Goal: Transaction & Acquisition: Purchase product/service

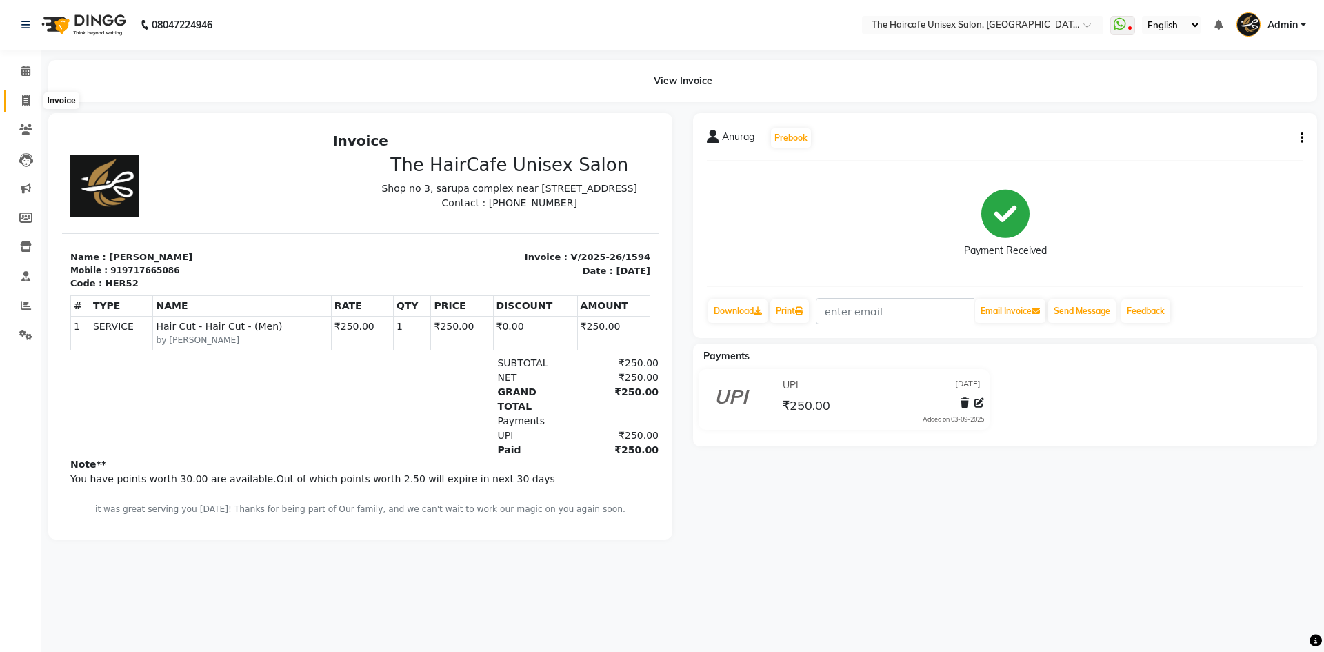
click at [28, 98] on icon at bounding box center [26, 100] width 8 height 10
select select "service"
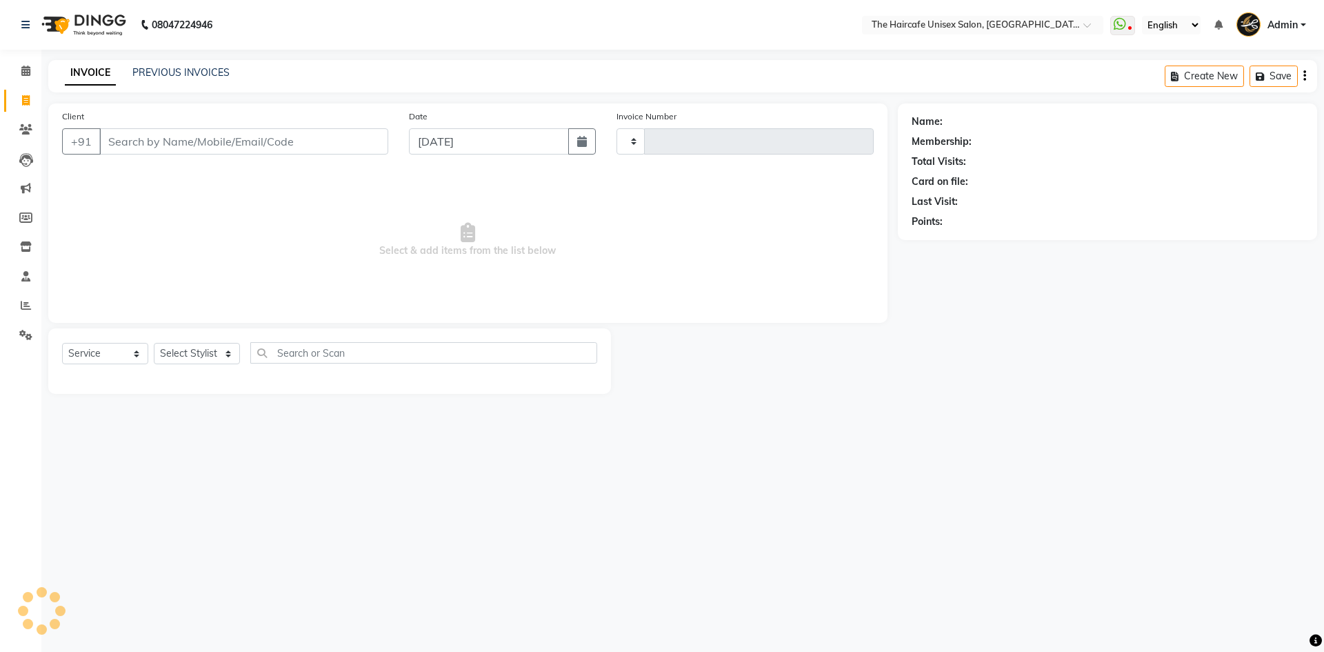
type input "1595"
select select "7412"
click input "Client"
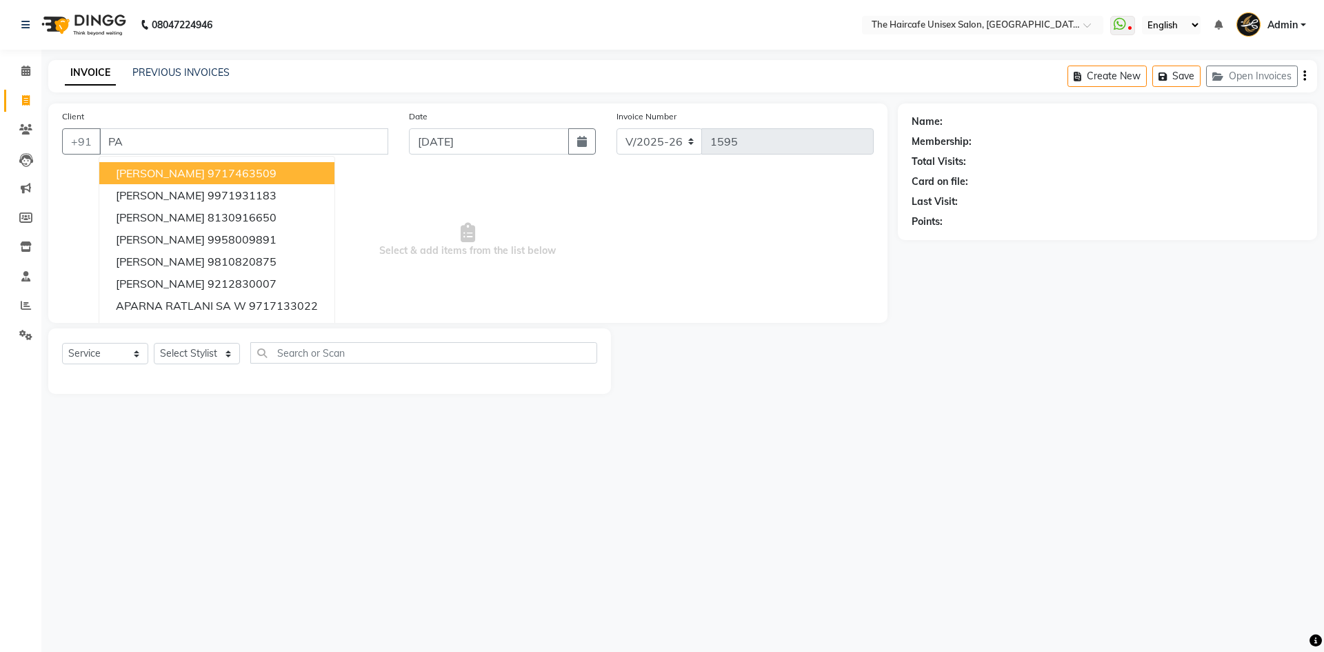
type input "P"
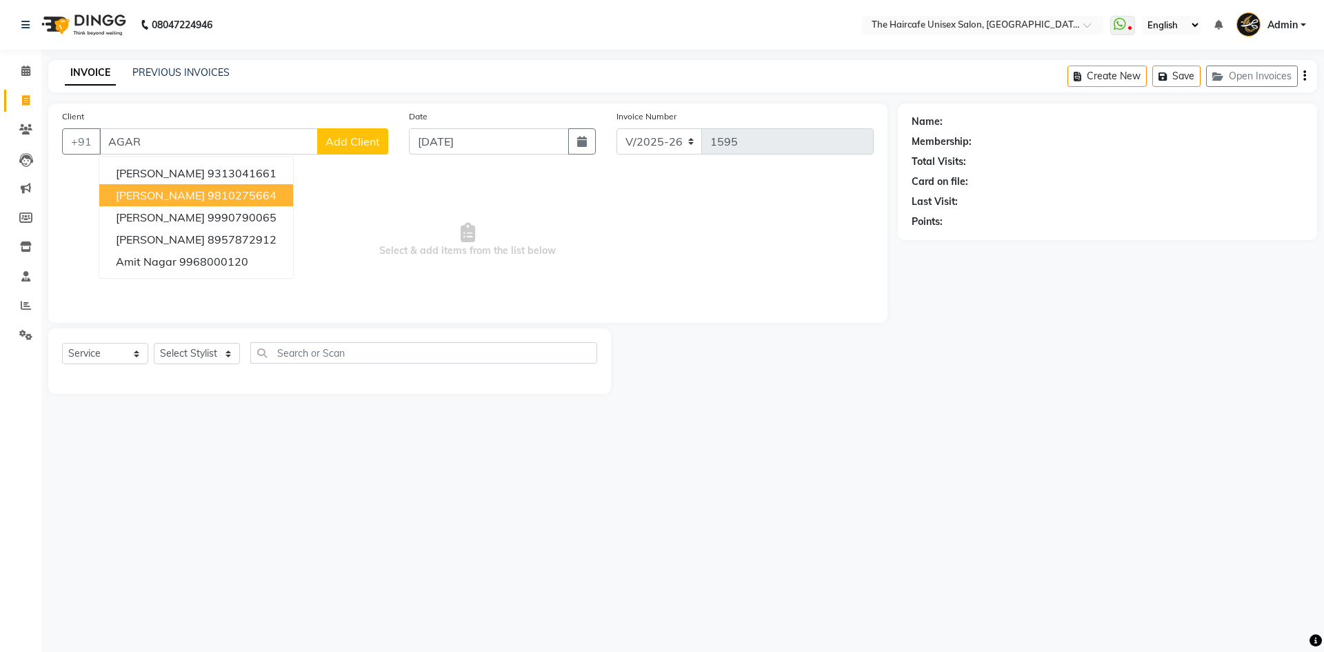
click ngb-highlight "9810275664"
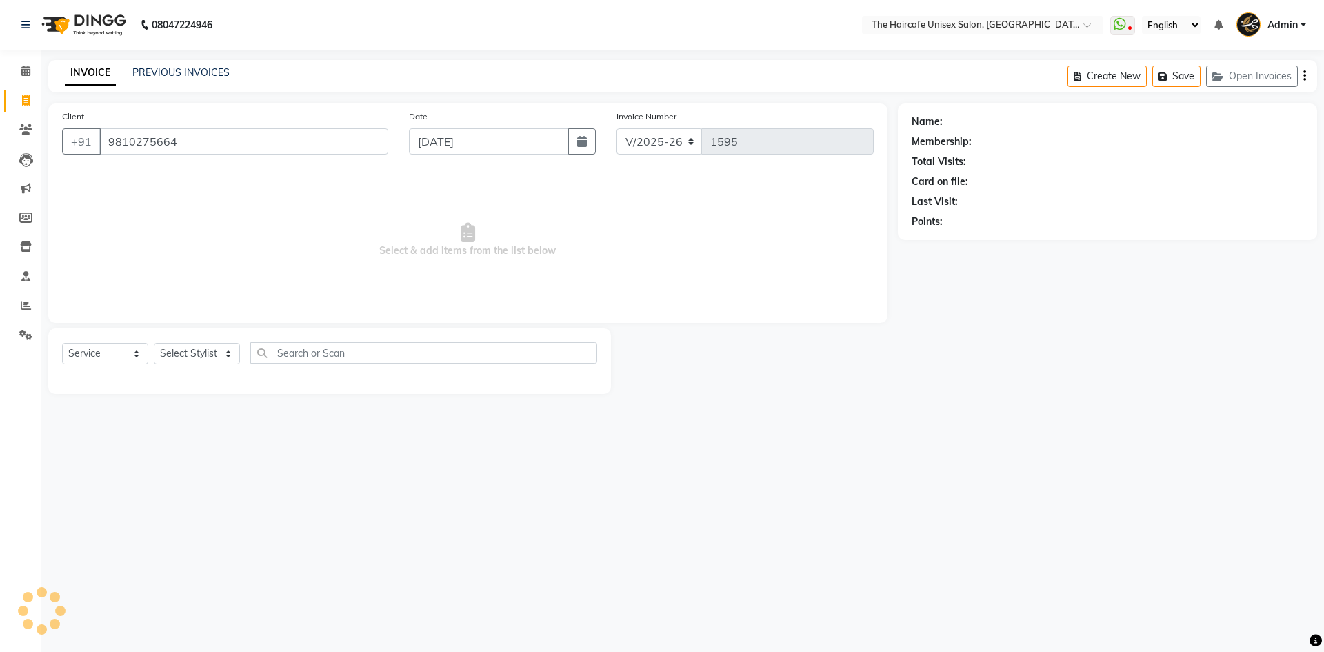
type input "9810275664"
select select "1: Object"
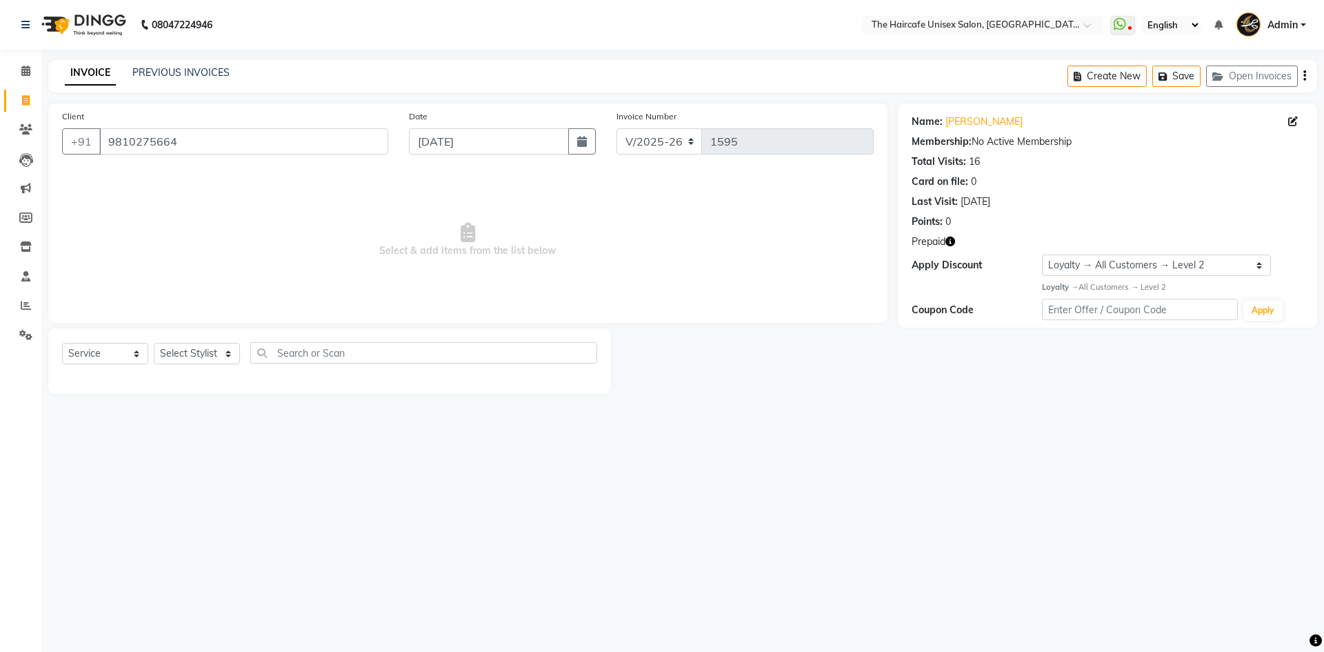
click icon "button"
click div "Name: Praveen Agarwal Membership: No Active Membership Total Visits: 16 Card on…"
click select "Select Stylist AFTAB ARCHANA DEEVKI MAHESH VERMA MUSKAN RAJ SHYAM SHYAM JI SURE…"
select select "64976"
click select "Select Stylist AFTAB ARCHANA DEEVKI MAHESH VERMA MUSKAN RAJ SHYAM SHYAM JI SURE…"
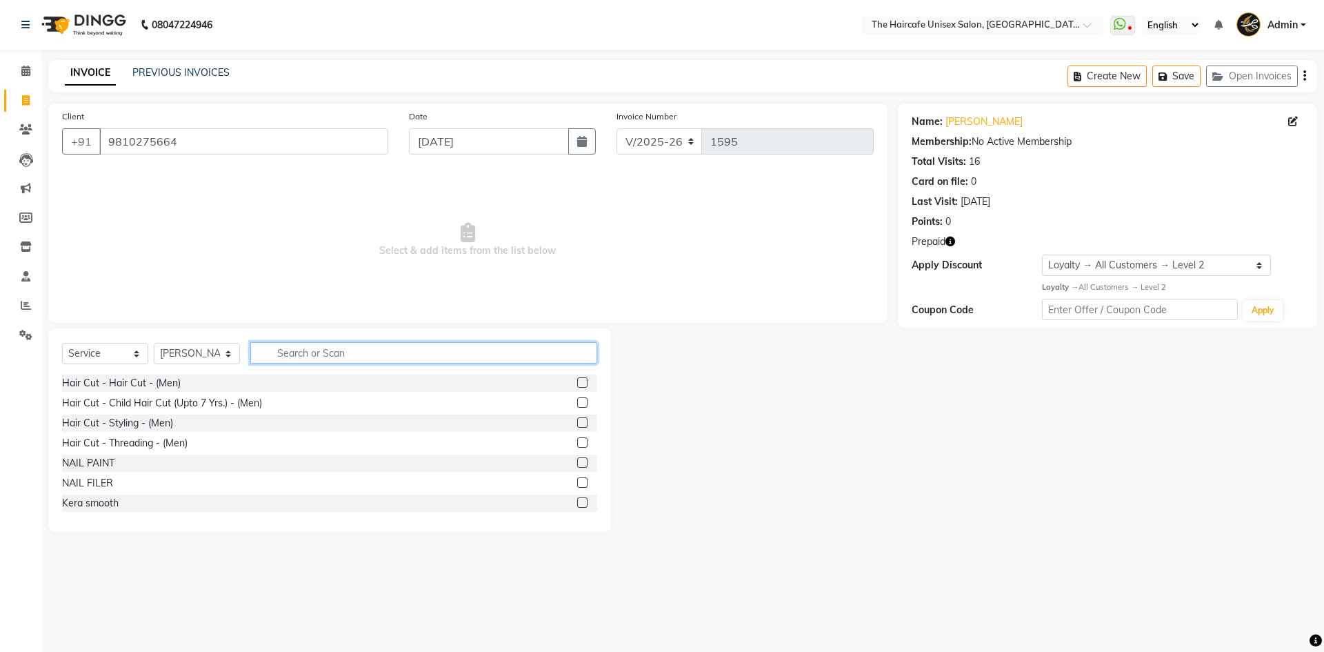
click input "text"
type input "SH"
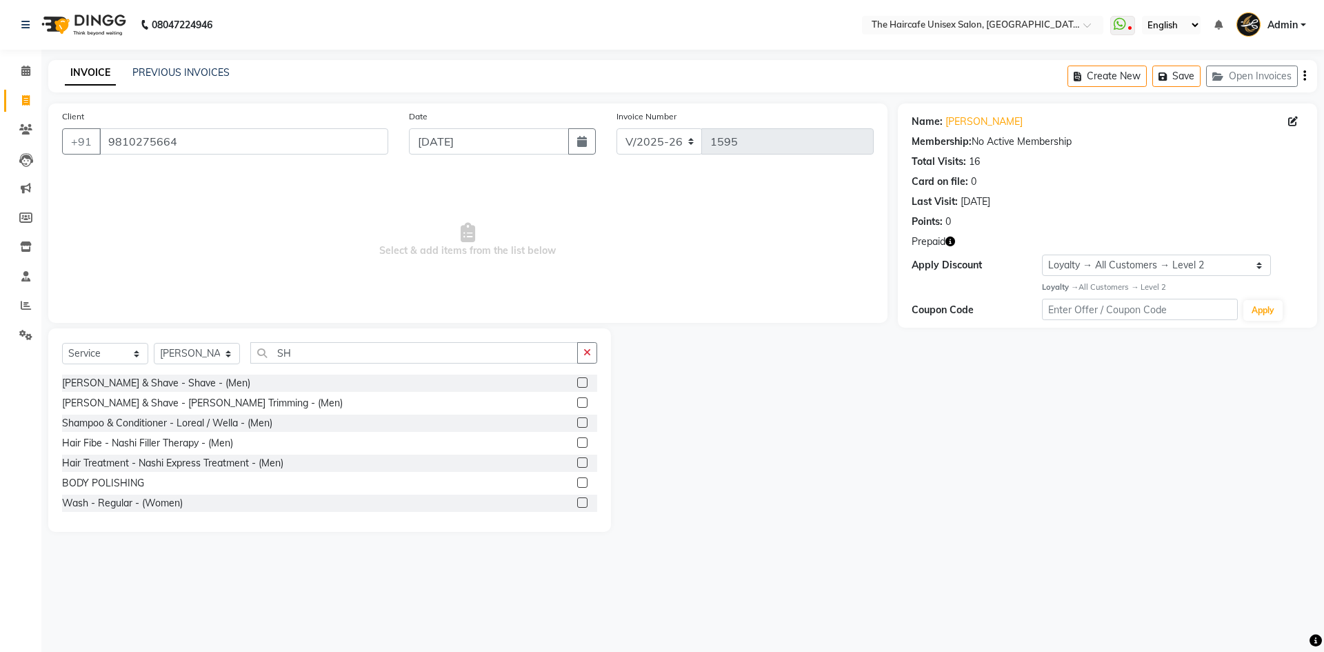
click label
click input "checkbox"
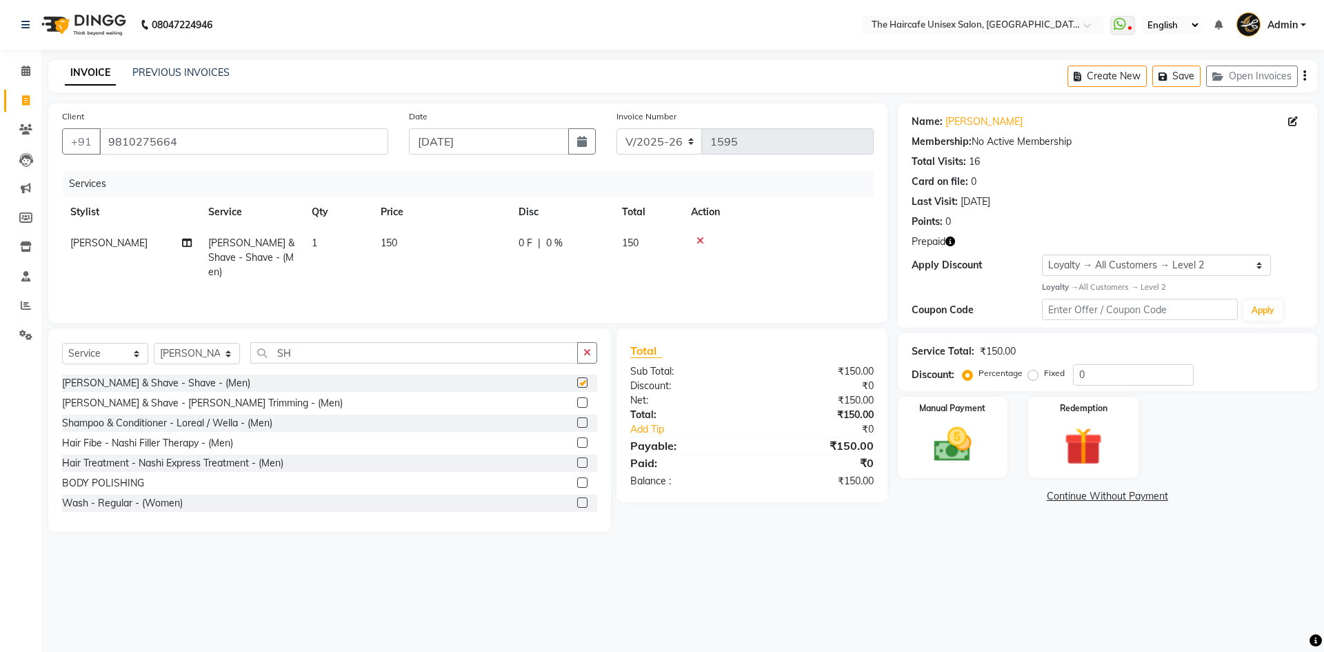
checkbox input "false"
click input "SH"
type input "S"
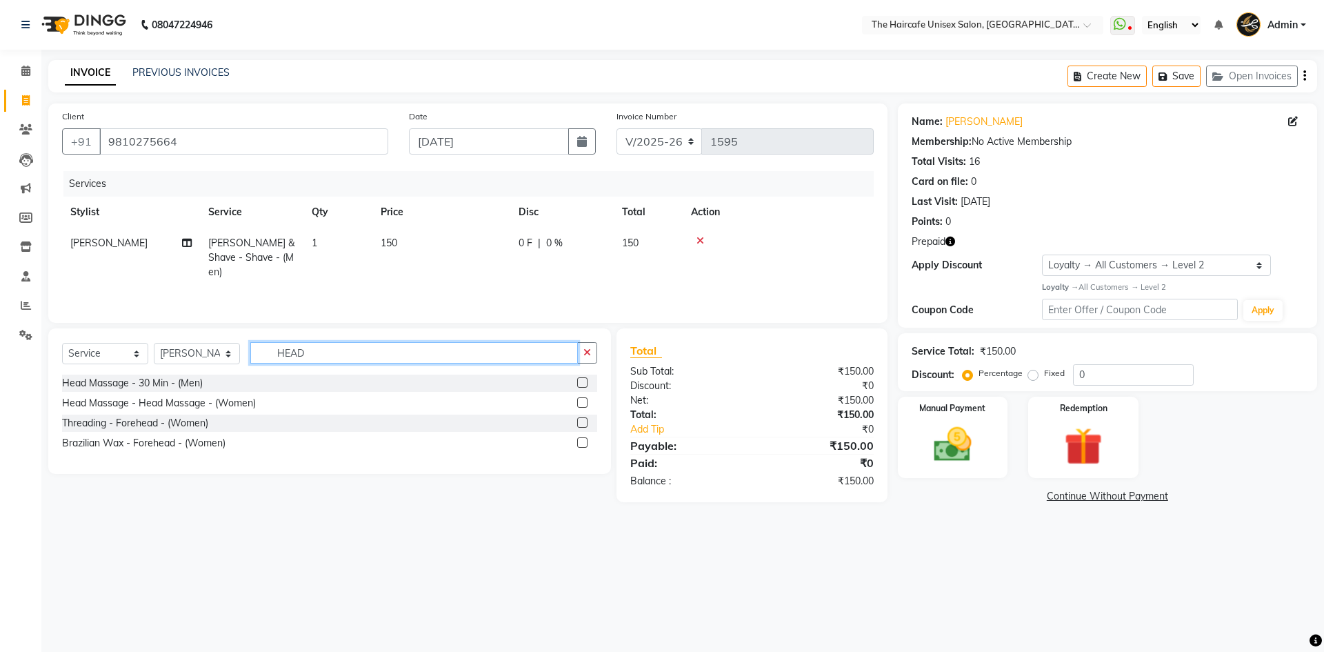
type input "HEAD"
click label
click input "checkbox"
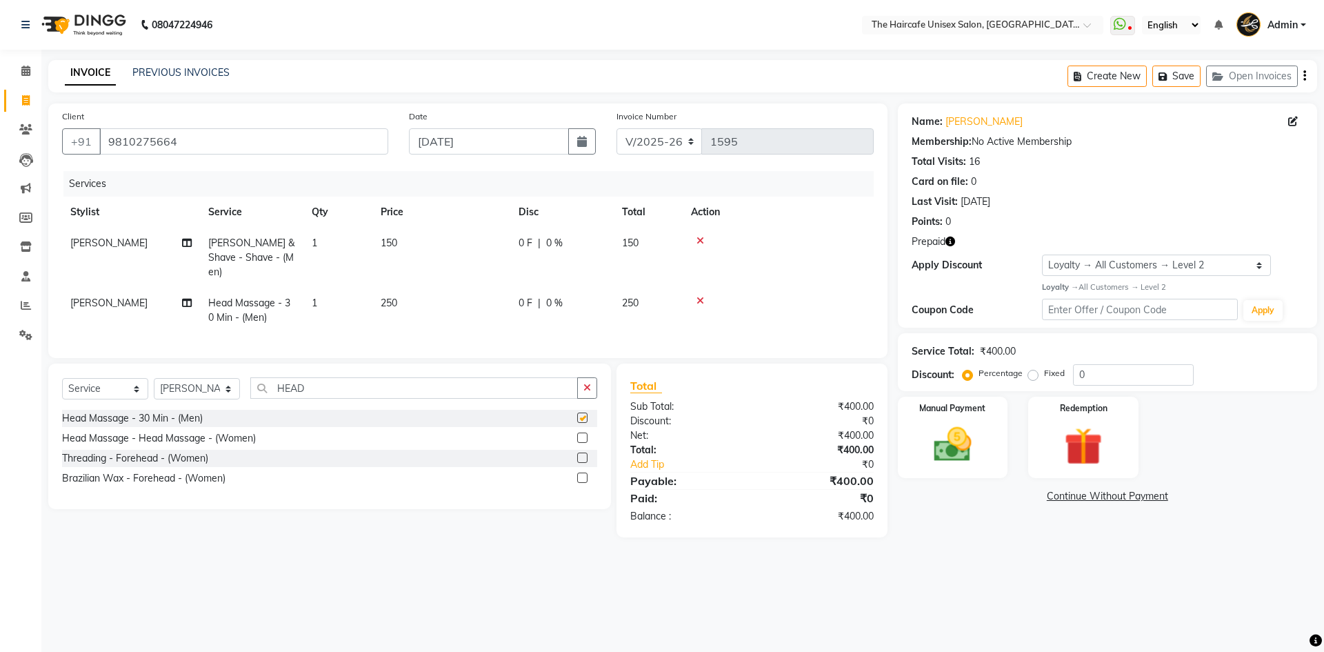
checkbox input "false"
click div "Redemption"
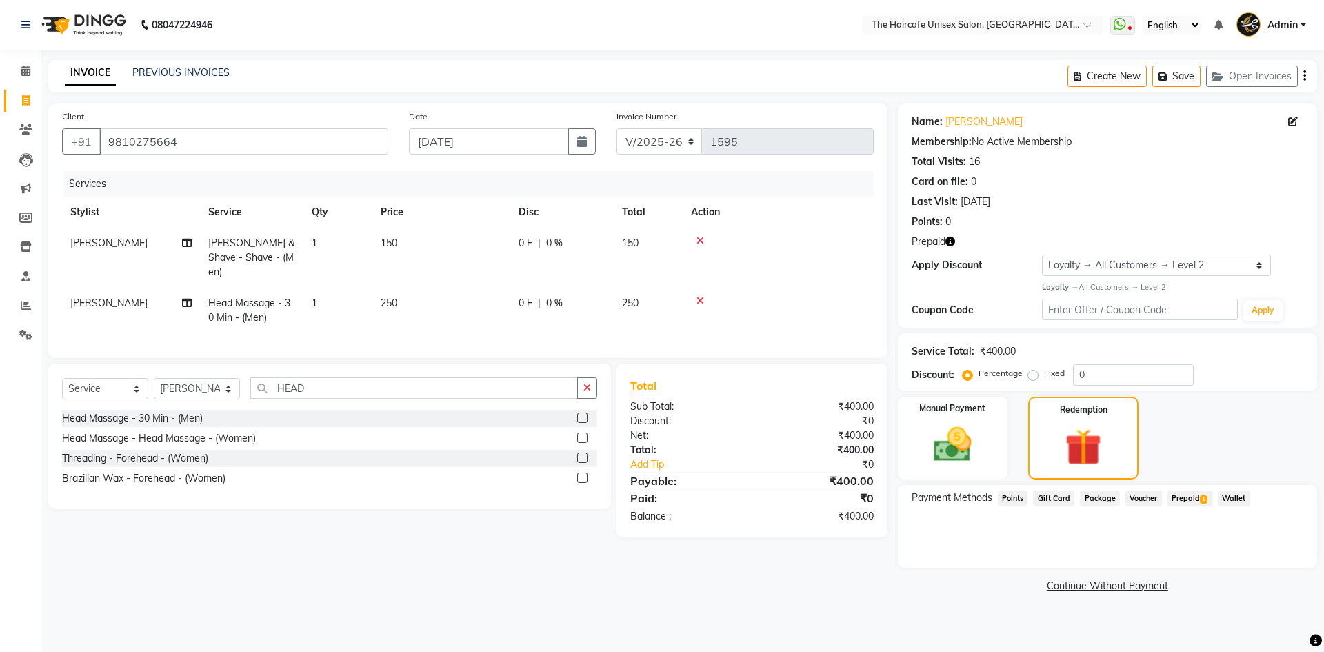
click span "Prepaid 1"
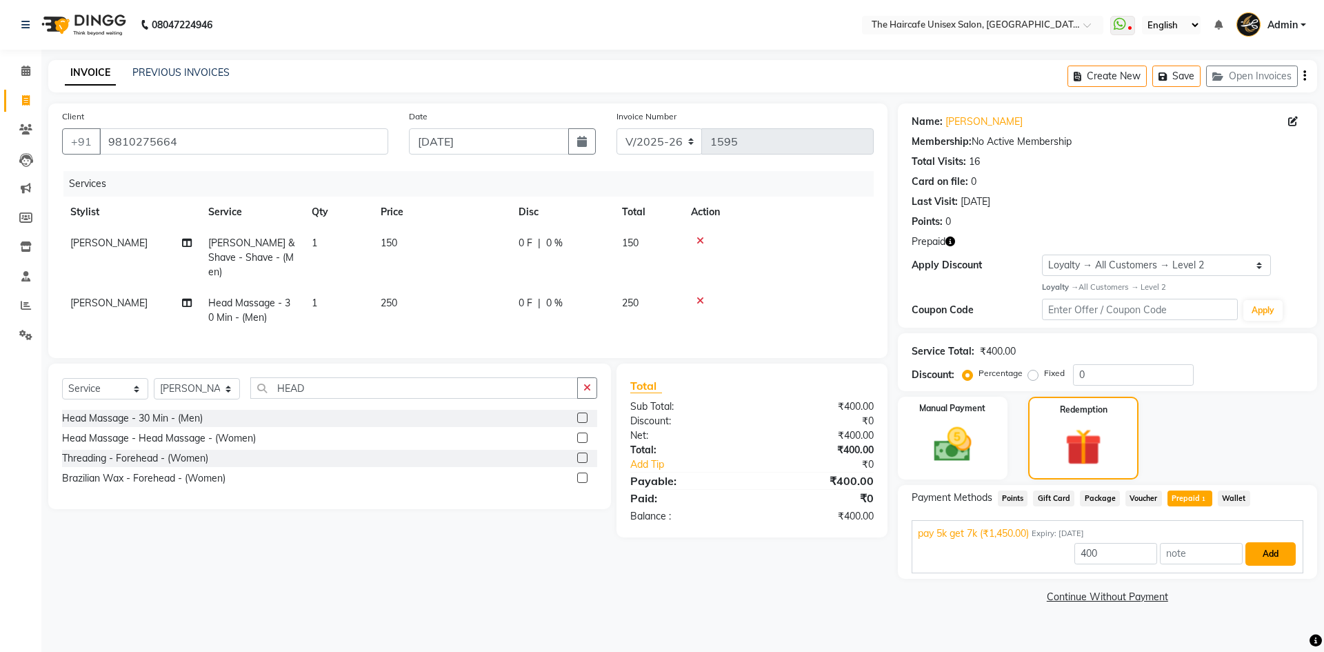
click button "Add"
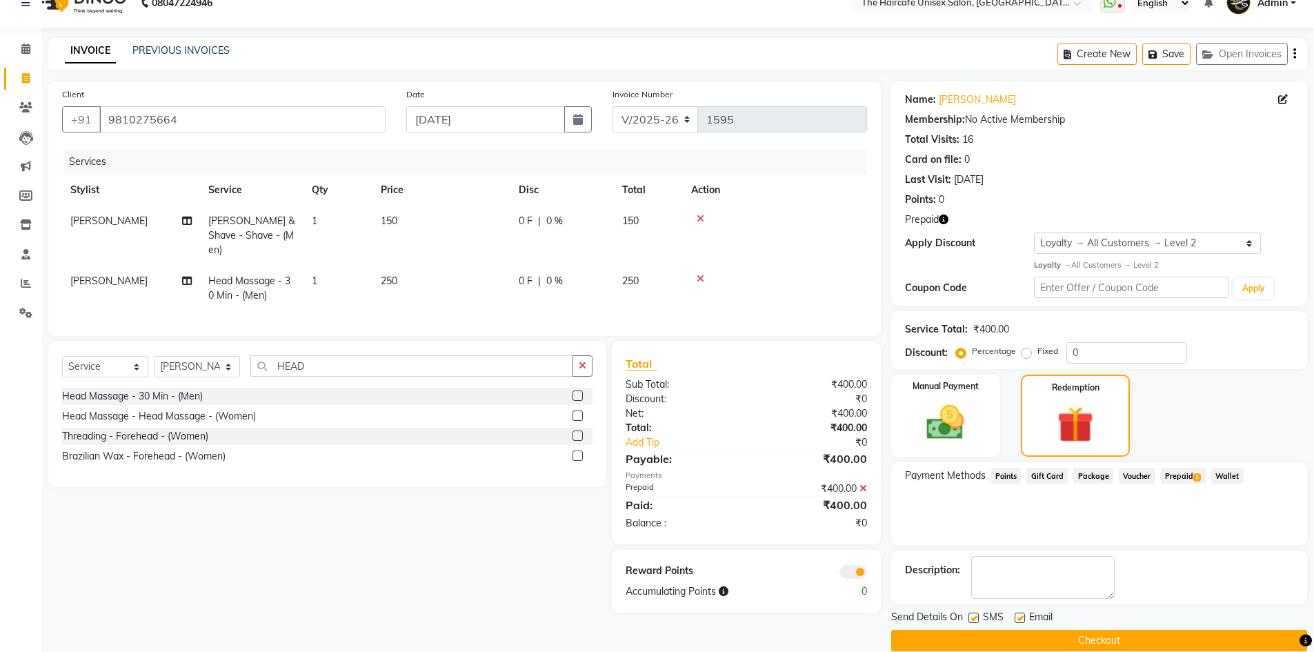
scroll to position [42, 0]
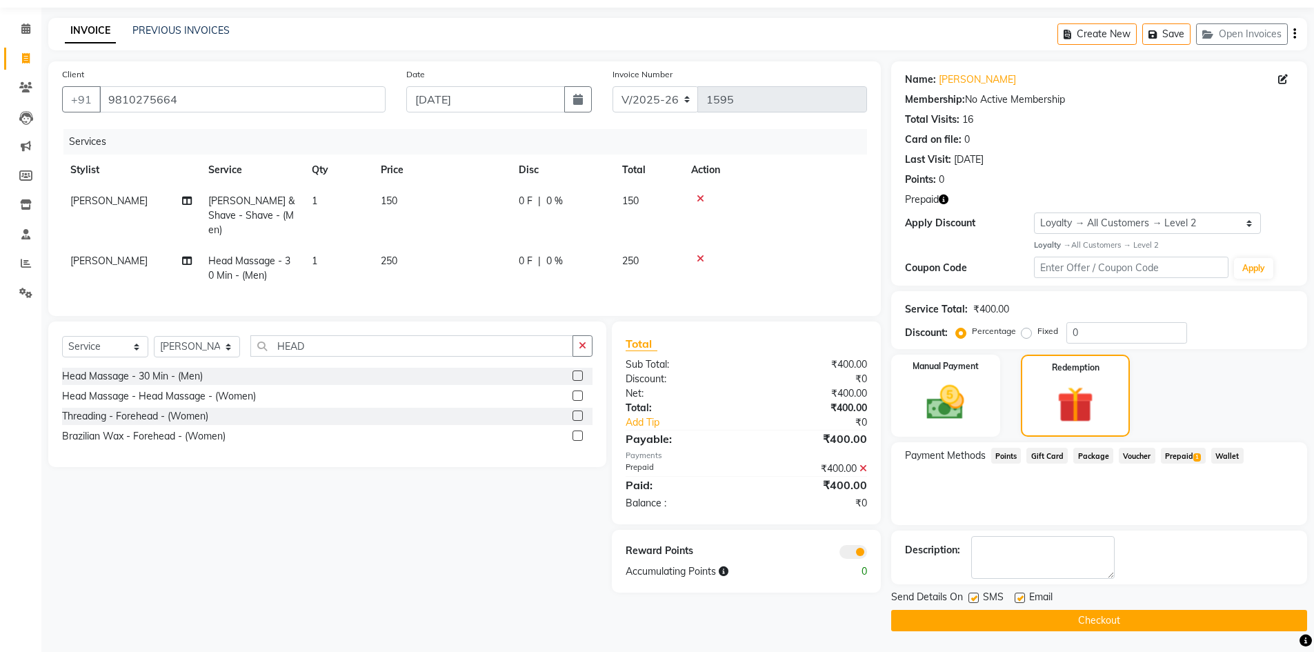
click span "[PERSON_NAME]"
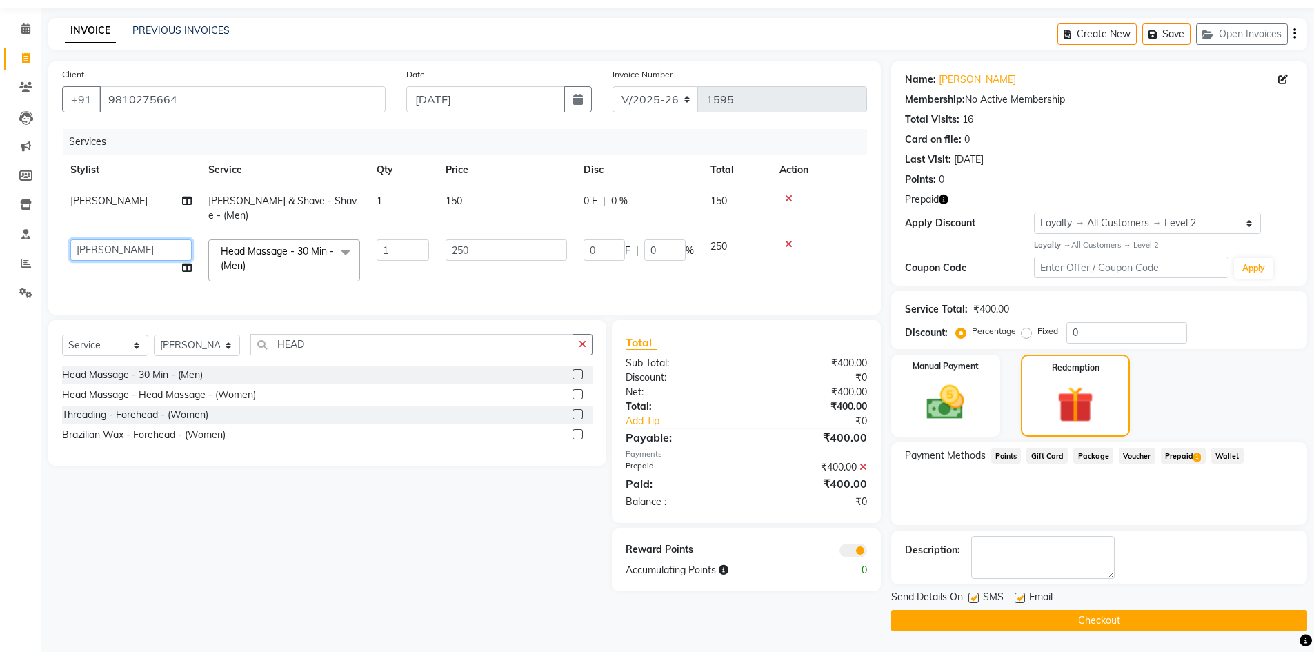
click select "AFTAB ARCHANA DEEVKI MAHESH VERMA MUSKAN RAJ SHYAM SHYAM JI SURENDER SINGH VINAY"
select select "64977"
click td "250"
click button "Checkout"
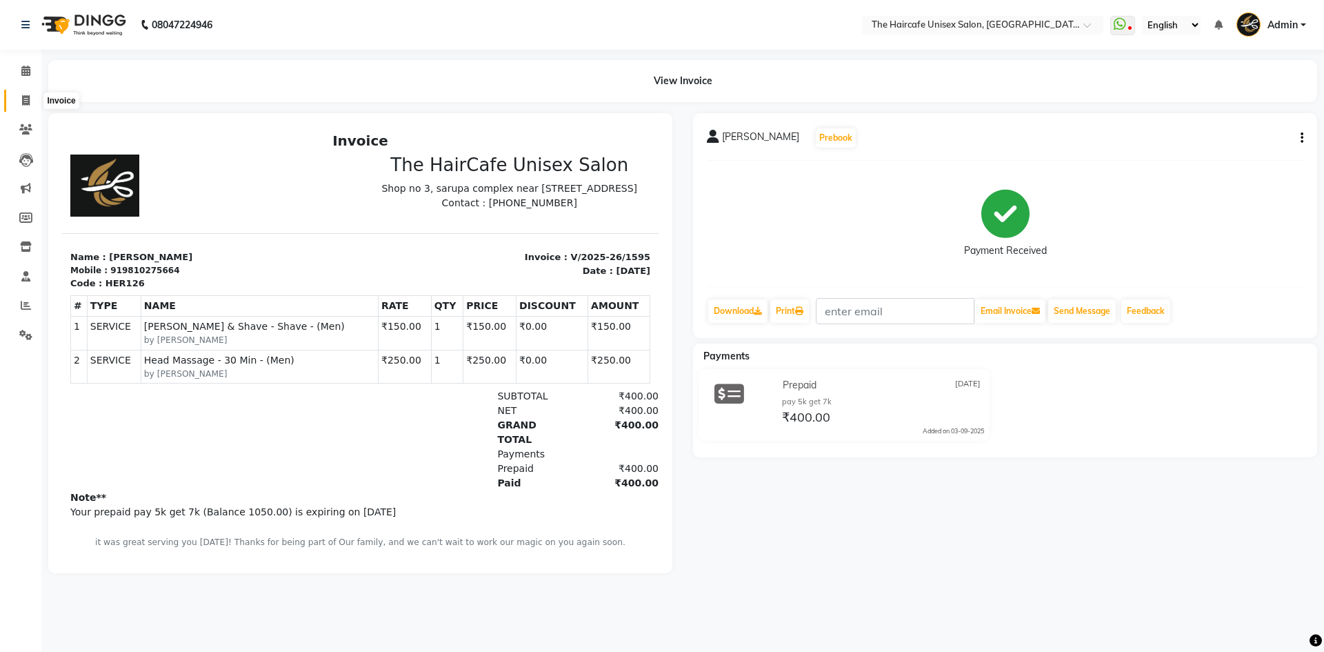
drag, startPoint x: 28, startPoint y: 103, endPoint x: 45, endPoint y: 101, distance: 17.5
click icon
select select "service"
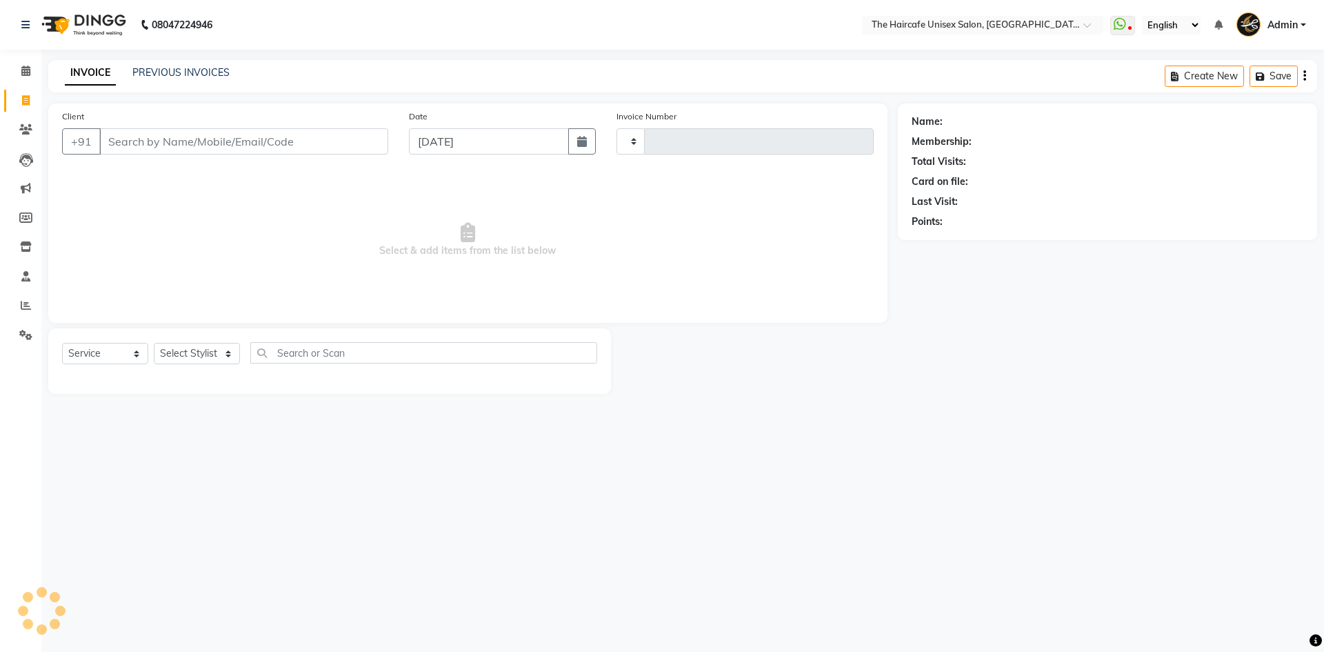
type input "1596"
select select "7412"
click link "PREVIOUS INVOICES"
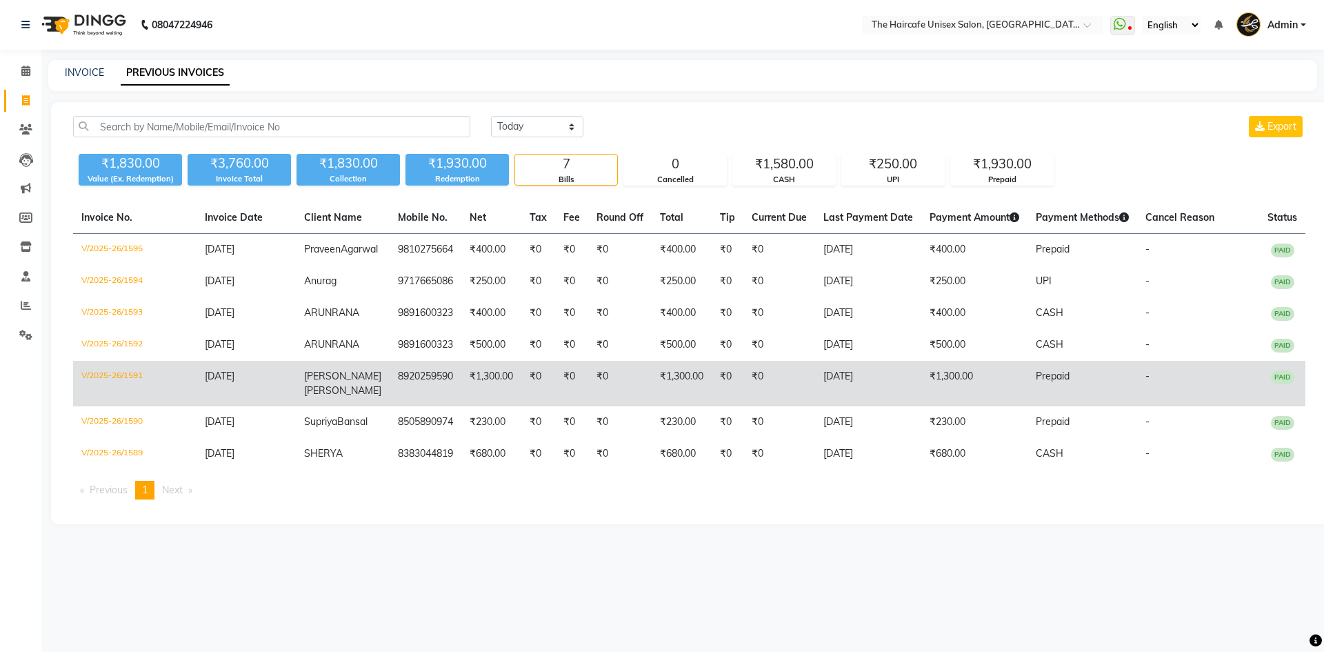
click td "₹1,300.00"
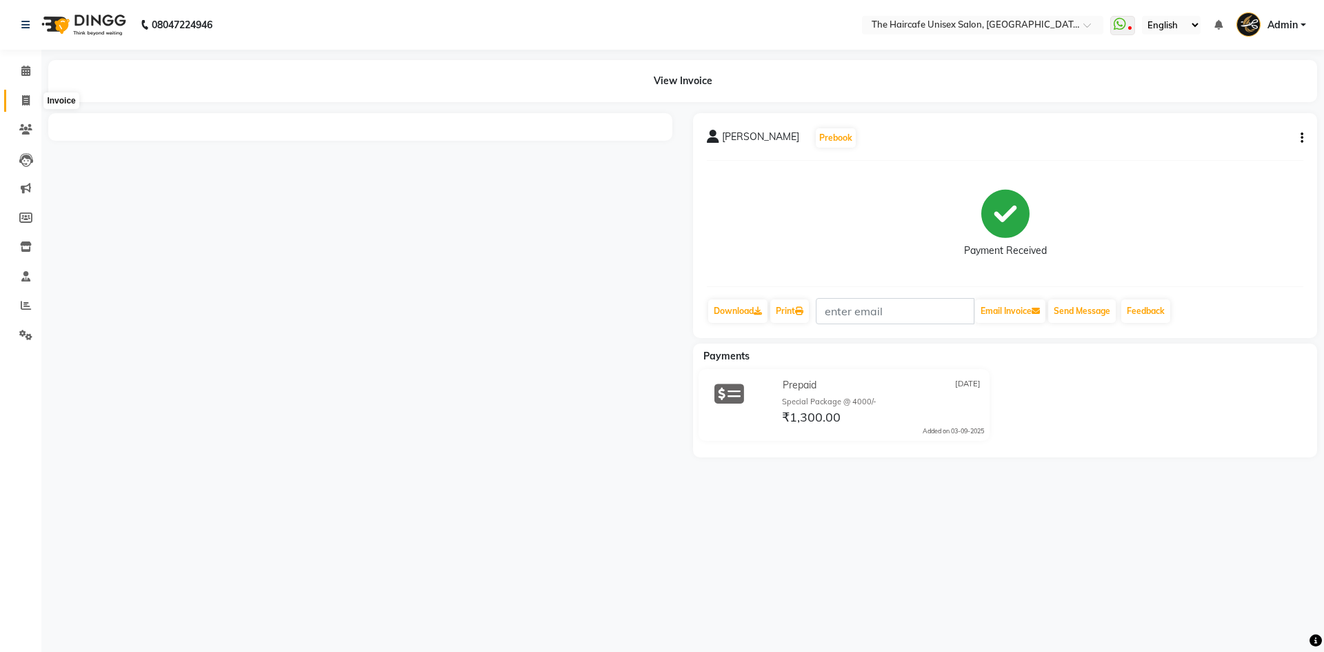
click at [19, 94] on span at bounding box center [26, 101] width 24 height 16
select select "service"
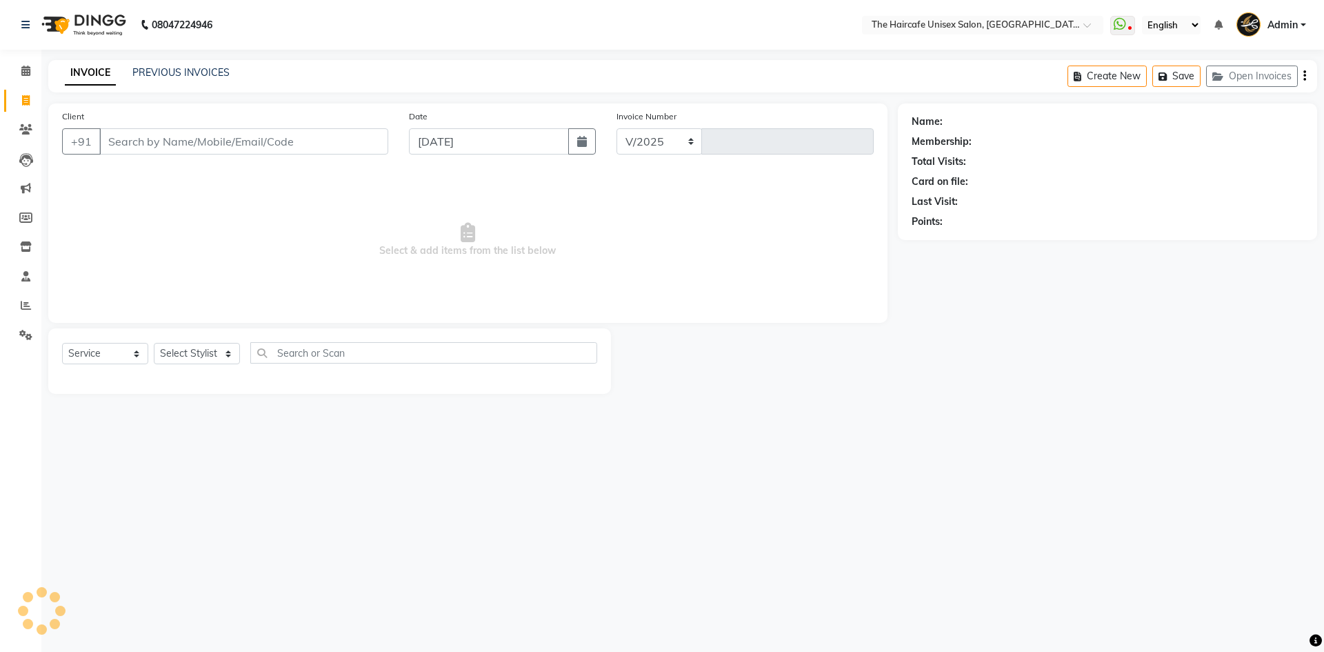
select select "7412"
type input "1596"
click at [163, 75] on link "PREVIOUS INVOICES" at bounding box center [180, 72] width 97 height 12
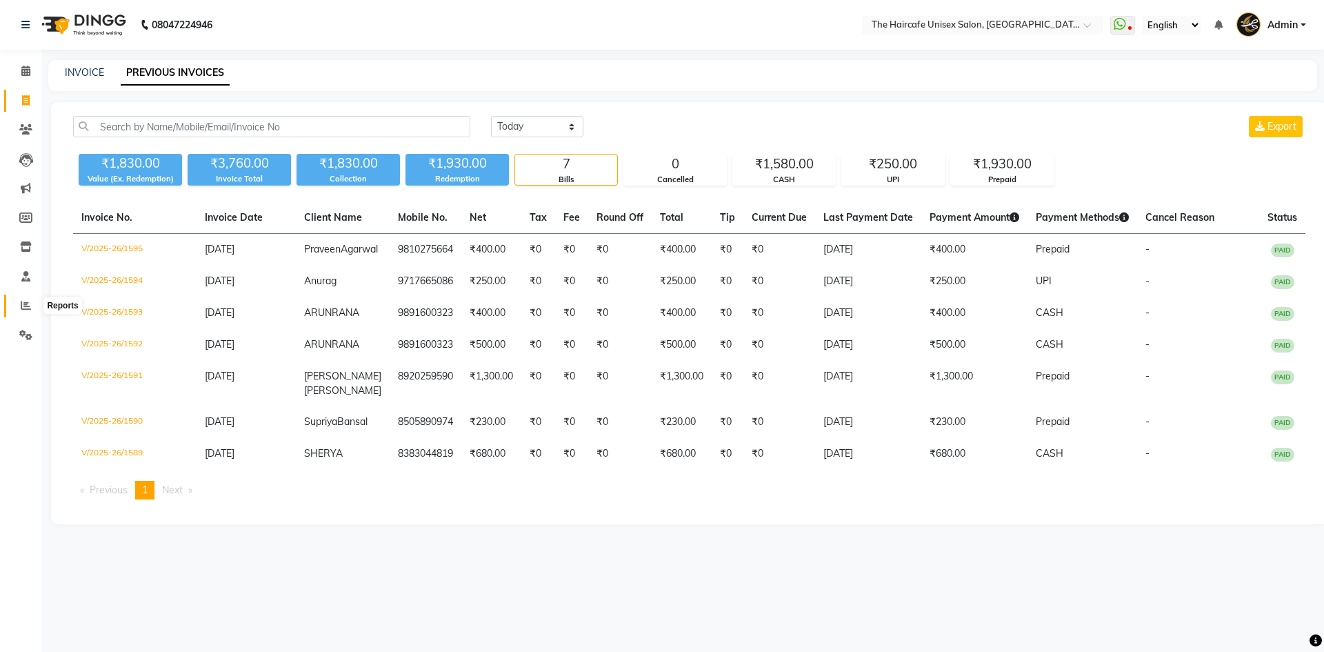
click at [28, 305] on icon at bounding box center [26, 305] width 10 height 10
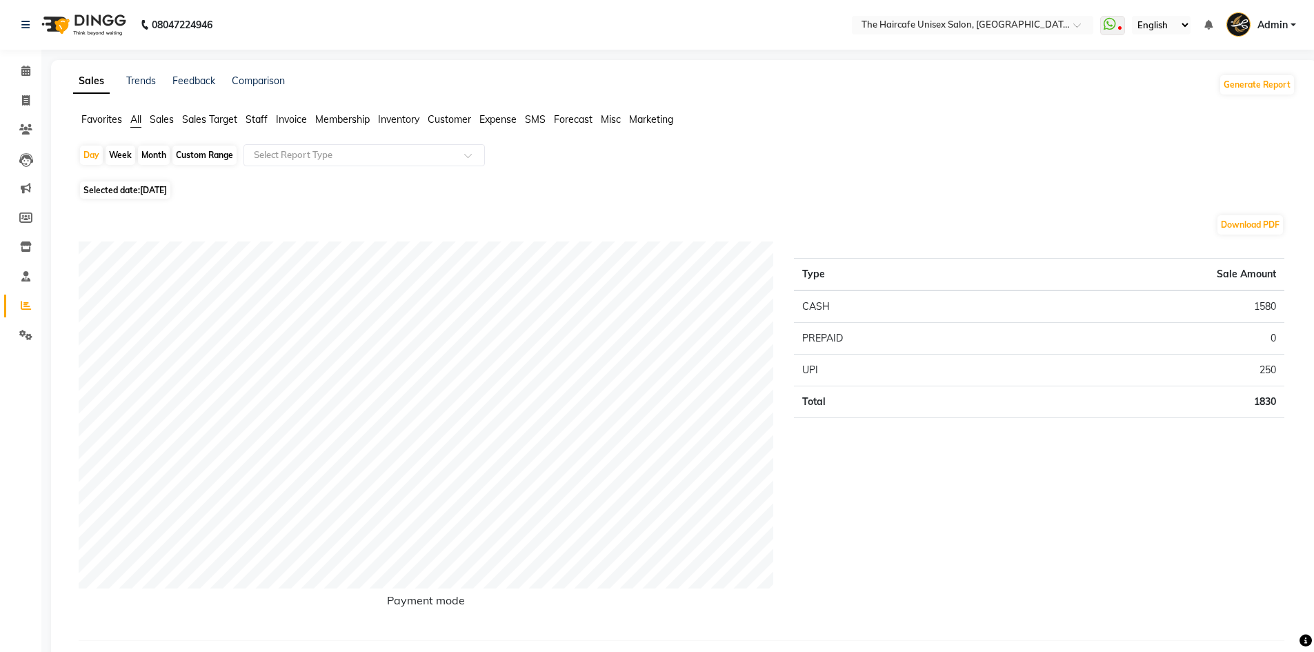
click at [258, 118] on span "Staff" at bounding box center [257, 119] width 22 height 12
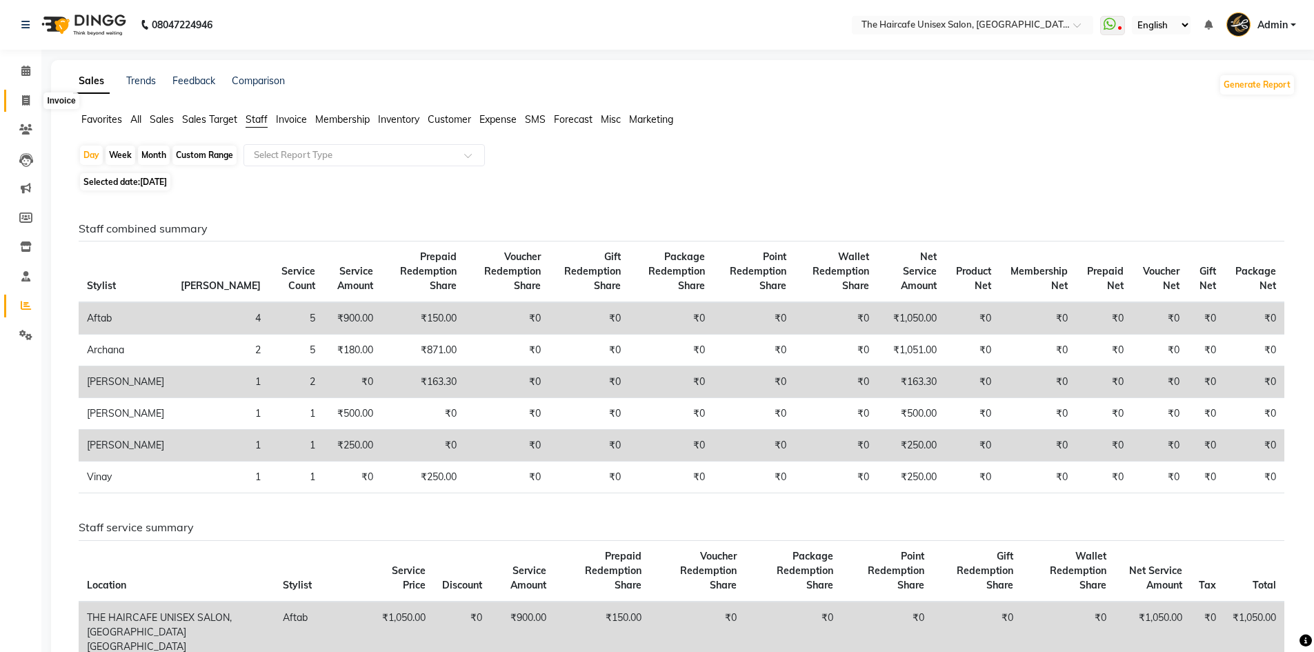
click at [32, 101] on span at bounding box center [26, 101] width 24 height 16
select select "service"
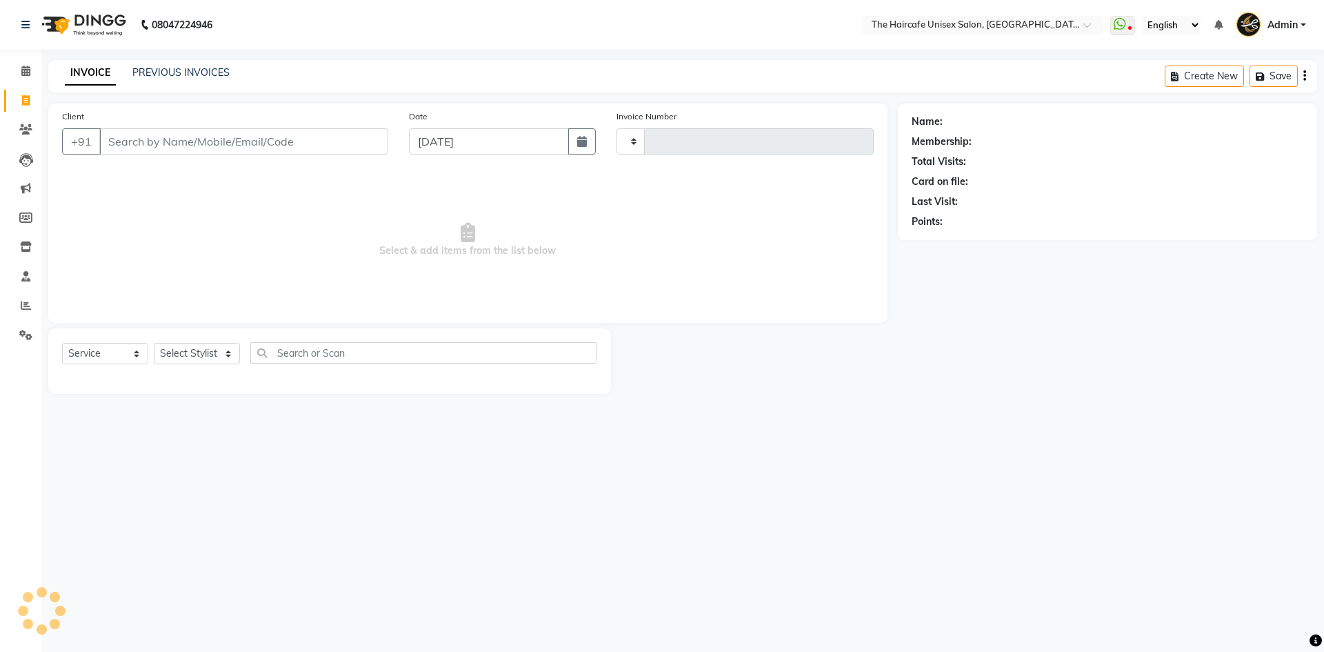
type input "1596"
select select "7412"
click at [166, 68] on link "PREVIOUS INVOICES" at bounding box center [180, 72] width 97 height 12
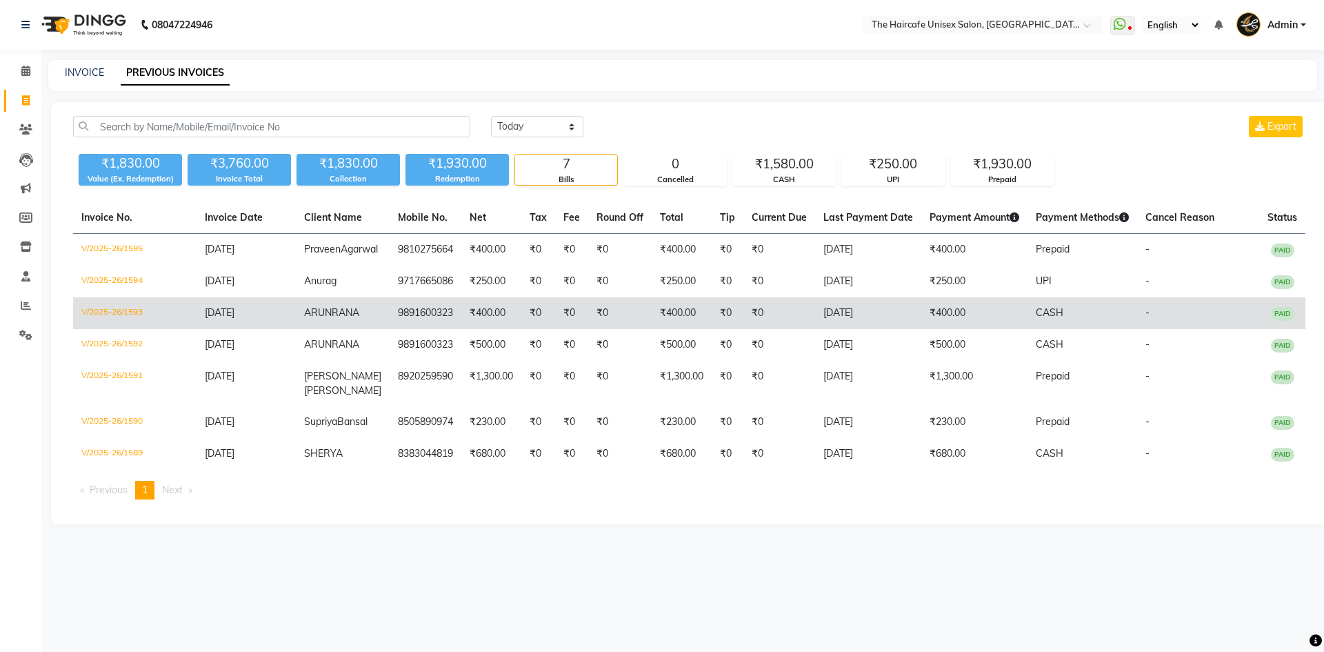
click at [421, 329] on td "9891600323" at bounding box center [426, 313] width 72 height 32
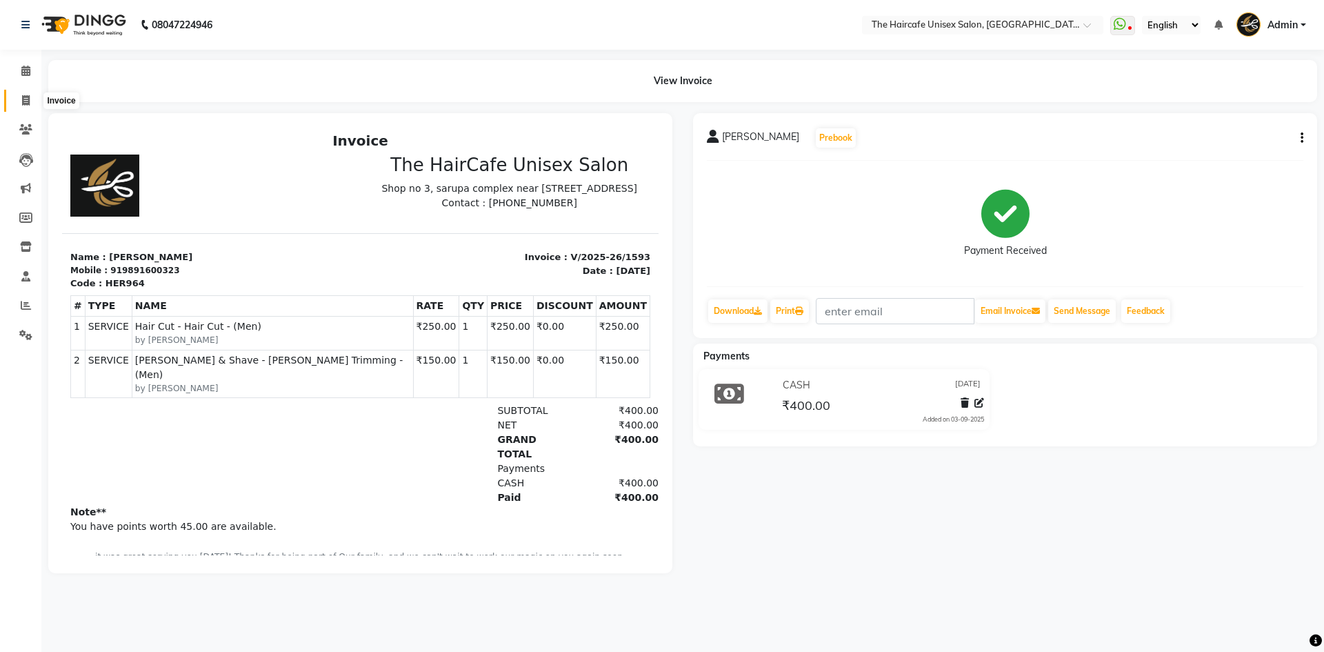
click at [23, 95] on icon at bounding box center [26, 100] width 8 height 10
select select "service"
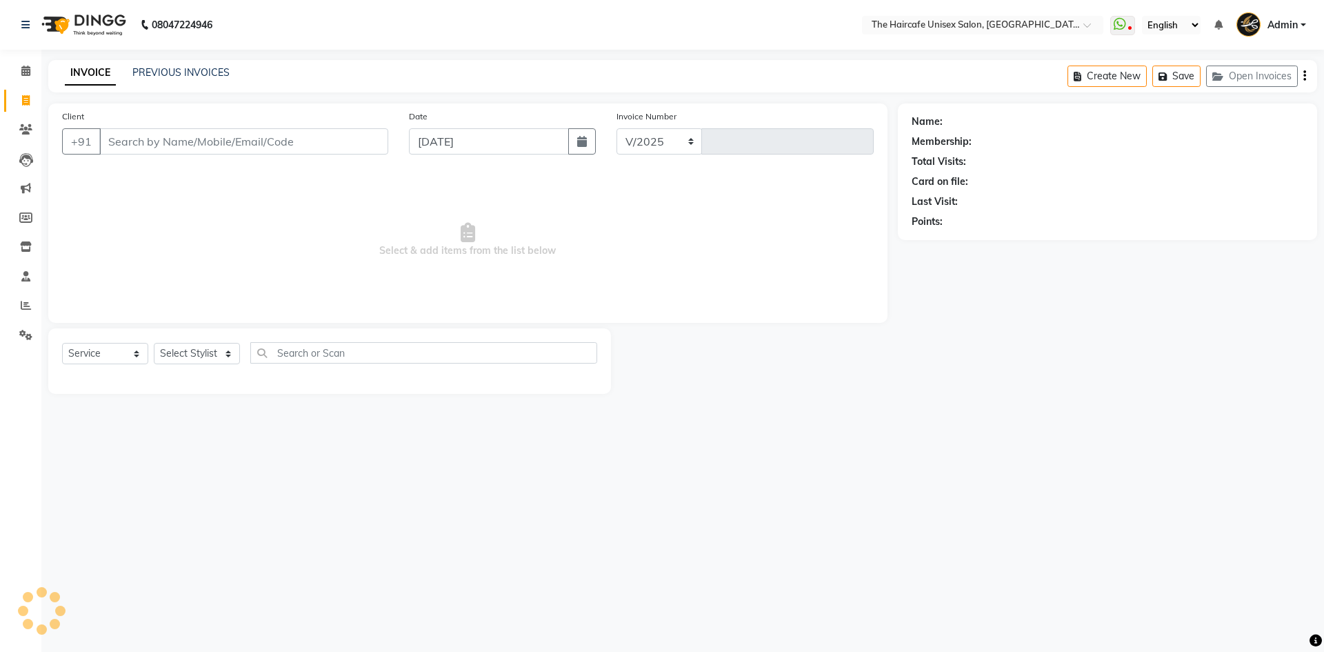
select select "7412"
type input "1596"
click at [26, 341] on span at bounding box center [26, 336] width 24 height 16
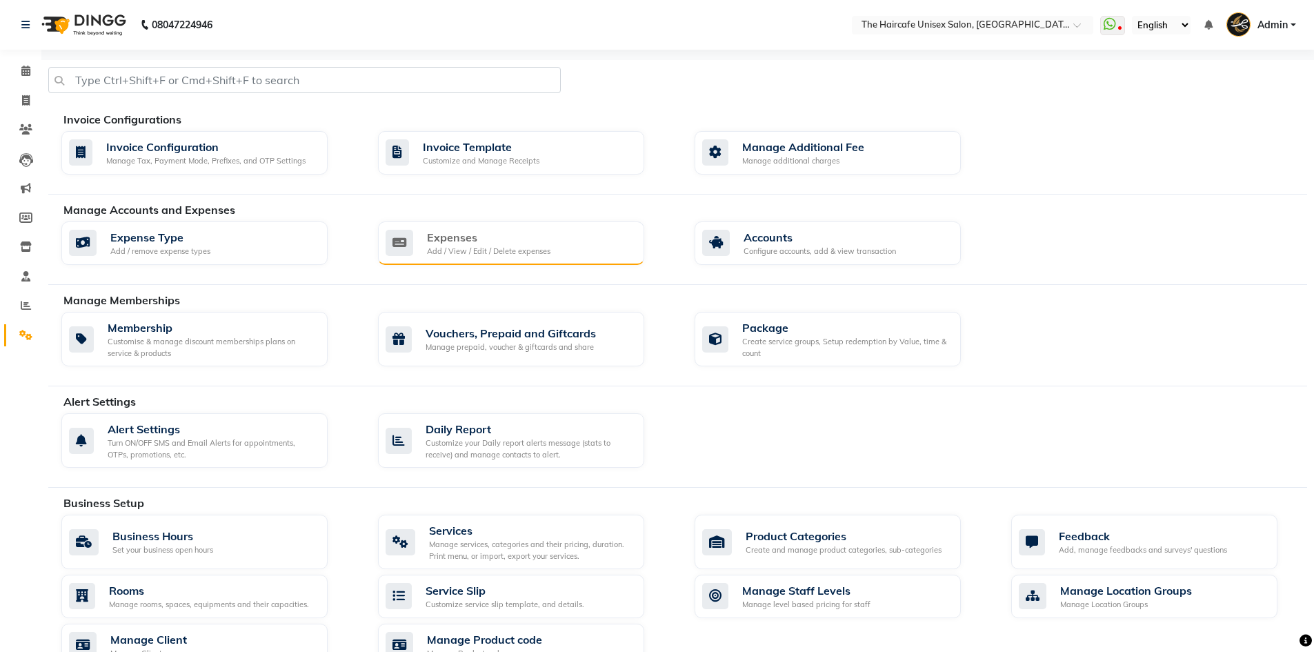
click at [569, 255] on div "Expenses Add / View / Edit / Delete expenses" at bounding box center [510, 243] width 248 height 28
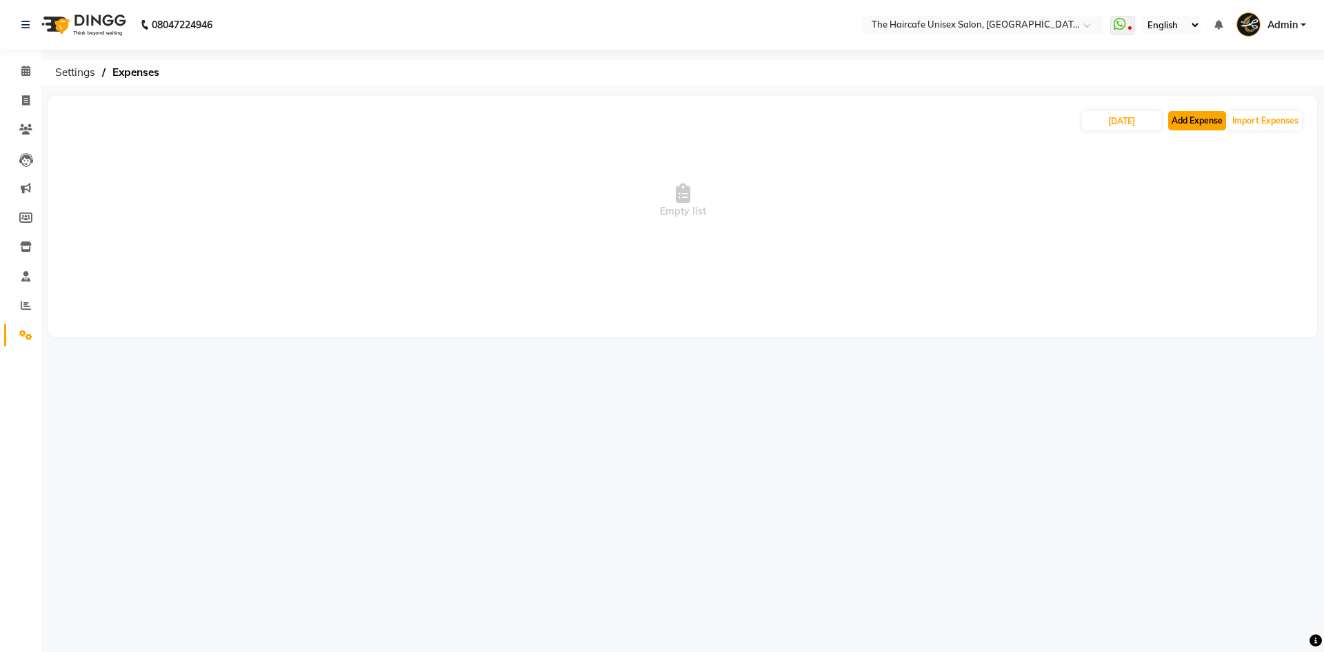
click at [1178, 123] on button "Add Expense" at bounding box center [1198, 120] width 58 height 19
select select "1"
select select "6516"
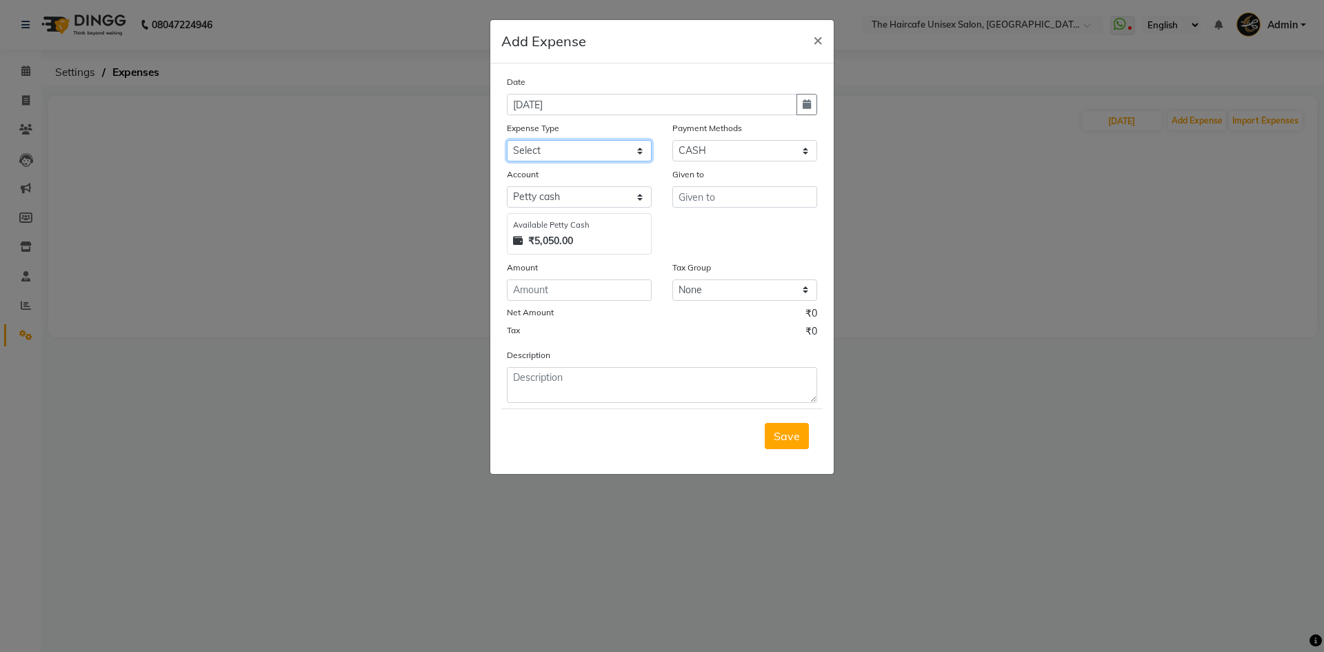
click at [579, 146] on select "Select Advance Salary Bank charges Car maintenance Cash transfer to bank Cash t…" at bounding box center [579, 150] width 145 height 21
select select "19097"
click at [507, 140] on select "Select Advance Salary Bank charges Car maintenance Cash transfer to bank Cash t…" at bounding box center [579, 150] width 145 height 21
type input "WATER"
type input "100"
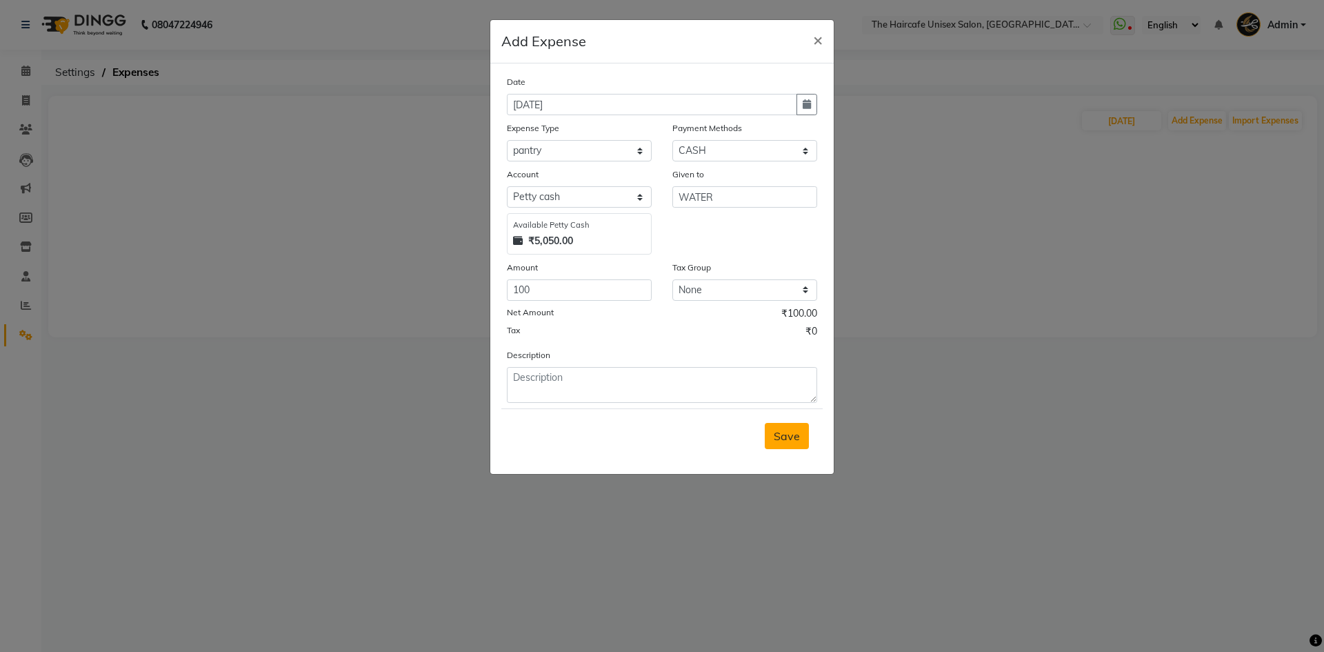
click at [785, 441] on span "Save" at bounding box center [787, 436] width 26 height 14
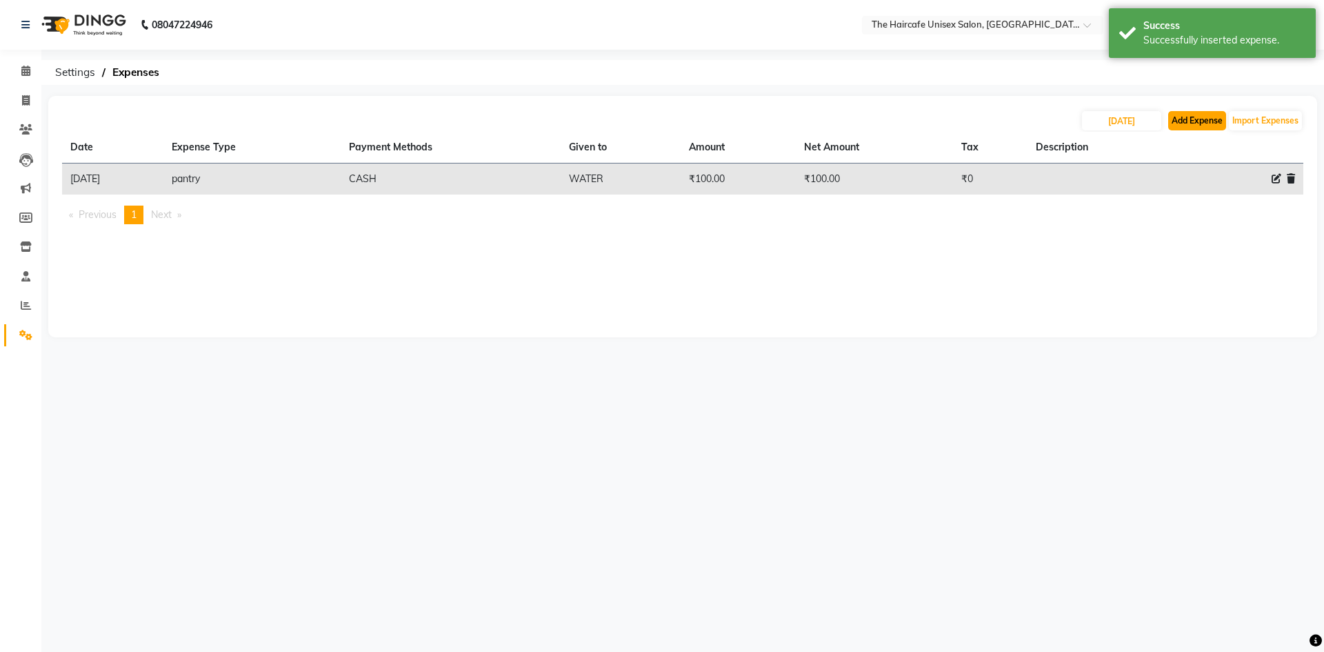
click at [1199, 114] on button "Add Expense" at bounding box center [1198, 120] width 58 height 19
select select "1"
select select "6516"
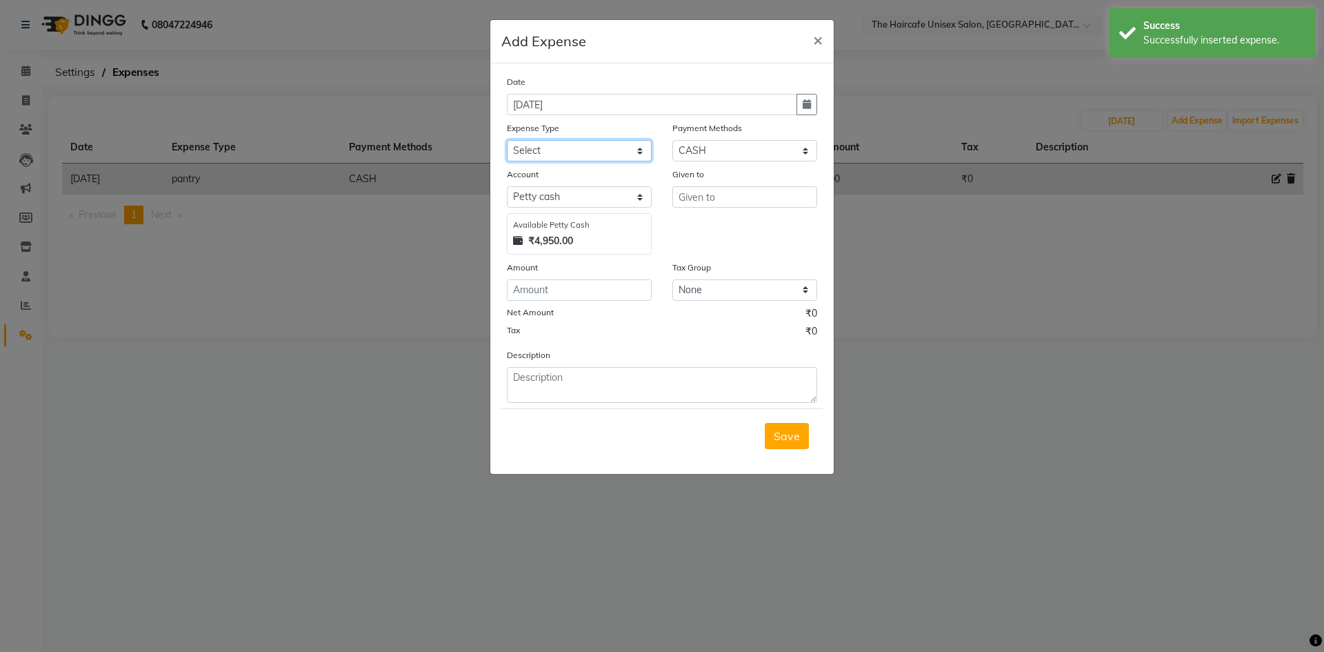
click at [586, 145] on select "Select Advance Salary Bank charges Car maintenance Cash transfer to bank Cash t…" at bounding box center [579, 150] width 145 height 21
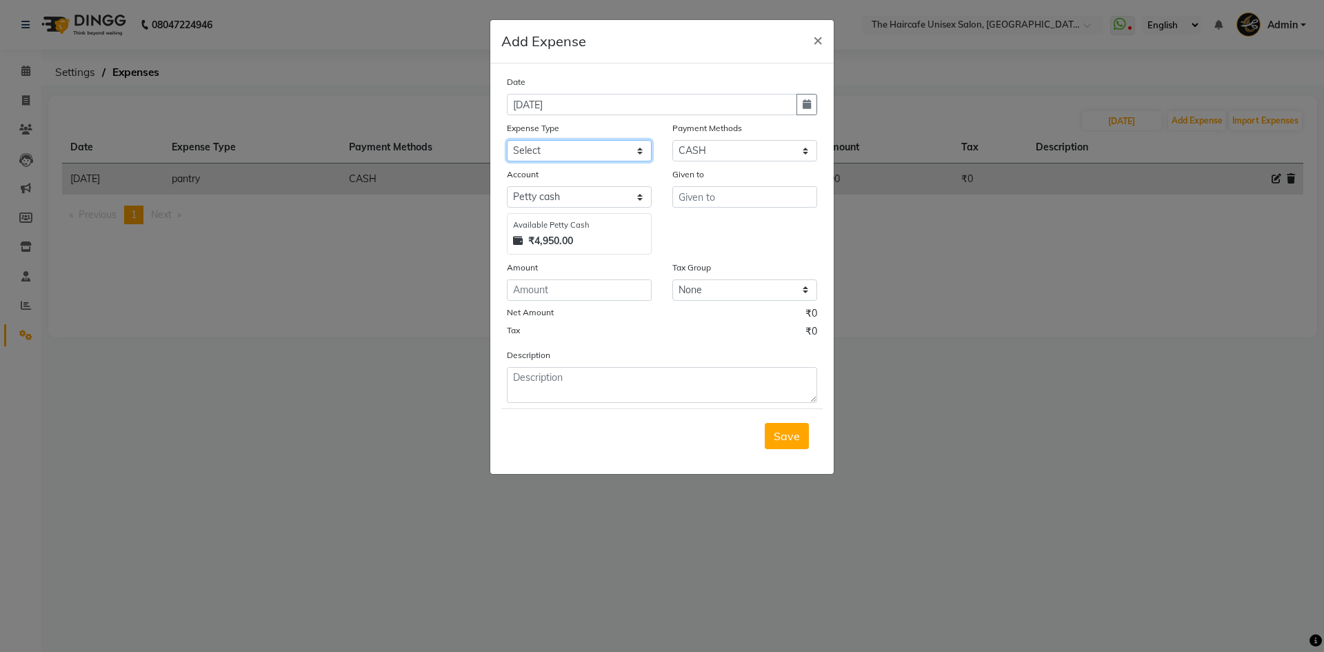
select select "19086"
click at [507, 140] on select "Select Advance Salary Bank charges Car maintenance Cash transfer to bank Cash t…" at bounding box center [579, 150] width 145 height 21
type input "W"
type input "[PERSON_NAME]"
click at [540, 290] on input "number" at bounding box center [579, 289] width 145 height 21
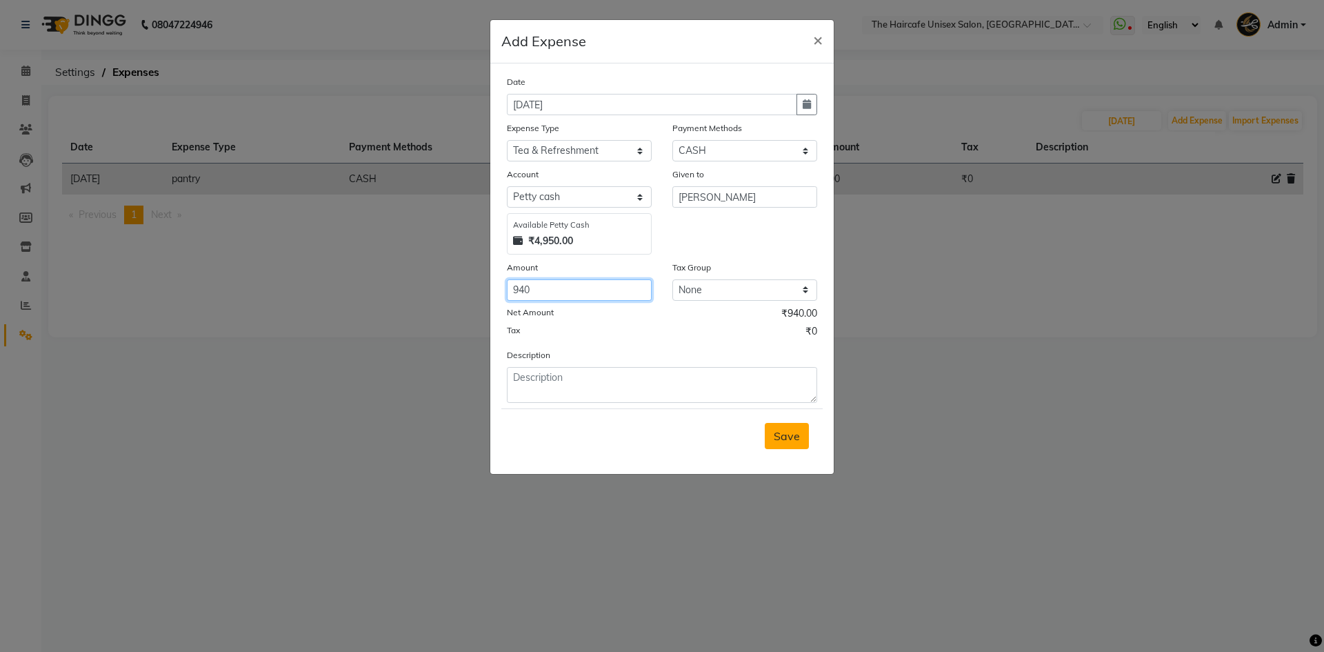
type input "940"
click at [795, 439] on span "Save" at bounding box center [787, 436] width 26 height 14
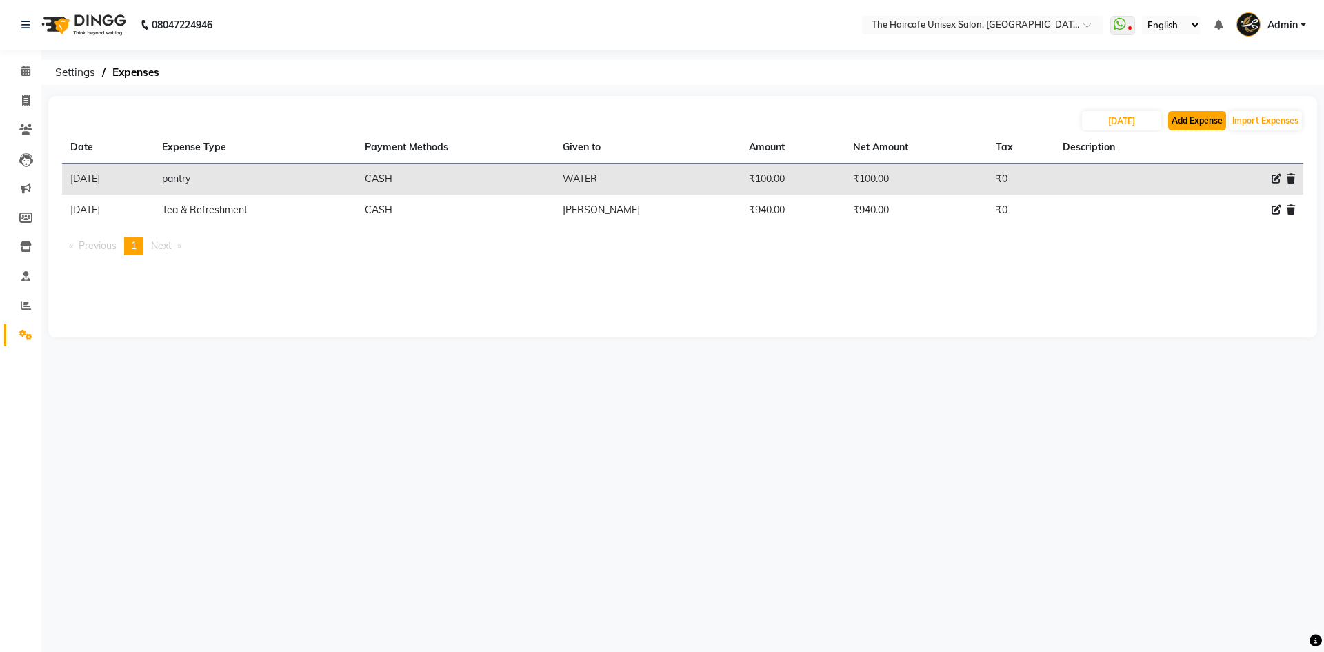
click at [1218, 115] on button "Add Expense" at bounding box center [1198, 120] width 58 height 19
select select "1"
select select "6516"
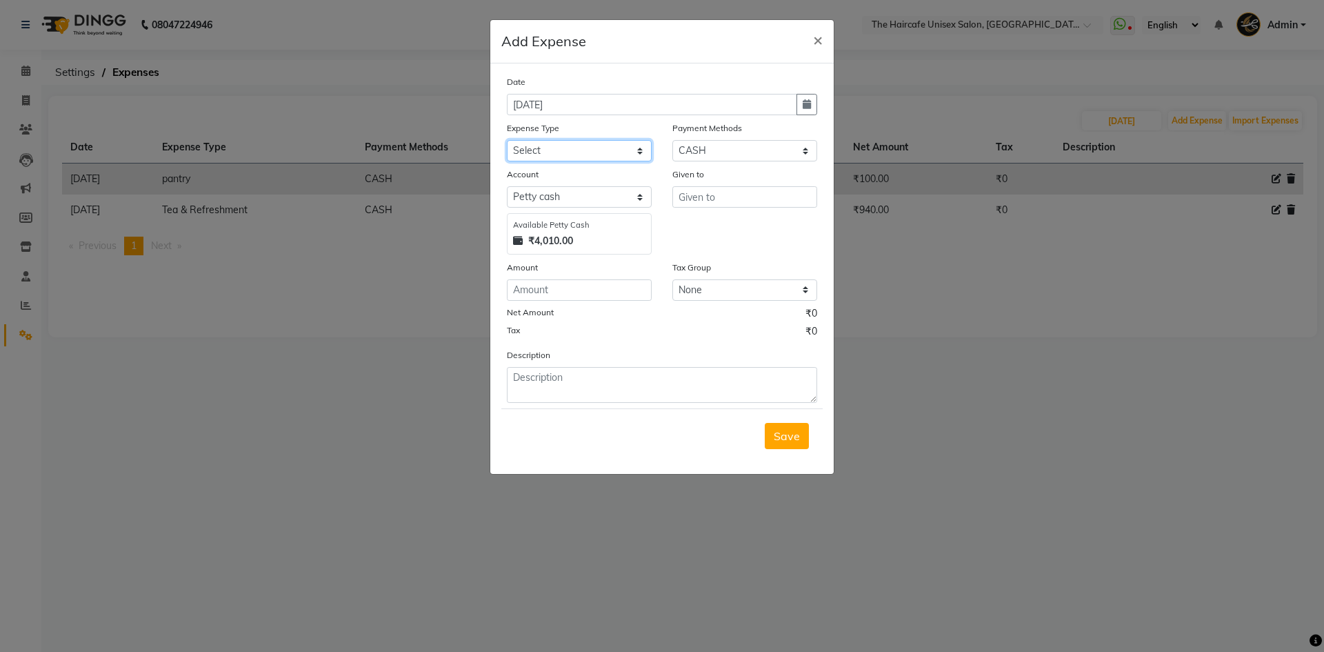
click at [566, 152] on select "Select Advance Salary Bank charges Car maintenance Cash transfer to bank Cash t…" at bounding box center [579, 150] width 145 height 21
select select "19080"
click at [507, 140] on select "Select Advance Salary Bank charges Car maintenance Cash transfer to bank Cash t…" at bounding box center [579, 150] width 145 height 21
type input "[PERSON_NAME]"
type input "750"
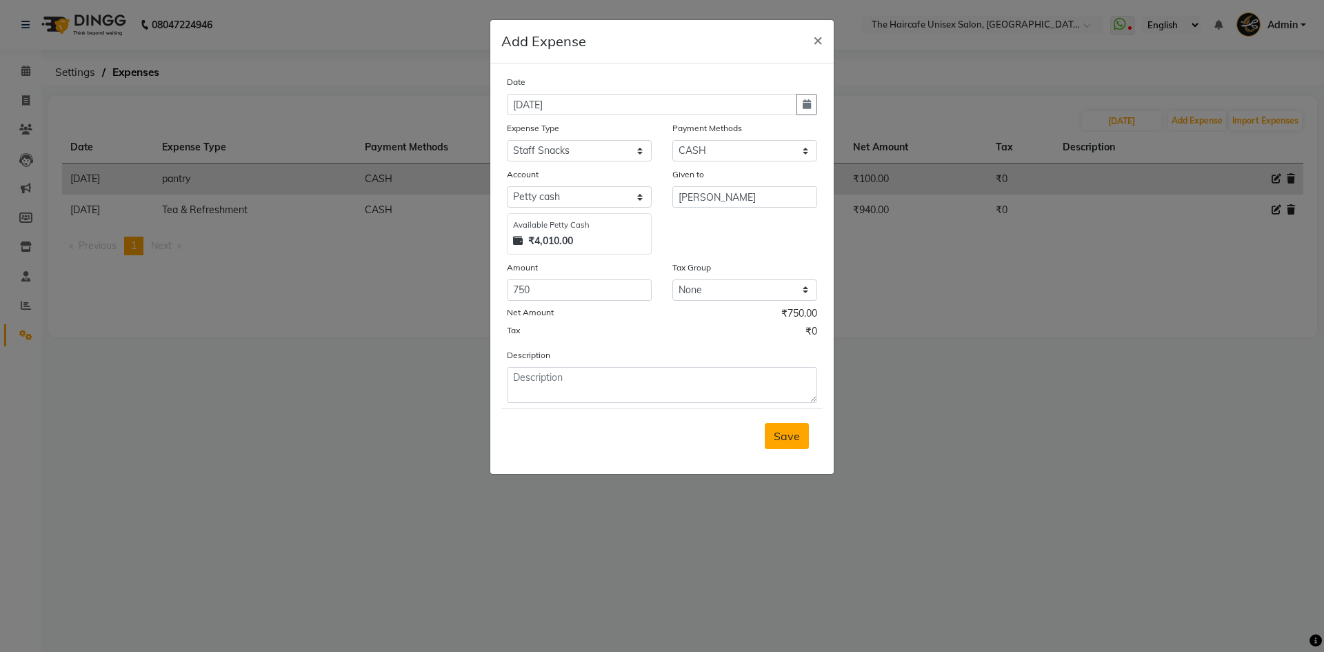
click at [781, 434] on span "Save" at bounding box center [787, 436] width 26 height 14
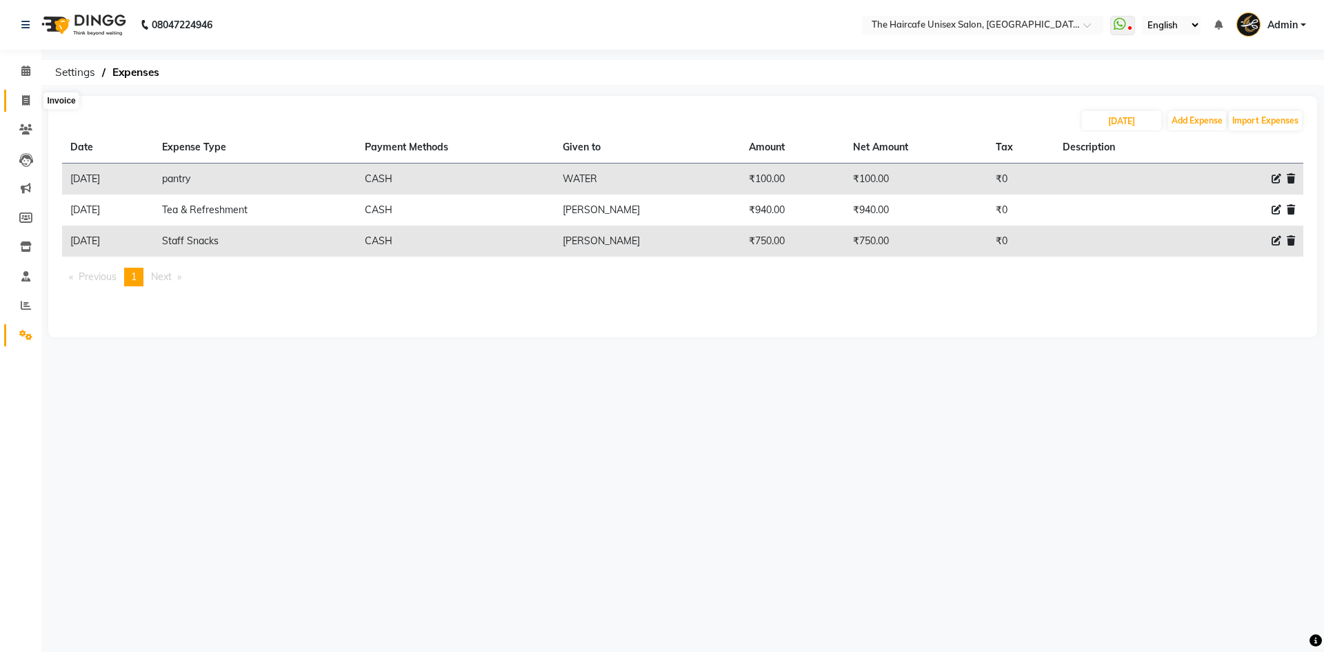
click at [25, 108] on span at bounding box center [26, 101] width 24 height 16
select select "service"
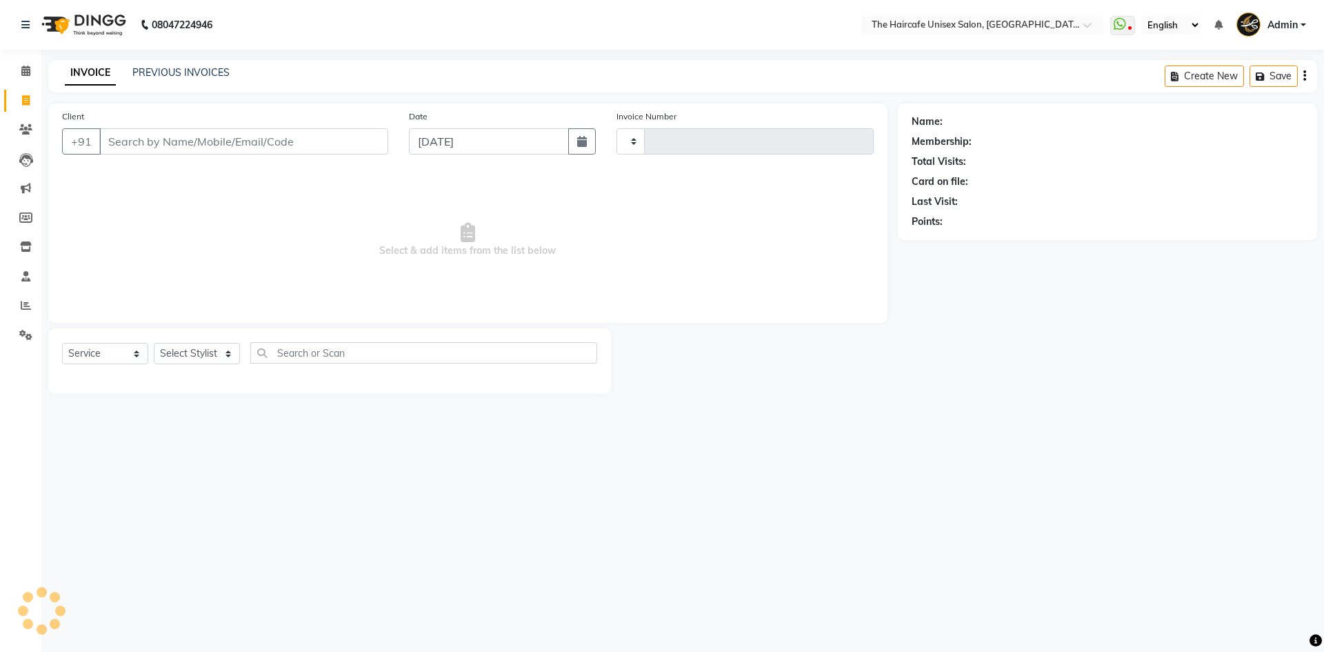
type input "1596"
select select "7412"
click at [200, 75] on link "PREVIOUS INVOICES" at bounding box center [180, 72] width 97 height 12
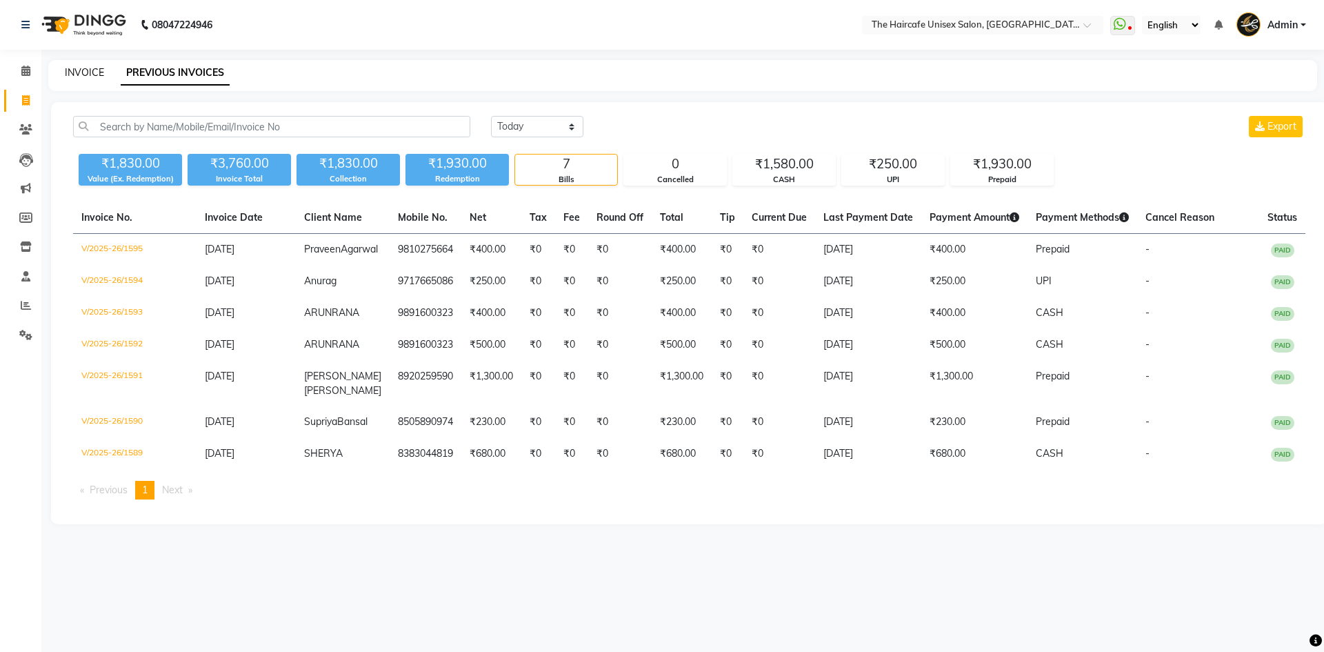
click at [81, 68] on link "INVOICE" at bounding box center [84, 72] width 39 height 12
select select "7412"
select select "service"
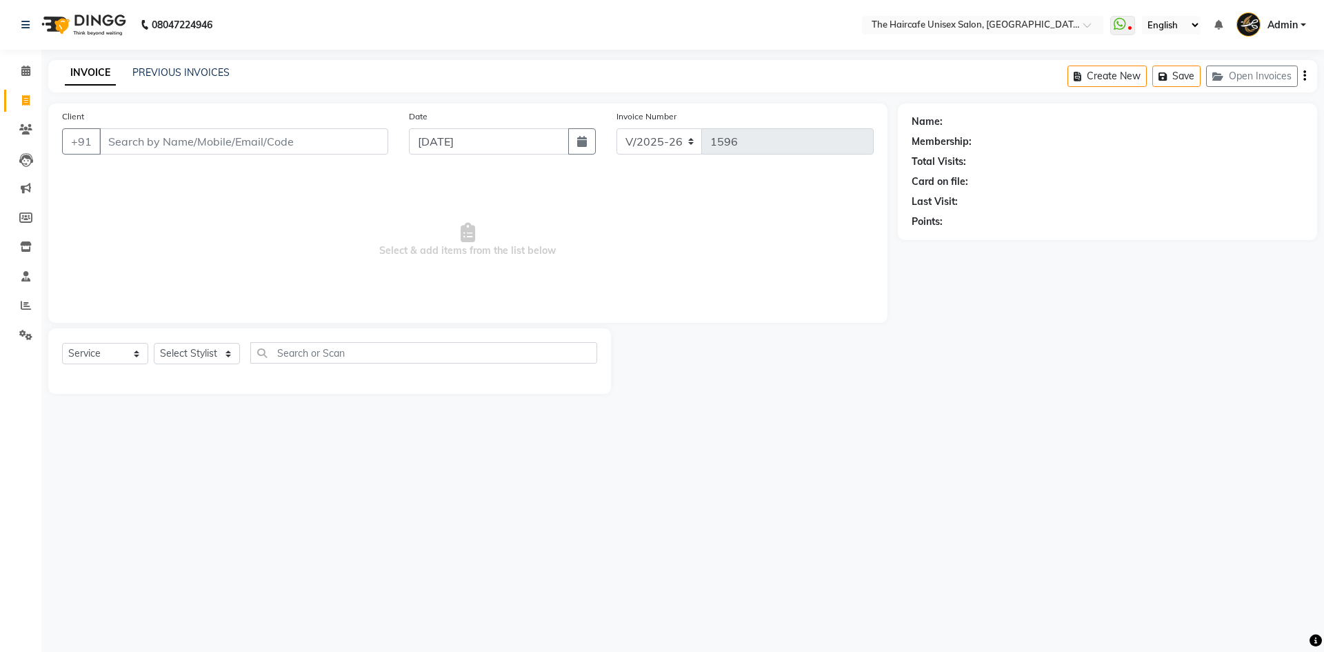
click at [188, 121] on div "Client +91" at bounding box center [225, 137] width 347 height 57
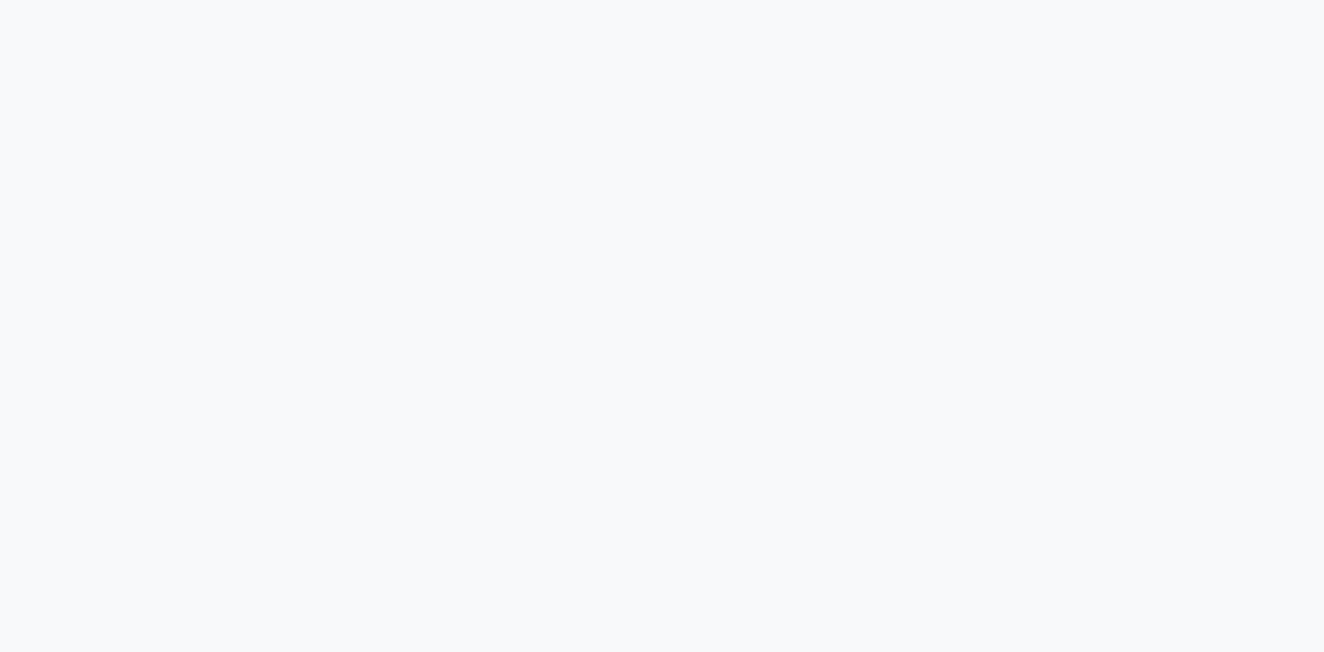
select select "service"
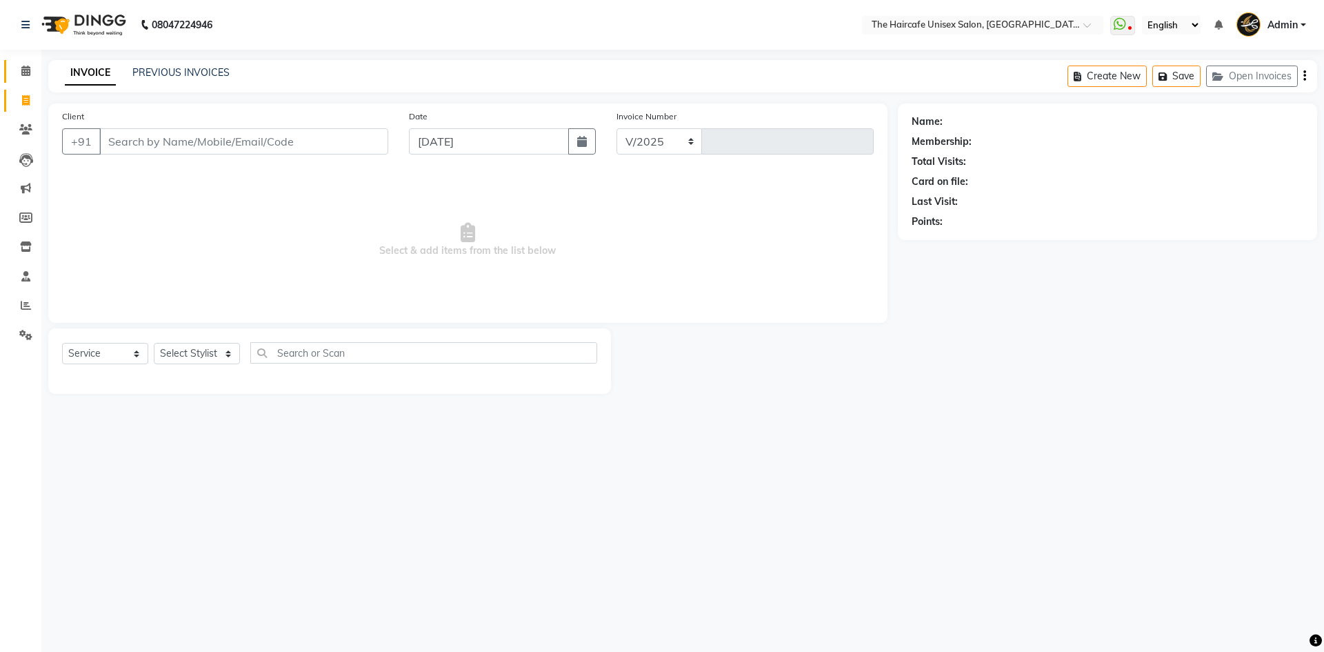
select select "7412"
type input "1596"
click at [30, 68] on icon at bounding box center [25, 71] width 9 height 10
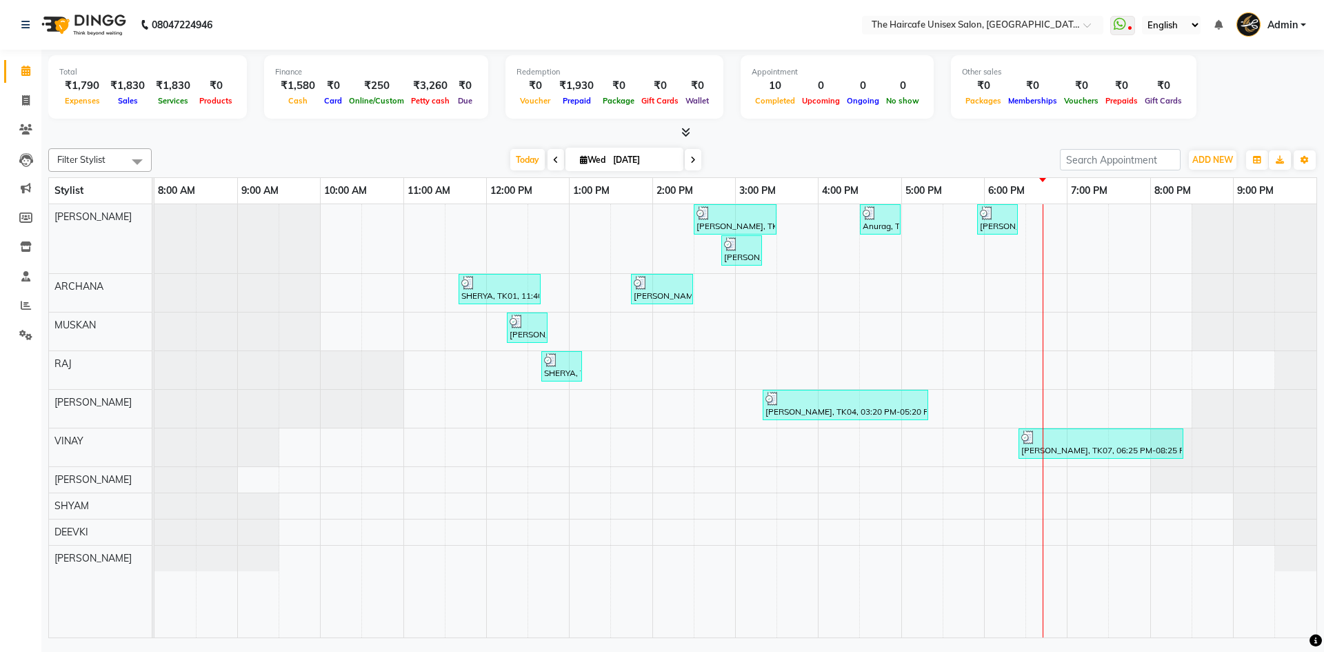
click at [685, 137] on span at bounding box center [683, 133] width 14 height 14
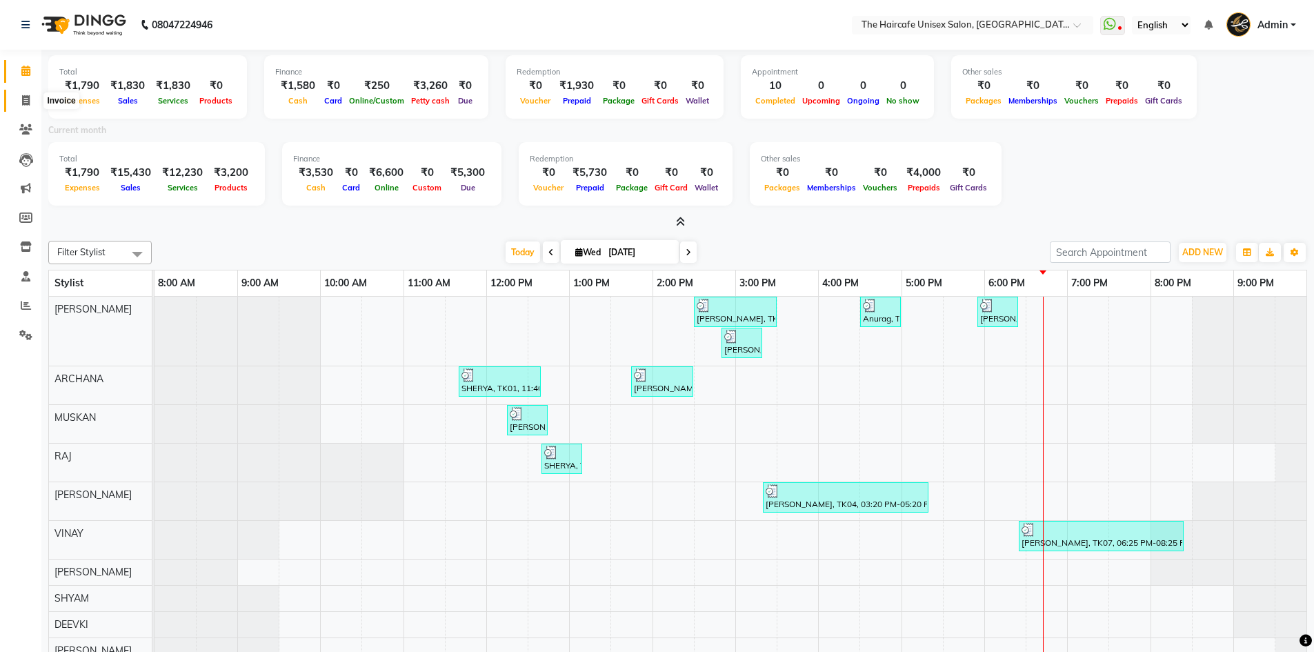
click at [18, 101] on span at bounding box center [26, 101] width 24 height 16
select select "service"
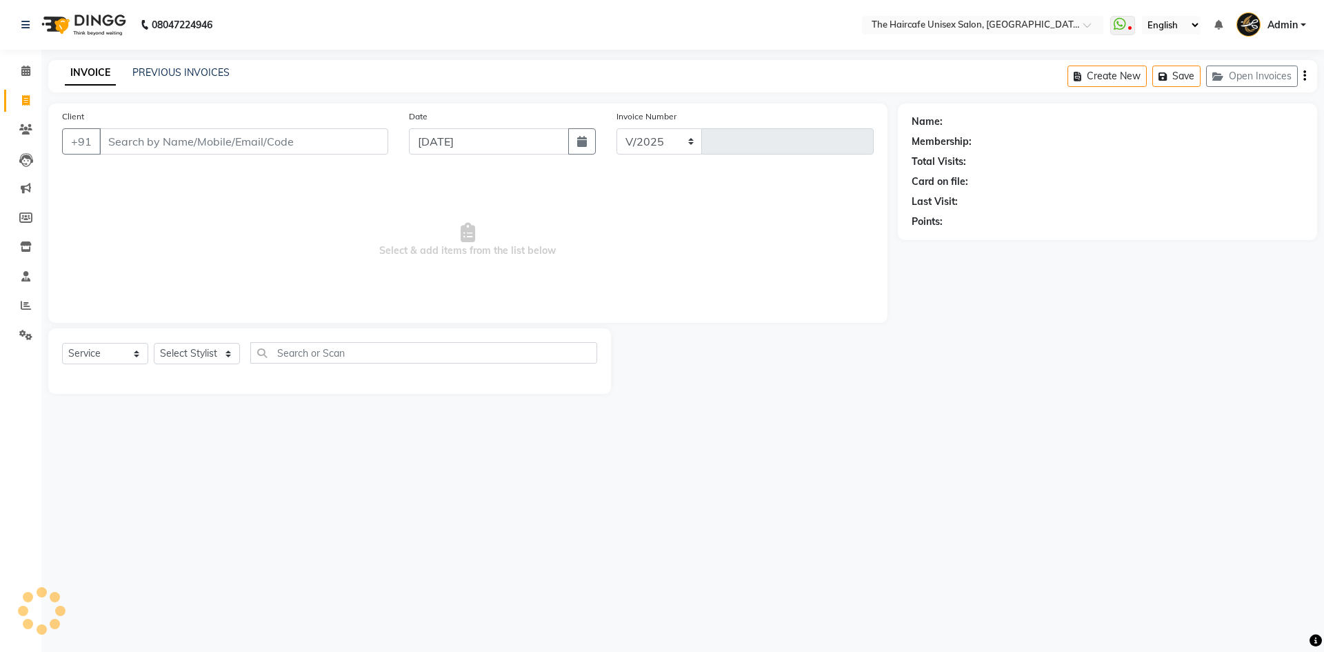
select select "7412"
type input "1596"
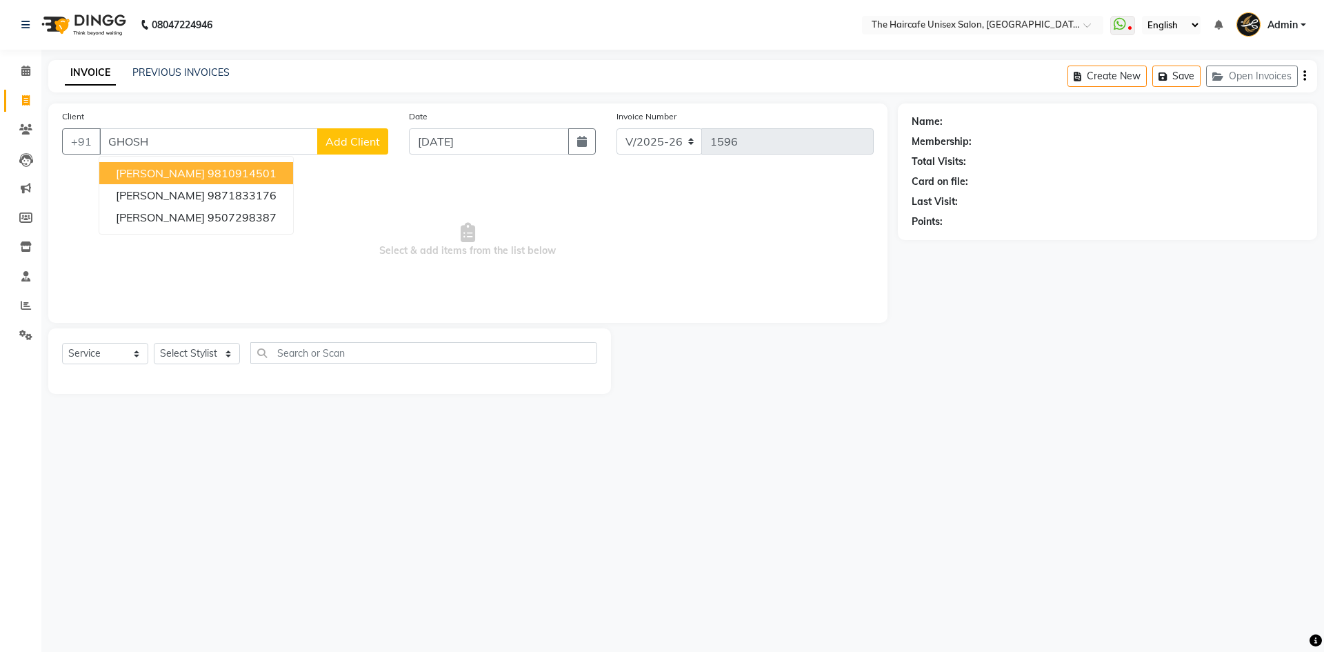
click at [144, 171] on span "[PERSON_NAME]" at bounding box center [160, 173] width 89 height 14
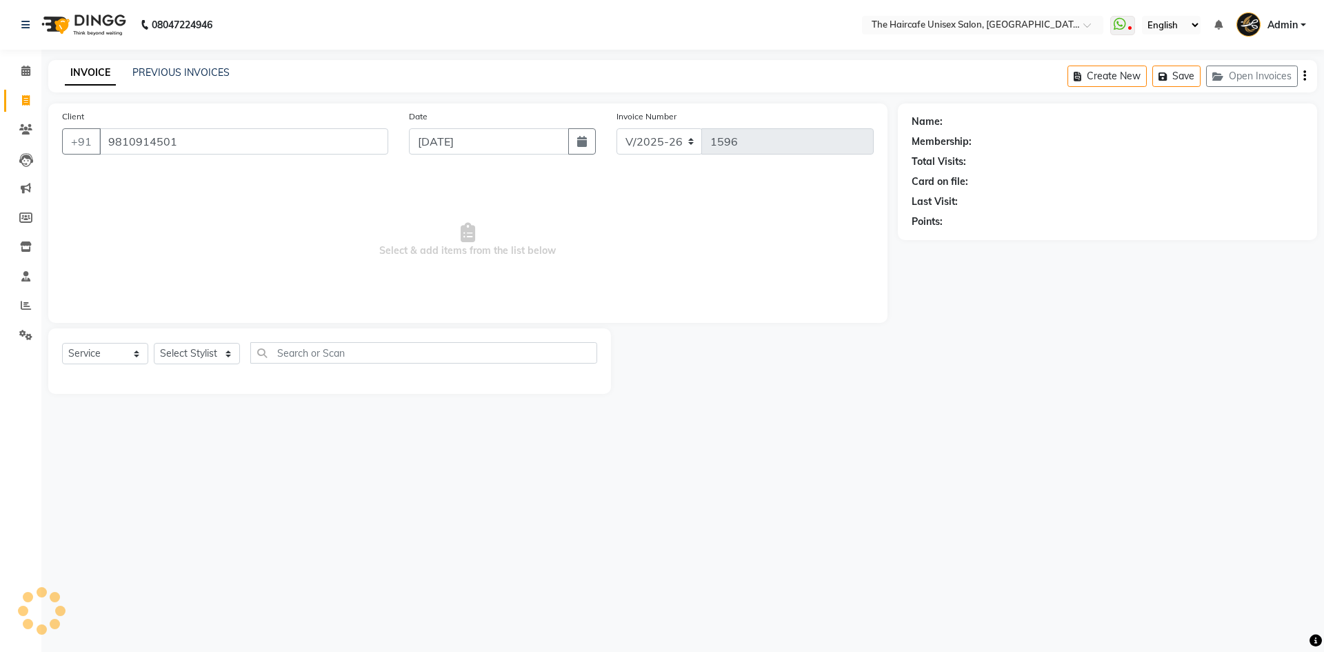
type input "9810914501"
select select "1: Object"
click at [234, 136] on input "9810914501" at bounding box center [243, 141] width 289 height 26
type input "9"
type input "7858938742"
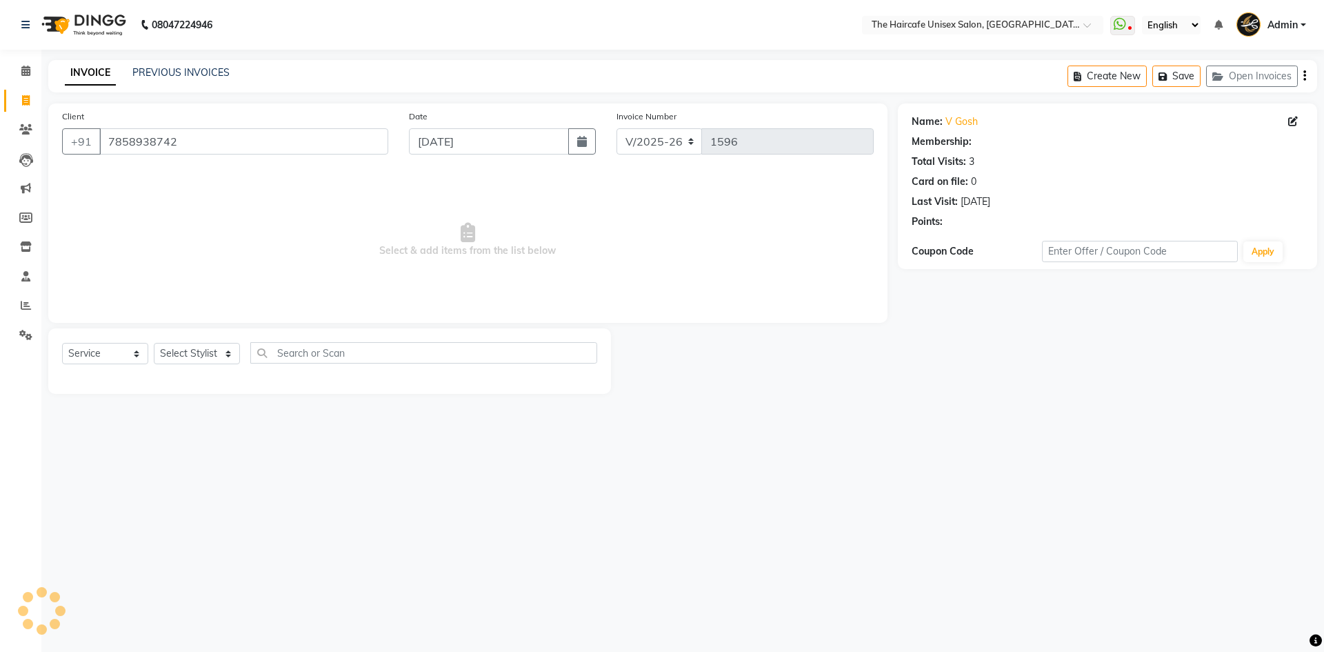
select select "1: Object"
click at [199, 72] on link "PREVIOUS INVOICES" at bounding box center [180, 72] width 97 height 12
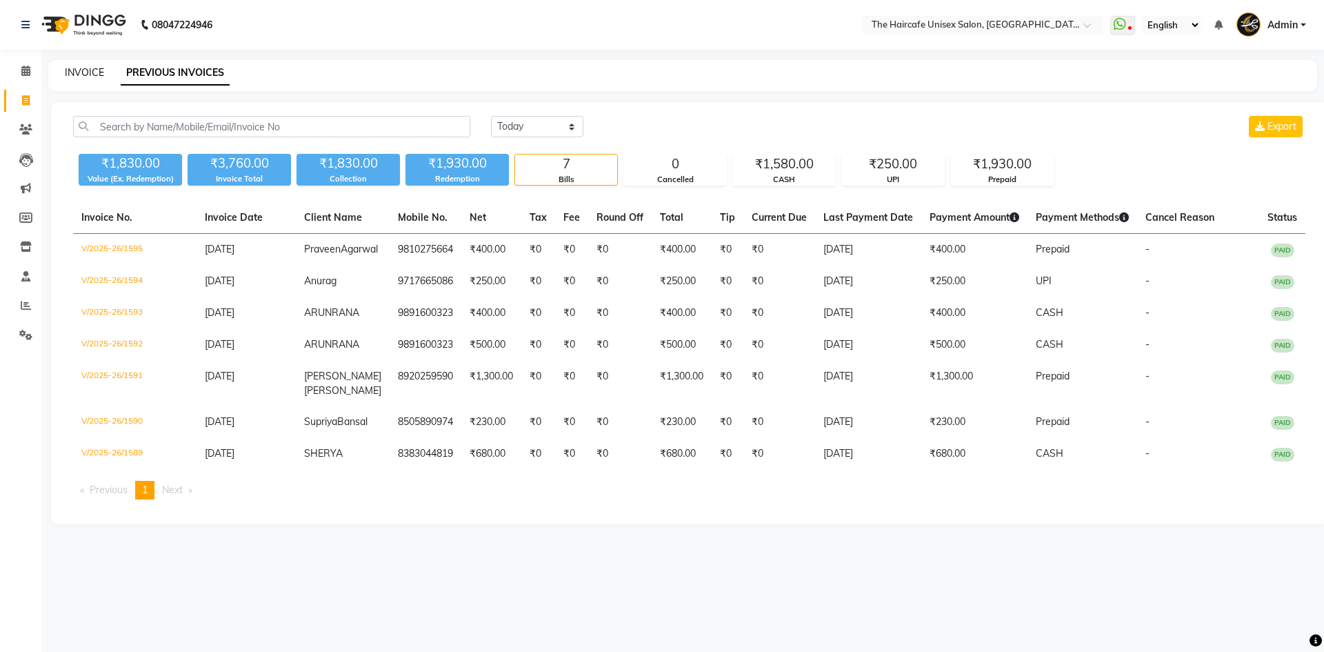
click at [83, 66] on link "INVOICE" at bounding box center [84, 72] width 39 height 12
select select "service"
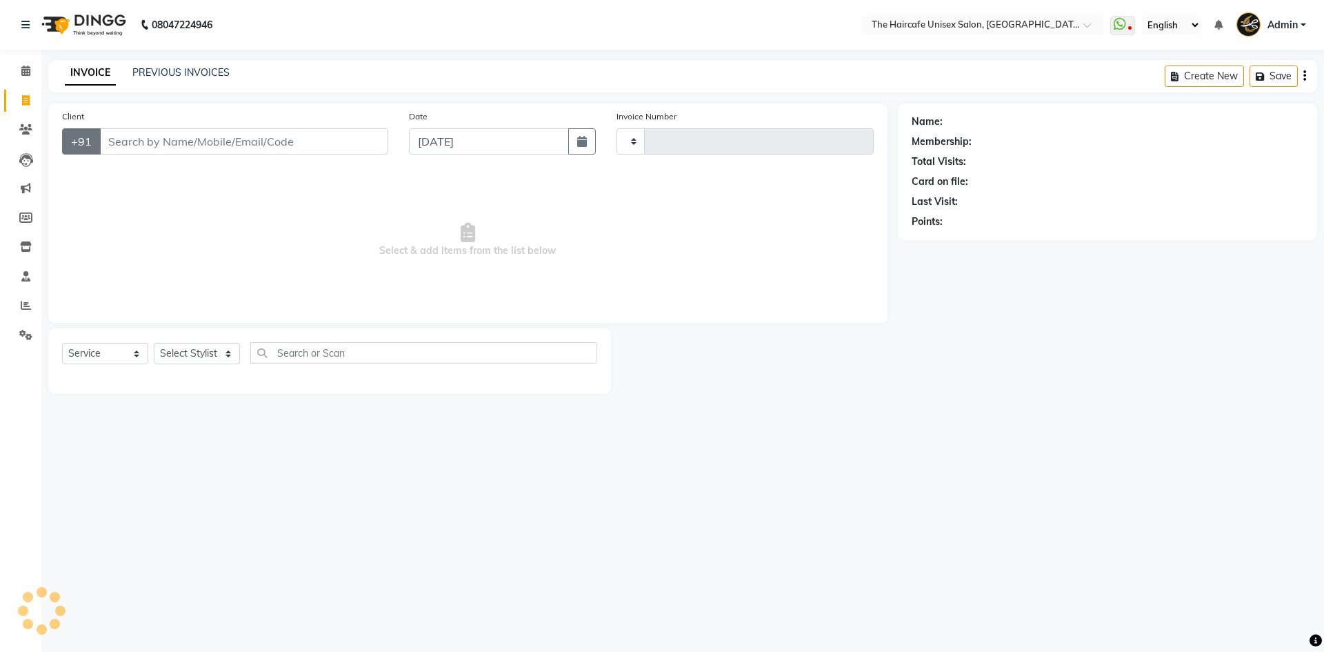
type input "1596"
select select "7412"
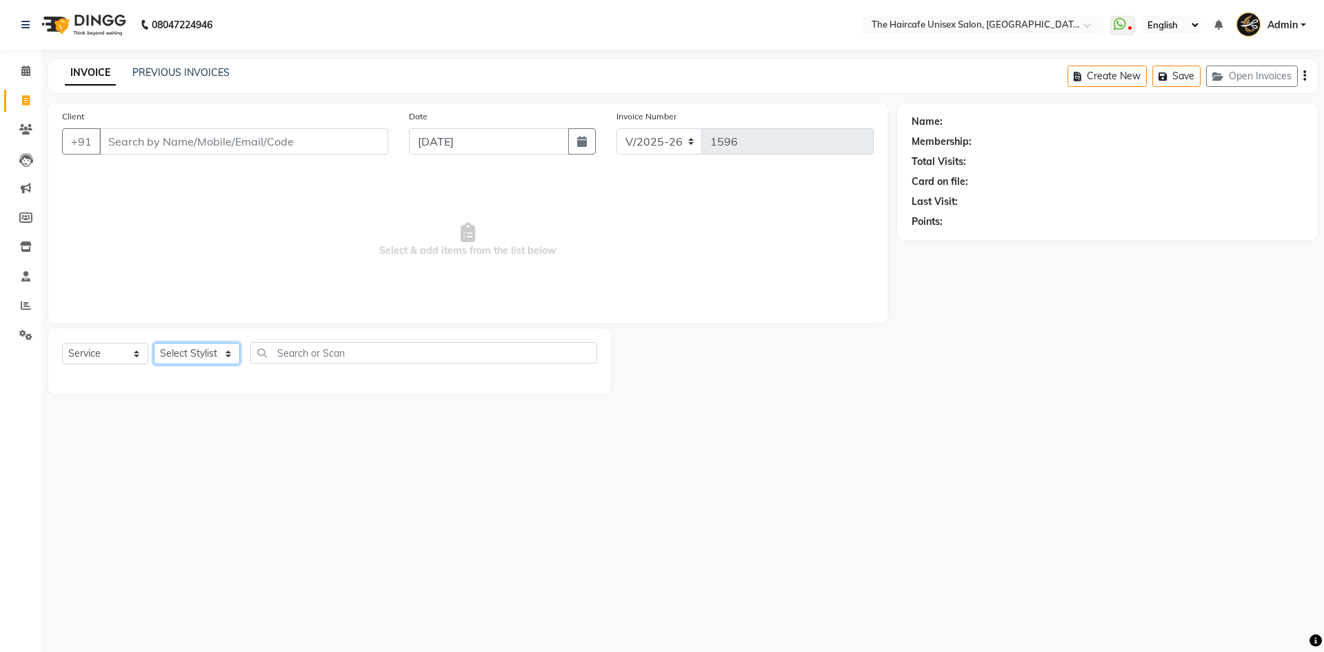
drag, startPoint x: 195, startPoint y: 350, endPoint x: 202, endPoint y: 362, distance: 14.0
click at [195, 350] on select "Select Stylist [PERSON_NAME] [PERSON_NAME] [PERSON_NAME] [PERSON_NAME] SHYAM SH…" at bounding box center [197, 353] width 86 height 21
select select "64976"
click at [154, 343] on select "Select Stylist [PERSON_NAME] [PERSON_NAME] [PERSON_NAME] [PERSON_NAME] SHYAM SH…" at bounding box center [197, 353] width 86 height 21
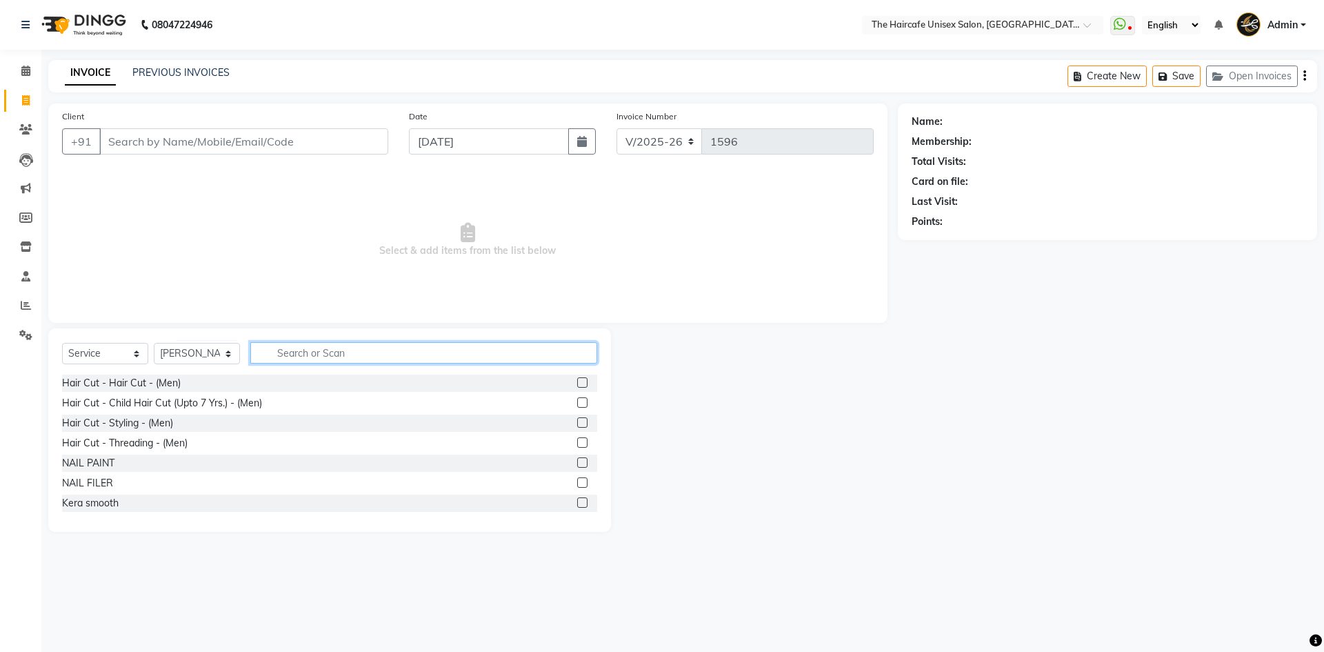
click at [287, 357] on input "text" at bounding box center [423, 352] width 347 height 21
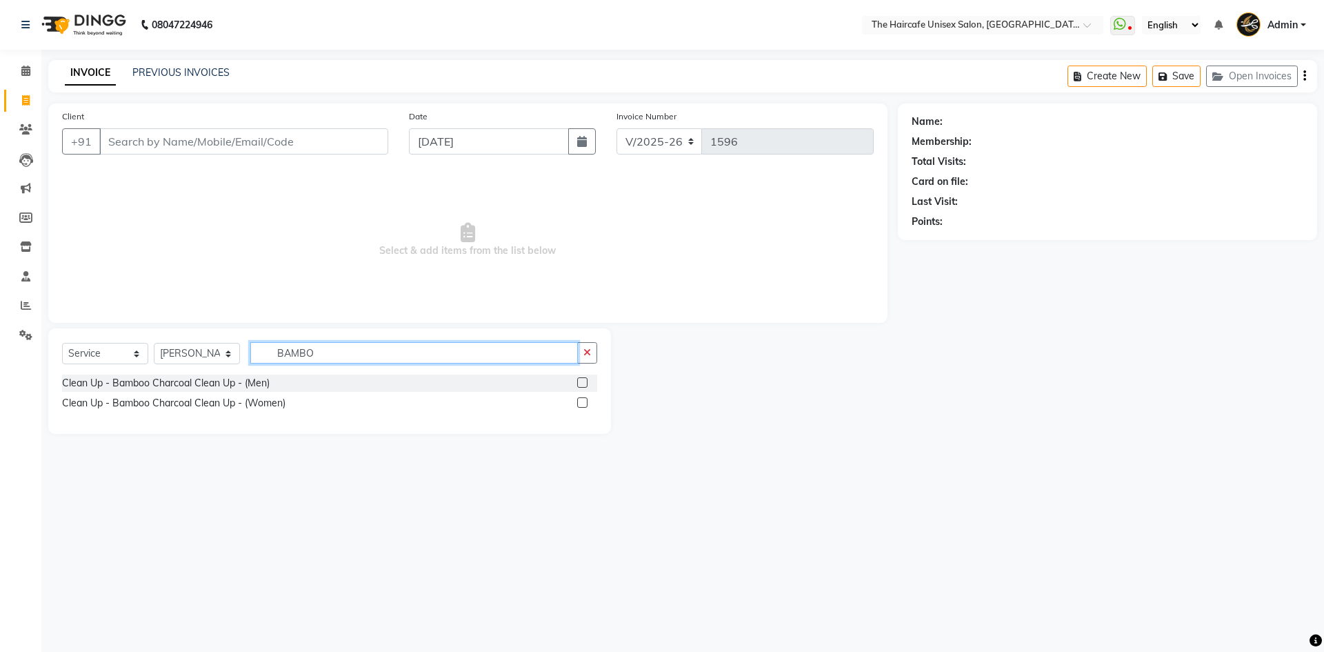
type input "BAMBO"
click at [582, 403] on label at bounding box center [582, 402] width 10 height 10
click at [582, 403] on input "checkbox" at bounding box center [581, 403] width 9 height 9
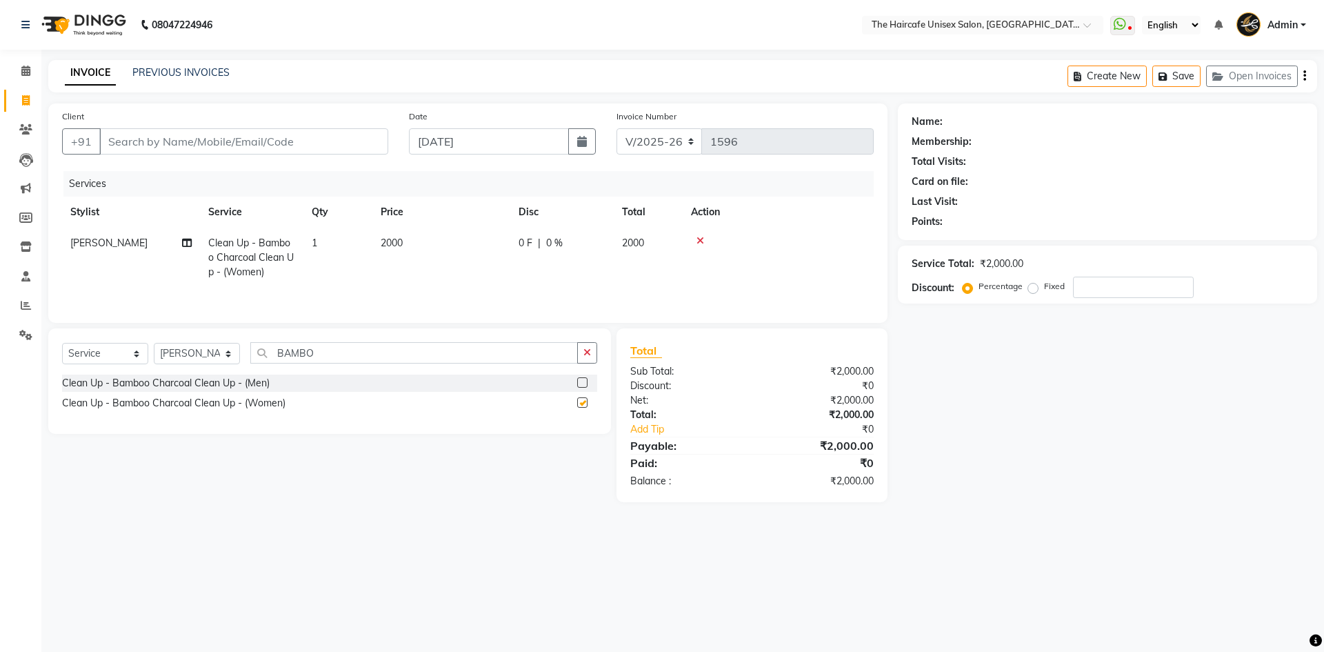
checkbox input "false"
click at [28, 334] on icon at bounding box center [25, 335] width 13 height 10
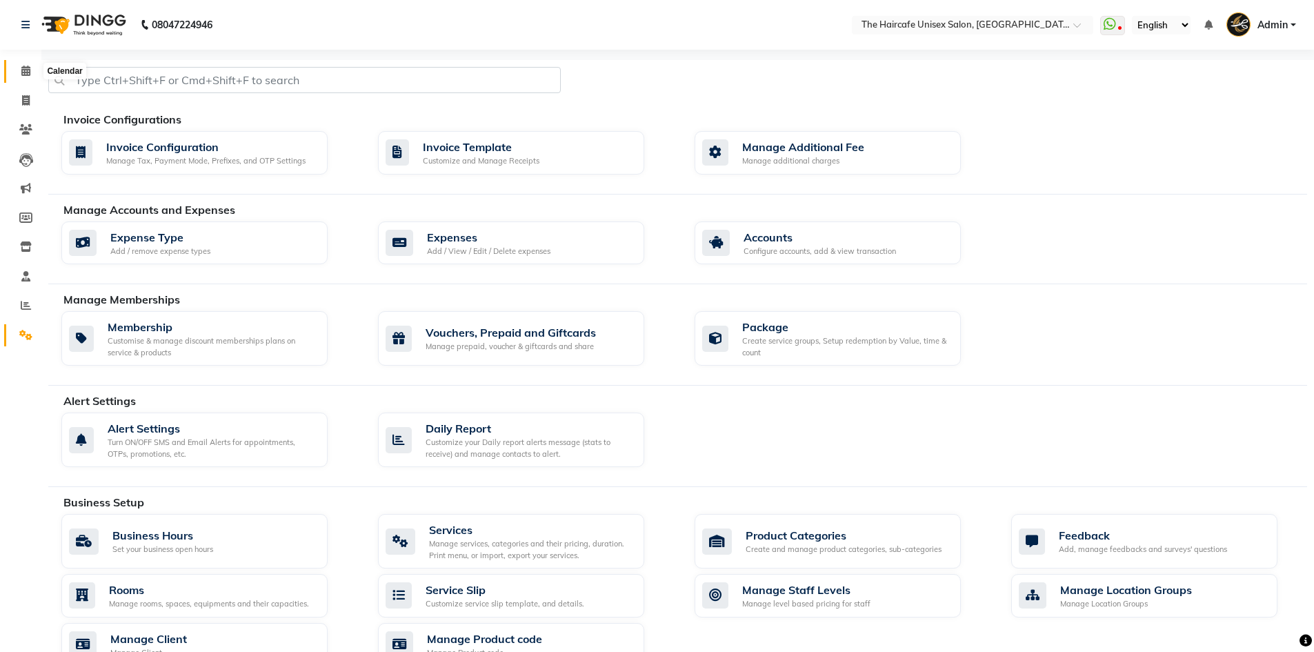
click at [19, 66] on span at bounding box center [26, 71] width 24 height 16
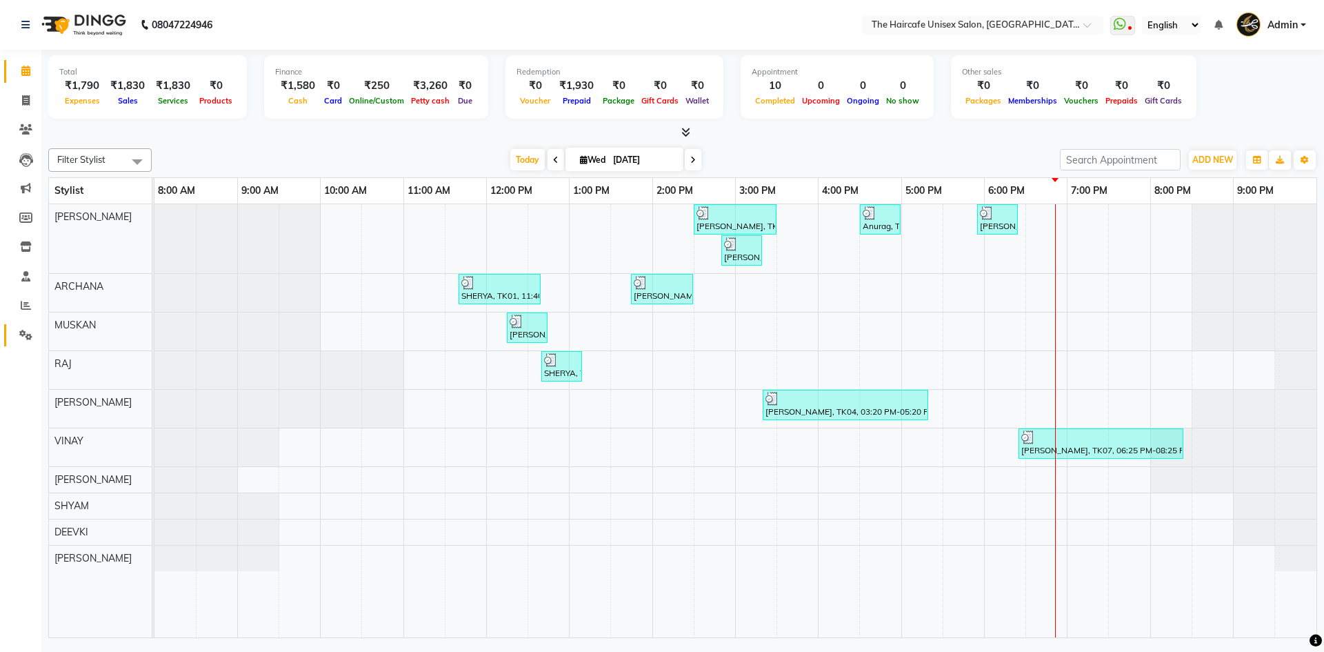
click at [28, 345] on link "Settings" at bounding box center [20, 335] width 33 height 23
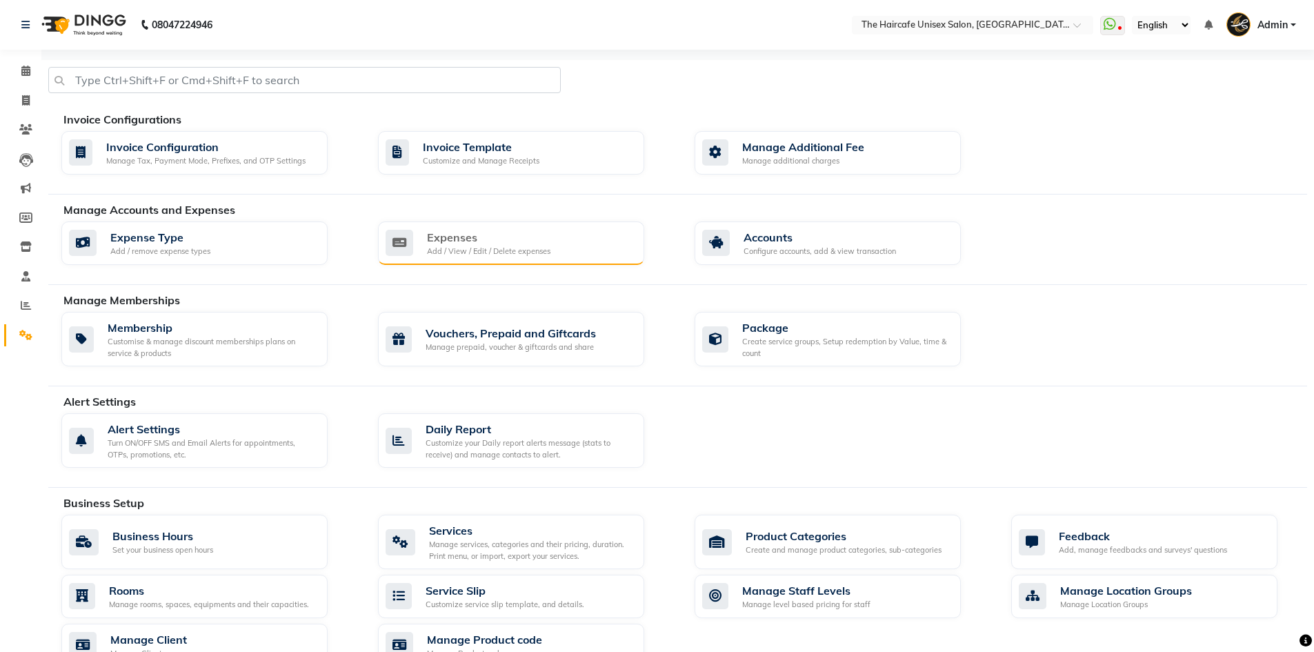
click at [548, 254] on div "Add / View / Edit / Delete expenses" at bounding box center [488, 252] width 123 height 12
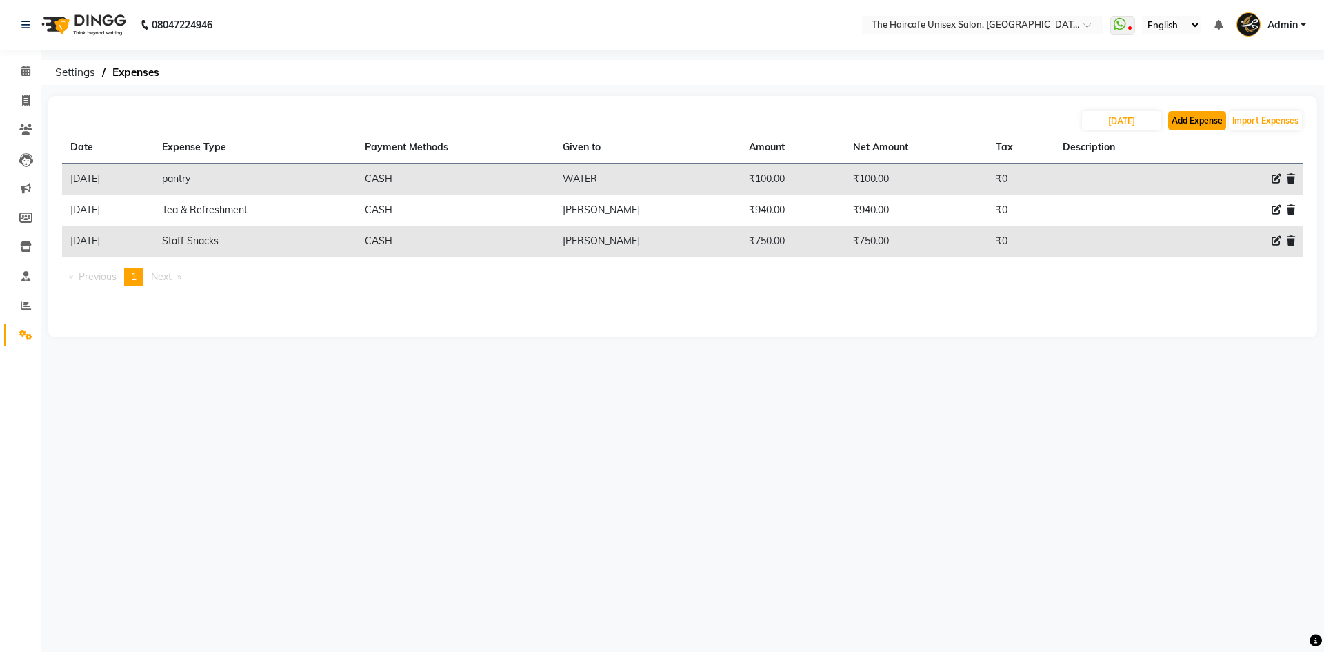
click at [1194, 121] on button "Add Expense" at bounding box center [1198, 120] width 58 height 19
select select "1"
select select "6516"
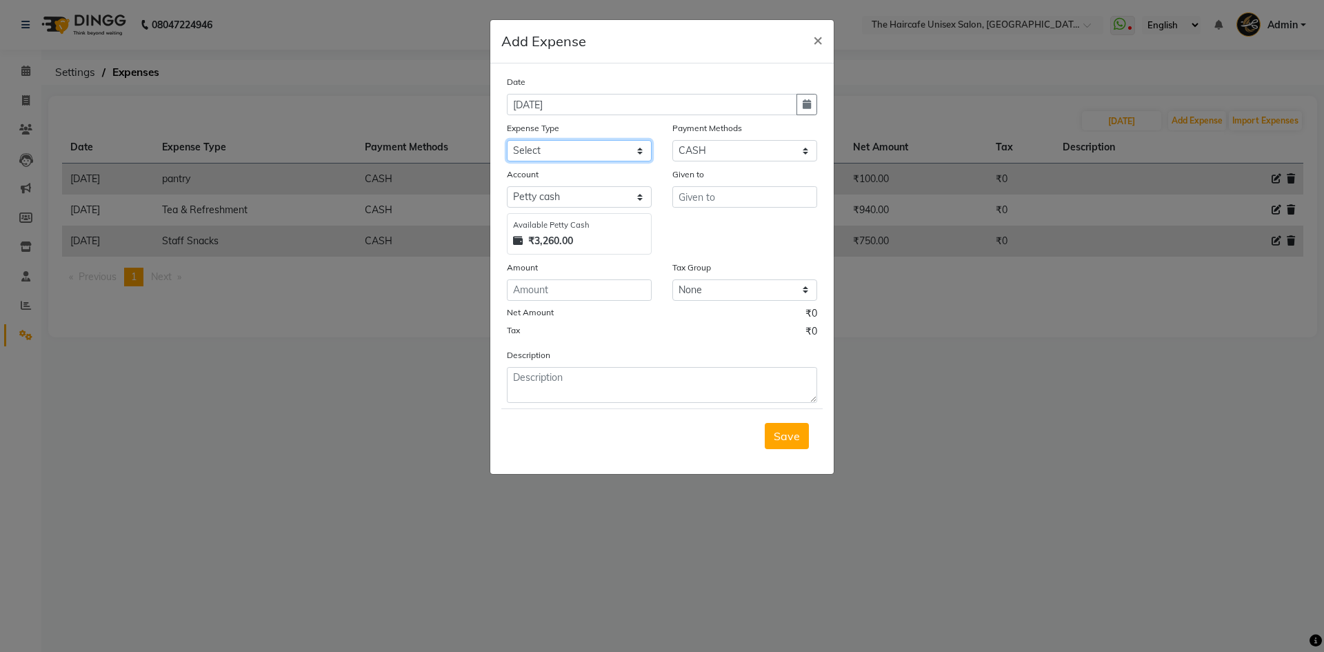
click at [548, 148] on select "Select Advance Salary Bank charges Car maintenance Cash transfer to bank Cash t…" at bounding box center [579, 150] width 145 height 21
select select "19097"
click at [507, 140] on select "Select Advance Salary Bank charges Car maintenance Cash transfer to bank Cash t…" at bounding box center [579, 150] width 145 height 21
type input "[PERSON_NAME]"
type input "90"
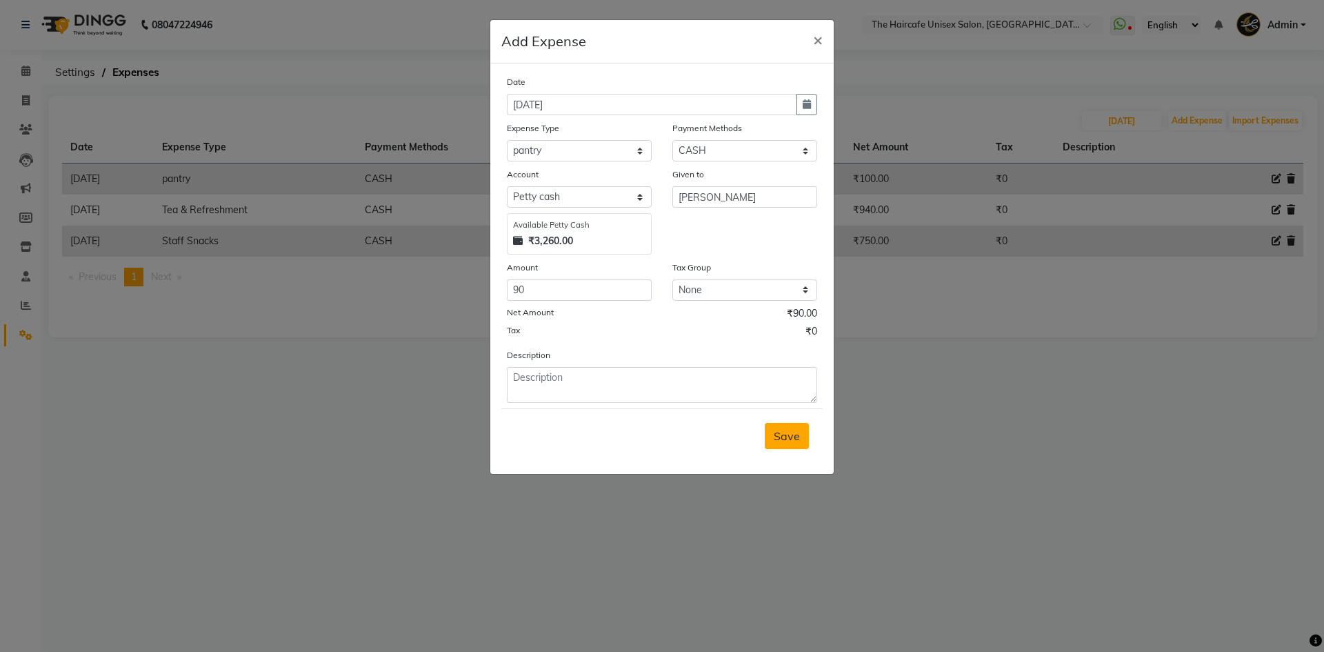
click at [777, 425] on button "Save" at bounding box center [787, 436] width 44 height 26
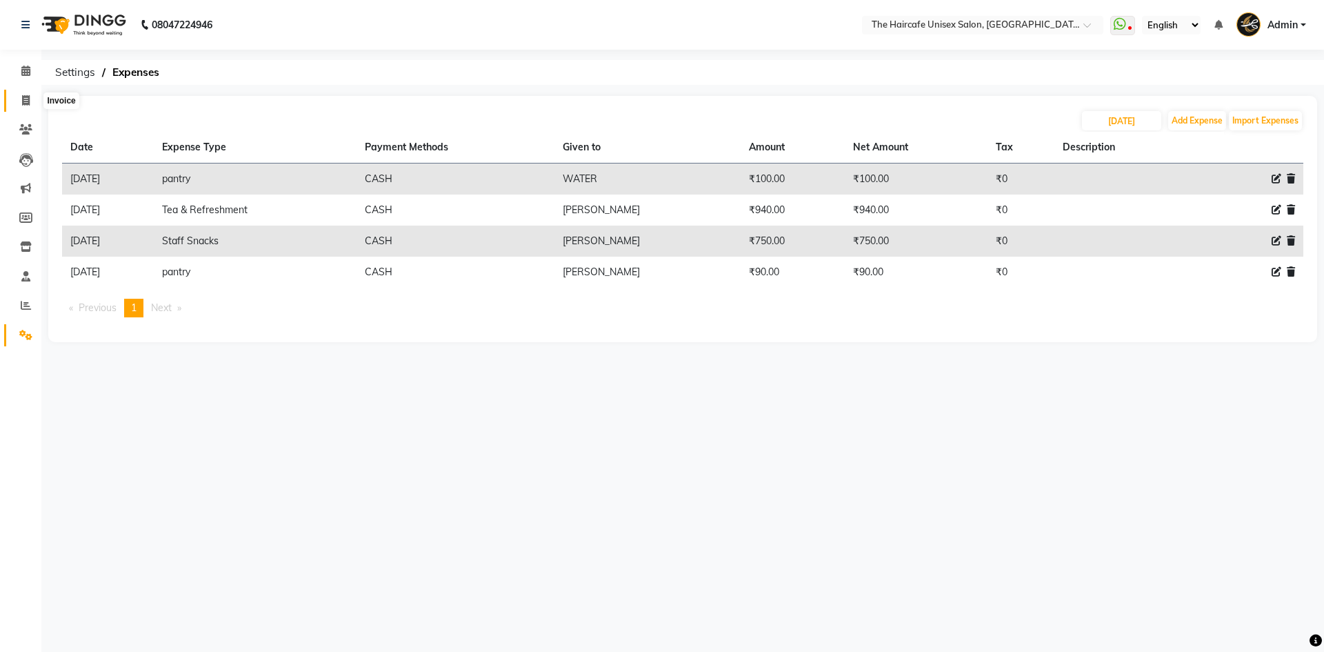
click at [28, 106] on span at bounding box center [26, 101] width 24 height 16
select select "service"
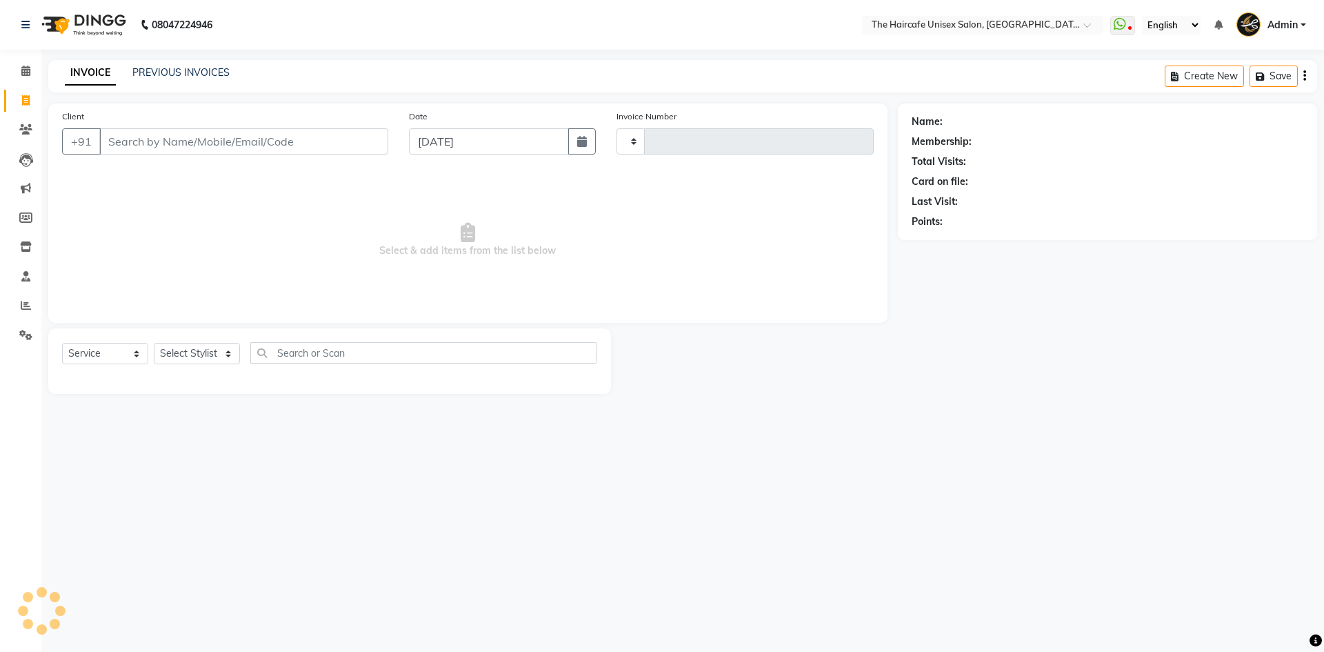
type input "1596"
select select "7412"
click at [190, 72] on link "PREVIOUS INVOICES" at bounding box center [180, 72] width 97 height 12
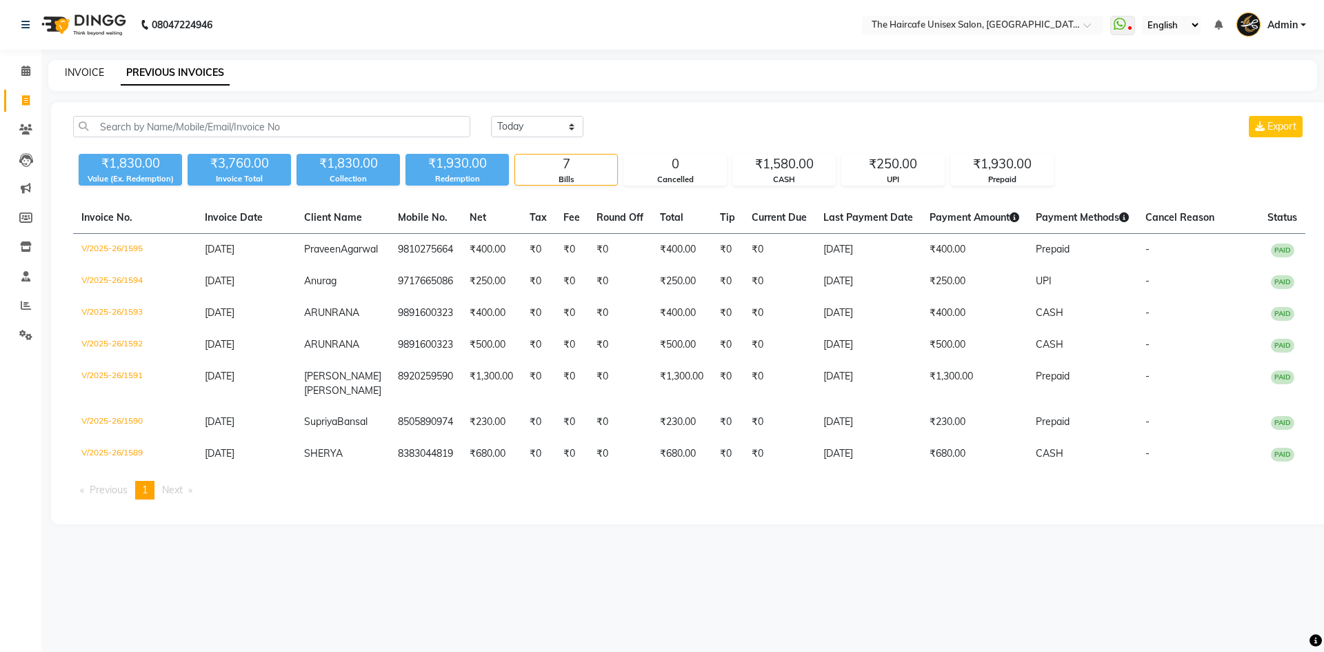
click at [88, 69] on link "INVOICE" at bounding box center [84, 72] width 39 height 12
select select "service"
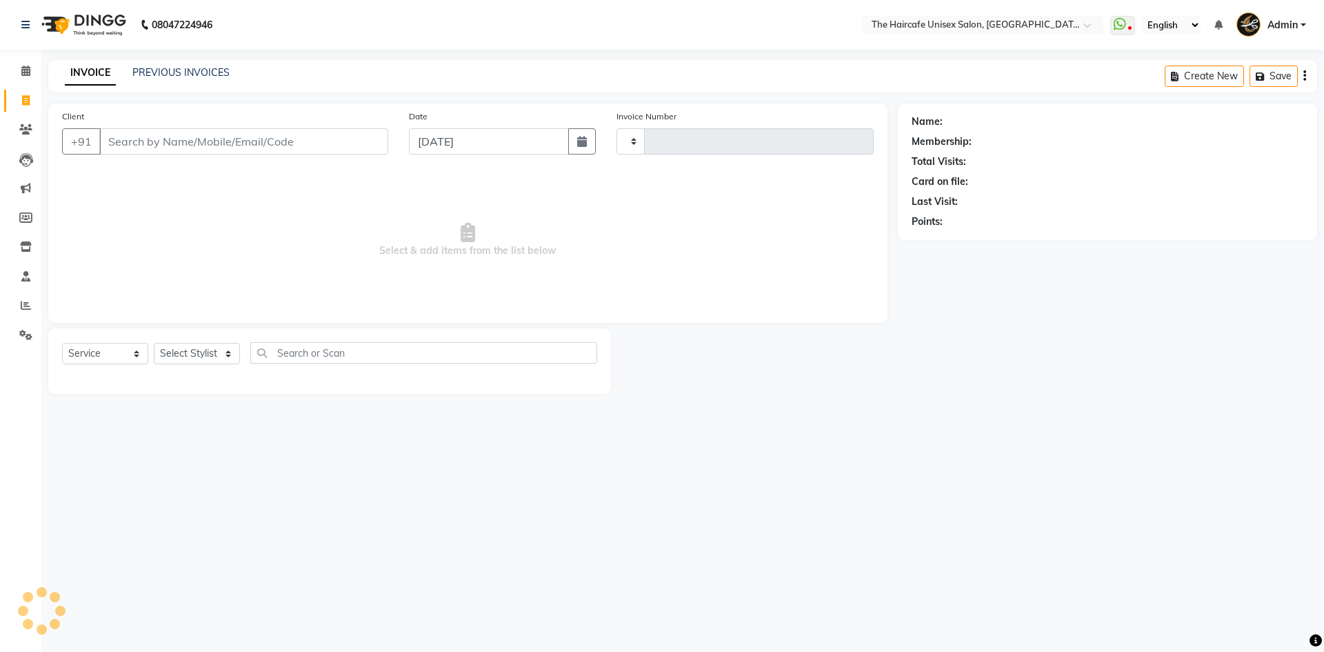
type input "1596"
select select "7412"
click at [167, 70] on link "PREVIOUS INVOICES" at bounding box center [180, 72] width 97 height 12
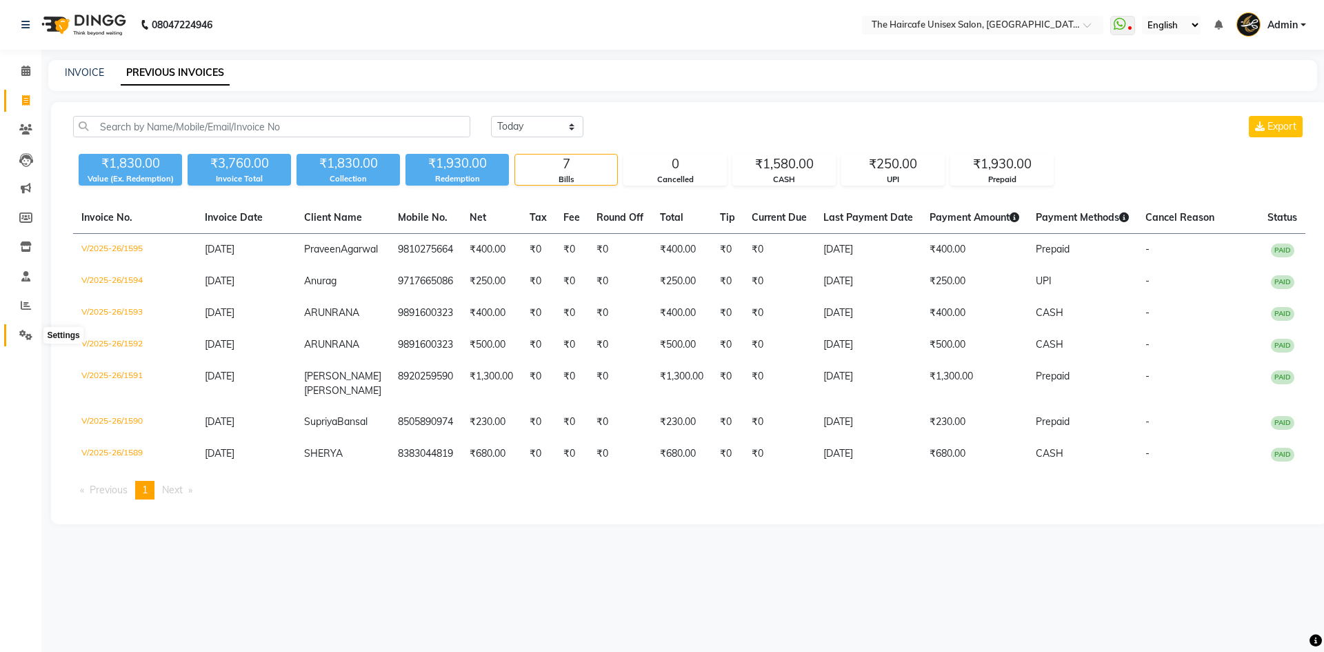
click at [21, 335] on icon at bounding box center [25, 335] width 13 height 10
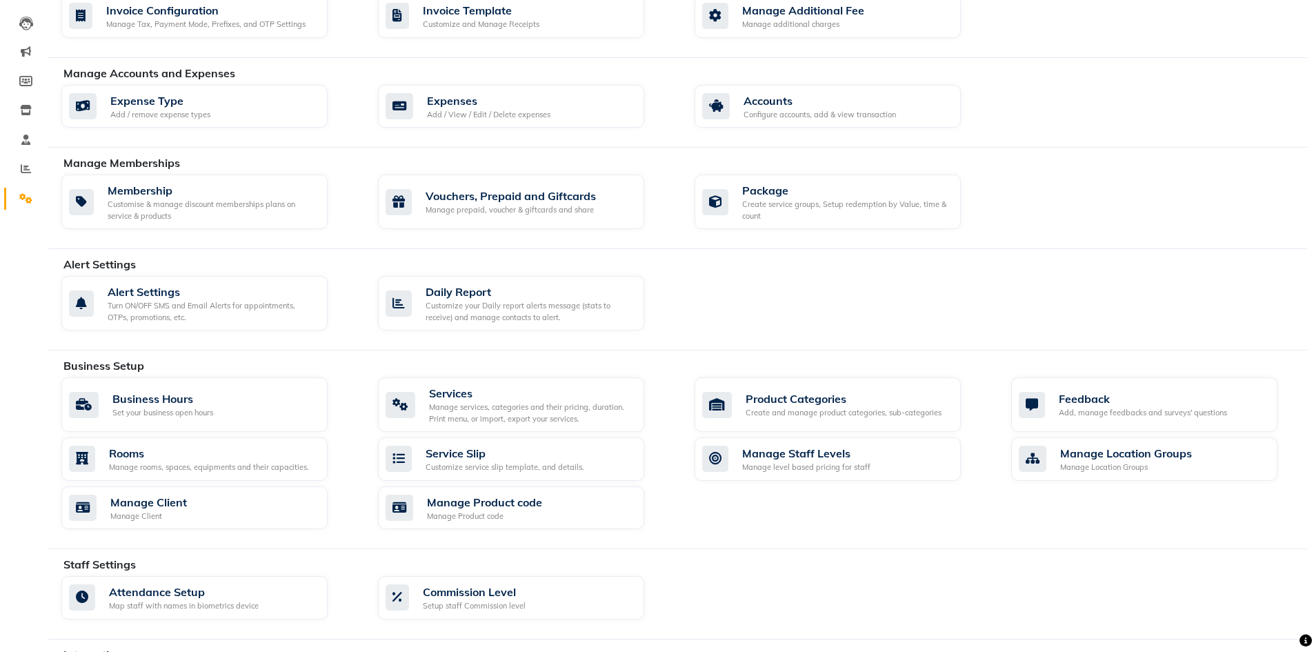
scroll to position [138, 0]
click at [520, 417] on div "Manage services, categories and their pricing, duration. Print menu, or import,…" at bounding box center [531, 411] width 204 height 23
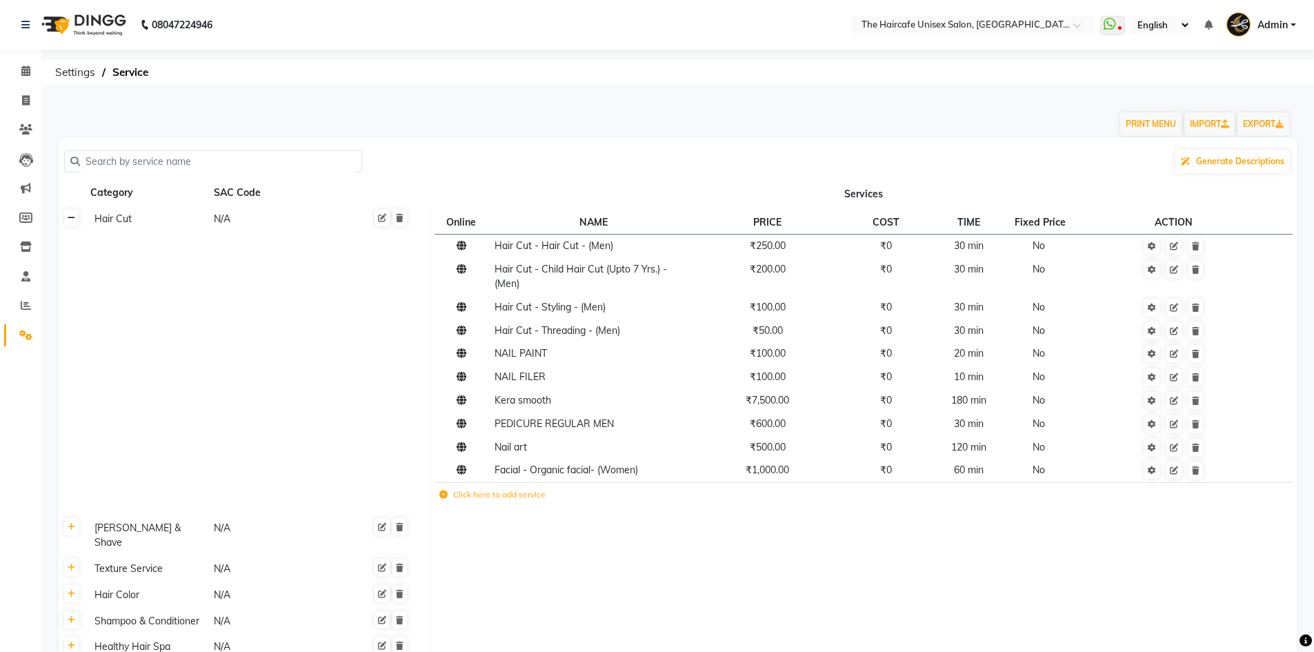
drag, startPoint x: 76, startPoint y: 225, endPoint x: 79, endPoint y: 215, distance: 10.7
click at [77, 225] on link at bounding box center [71, 217] width 14 height 17
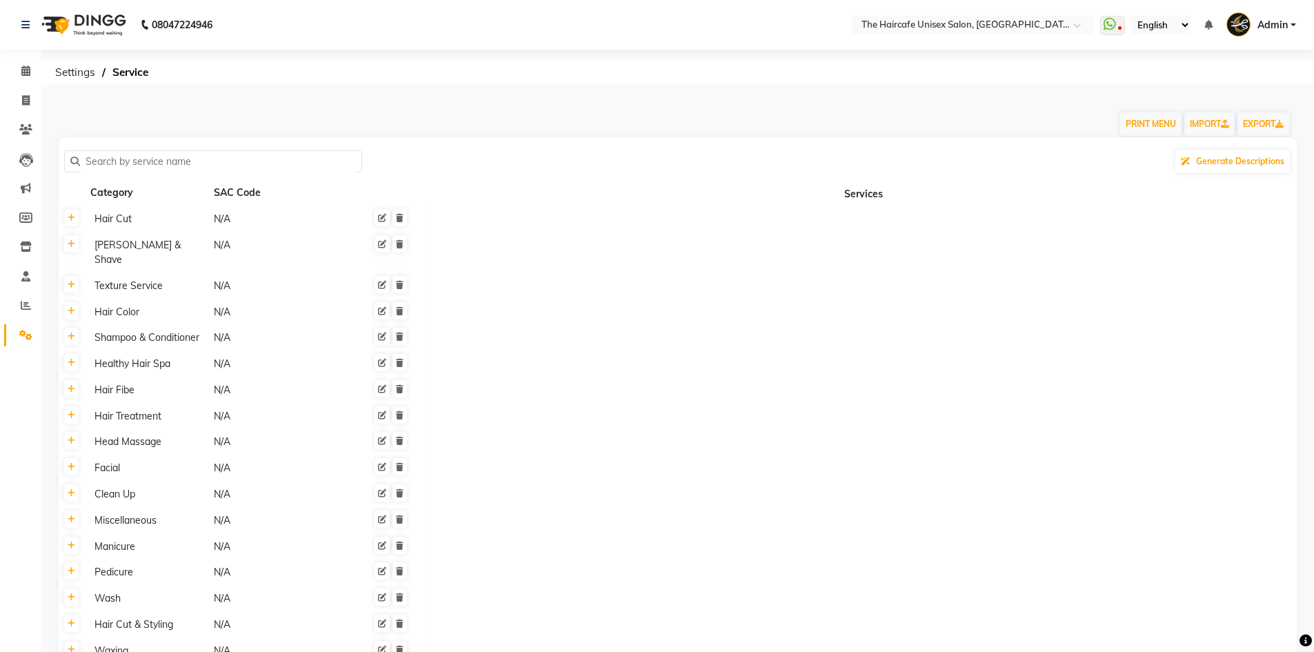
click at [130, 154] on input "text" at bounding box center [218, 161] width 276 height 21
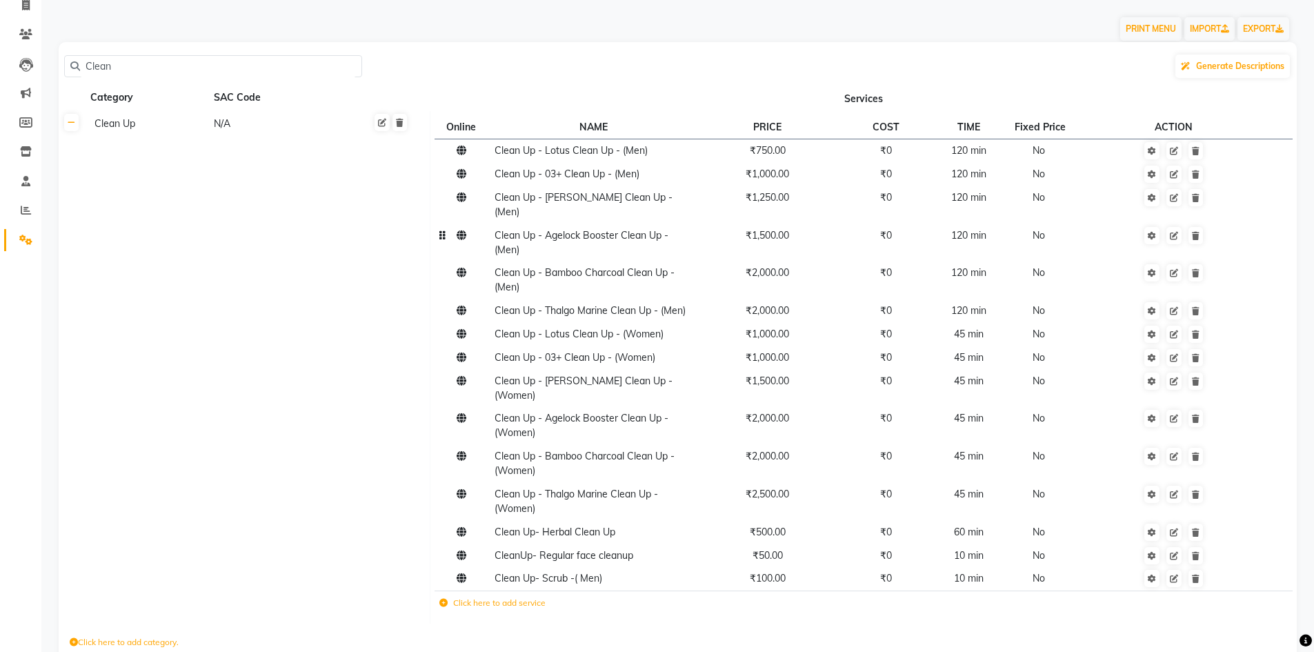
scroll to position [138, 0]
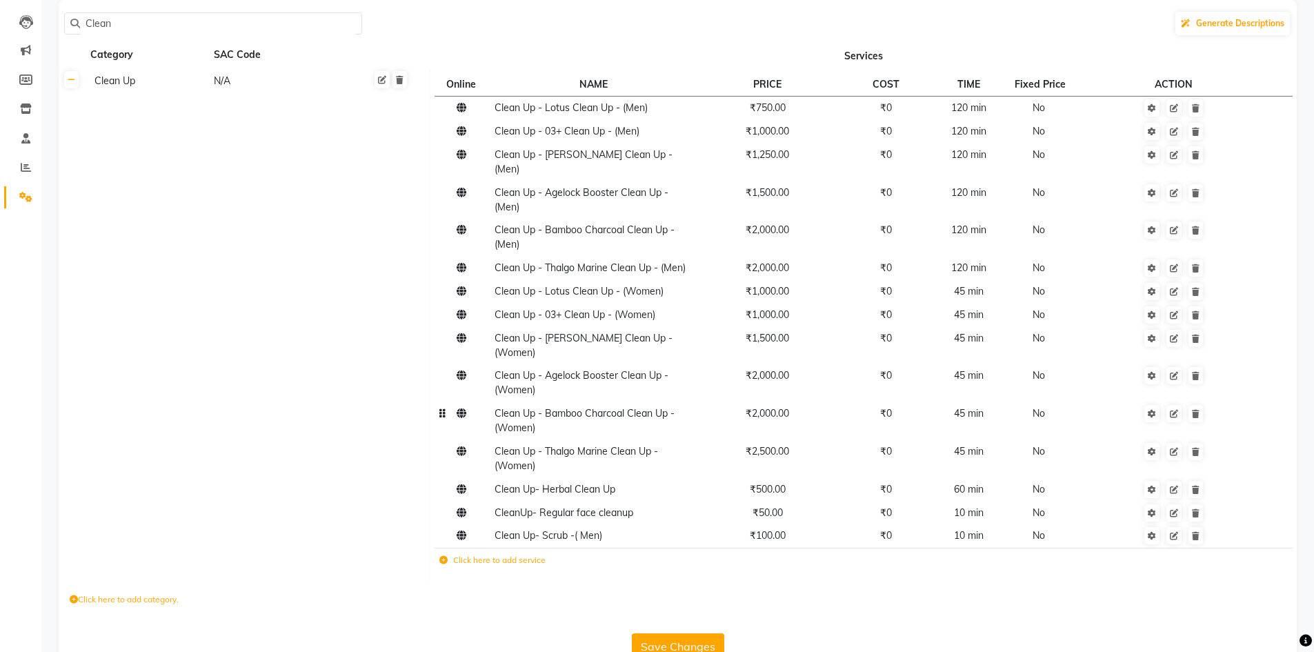
click at [600, 407] on span "Clean Up - Bamboo Charcoal Clean Up - (Women)" at bounding box center [585, 420] width 180 height 27
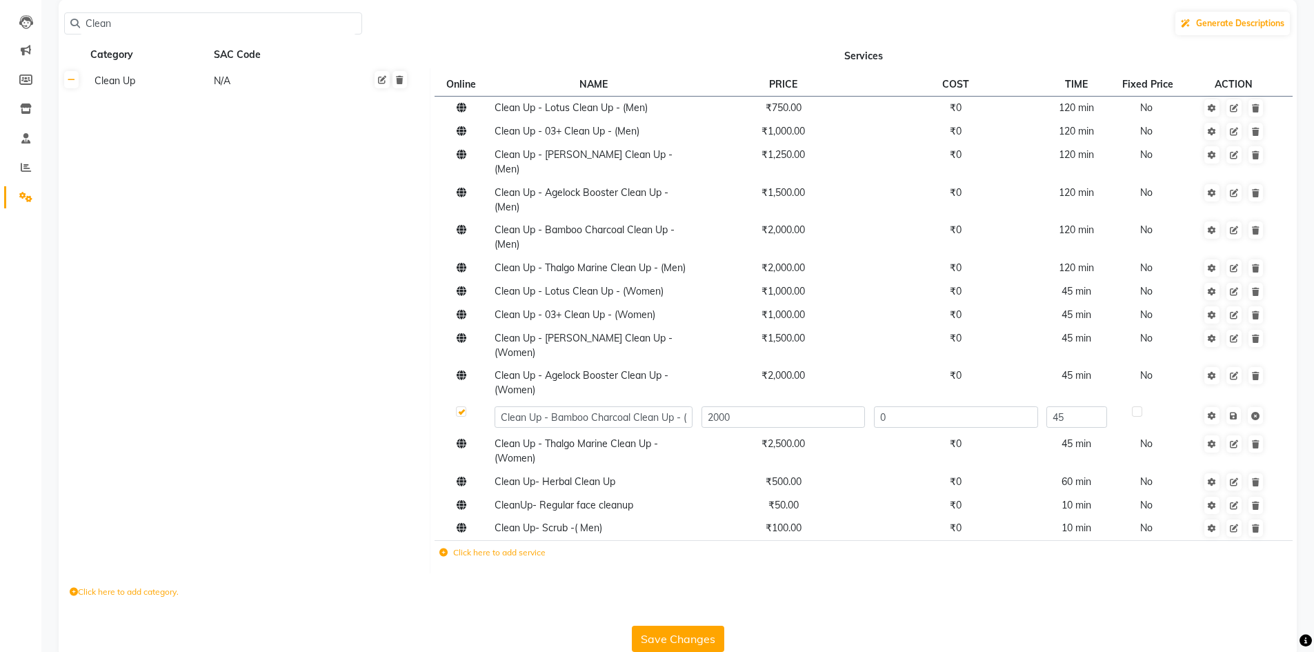
scroll to position [135, 0]
click at [502, 409] on input "Clean Up - Bamboo Charcoal Clean Up - (Women)" at bounding box center [594, 419] width 198 height 21
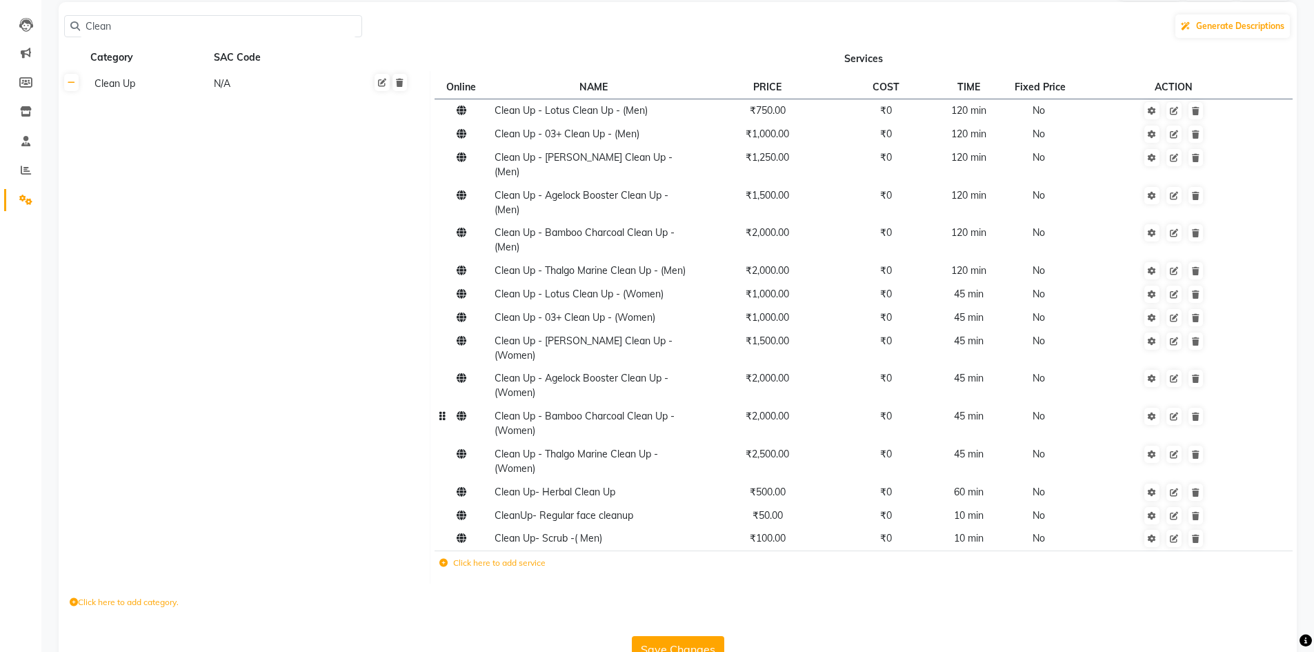
click at [74, 92] on th at bounding box center [72, 327] width 26 height 513
click at [65, 85] on link at bounding box center [71, 82] width 14 height 17
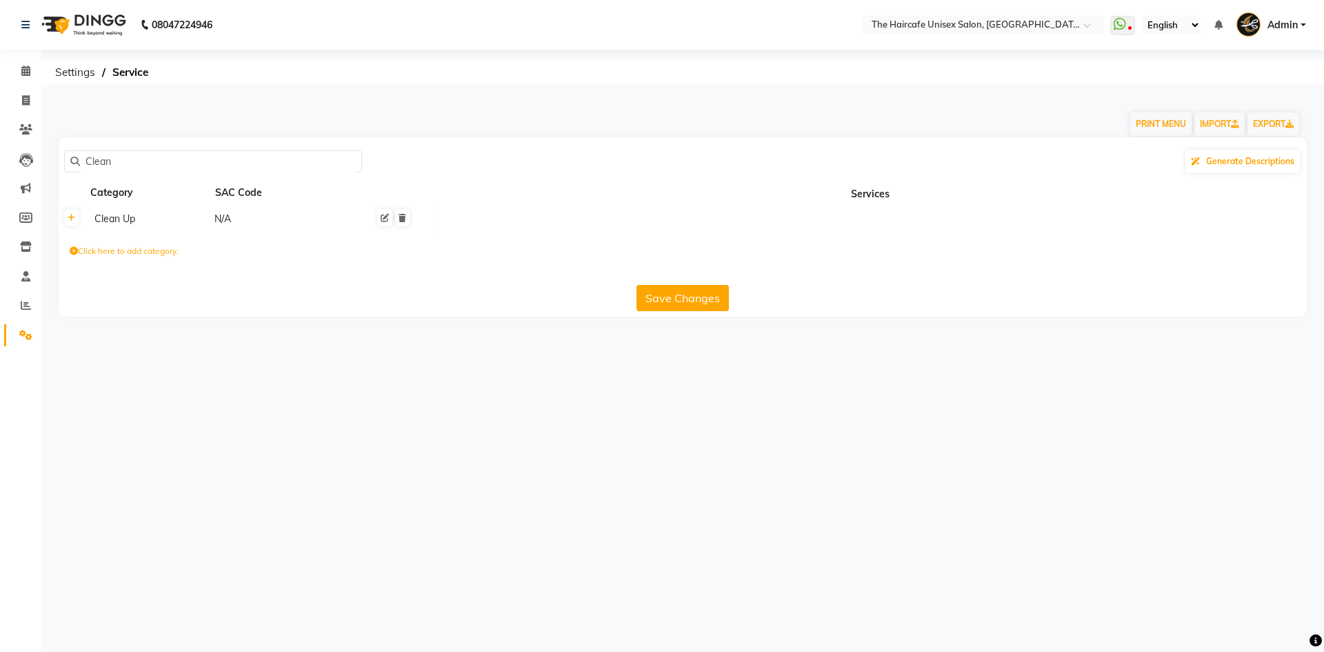
click at [117, 166] on input "Clean" at bounding box center [218, 161] width 276 height 21
type input "C"
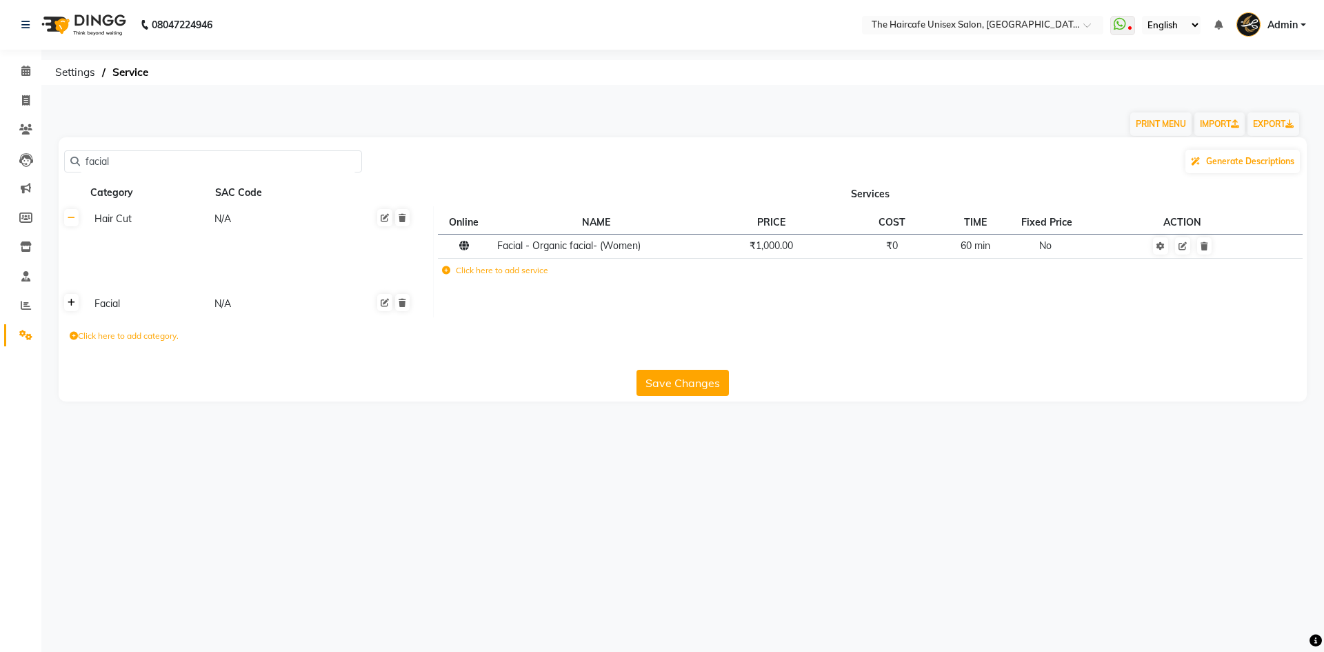
type input "facial"
click at [66, 306] on link at bounding box center [71, 302] width 14 height 17
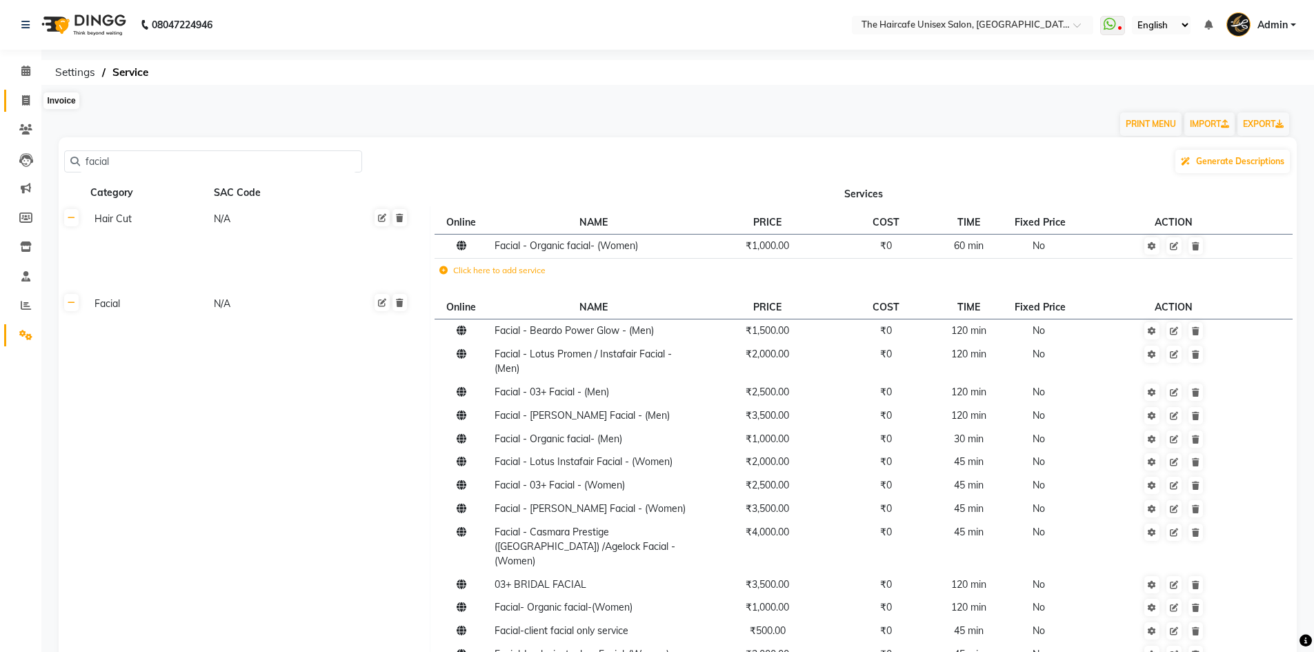
click at [22, 99] on icon at bounding box center [26, 100] width 8 height 10
select select "service"
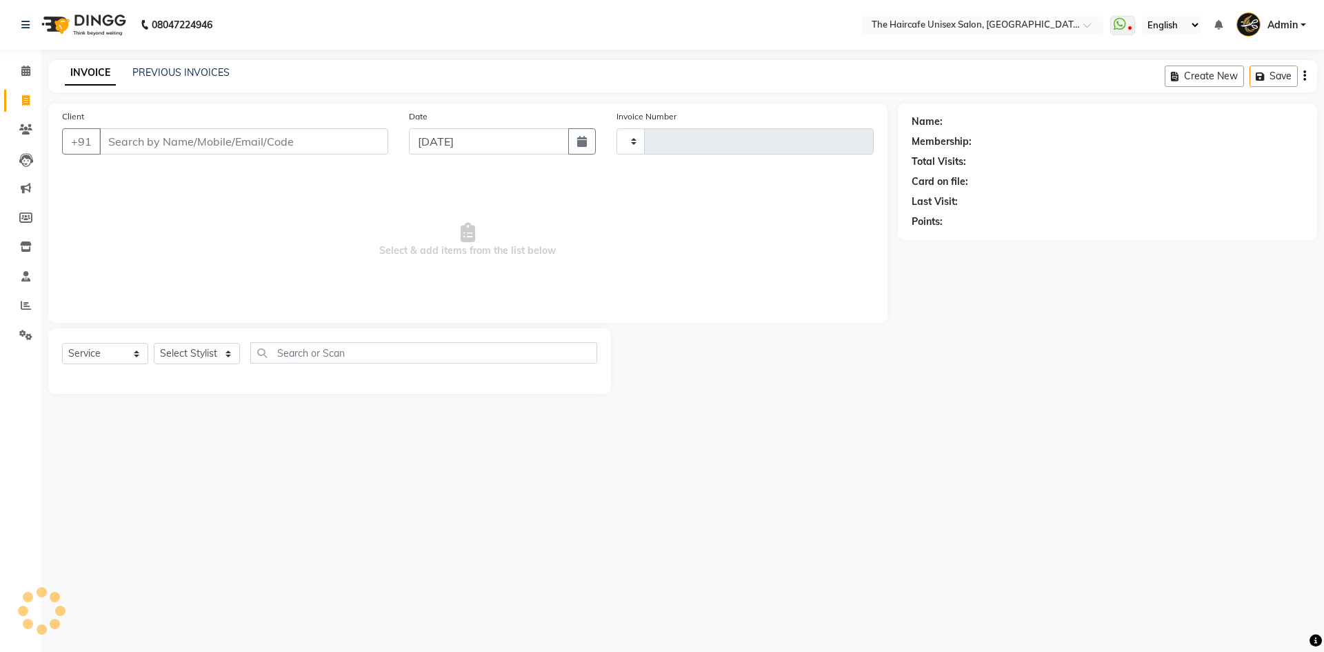
type input "1596"
select select "7412"
click at [199, 348] on select "Select Stylist [PERSON_NAME] [PERSON_NAME] [PERSON_NAME] [PERSON_NAME] SHYAM SH…" at bounding box center [197, 353] width 86 height 21
click at [190, 207] on span "Select & add items from the list below" at bounding box center [468, 240] width 812 height 138
click at [23, 73] on icon at bounding box center [25, 71] width 9 height 10
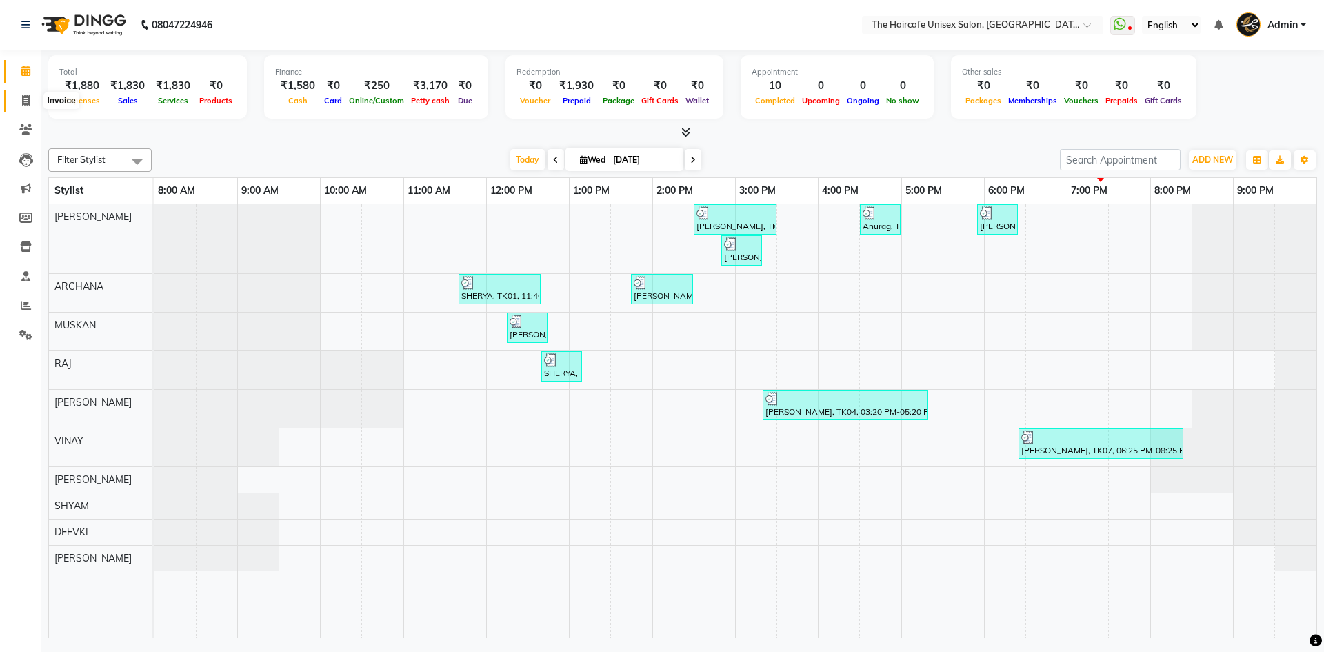
click at [25, 99] on icon at bounding box center [26, 100] width 8 height 10
select select "service"
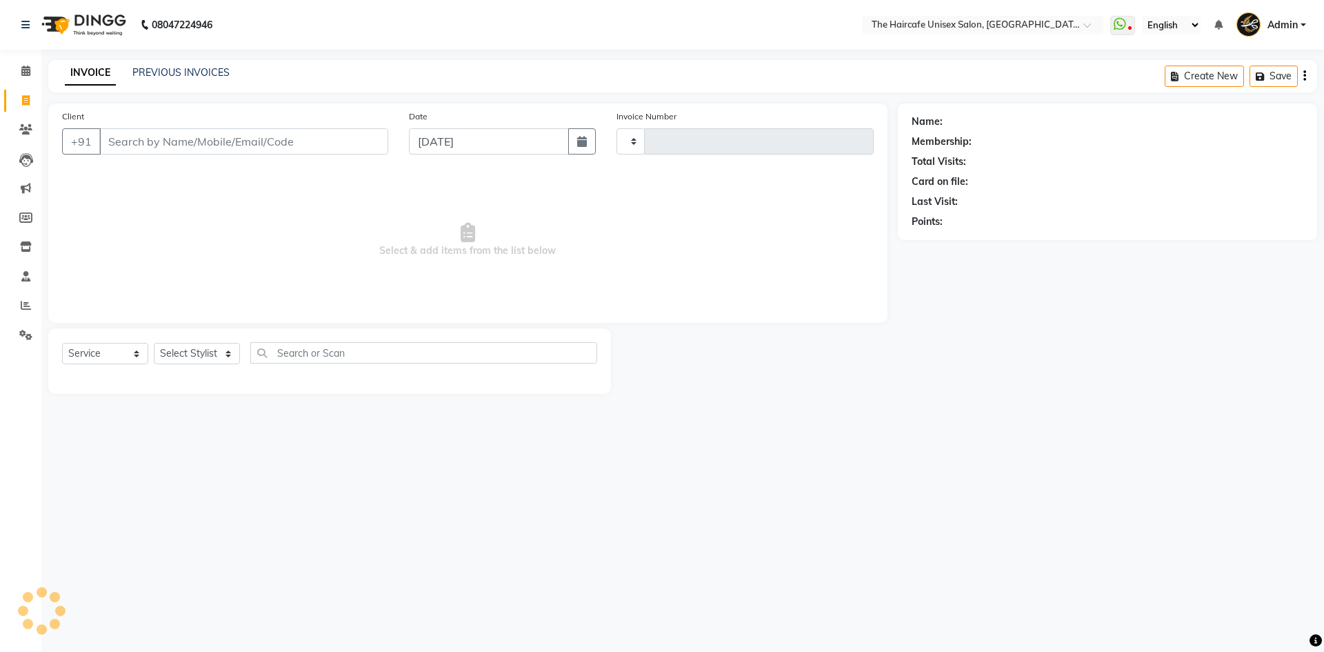
type input "1596"
select select "7412"
click at [201, 360] on select "Select Stylist [PERSON_NAME] [PERSON_NAME] [PERSON_NAME] [PERSON_NAME] SHYAM SH…" at bounding box center [197, 353] width 86 height 21
select select "68578"
click at [154, 343] on select "Select Stylist [PERSON_NAME] [PERSON_NAME] [PERSON_NAME] [PERSON_NAME] SHYAM SH…" at bounding box center [197, 353] width 86 height 21
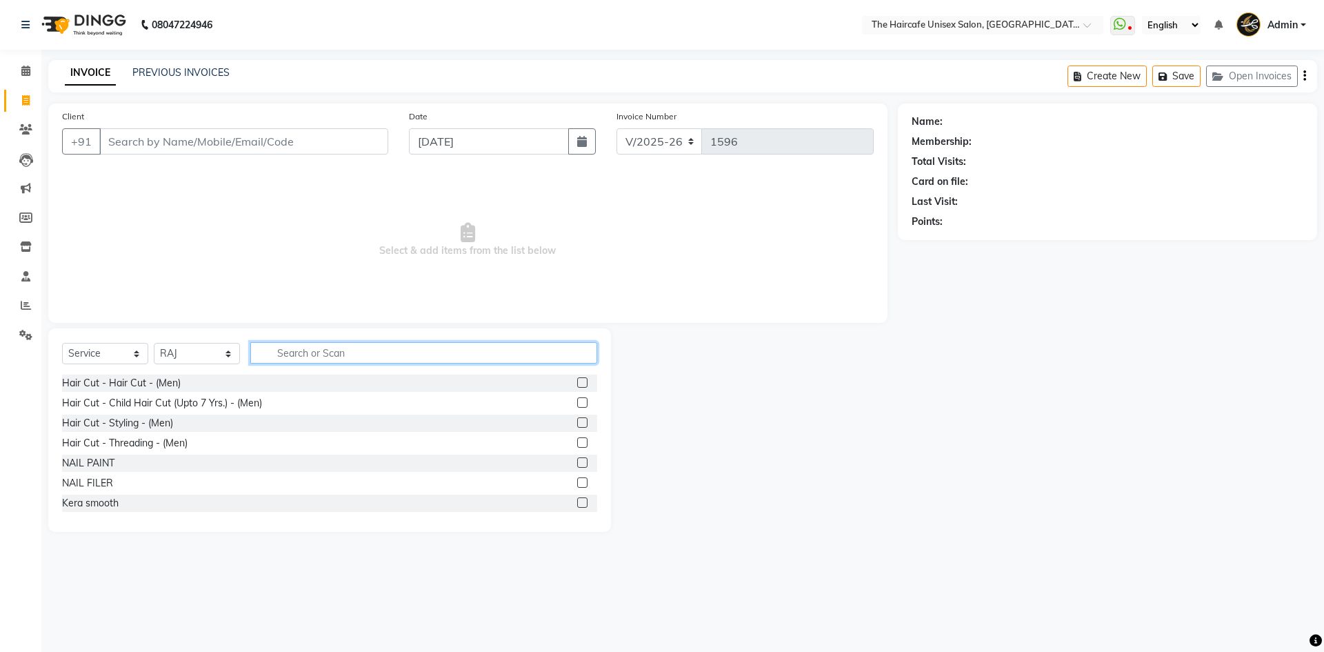
click at [403, 354] on input "text" at bounding box center [423, 352] width 347 height 21
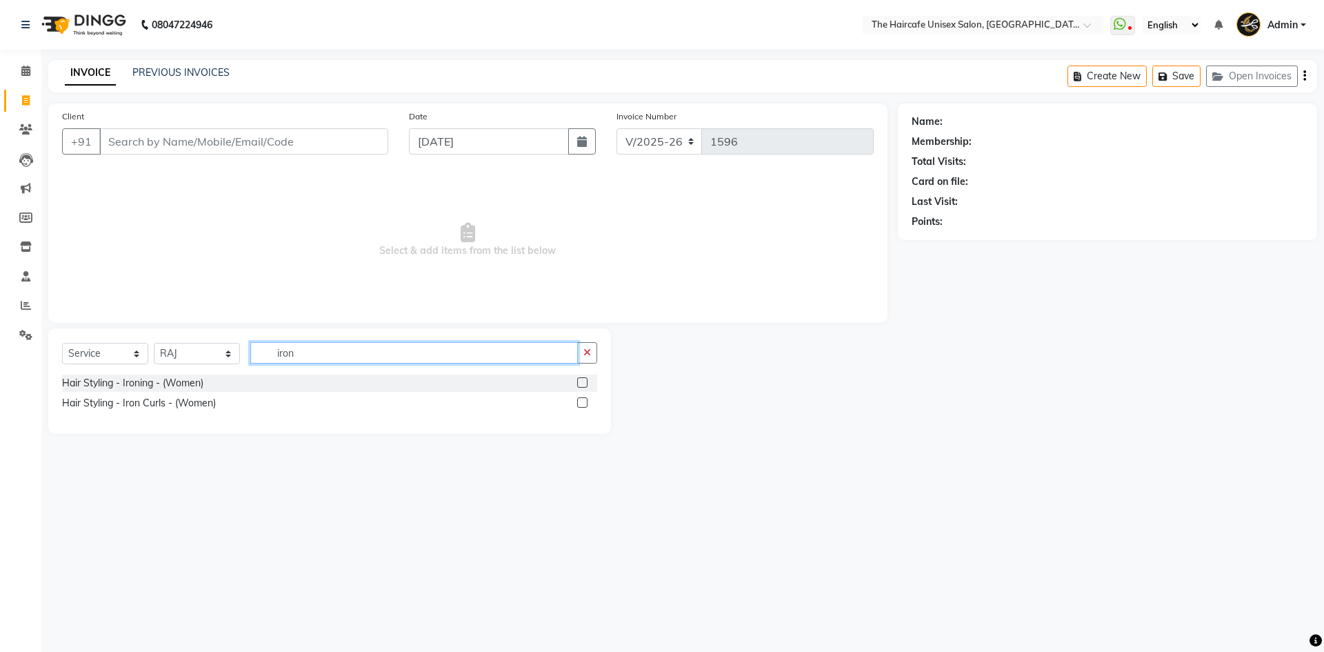
type input "iron"
click at [581, 381] on label at bounding box center [582, 382] width 10 height 10
click at [581, 381] on input "checkbox" at bounding box center [581, 383] width 9 height 9
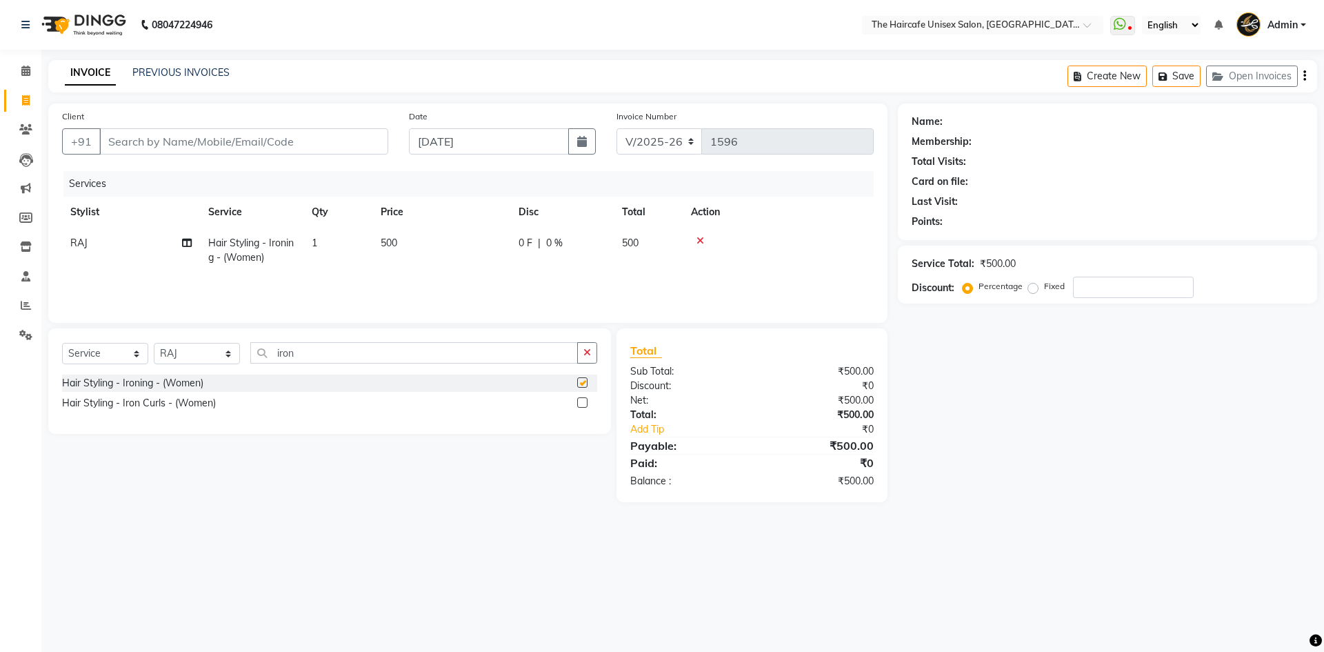
checkbox input "false"
click at [397, 243] on span "500" at bounding box center [389, 243] width 17 height 12
select select "68578"
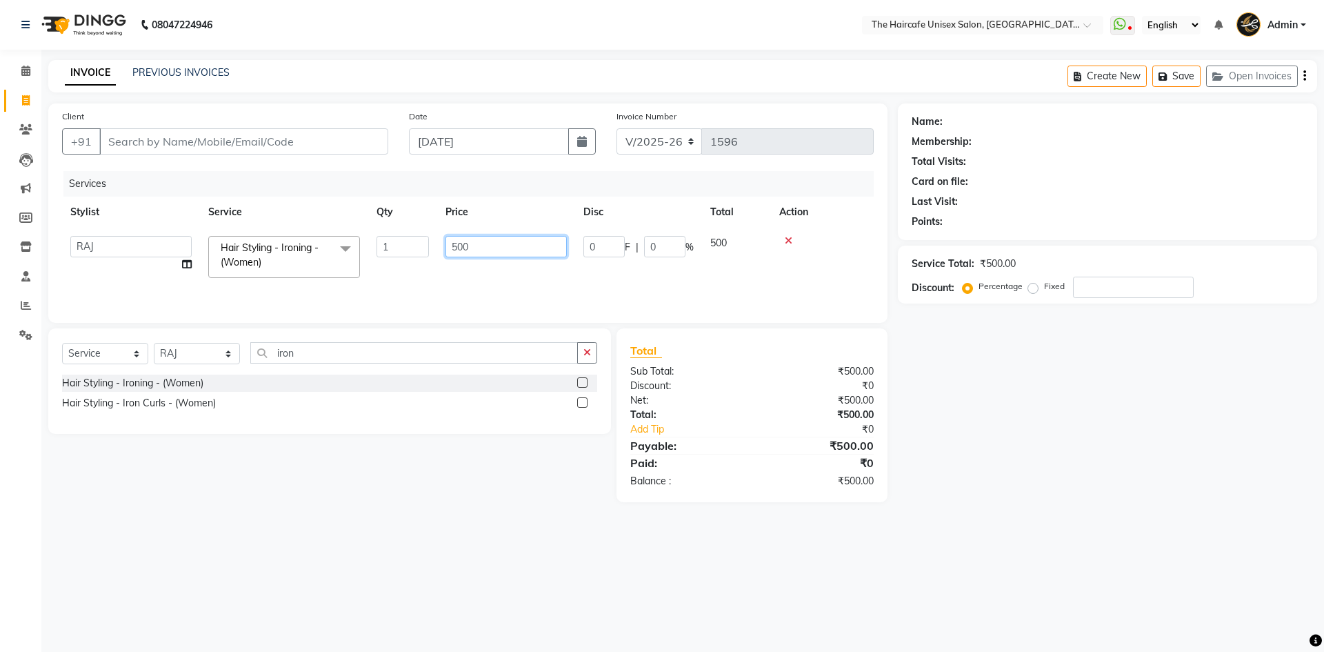
click at [517, 252] on input "500" at bounding box center [506, 246] width 121 height 21
type input "5"
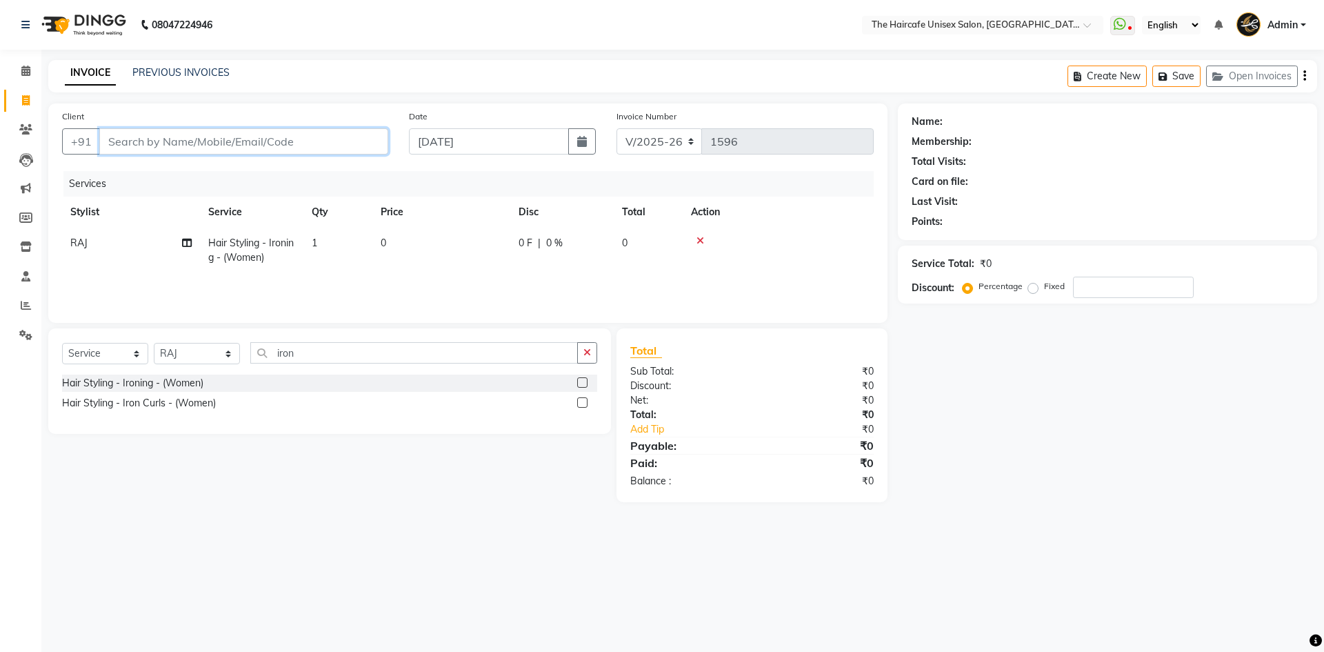
click at [169, 137] on input "Client" at bounding box center [243, 141] width 289 height 26
type input "9"
type input "0"
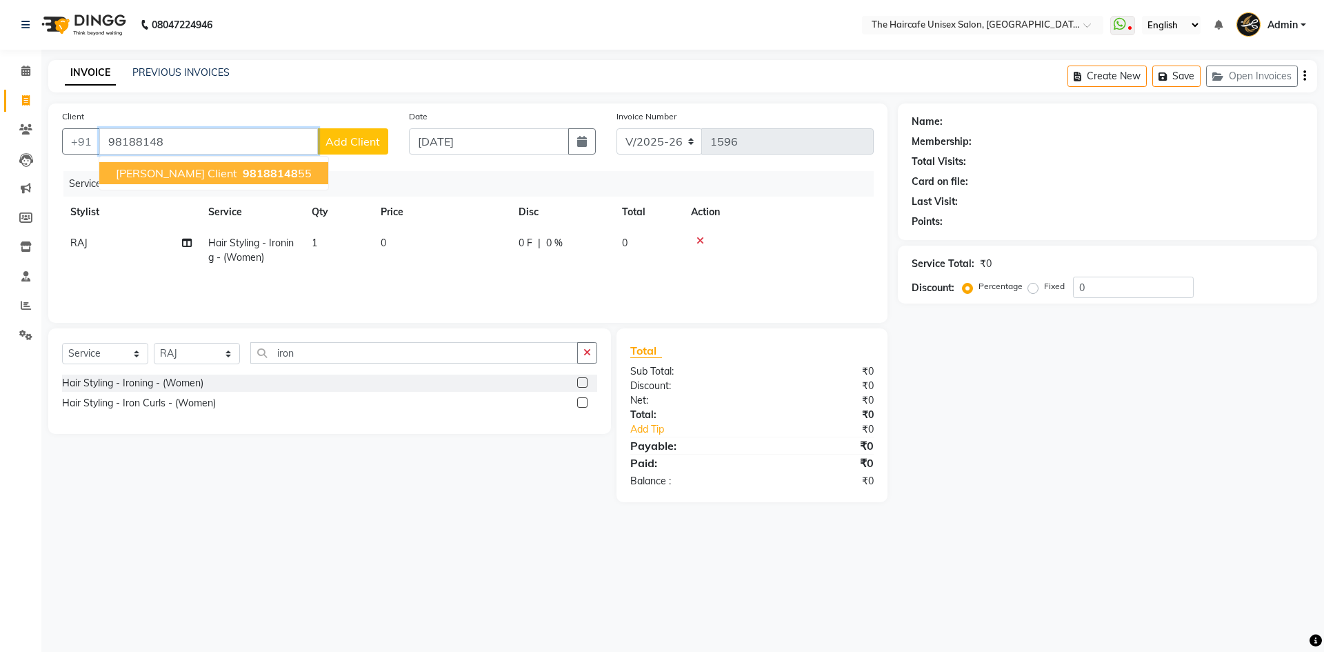
click at [156, 176] on span "RUCHIKA Client" at bounding box center [176, 173] width 121 height 14
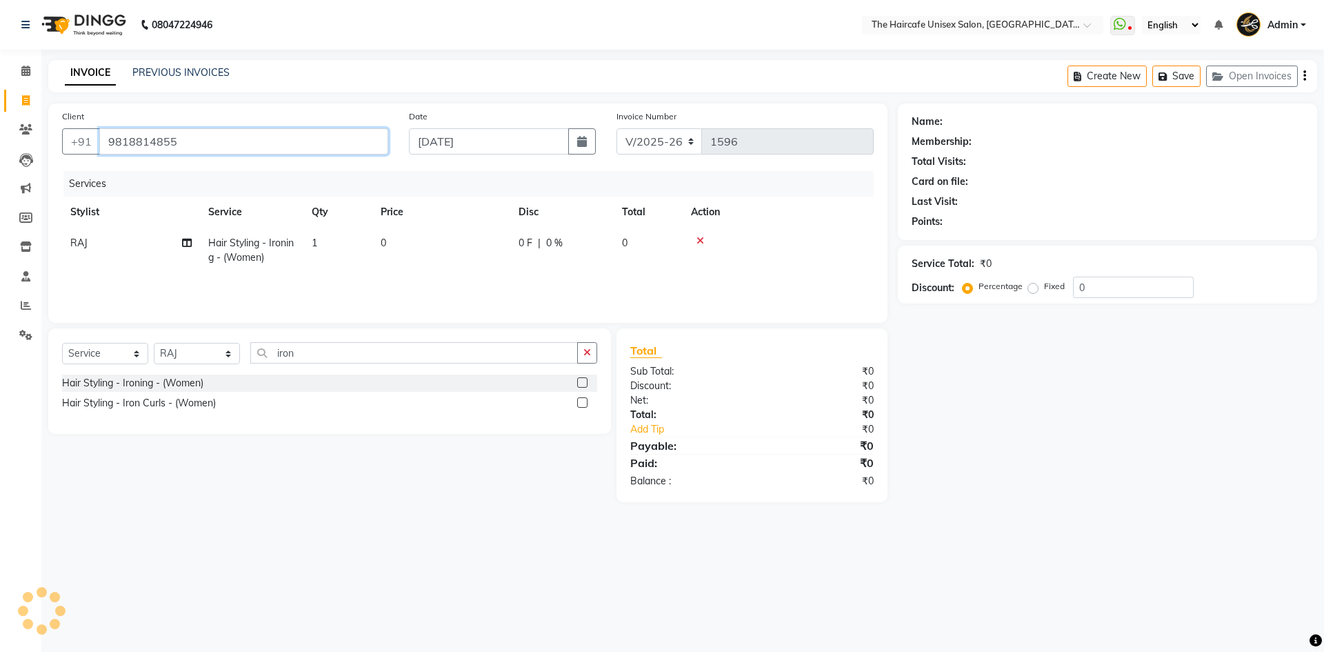
type input "9818814855"
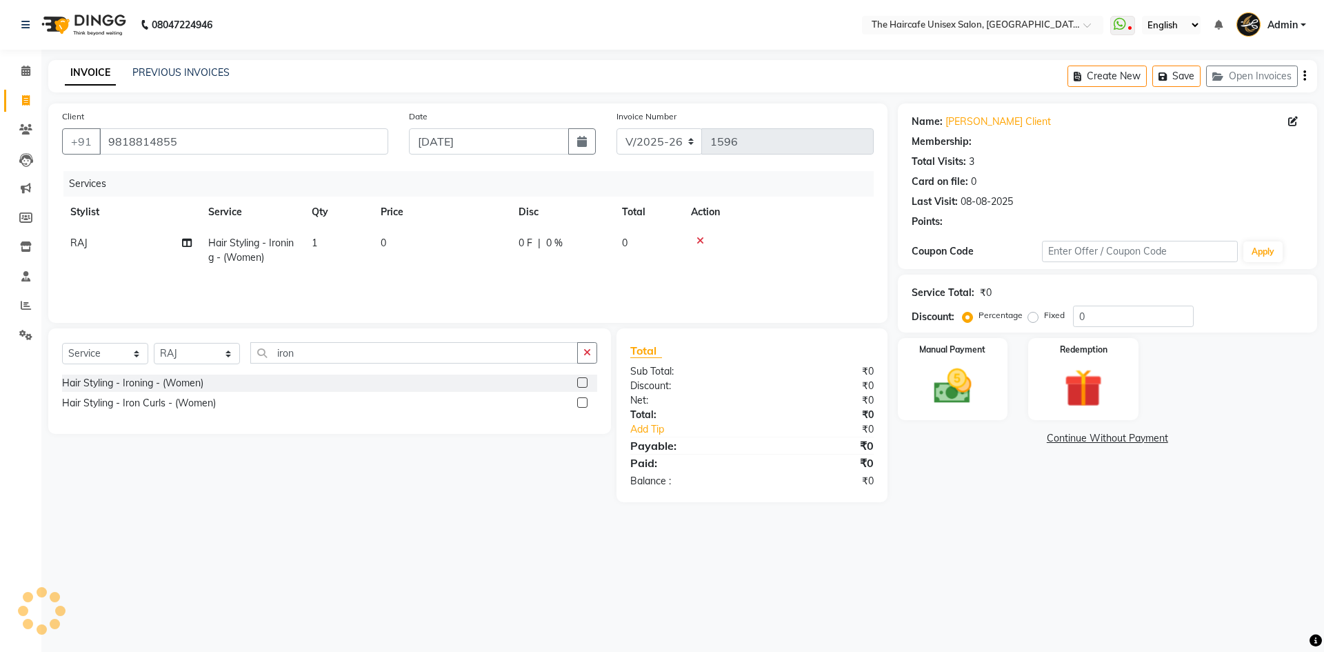
select select "1: Object"
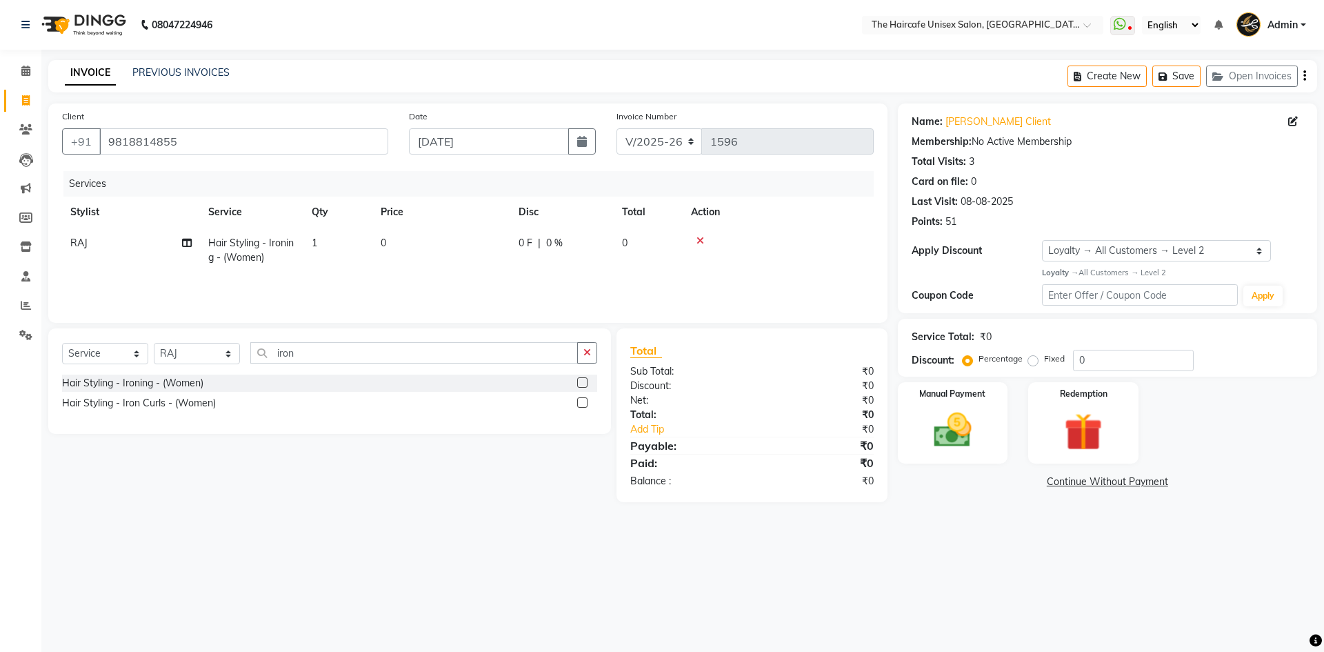
click at [393, 242] on td "0" at bounding box center [442, 251] width 138 height 46
select select "68578"
click at [464, 248] on input "0" at bounding box center [506, 246] width 121 height 21
type input "600"
click at [813, 264] on td at bounding box center [778, 251] width 191 height 46
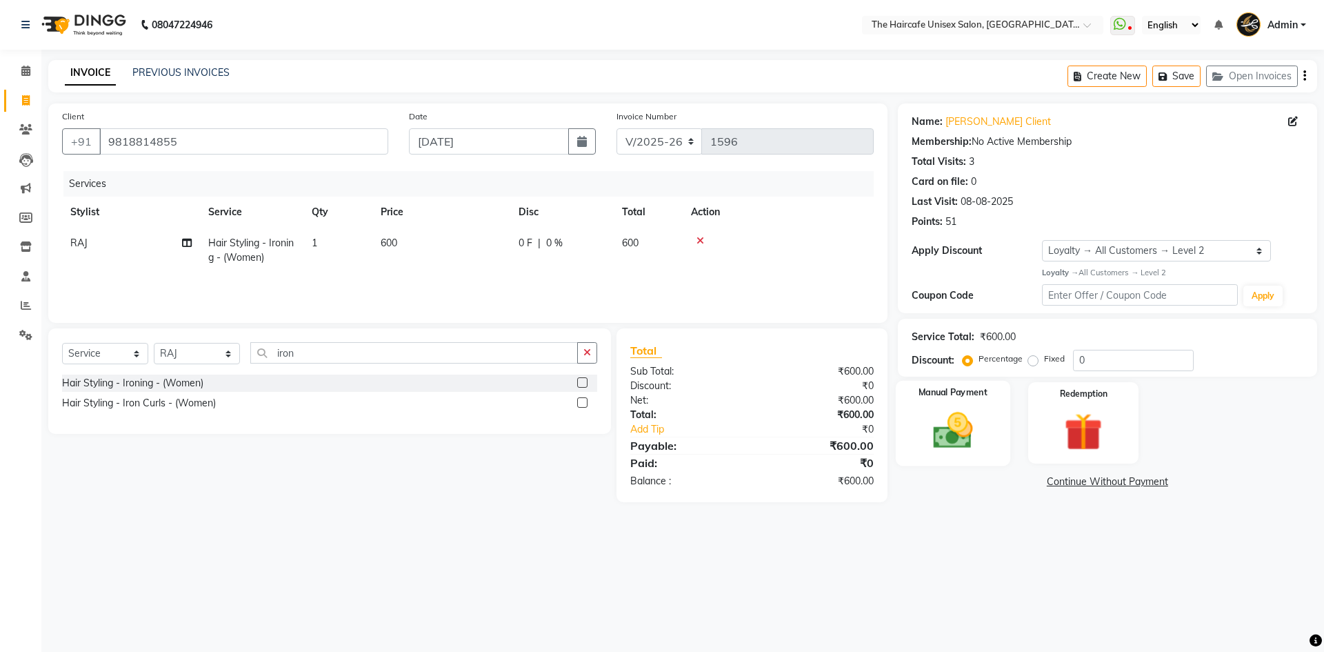
click at [980, 424] on img at bounding box center [953, 431] width 64 height 46
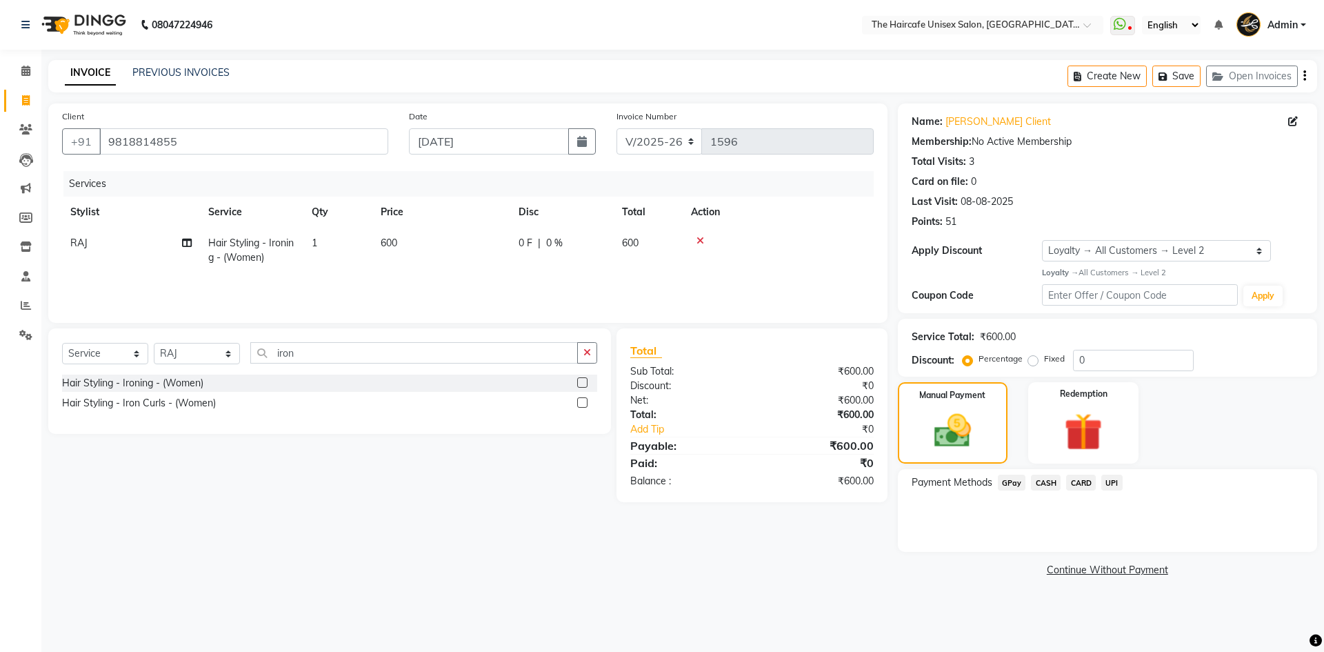
click at [1110, 484] on span "UPI" at bounding box center [1112, 483] width 21 height 16
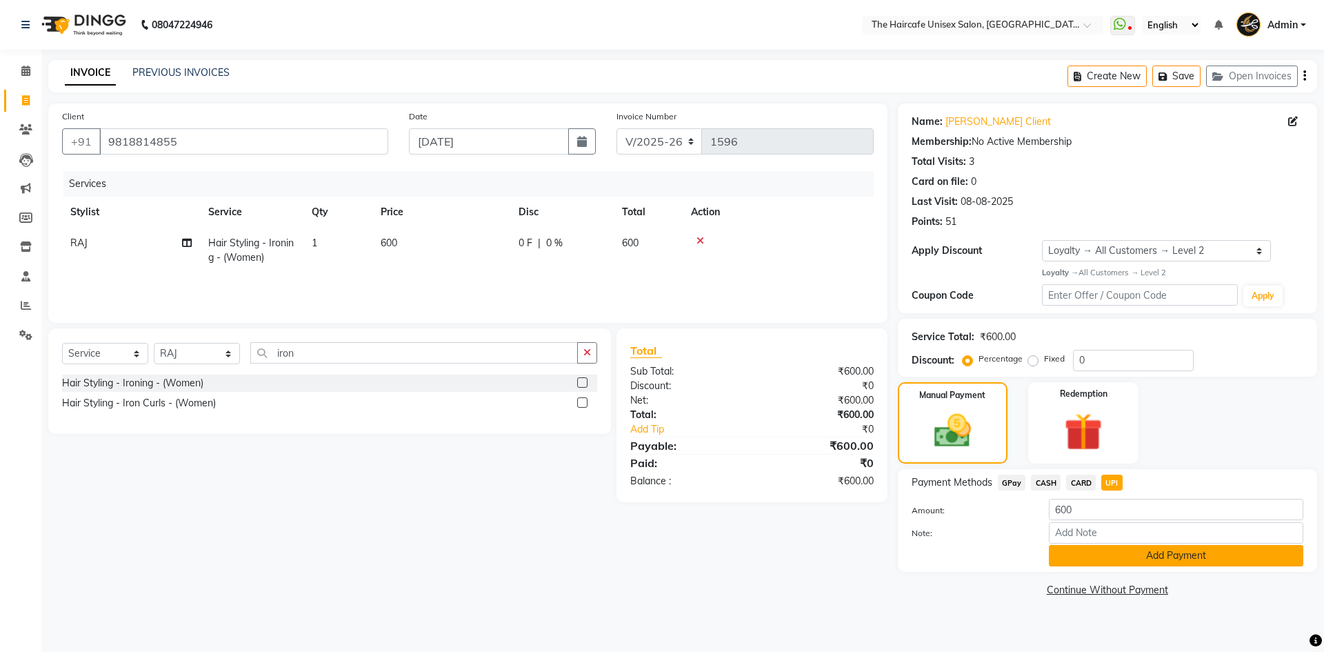
click at [1188, 554] on button "Add Payment" at bounding box center [1176, 555] width 255 height 21
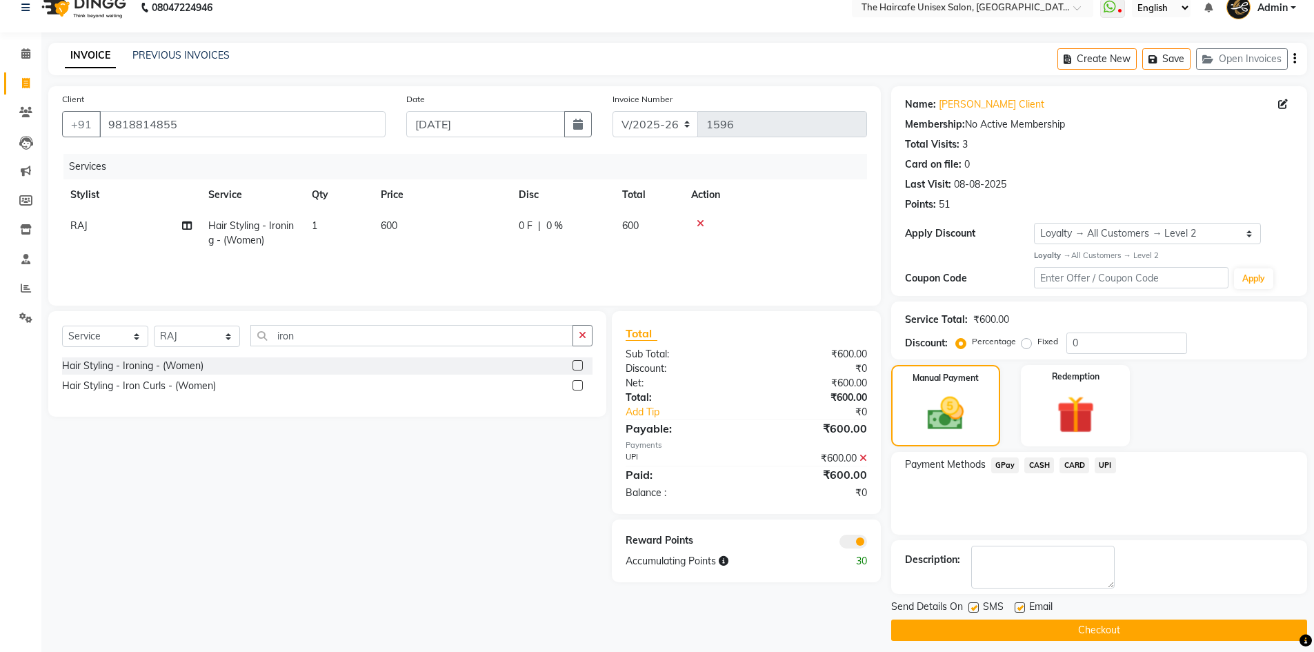
scroll to position [27, 0]
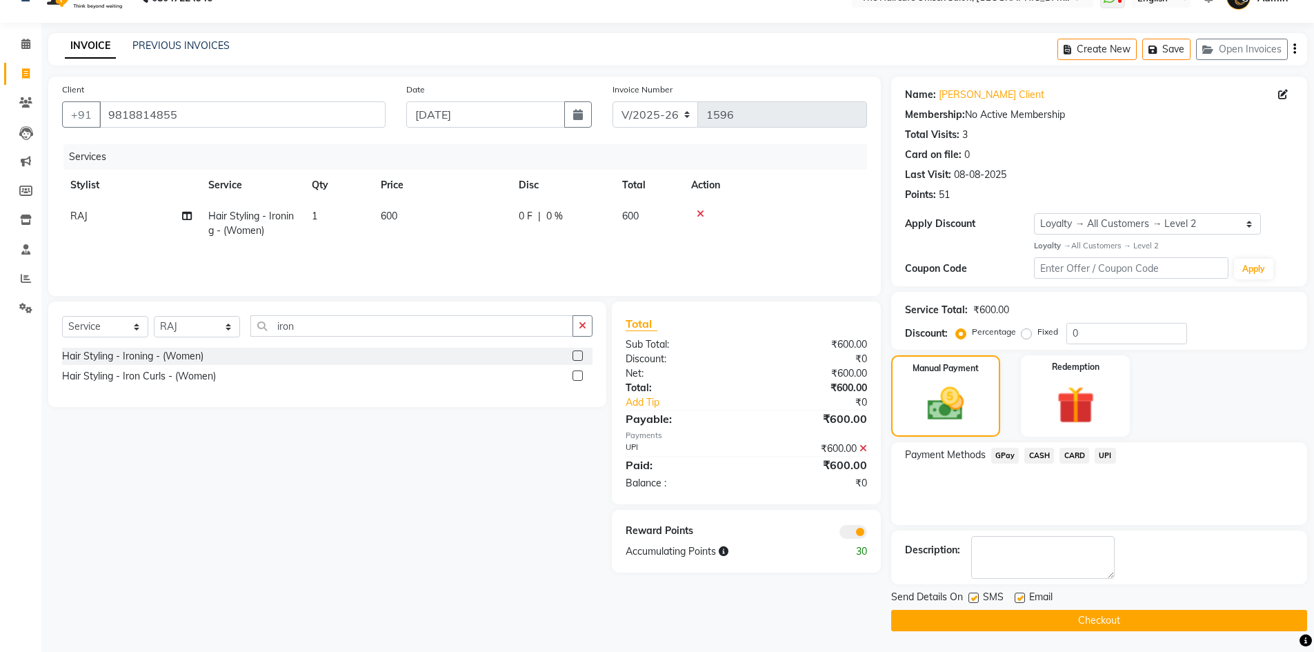
click at [1129, 622] on button "Checkout" at bounding box center [1099, 620] width 416 height 21
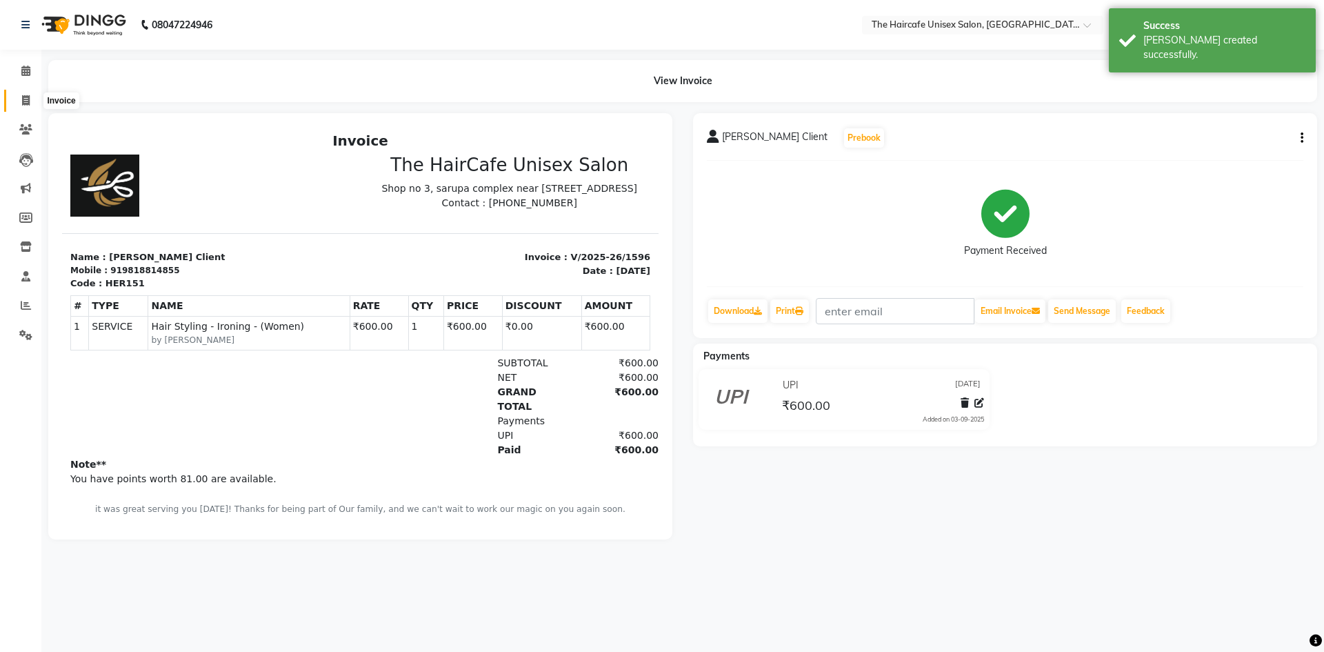
click at [20, 98] on span at bounding box center [26, 101] width 24 height 16
select select "service"
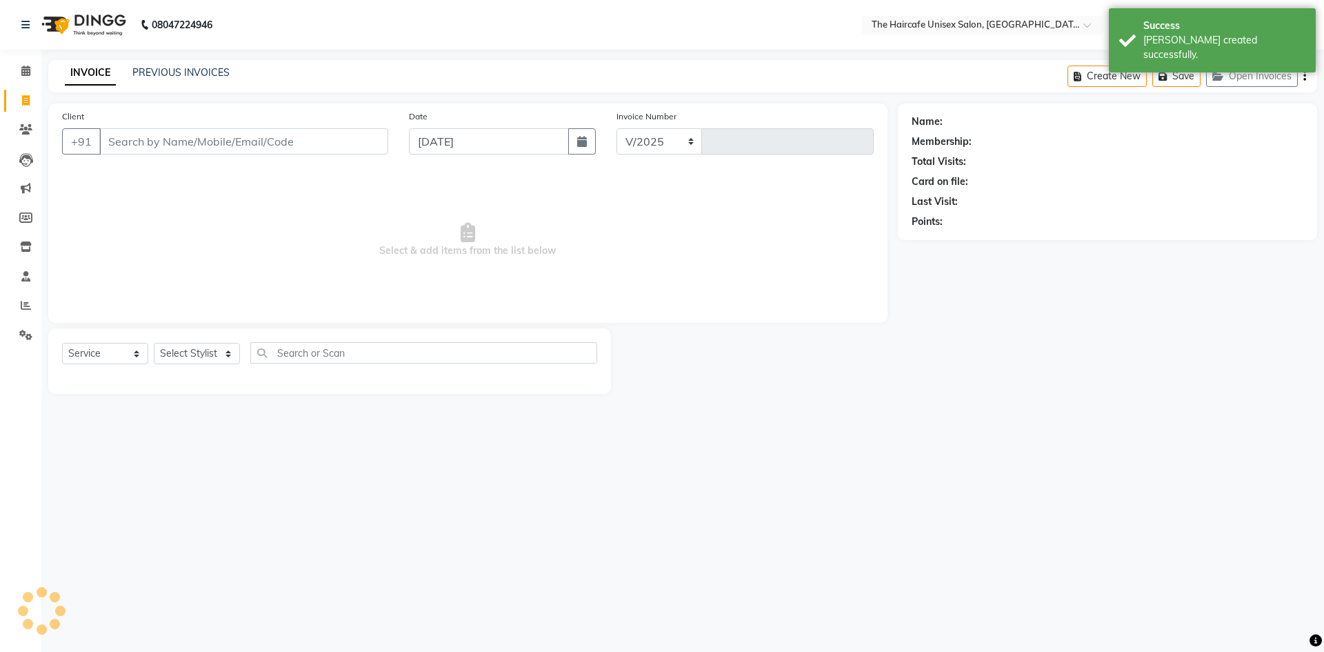
select select "7412"
type input "1597"
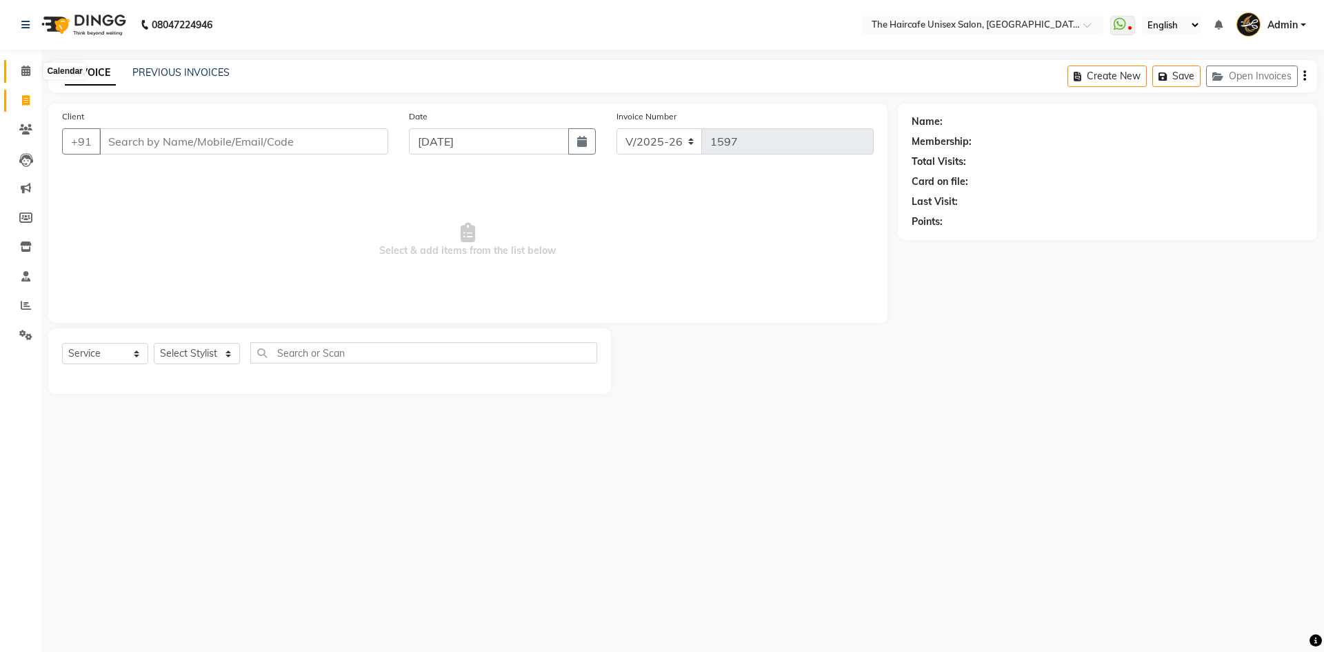
click at [27, 68] on icon at bounding box center [25, 71] width 9 height 10
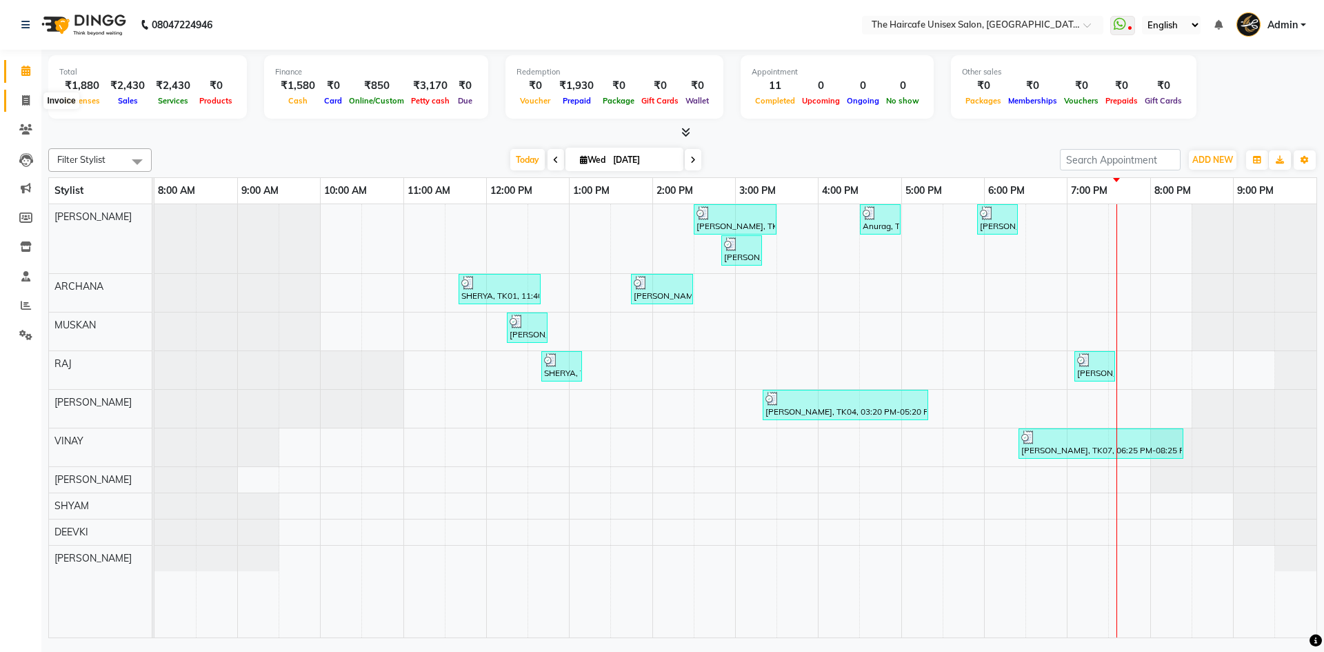
click at [22, 103] on icon at bounding box center [26, 100] width 8 height 10
select select "service"
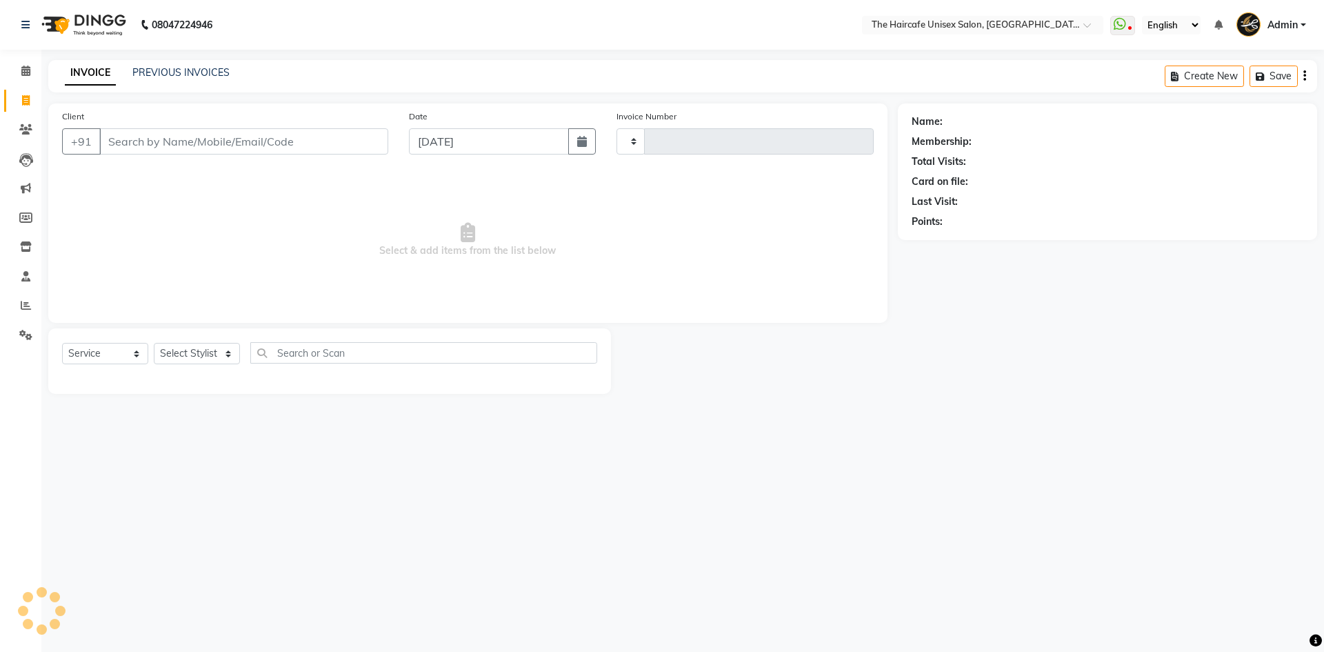
type input "1597"
select select "7412"
click at [165, 72] on link "PREVIOUS INVOICES" at bounding box center [180, 72] width 97 height 12
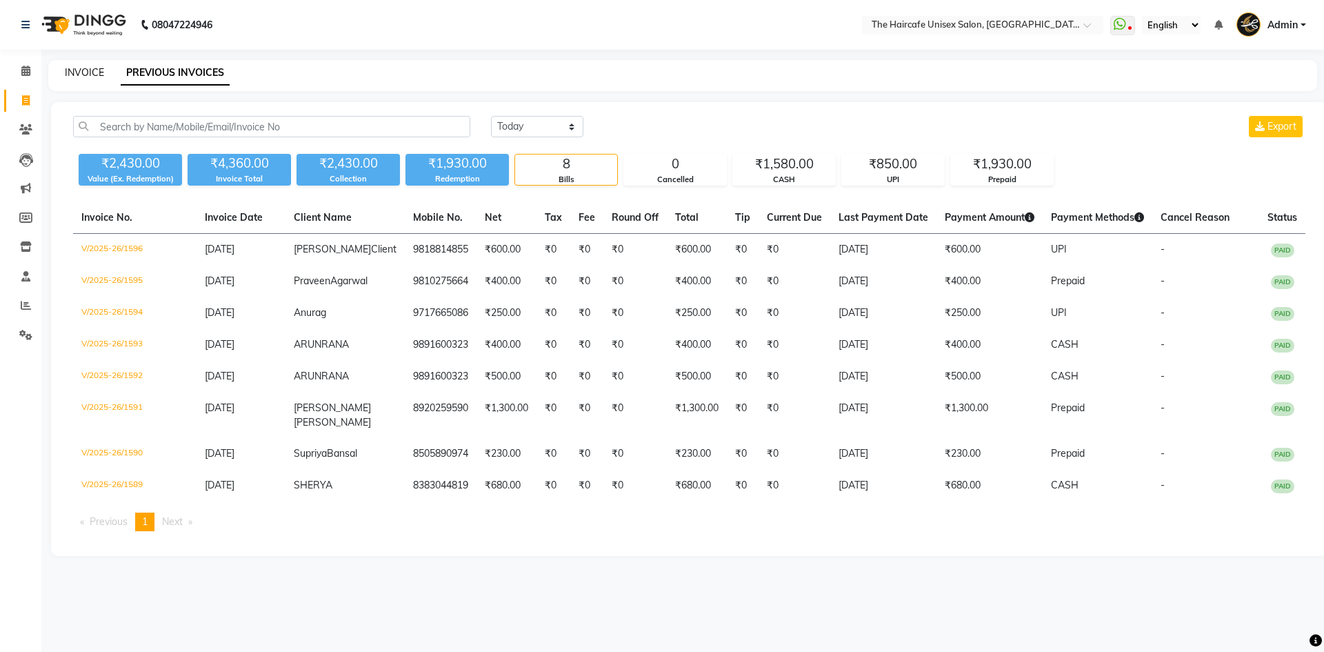
click at [80, 70] on link "INVOICE" at bounding box center [84, 72] width 39 height 12
select select "service"
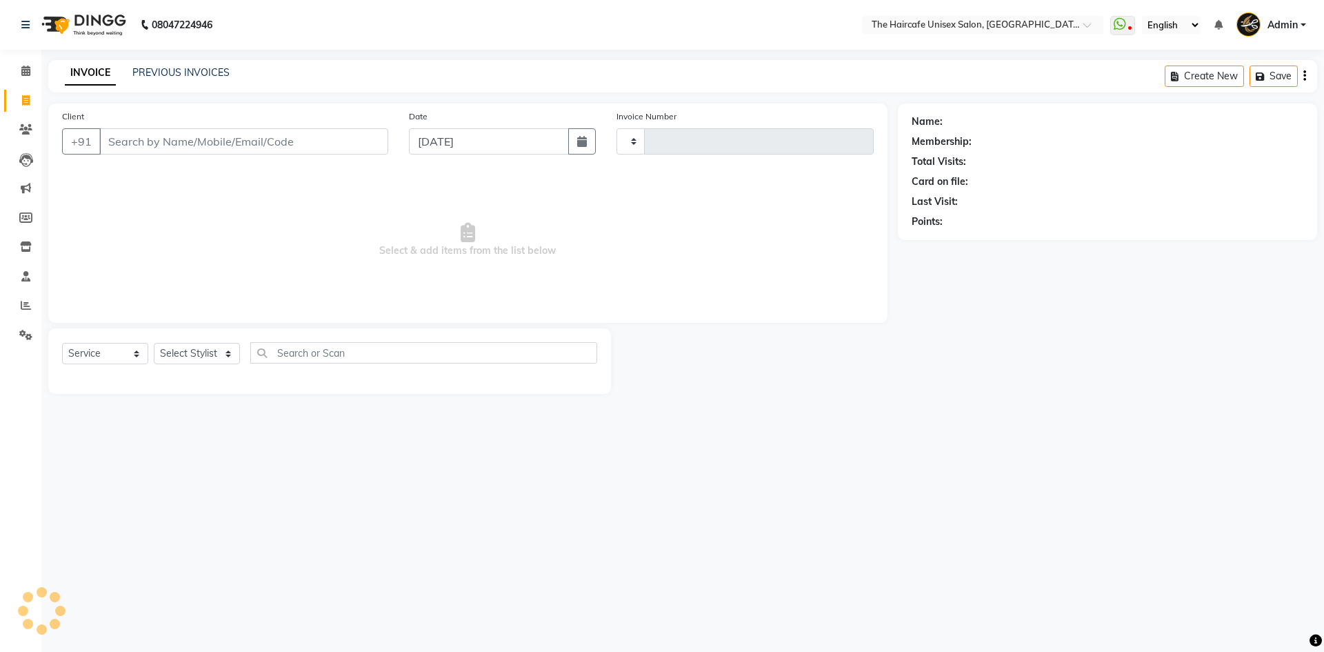
type input "1597"
select select "7412"
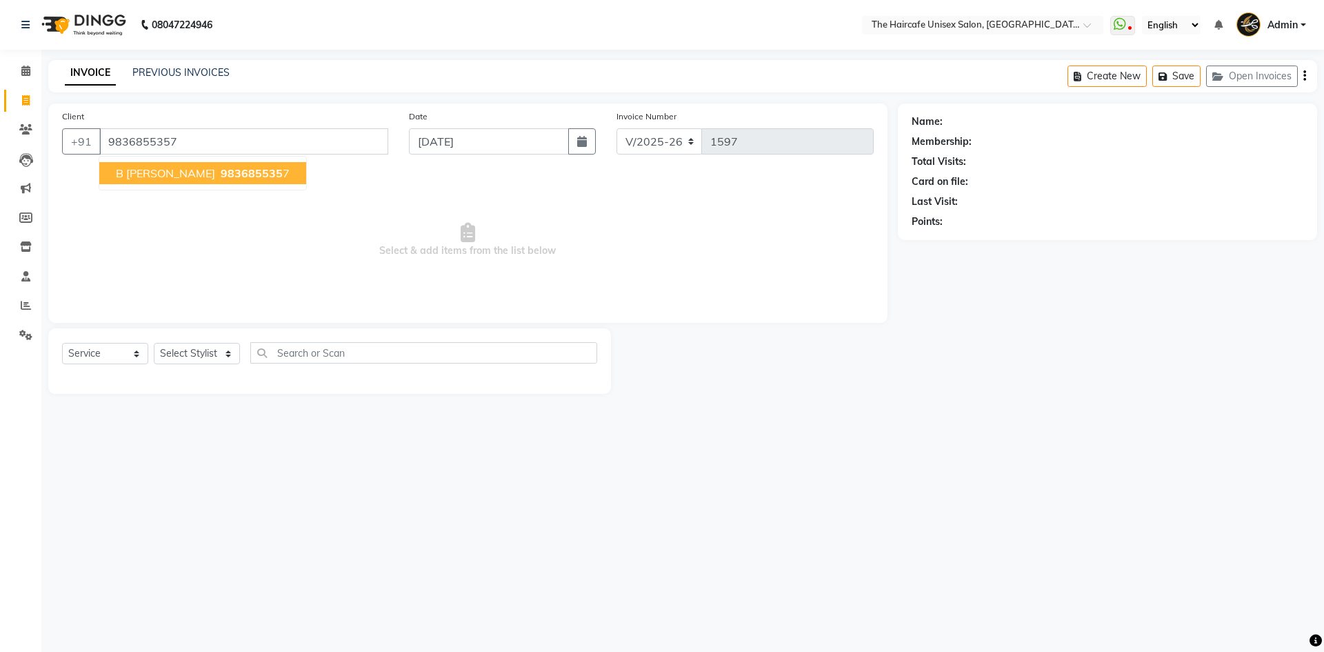
type input "9836855357"
select select "1: Object"
click at [143, 181] on button "B Mukherji 983685535 7" at bounding box center [202, 173] width 207 height 22
select select "1: Object"
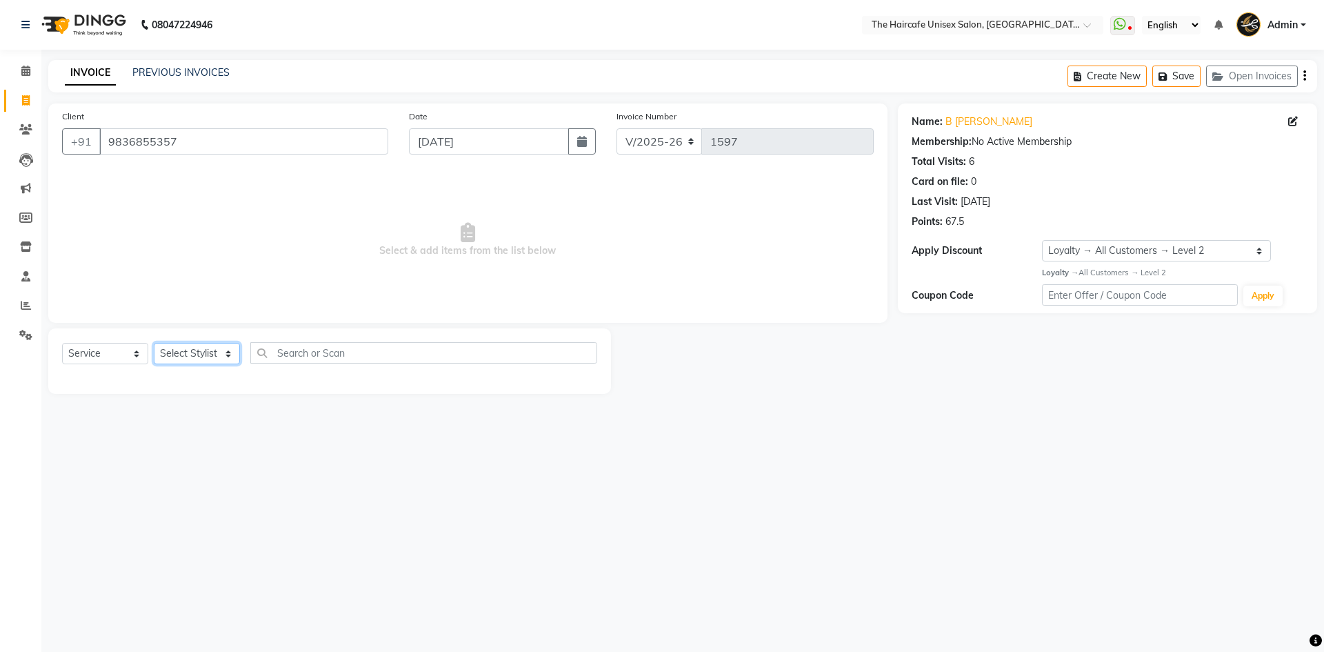
click at [205, 358] on select "Select Stylist [PERSON_NAME] [PERSON_NAME] [PERSON_NAME] [PERSON_NAME] SHYAM SH…" at bounding box center [197, 353] width 86 height 21
click at [25, 98] on icon at bounding box center [26, 100] width 8 height 10
select select "service"
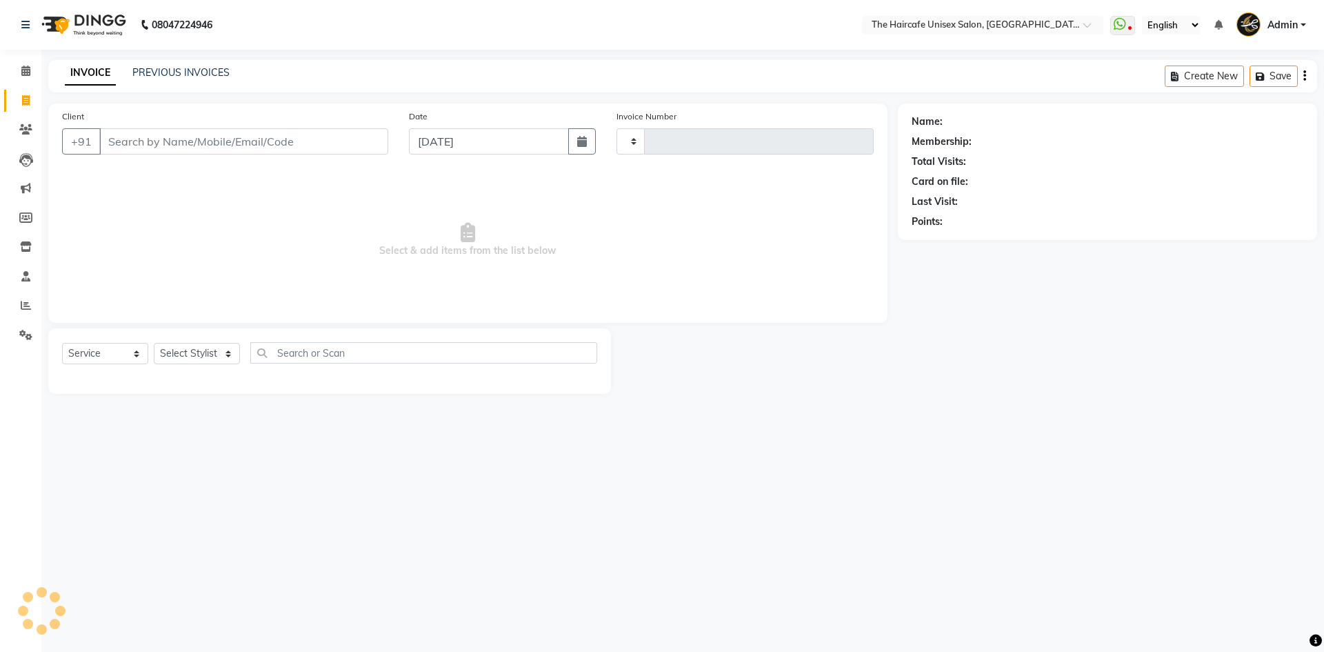
type input "1597"
select select "7412"
click at [32, 336] on icon at bounding box center [25, 335] width 13 height 10
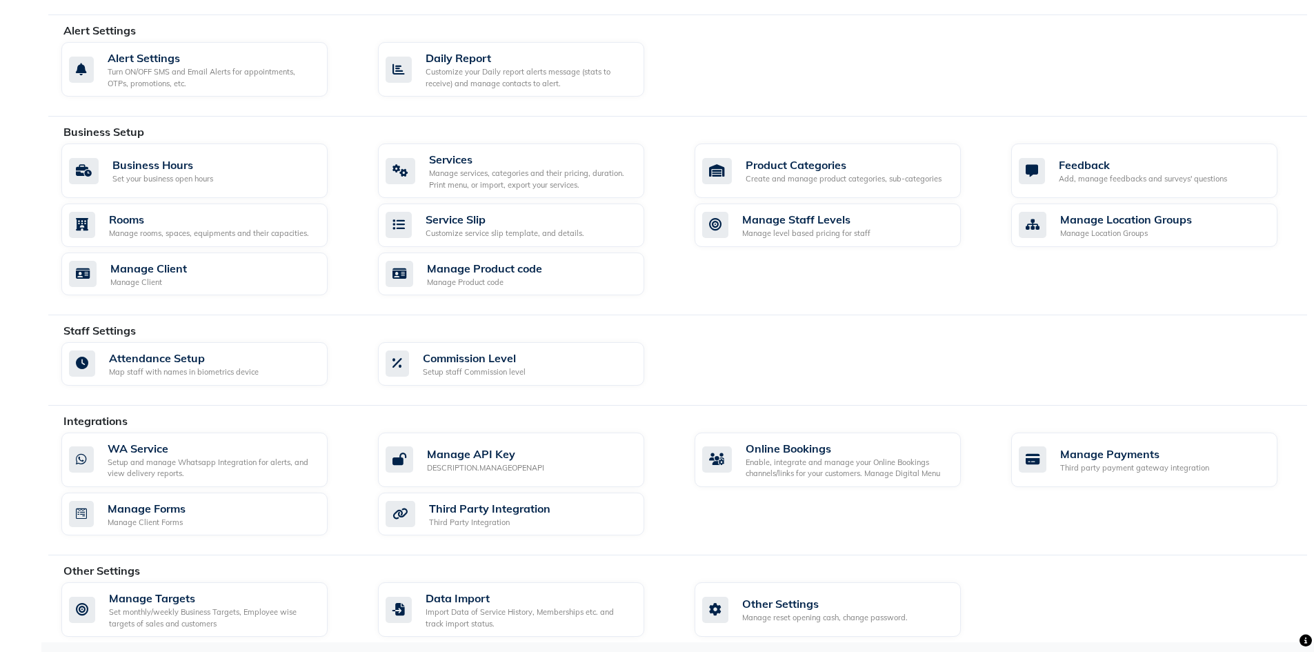
scroll to position [375, 0]
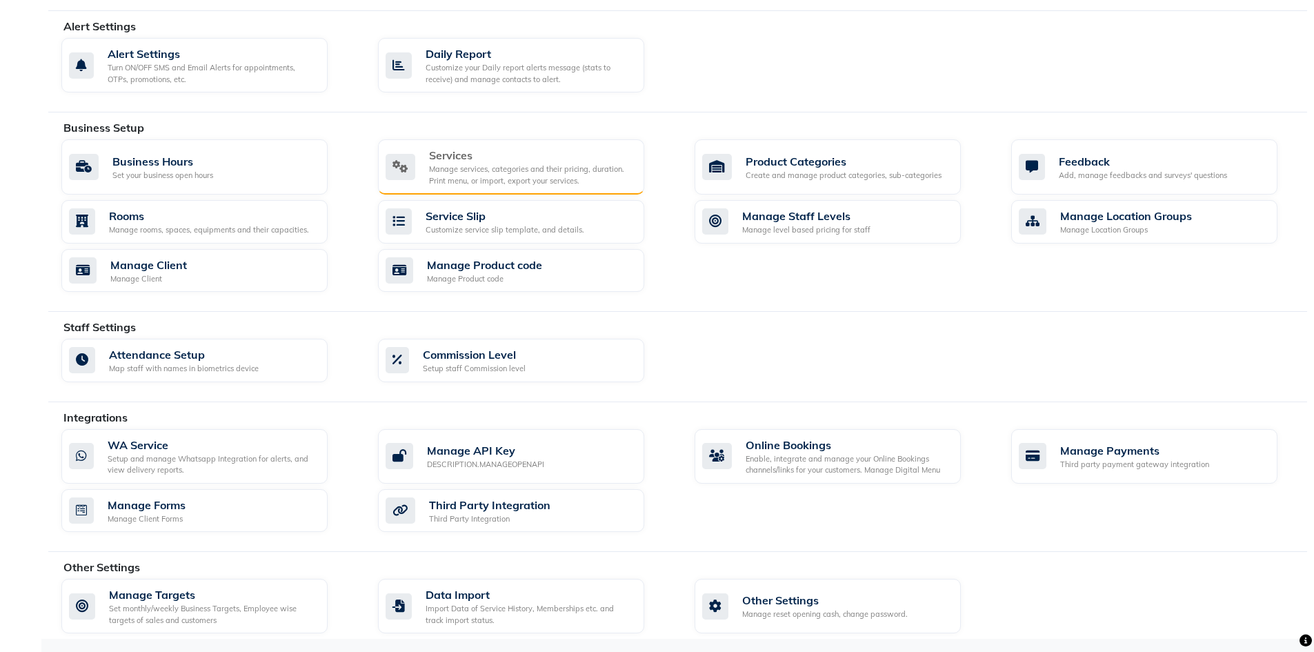
click at [498, 179] on div "Manage services, categories and their pricing, duration. Print menu, or import,…" at bounding box center [531, 174] width 204 height 23
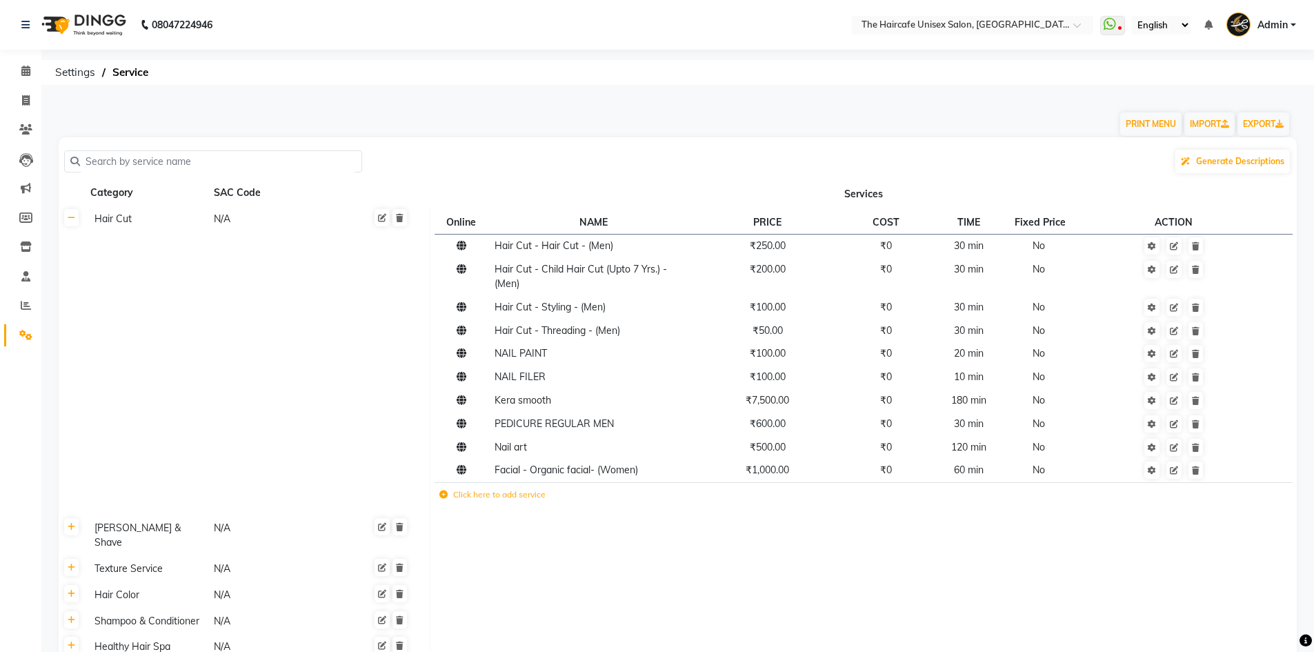
click at [148, 153] on input "text" at bounding box center [218, 161] width 276 height 21
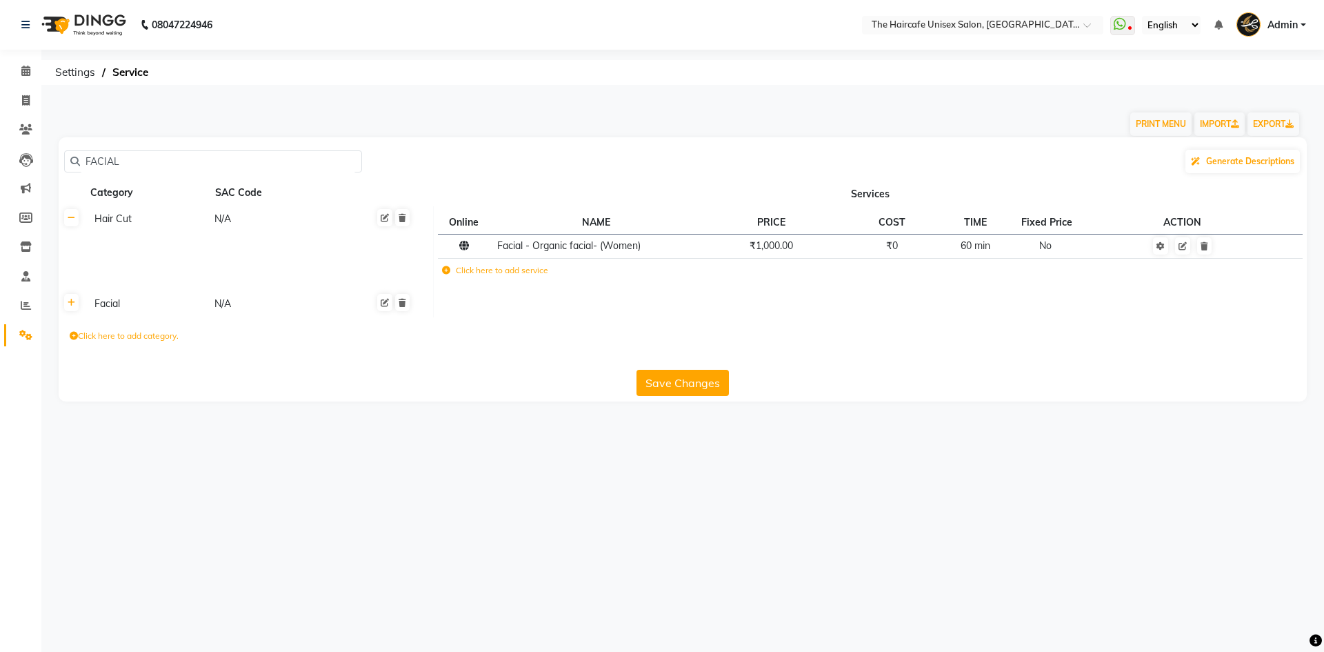
type input "FACIAL"
click at [78, 311] on th at bounding box center [72, 304] width 26 height 26
click at [70, 308] on link at bounding box center [71, 302] width 14 height 17
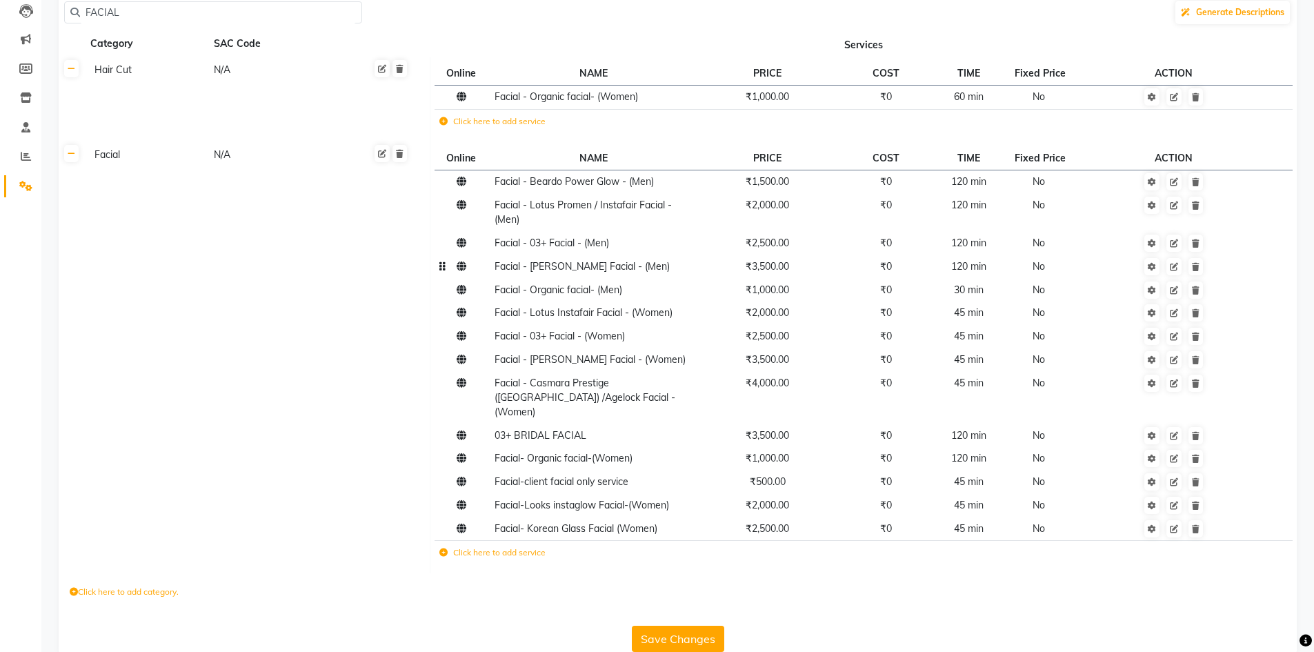
scroll to position [161, 0]
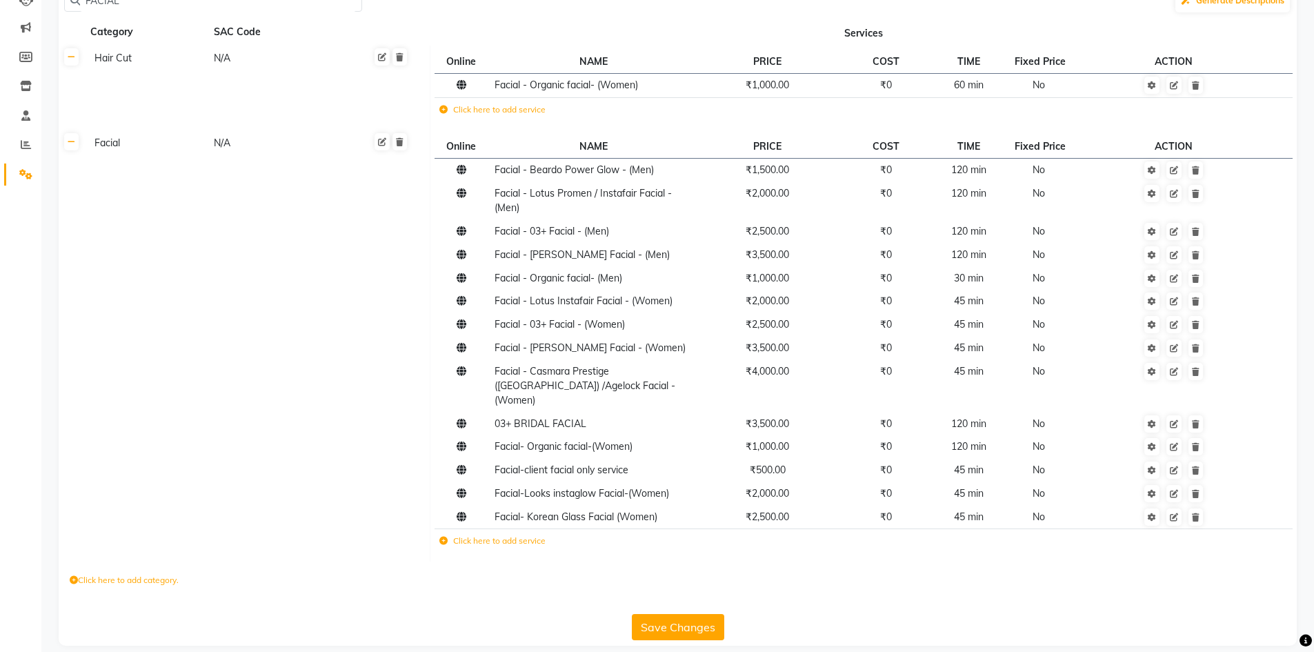
click at [477, 535] on label "Click here to add service" at bounding box center [492, 541] width 106 height 12
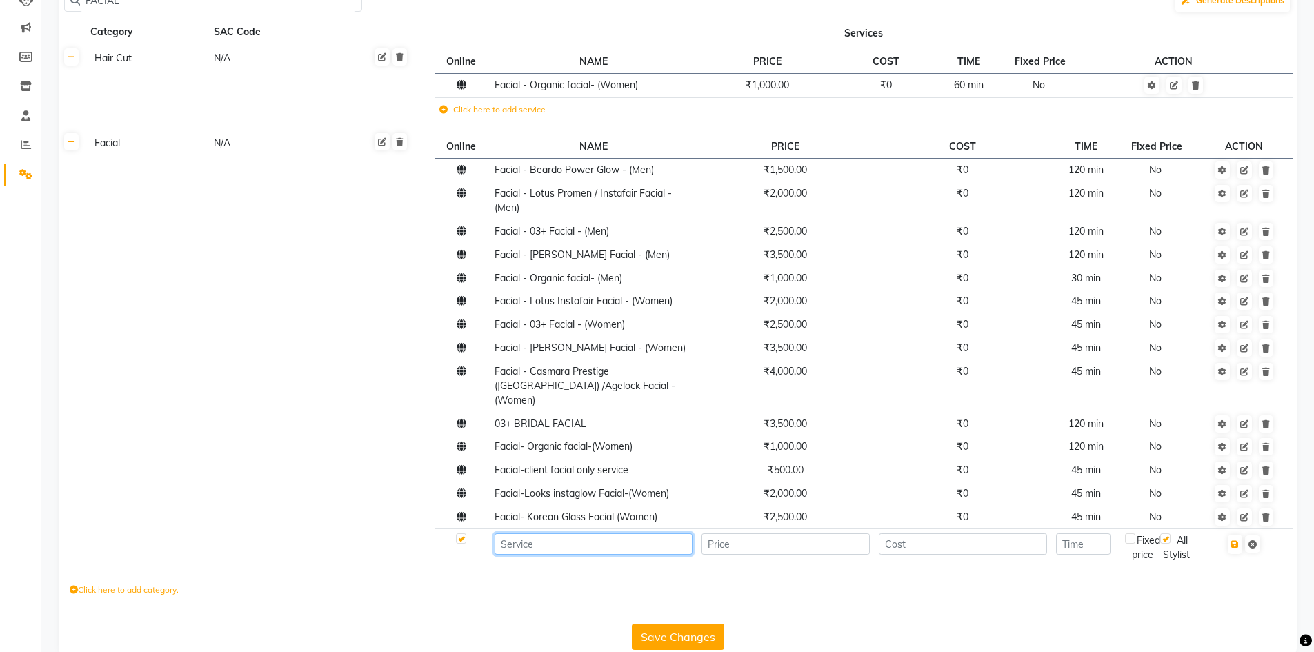
click at [547, 533] on input at bounding box center [594, 543] width 198 height 21
paste input "Clean Up - Bamboo Charcoal Clean Up - (Women)"
type input "Facial - Bamboo Charcoal Facial - (Women)"
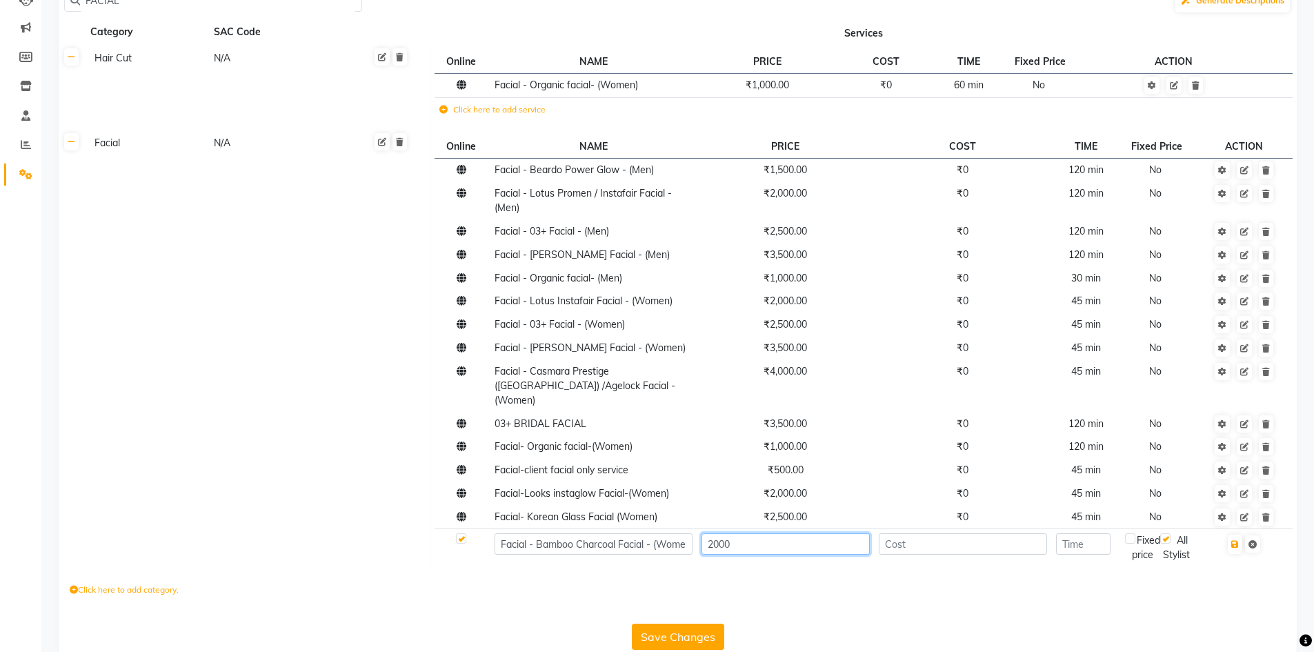
type input "2000"
type input "0"
type input "45"
click at [1239, 540] on icon "button" at bounding box center [1235, 544] width 8 height 8
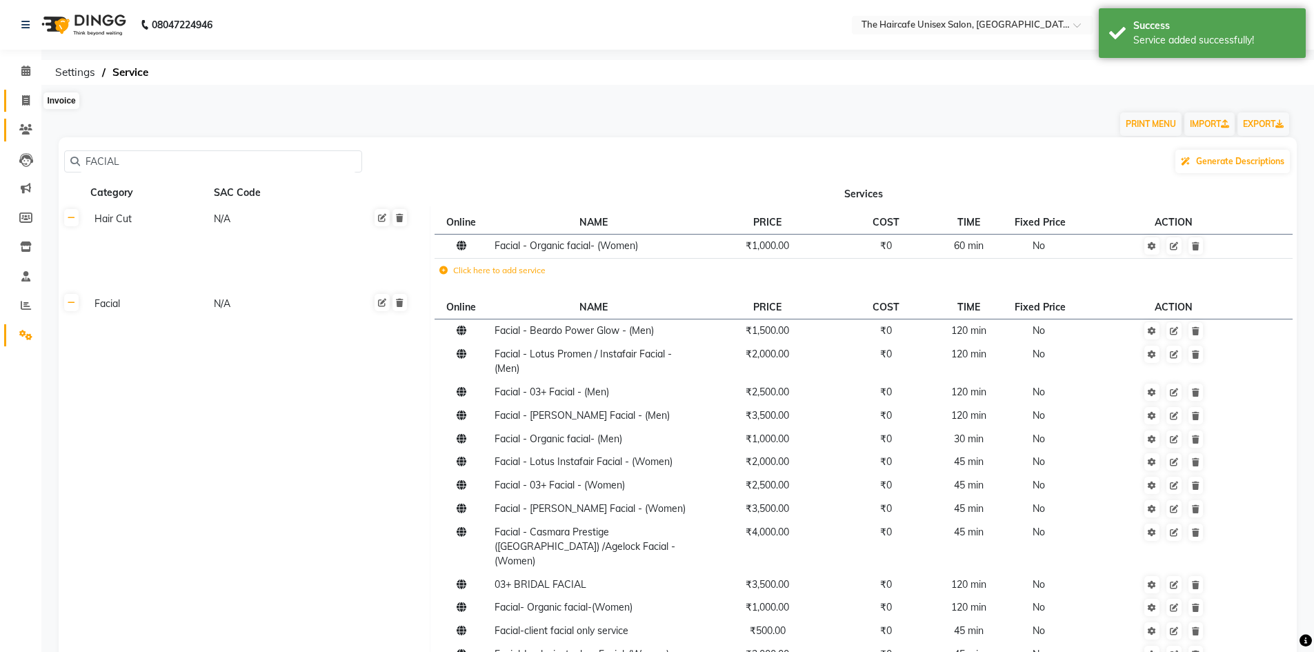
drag, startPoint x: 26, startPoint y: 101, endPoint x: 26, endPoint y: 123, distance: 22.1
click at [26, 101] on icon at bounding box center [26, 100] width 8 height 10
select select "service"
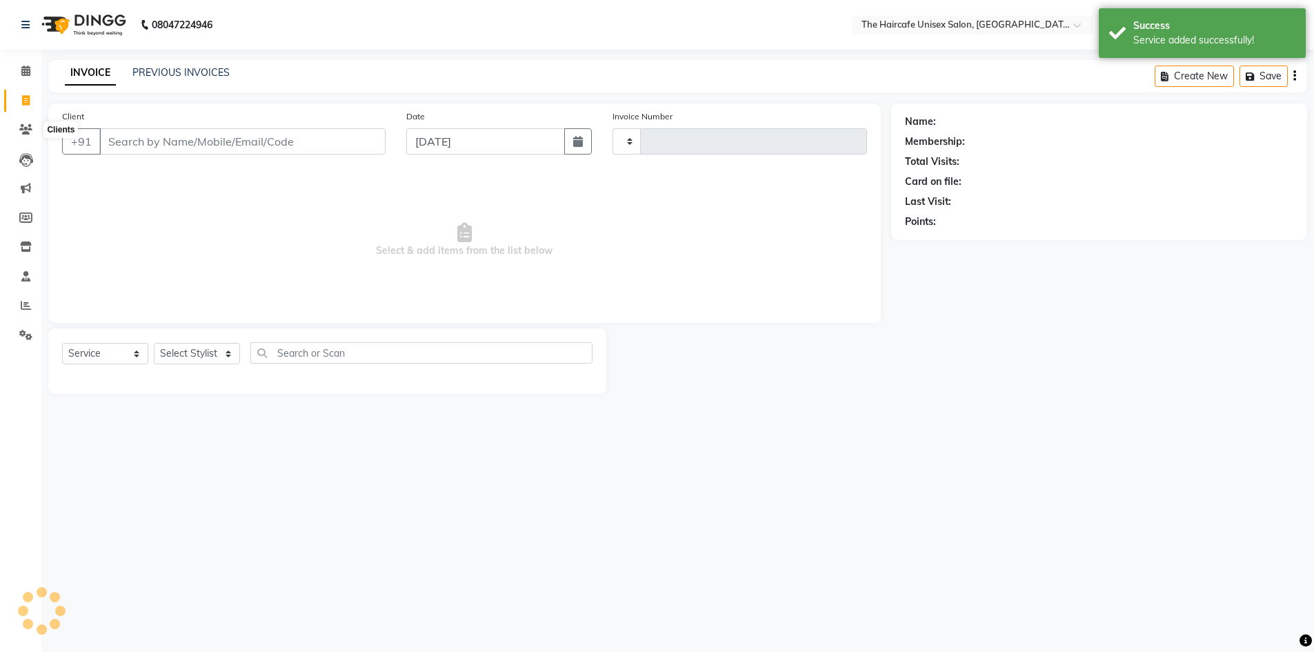
type input "1597"
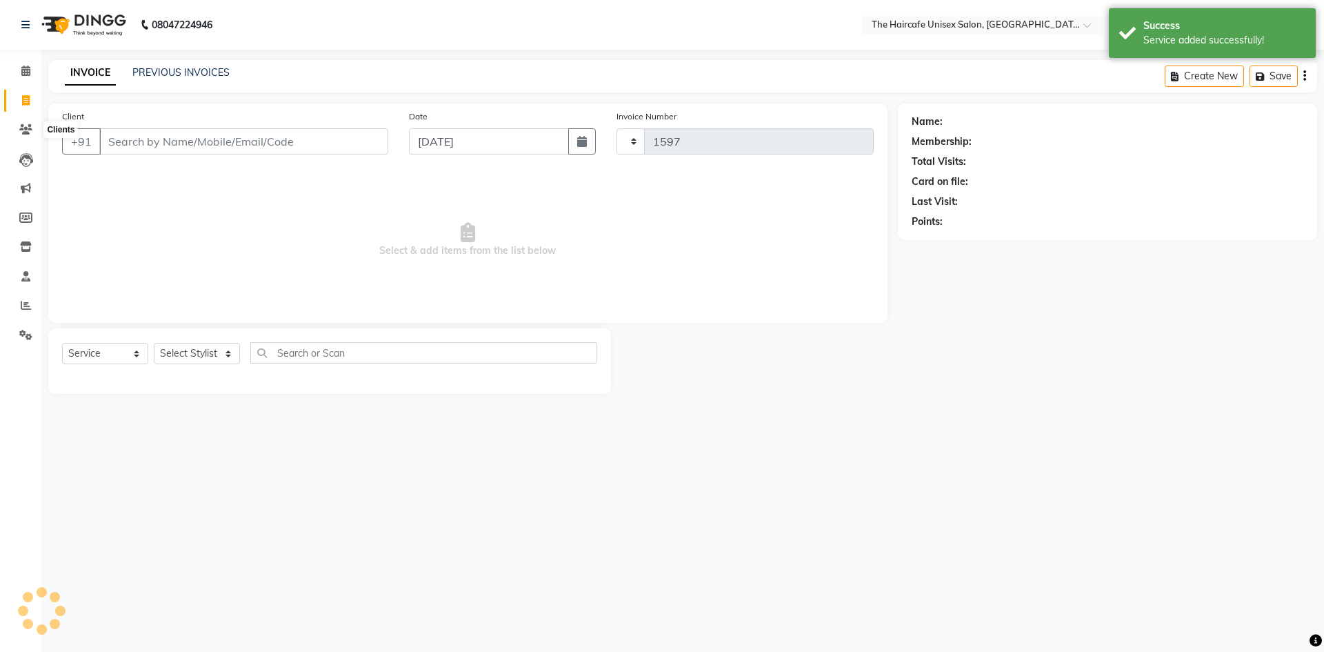
select select "7412"
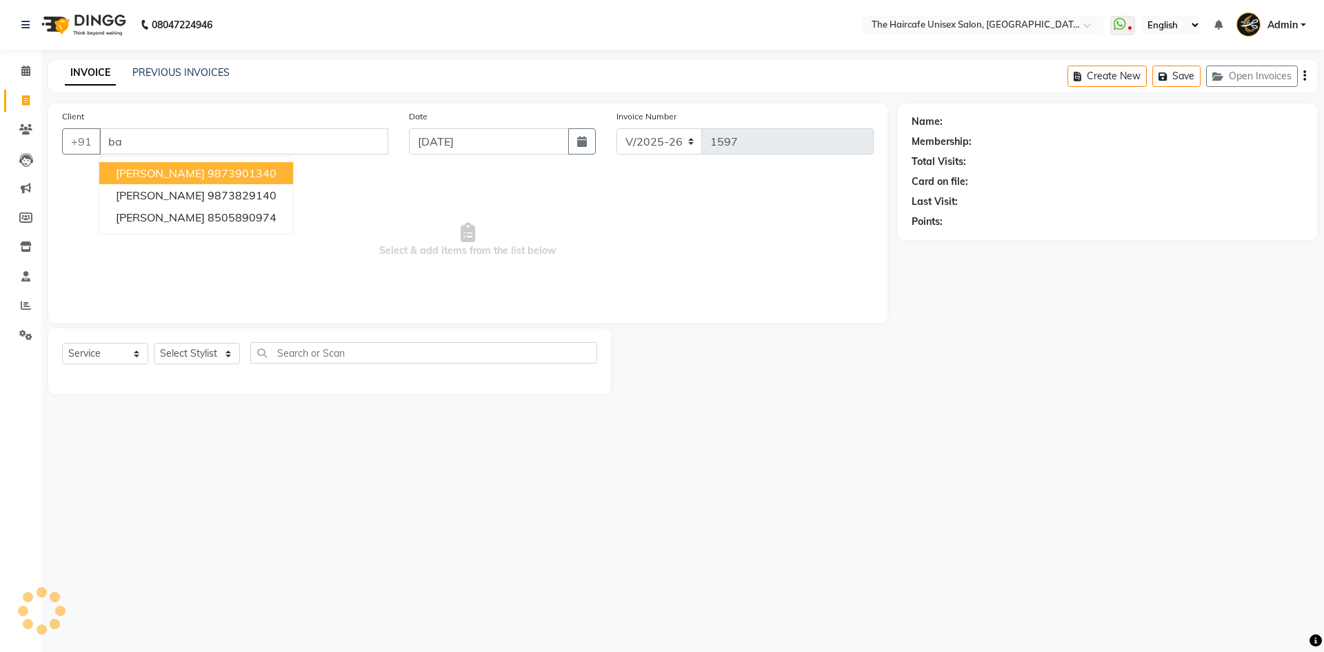
type input "b"
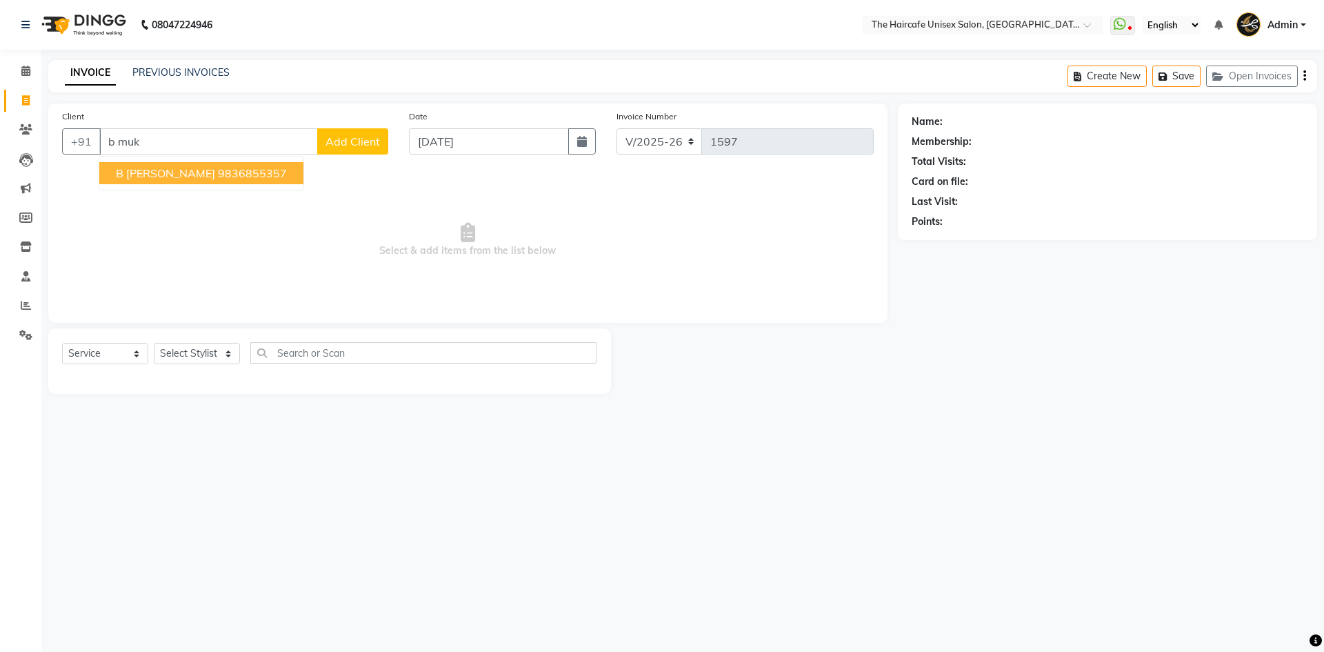
click at [218, 179] on ngb-highlight "9836855357" at bounding box center [252, 173] width 69 height 14
type input "9836855357"
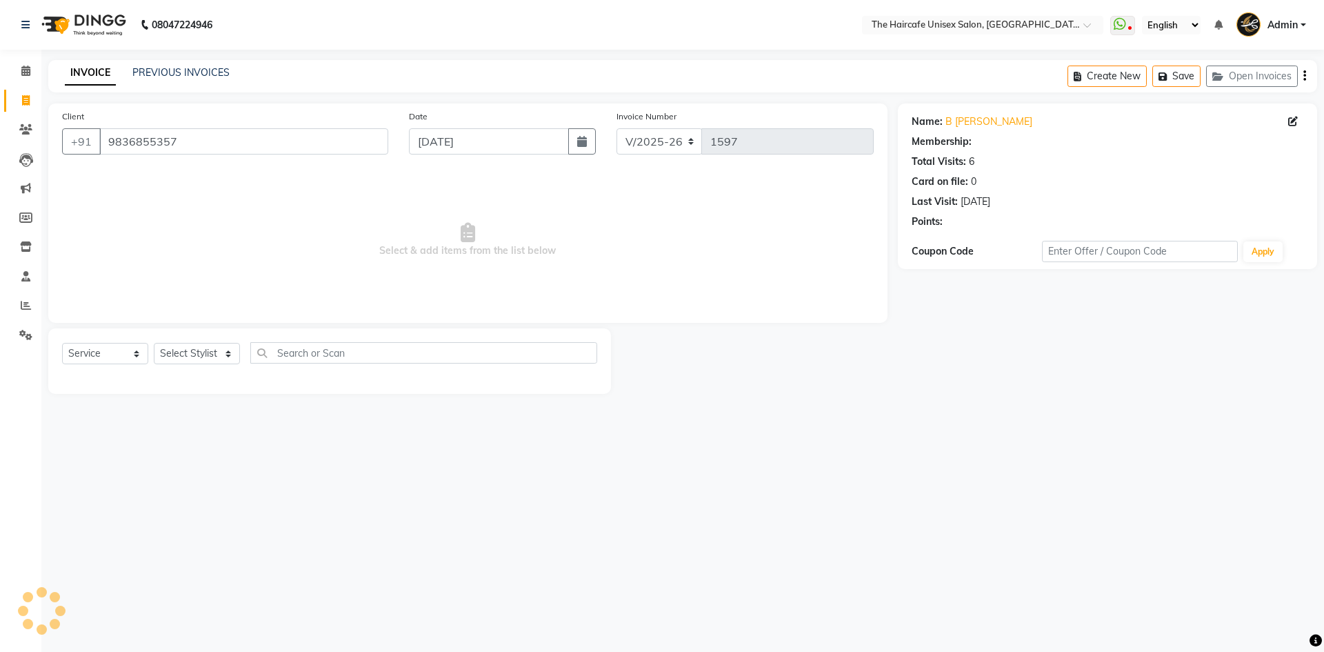
select select "1: Object"
click at [206, 350] on select "Select Stylist [PERSON_NAME] [PERSON_NAME] [PERSON_NAME] [PERSON_NAME] SHYAM SH…" at bounding box center [197, 353] width 86 height 21
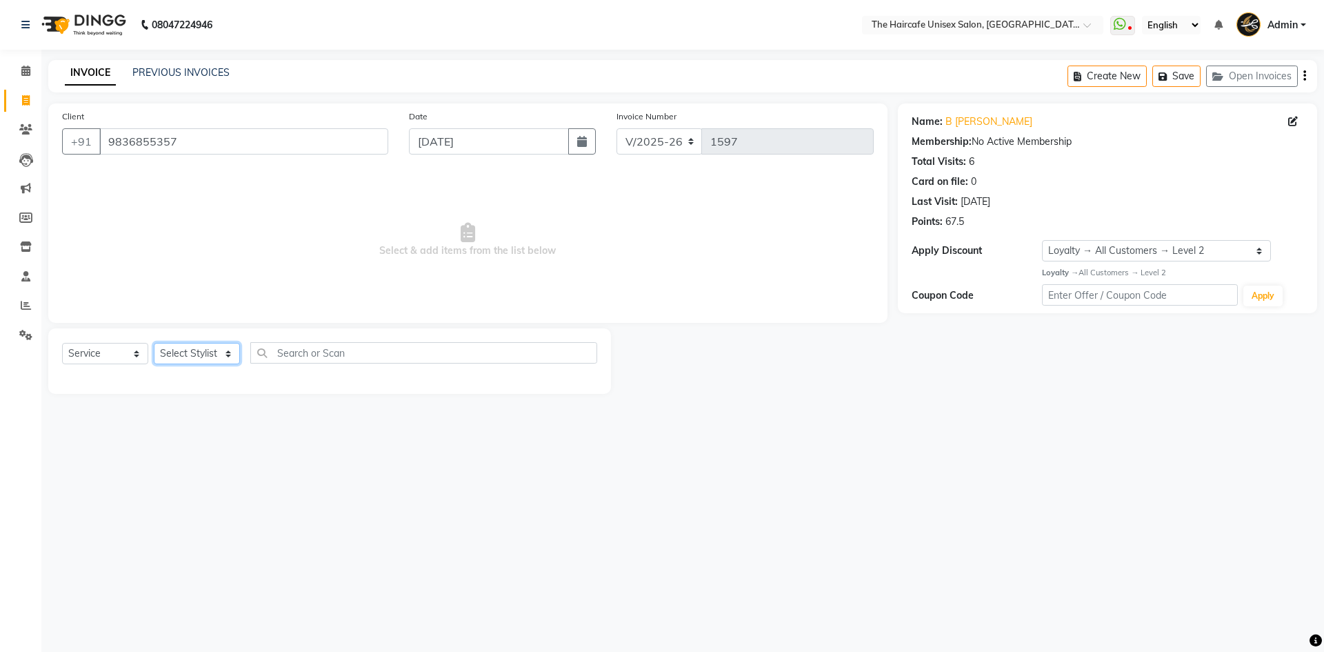
select select "64976"
click at [154, 343] on select "Select Stylist [PERSON_NAME] [PERSON_NAME] [PERSON_NAME] [PERSON_NAME] SHYAM SH…" at bounding box center [197, 353] width 86 height 21
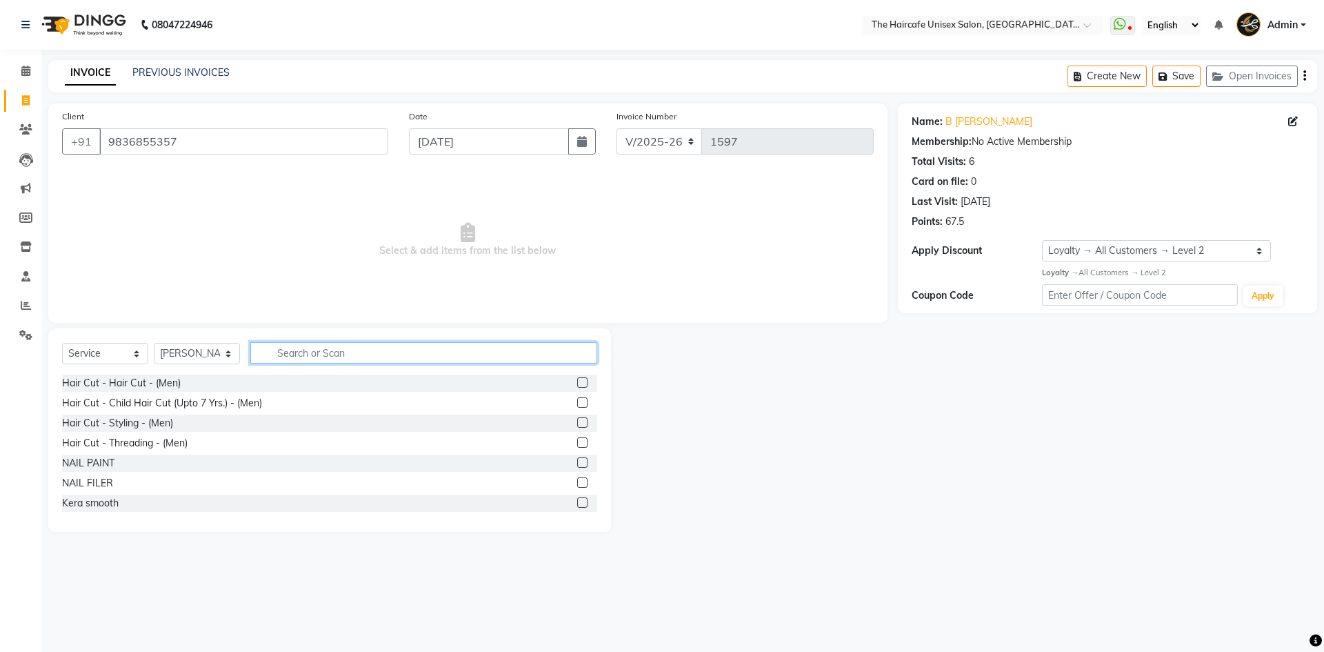
click at [313, 359] on input "text" at bounding box center [423, 352] width 347 height 21
type input "cut"
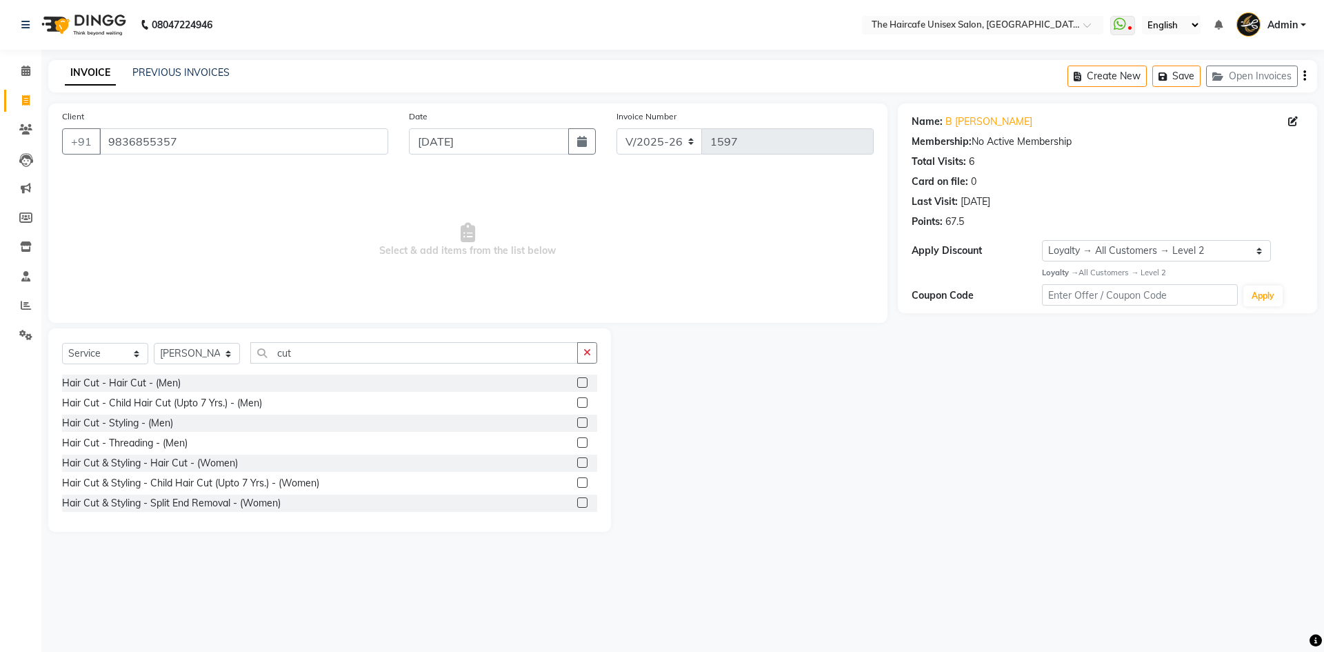
click at [577, 384] on div at bounding box center [587, 383] width 20 height 17
click at [577, 384] on label at bounding box center [582, 382] width 10 height 10
click at [577, 384] on input "checkbox" at bounding box center [581, 383] width 9 height 9
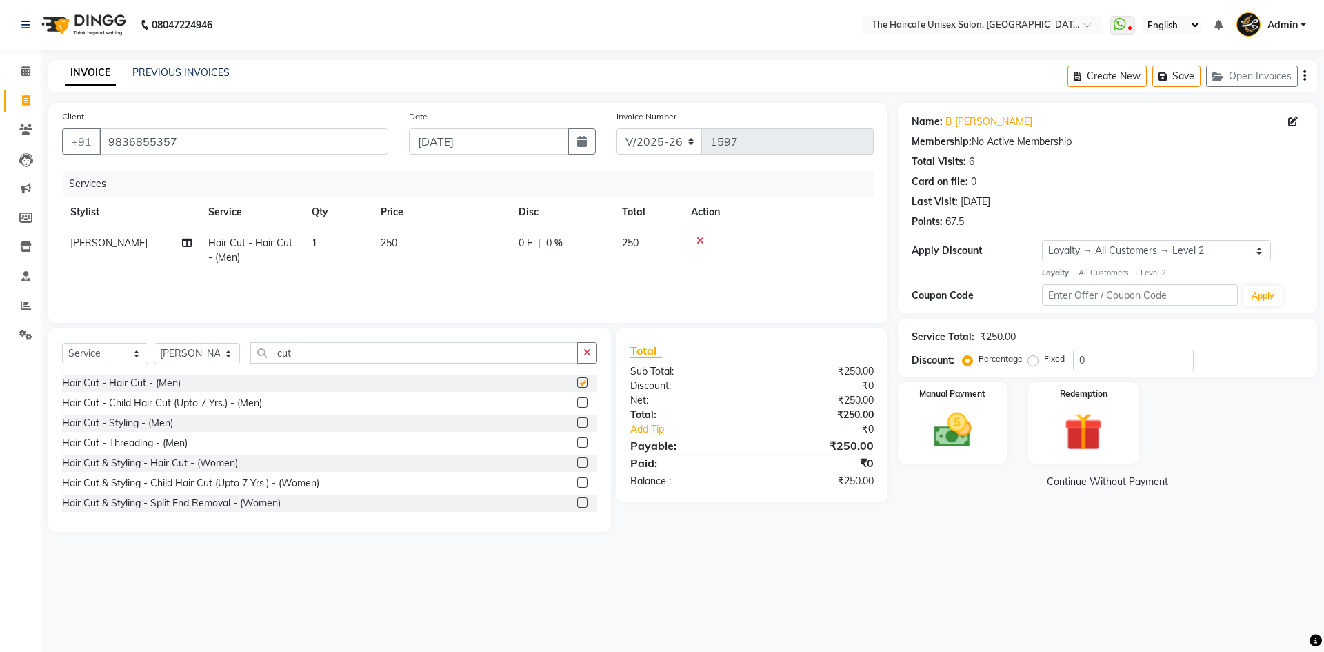
checkbox input "false"
click at [519, 355] on input "cut" at bounding box center [414, 352] width 328 height 21
type input "c"
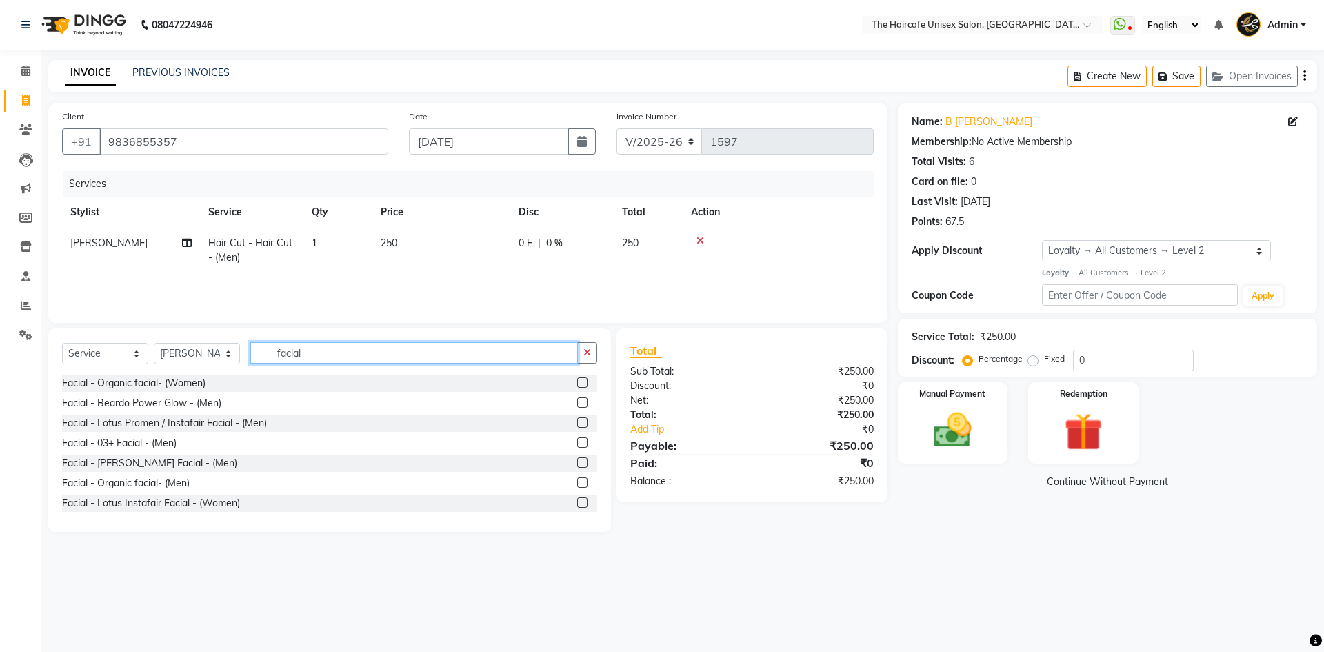
type input "facial"
click at [577, 384] on label at bounding box center [582, 382] width 10 height 10
click at [577, 384] on input "checkbox" at bounding box center [581, 383] width 9 height 9
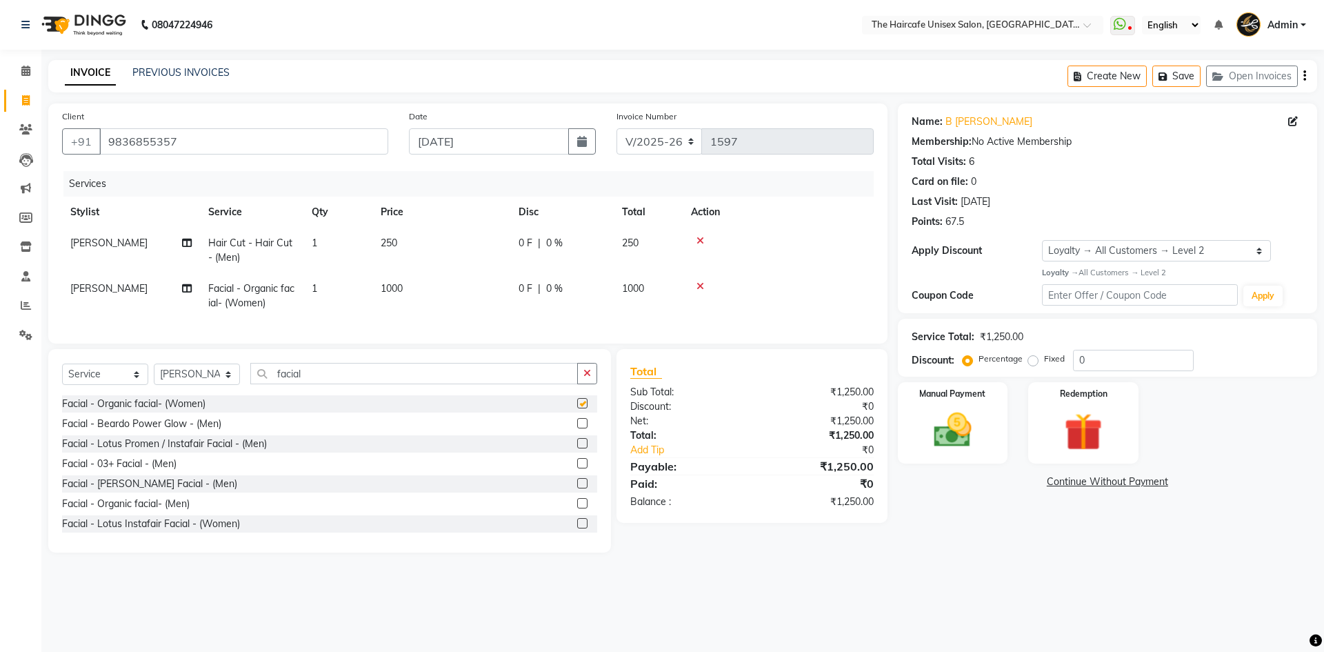
checkbox input "false"
click at [321, 384] on input "facial" at bounding box center [414, 373] width 328 height 21
type input "f"
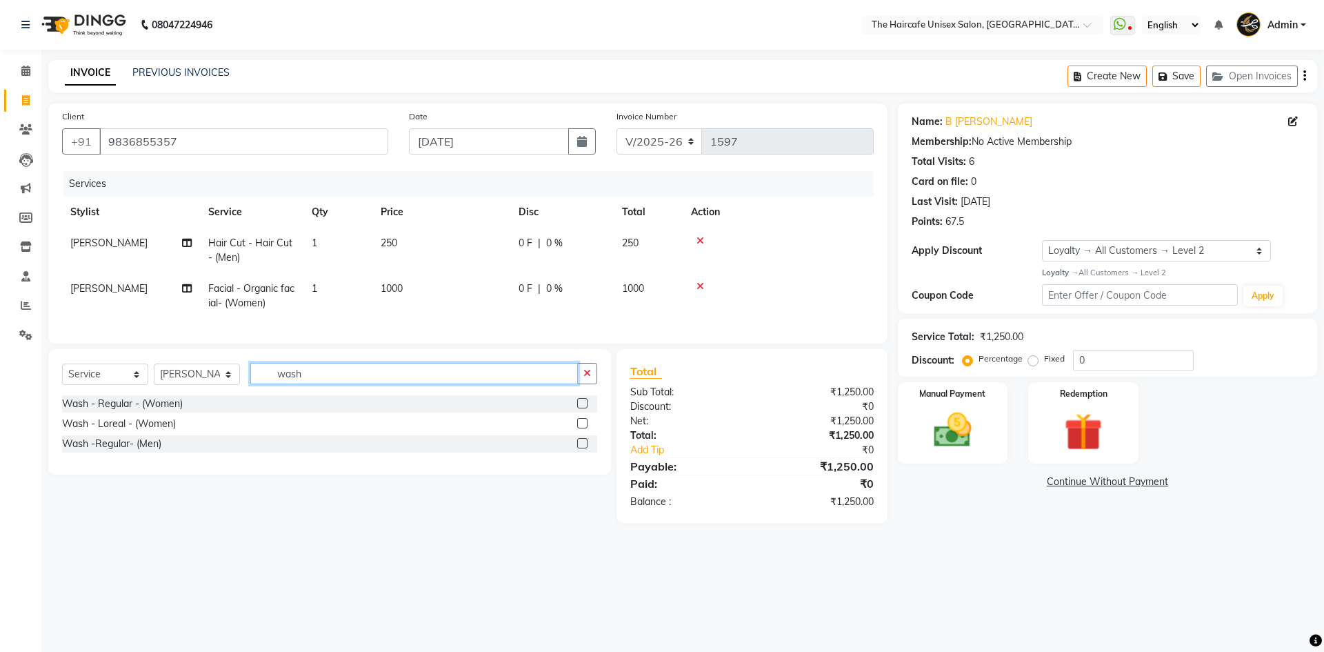
type input "wash"
click at [583, 428] on label at bounding box center [582, 423] width 10 height 10
click at [583, 428] on input "checkbox" at bounding box center [581, 423] width 9 height 9
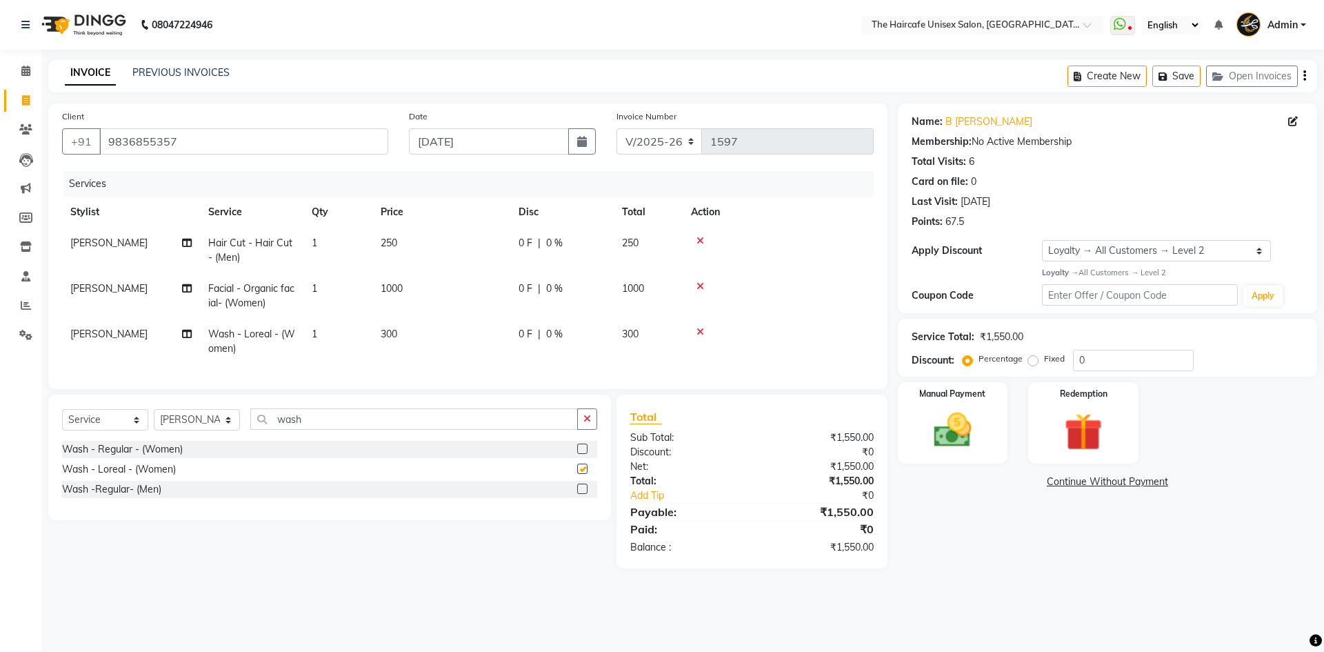
checkbox input "false"
click at [108, 290] on td "[PERSON_NAME]" at bounding box center [131, 296] width 138 height 46
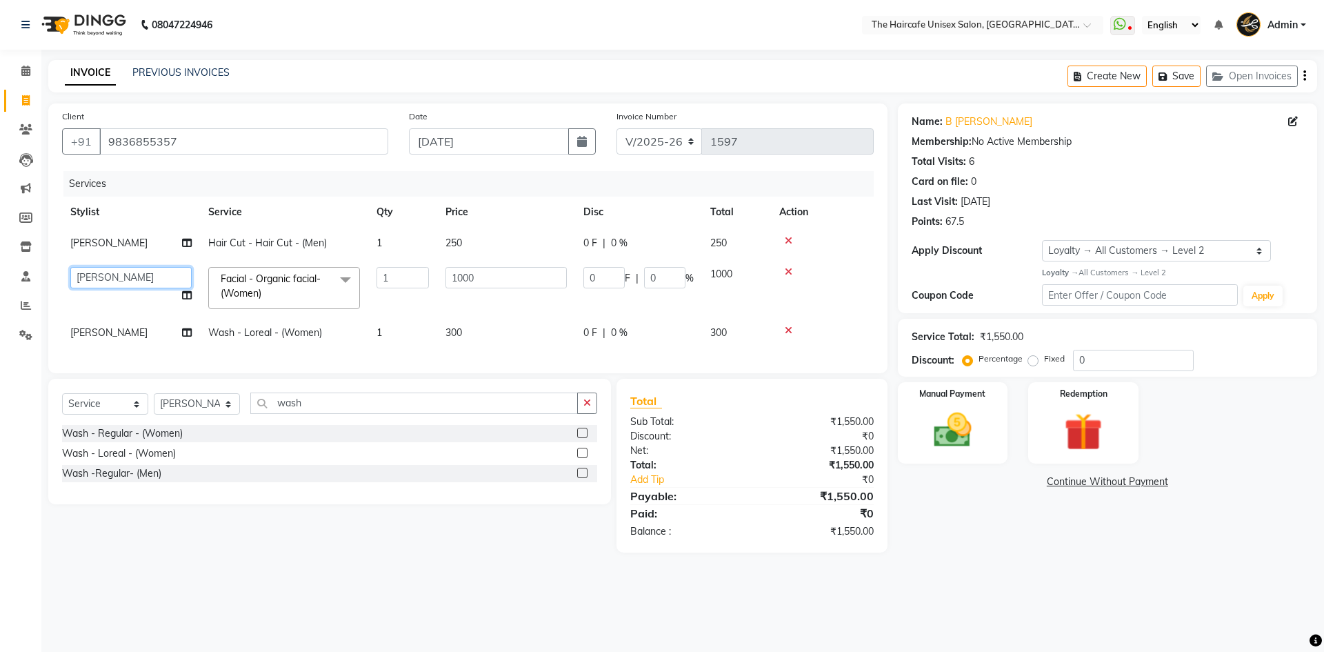
click at [119, 270] on select "AFTAB ARCHANA DEEVKI MAHESH VERMA MUSKAN RAJ SHYAM SHYAM JI SURENDER SINGH VINAY" at bounding box center [130, 277] width 121 height 21
select select "64974"
click at [134, 335] on td "[PERSON_NAME]" at bounding box center [131, 332] width 138 height 31
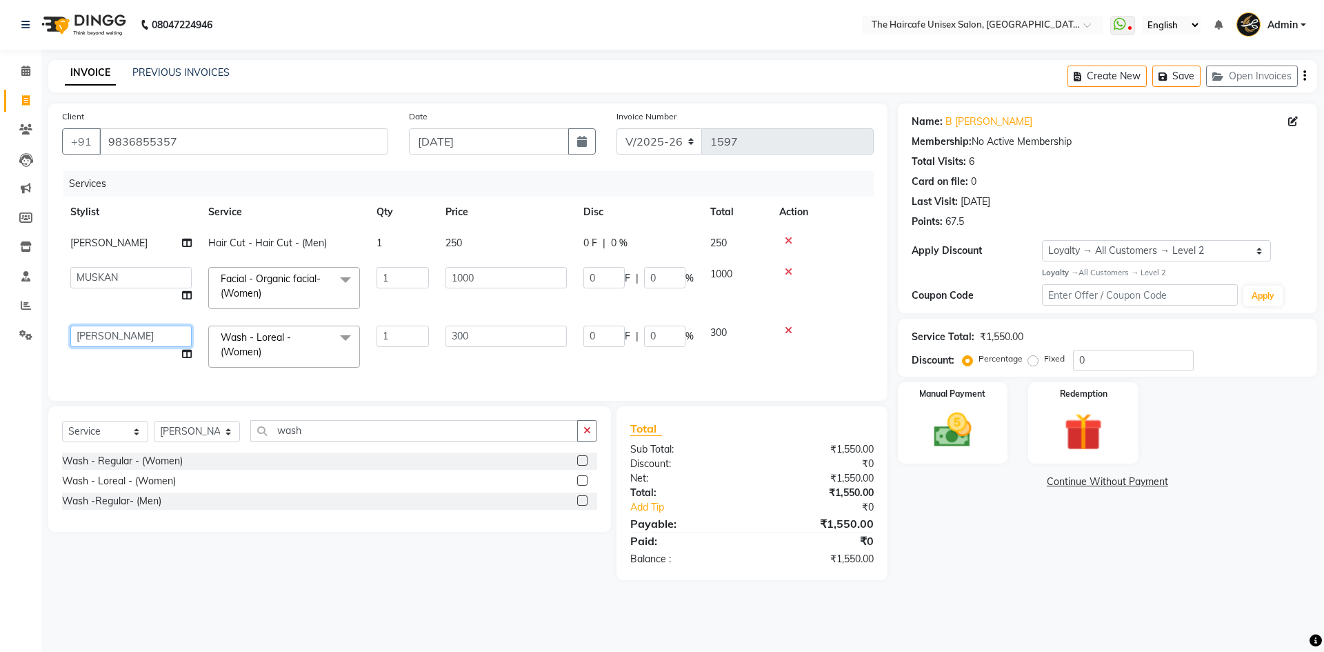
click at [133, 335] on select "AFTAB ARCHANA DEEVKI MAHESH VERMA MUSKAN RAJ SHYAM SHYAM JI SURENDER SINGH VINAY" at bounding box center [130, 336] width 121 height 21
select select "64974"
click at [324, 437] on input "wash" at bounding box center [414, 430] width 328 height 21
type input "w"
type input "EYE"
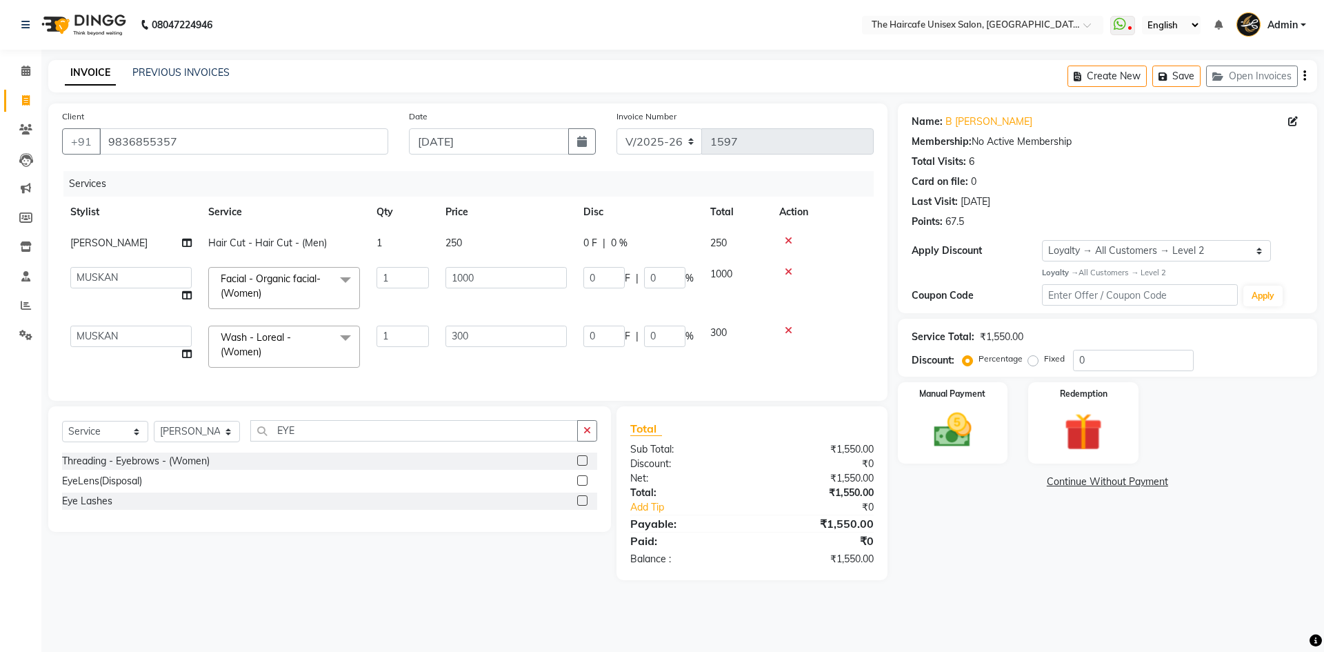
click at [584, 466] on label at bounding box center [582, 460] width 10 height 10
click at [584, 466] on input "checkbox" at bounding box center [581, 461] width 9 height 9
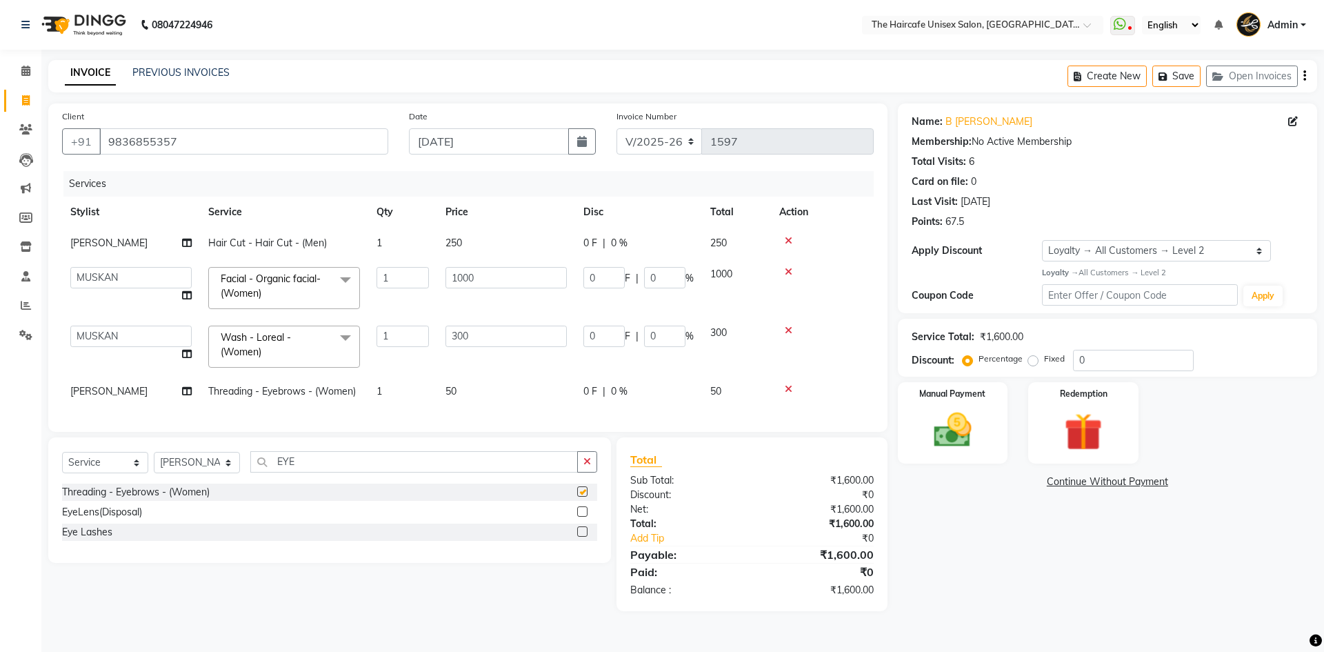
checkbox input "false"
click at [99, 393] on span "[PERSON_NAME]" at bounding box center [108, 391] width 77 height 12
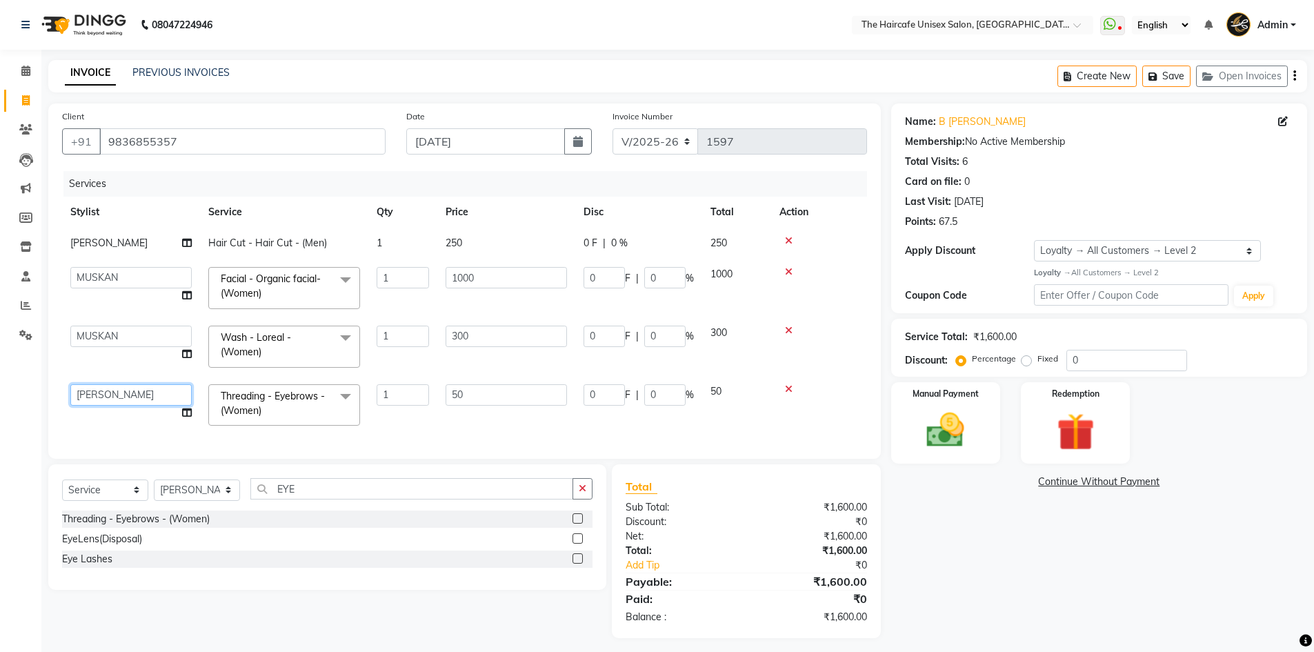
click at [99, 391] on select "AFTAB ARCHANA DEEVKI MAHESH VERMA MUSKAN RAJ SHYAM SHYAM JI SURENDER SINGH VINAY" at bounding box center [130, 394] width 121 height 21
select select "64974"
click at [204, 501] on select "Select Stylist [PERSON_NAME] [PERSON_NAME] [PERSON_NAME] [PERSON_NAME] SHYAM SH…" at bounding box center [197, 489] width 86 height 21
select select "64974"
click at [154, 489] on select "Select Stylist [PERSON_NAME] [PERSON_NAME] [PERSON_NAME] [PERSON_NAME] SHYAM SH…" at bounding box center [197, 489] width 86 height 21
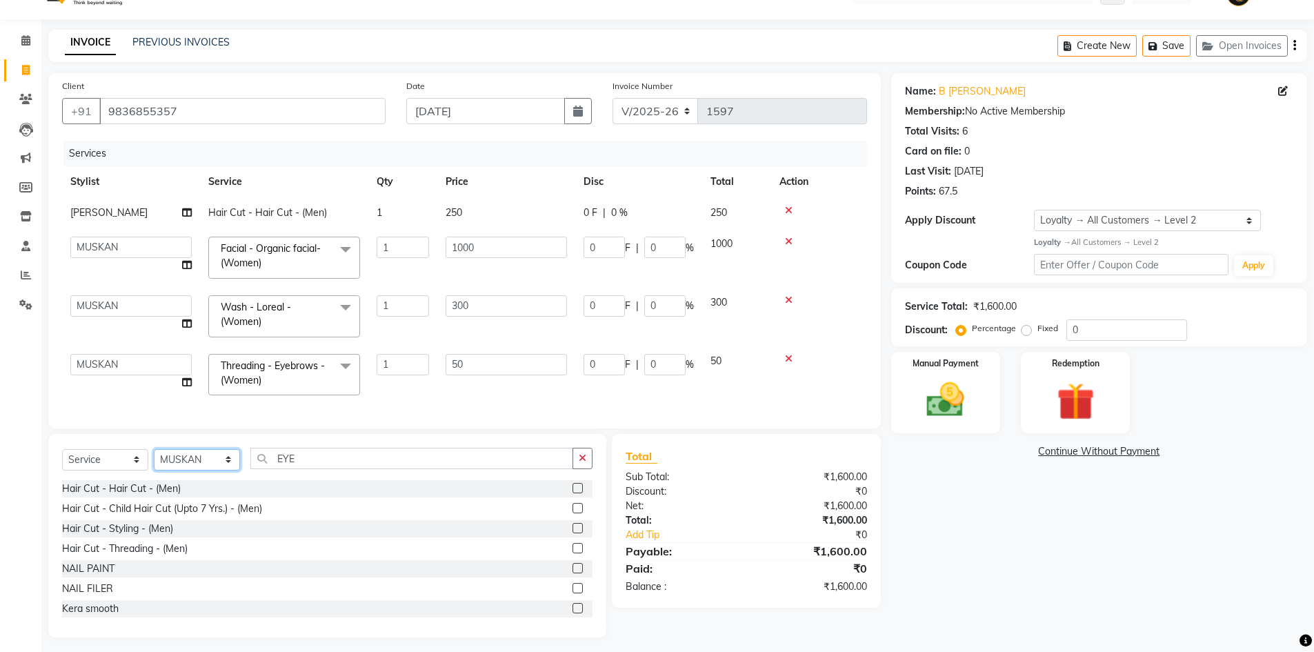
scroll to position [47, 0]
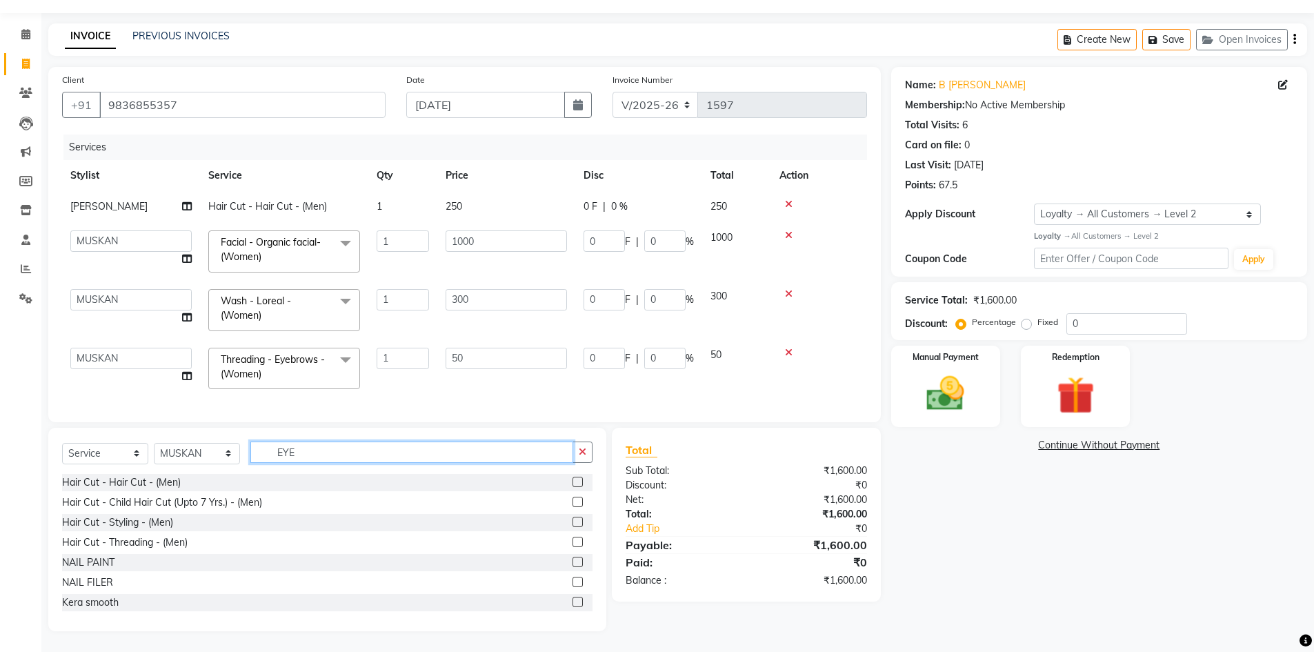
click at [339, 453] on input "EYE" at bounding box center [411, 451] width 323 height 21
type input "E"
type input "STYL"
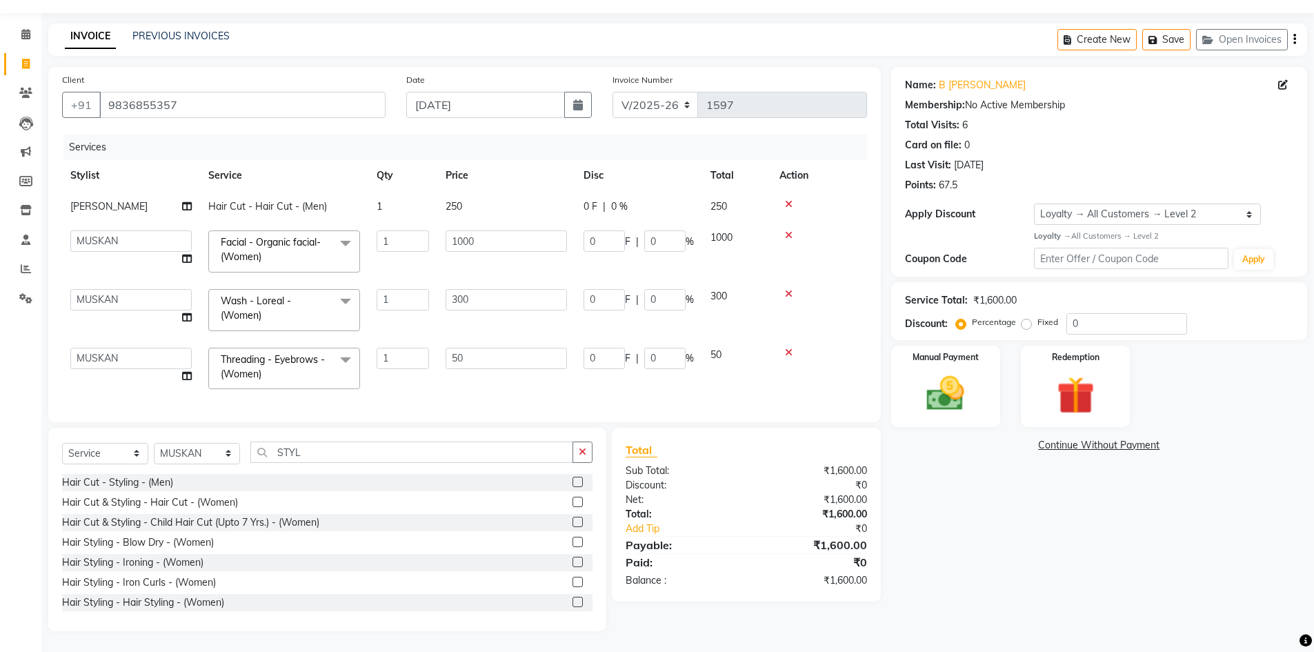
click at [573, 601] on label at bounding box center [578, 602] width 10 height 10
click at [573, 601] on input "checkbox" at bounding box center [577, 602] width 9 height 9
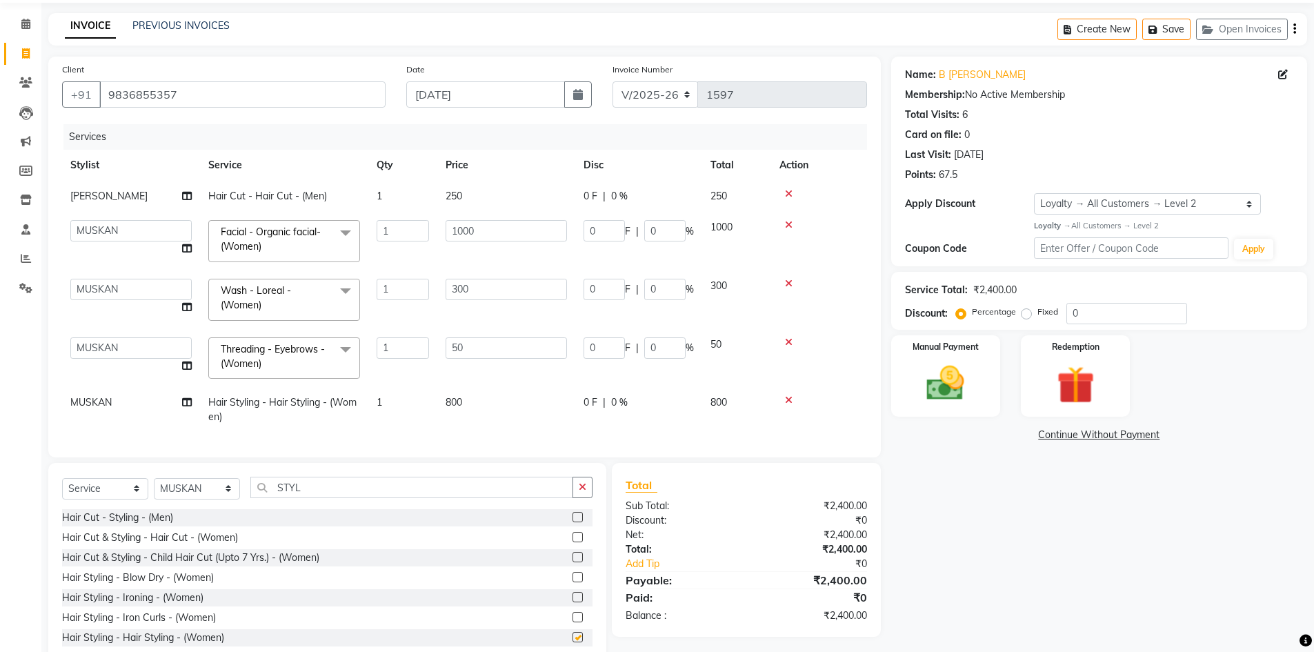
checkbox input "false"
click at [487, 397] on td "800" at bounding box center [506, 410] width 138 height 46
select select "64974"
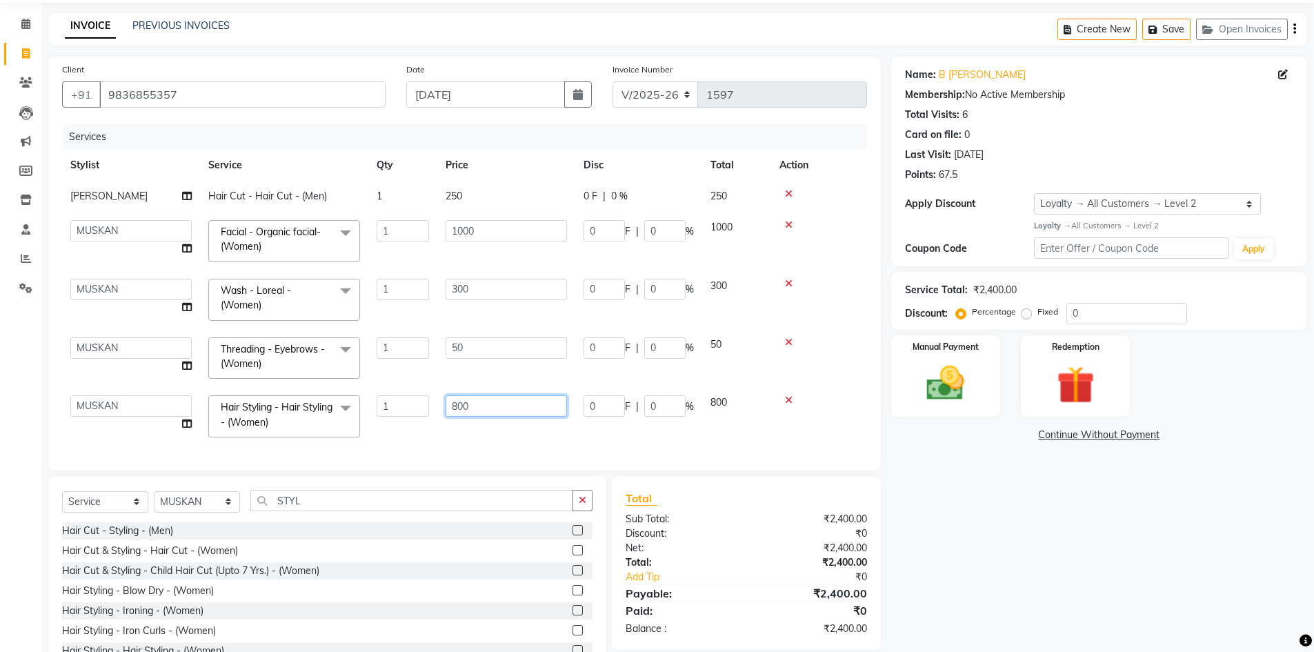
drag, startPoint x: 487, startPoint y: 397, endPoint x: 424, endPoint y: 401, distance: 62.9
click at [424, 401] on tr "AFTAB ARCHANA DEEVKI MAHESH VERMA MUSKAN RAJ SHYAM SHYAM JI SURENDER SINGH VINA…" at bounding box center [464, 416] width 805 height 59
type input "500"
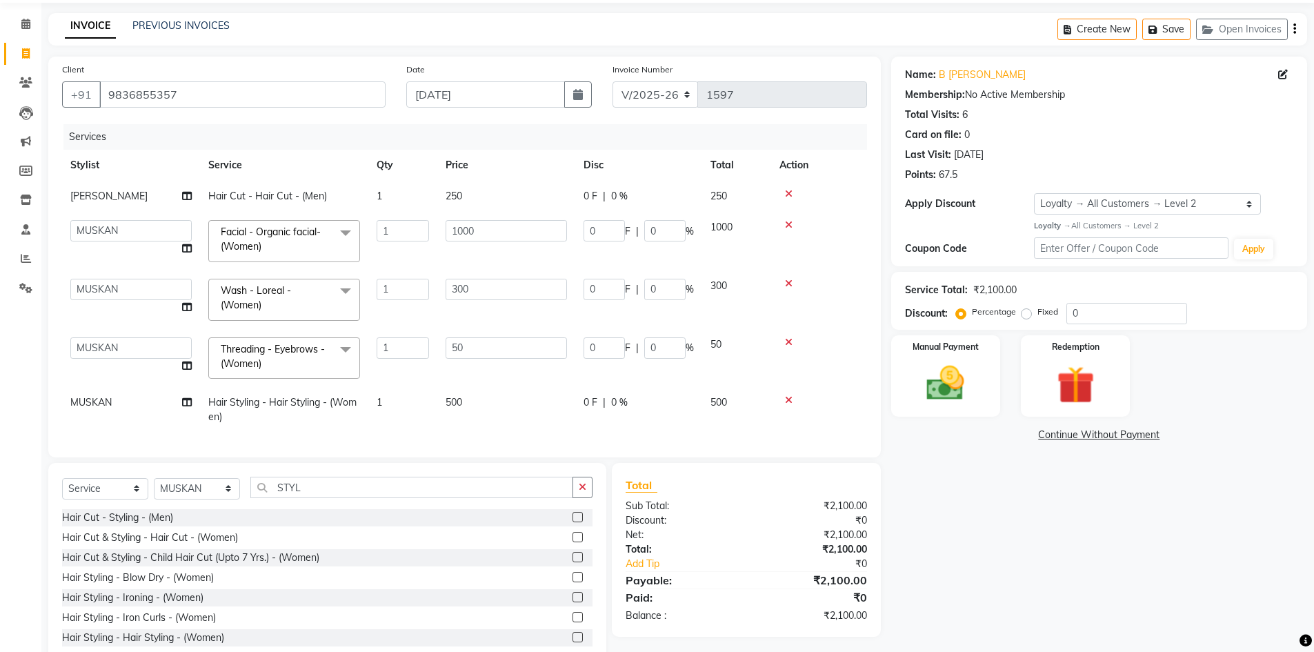
click at [790, 398] on icon at bounding box center [789, 400] width 8 height 10
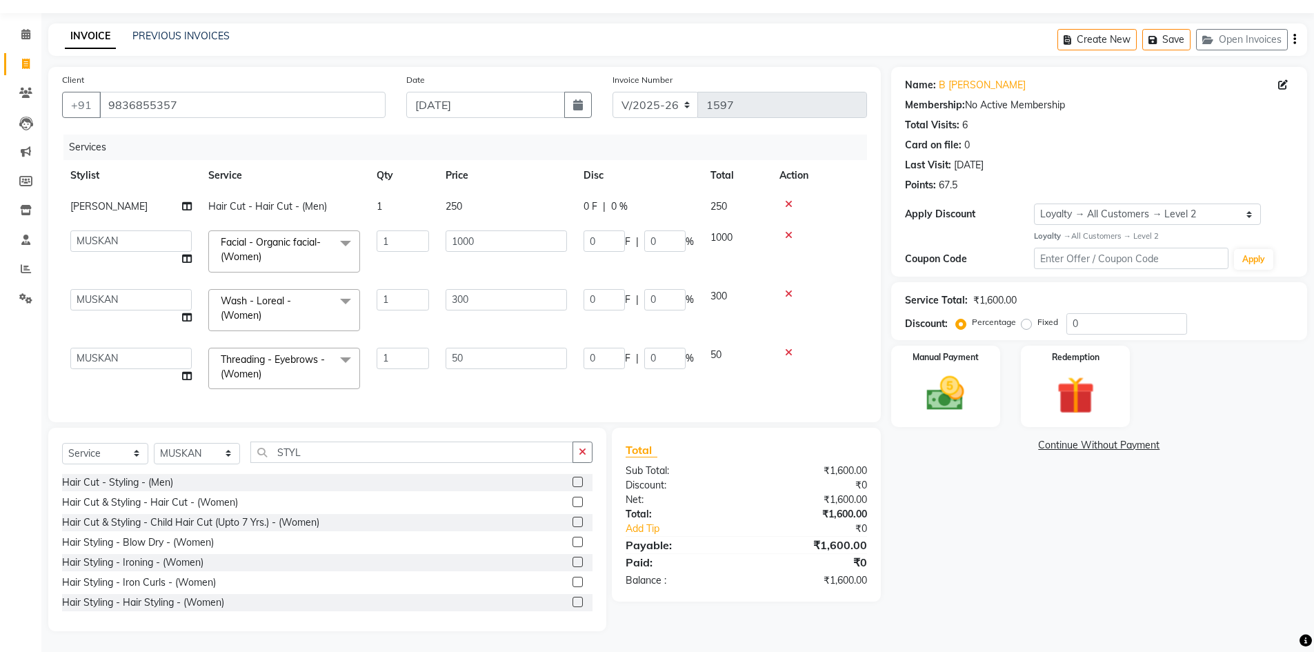
click at [573, 564] on label at bounding box center [578, 562] width 10 height 10
click at [573, 564] on input "checkbox" at bounding box center [577, 562] width 9 height 9
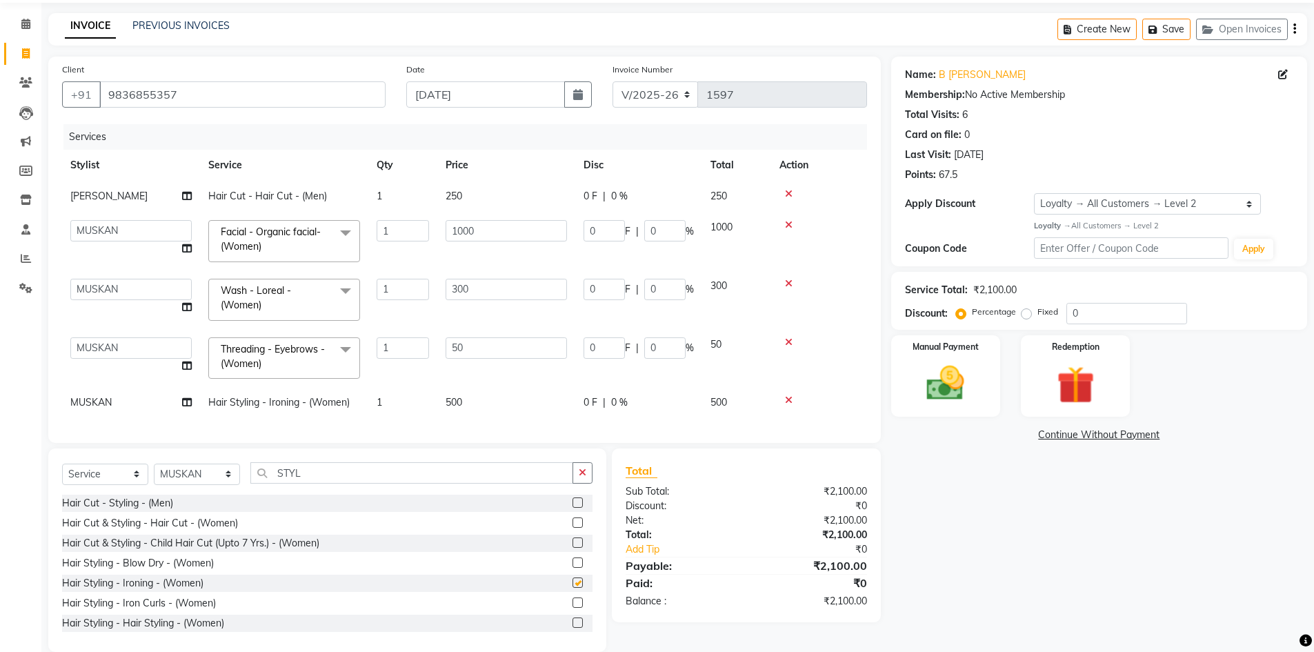
checkbox input "false"
click at [111, 395] on td "MUSKAN" at bounding box center [131, 402] width 138 height 31
select select "64974"
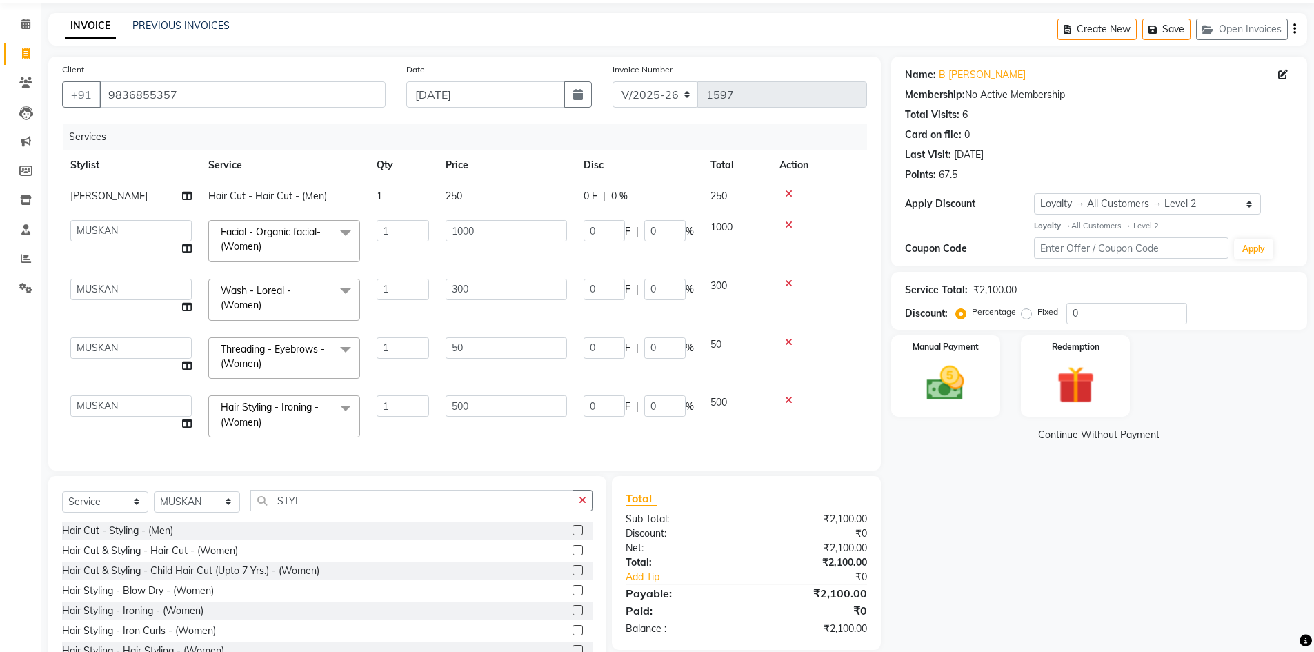
click at [999, 548] on div "Name: B Mukherji Membership: No Active Membership Total Visits: 6 Card on file:…" at bounding box center [1104, 368] width 426 height 623
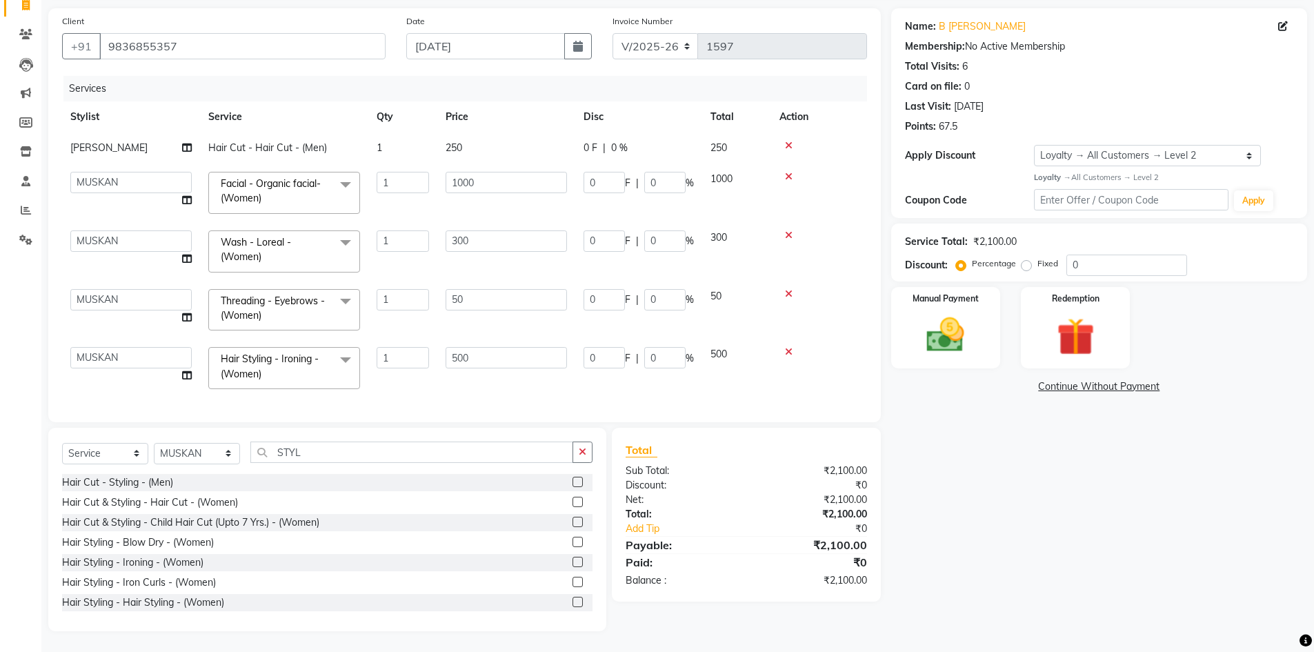
scroll to position [0, 0]
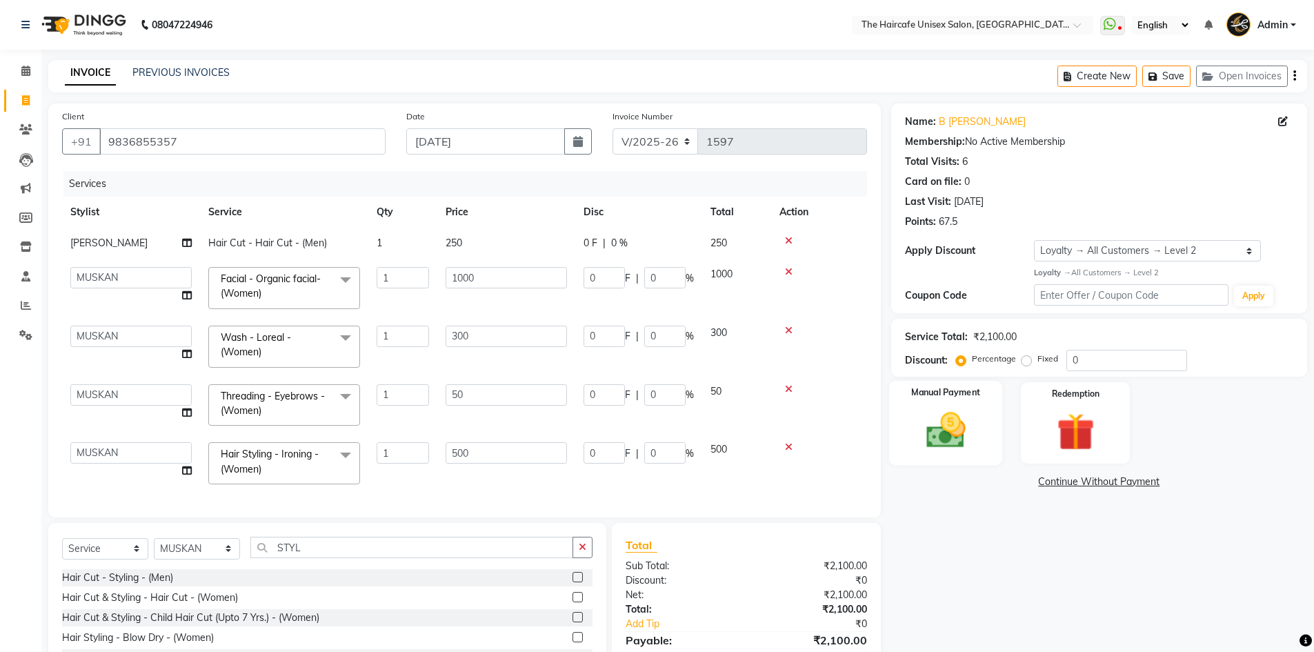
click at [942, 431] on img at bounding box center [945, 430] width 63 height 45
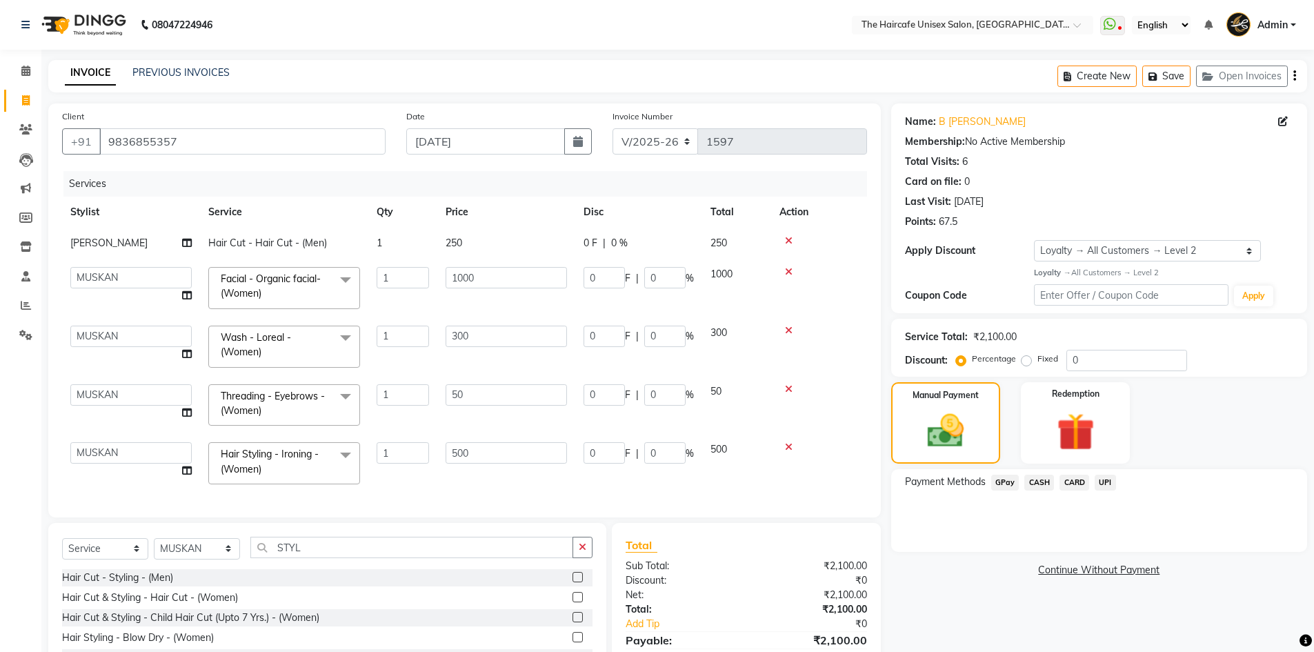
click at [1104, 484] on span "UPI" at bounding box center [1105, 483] width 21 height 16
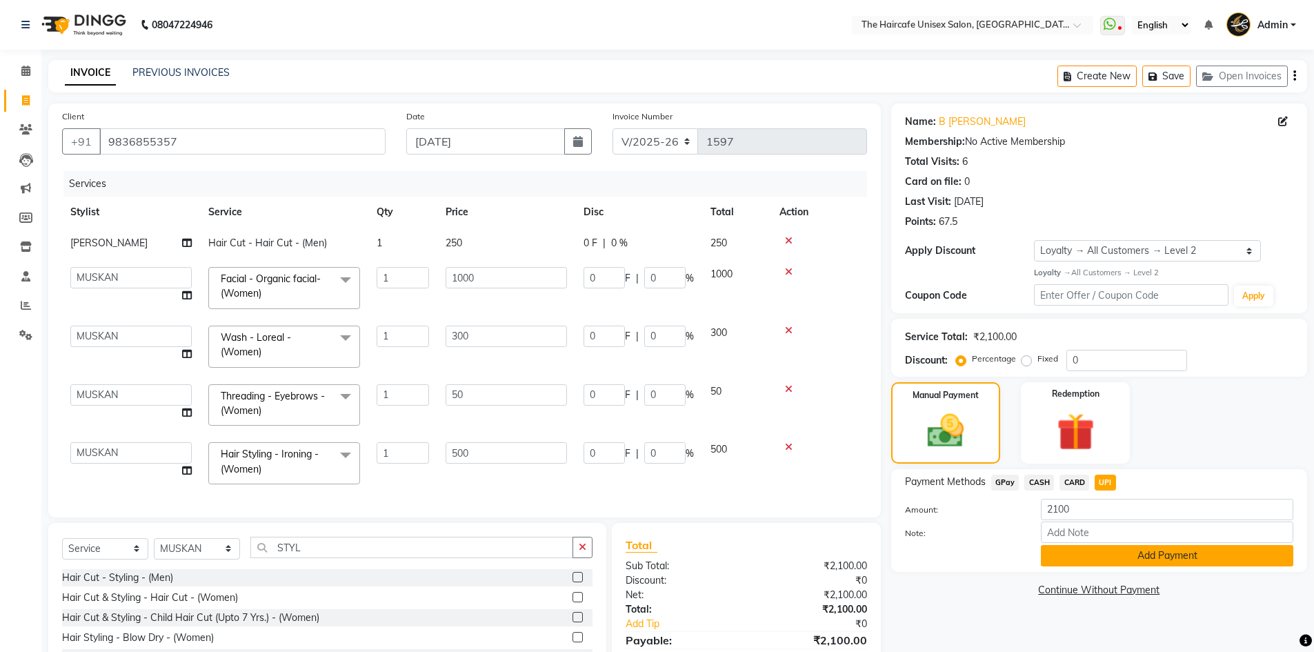
click at [1109, 552] on button "Add Payment" at bounding box center [1167, 555] width 252 height 21
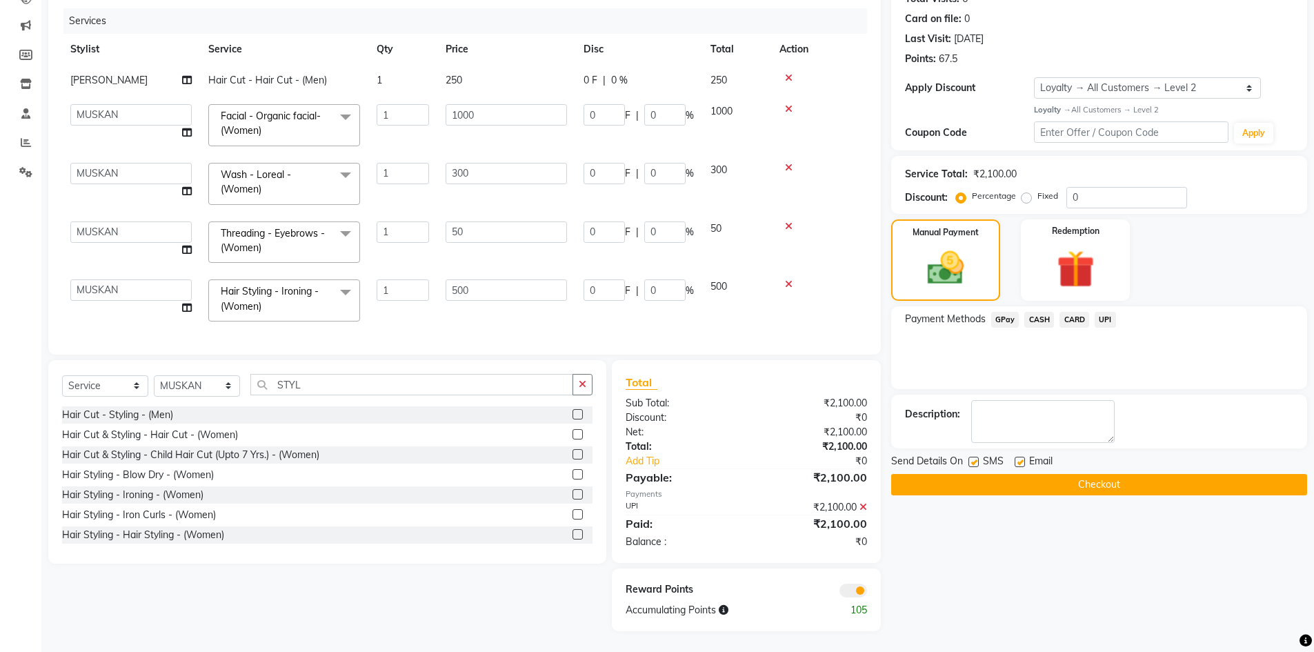
scroll to position [173, 0]
click at [1083, 477] on button "Checkout" at bounding box center [1099, 484] width 416 height 21
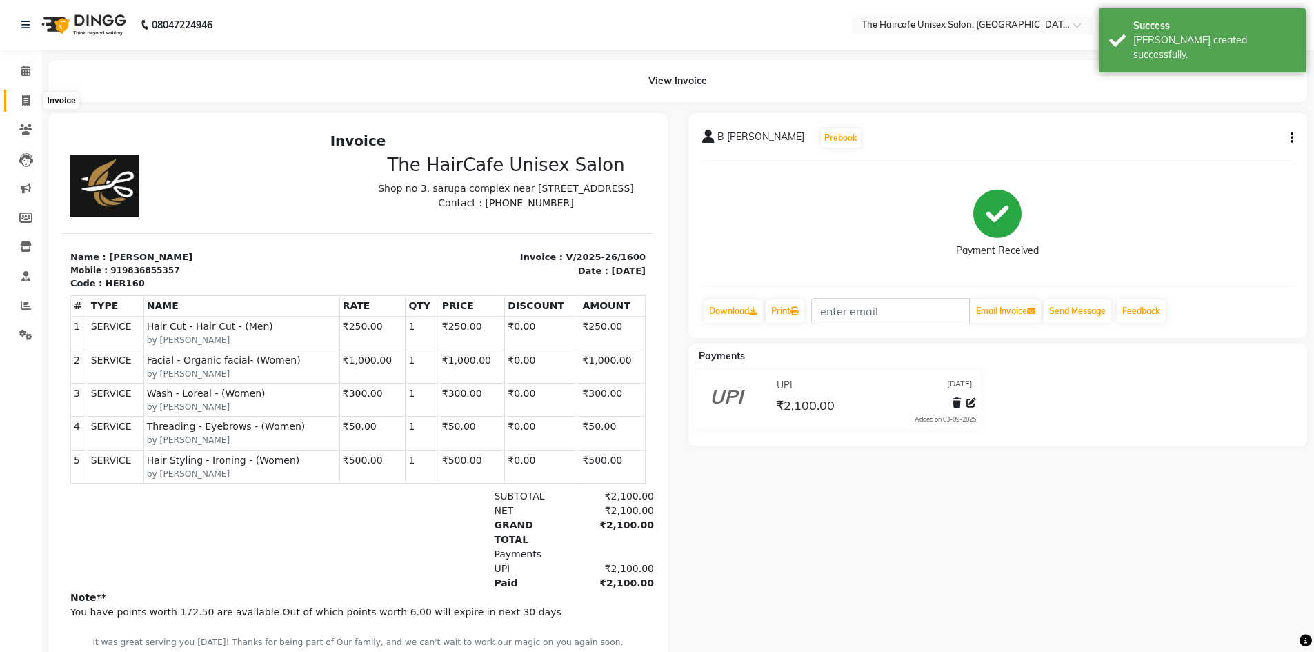
click at [22, 101] on icon at bounding box center [26, 100] width 8 height 10
select select "service"
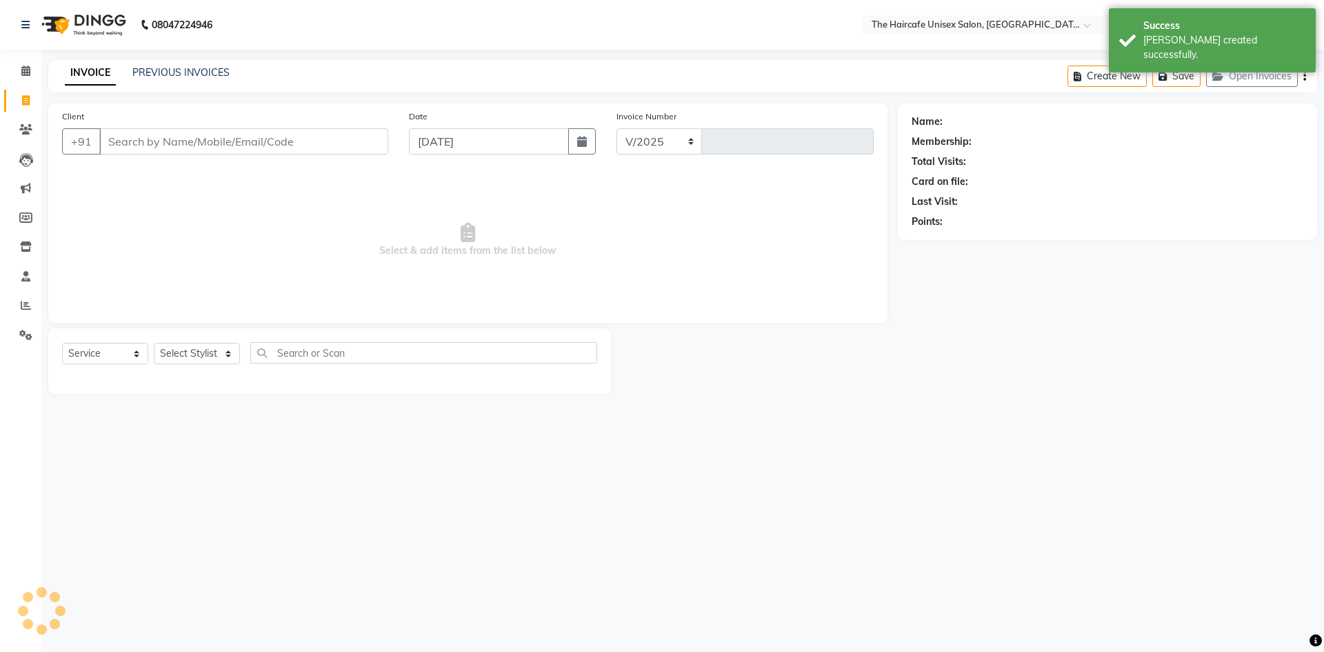
select select "7412"
type input "1601"
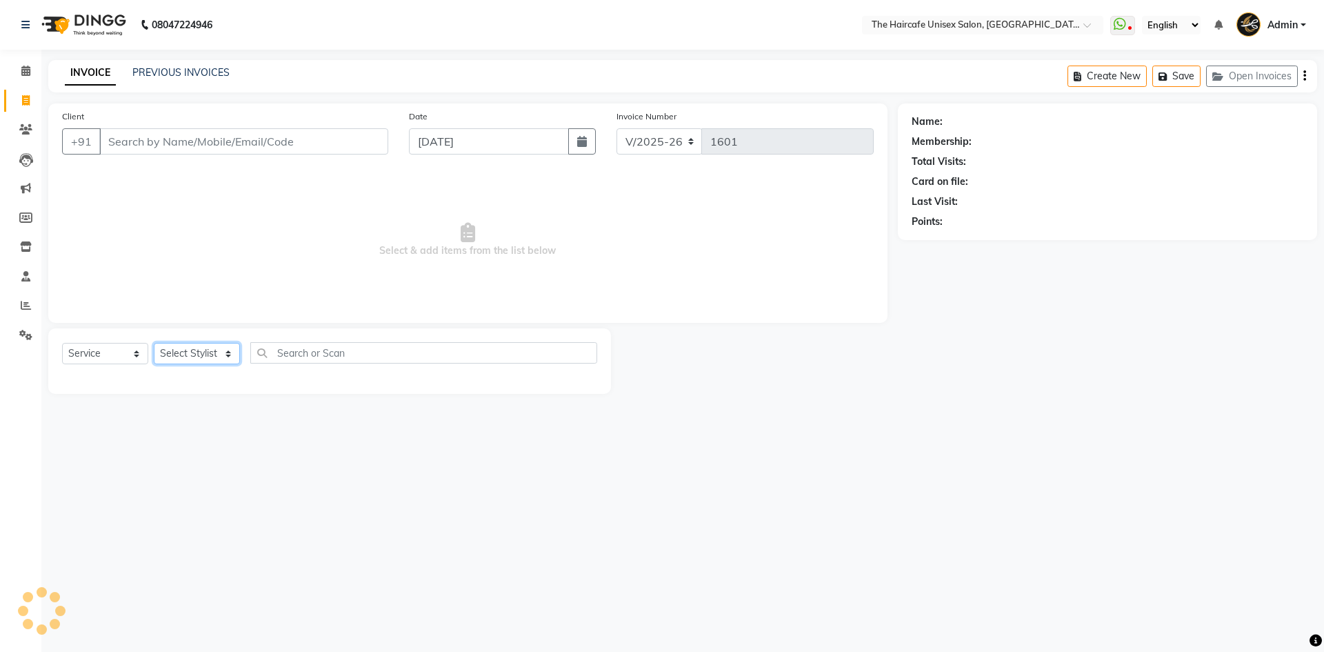
click at [195, 355] on select "Select Stylist [PERSON_NAME] [PERSON_NAME] [PERSON_NAME] [PERSON_NAME] SHYAM SH…" at bounding box center [197, 353] width 86 height 21
select select "64974"
click at [154, 343] on select "Select Stylist [PERSON_NAME] [PERSON_NAME] [PERSON_NAME] [PERSON_NAME] SHYAM SH…" at bounding box center [197, 353] width 86 height 21
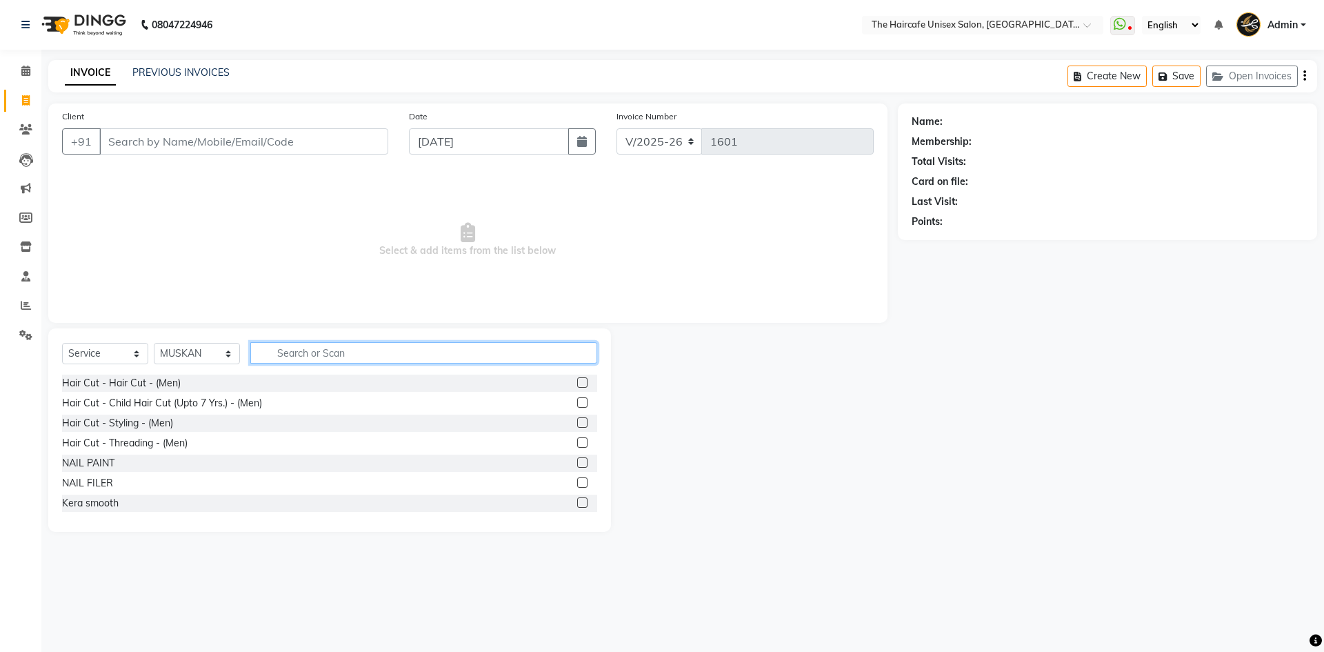
click at [272, 354] on input "text" at bounding box center [423, 352] width 347 height 21
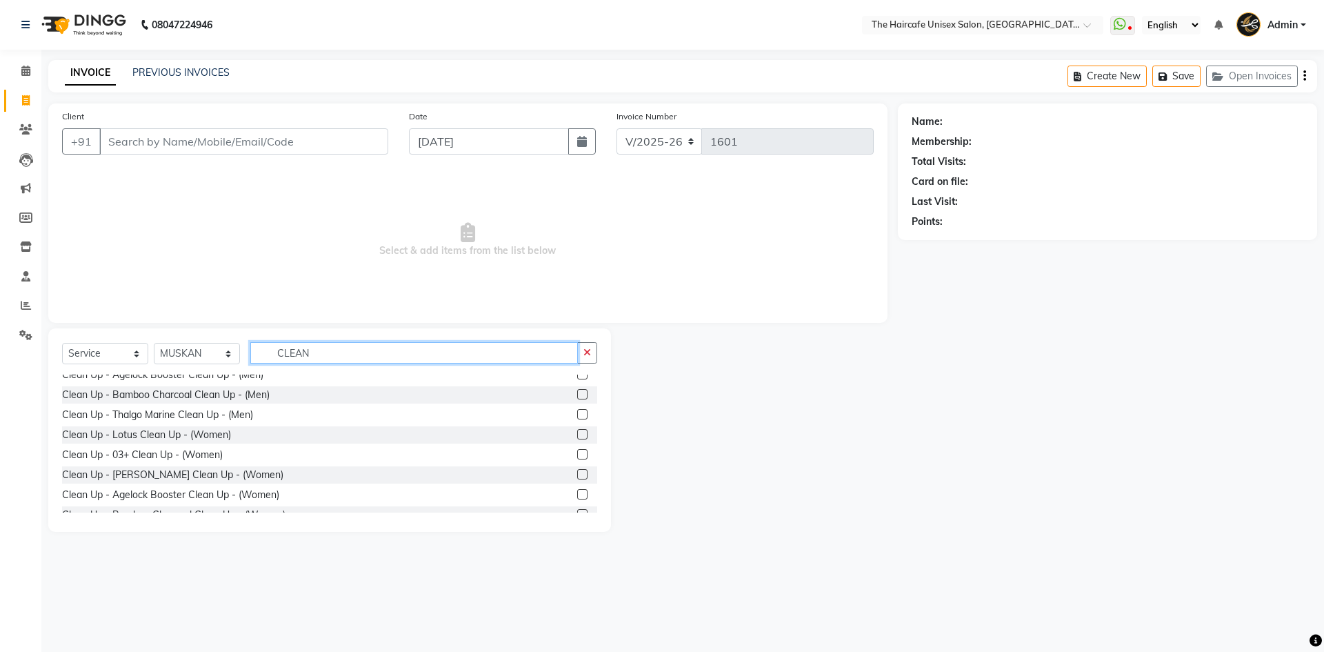
scroll to position [162, 0]
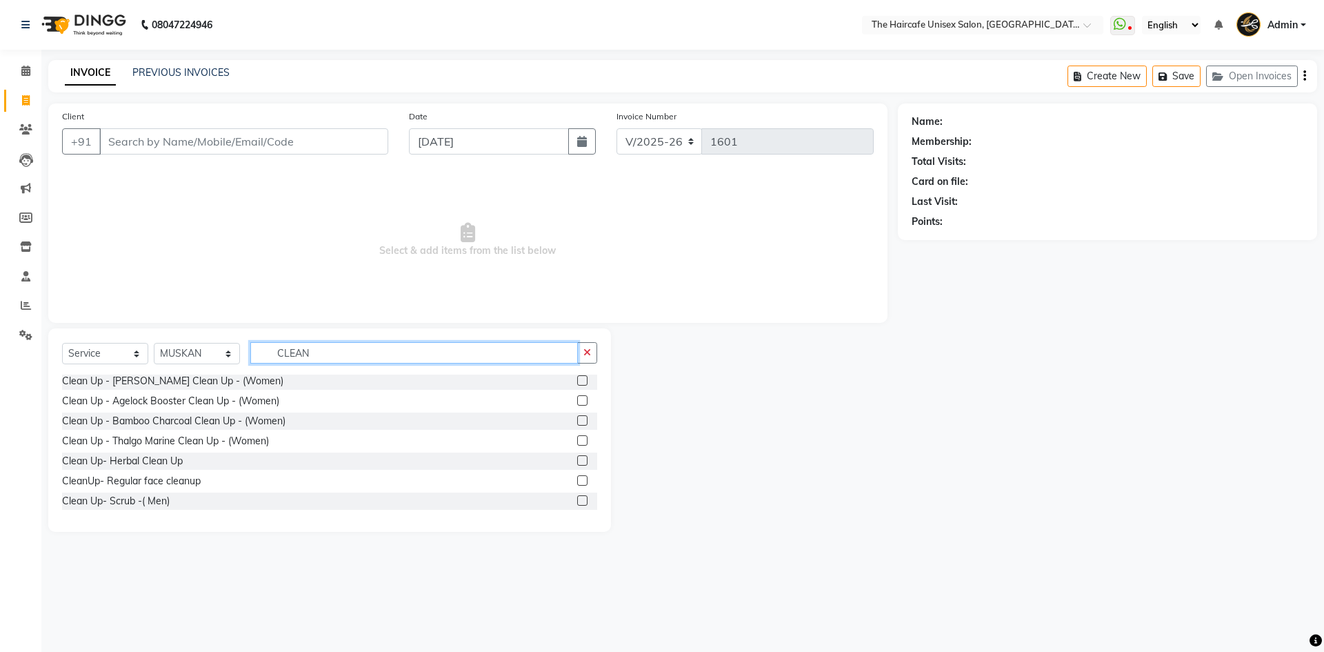
type input "CLEAN"
click at [577, 460] on label at bounding box center [582, 460] width 10 height 10
click at [577, 460] on input "checkbox" at bounding box center [581, 461] width 9 height 9
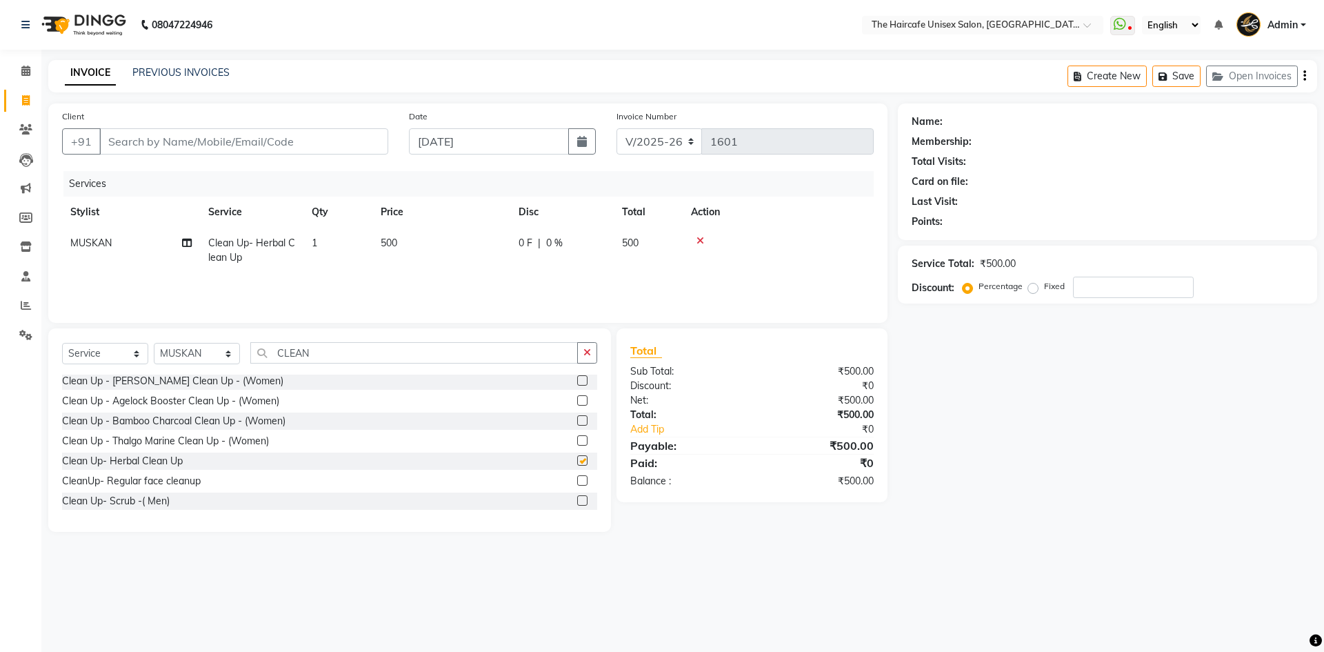
checkbox input "false"
click at [433, 353] on input "CLEAN" at bounding box center [414, 352] width 328 height 21
type input "C"
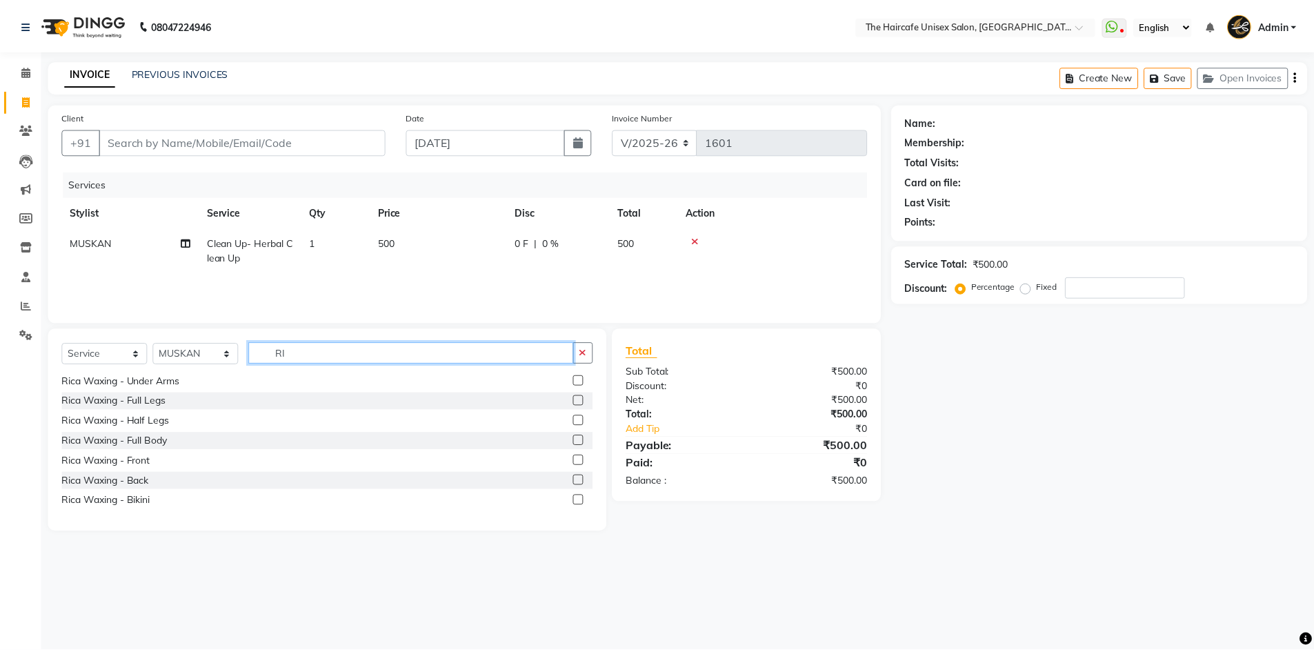
scroll to position [0, 0]
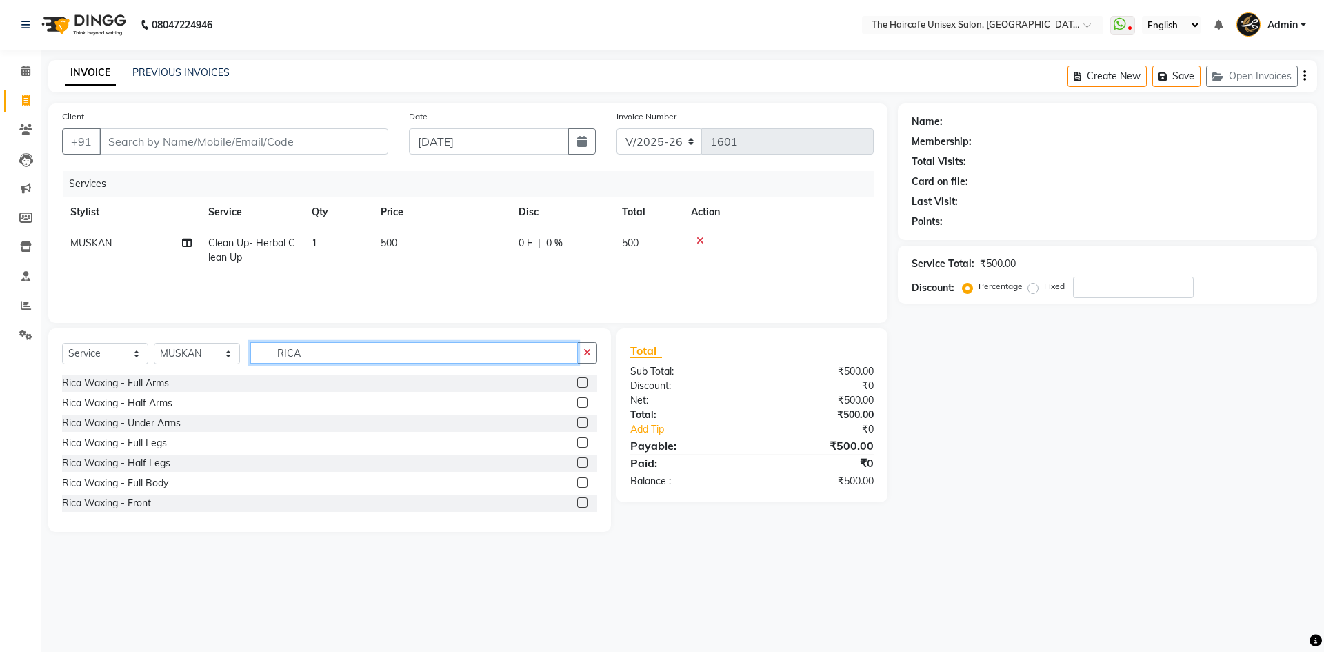
type input "RICA"
click at [577, 381] on label at bounding box center [582, 382] width 10 height 10
click at [577, 381] on input "checkbox" at bounding box center [581, 383] width 9 height 9
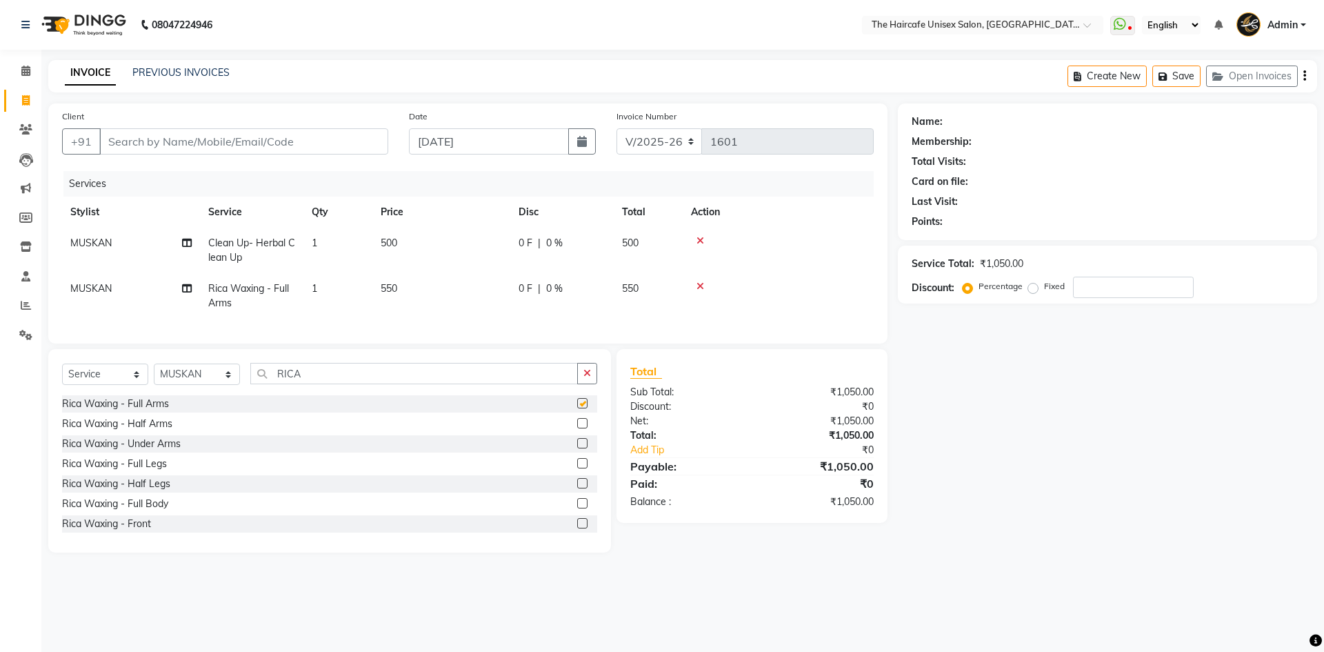
checkbox input "false"
click at [452, 382] on input "RICA" at bounding box center [414, 373] width 328 height 21
type input "R"
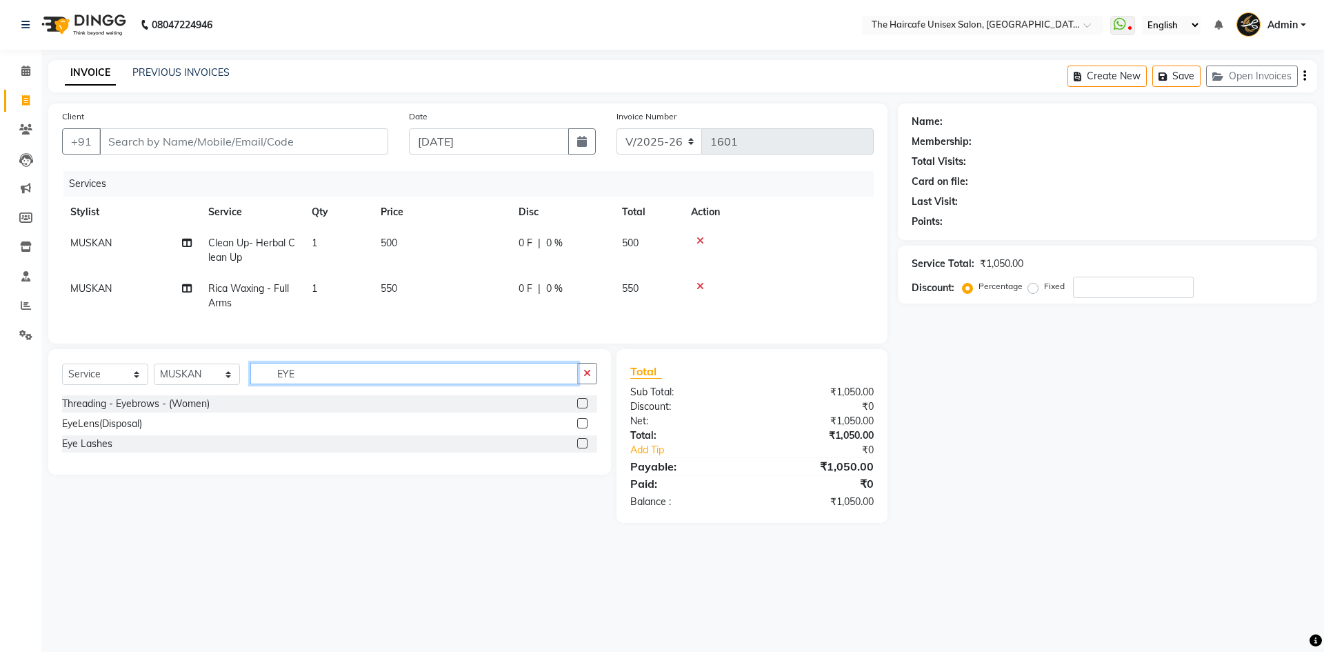
type input "EYE"
click at [586, 408] on label at bounding box center [582, 403] width 10 height 10
click at [586, 408] on input "checkbox" at bounding box center [581, 403] width 9 height 9
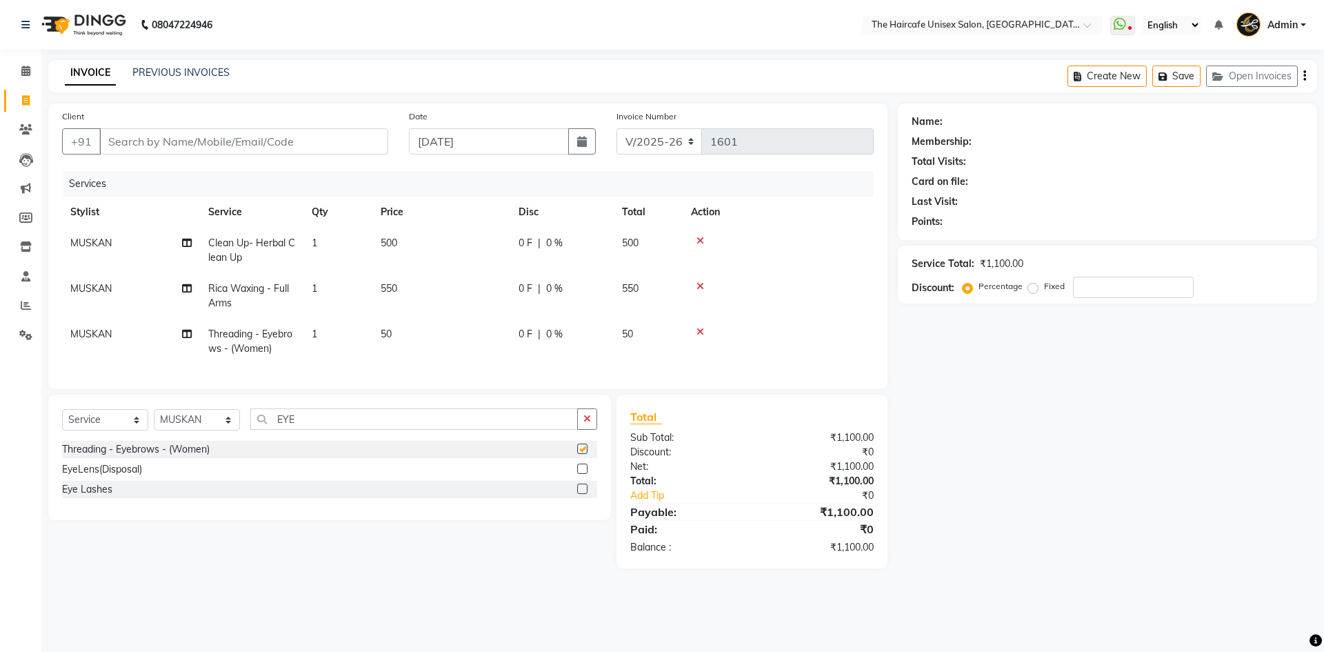
checkbox input "false"
click at [464, 422] on input "EYE" at bounding box center [414, 418] width 328 height 21
type input "E"
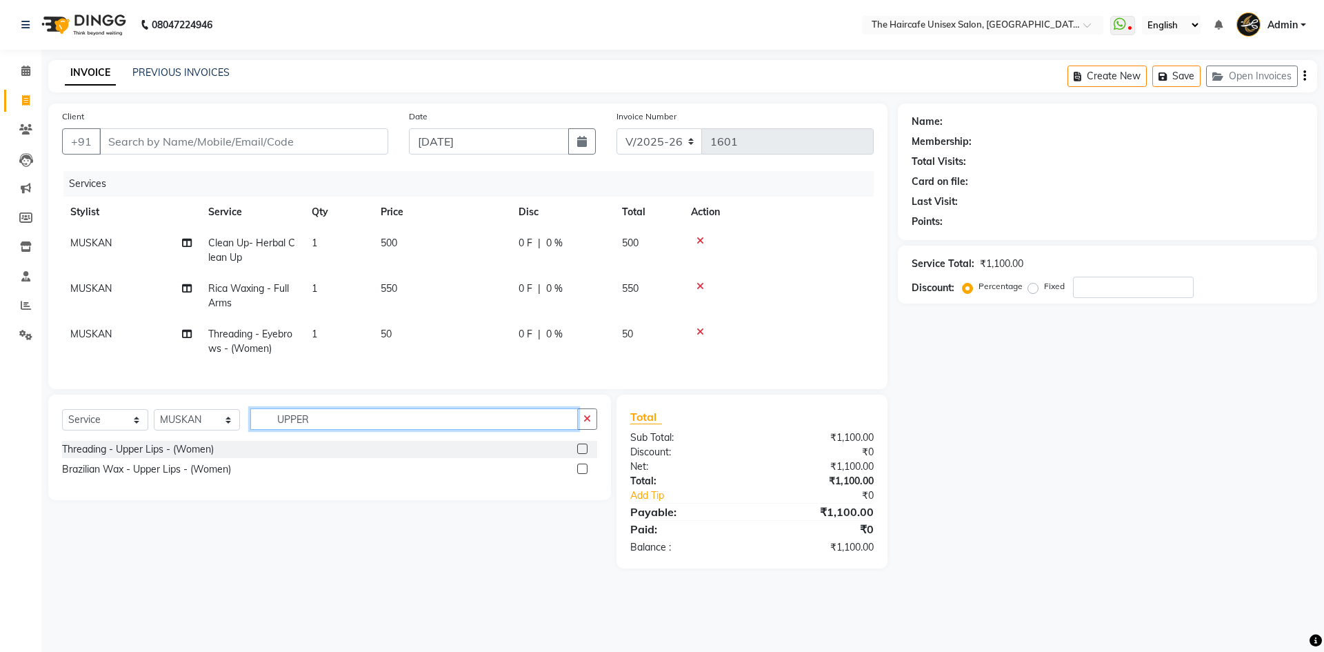
type input "UPPER"
click at [579, 454] on label at bounding box center [582, 449] width 10 height 10
click at [579, 454] on input "checkbox" at bounding box center [581, 449] width 9 height 9
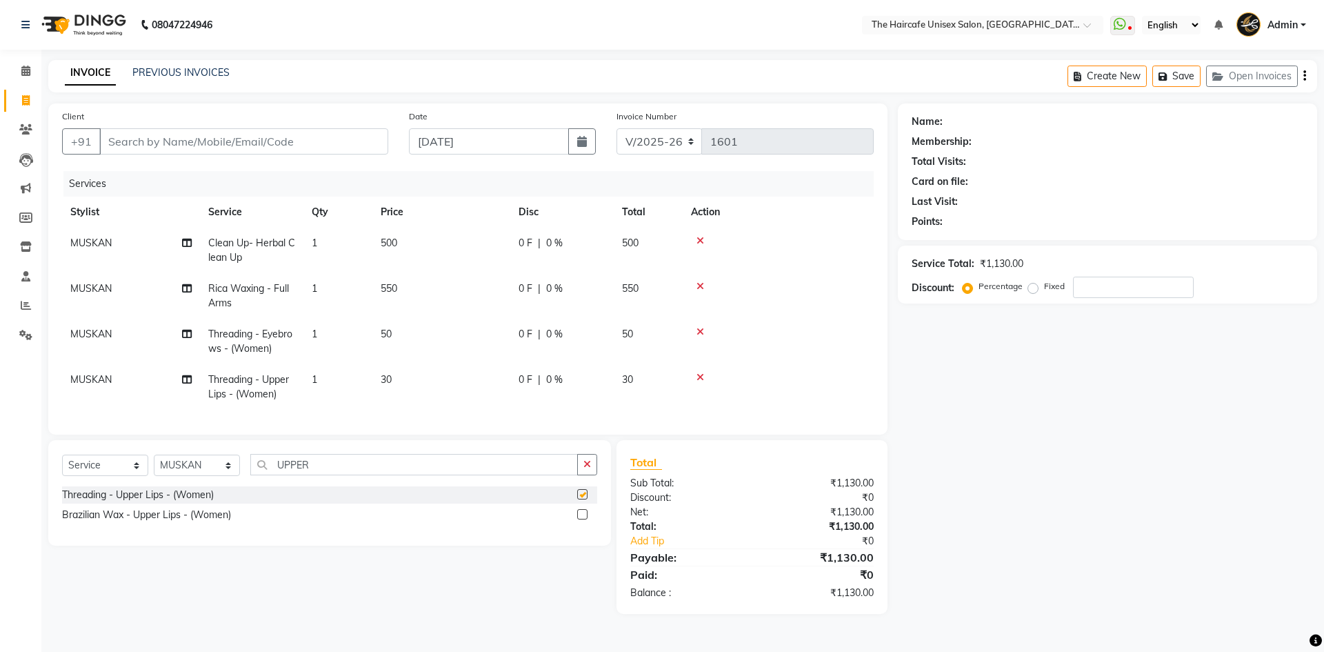
checkbox input "false"
click at [482, 473] on input "UPPER" at bounding box center [414, 464] width 328 height 21
type input "U"
type input "FORE"
click at [579, 499] on label at bounding box center [582, 494] width 10 height 10
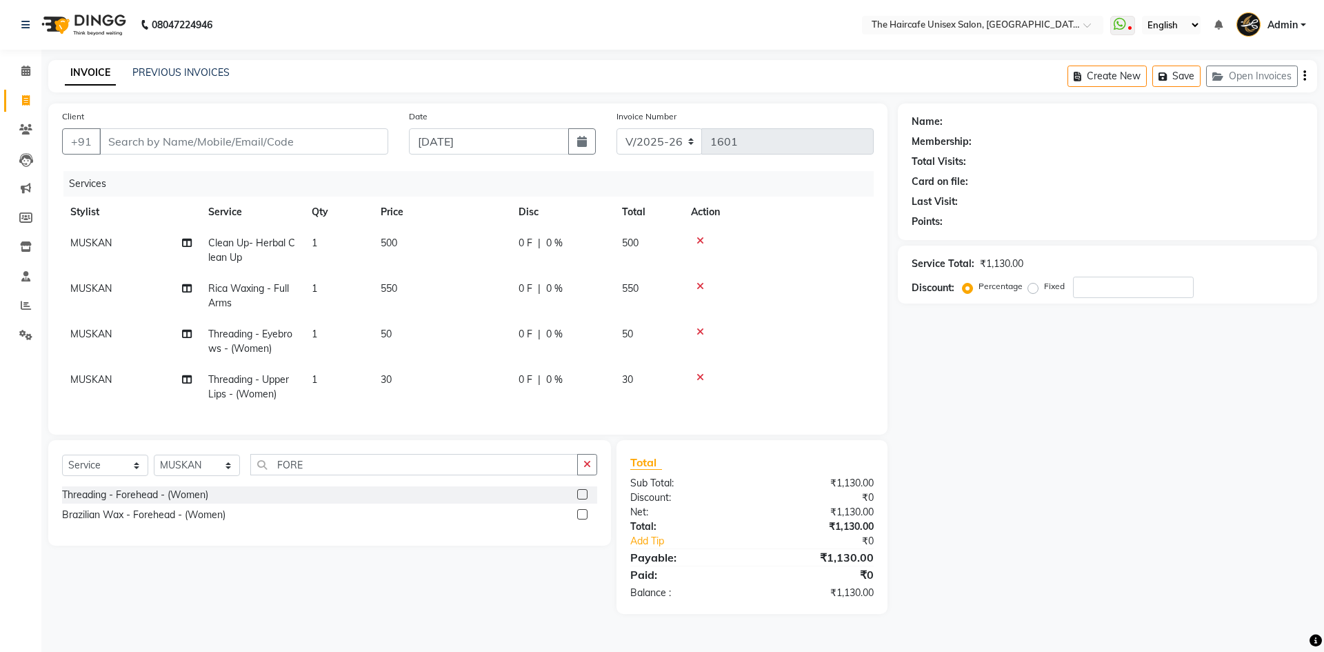
click at [579, 499] on input "checkbox" at bounding box center [581, 494] width 9 height 9
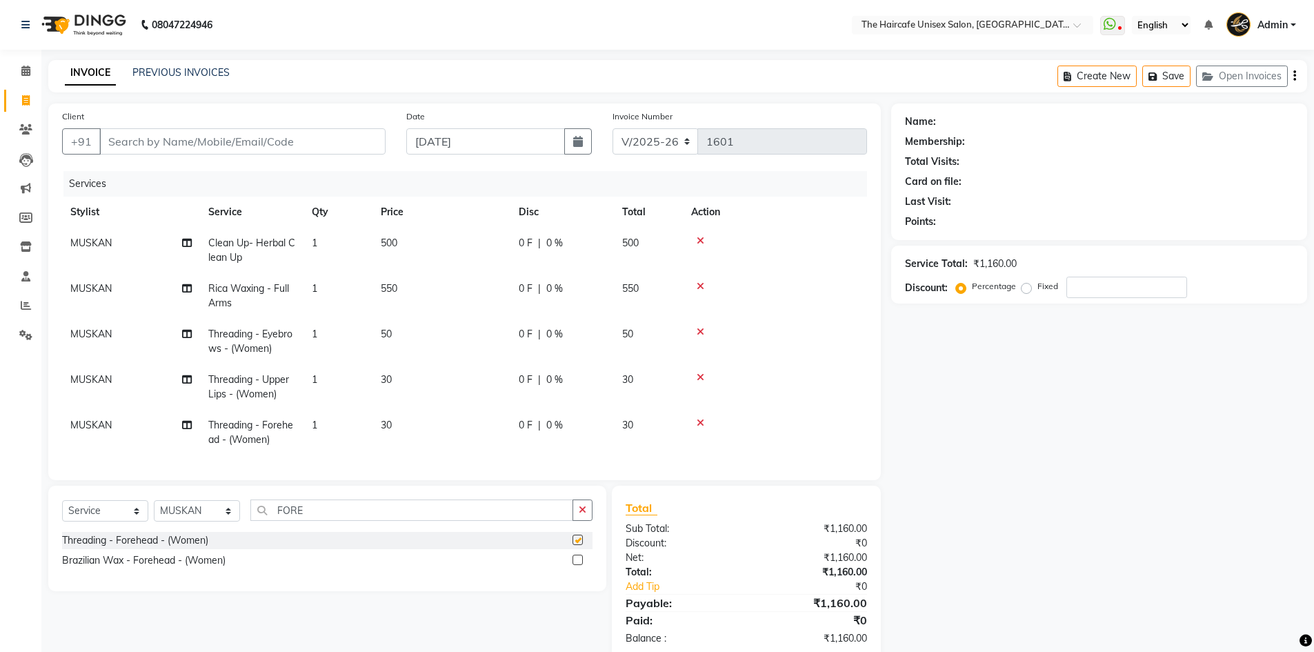
checkbox input "false"
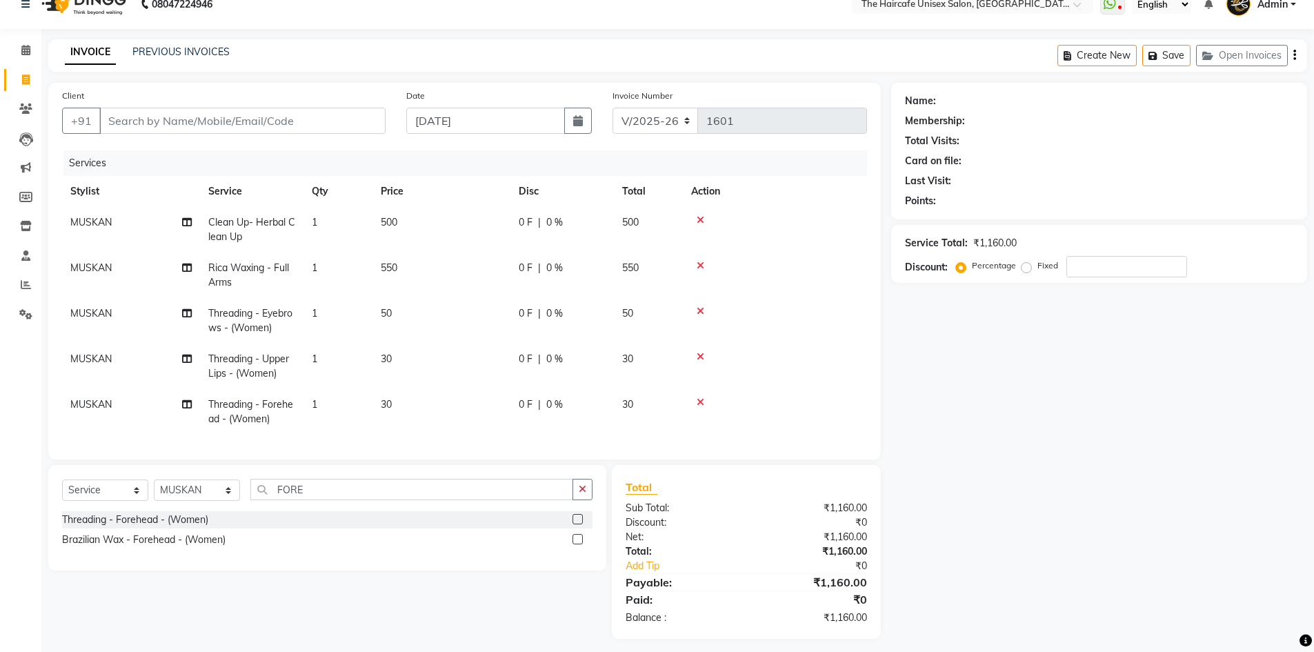
scroll to position [39, 0]
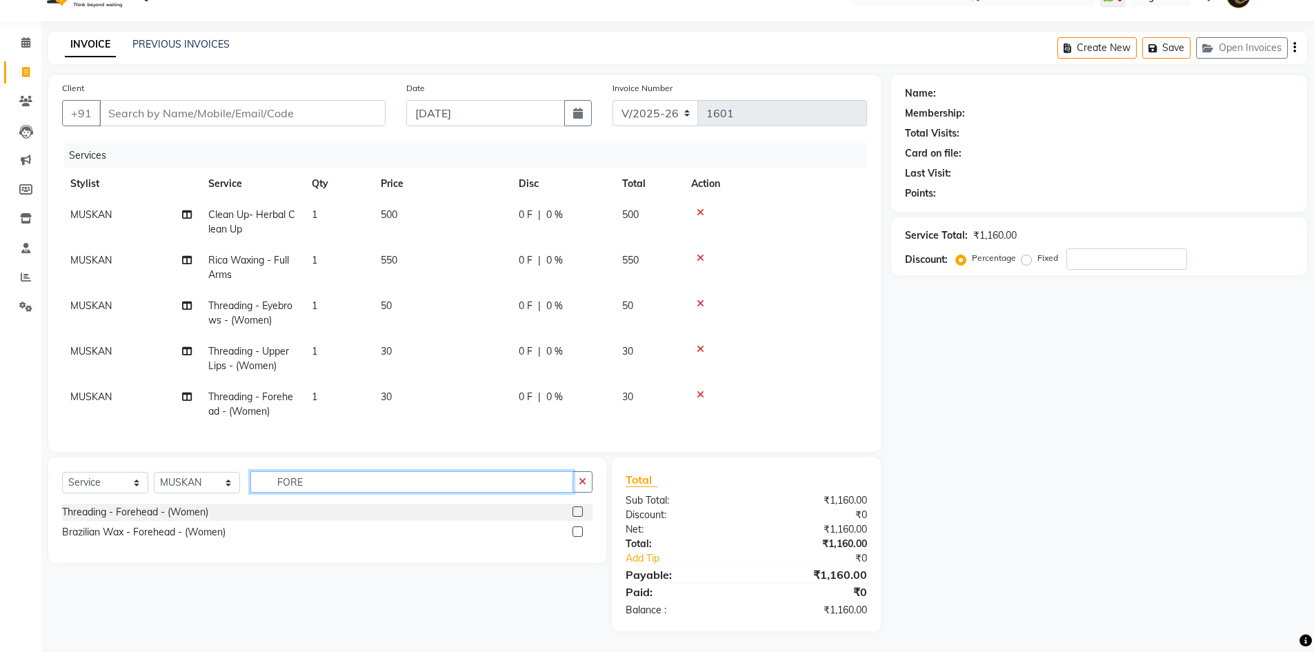
click at [470, 483] on input "FORE" at bounding box center [411, 481] width 323 height 21
type input "F"
type input "CHIN"
click at [577, 533] on label at bounding box center [578, 531] width 10 height 10
click at [577, 533] on input "checkbox" at bounding box center [577, 532] width 9 height 9
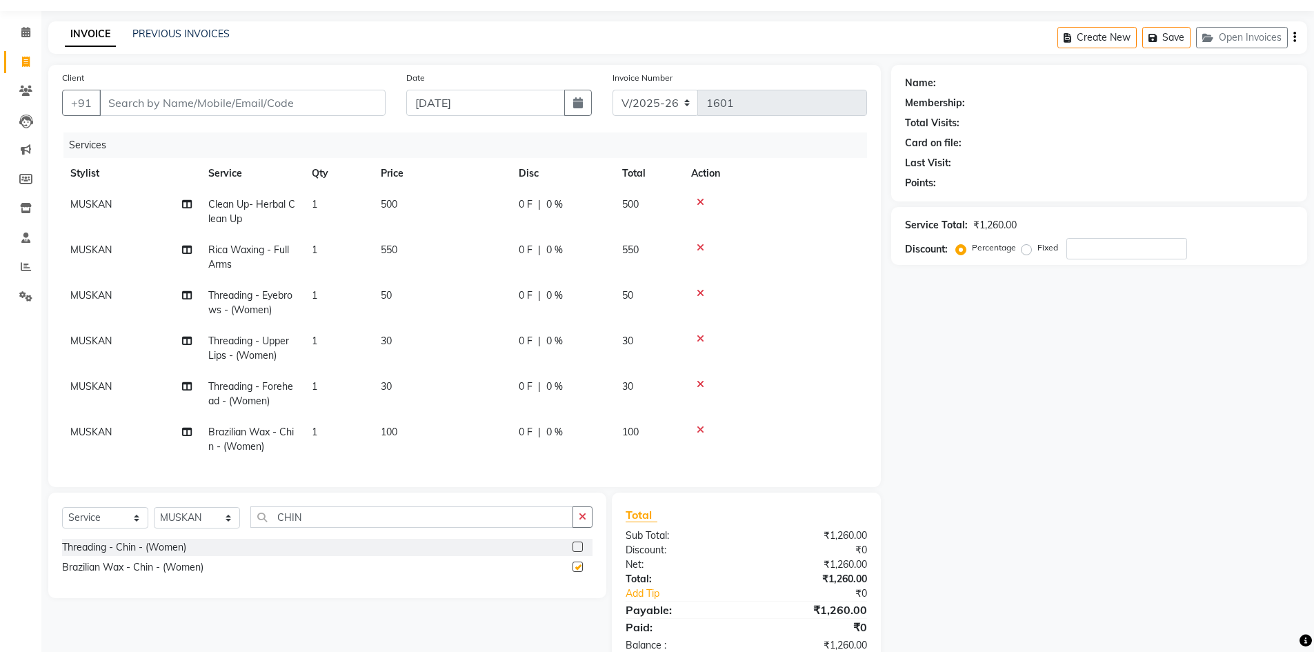
checkbox input "false"
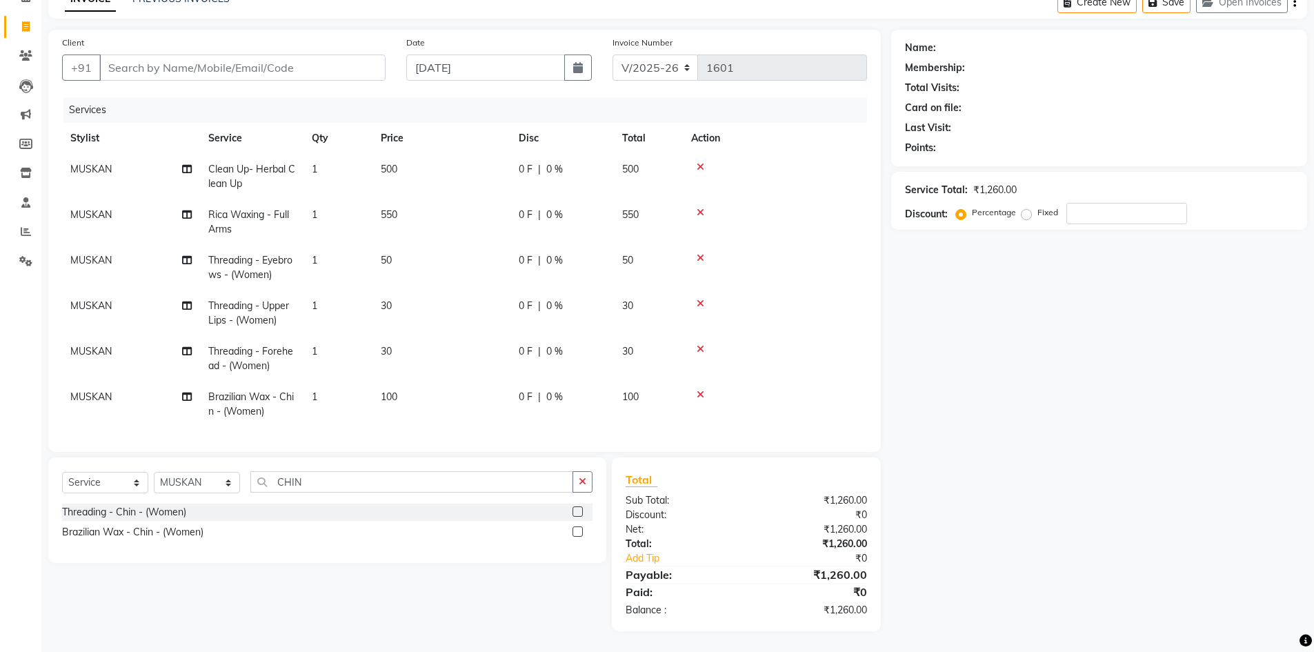
scroll to position [0, 0]
click at [326, 476] on input "CHIN" at bounding box center [411, 481] width 323 height 21
type input "C"
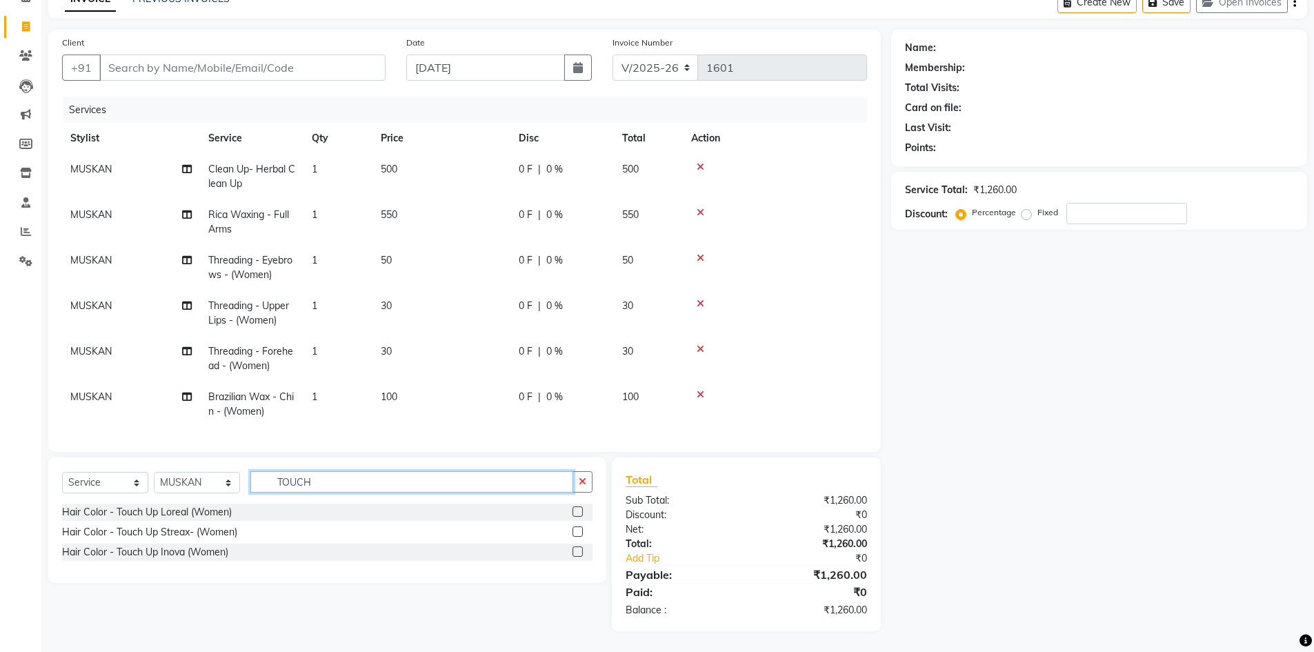
type input "TOUCH"
click at [582, 508] on label at bounding box center [578, 511] width 10 height 10
click at [582, 508] on input "checkbox" at bounding box center [577, 512] width 9 height 9
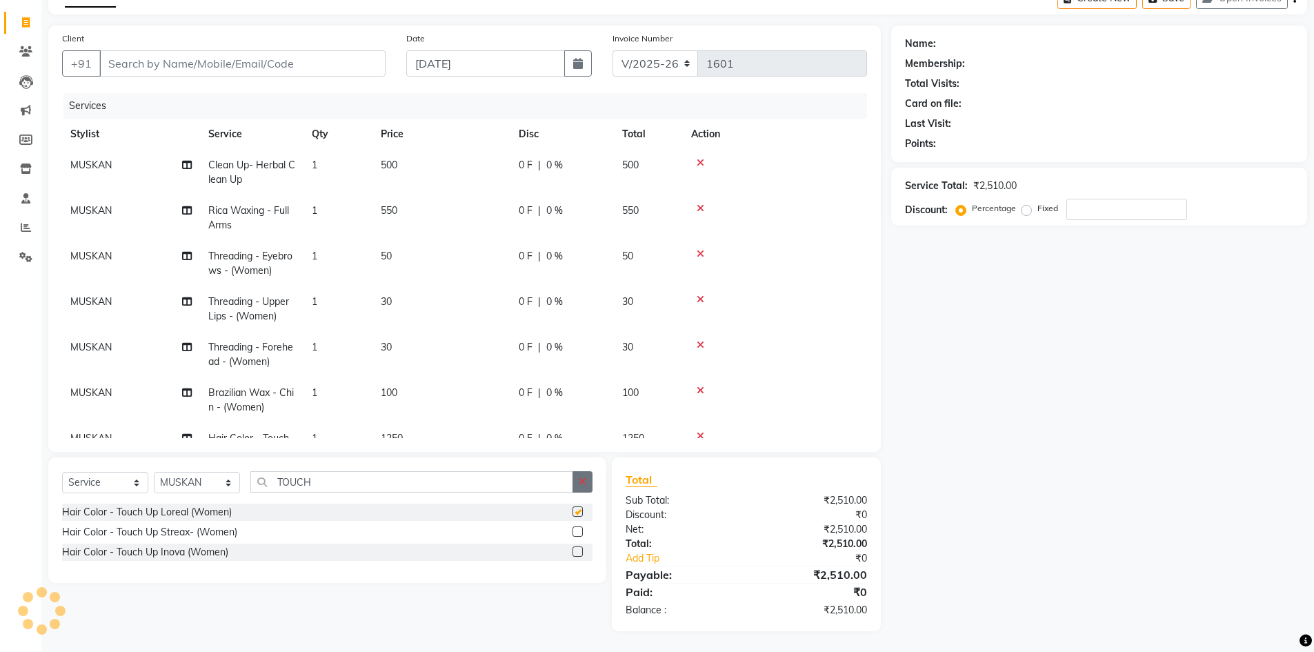
checkbox input "false"
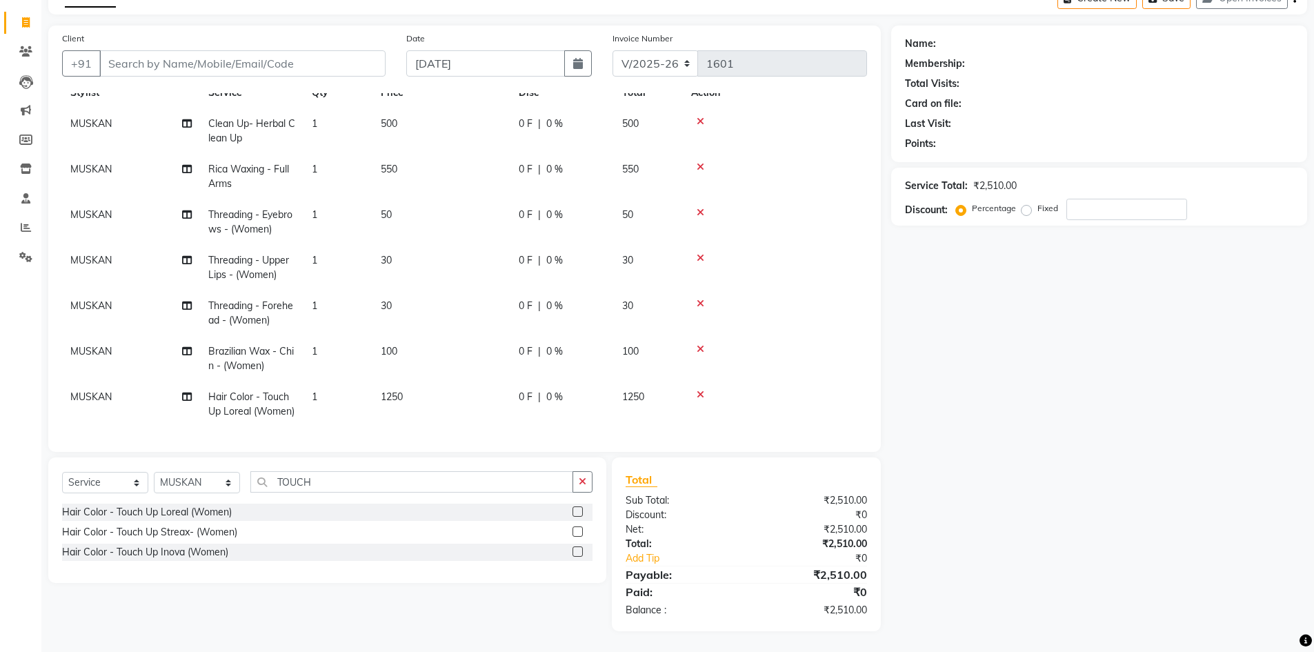
scroll to position [66, 0]
click at [473, 381] on td "1250" at bounding box center [442, 404] width 138 height 46
select select "64974"
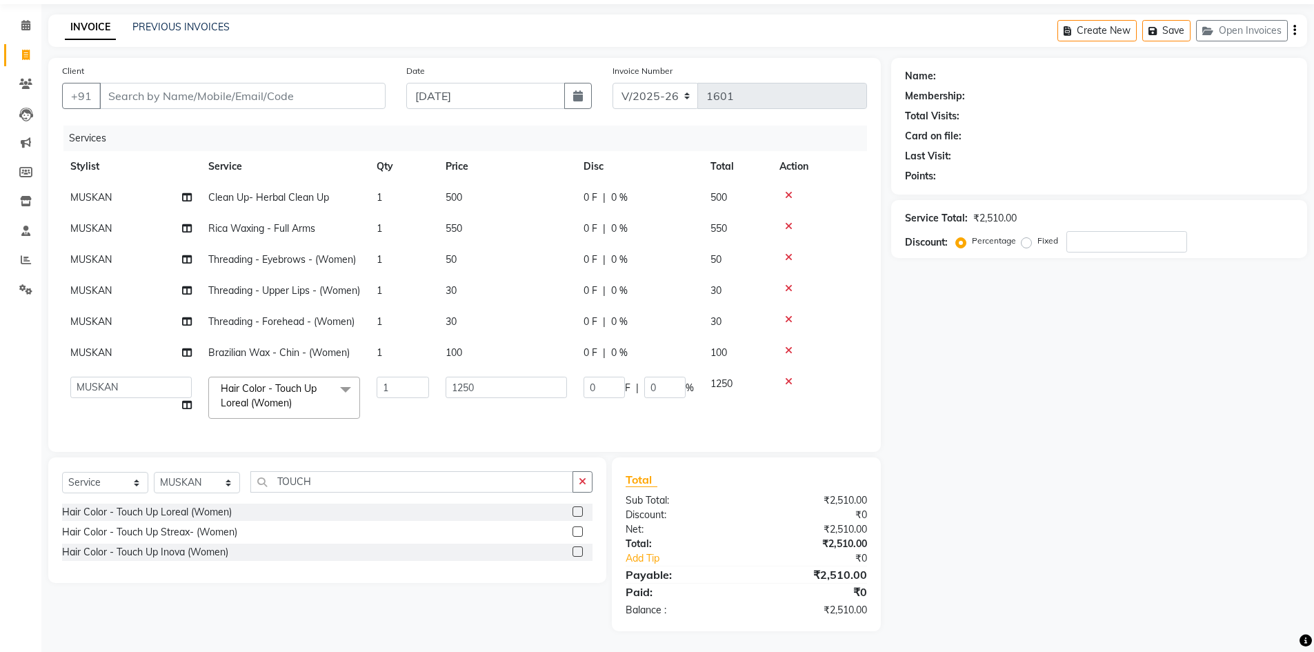
scroll to position [70, 0]
click at [599, 382] on input "0" at bounding box center [604, 387] width 41 height 21
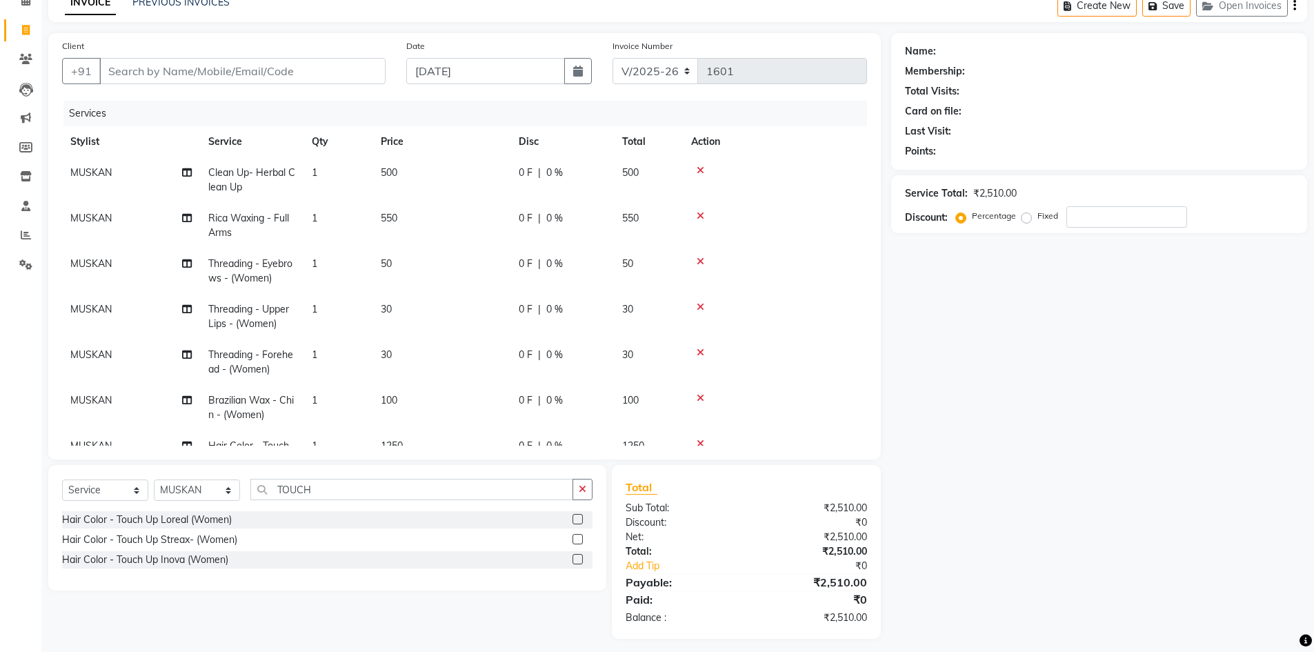
scroll to position [66, 0]
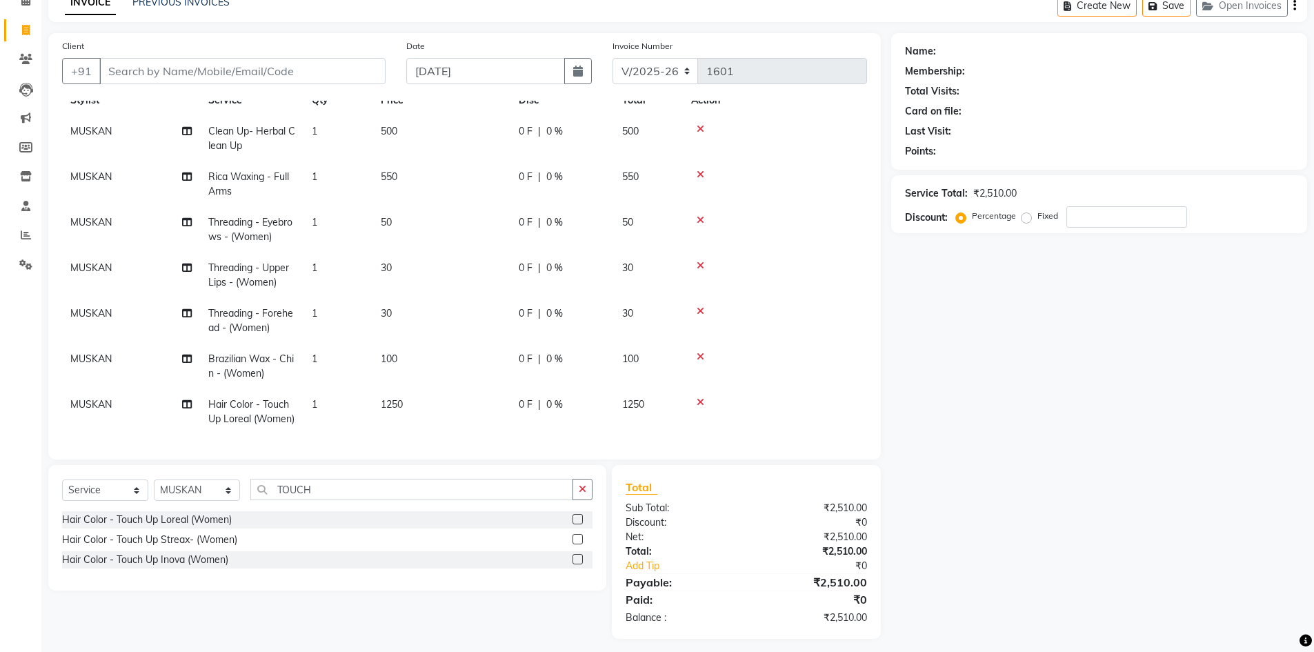
click at [446, 389] on td "1250" at bounding box center [442, 412] width 138 height 46
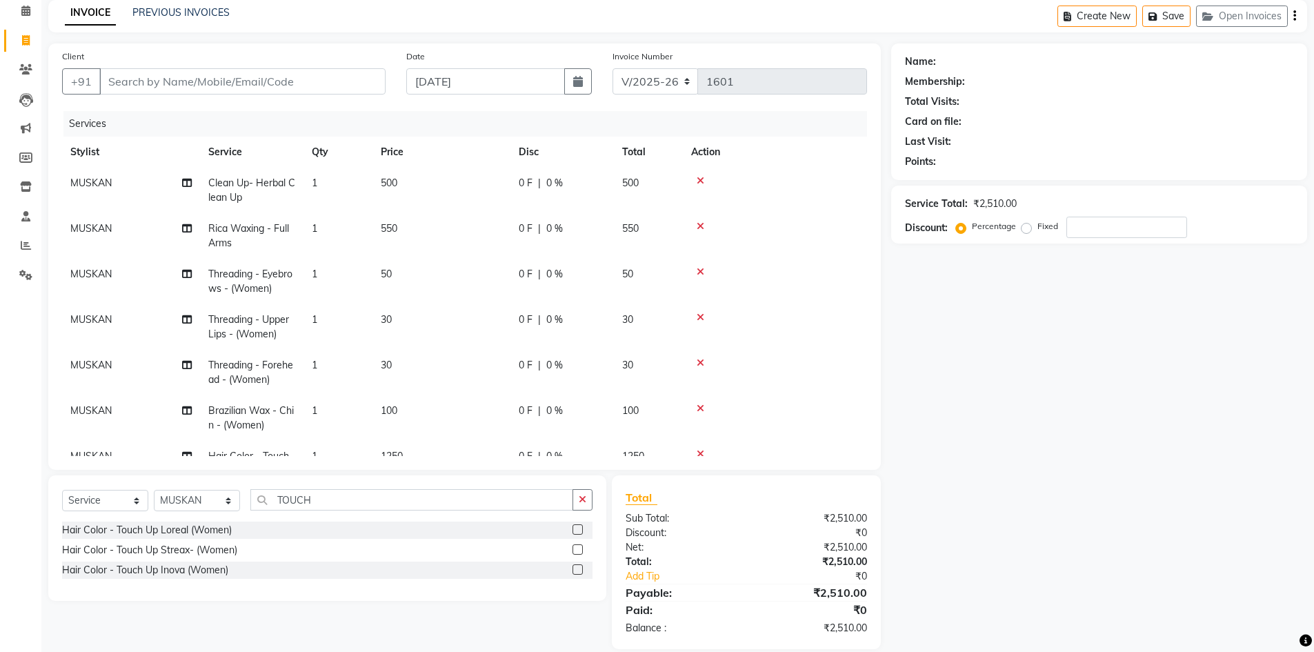
select select "64974"
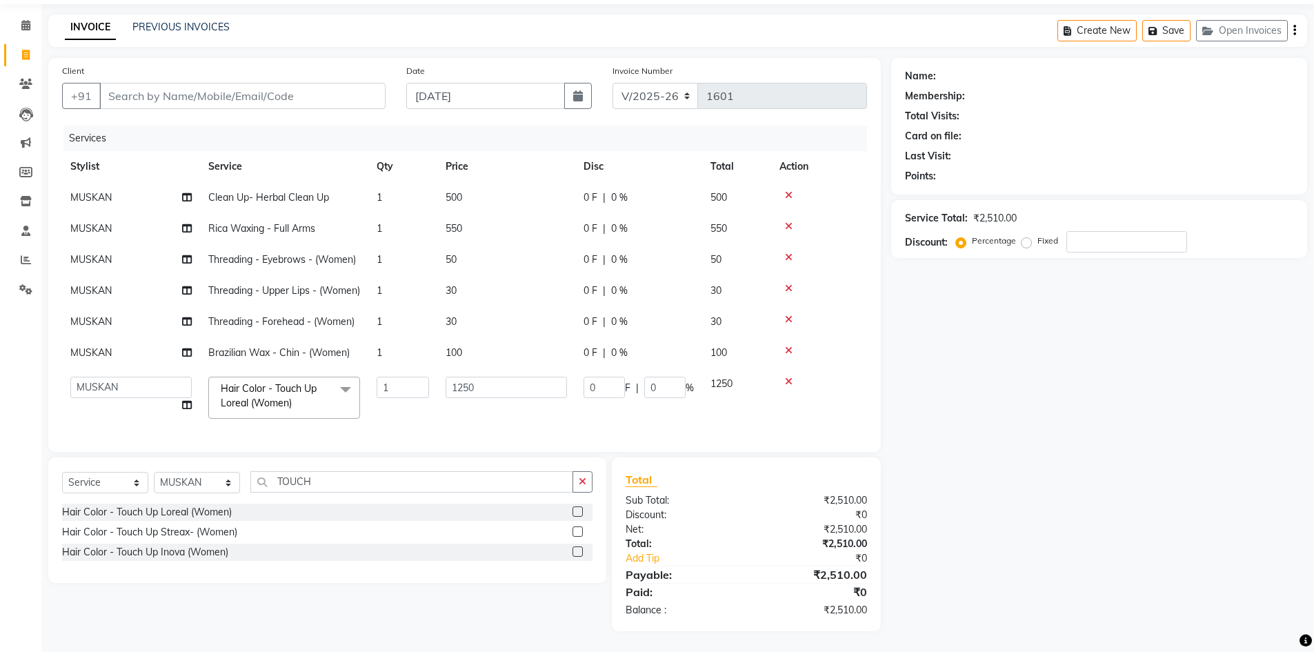
scroll to position [70, 0]
click at [499, 385] on input "1250" at bounding box center [506, 387] width 121 height 21
type input "1000"
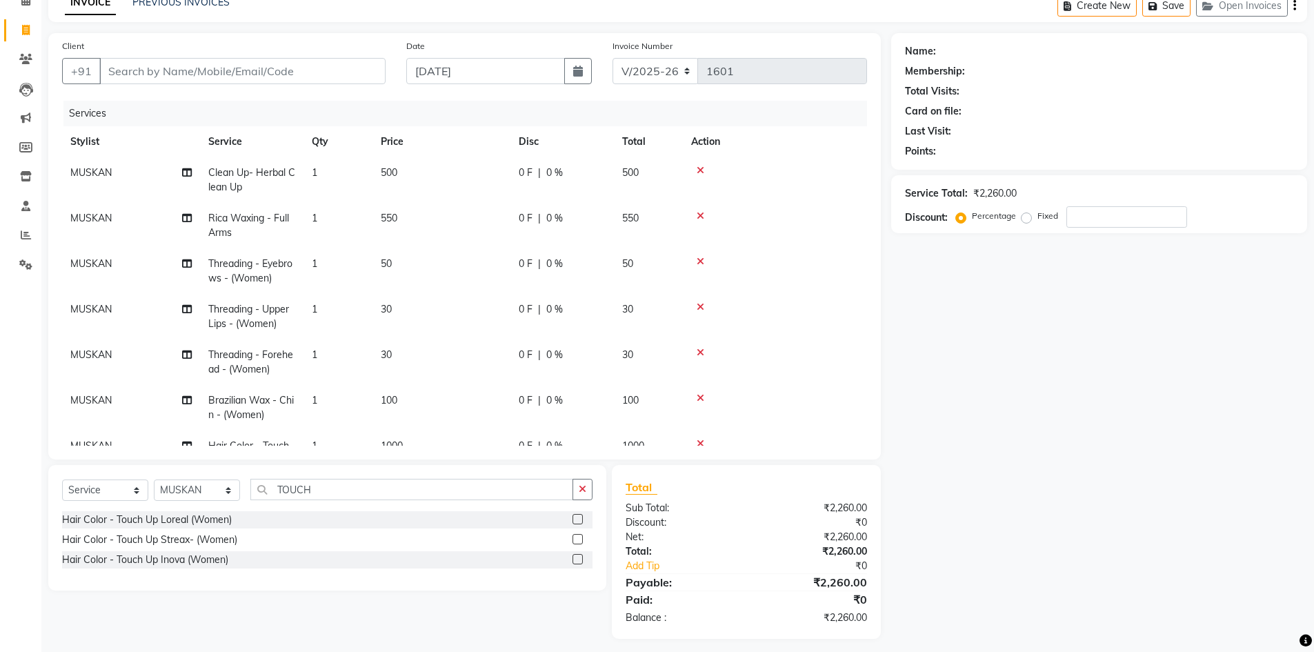
click at [1040, 428] on div "Name: Membership: Total Visits: Card on file: Last Visit: Points: Service Total…" at bounding box center [1104, 336] width 426 height 606
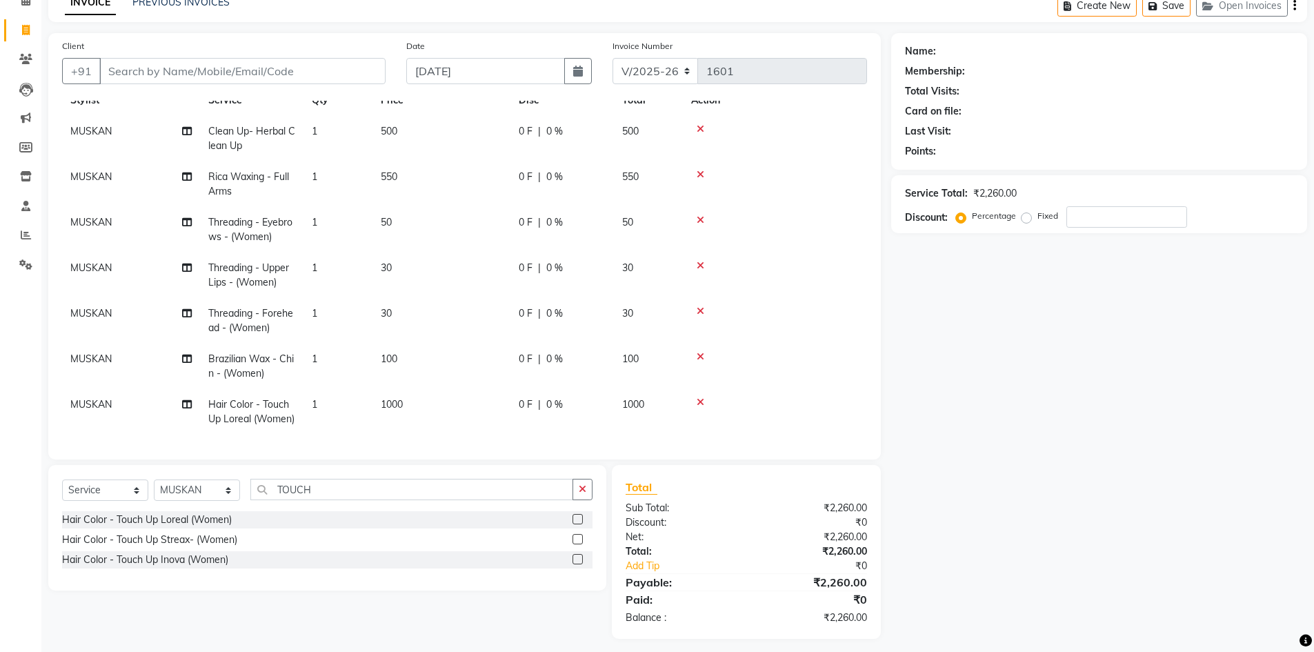
scroll to position [66, 0]
click at [110, 398] on span "MUSKAN" at bounding box center [90, 404] width 41 height 12
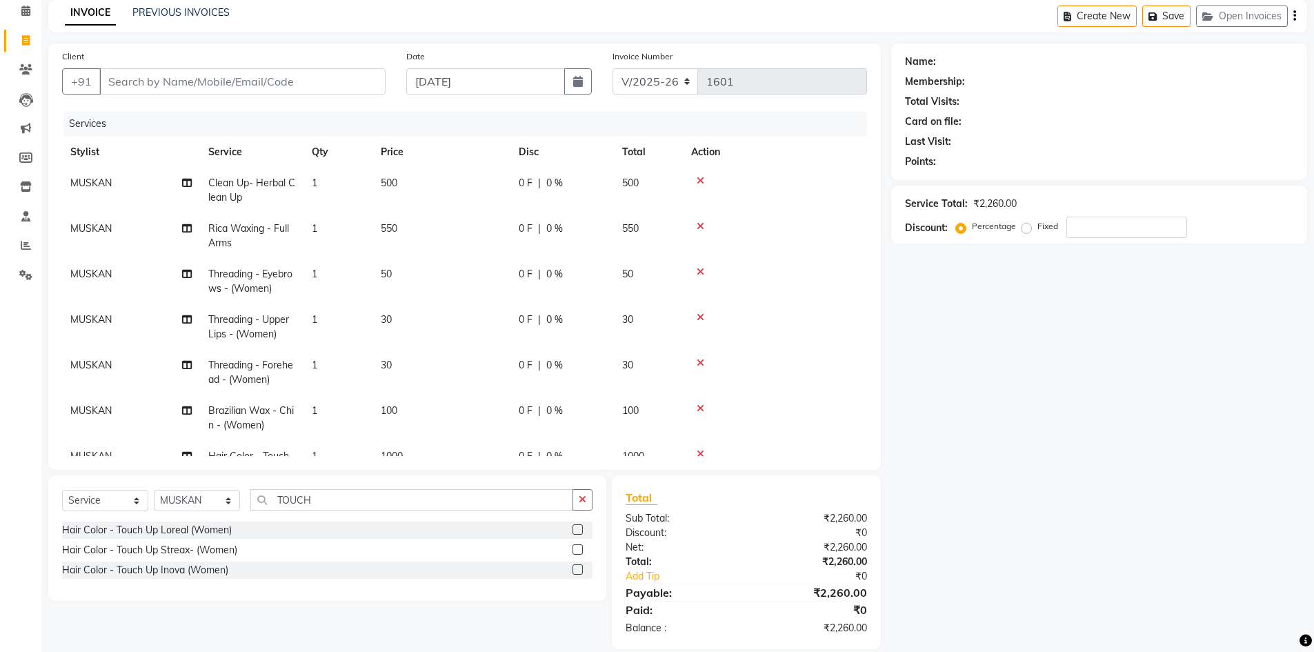
select select "64974"
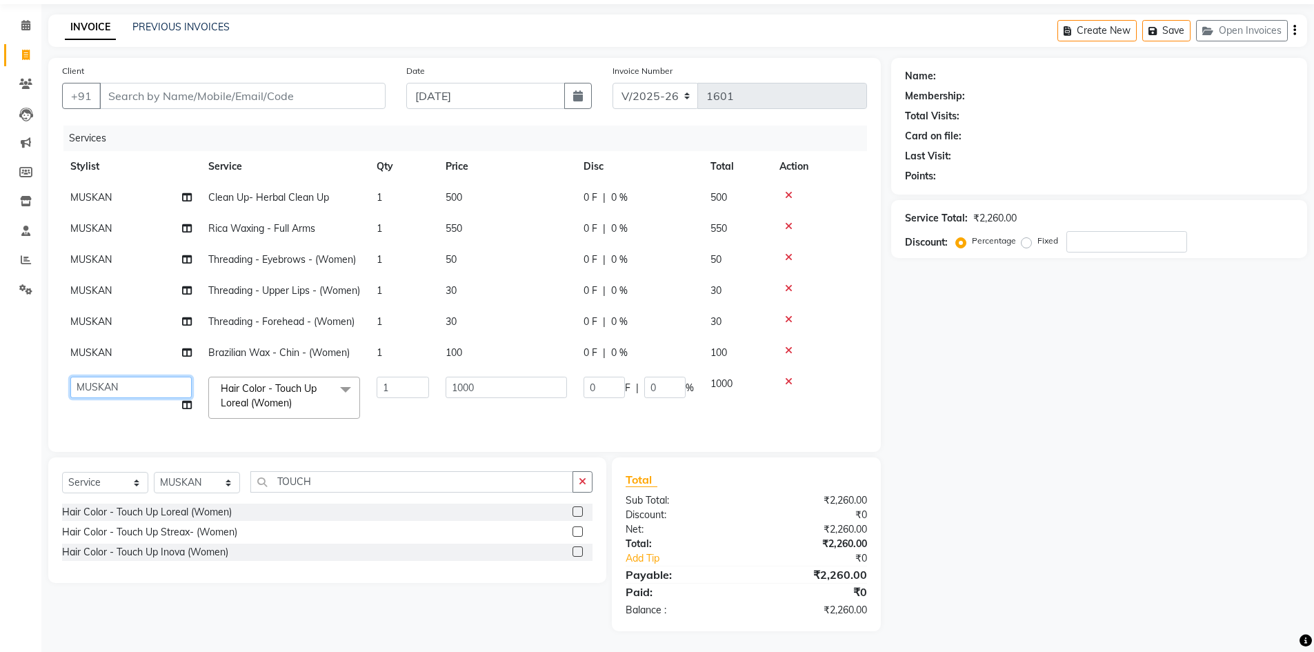
click at [110, 378] on select "AFTAB ARCHANA DEEVKI MAHESH VERMA MUSKAN RAJ SHYAM SHYAM JI SURENDER SINGH VINAY" at bounding box center [130, 387] width 121 height 21
select select "68578"
click at [962, 426] on div "Name: Membership: Total Visits: Card on file: Last Visit: Points: Service Total…" at bounding box center [1104, 344] width 426 height 573
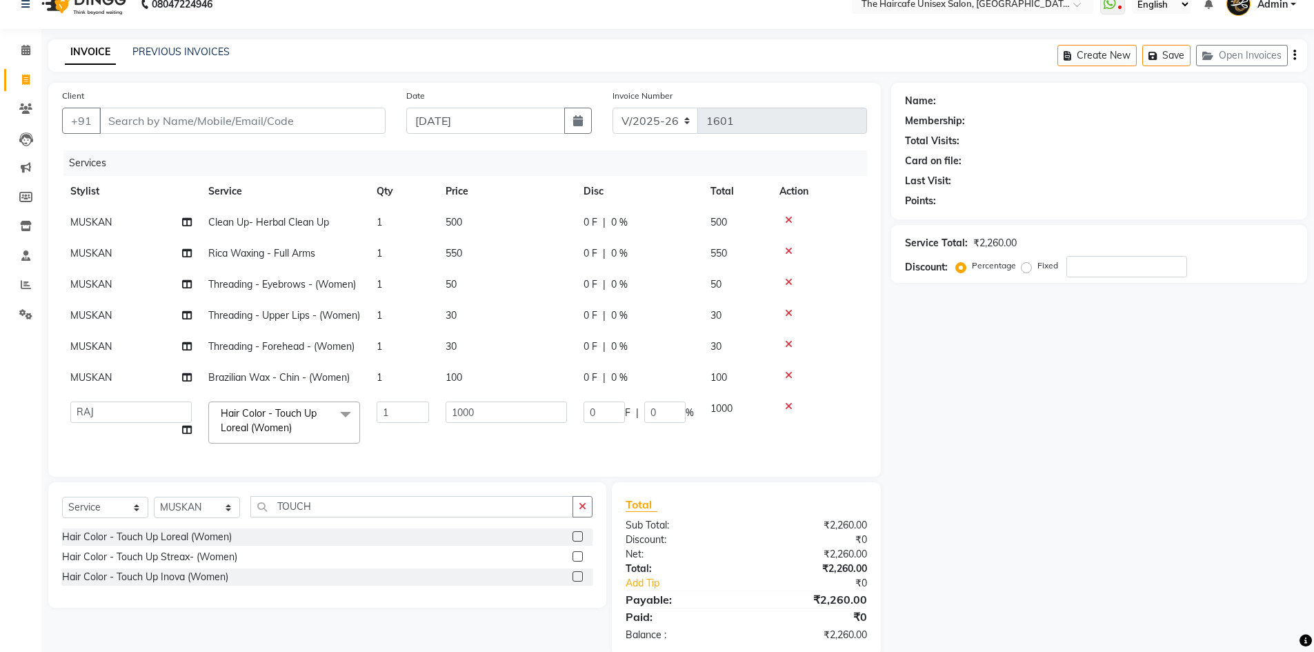
scroll to position [0, 0]
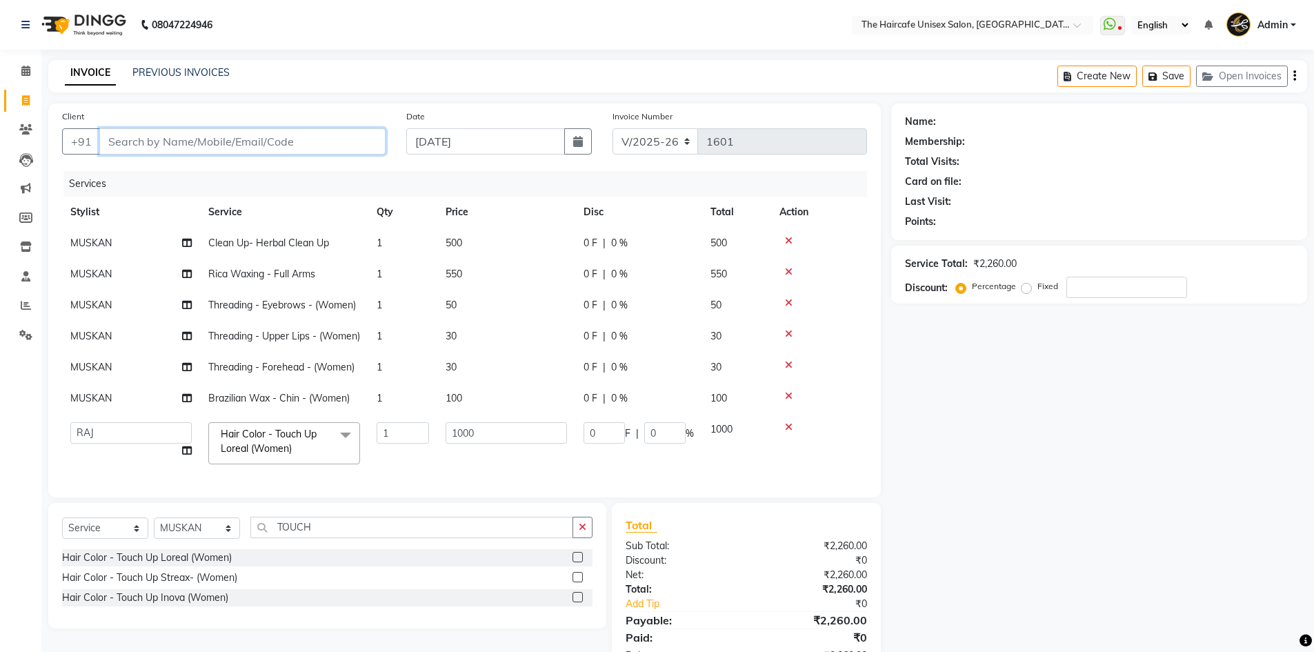
click at [281, 143] on input "Client" at bounding box center [242, 141] width 286 height 26
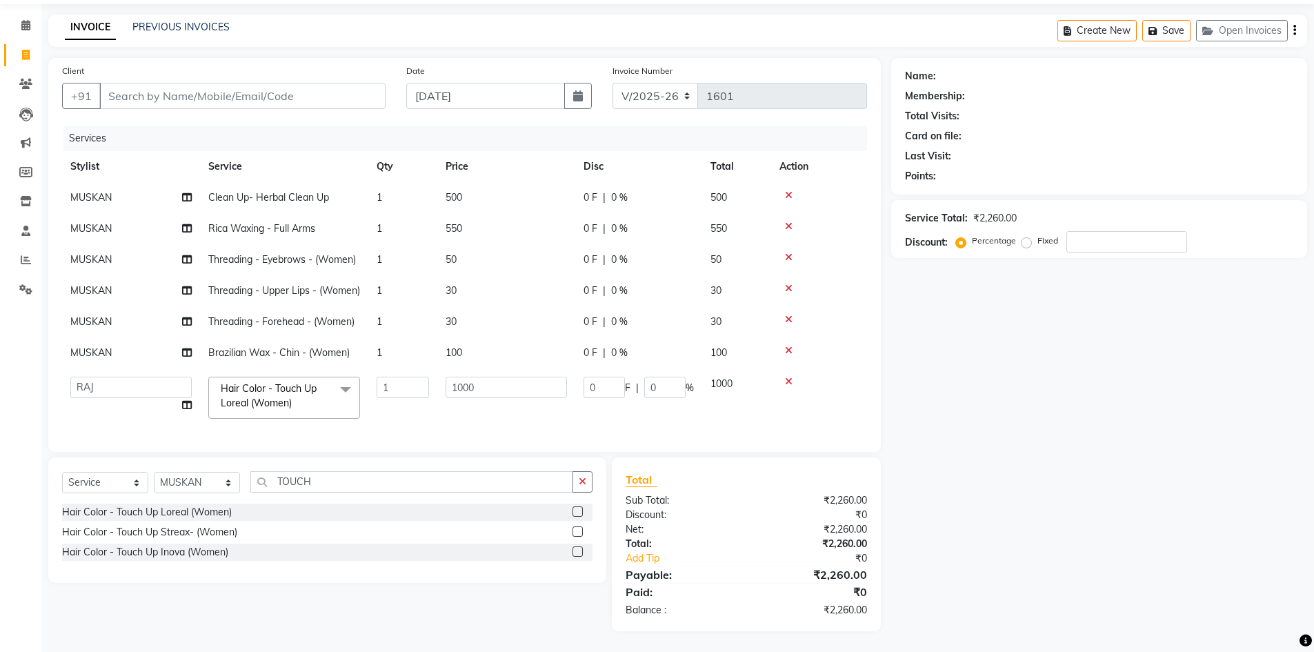
click at [0, 423] on div "Calendar Invoice Clients Leads Marketing Members Inventory Staff Reports Settin…" at bounding box center [93, 312] width 186 height 637
click at [911, 339] on div "Name: Membership: Total Visits: Card on file: Last Visit: Points: Service Total…" at bounding box center [1104, 344] width 426 height 573
click at [233, 83] on input "Client" at bounding box center [242, 96] width 286 height 26
type input "8"
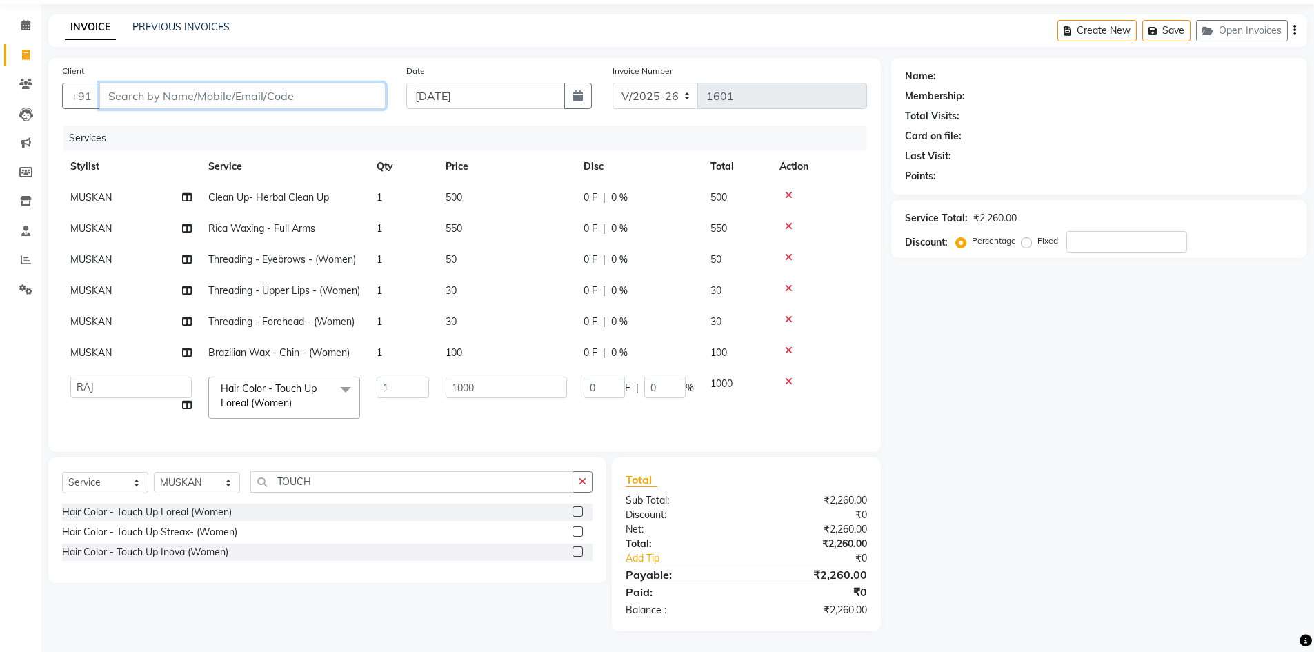
type input "0"
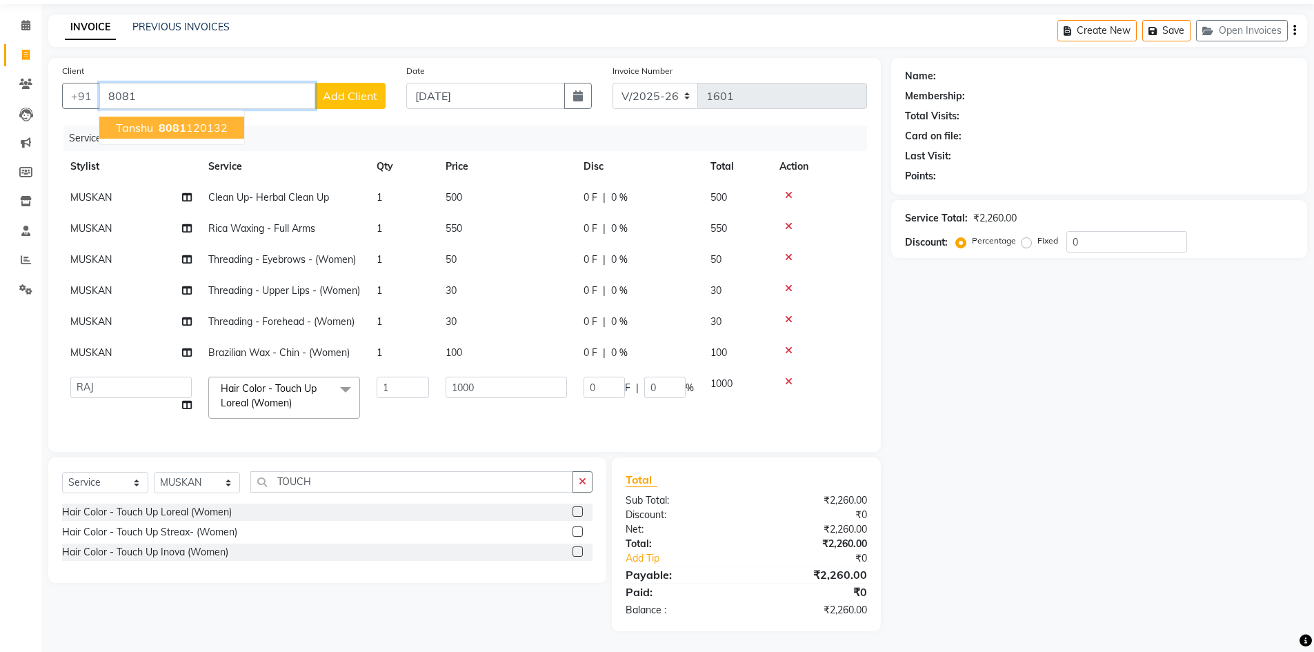
click at [195, 121] on ngb-highlight "8081 120132" at bounding box center [192, 128] width 72 height 14
type input "8081120132"
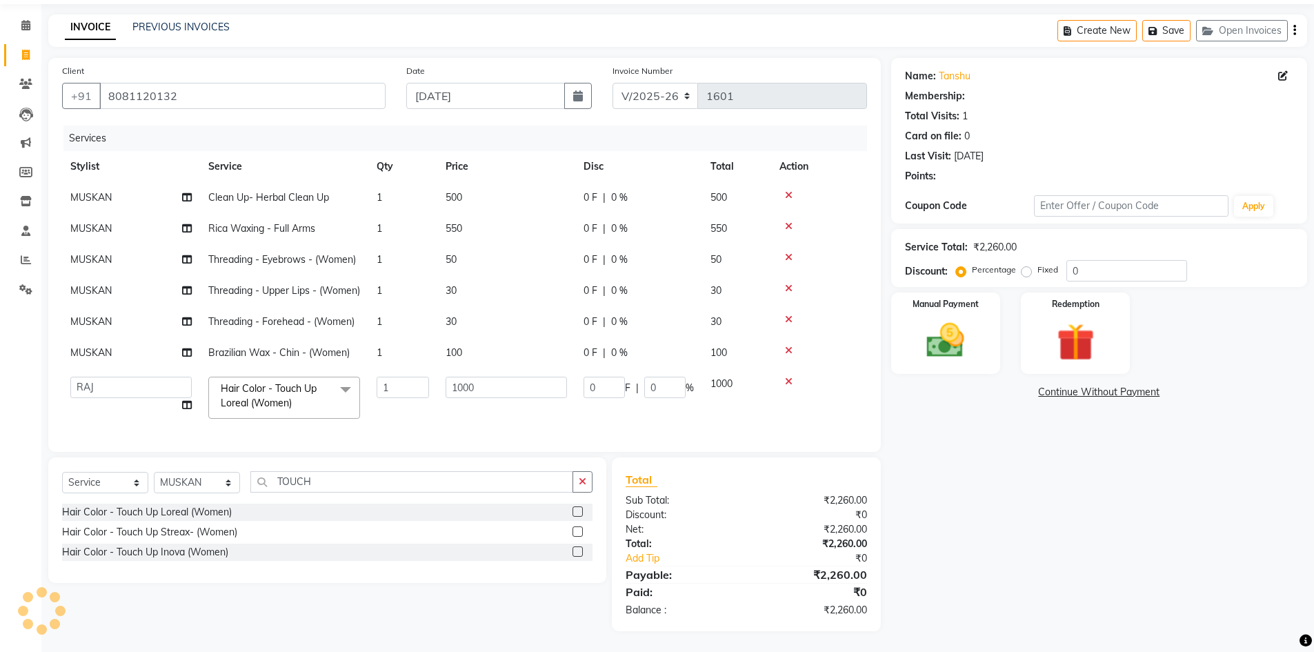
select select "1: Object"
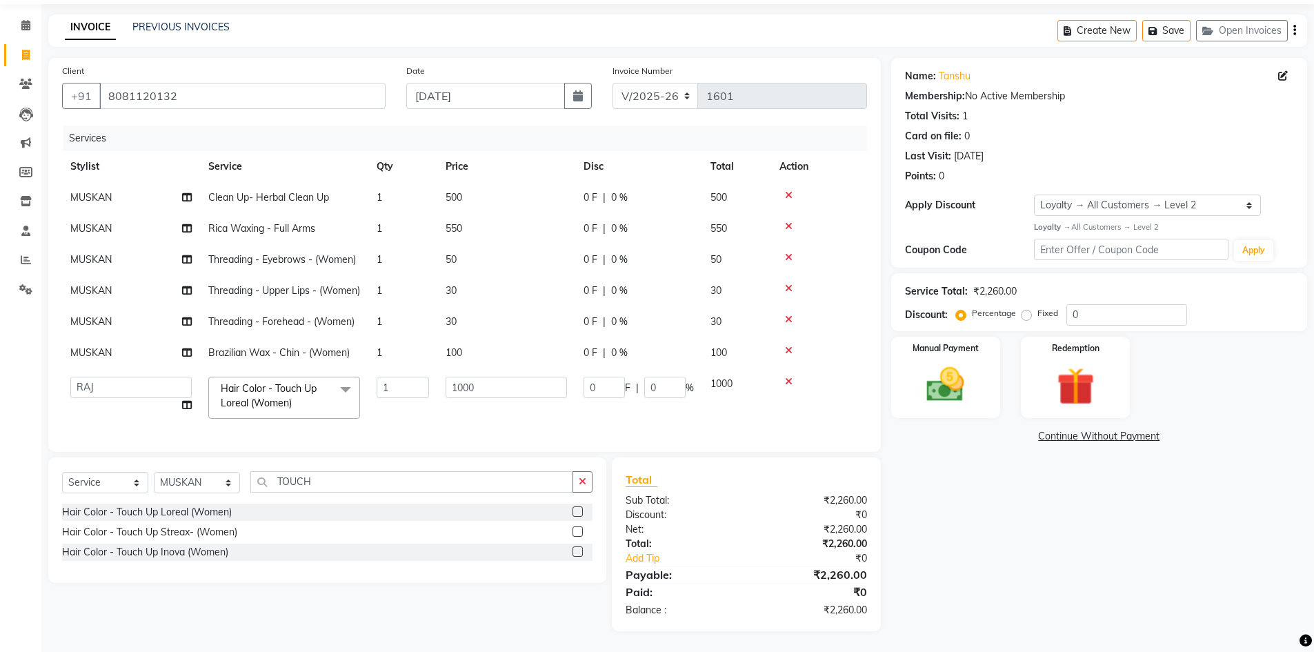
scroll to position [70, 0]
click at [986, 473] on div "Name: Tanshu Membership: No Active Membership Total Visits: 1 Card on file: 0 L…" at bounding box center [1104, 344] width 426 height 573
click at [517, 377] on input "1000" at bounding box center [506, 387] width 121 height 21
type input "1"
type input "800"
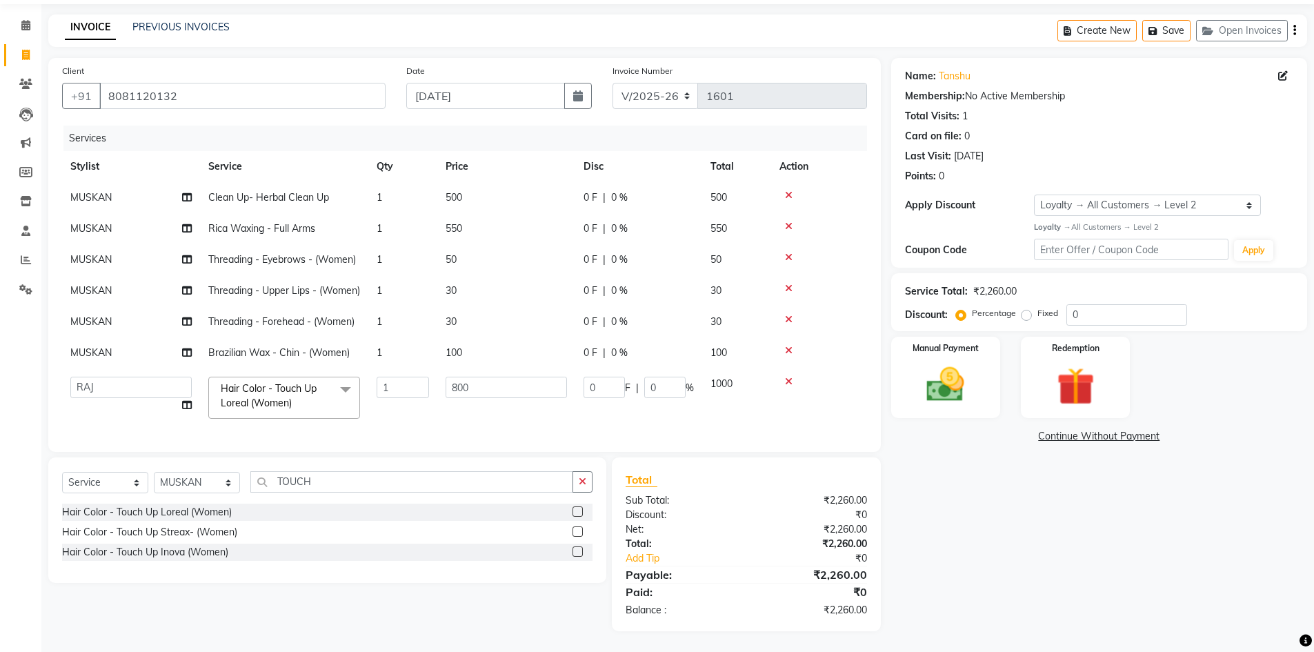
click at [957, 554] on div "Name: Tanshu Membership: No Active Membership Total Visits: 1 Card on file: 0 L…" at bounding box center [1104, 344] width 426 height 573
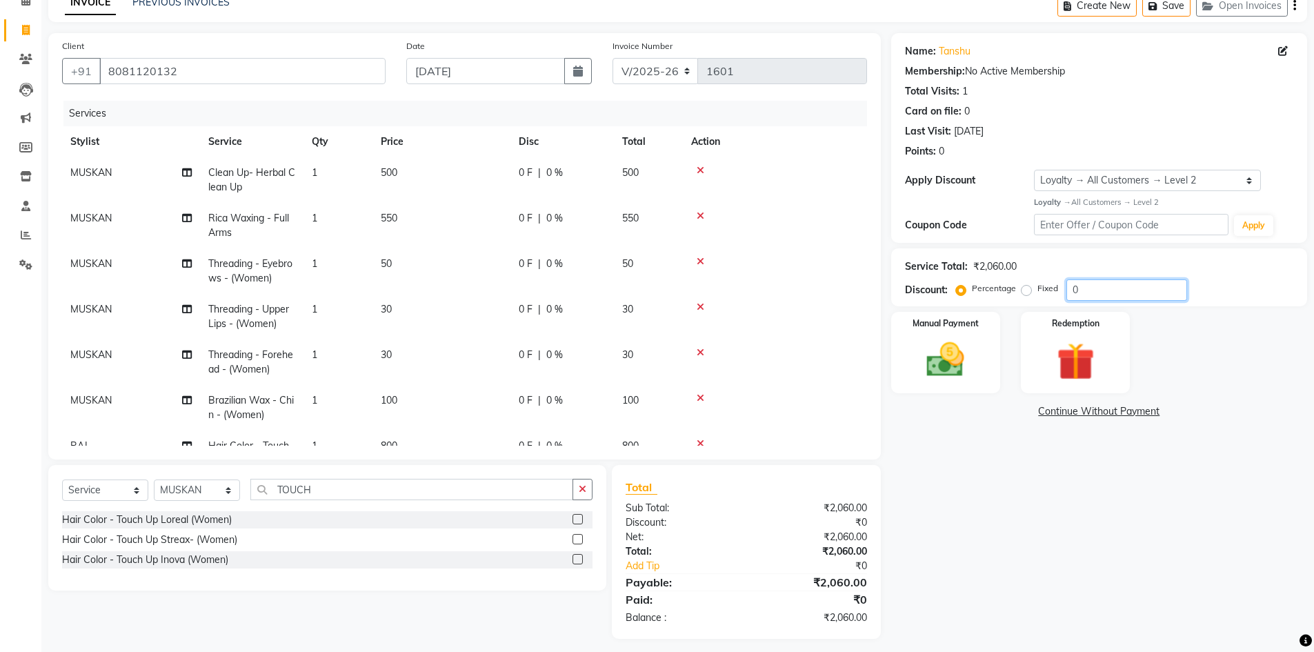
click at [1073, 288] on input "0" at bounding box center [1126, 289] width 121 height 21
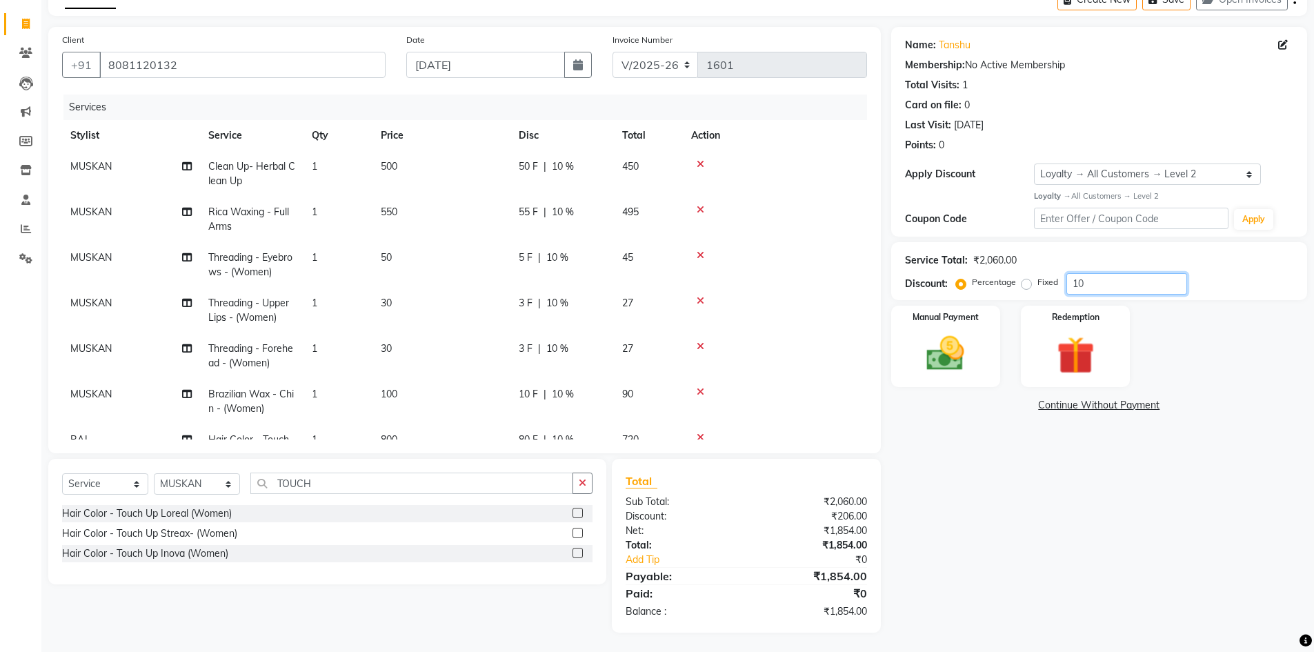
scroll to position [78, 0]
type input "10"
click at [922, 488] on div "Name: Tanshu Membership: No Active Membership Total Visits: 1 Card on file: 0 L…" at bounding box center [1104, 329] width 426 height 606
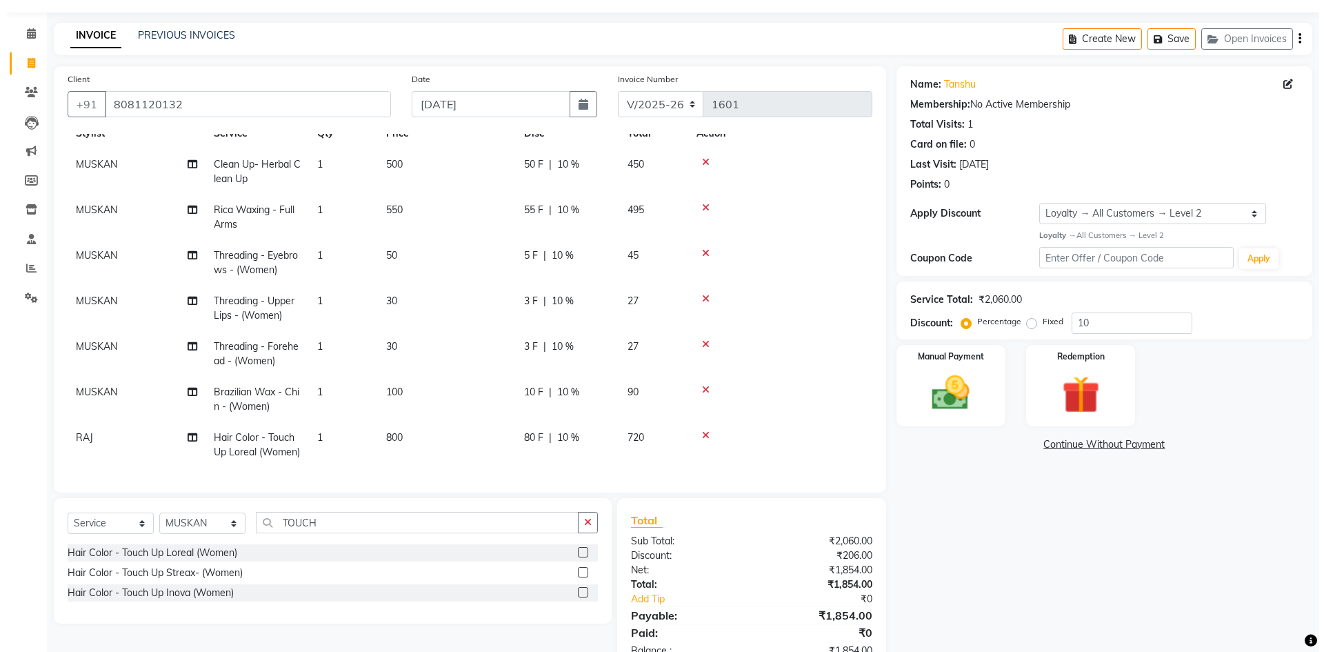
scroll to position [0, 0]
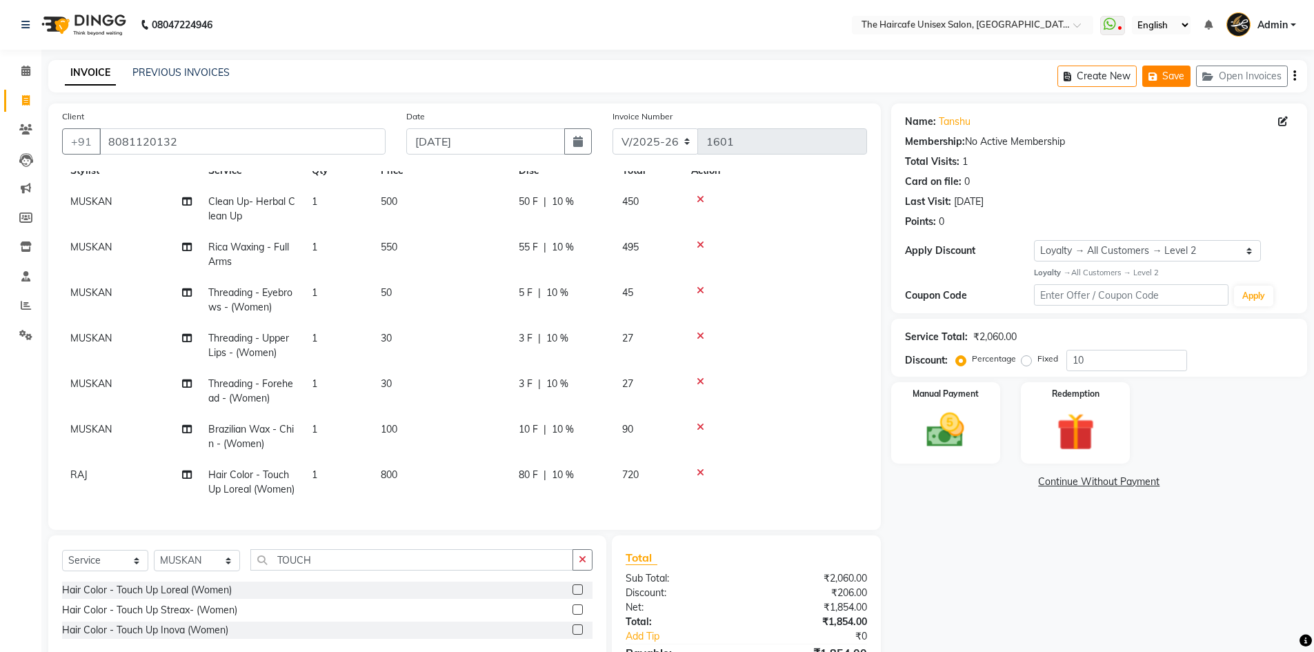
click at [1154, 86] on button "Save" at bounding box center [1166, 76] width 48 height 21
click at [166, 75] on link "PREVIOUS INVOICES" at bounding box center [180, 72] width 97 height 12
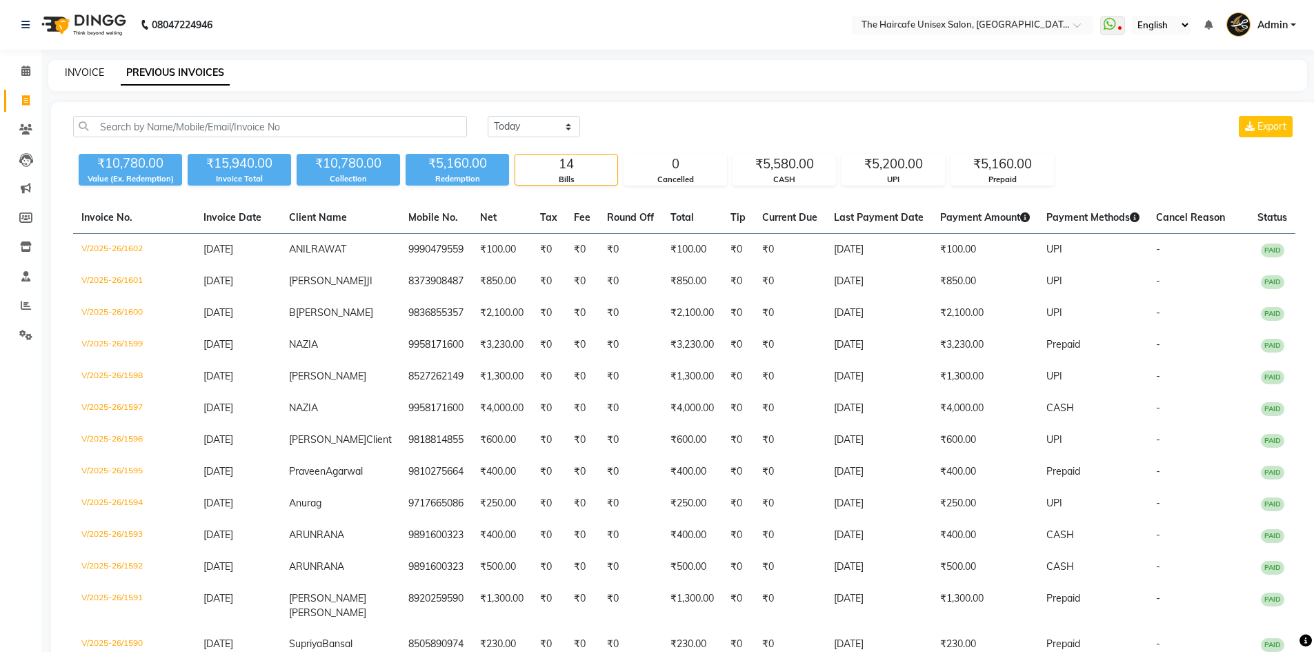
click at [90, 67] on link "INVOICE" at bounding box center [84, 72] width 39 height 12
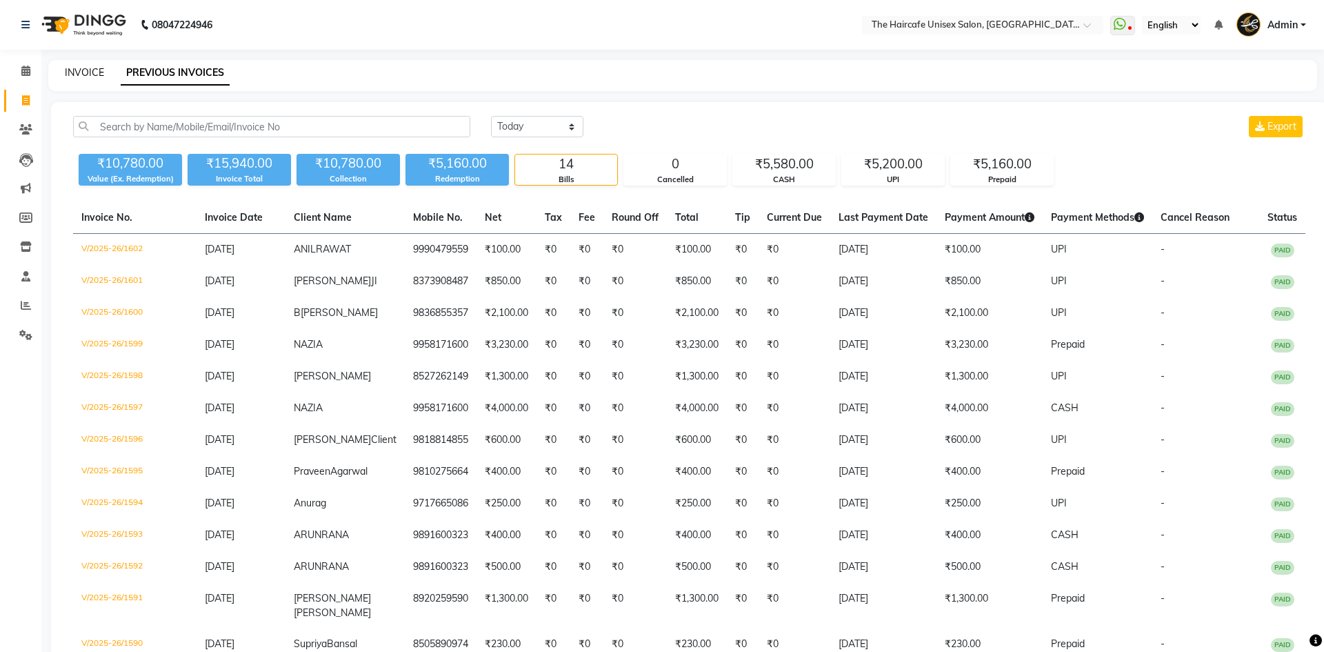
select select "7412"
select select "service"
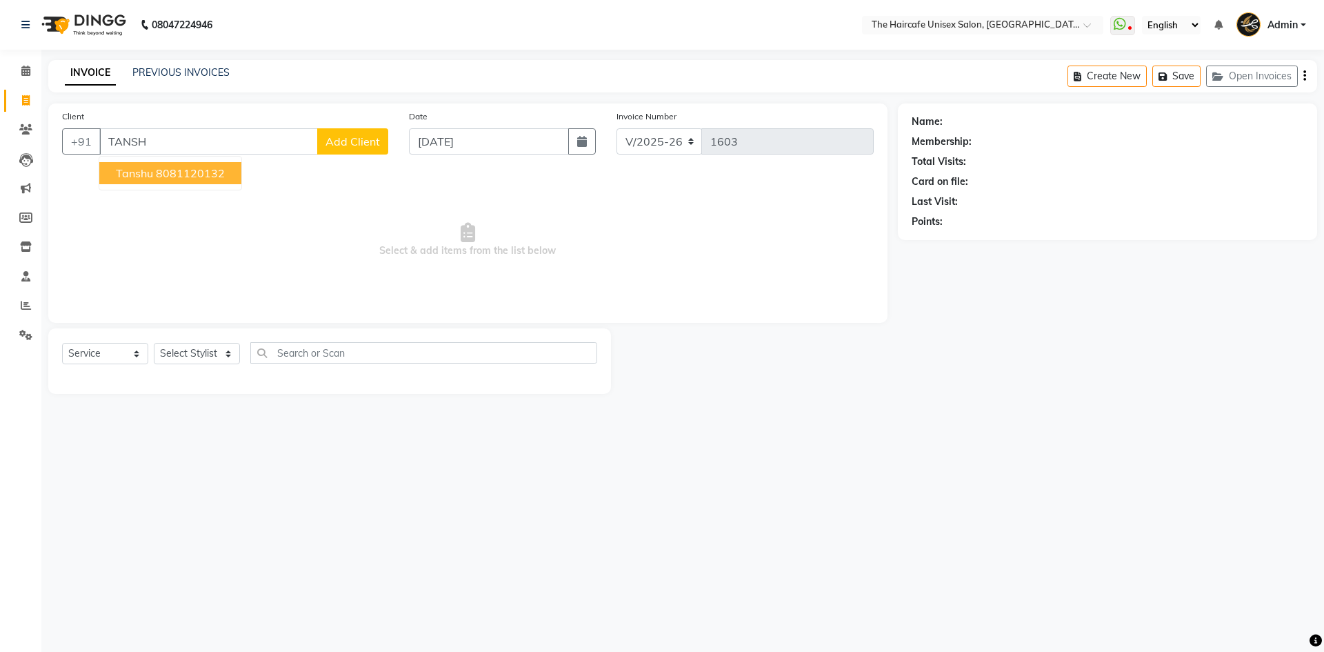
click at [149, 178] on span "tanshu" at bounding box center [134, 173] width 37 height 14
type input "8081120132"
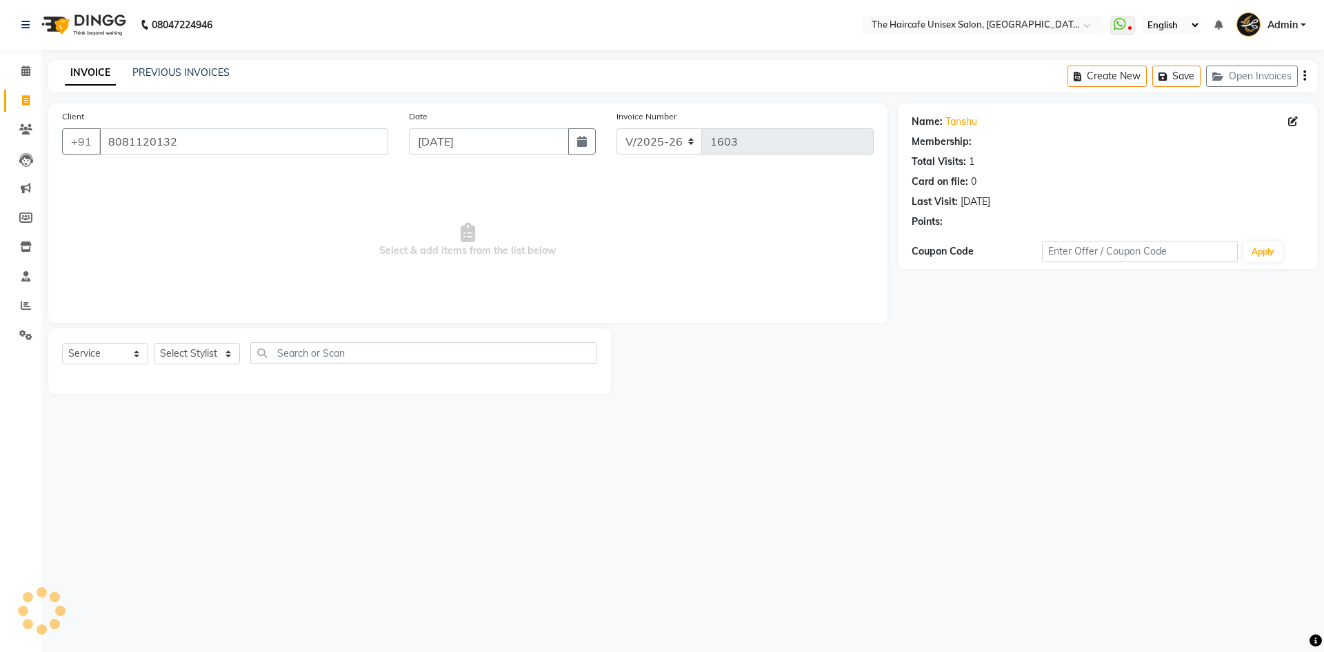
select select "1: Object"
click at [183, 353] on select "Select Stylist AFTAB ARCHANA DEEVKI MAHESH VERMA MUSKAN RAJ SHYAM SHYAM JI SURE…" at bounding box center [197, 353] width 86 height 21
click at [117, 357] on select "Select Service Product Membership Package Voucher Prepaid Gift Card" at bounding box center [105, 353] width 86 height 21
select select "P"
click at [62, 343] on select "Select Service Product Membership Package Voucher Prepaid Gift Card" at bounding box center [105, 353] width 86 height 21
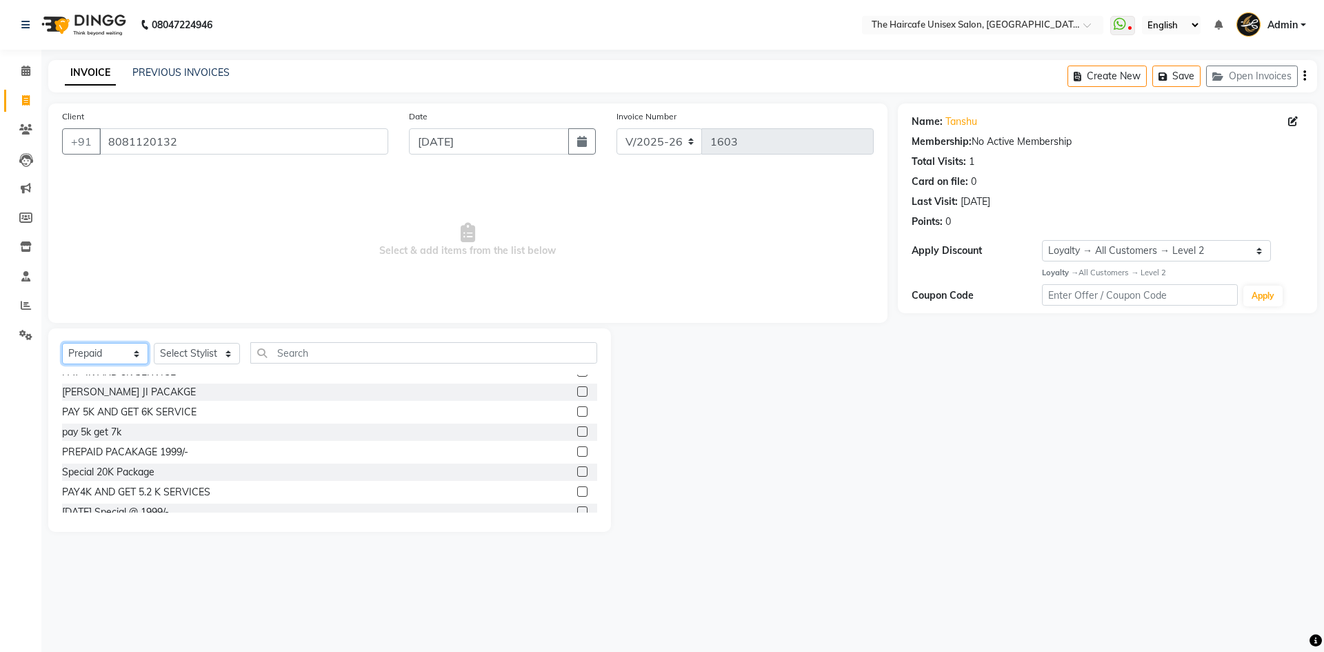
scroll to position [82, 0]
click at [577, 482] on label at bounding box center [582, 480] width 10 height 10
click at [577, 482] on input "checkbox" at bounding box center [581, 481] width 9 height 9
checkbox input "false"
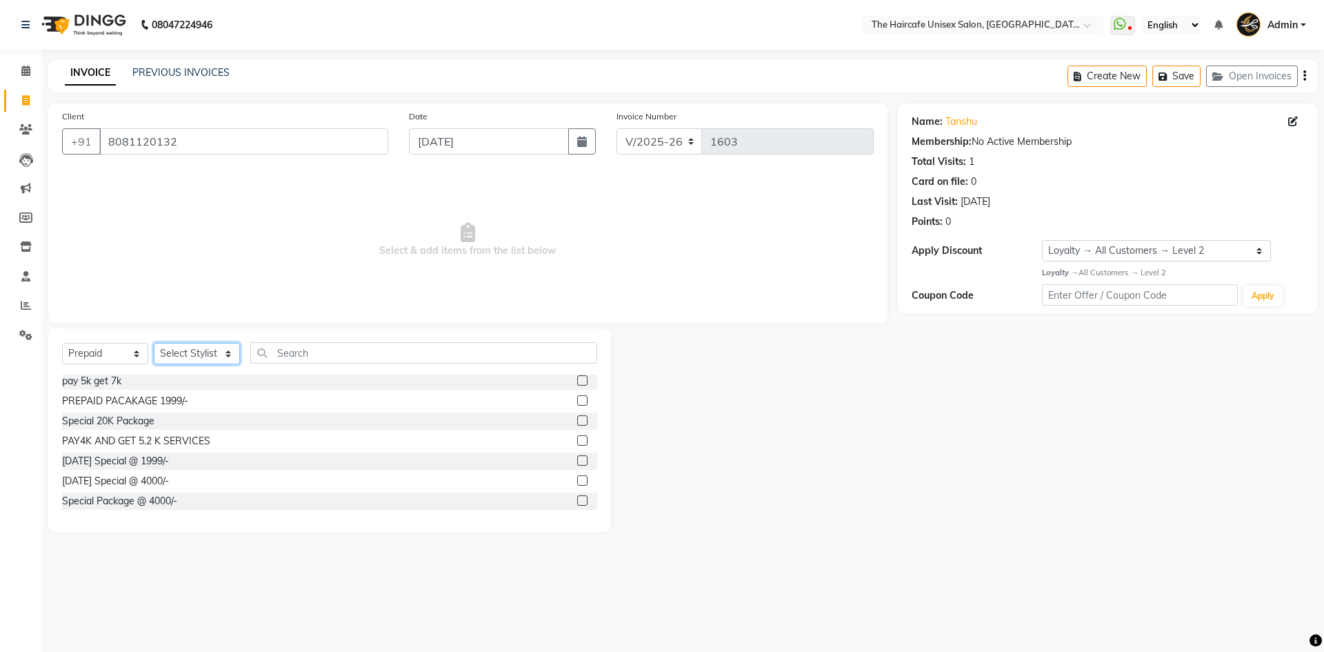
click at [190, 355] on select "Select Stylist AFTAB ARCHANA DEEVKI MAHESH VERMA MUSKAN RAJ SHYAM SHYAM JI SURE…" at bounding box center [197, 353] width 86 height 21
select select "66205"
click at [154, 343] on select "Select Stylist AFTAB ARCHANA DEEVKI MAHESH VERMA MUSKAN RAJ SHYAM SHYAM JI SURE…" at bounding box center [197, 353] width 86 height 21
click at [577, 480] on label at bounding box center [582, 480] width 10 height 10
click at [577, 480] on input "checkbox" at bounding box center [581, 481] width 9 height 9
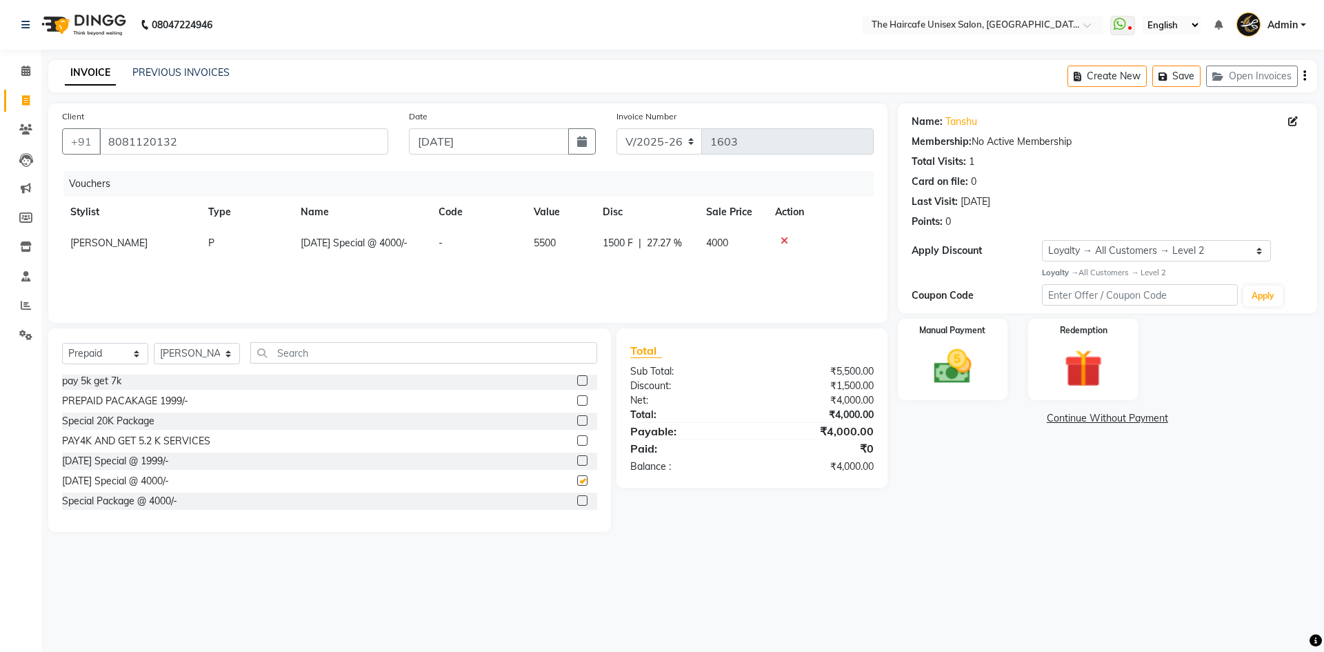
checkbox input "false"
click at [956, 361] on img at bounding box center [953, 367] width 64 height 46
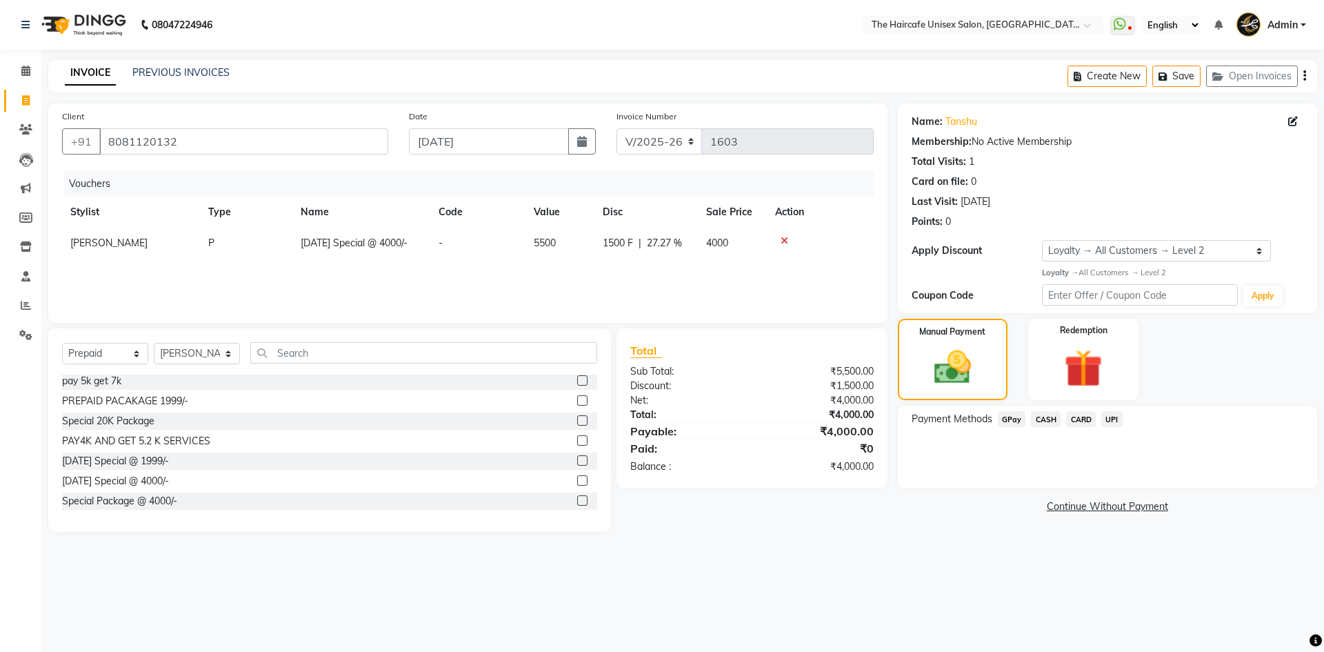
click at [1050, 419] on span "CASH" at bounding box center [1046, 419] width 30 height 16
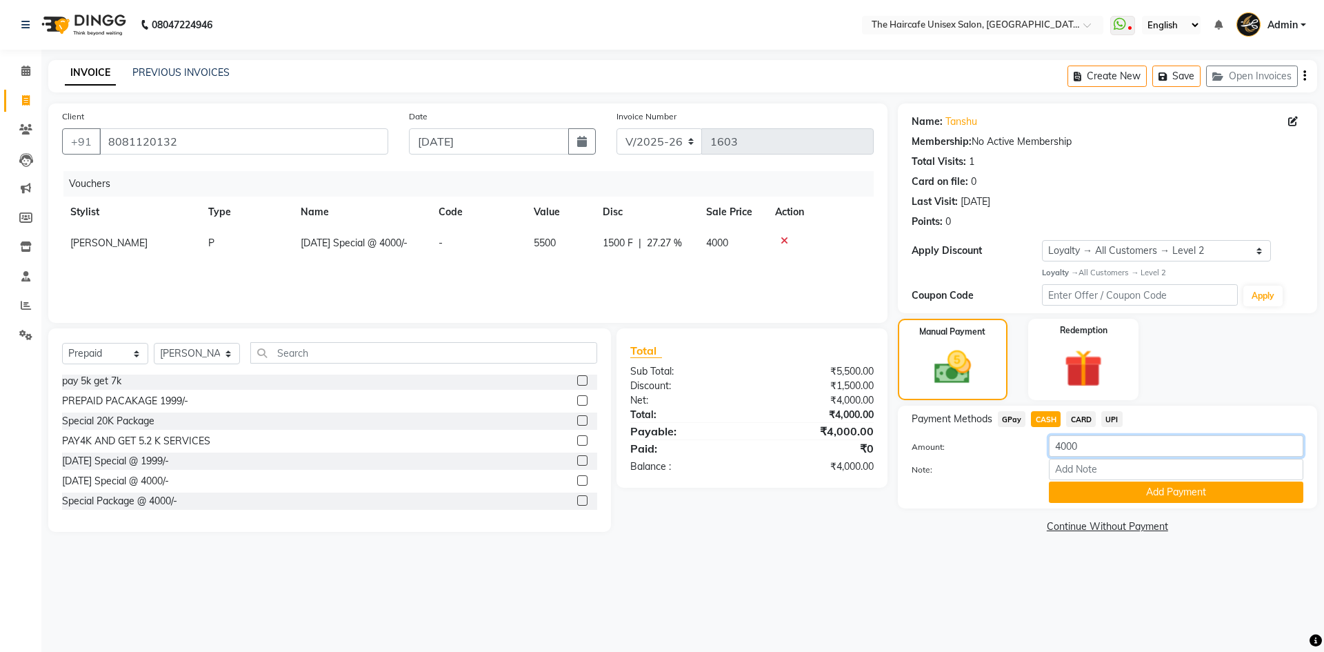
drag, startPoint x: 1094, startPoint y: 449, endPoint x: 1040, endPoint y: 450, distance: 53.8
click at [1041, 450] on div "4000" at bounding box center [1176, 445] width 275 height 21
type input "2000"
click at [1091, 495] on button "Add Payment" at bounding box center [1176, 492] width 255 height 21
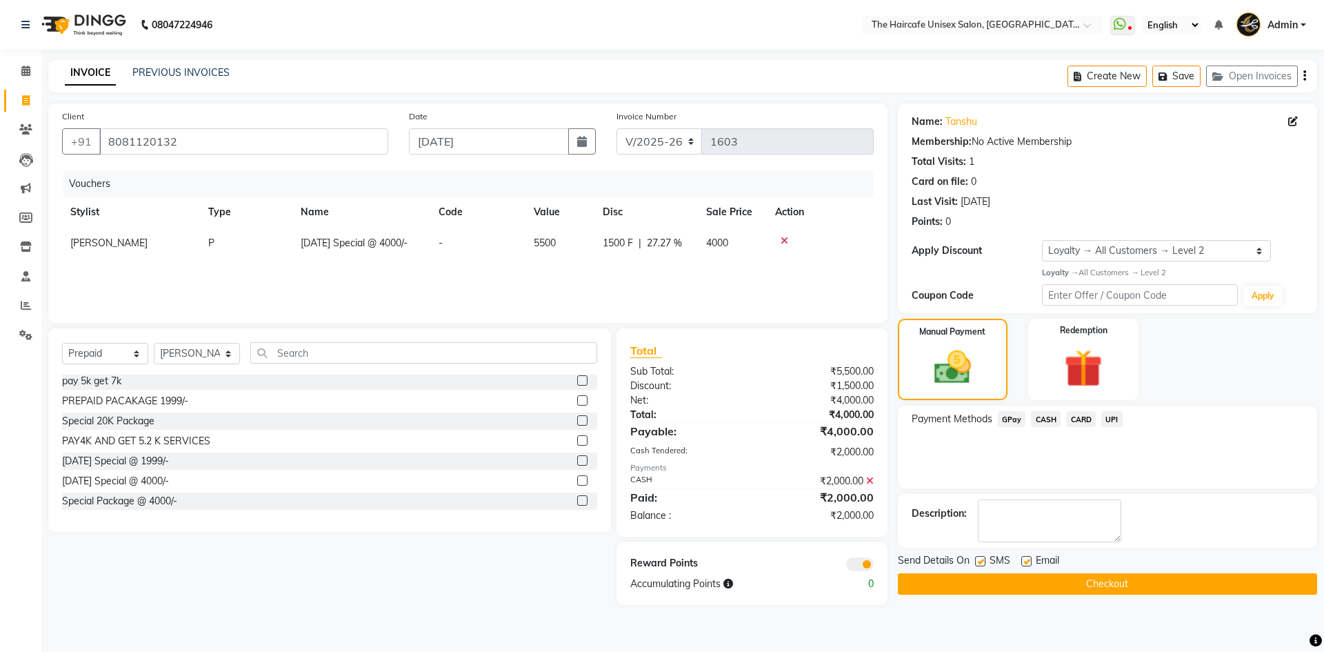
click at [1081, 582] on button "Checkout" at bounding box center [1107, 583] width 419 height 21
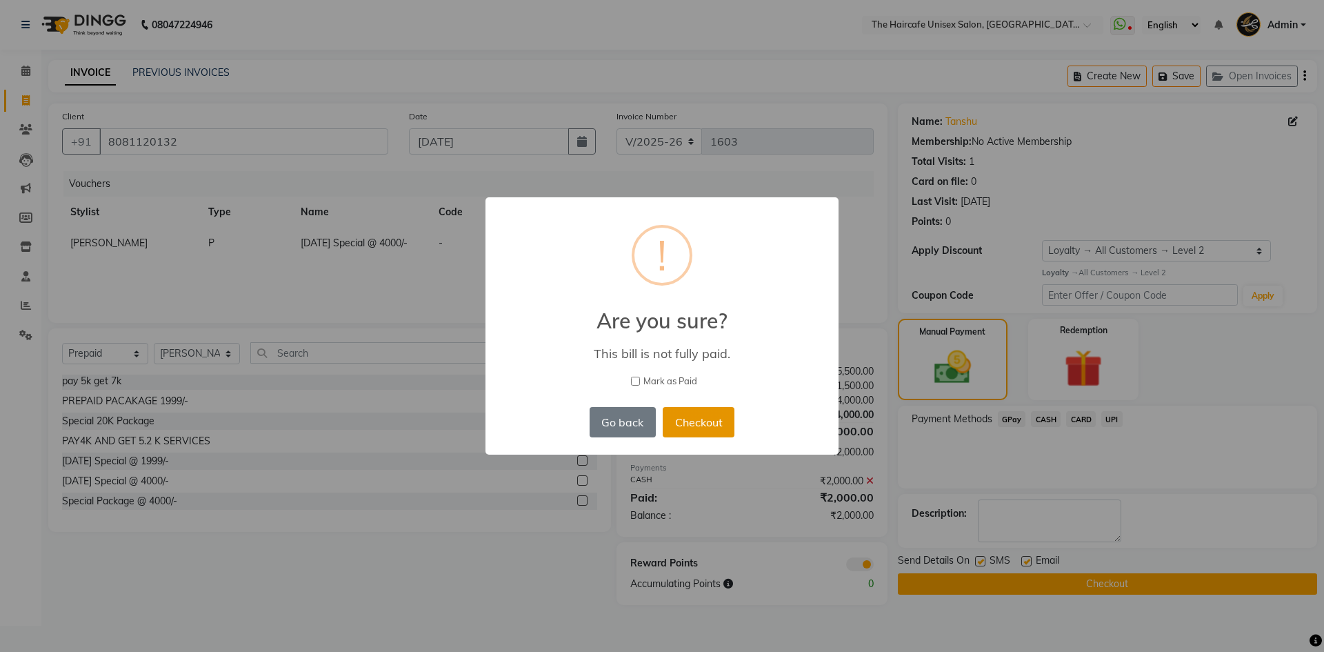
click at [682, 419] on button "Checkout" at bounding box center [699, 422] width 72 height 30
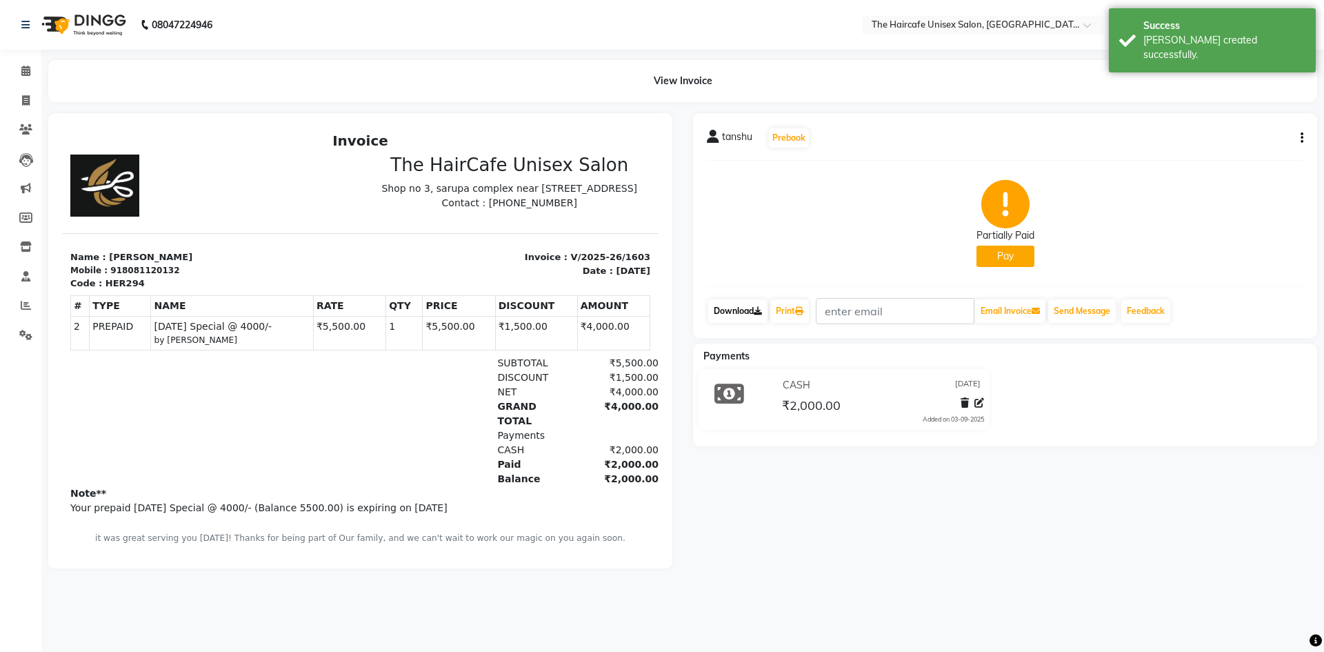
click at [750, 308] on link "Download" at bounding box center [737, 310] width 59 height 23
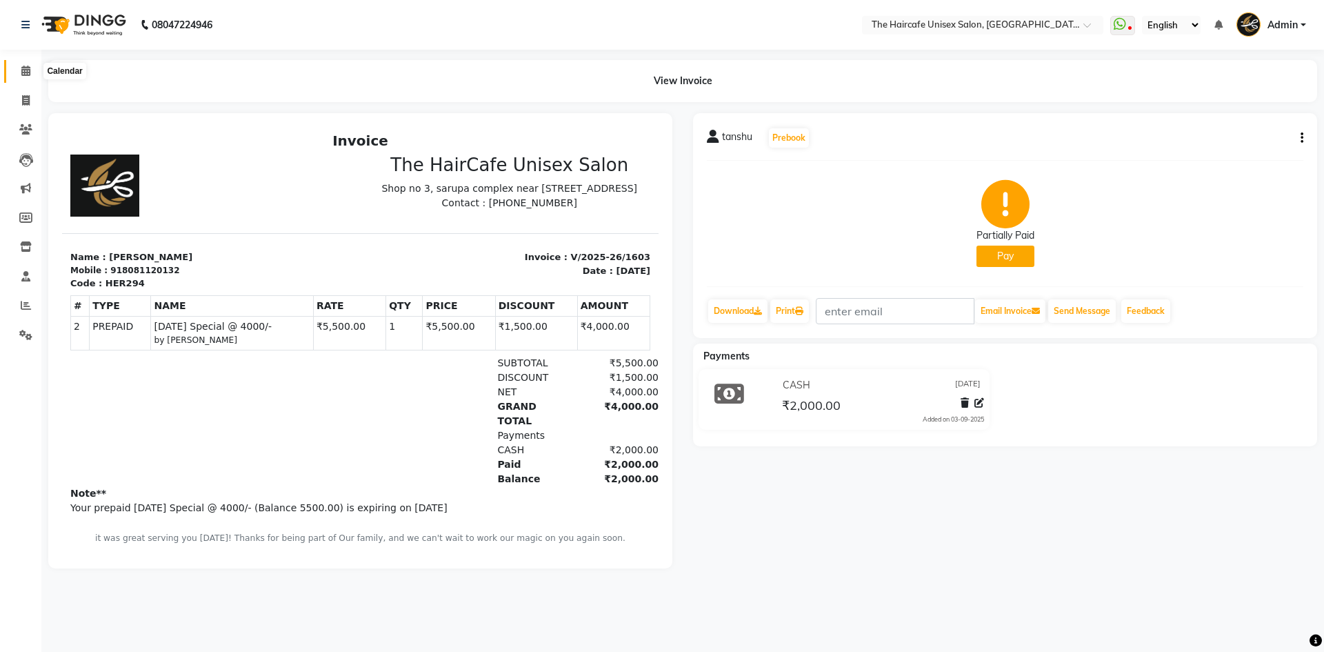
click at [24, 75] on icon at bounding box center [25, 71] width 9 height 10
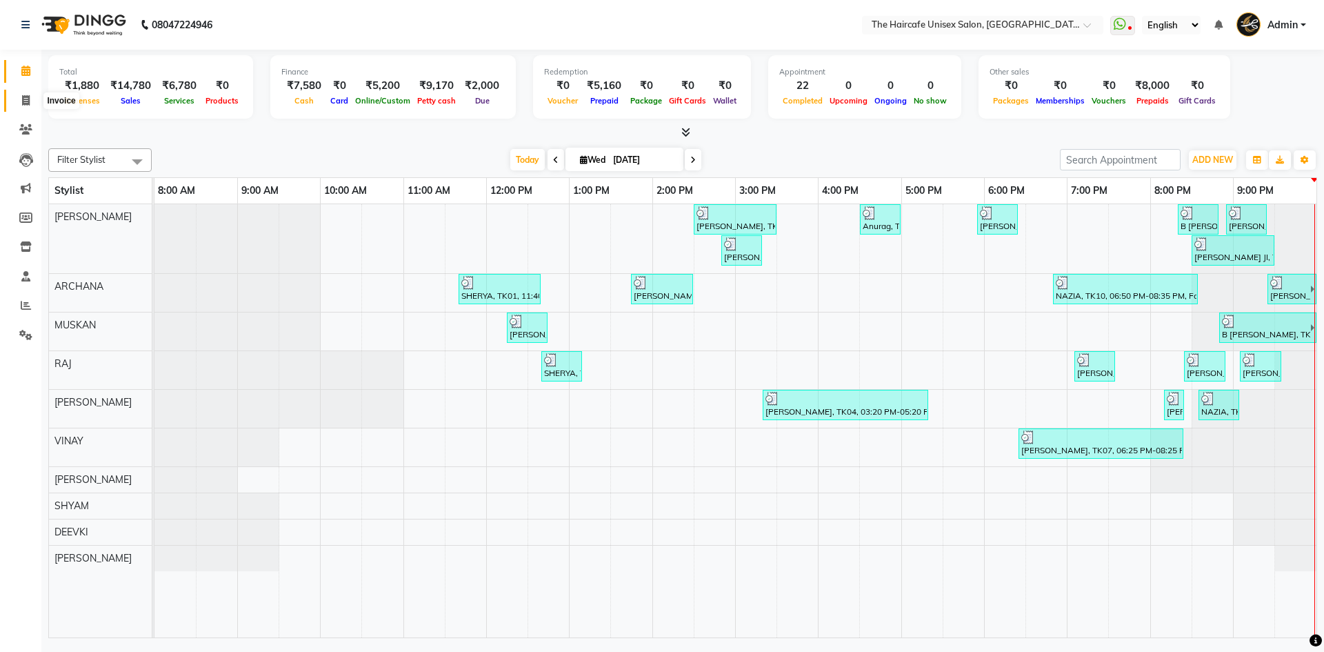
click at [32, 101] on span at bounding box center [26, 101] width 24 height 16
select select "service"
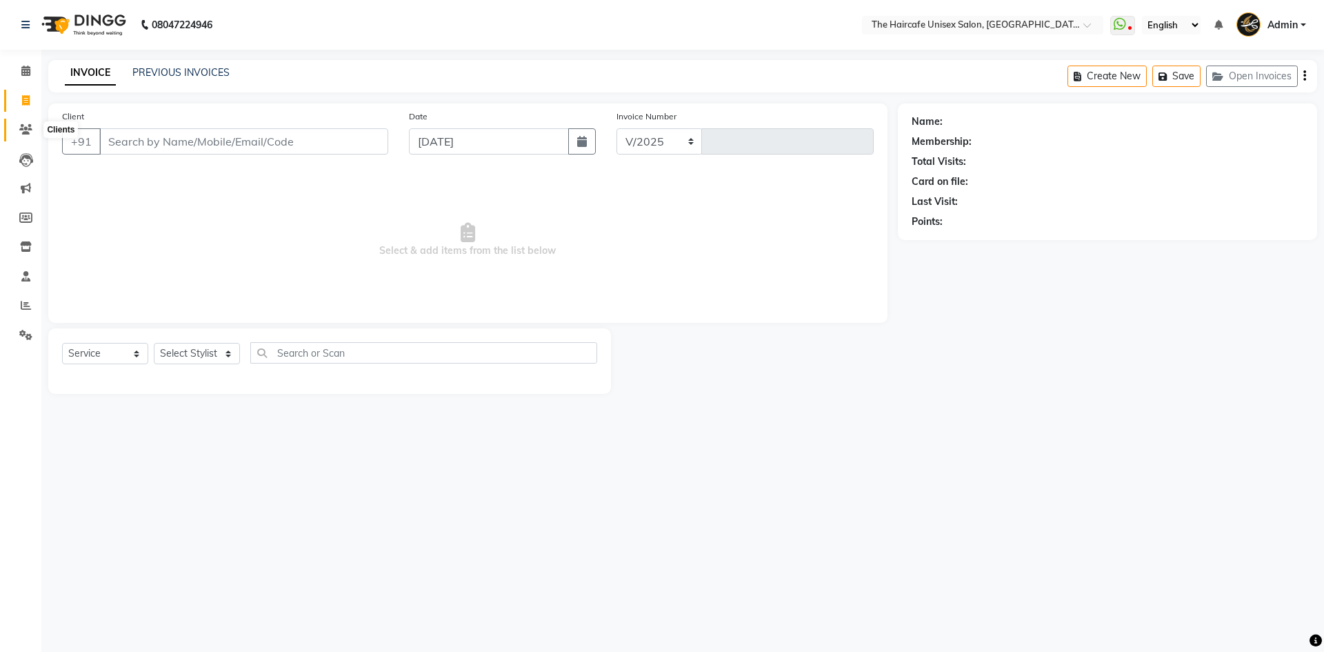
select select "7412"
type input "1604"
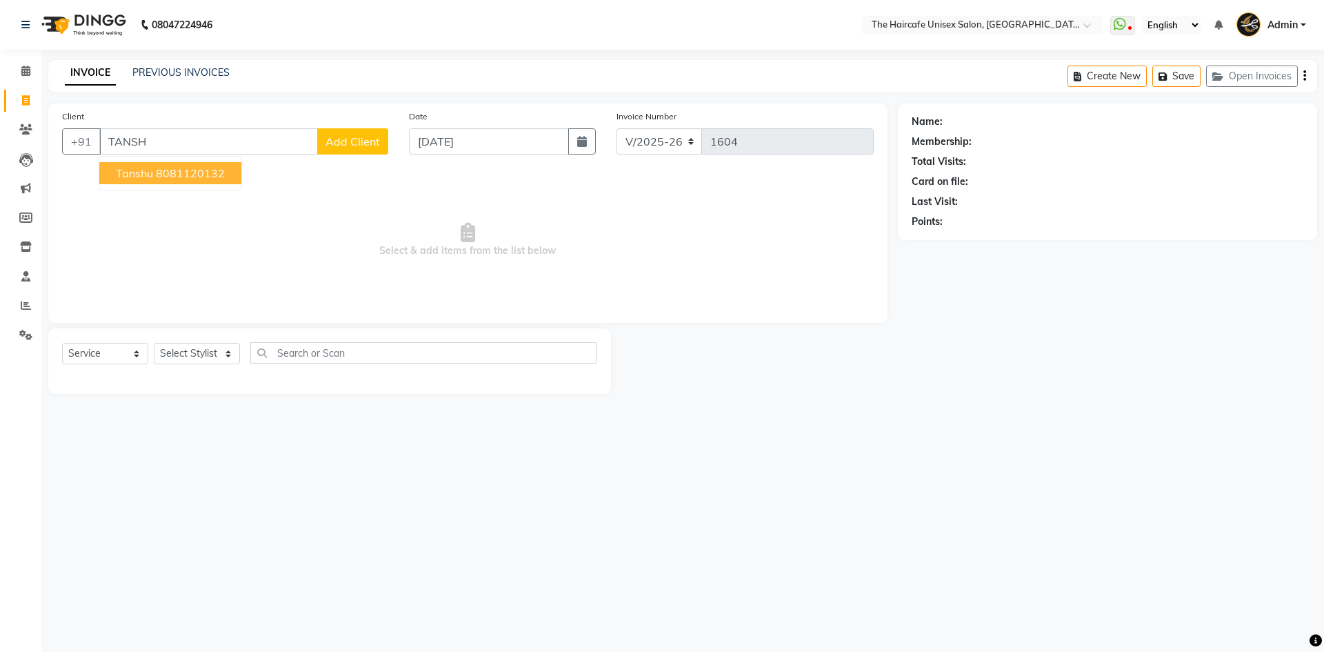
click at [162, 169] on ngb-highlight "8081120132" at bounding box center [190, 173] width 69 height 14
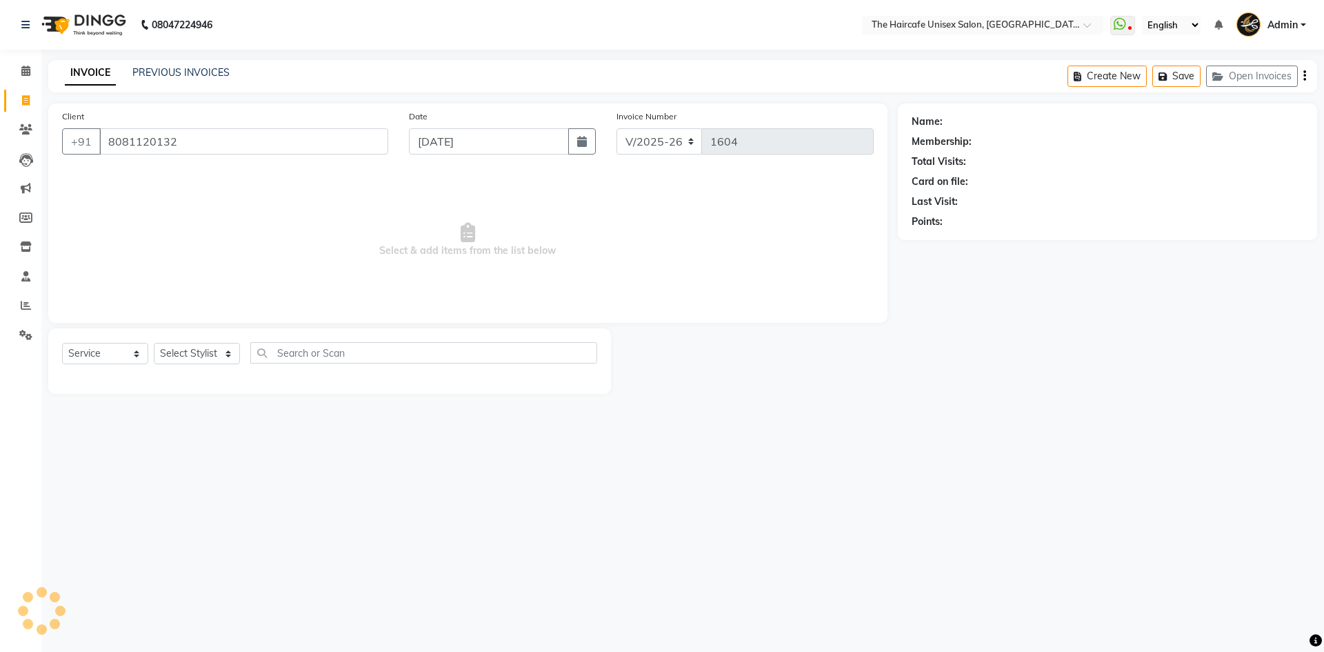
type input "8081120132"
select select "1: Object"
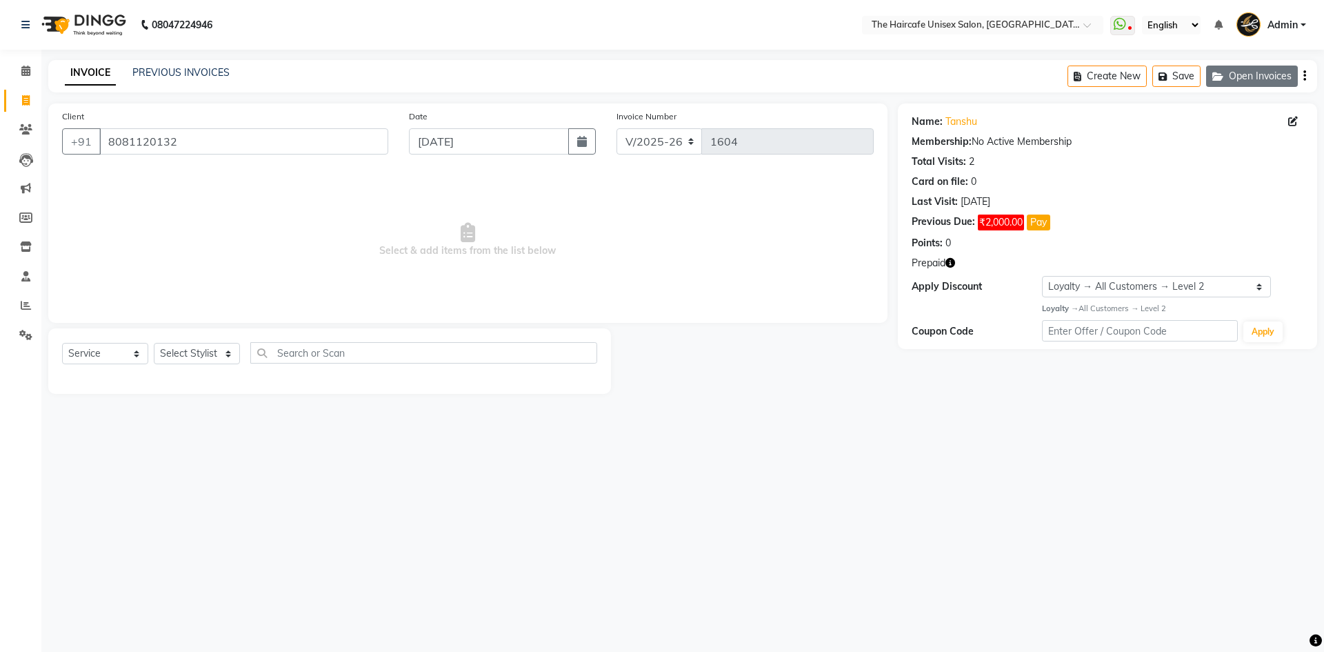
click at [1235, 75] on button "Open Invoices" at bounding box center [1253, 76] width 92 height 21
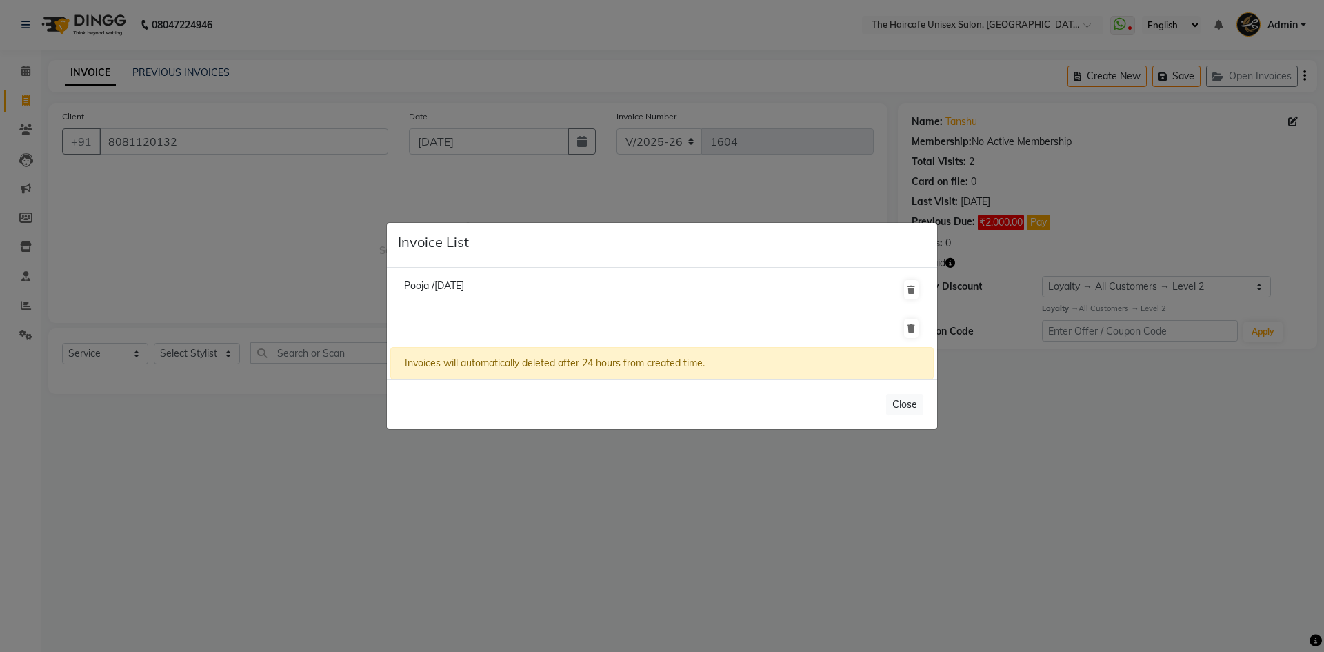
click at [464, 285] on span "Pooja /02 September 2025" at bounding box center [434, 285] width 60 height 12
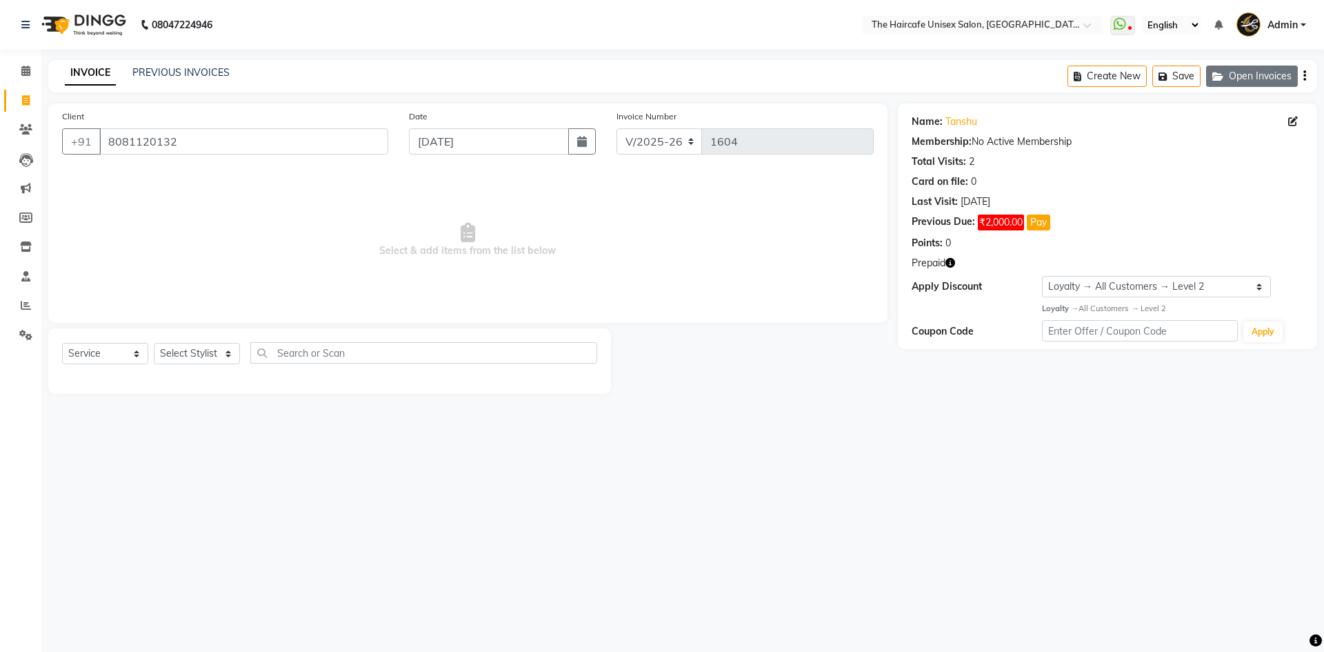
click at [1225, 79] on icon "button" at bounding box center [1221, 77] width 17 height 10
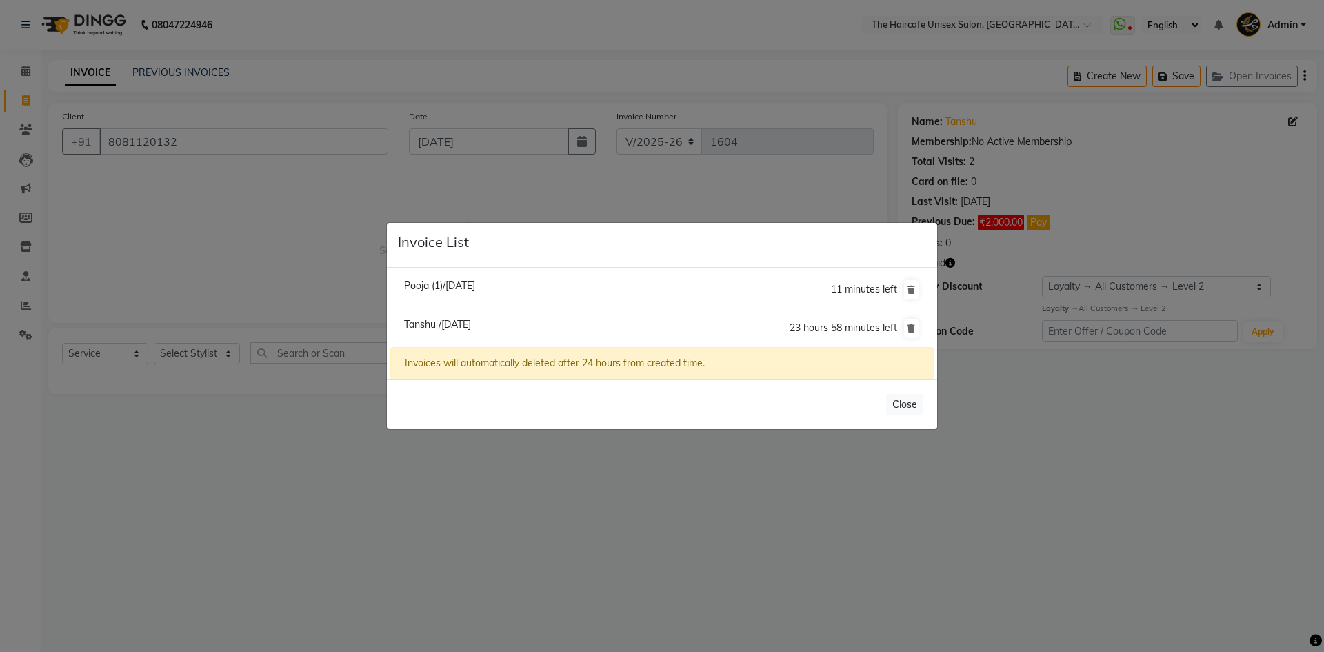
click at [457, 284] on span "Pooja (1)/02 September 2025" at bounding box center [439, 285] width 71 height 12
type input "9971795093"
type input "02-09-2025"
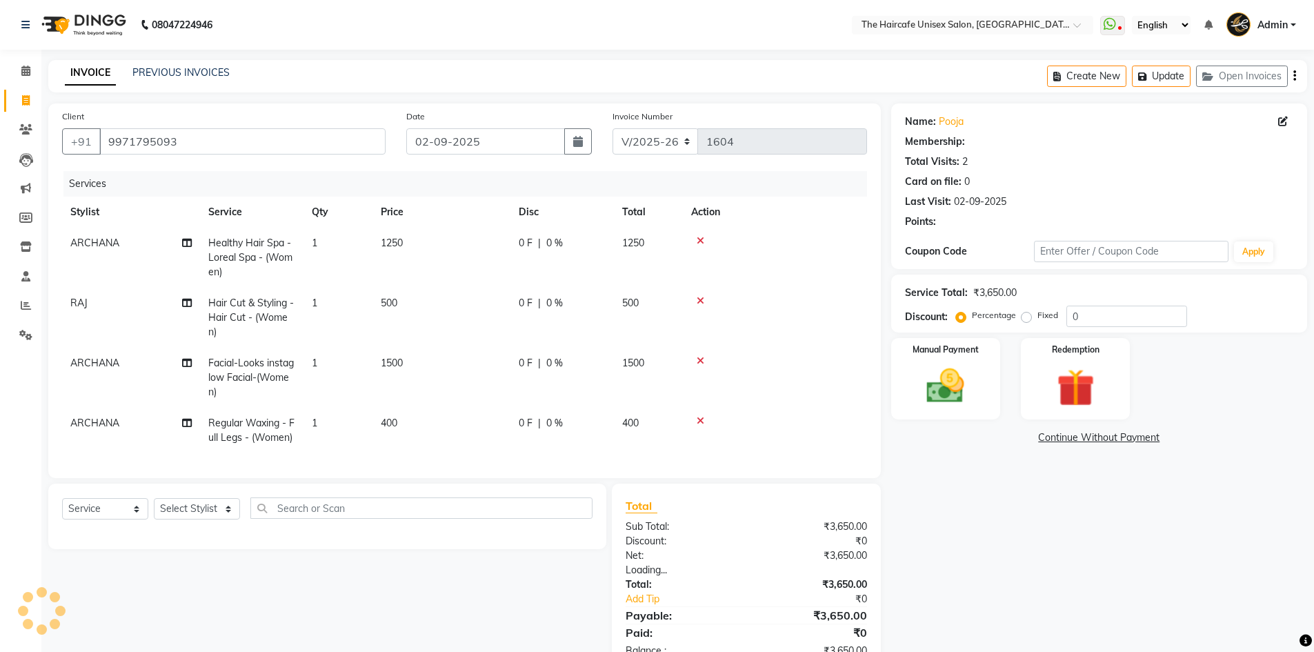
select select "1: Object"
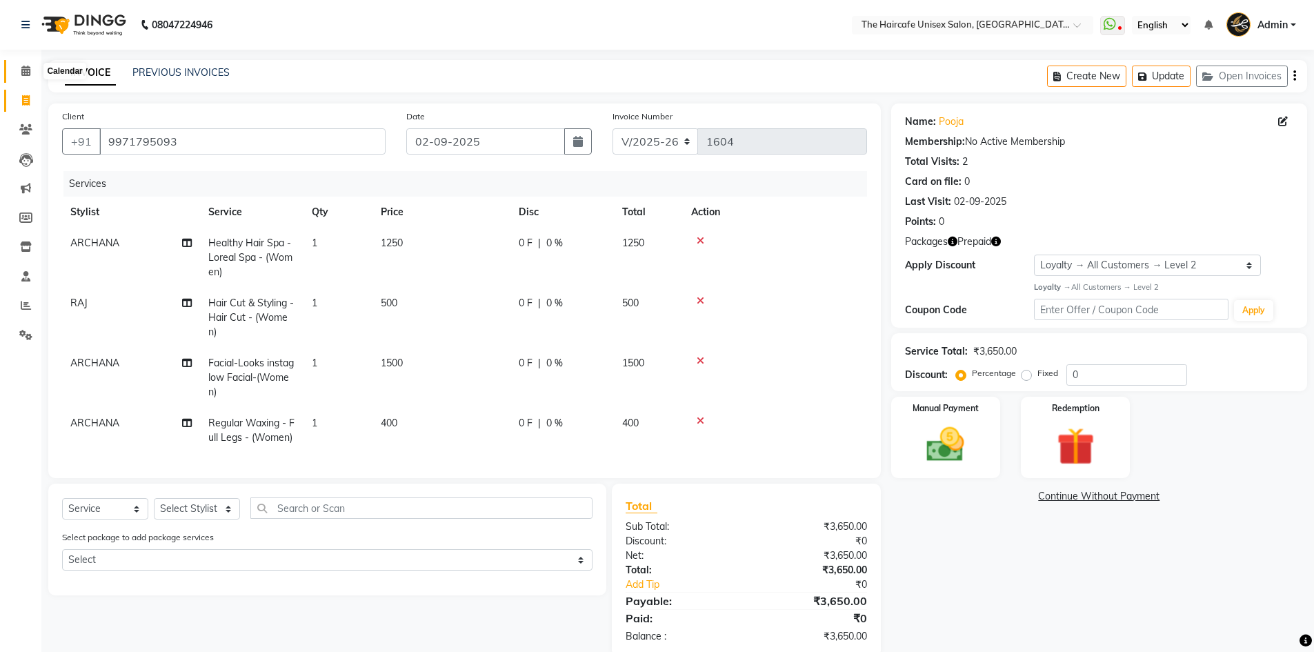
click at [21, 65] on span at bounding box center [26, 71] width 24 height 16
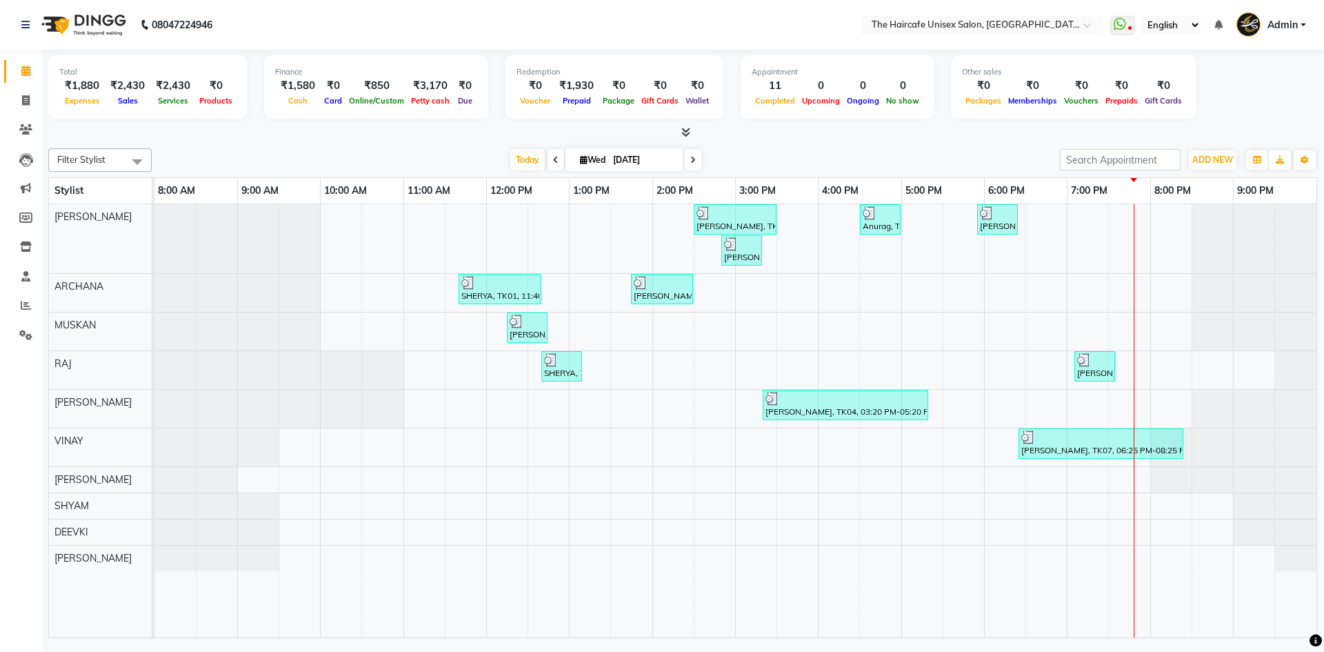
click at [27, 79] on link "Calendar" at bounding box center [20, 71] width 33 height 23
click at [26, 92] on link "Invoice" at bounding box center [20, 101] width 33 height 23
select select "service"
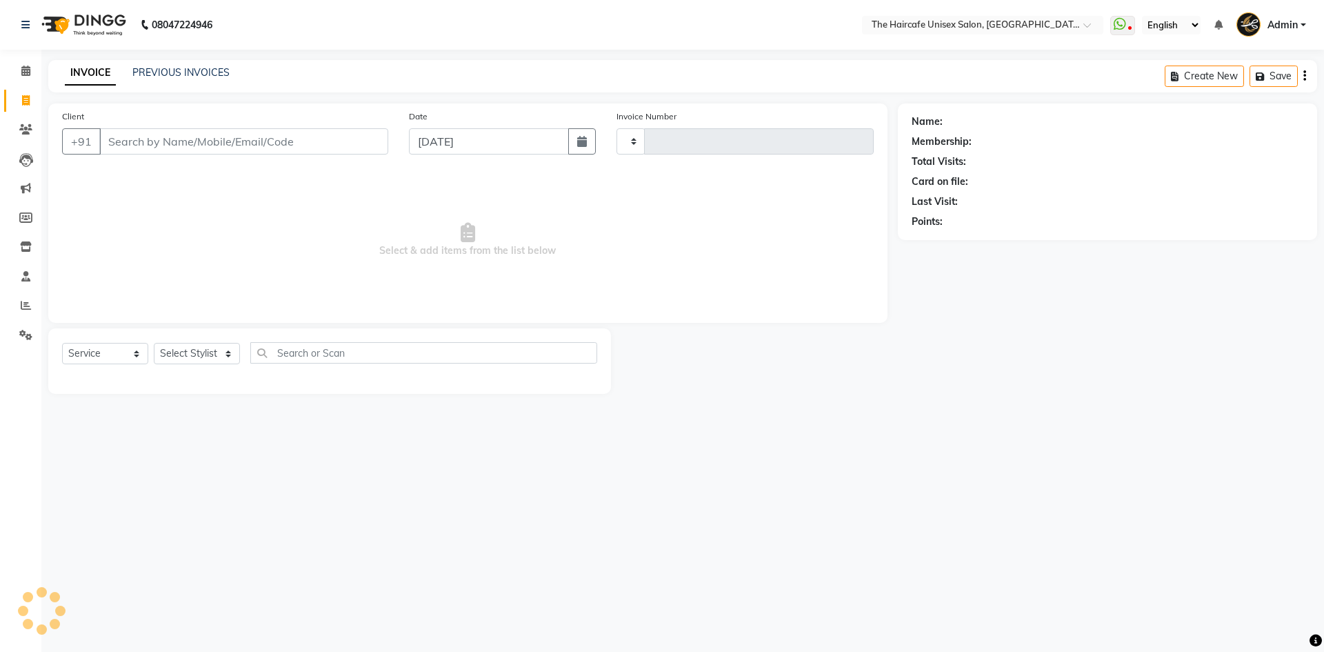
type input "1597"
select select "7412"
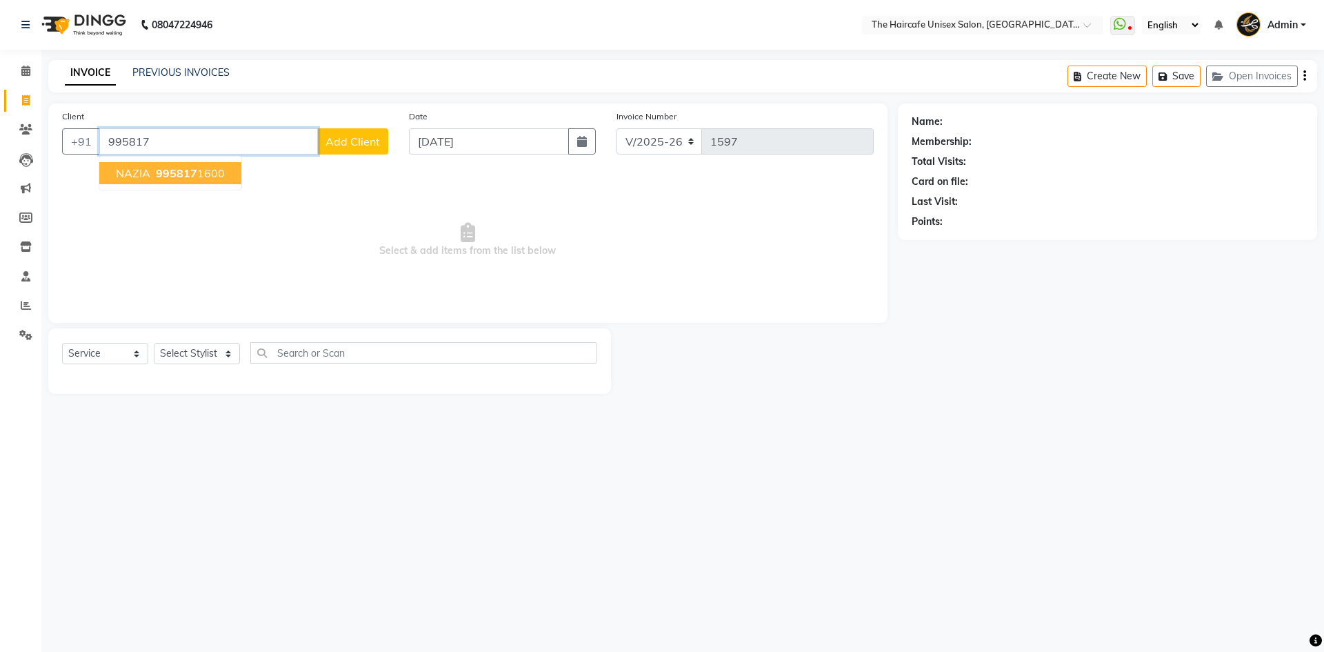
click at [183, 172] on span "995817" at bounding box center [176, 173] width 41 height 14
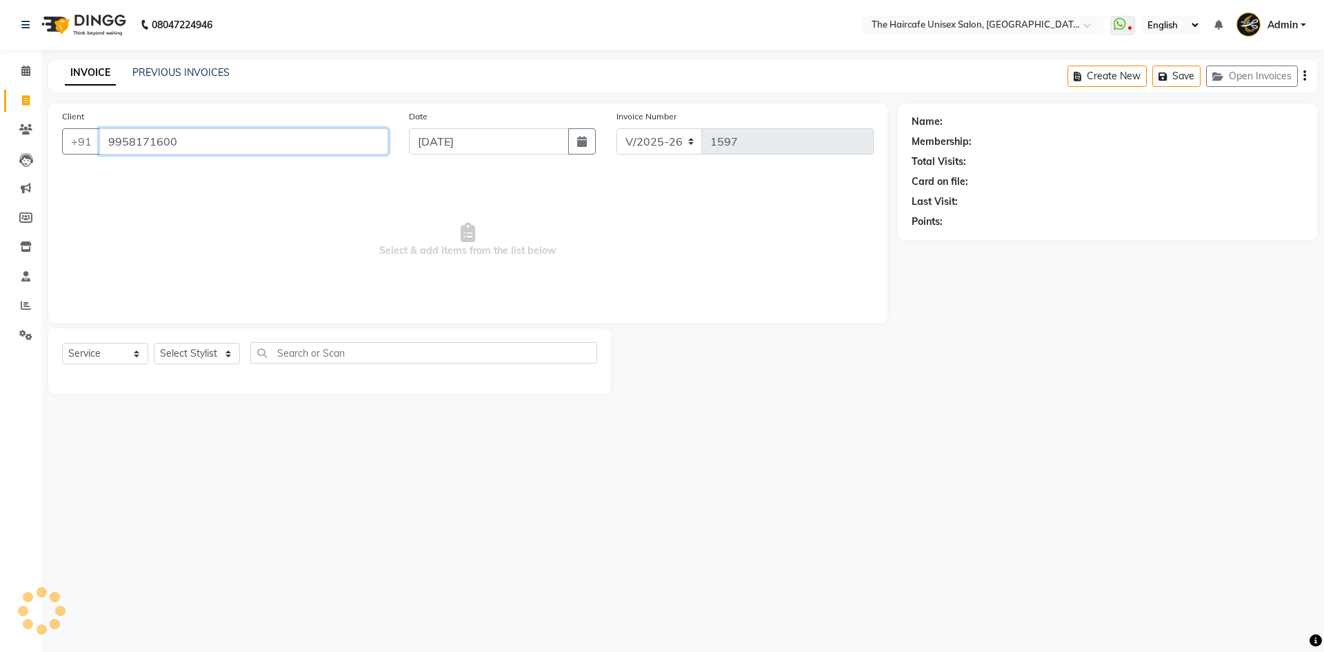
type input "9958171600"
select select "1: Object"
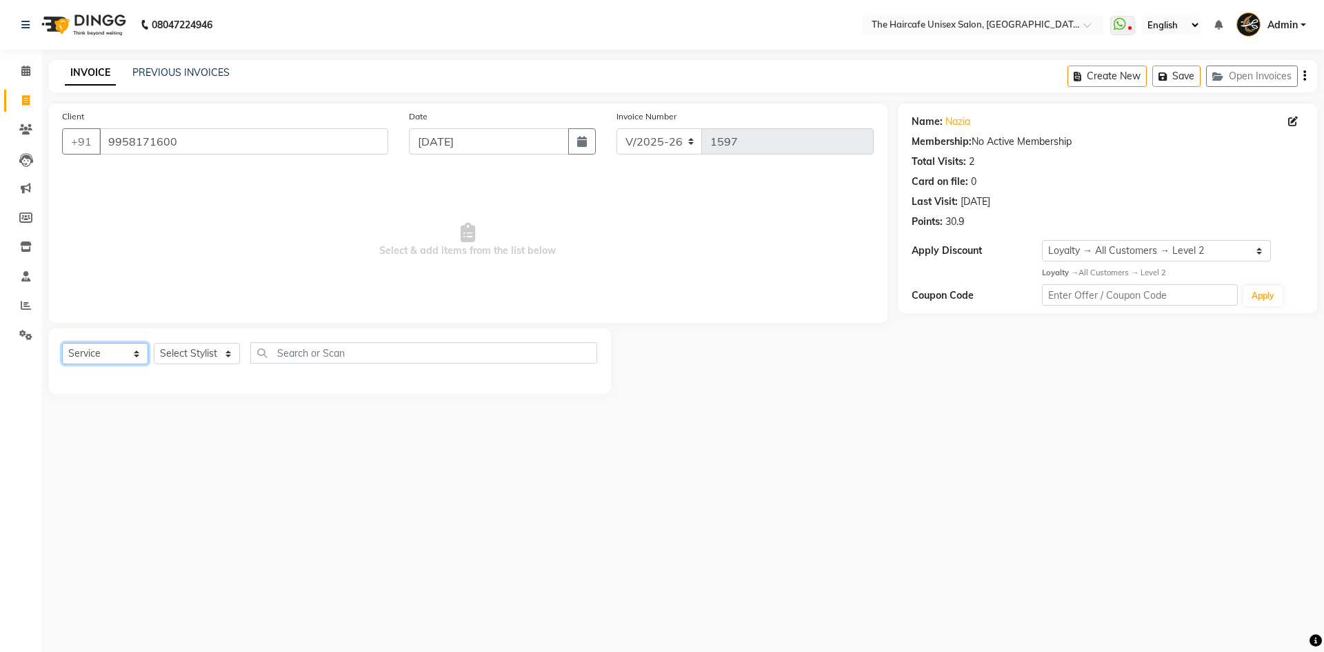
click at [130, 348] on select "Select Service Product Membership Package Voucher Prepaid Gift Card" at bounding box center [105, 353] width 86 height 21
select select "P"
click at [62, 343] on select "Select Service Product Membership Package Voucher Prepaid Gift Card" at bounding box center [105, 353] width 86 height 21
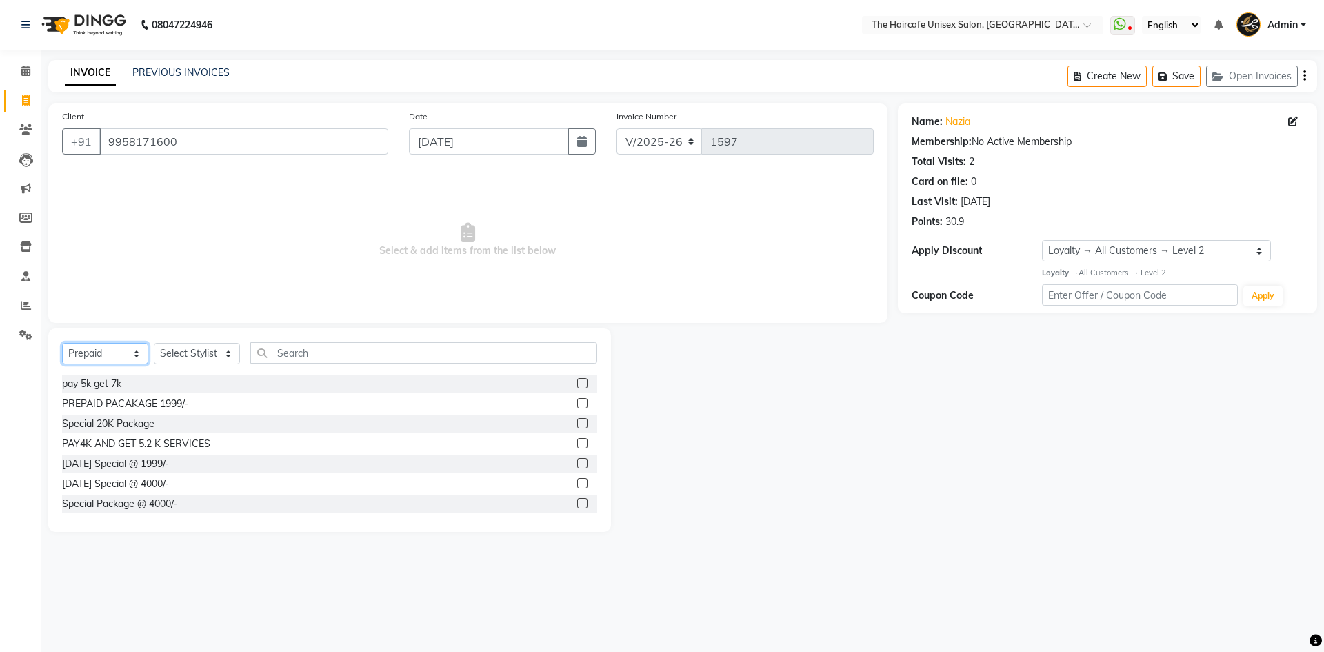
scroll to position [82, 0]
click at [577, 504] on label at bounding box center [582, 500] width 10 height 10
click at [577, 504] on input "checkbox" at bounding box center [581, 501] width 9 height 9
checkbox input "false"
click at [210, 359] on select "Select Stylist [PERSON_NAME] [PERSON_NAME] [PERSON_NAME] [PERSON_NAME] SHYAM SH…" at bounding box center [197, 353] width 86 height 21
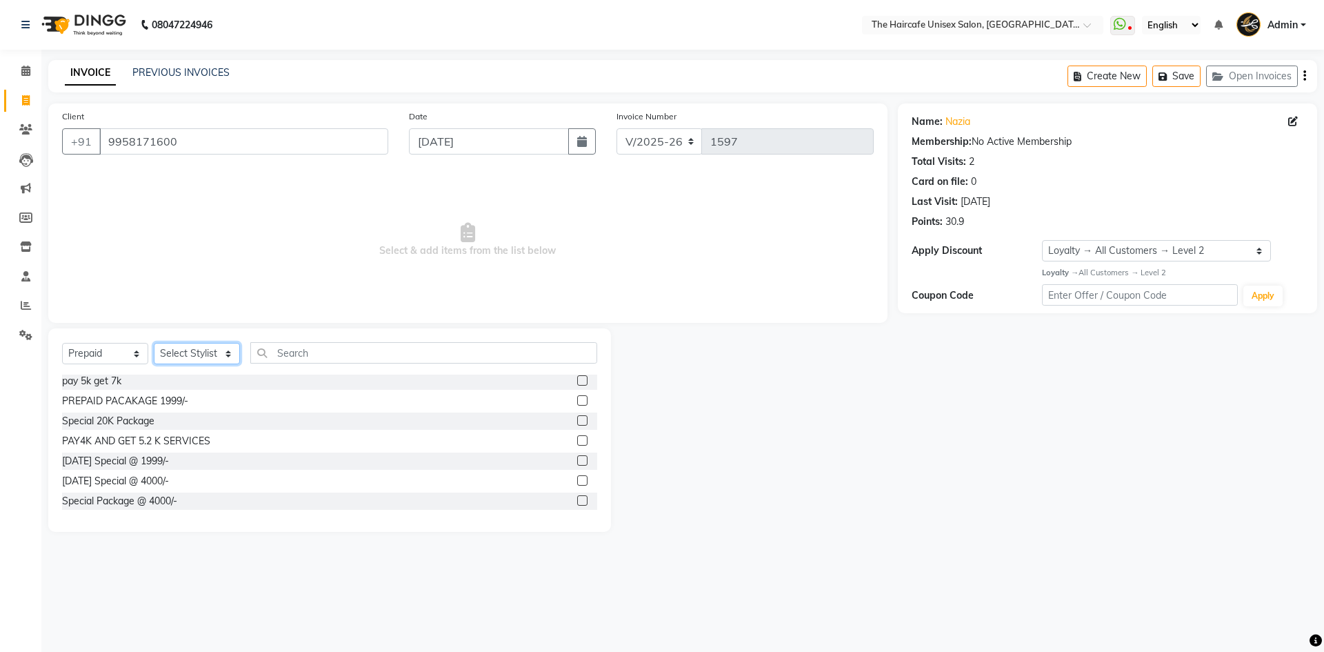
select select "66205"
click at [154, 343] on select "Select Stylist [PERSON_NAME] [PERSON_NAME] [PERSON_NAME] [PERSON_NAME] SHYAM SH…" at bounding box center [197, 353] width 86 height 21
click at [577, 500] on label at bounding box center [582, 500] width 10 height 10
click at [577, 500] on input "checkbox" at bounding box center [581, 501] width 9 height 9
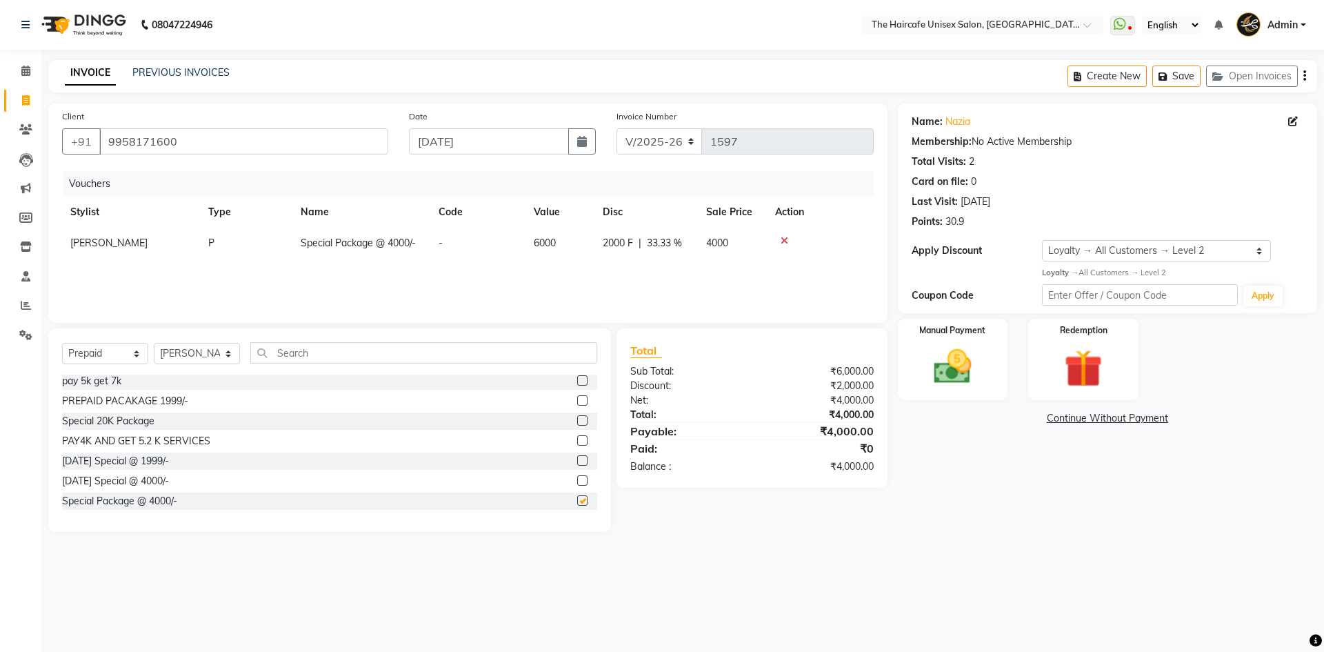
checkbox input "false"
click at [577, 480] on label at bounding box center [582, 480] width 10 height 10
click at [577, 480] on input "checkbox" at bounding box center [581, 481] width 9 height 9
checkbox input "false"
click at [782, 242] on icon at bounding box center [785, 241] width 8 height 10
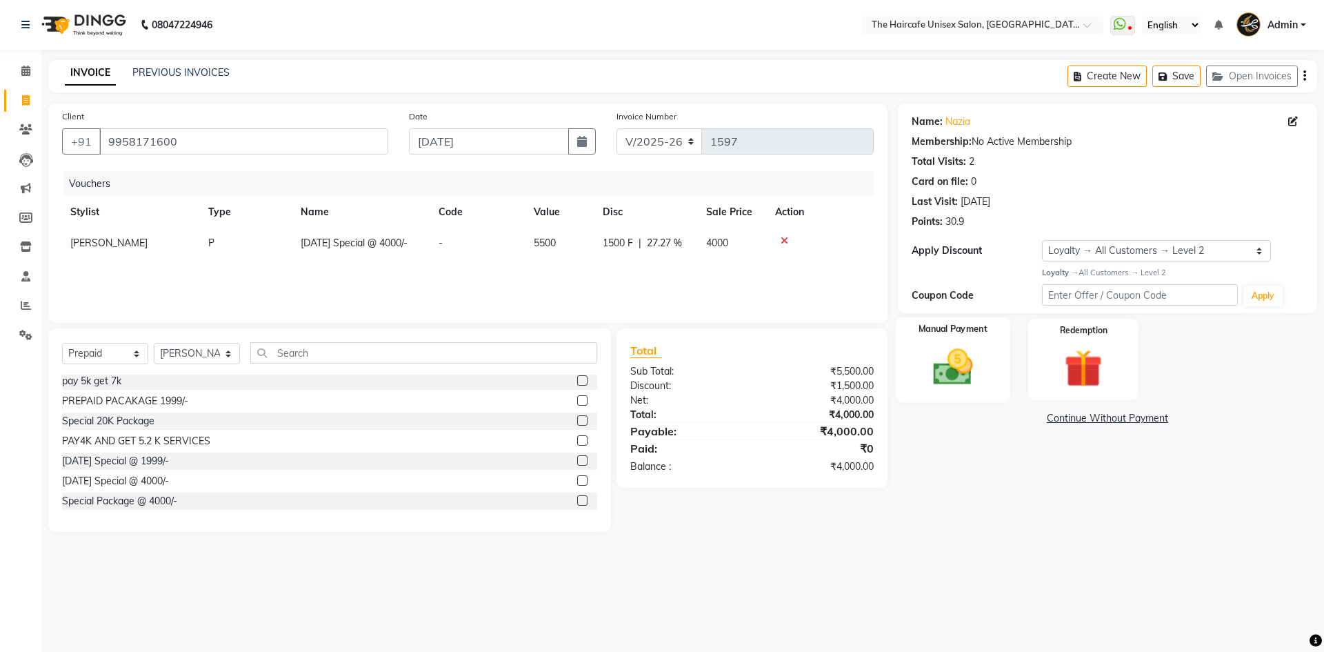
click at [927, 366] on img at bounding box center [953, 367] width 64 height 46
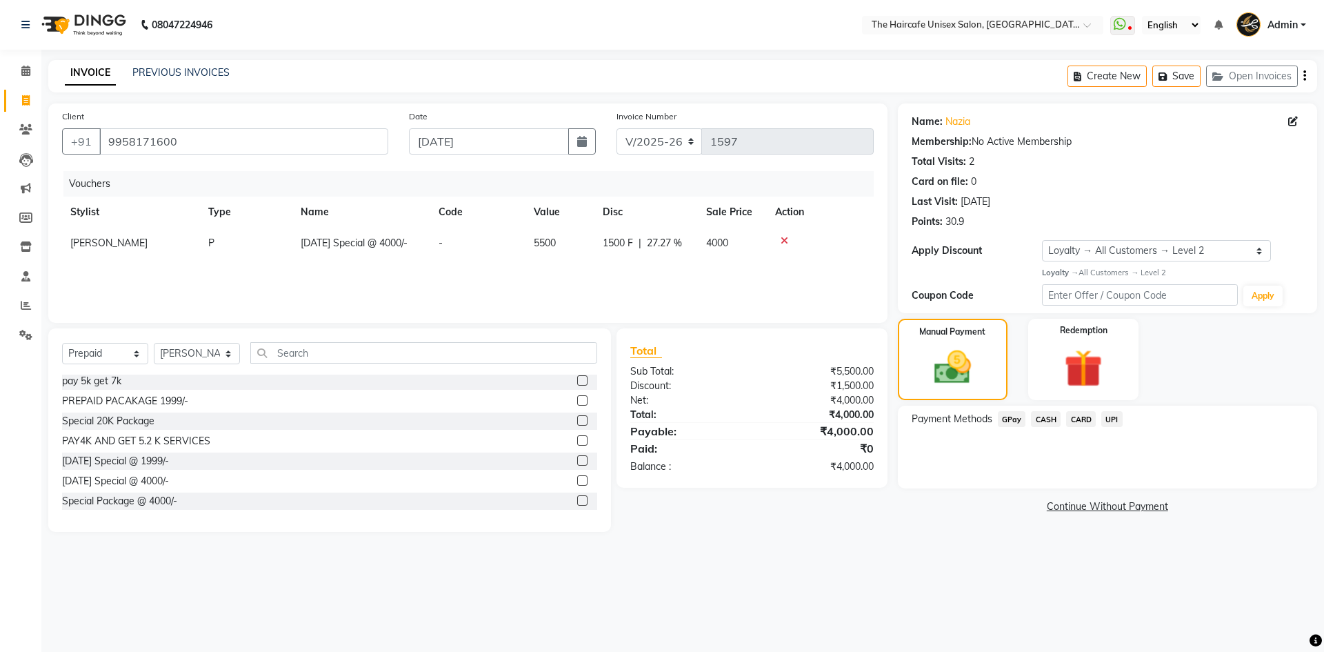
click at [1049, 419] on span "CASH" at bounding box center [1046, 419] width 30 height 16
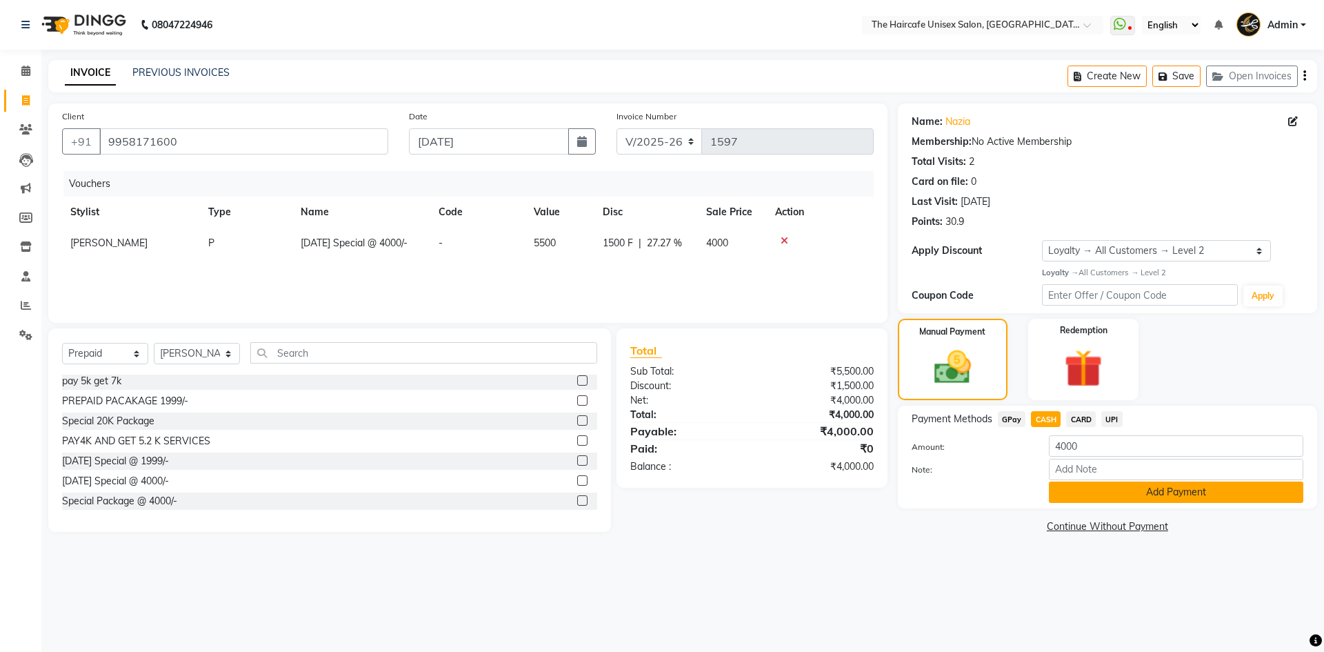
click at [1075, 487] on button "Add Payment" at bounding box center [1176, 492] width 255 height 21
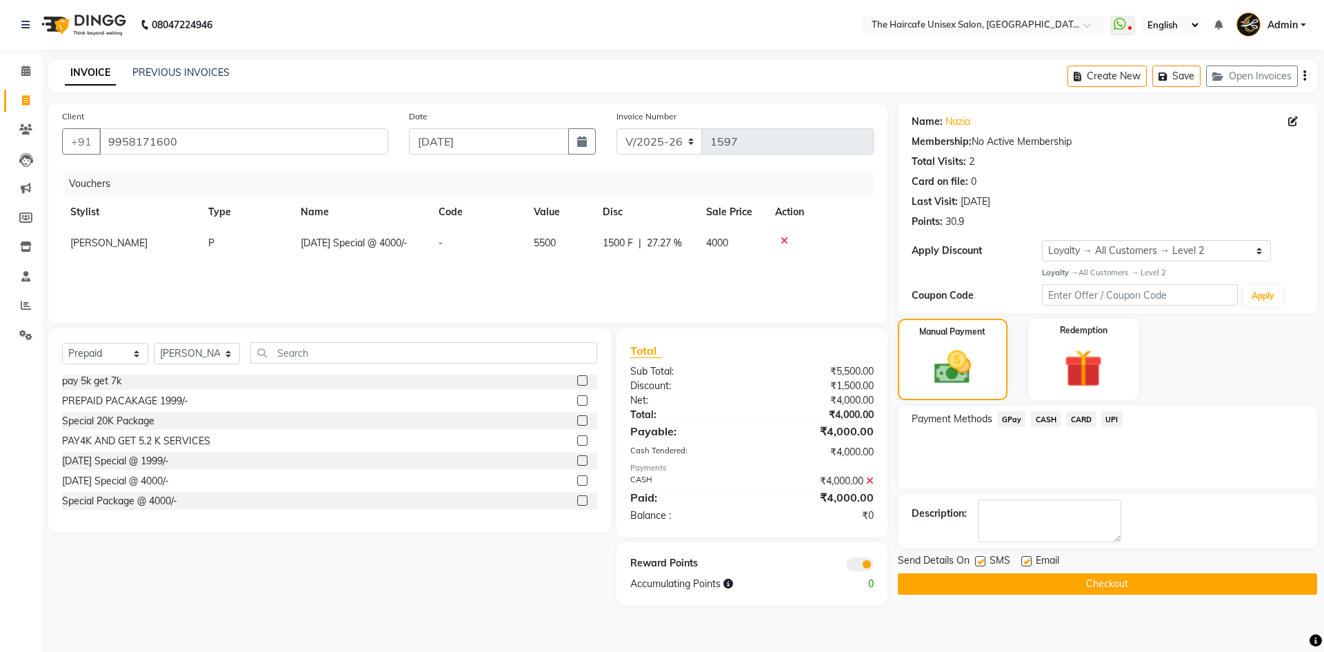
click at [1049, 584] on button "Checkout" at bounding box center [1107, 583] width 419 height 21
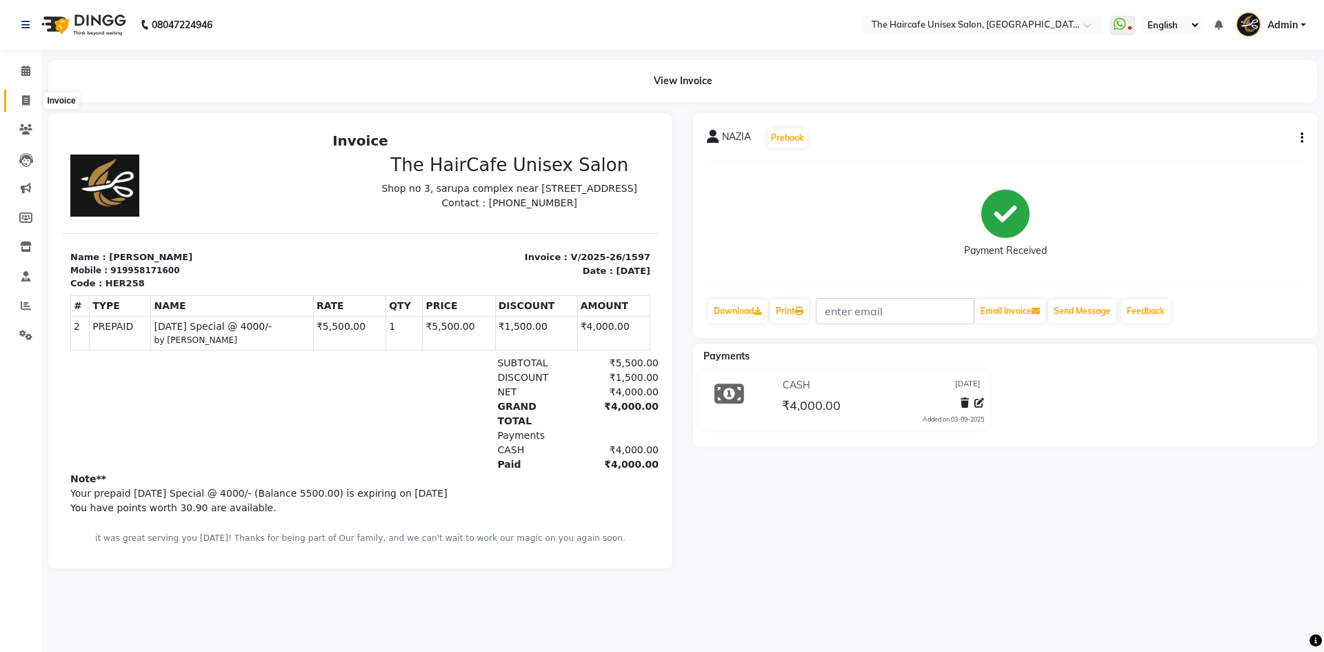
click at [23, 97] on icon at bounding box center [26, 100] width 8 height 10
select select "service"
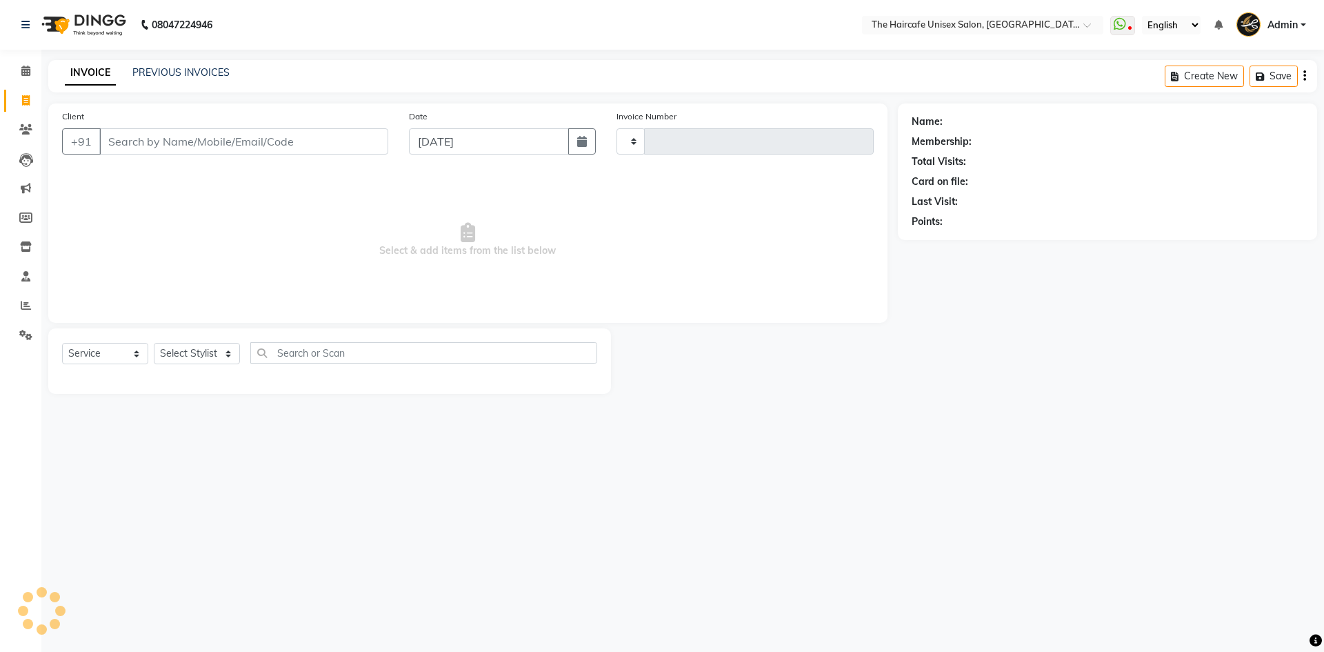
type input "1598"
select select "7412"
click at [201, 68] on link "PREVIOUS INVOICES" at bounding box center [180, 72] width 97 height 12
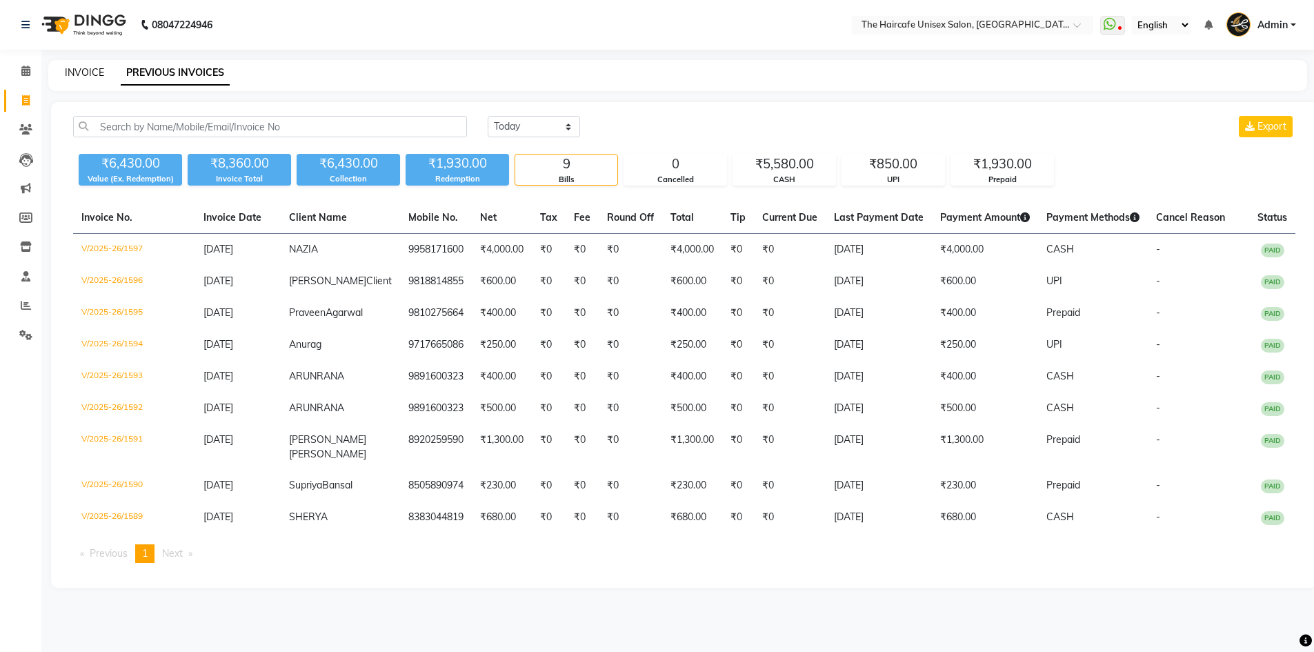
click at [79, 72] on link "INVOICE" at bounding box center [84, 72] width 39 height 12
select select "service"
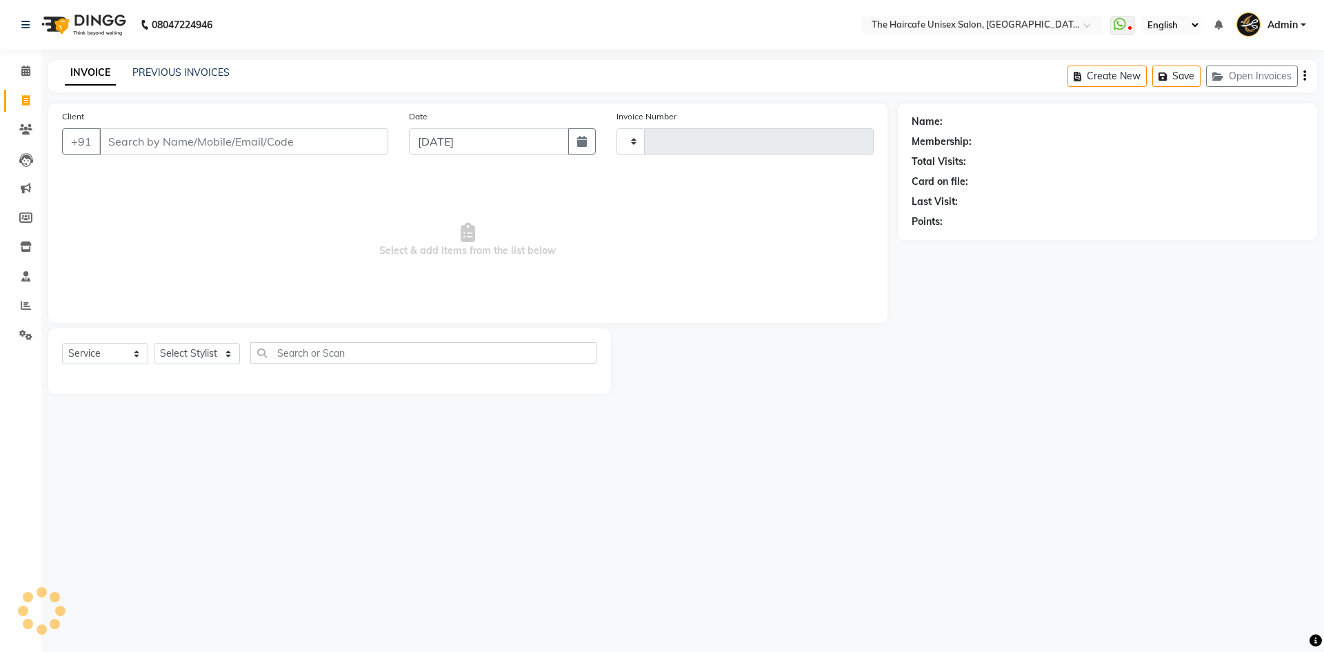
type input "1598"
select select "7412"
click at [30, 75] on icon at bounding box center [25, 71] width 9 height 10
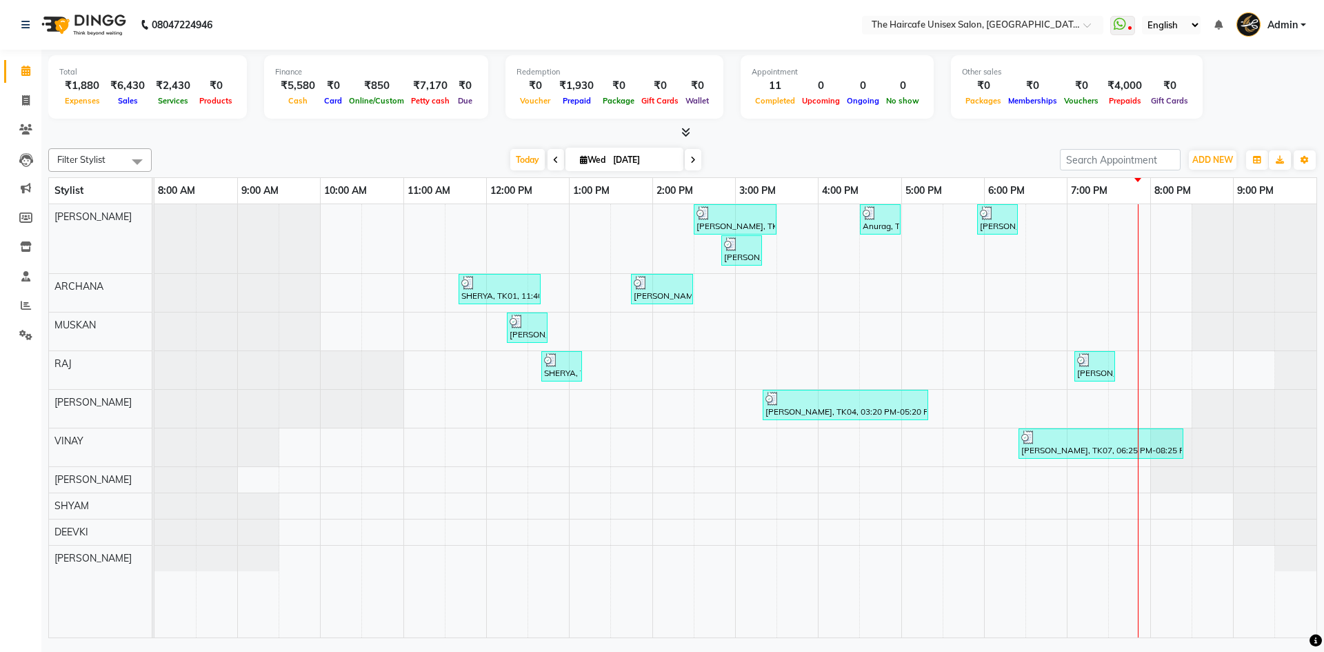
click at [689, 130] on icon at bounding box center [686, 132] width 9 height 10
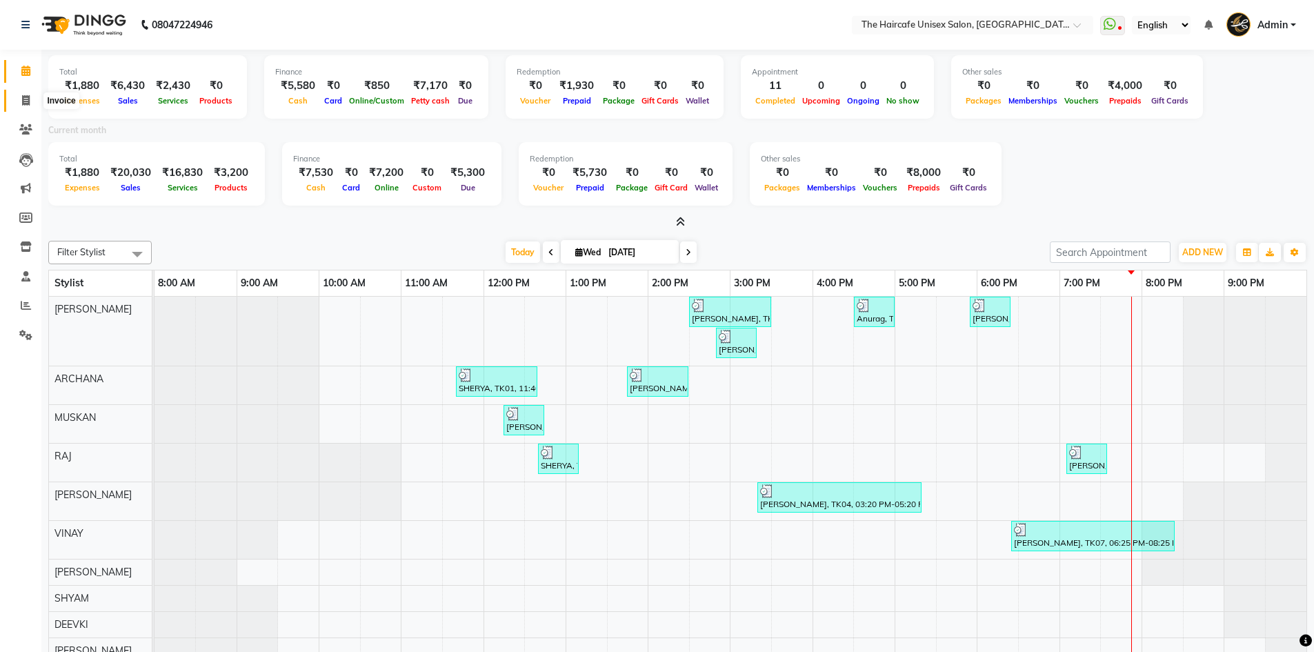
click at [28, 105] on icon at bounding box center [26, 100] width 8 height 10
select select "service"
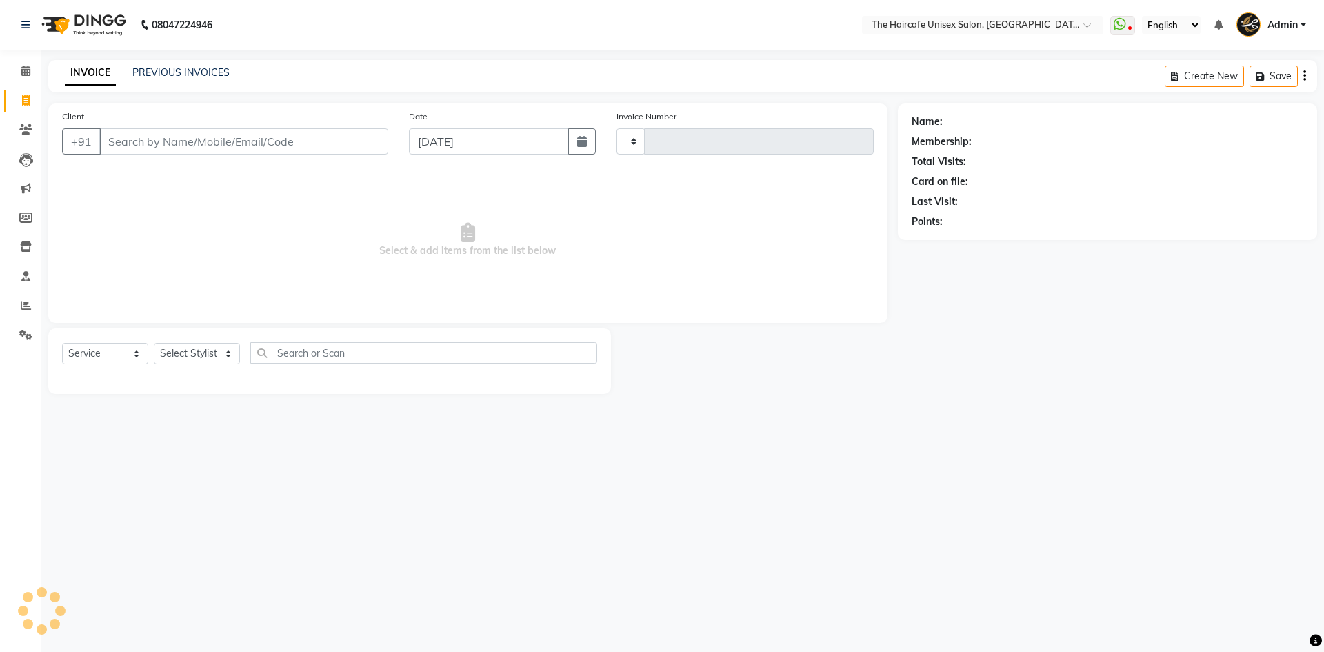
type input "1598"
select select "7412"
click at [175, 79] on div "PREVIOUS INVOICES" at bounding box center [180, 73] width 97 height 14
click at [179, 69] on link "PREVIOUS INVOICES" at bounding box center [180, 72] width 97 height 12
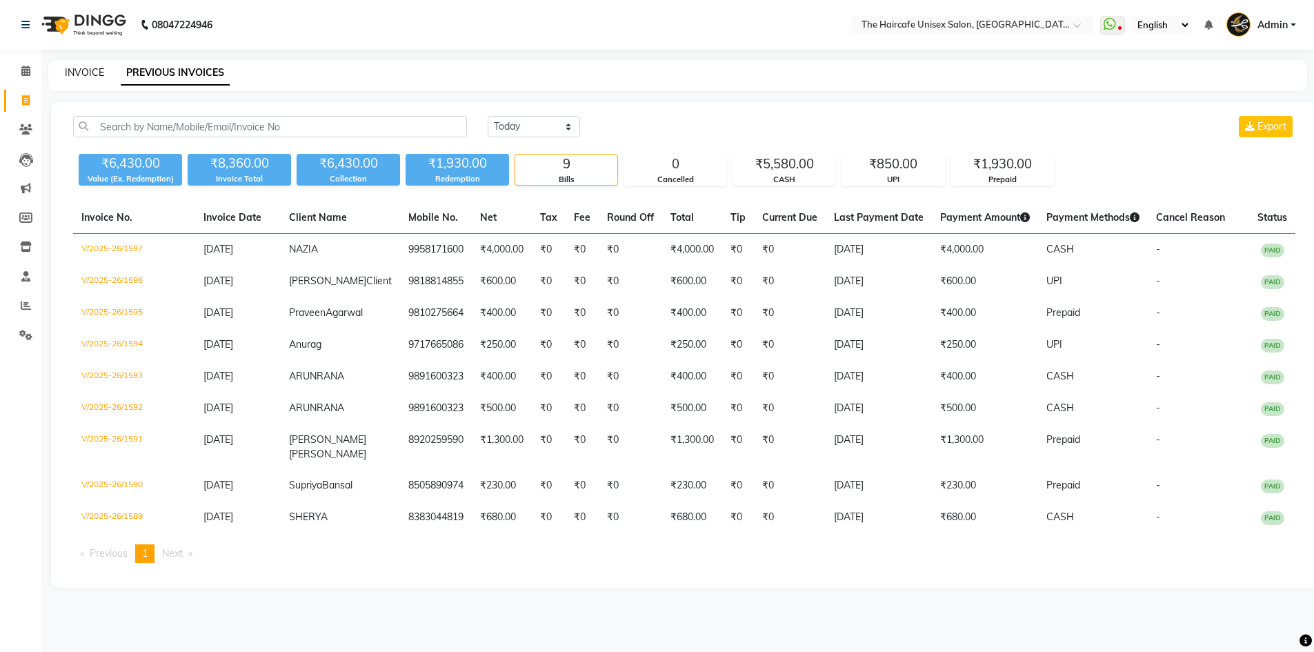
click at [82, 68] on link "INVOICE" at bounding box center [84, 72] width 39 height 12
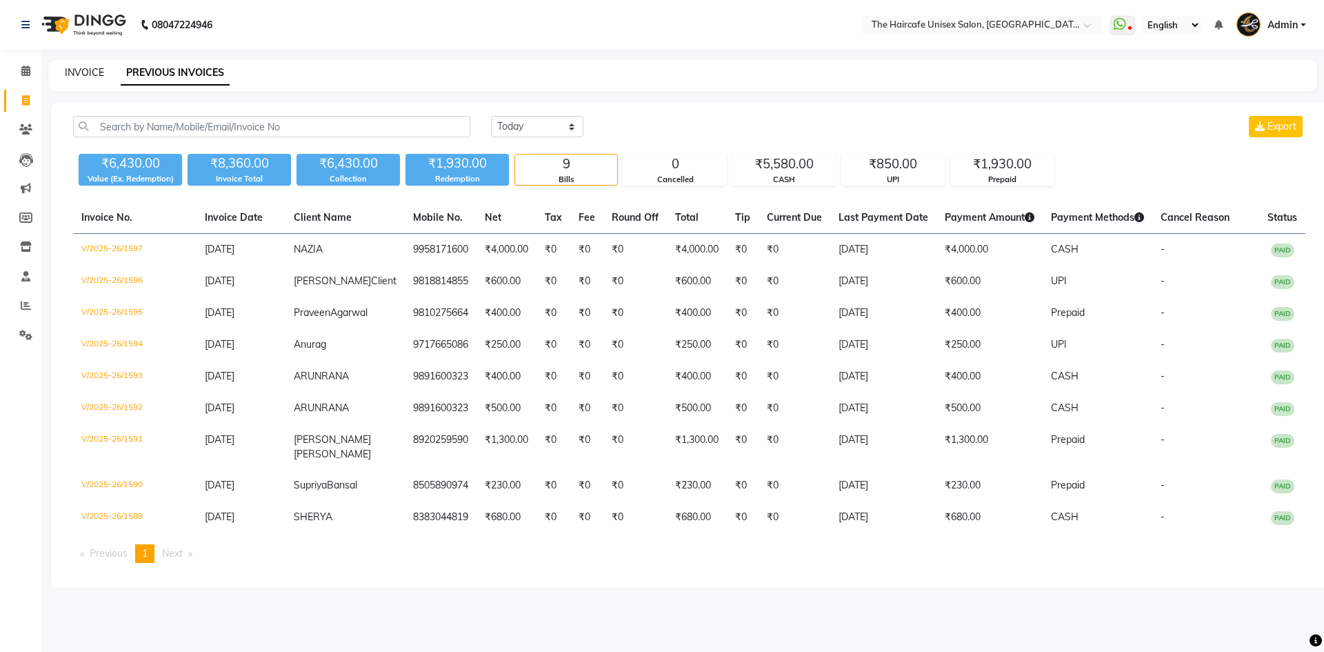
select select "service"
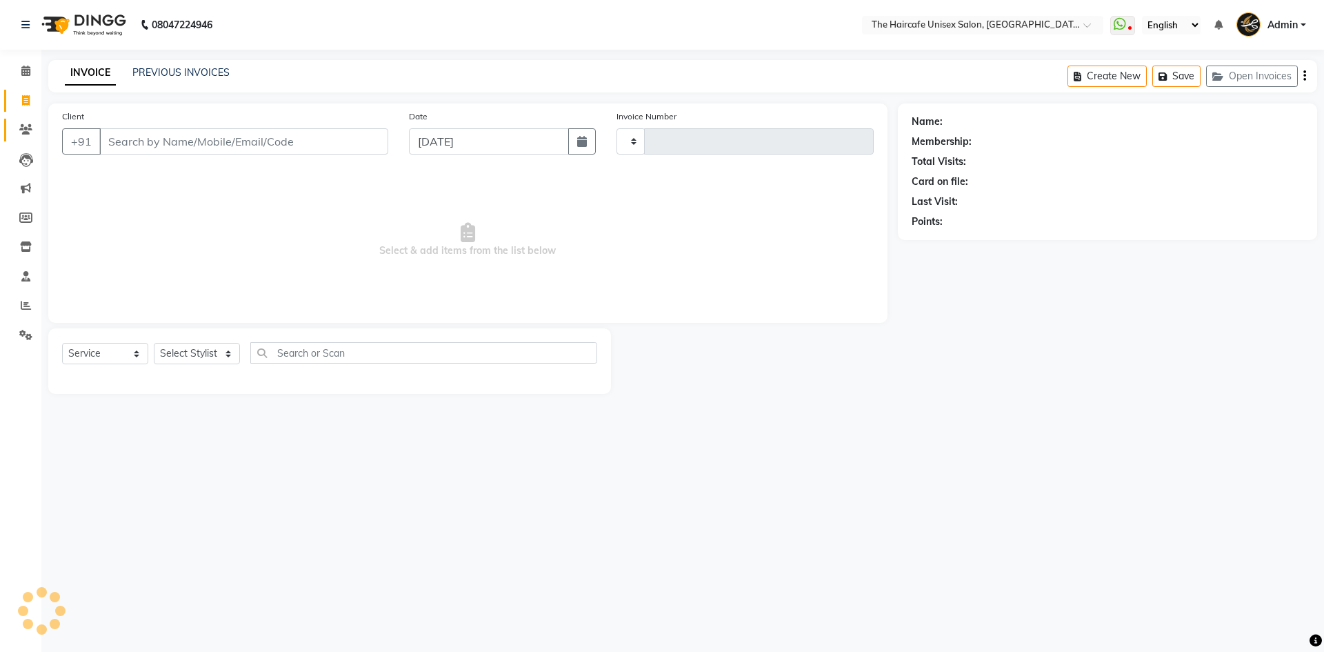
type input "1598"
select select "7412"
click at [195, 358] on select "Select Stylist [PERSON_NAME] [PERSON_NAME] [PERSON_NAME] [PERSON_NAME] SHYAM SH…" at bounding box center [197, 353] width 86 height 21
click at [154, 343] on select "Select Stylist [PERSON_NAME] [PERSON_NAME] [PERSON_NAME] [PERSON_NAME] SHYAM SH…" at bounding box center [197, 353] width 86 height 21
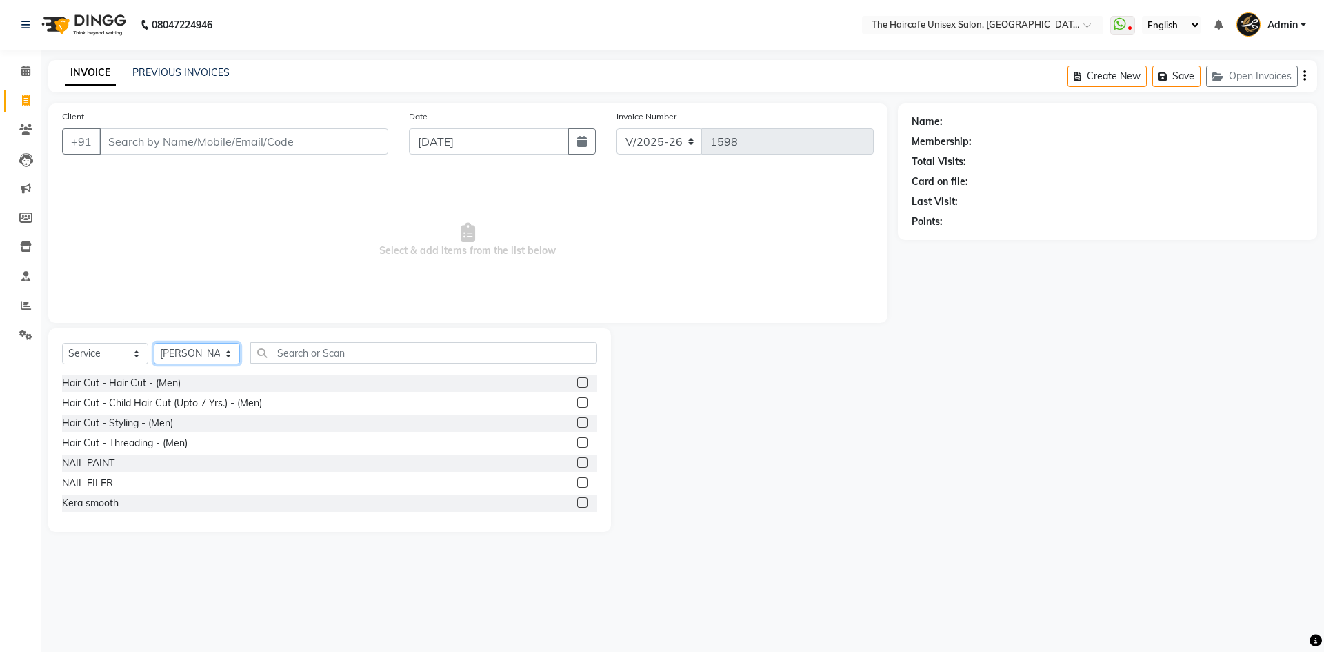
click at [206, 347] on select "Select Stylist [PERSON_NAME] [PERSON_NAME] [PERSON_NAME] [PERSON_NAME] SHYAM SH…" at bounding box center [197, 353] width 86 height 21
select select "65654"
click at [154, 343] on select "Select Stylist [PERSON_NAME] [PERSON_NAME] [PERSON_NAME] [PERSON_NAME] SHYAM SH…" at bounding box center [197, 353] width 86 height 21
click at [321, 355] on input "text" at bounding box center [423, 352] width 347 height 21
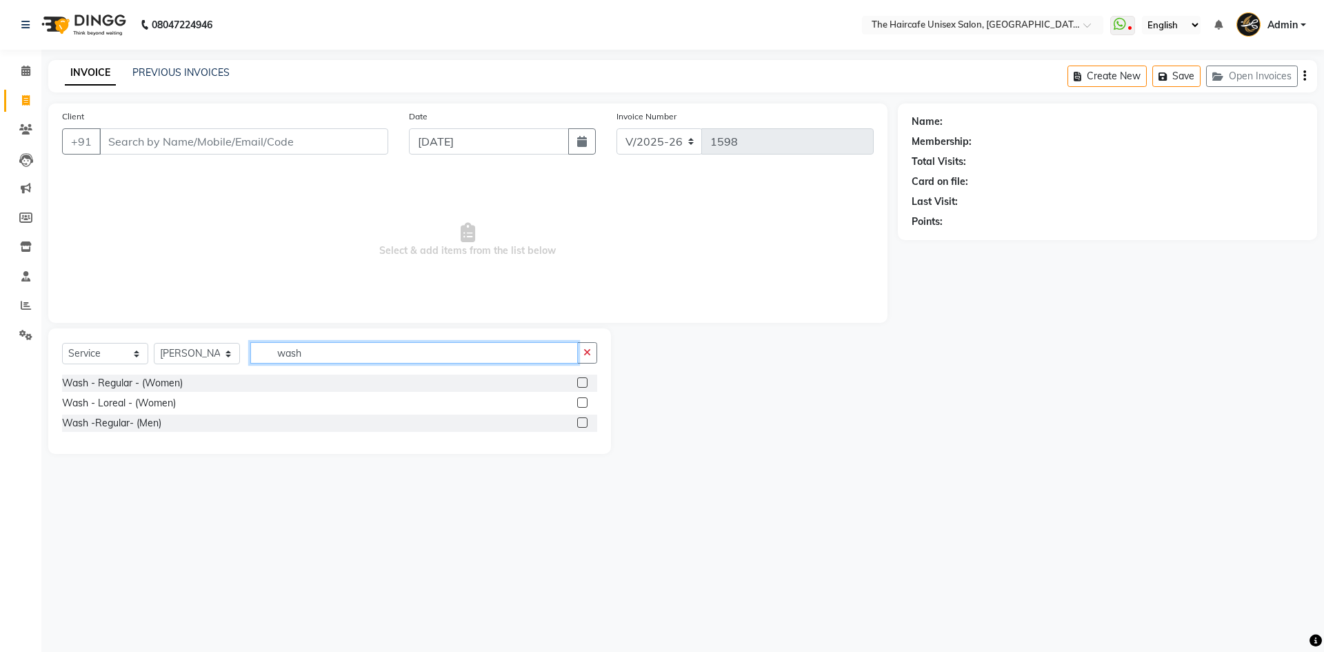
type input "wash"
click at [585, 381] on label at bounding box center [582, 382] width 10 height 10
click at [585, 381] on input "checkbox" at bounding box center [581, 383] width 9 height 9
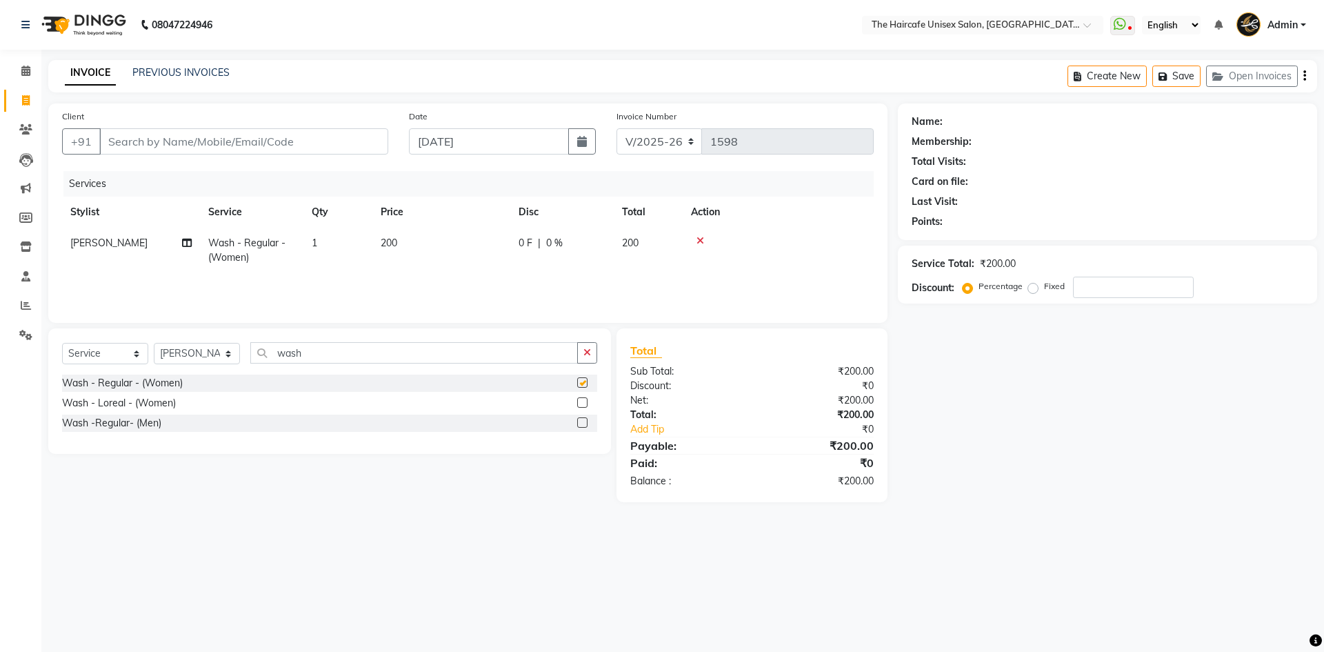
checkbox input "false"
click at [397, 358] on input "wash" at bounding box center [414, 352] width 328 height 21
type input "w"
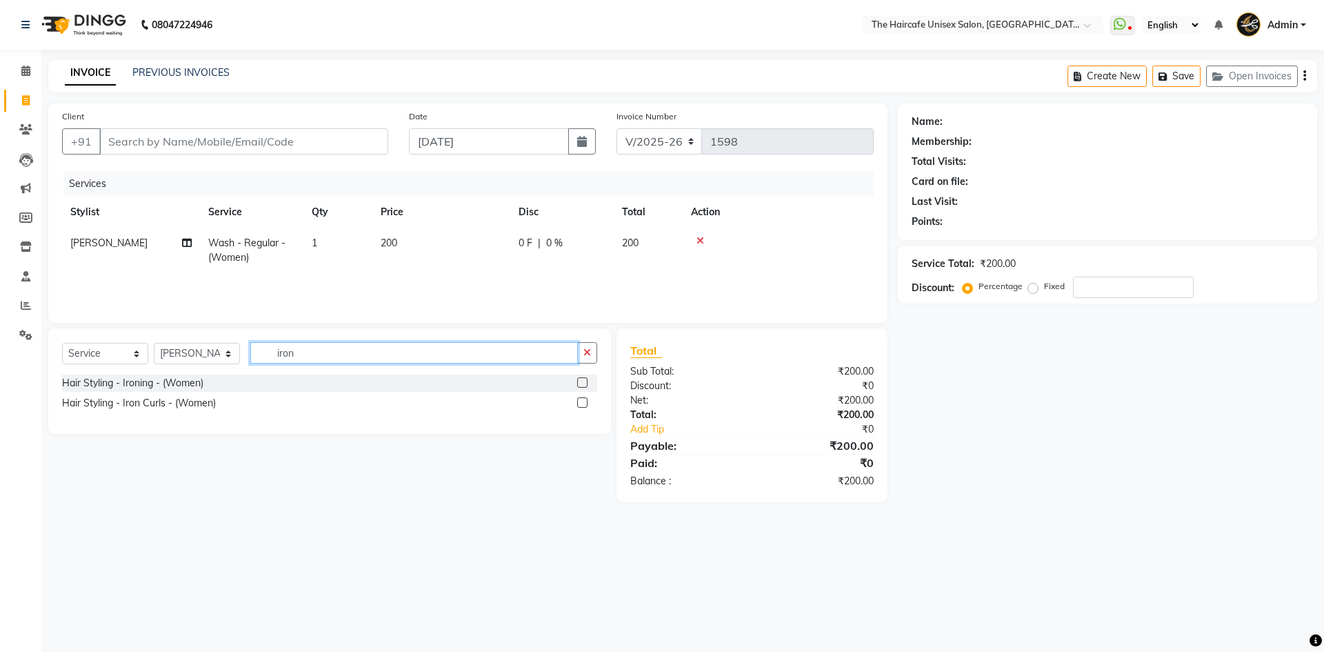
type input "iron"
click at [582, 379] on label at bounding box center [582, 382] width 10 height 10
click at [582, 379] on input "checkbox" at bounding box center [581, 383] width 9 height 9
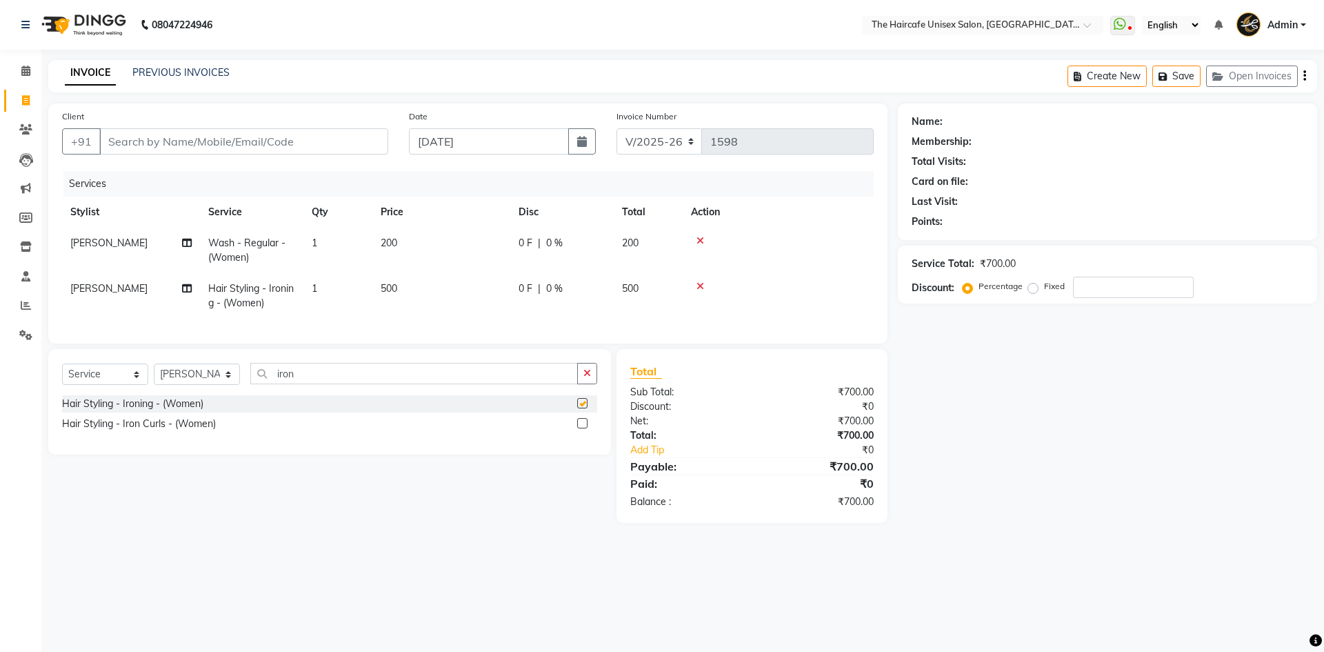
checkbox input "false"
click at [132, 292] on span "[PERSON_NAME]" at bounding box center [108, 288] width 77 height 12
select select "65654"
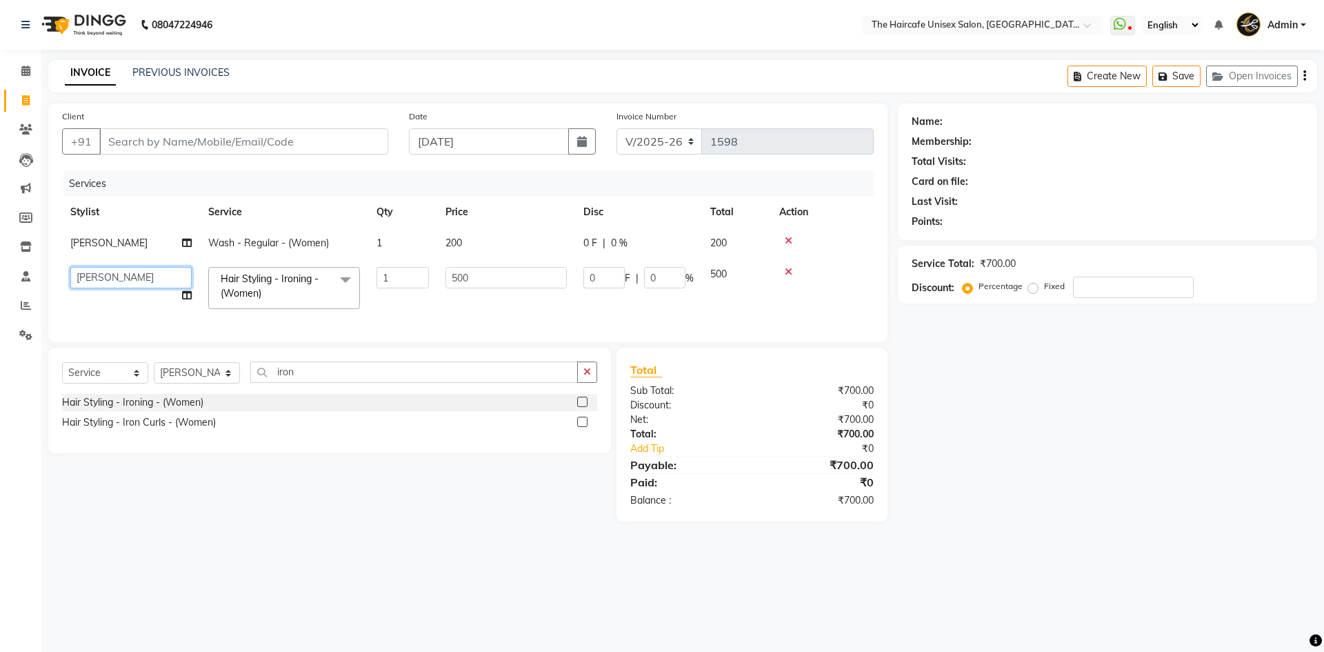
click at [135, 281] on select "[PERSON_NAME] [PERSON_NAME] [PERSON_NAME] [PERSON_NAME] SHYAM SHYAM JI [PERSON_…" at bounding box center [130, 277] width 121 height 21
select select "68578"
click at [306, 383] on input "iron" at bounding box center [414, 371] width 328 height 21
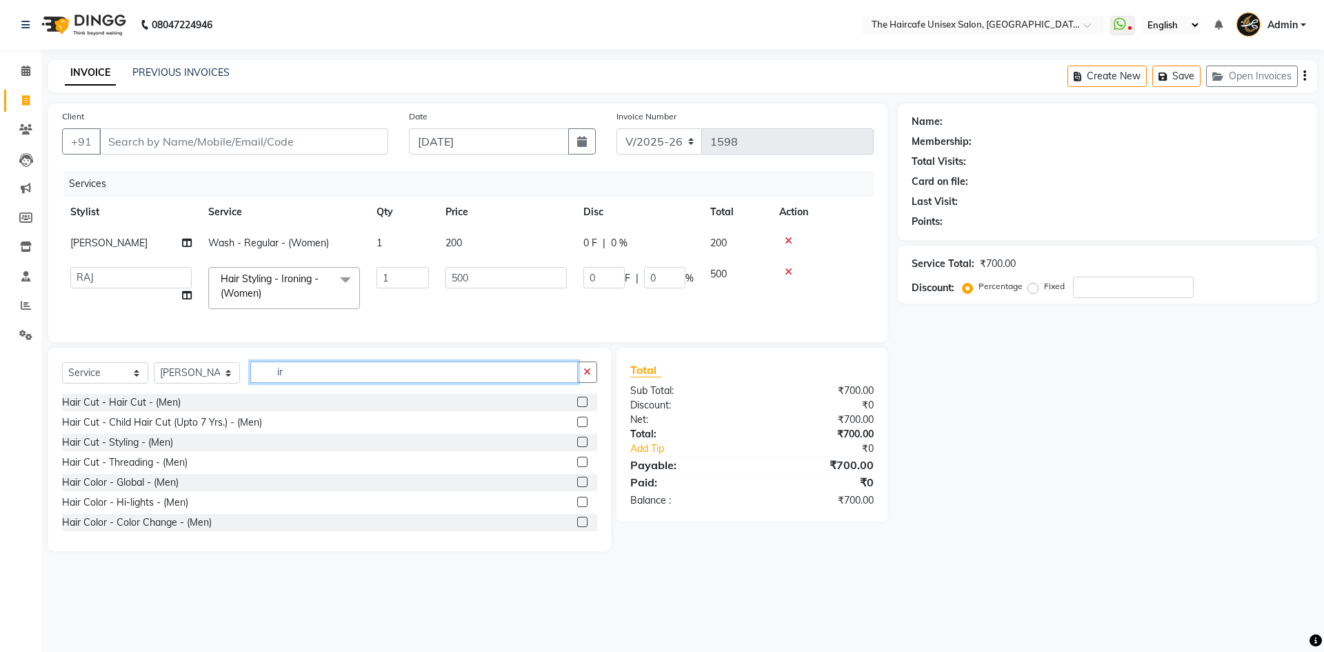
type input "i"
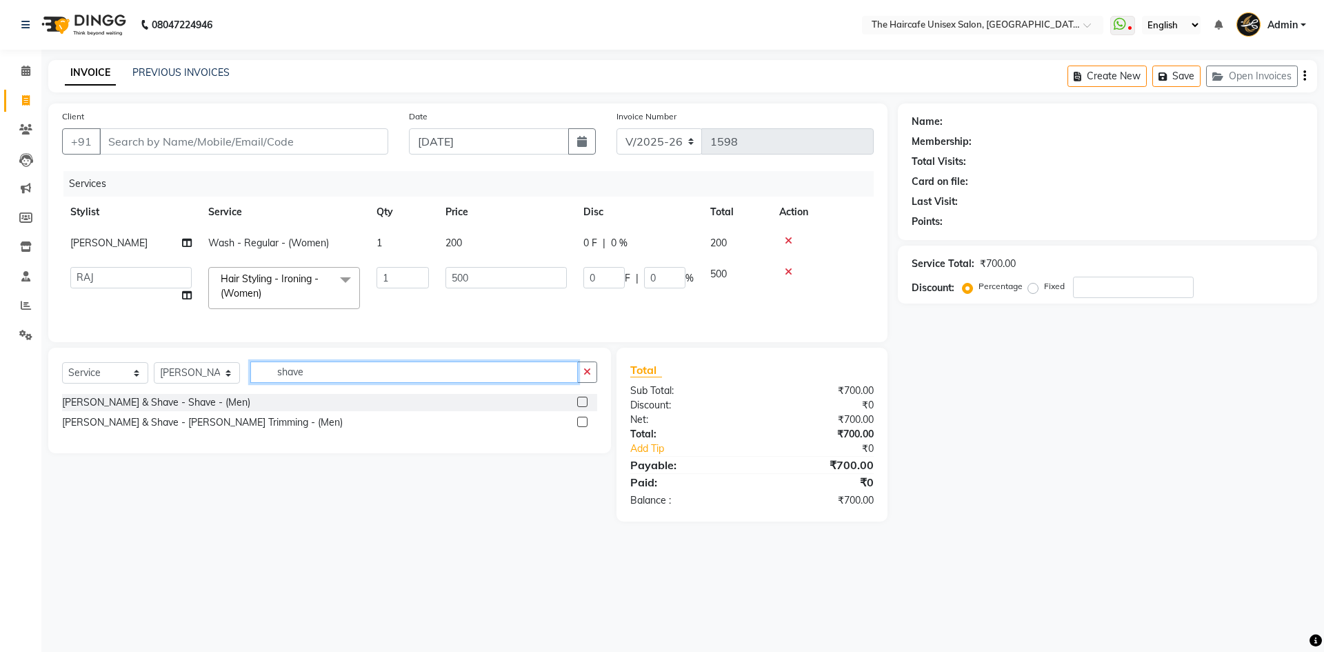
type input "shave"
click at [586, 407] on label at bounding box center [582, 402] width 10 height 10
click at [586, 407] on input "checkbox" at bounding box center [581, 402] width 9 height 9
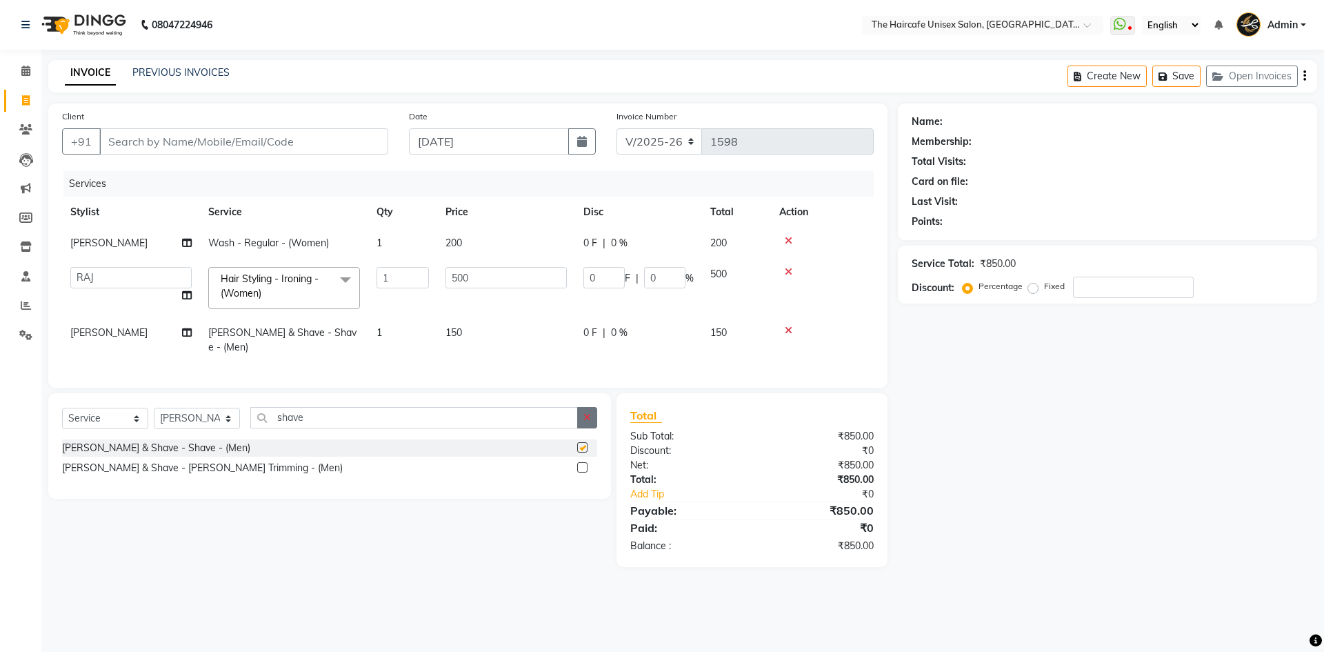
checkbox input "false"
click at [584, 462] on label at bounding box center [582, 467] width 10 height 10
click at [584, 464] on input "checkbox" at bounding box center [581, 468] width 9 height 9
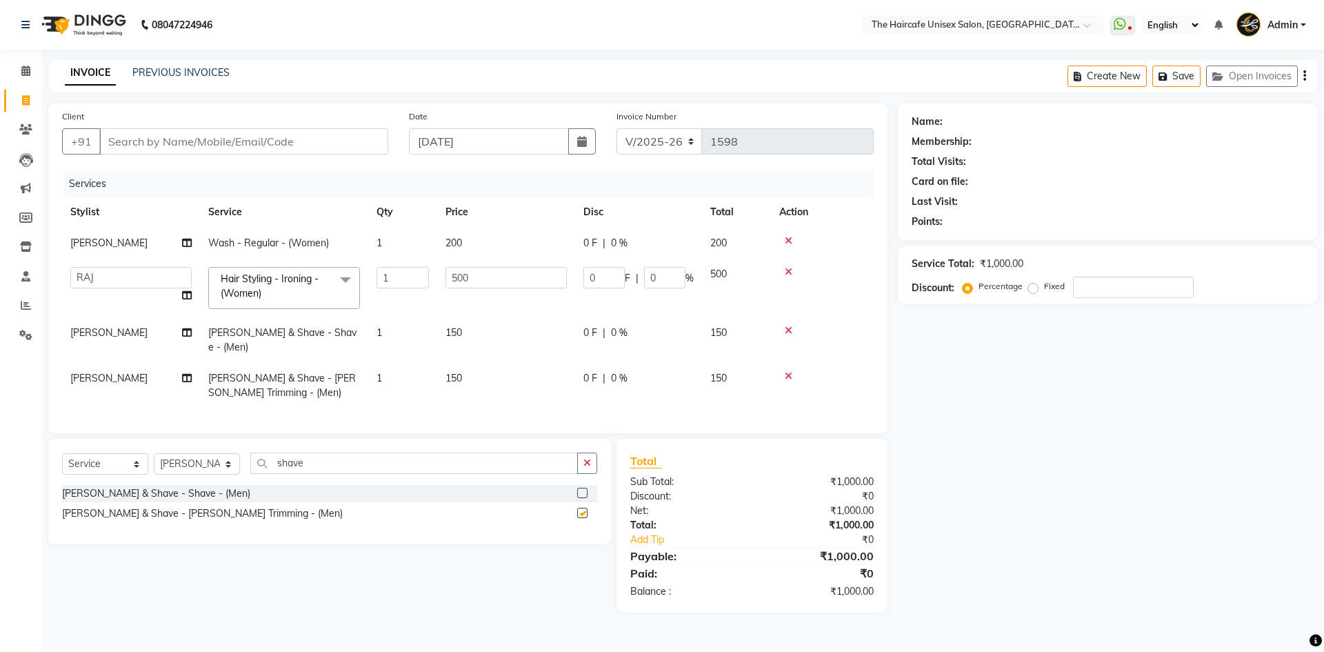
checkbox input "false"
click at [786, 330] on icon at bounding box center [789, 331] width 8 height 10
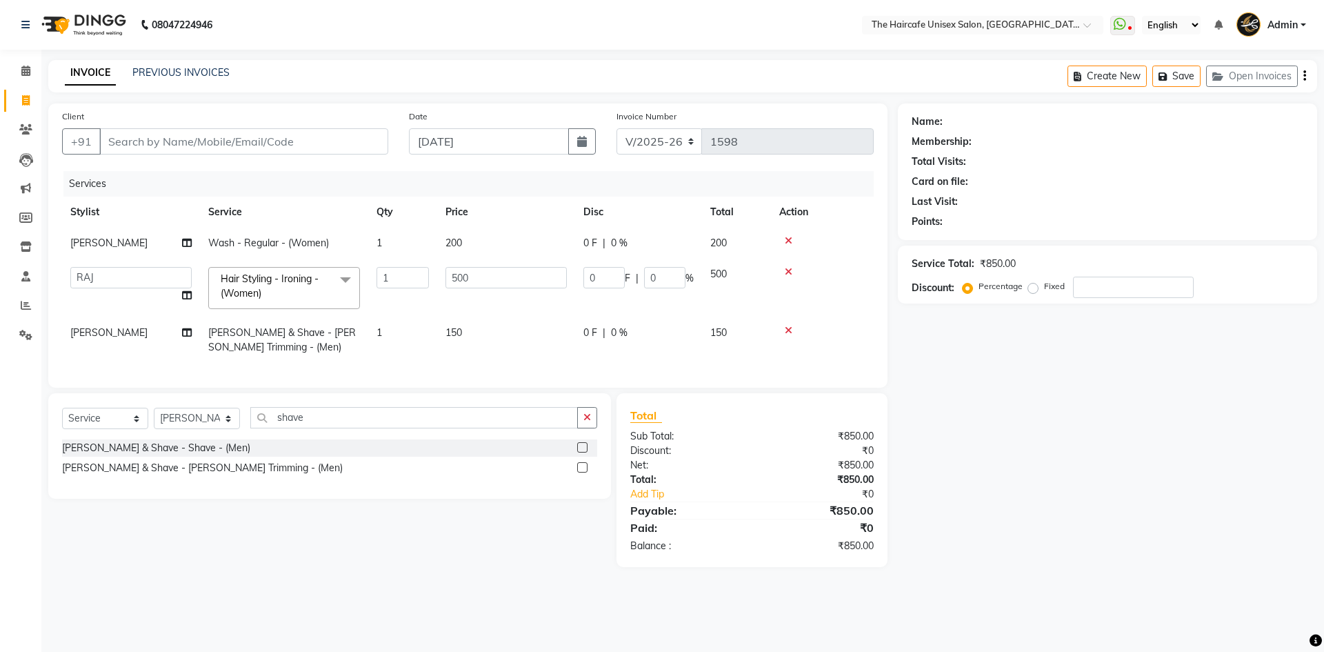
click at [139, 328] on span "[PERSON_NAME]" at bounding box center [108, 332] width 77 height 12
select select "65654"
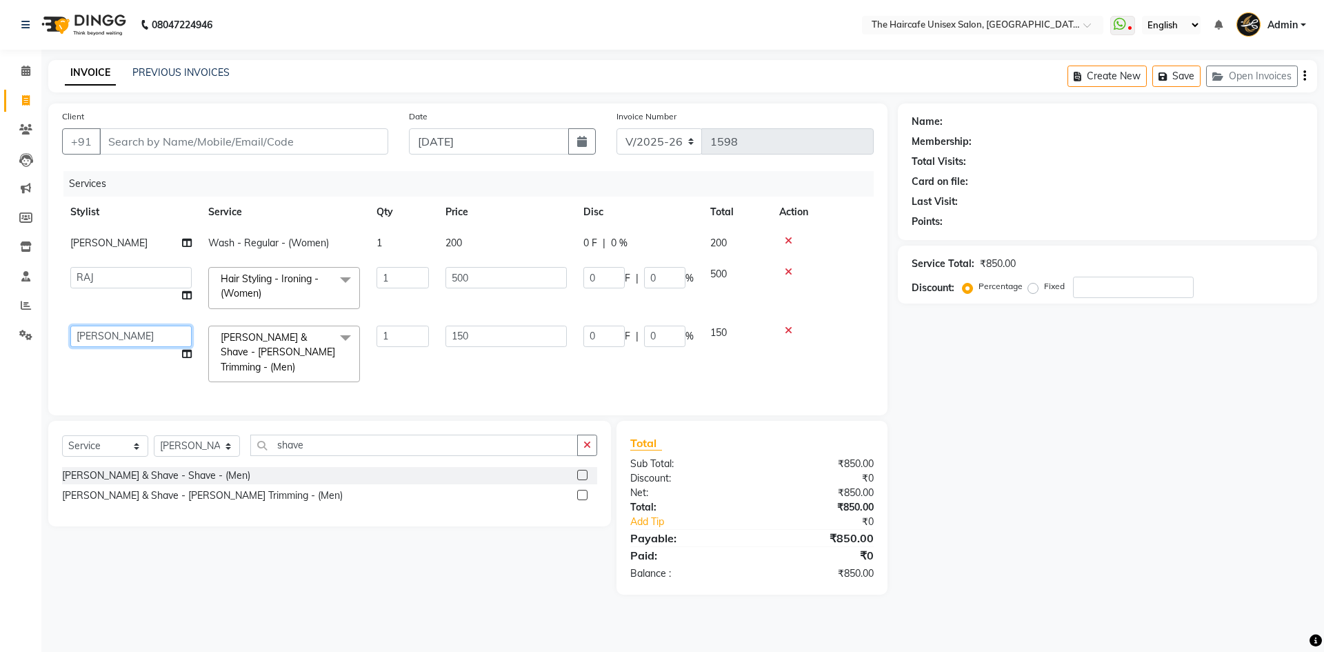
drag, startPoint x: 139, startPoint y: 328, endPoint x: 137, endPoint y: 340, distance: 12.6
click at [139, 328] on select "[PERSON_NAME] [PERSON_NAME] [PERSON_NAME] [PERSON_NAME] SHYAM SHYAM JI [PERSON_…" at bounding box center [130, 336] width 121 height 21
click at [339, 439] on input "shave" at bounding box center [414, 445] width 328 height 21
type input "s"
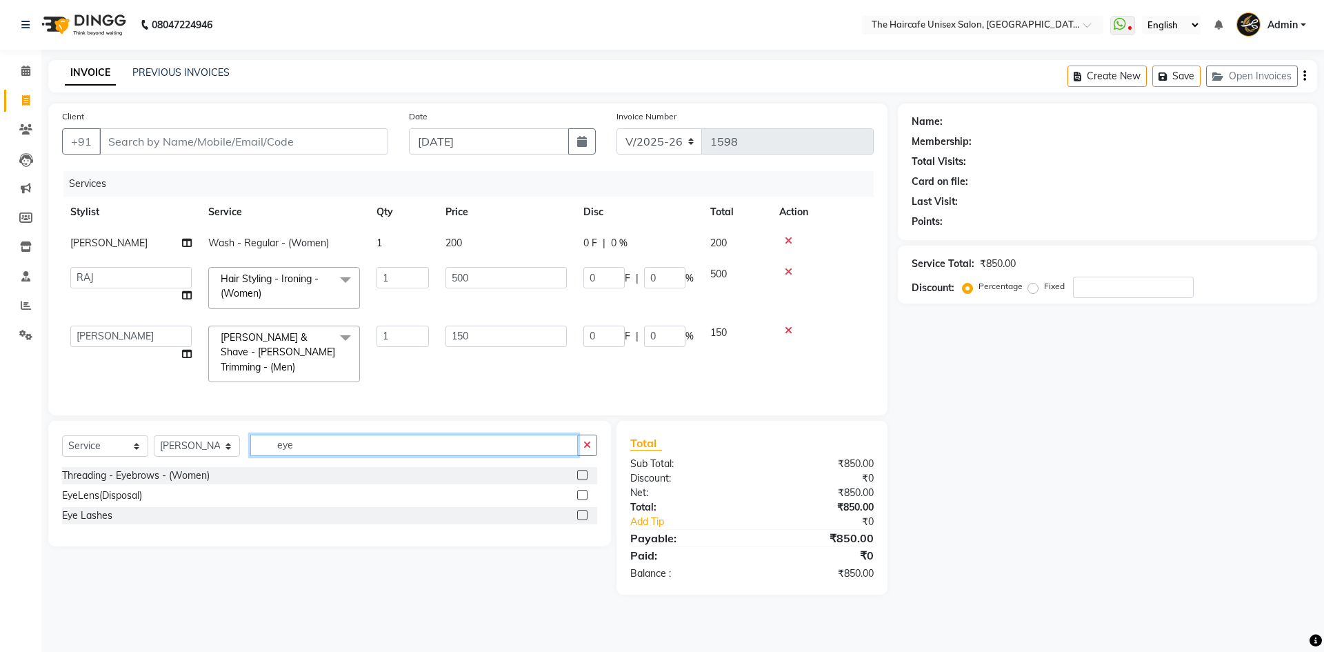
type input "eye"
click at [579, 470] on label at bounding box center [582, 475] width 10 height 10
click at [579, 471] on input "checkbox" at bounding box center [581, 475] width 9 height 9
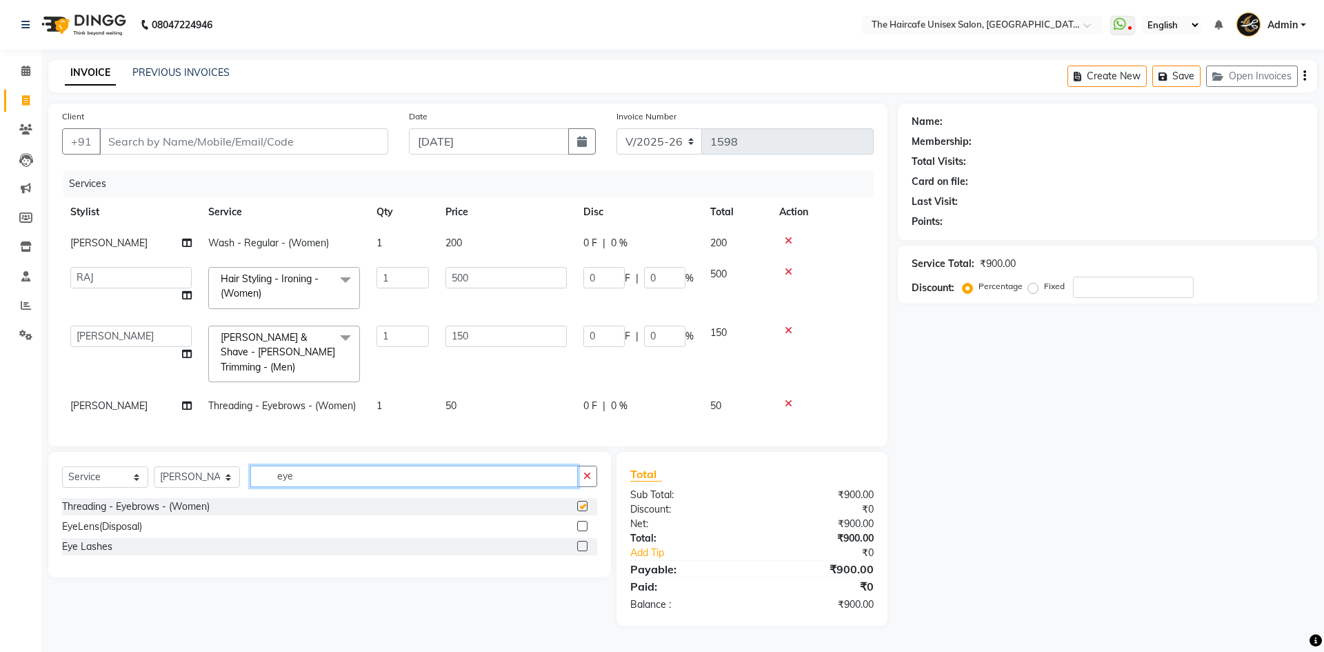
checkbox input "false"
click at [494, 479] on input "eye" at bounding box center [414, 476] width 328 height 21
type input "e"
type input "upper"
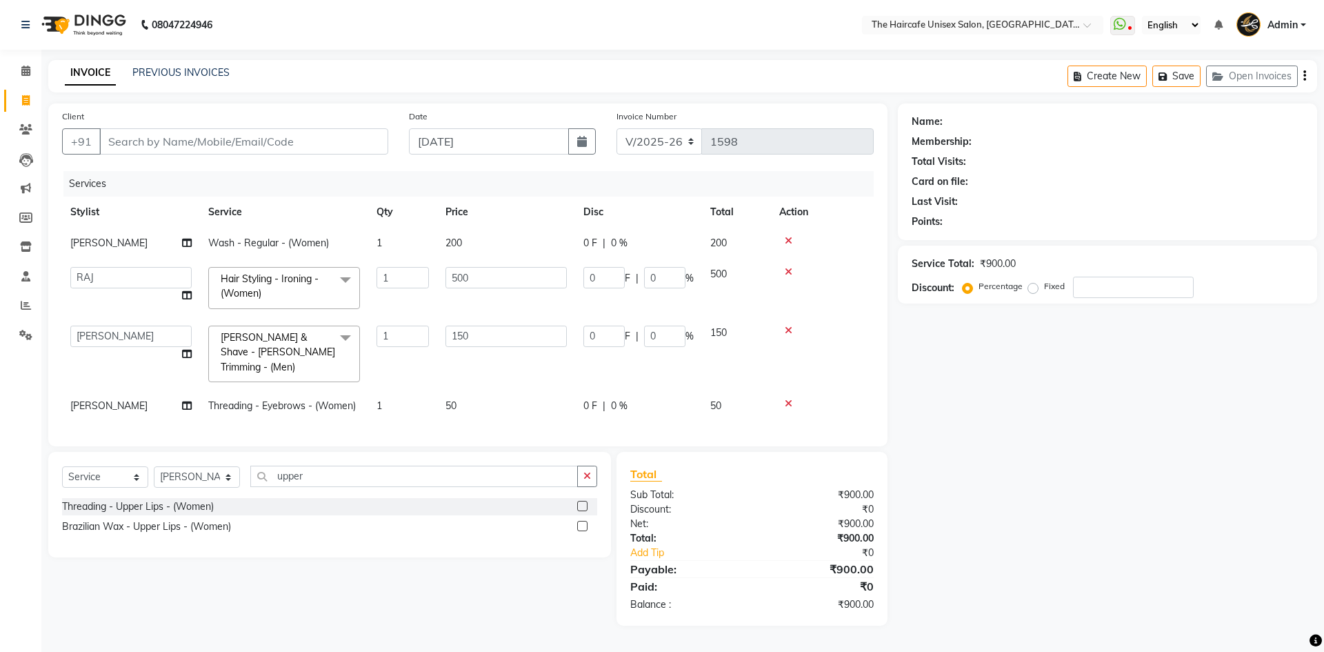
click at [587, 501] on label at bounding box center [582, 506] width 10 height 10
click at [586, 502] on input "checkbox" at bounding box center [581, 506] width 9 height 9
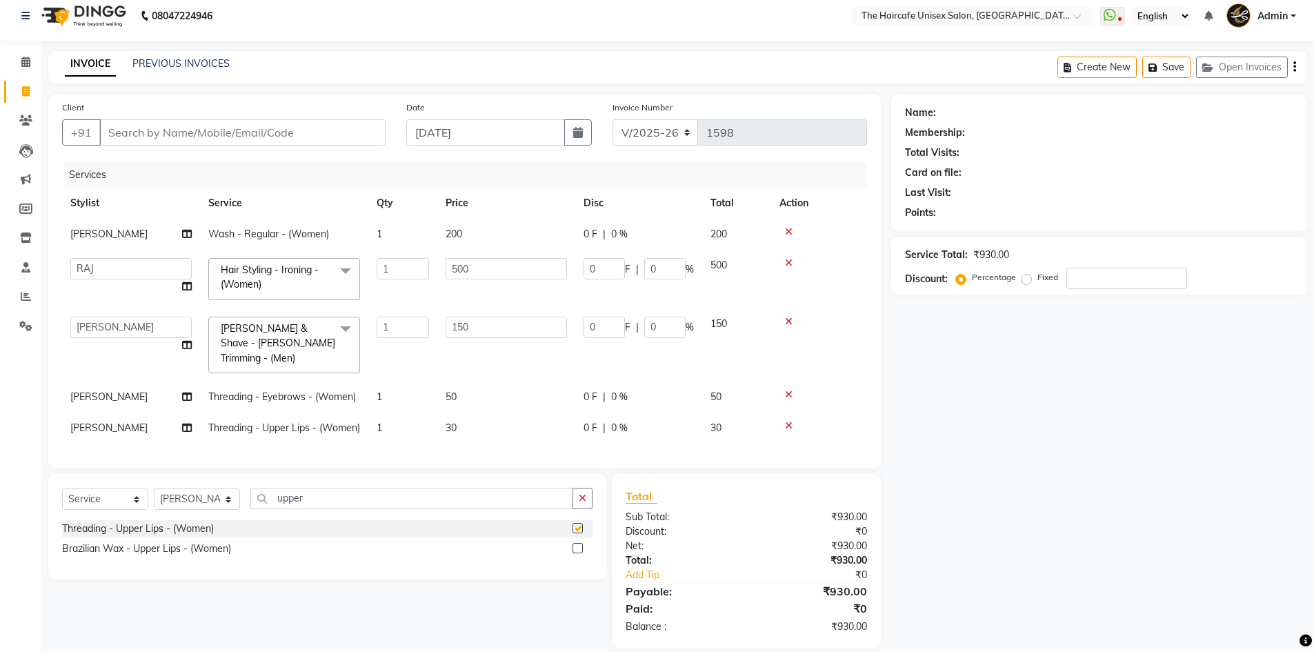
checkbox input "false"
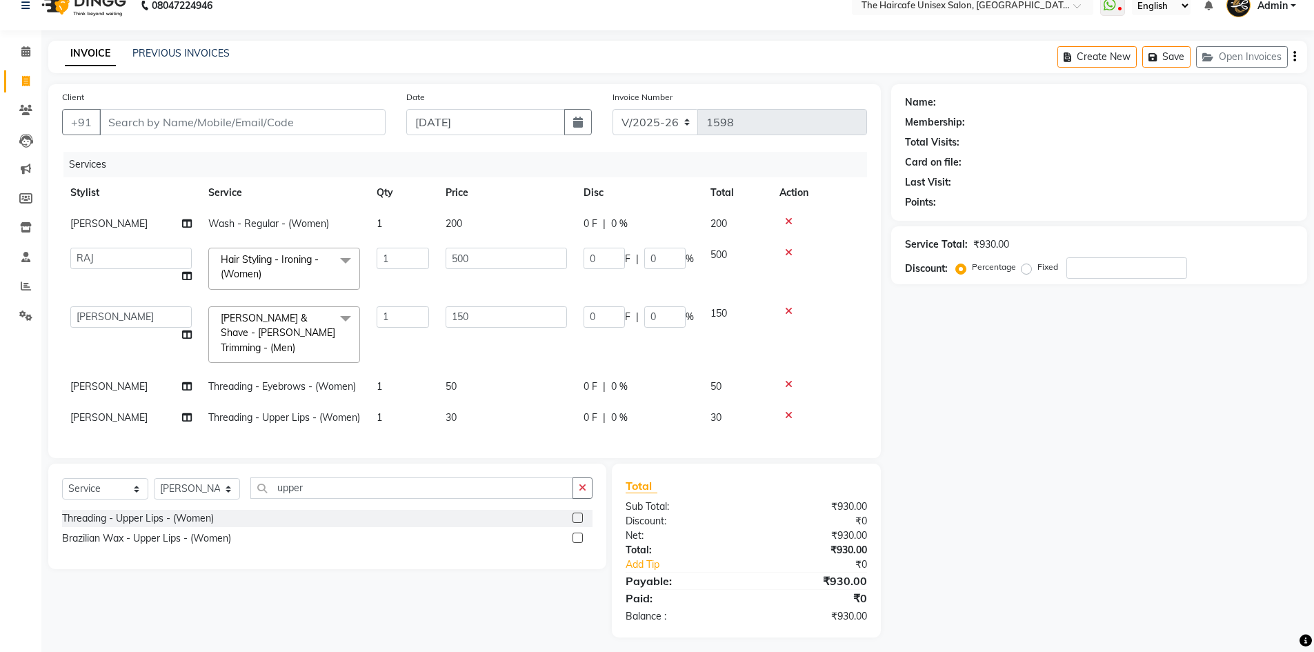
scroll to position [36, 0]
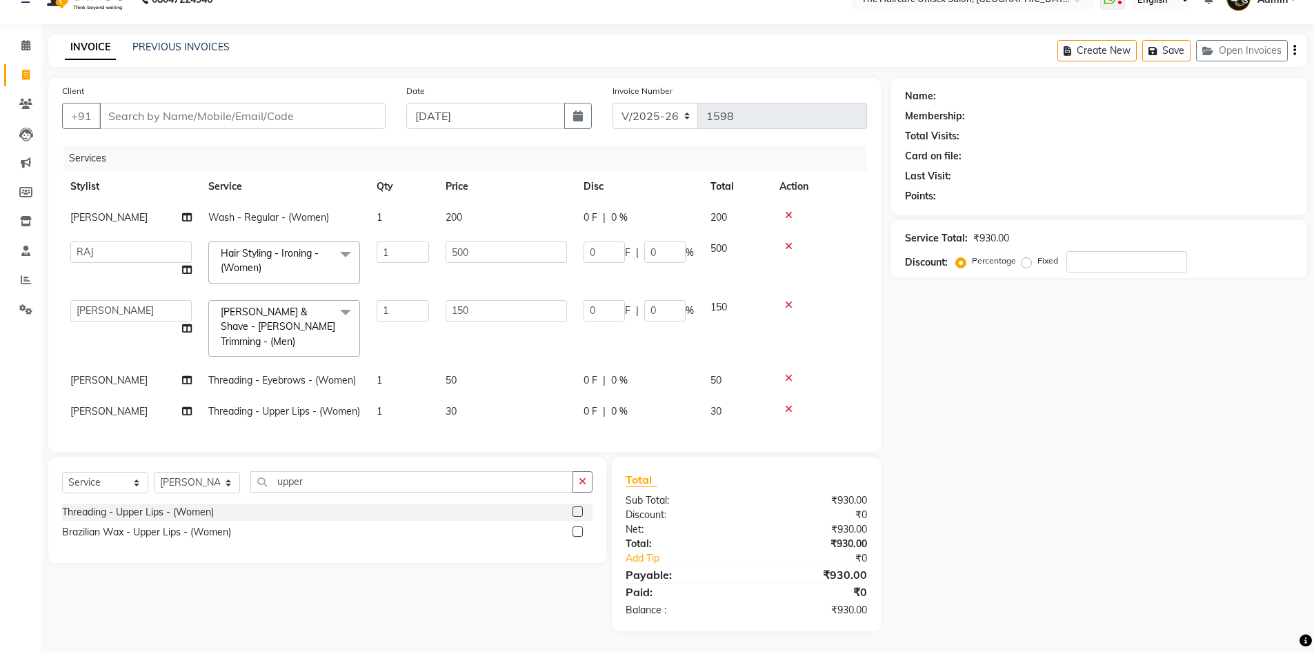
click at [142, 365] on td "[PERSON_NAME]" at bounding box center [131, 380] width 138 height 31
select select "65654"
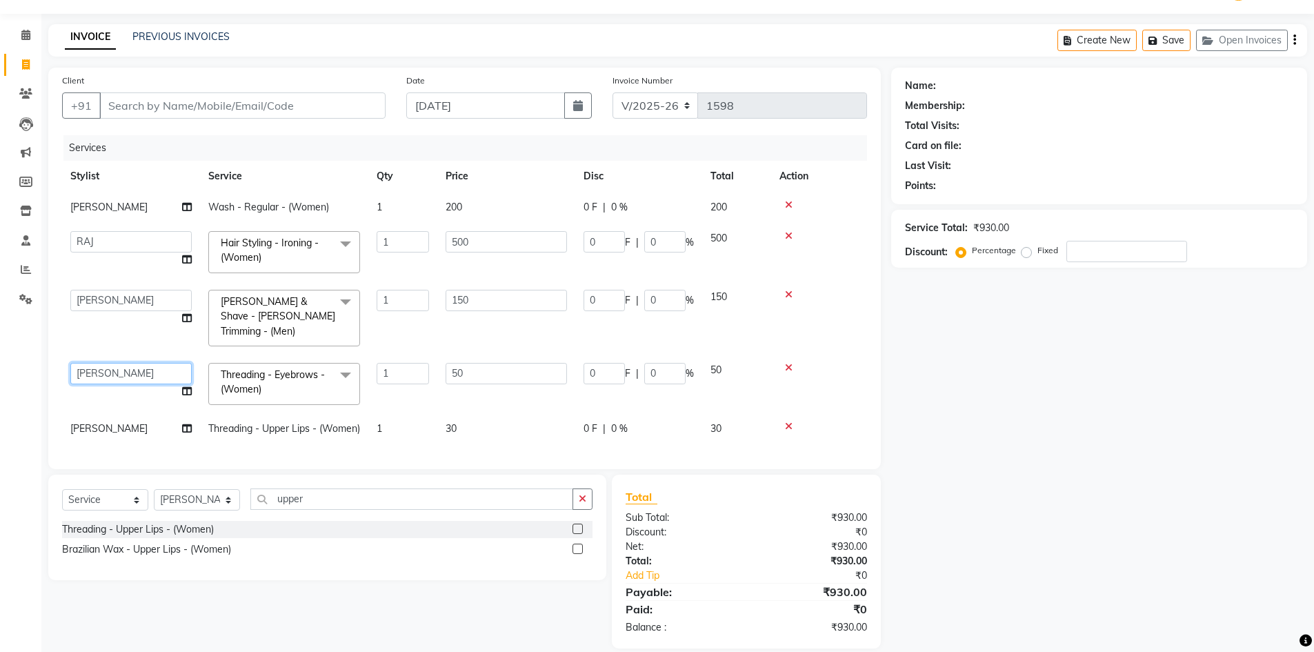
click at [141, 363] on select "[PERSON_NAME] [PERSON_NAME] [PERSON_NAME] [PERSON_NAME] SHYAM SHYAM JI [PERSON_…" at bounding box center [130, 373] width 121 height 21
select select "64975"
click at [121, 422] on span "[PERSON_NAME]" at bounding box center [108, 428] width 77 height 12
select select "65654"
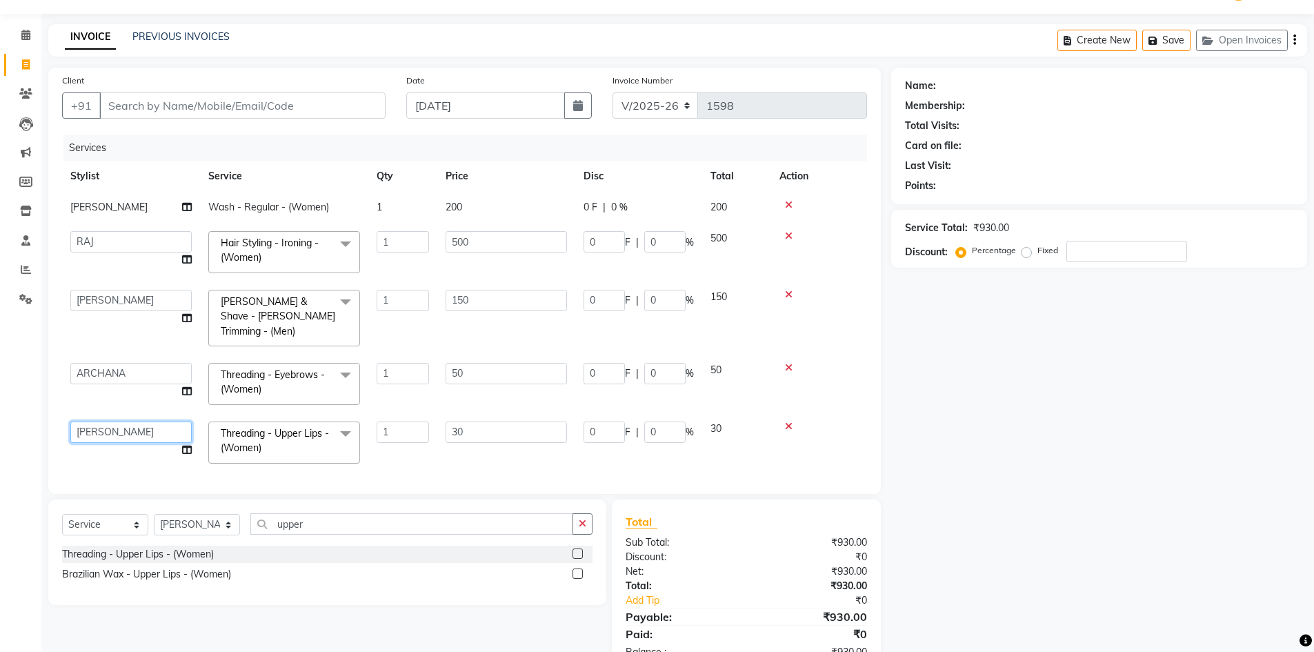
click at [121, 421] on select "[PERSON_NAME] [PERSON_NAME] [PERSON_NAME] [PERSON_NAME] SHYAM SHYAM JI [PERSON_…" at bounding box center [130, 431] width 121 height 21
select select "64975"
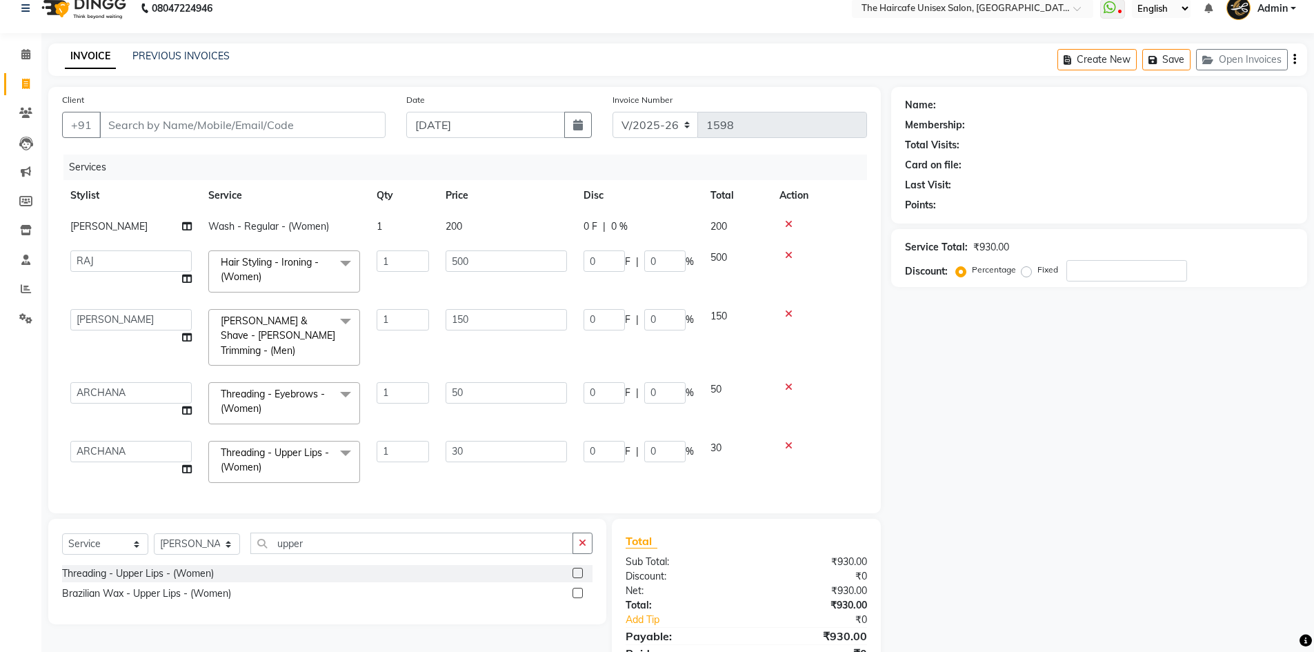
scroll to position [0, 0]
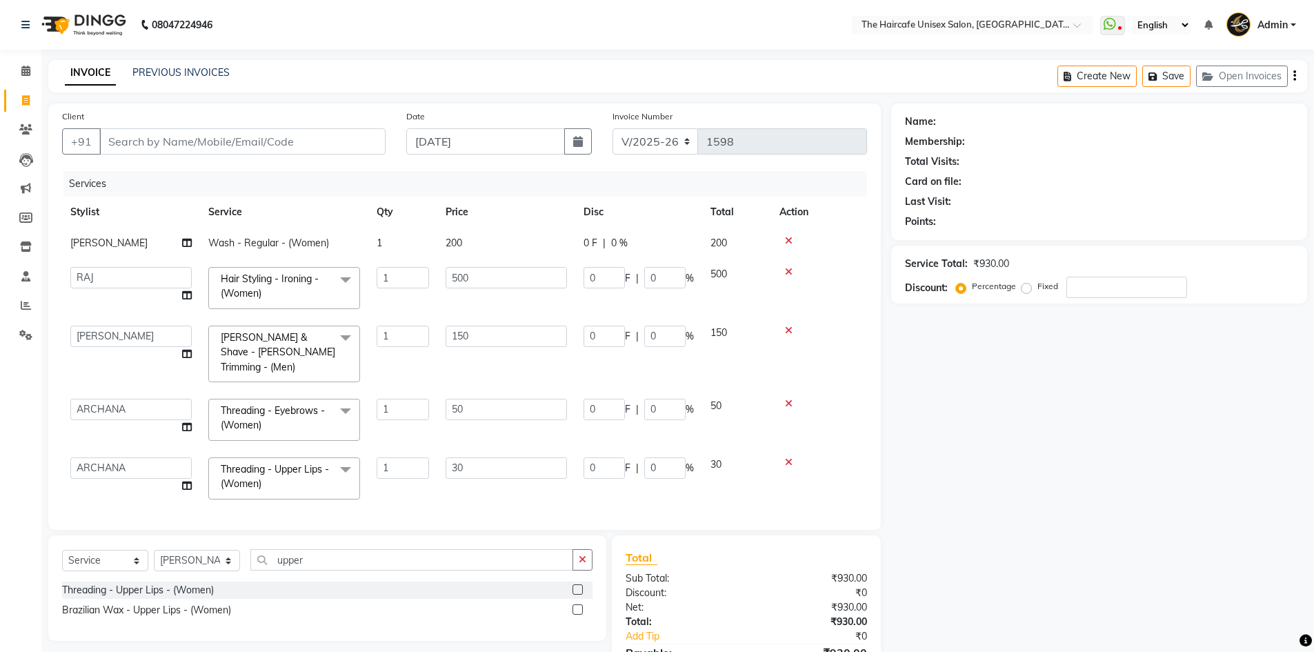
click at [1084, 413] on div "Name: Membership: Total Visits: Card on file: Last Visit: Points: Service Total…" at bounding box center [1104, 406] width 426 height 606
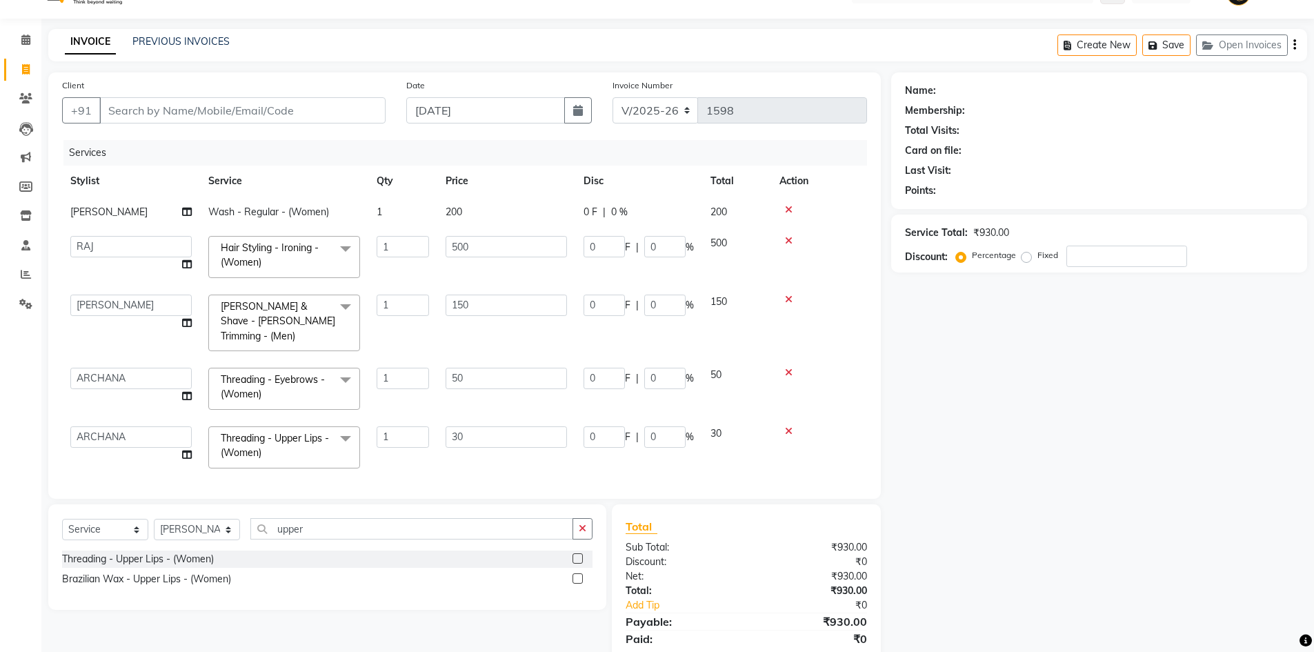
scroll to position [76, 0]
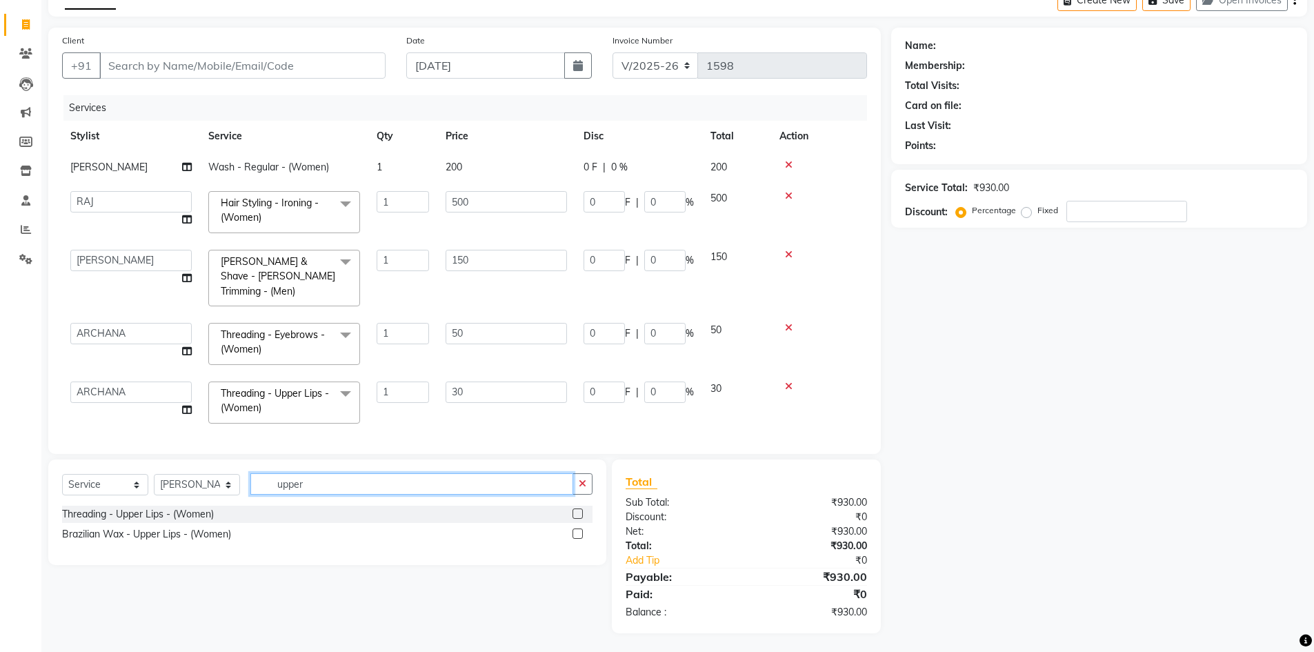
click at [311, 476] on input "upper" at bounding box center [411, 483] width 323 height 21
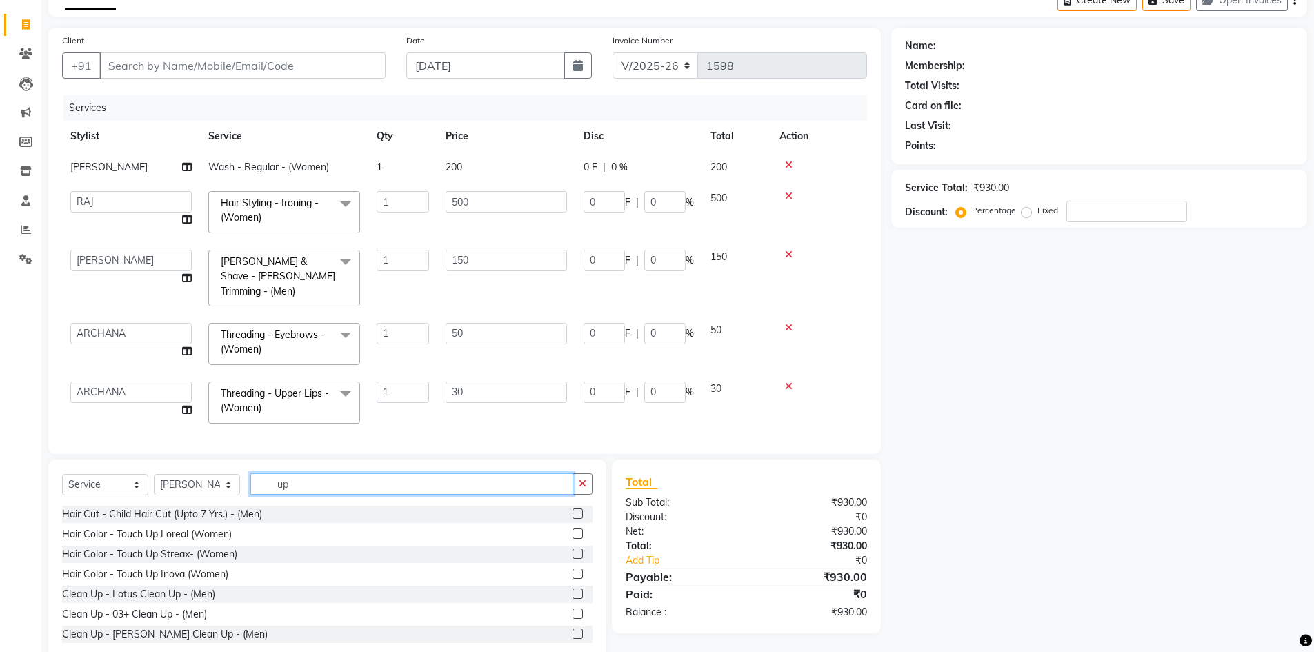
type input "u"
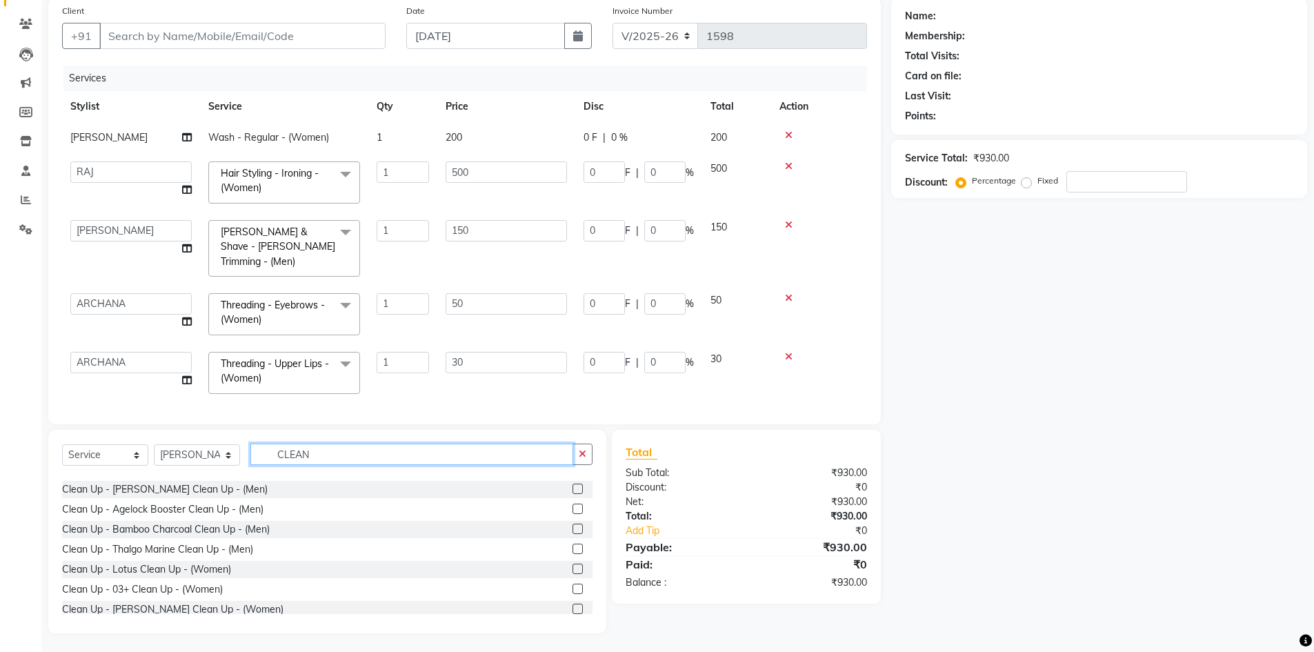
scroll to position [69, 0]
type input "CLEAN"
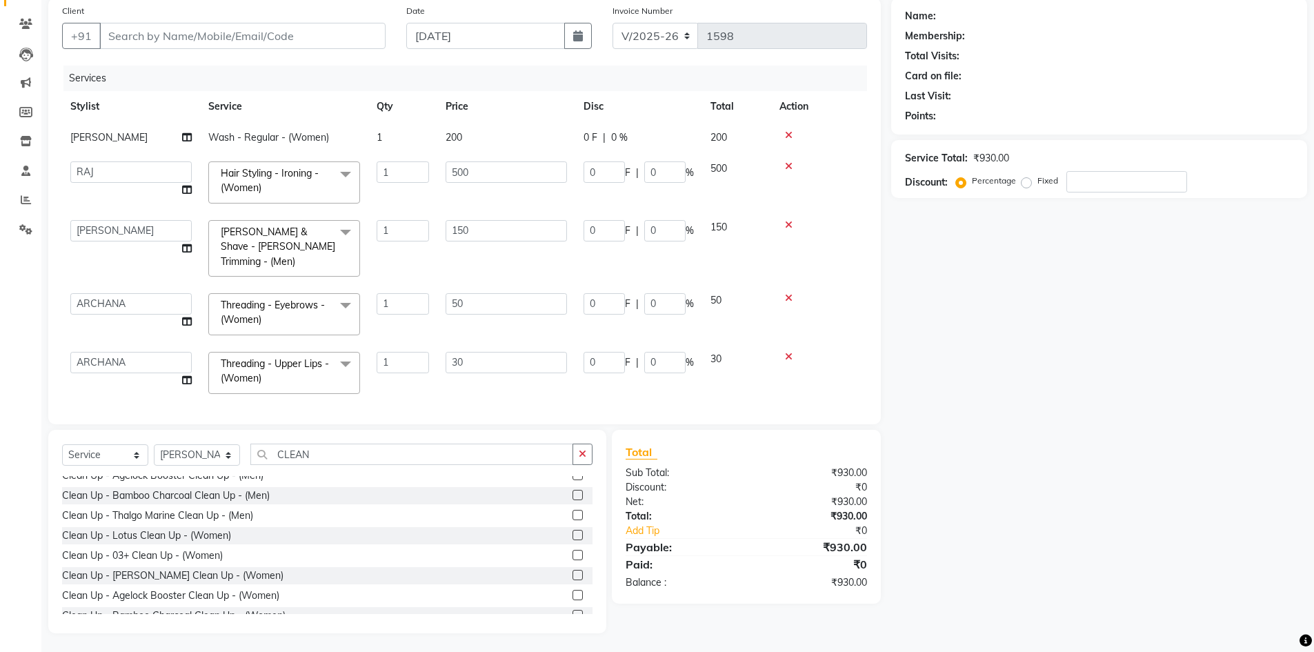
click at [573, 534] on label at bounding box center [578, 535] width 10 height 10
click at [573, 534] on input "checkbox" at bounding box center [577, 535] width 9 height 9
checkbox input "false"
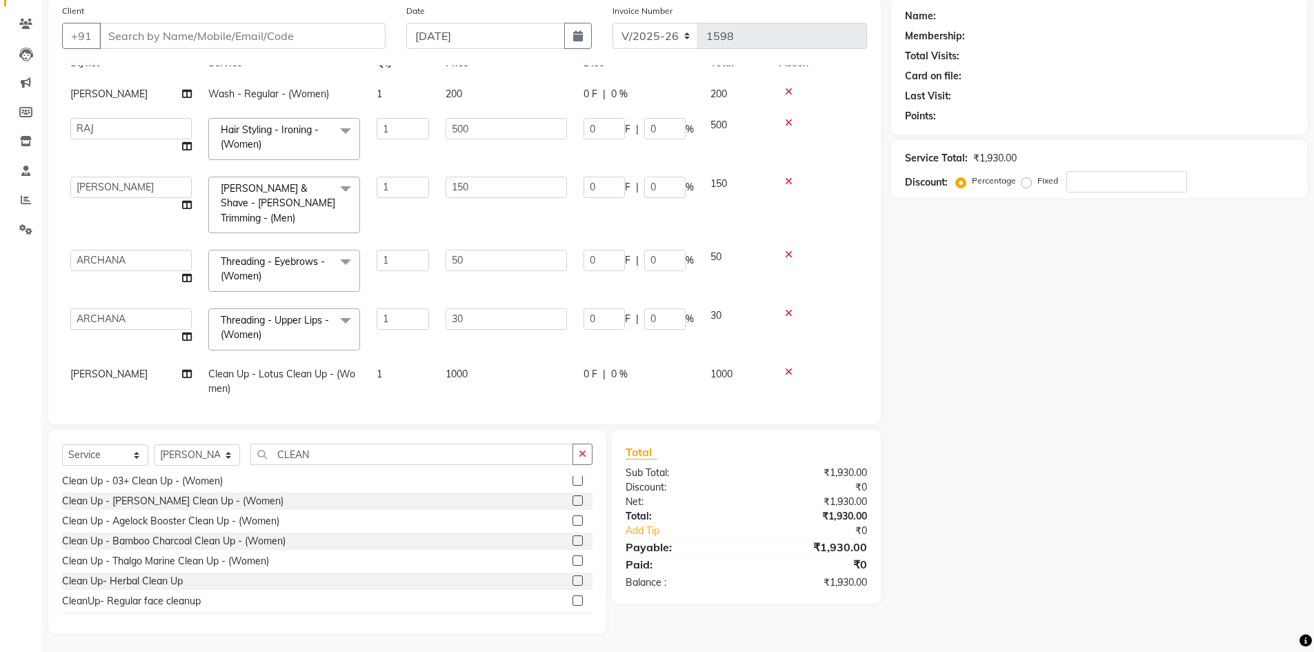
scroll to position [162, 0]
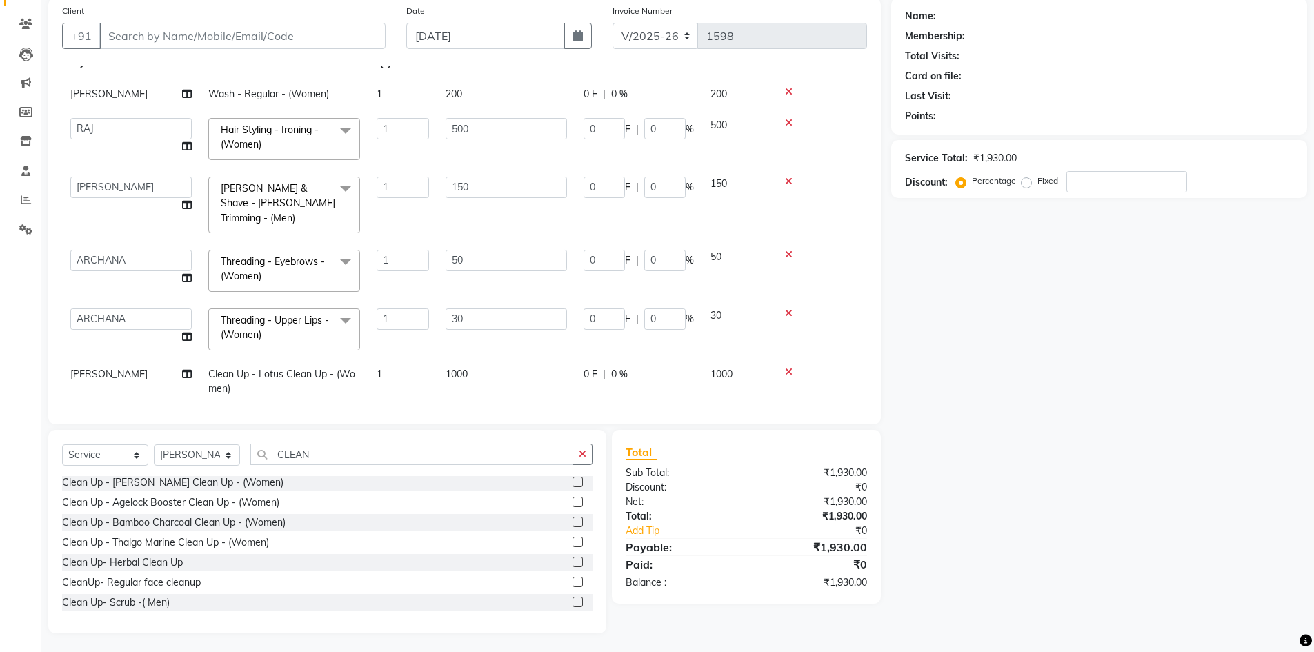
click at [573, 581] on label at bounding box center [578, 582] width 10 height 10
click at [573, 581] on input "checkbox" at bounding box center [577, 582] width 9 height 9
checkbox input "false"
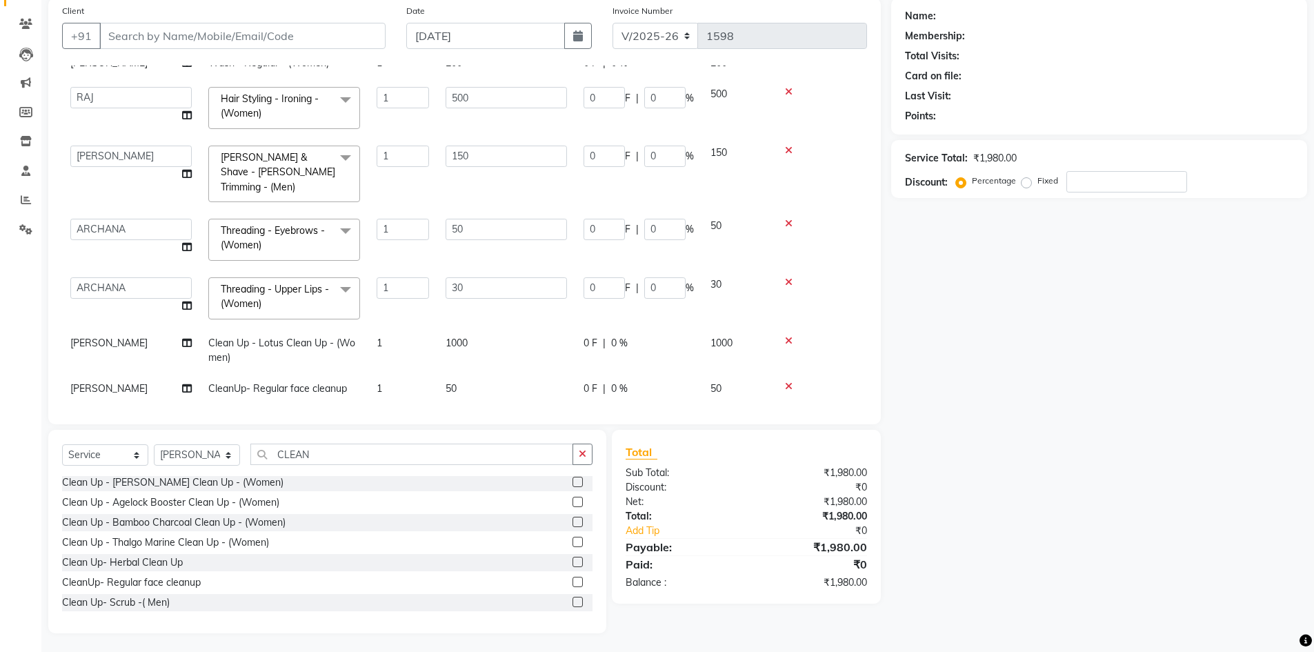
click at [573, 563] on label at bounding box center [578, 562] width 10 height 10
click at [573, 563] on input "checkbox" at bounding box center [577, 562] width 9 height 9
checkbox input "false"
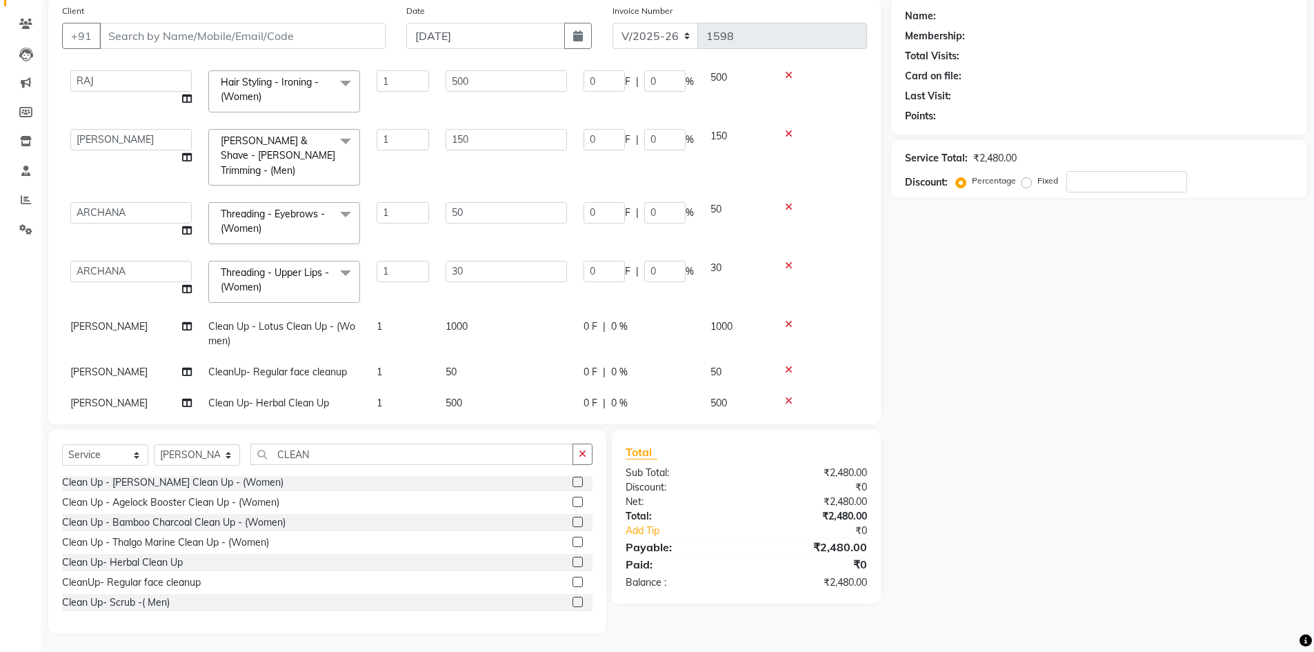
scroll to position [106, 0]
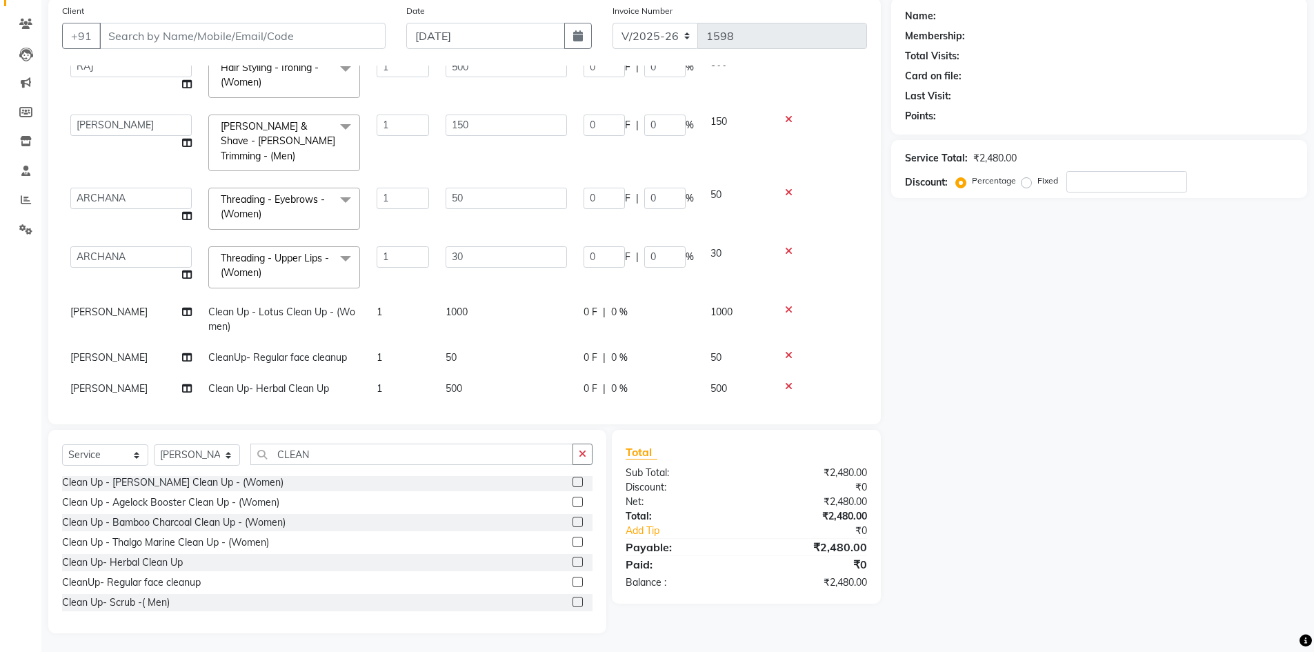
click at [786, 305] on icon at bounding box center [789, 310] width 8 height 10
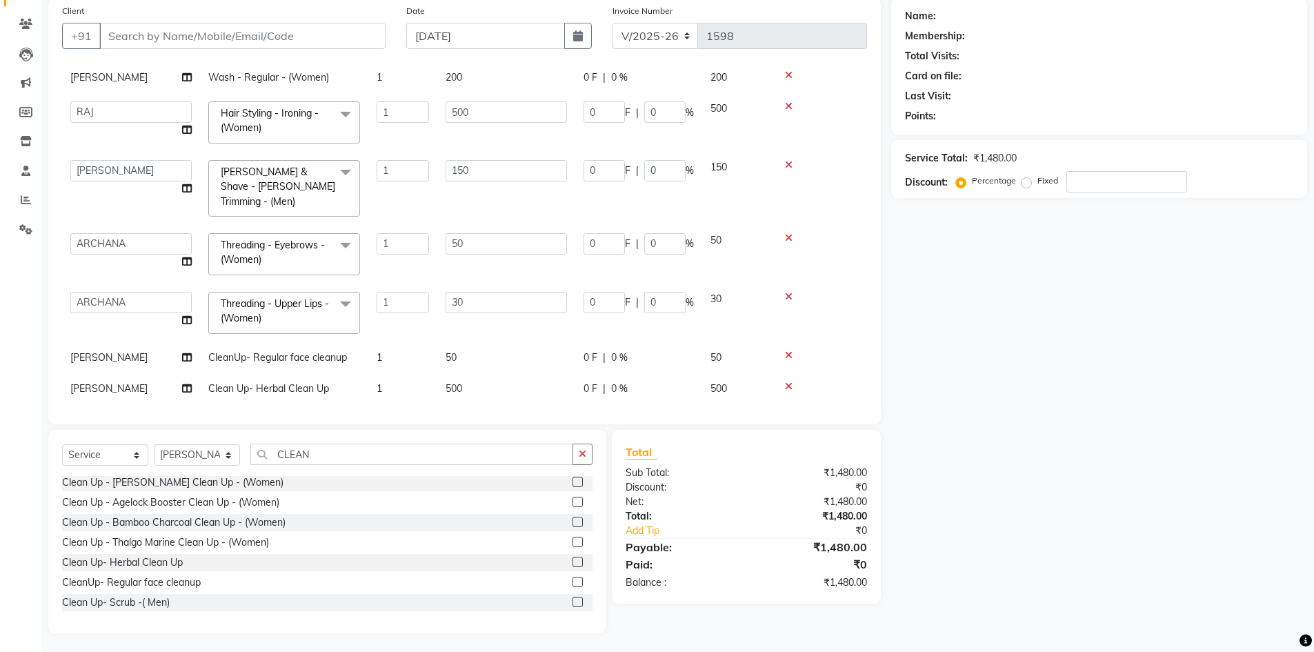
click at [790, 350] on icon at bounding box center [789, 355] width 8 height 10
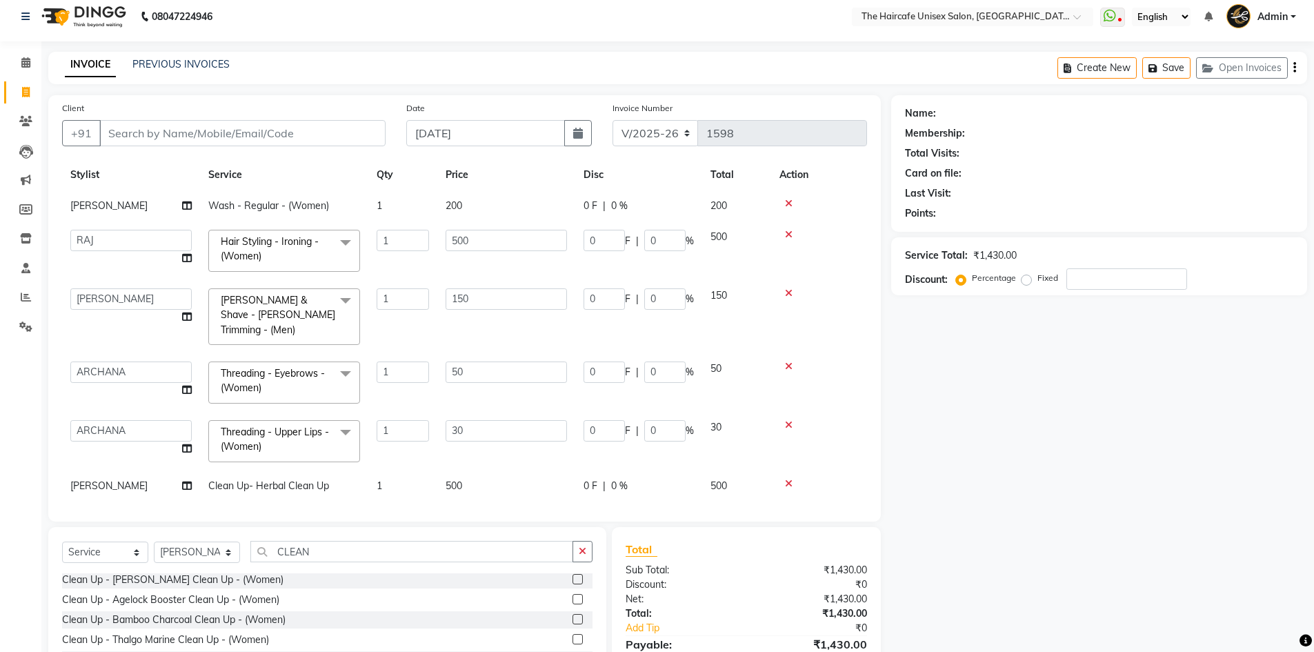
scroll to position [0, 0]
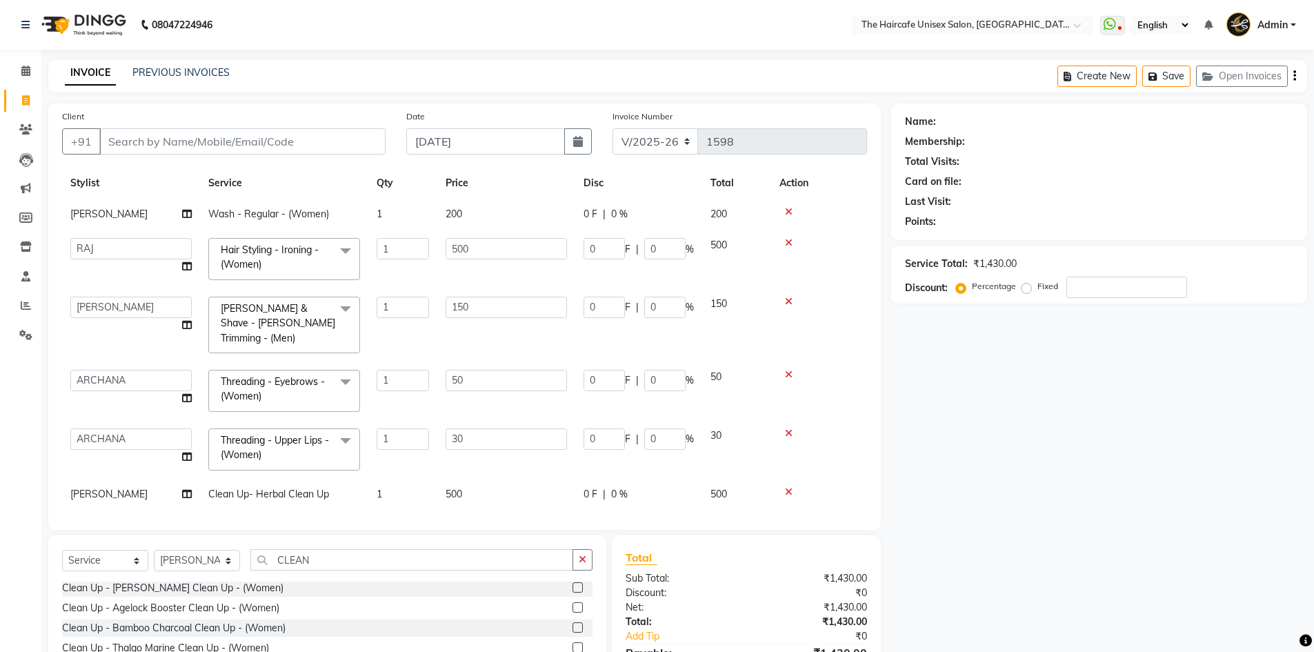
click at [1284, 262] on div "Name: Membership: Total Visits: Card on file: Last Visit: Points: Service Total…" at bounding box center [1104, 420] width 426 height 635
click at [1109, 394] on div "Name: Membership: Total Visits: Card on file: Last Visit: Points: Service Total…" at bounding box center [1104, 420] width 426 height 635
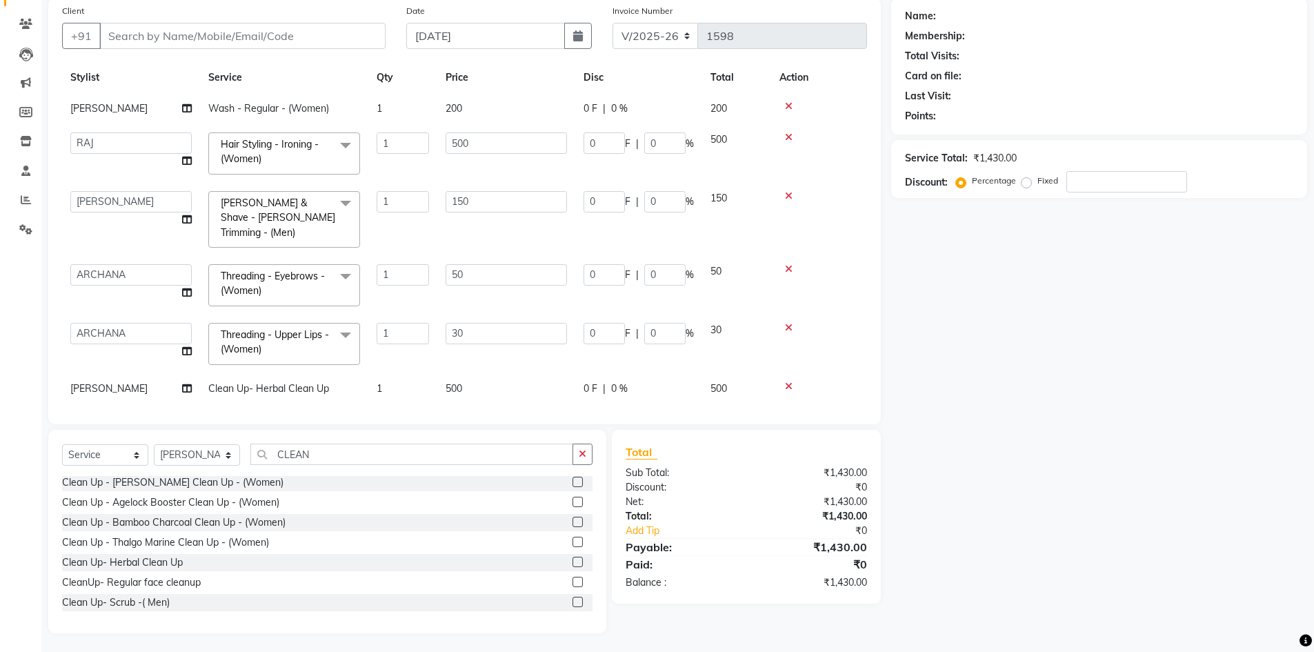
scroll to position [108, 0]
click at [103, 371] on td "[PERSON_NAME]" at bounding box center [131, 386] width 138 height 31
select select "65654"
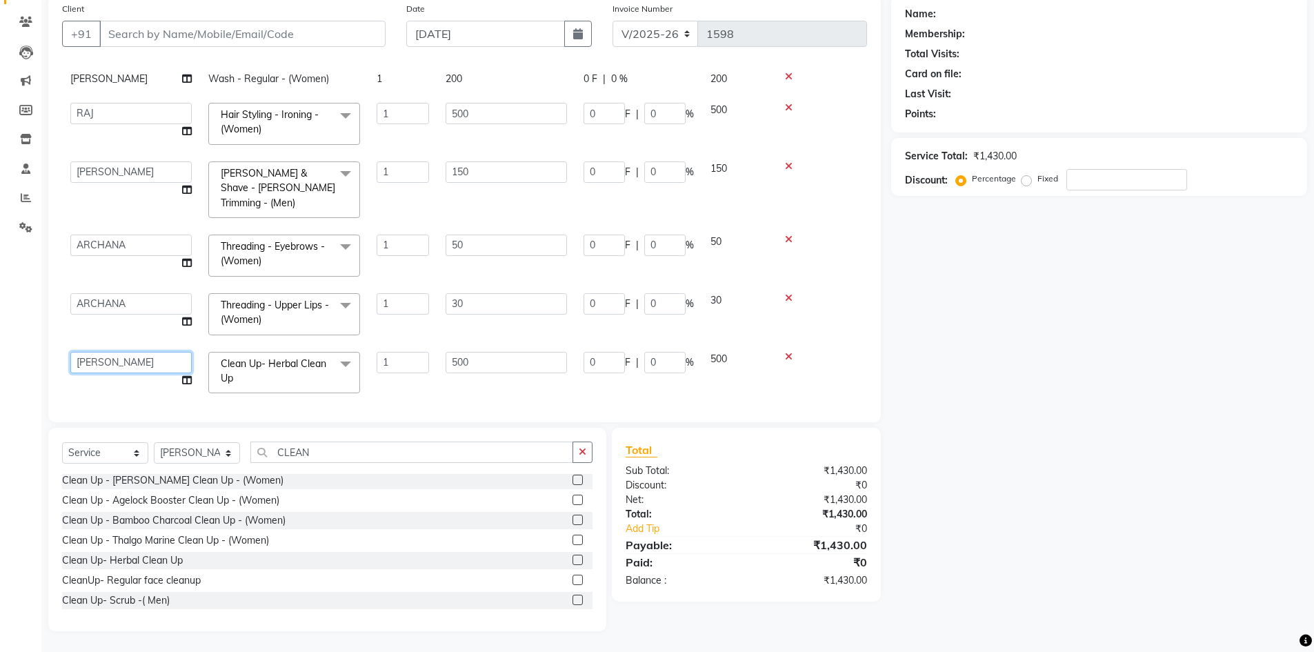
click at [115, 352] on select "[PERSON_NAME] [PERSON_NAME] [PERSON_NAME] [PERSON_NAME] SHYAM SHYAM JI [PERSON_…" at bounding box center [130, 362] width 121 height 21
select select "64975"
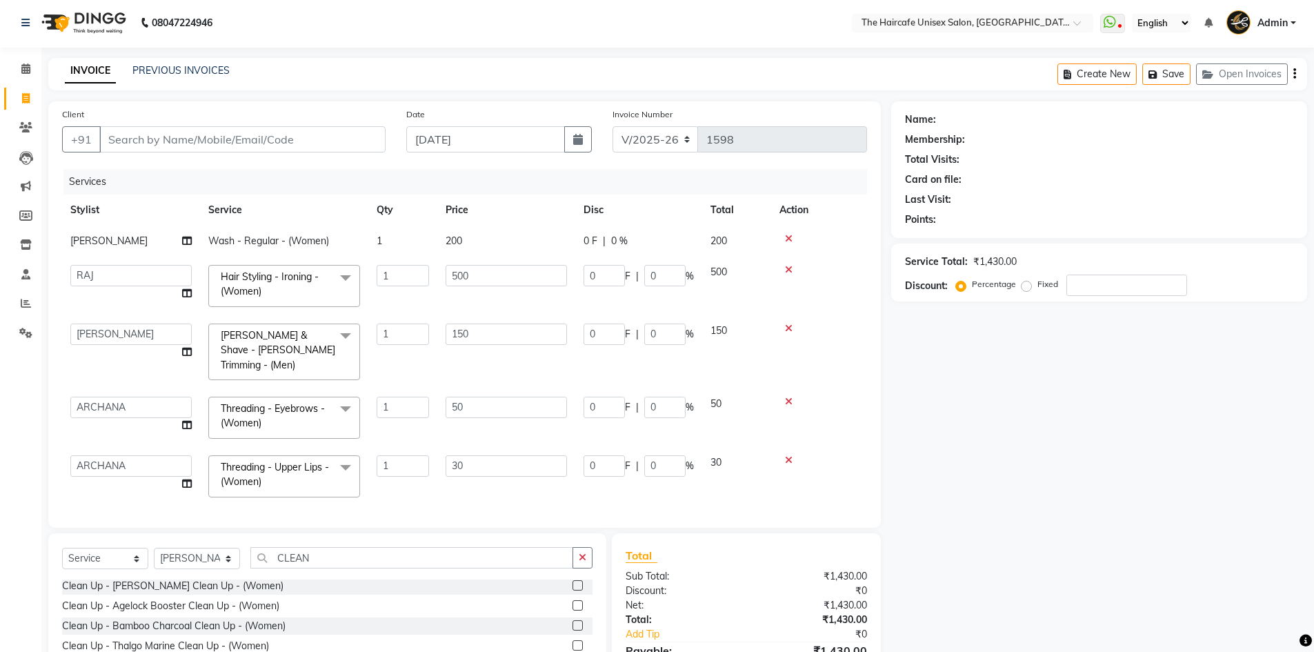
scroll to position [0, 0]
click at [200, 138] on input "Client" at bounding box center [242, 141] width 286 height 26
type input "8"
type input "0"
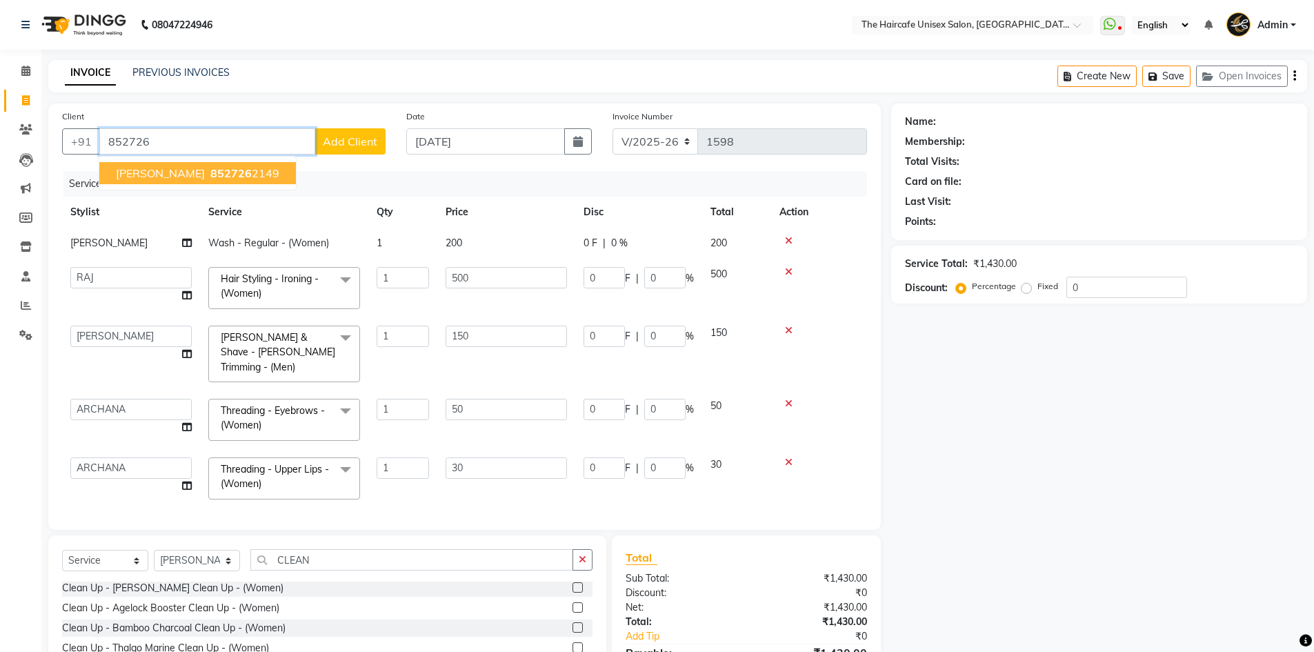
click at [210, 172] on span "852726" at bounding box center [230, 173] width 41 height 14
type input "8527262149"
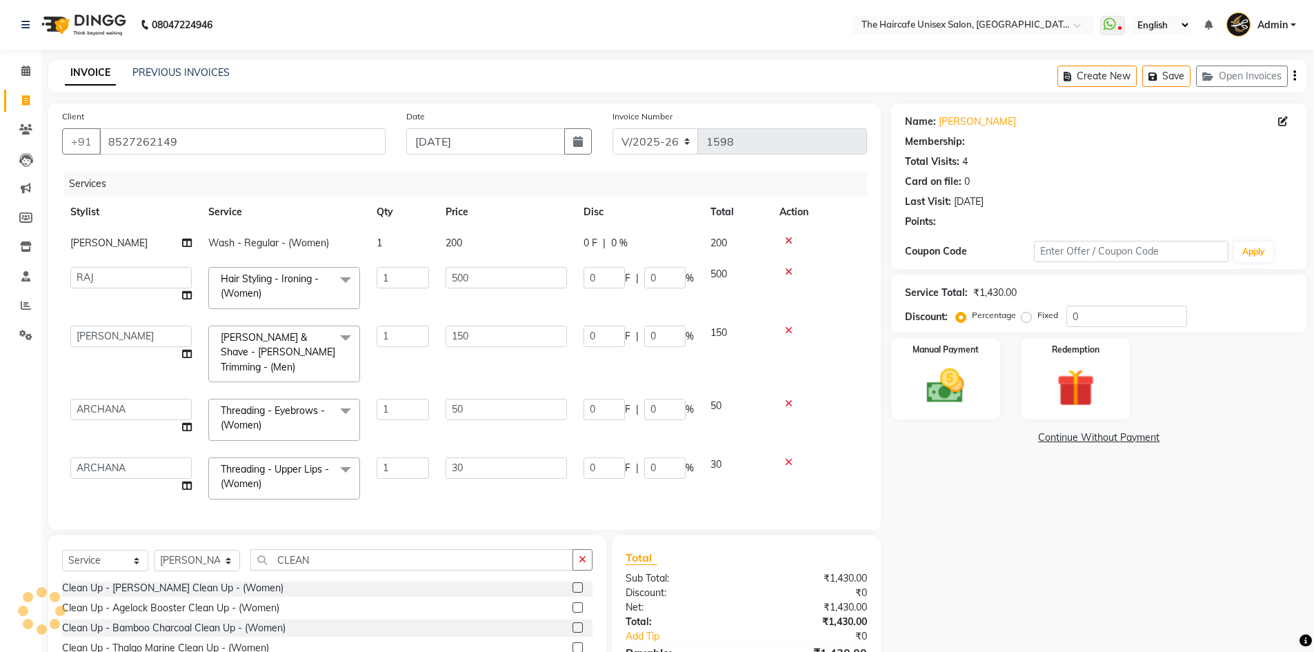
select select "1: Object"
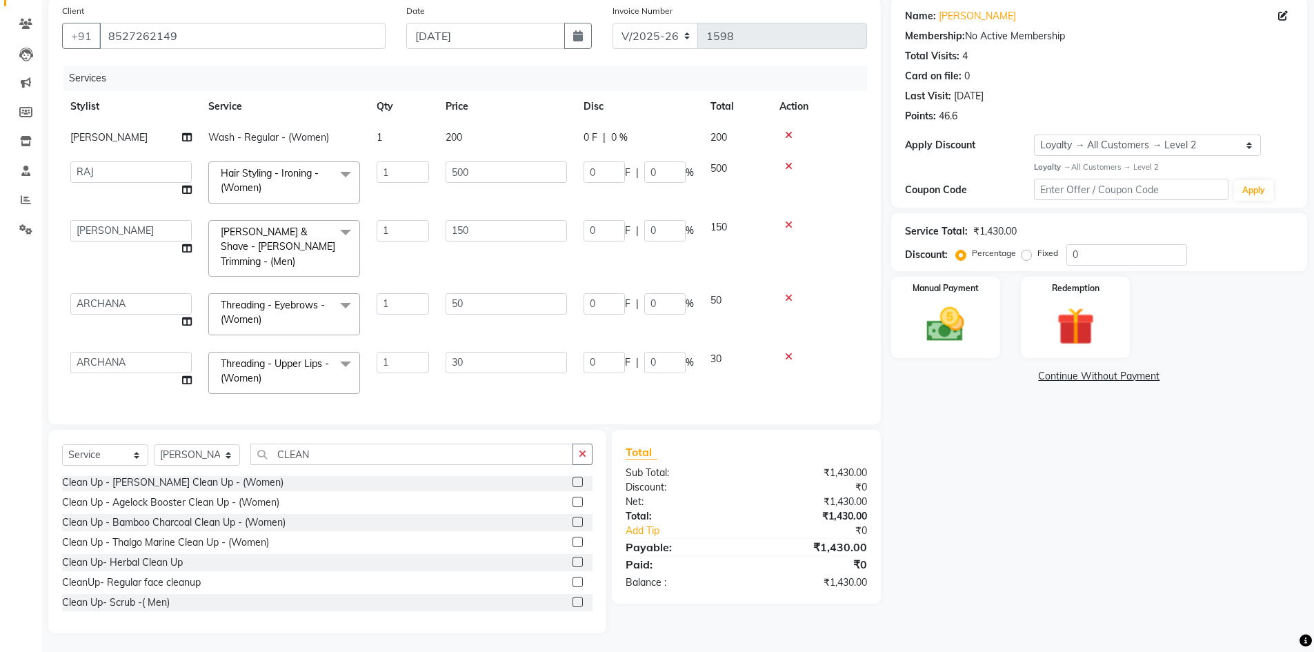
scroll to position [108, 0]
drag, startPoint x: 1072, startPoint y: 252, endPoint x: 1087, endPoint y: 255, distance: 15.4
click at [1073, 252] on input "0" at bounding box center [1126, 252] width 121 height 21
type input "10"
type input "50"
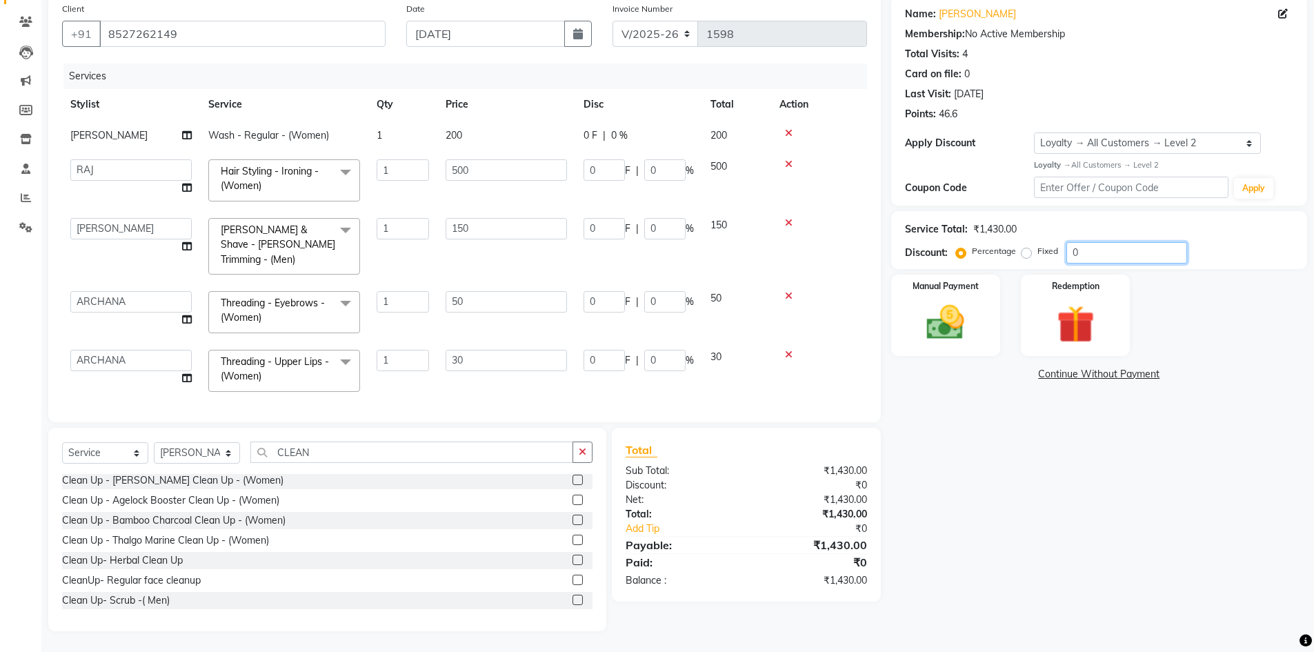
type input "10"
type input "15"
type input "10"
type input "5"
type input "10"
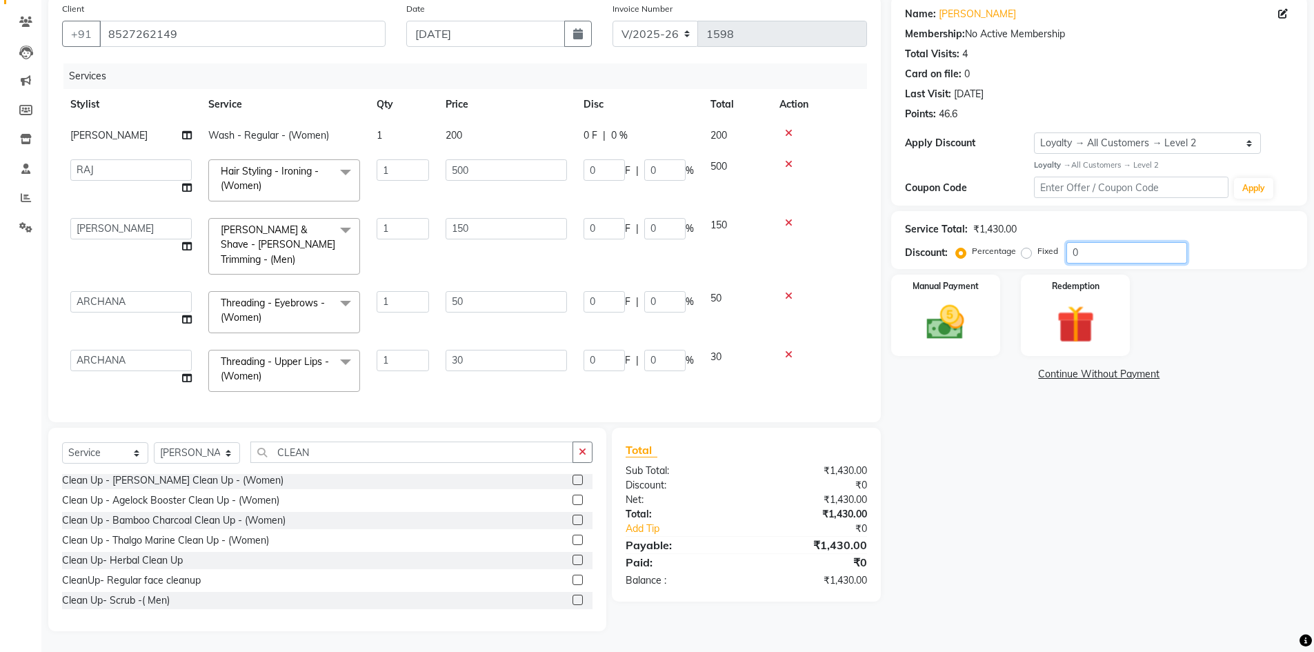
type input "3"
type input "10"
type input "50"
type input "10"
type input "0"
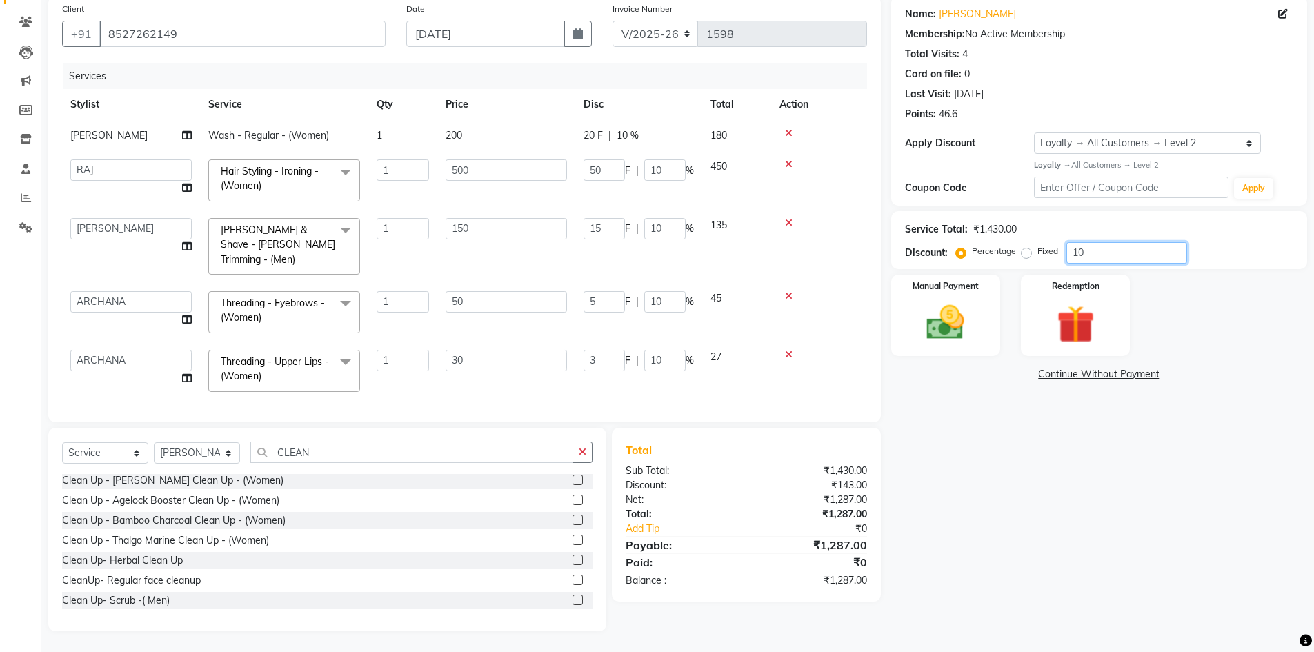
type input "0"
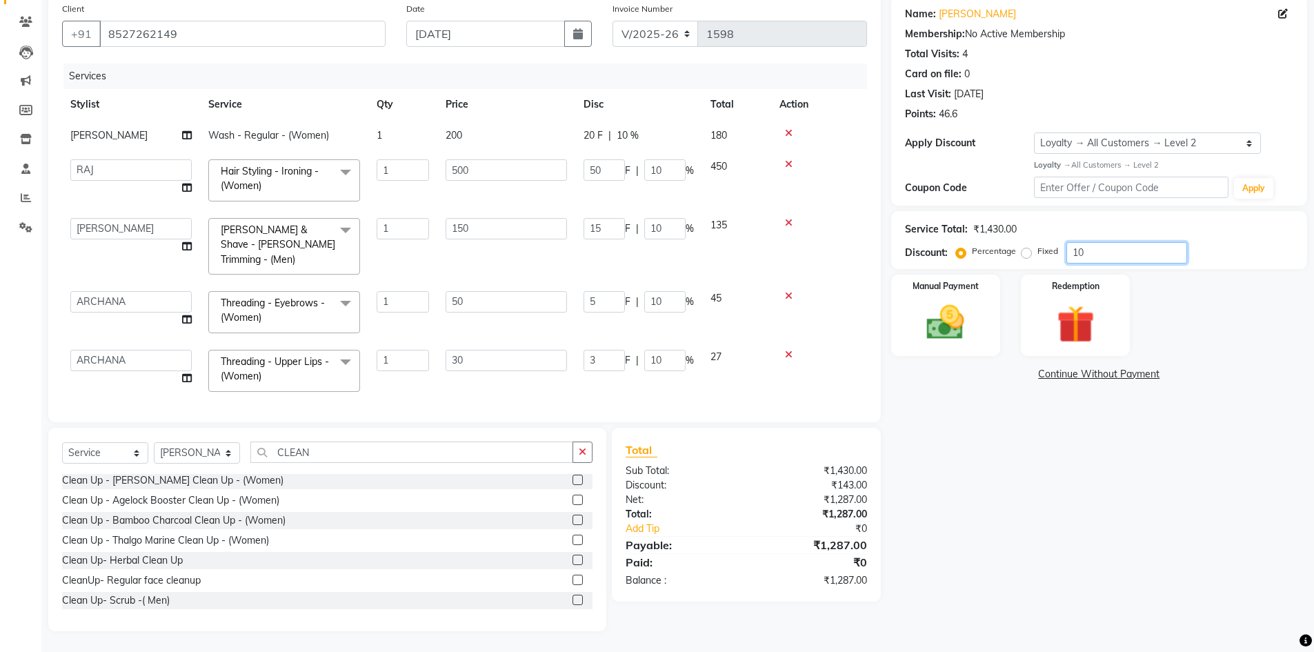
type input "0"
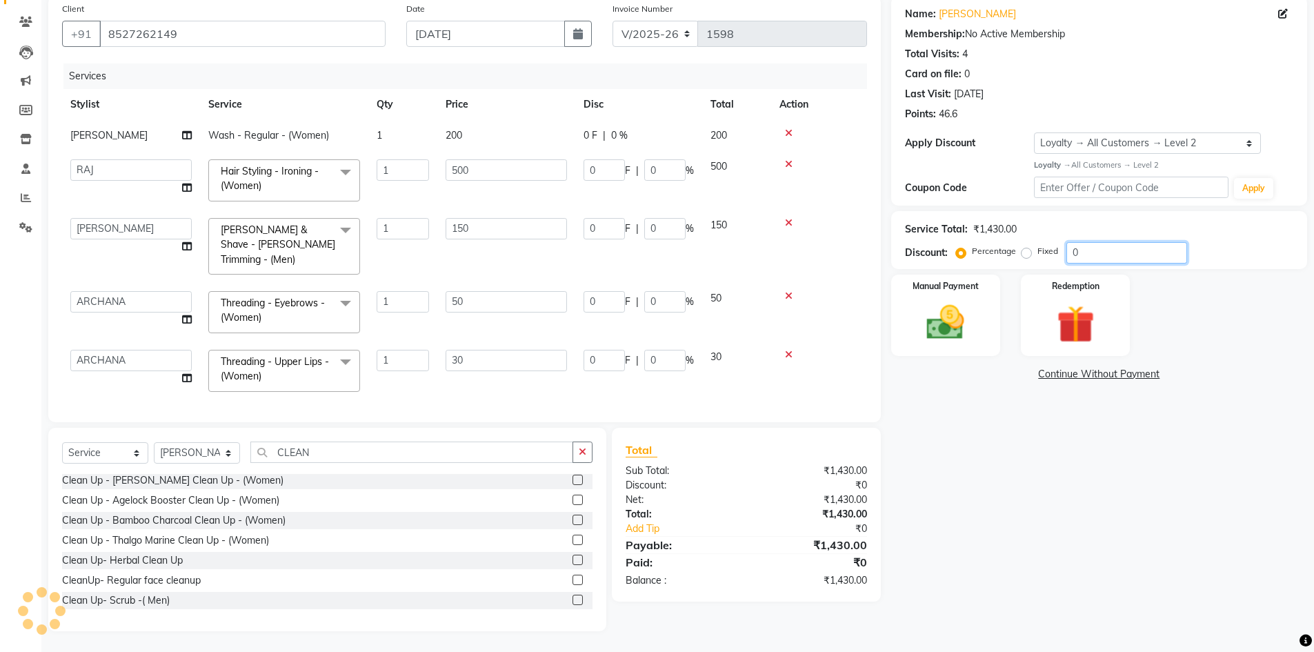
click at [1087, 255] on input "0" at bounding box center [1126, 252] width 121 height 21
type input "1"
type input "5"
type input "1"
type input "1.5"
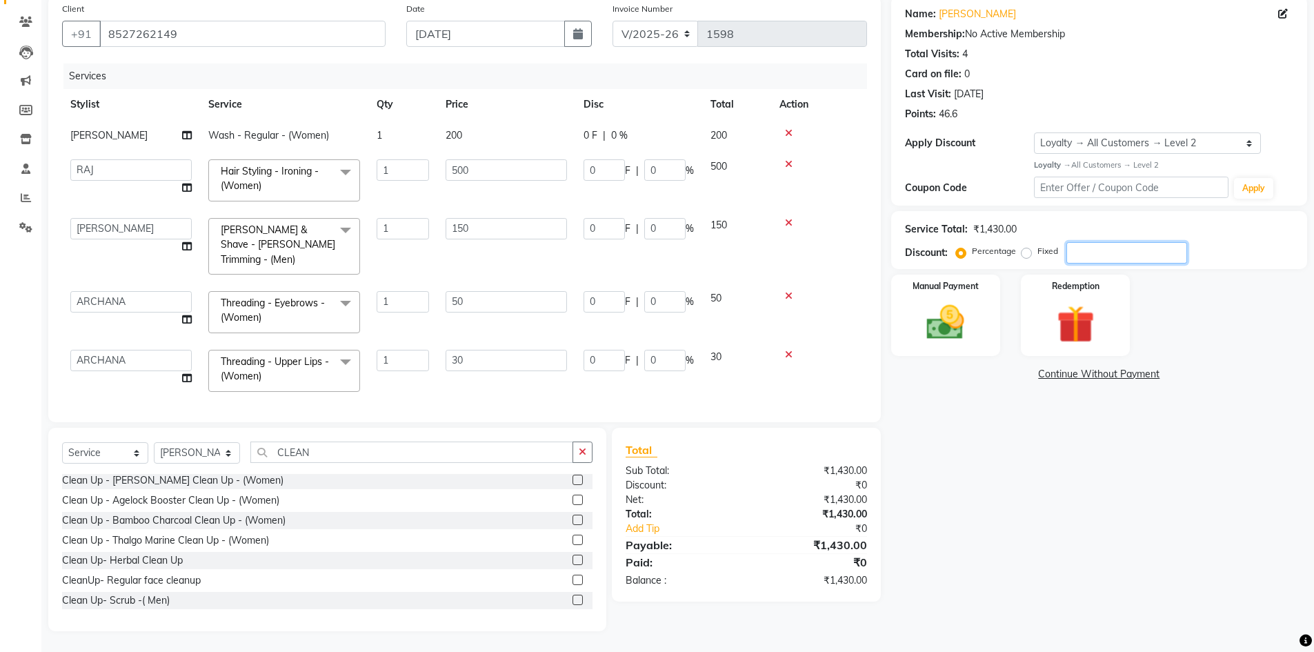
type input "1"
type input "0.5"
type input "1"
type input "0.3"
type input "1"
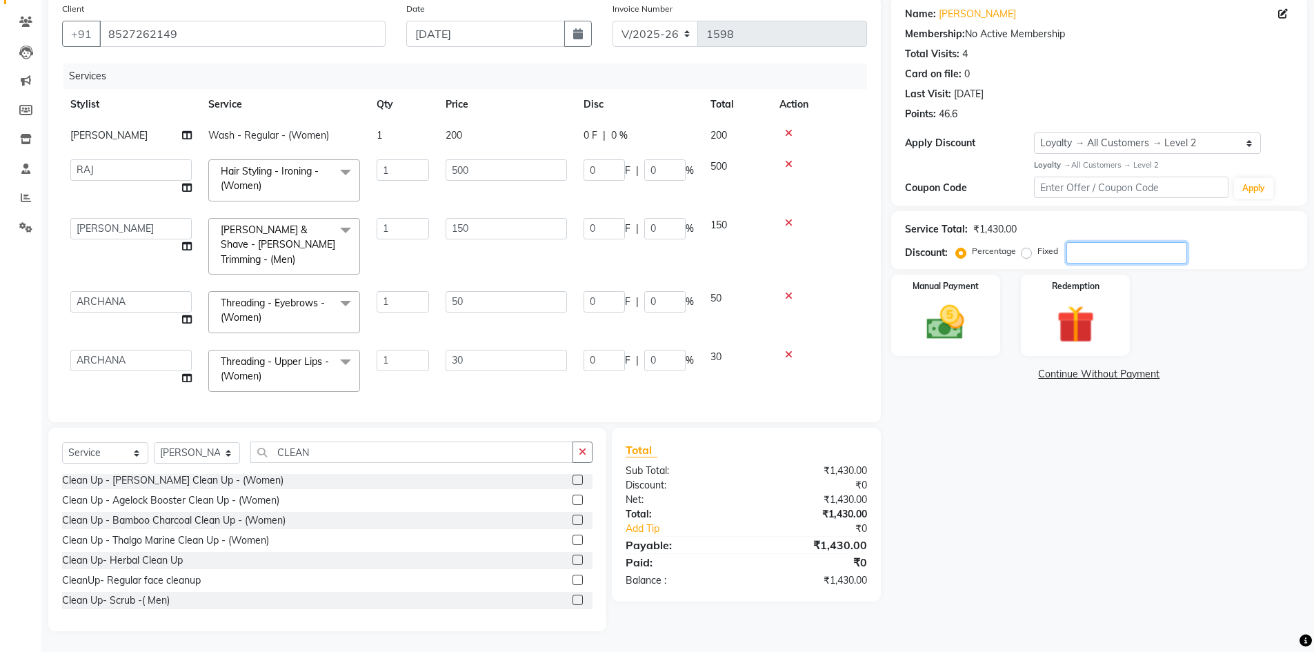
type input "5"
type input "1"
type input "13"
type input "65"
type input "13"
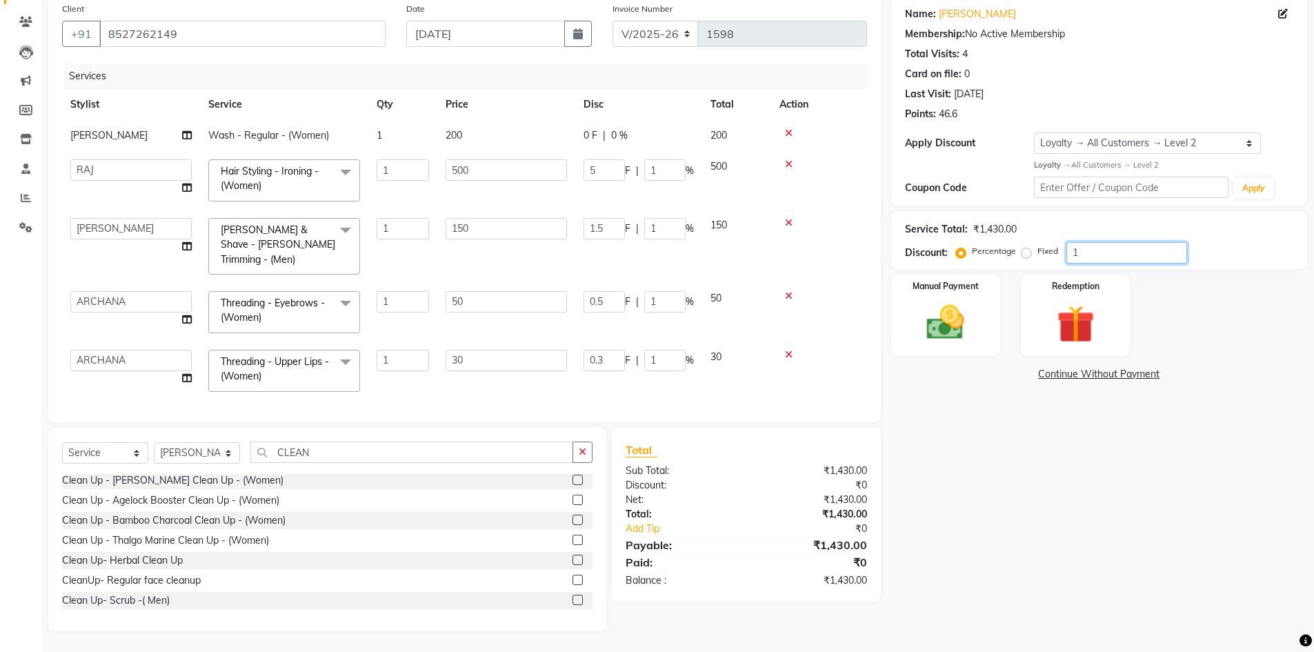
type input "19.5"
type input "13"
type input "6.5"
type input "13"
type input "3.9"
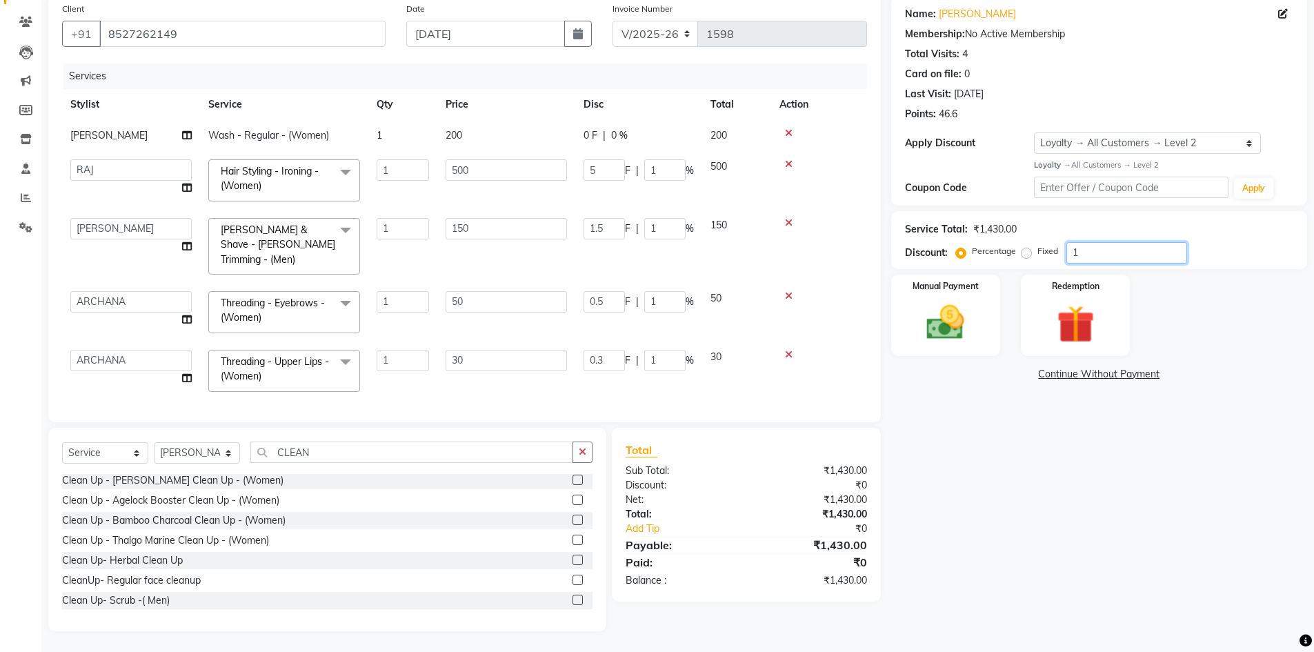
type input "13"
type input "65"
type input "13"
type input "100"
type input "500"
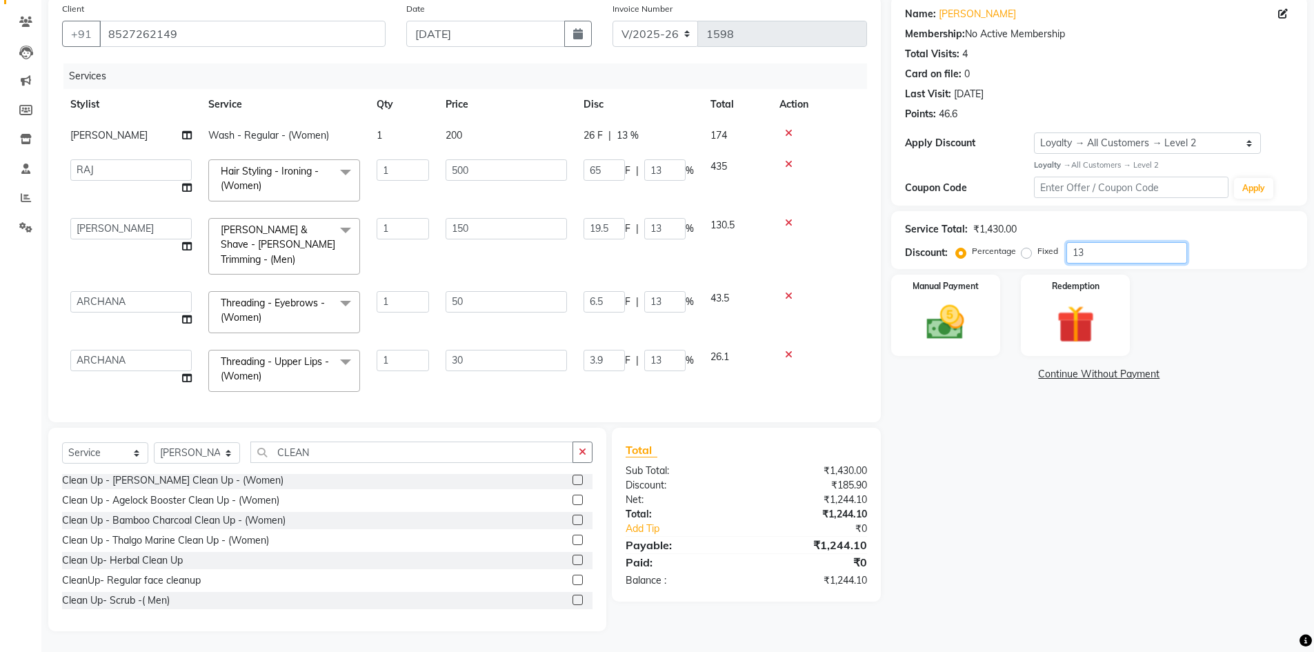
type input "100"
type input "150"
type input "100"
type input "50"
type input "100"
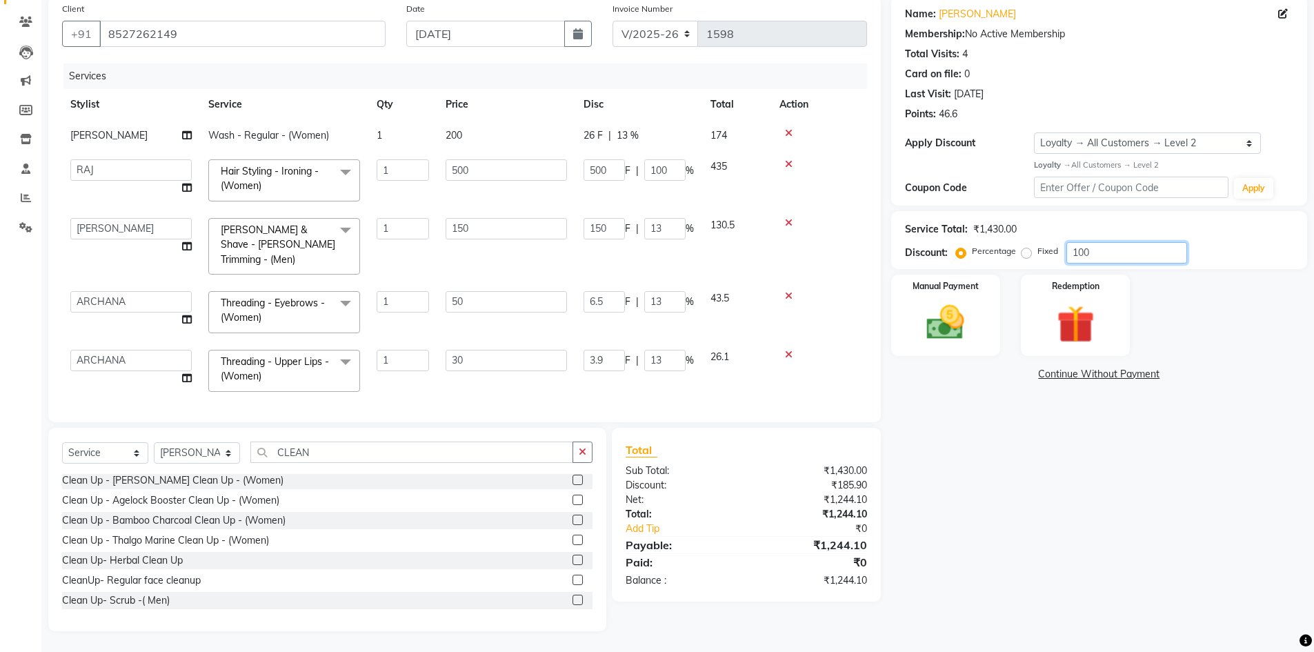
type input "30"
type input "100"
type input "500"
type input "100"
type input "10"
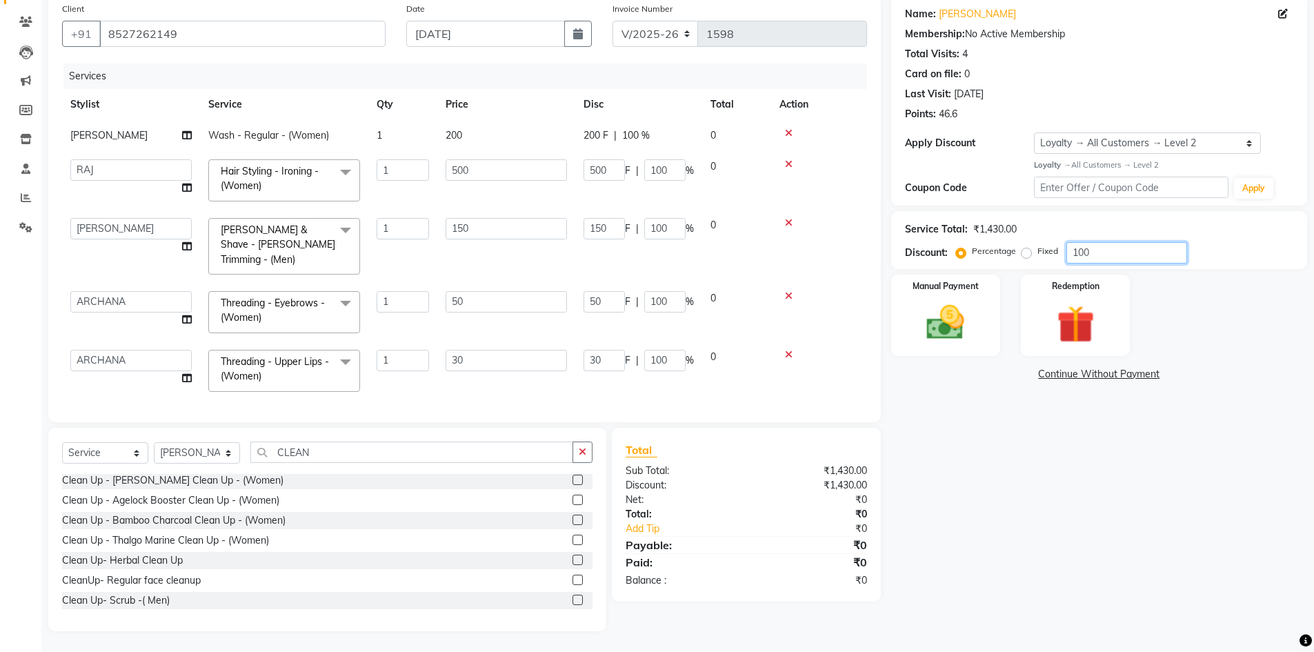
type input "50"
type input "10"
type input "15"
type input "10"
type input "5"
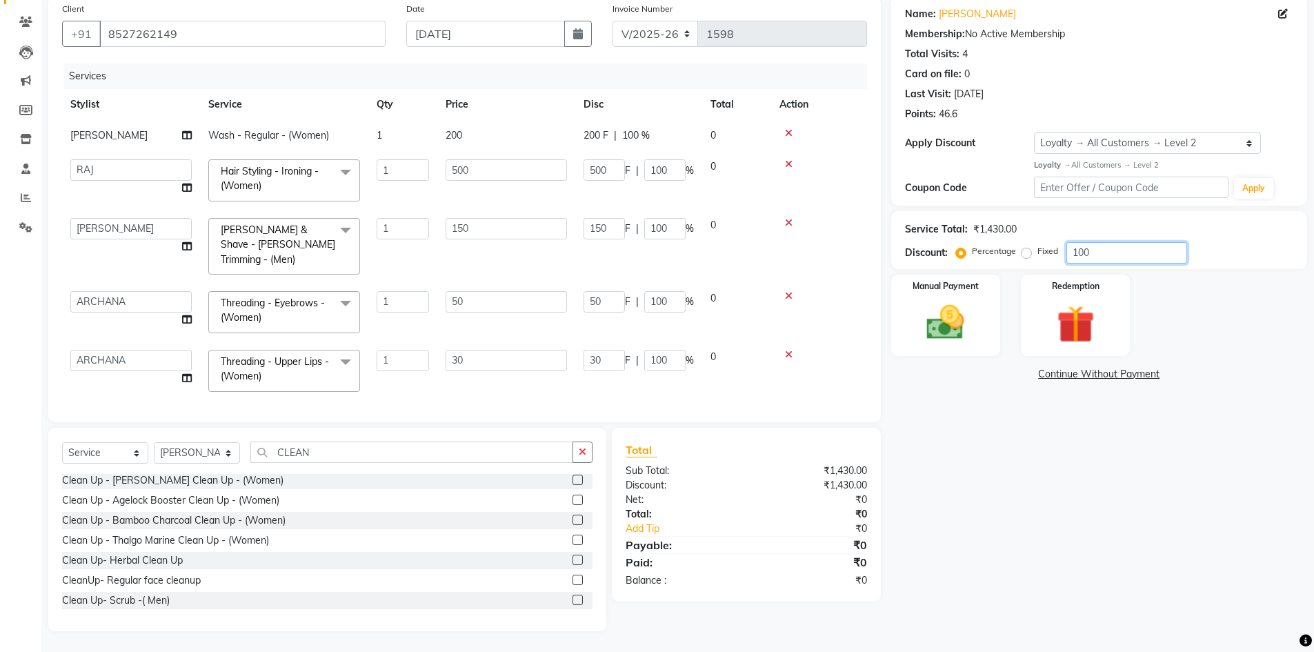
type input "10"
type input "3"
type input "10"
type input "50"
type input "10"
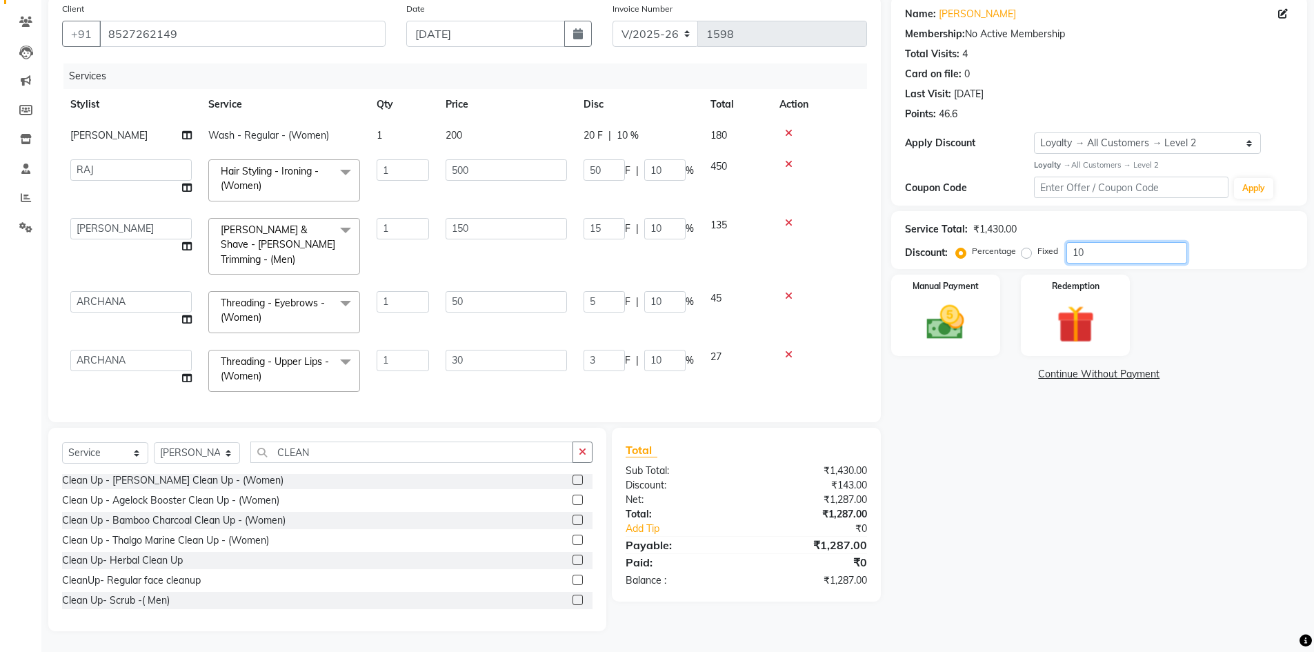
type input "1"
type input "5"
type input "1"
type input "1.5"
type input "1"
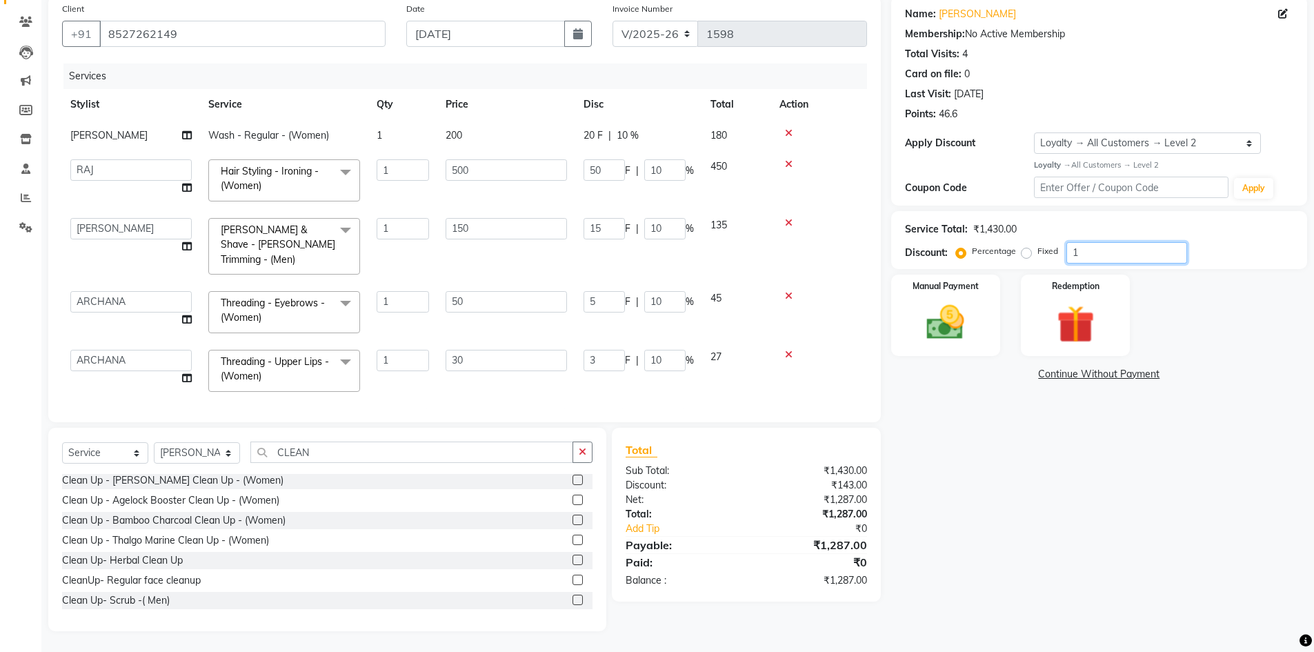
type input "0.5"
type input "1"
type input "0.3"
type input "1"
type input "5"
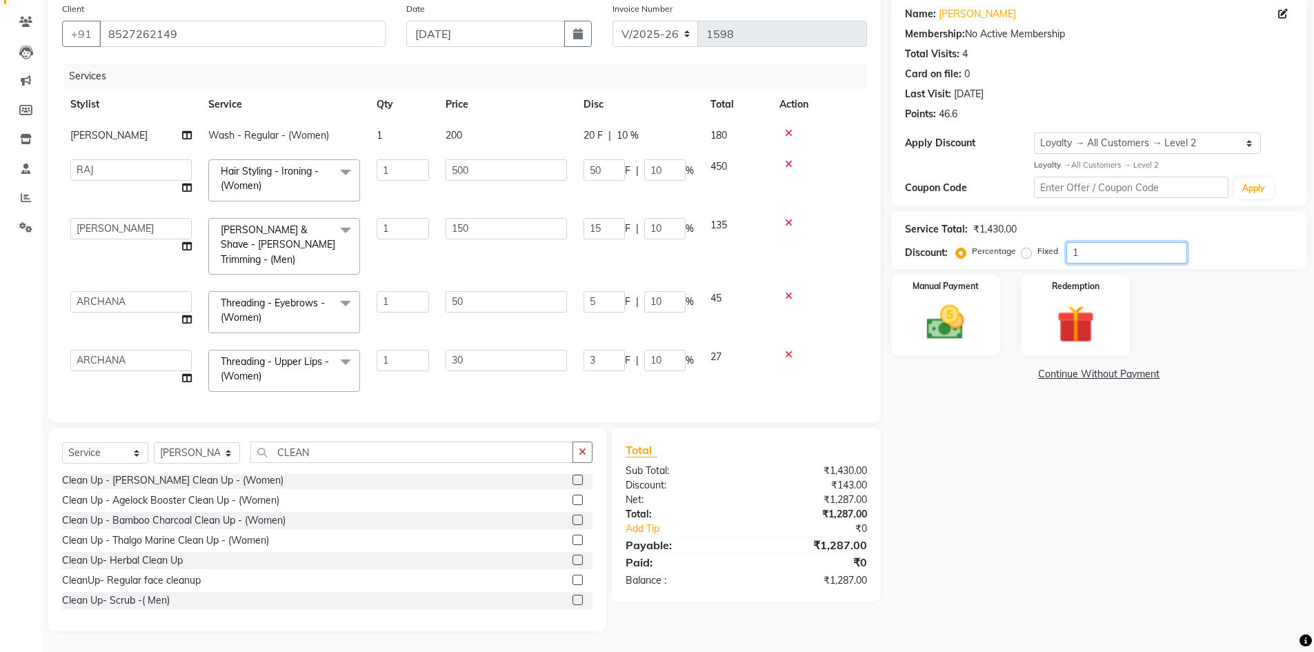
type input "1"
type input "0"
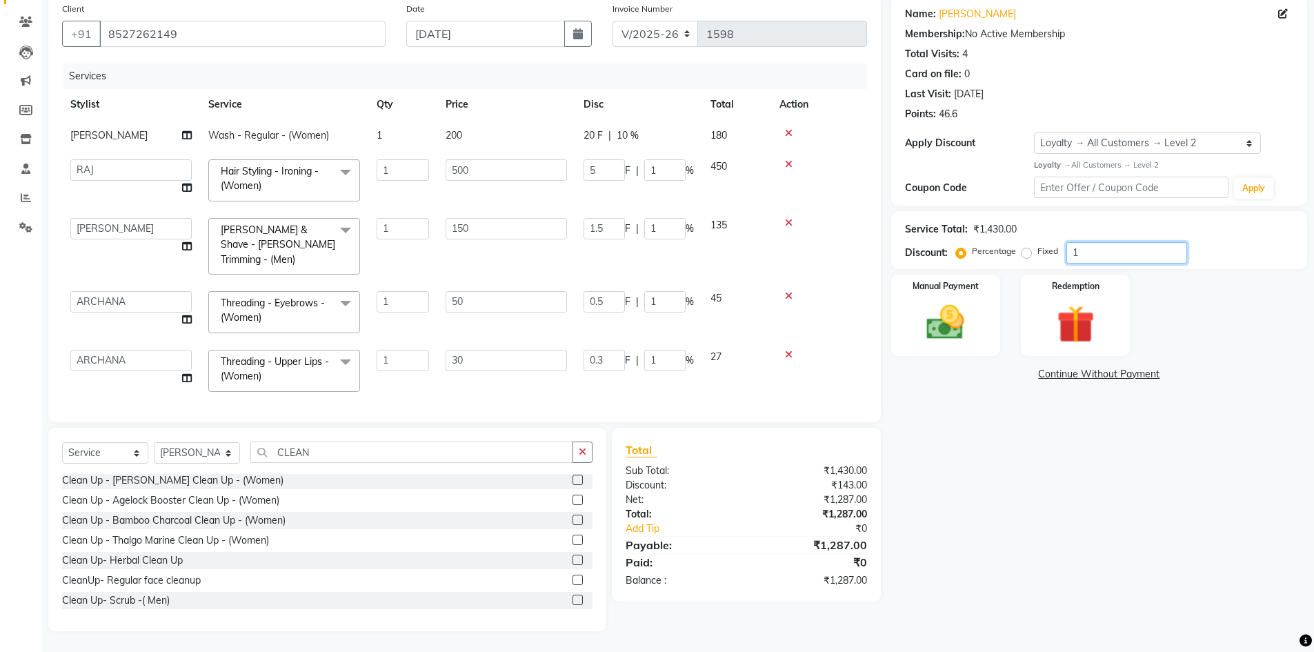
type input "0"
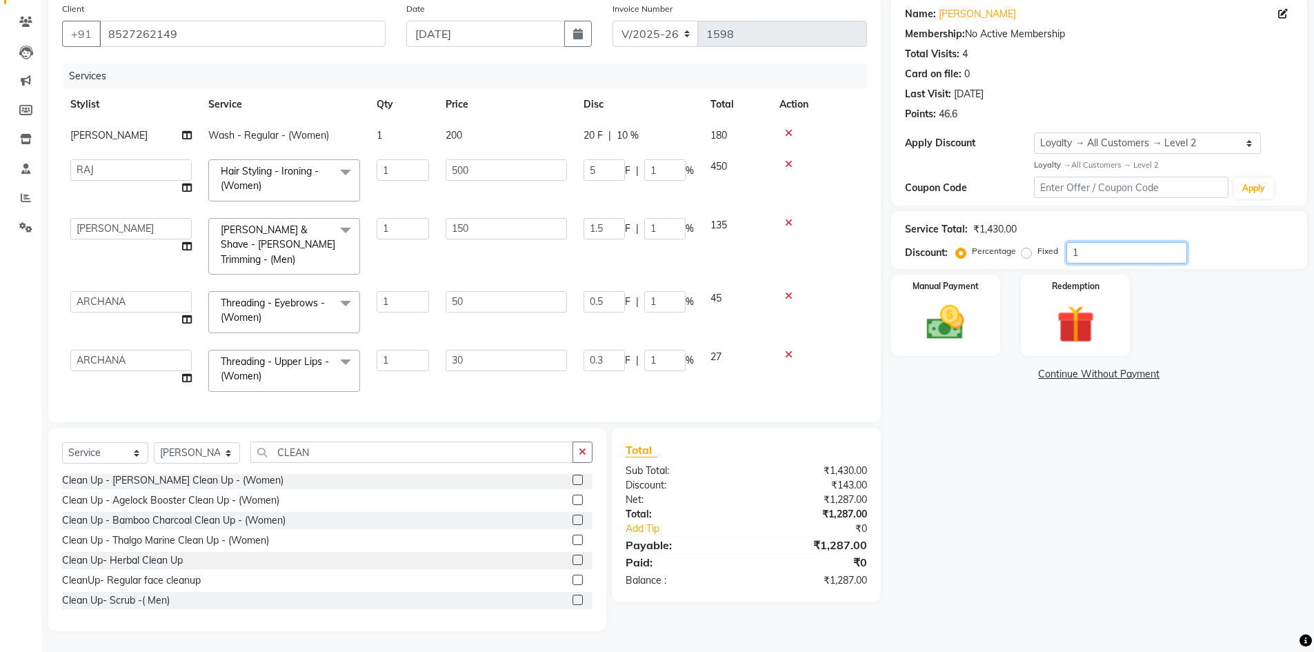
type input "0"
click at [1038, 257] on label "Fixed" at bounding box center [1048, 251] width 21 height 12
click at [1027, 256] on input "Fixed" at bounding box center [1029, 251] width 10 height 10
radio input "true"
click at [1079, 255] on input "number" at bounding box center [1126, 252] width 121 height 21
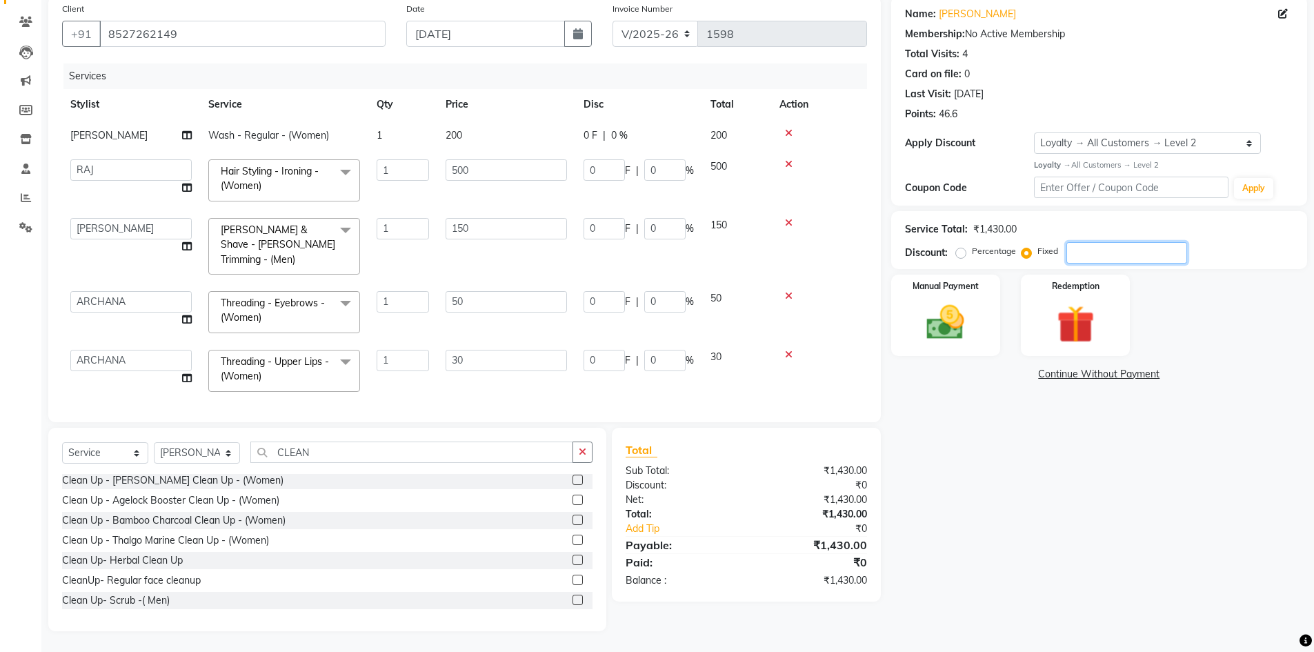
type input "1"
type input "0.35"
type input "0.07"
type input "0.1"
type input "0.07"
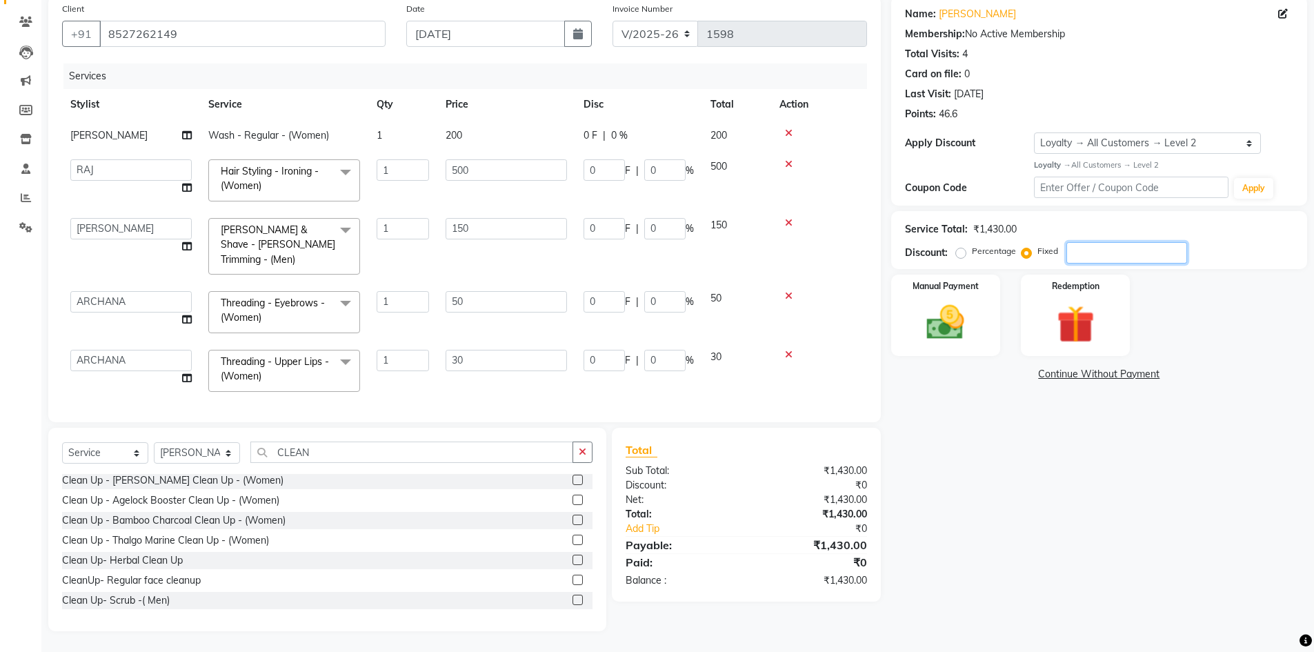
type input "0.03"
type input "0.06"
type input "0.02"
type input "0.07"
type input "0.35"
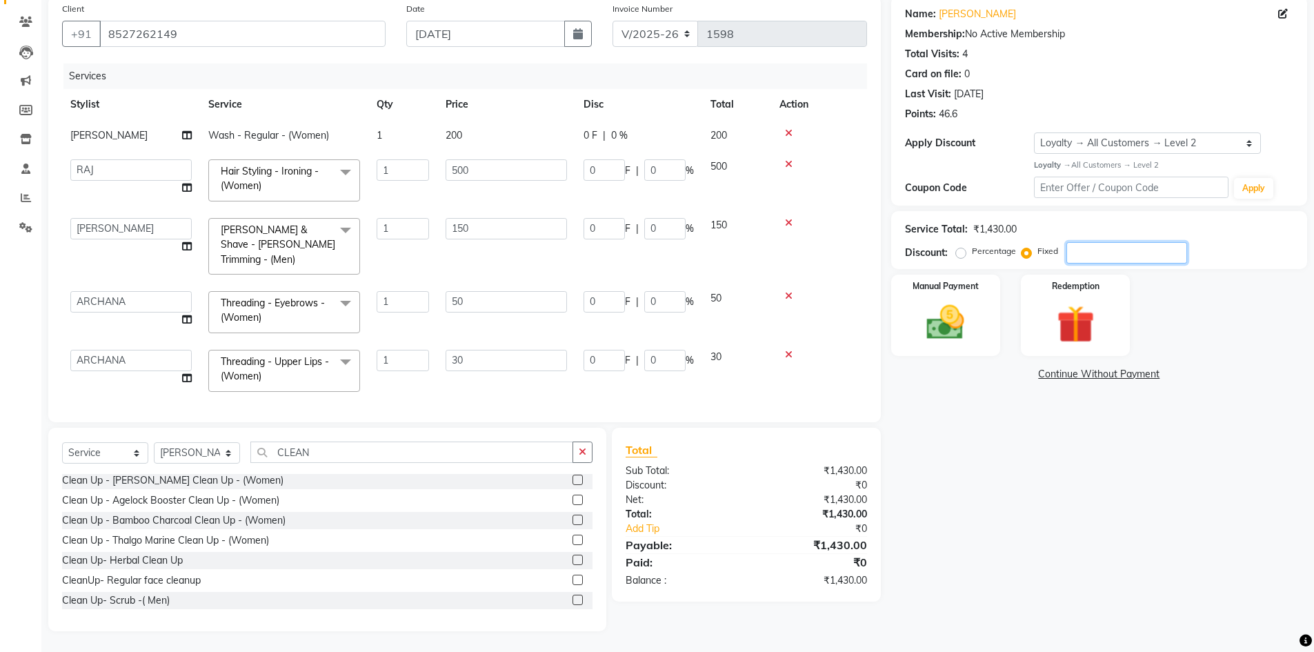
type input "0.07"
type input "13"
type input "4.55"
type input "0.91"
type input "1.36"
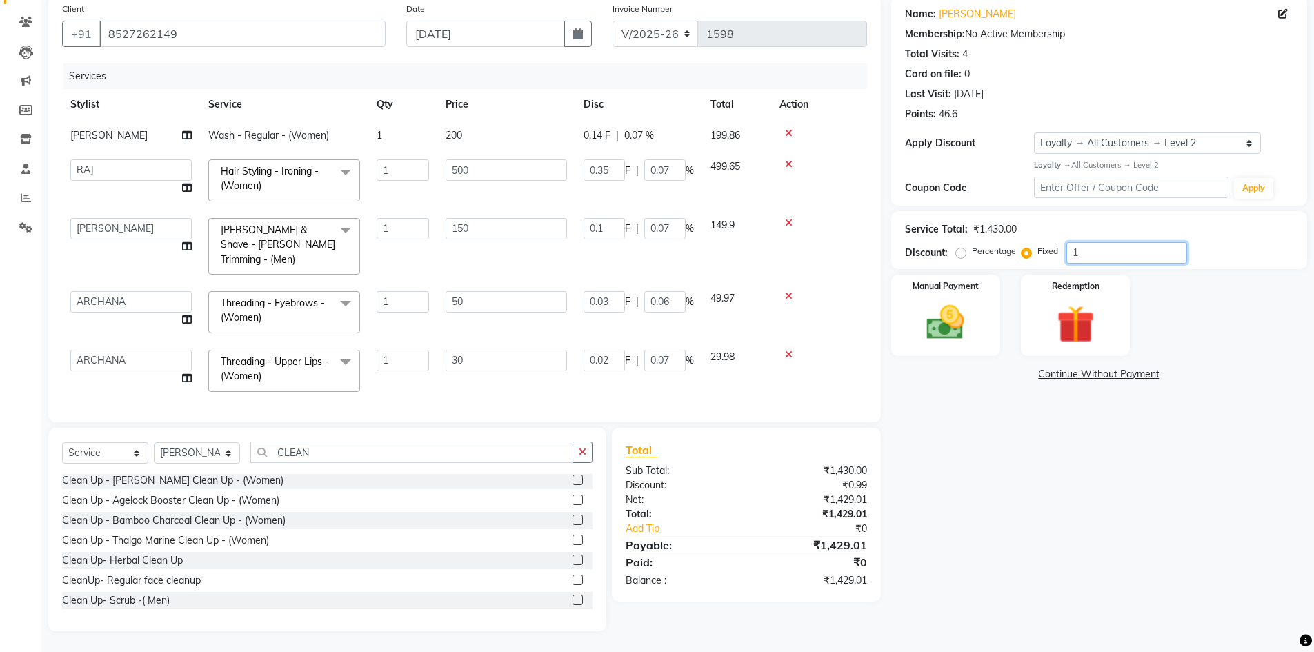
type input "0.91"
type input "0.45"
type input "0.9"
type input "0.27"
type input "0.9"
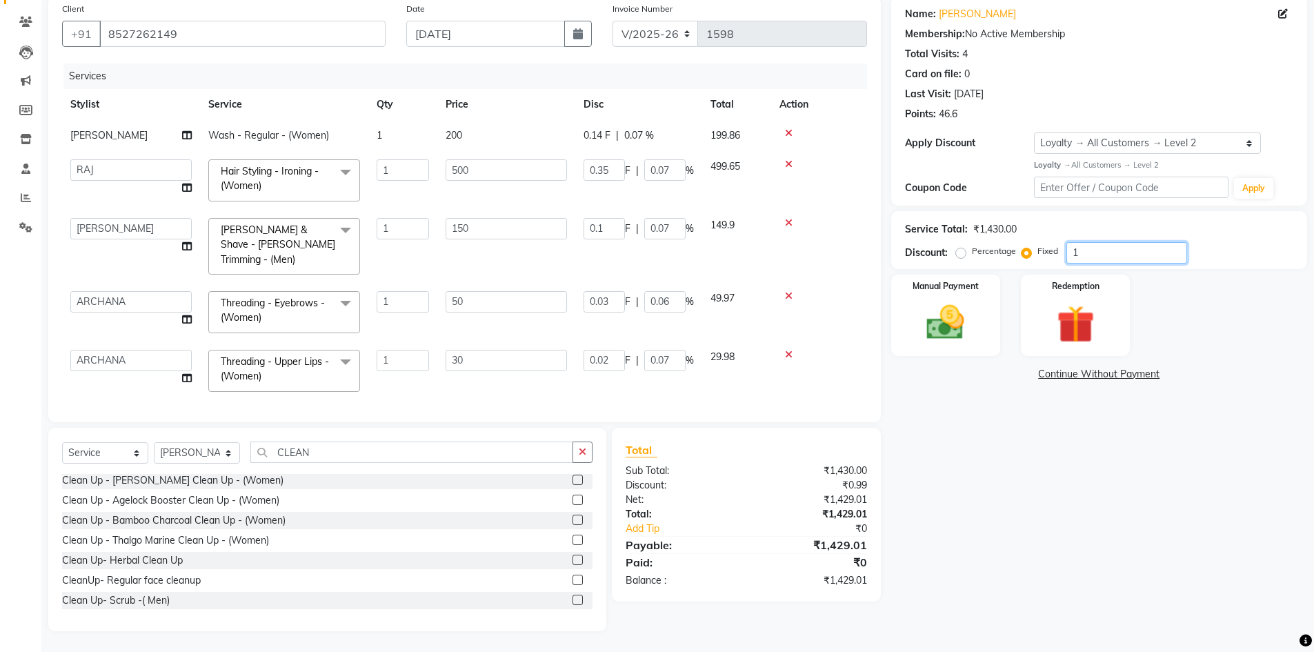
type input "4.55"
type input "0.91"
type input "130"
type input "45.45"
type input "9.09"
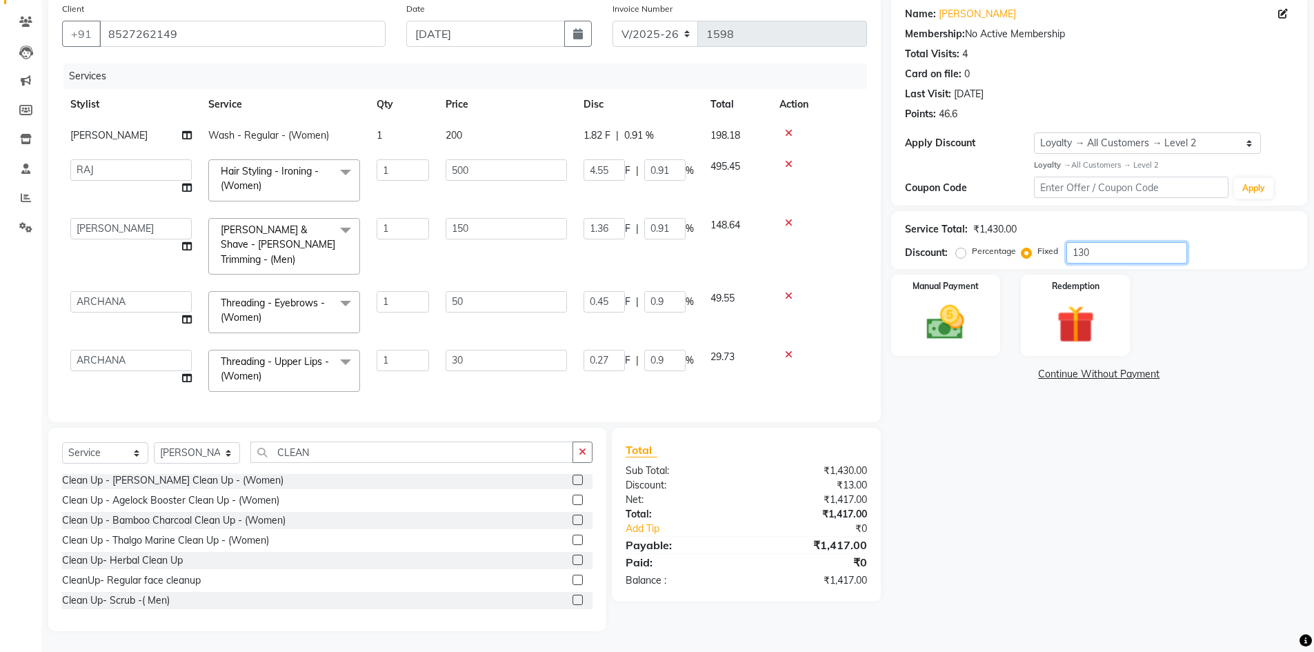
type input "13.64"
type input "9.09"
type input "4.55"
type input "9.1"
type input "2.73"
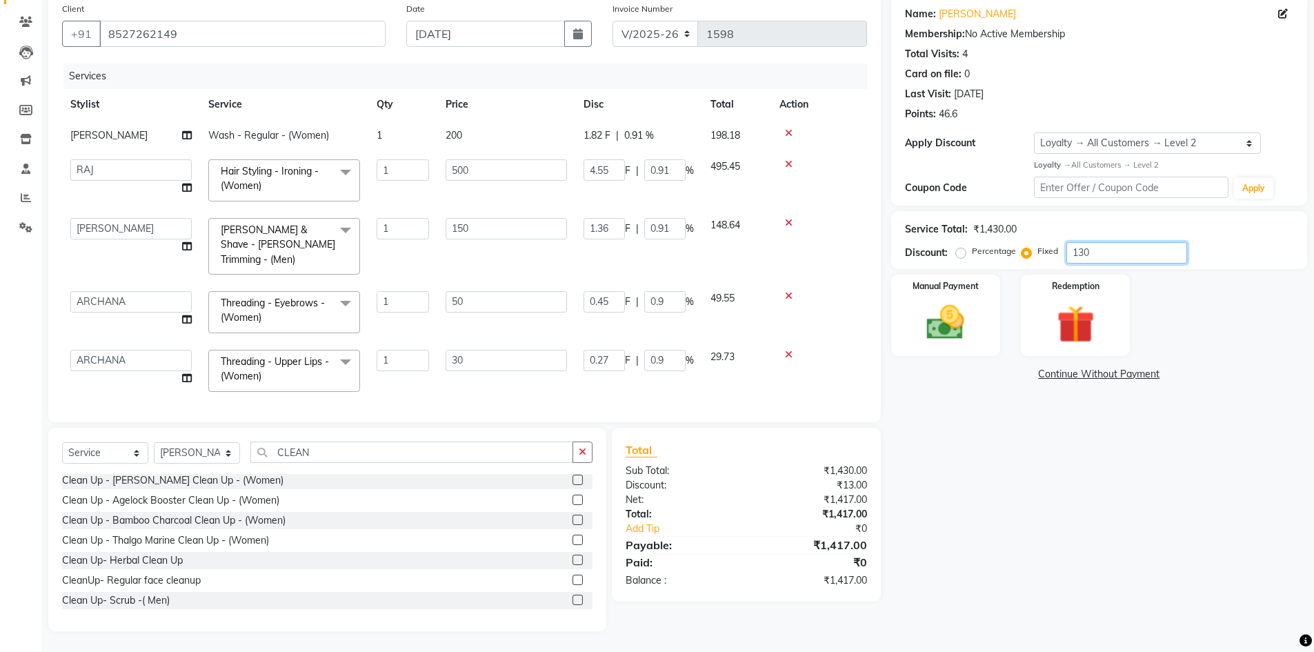
type input "9.1"
type input "45.45"
type input "9.09"
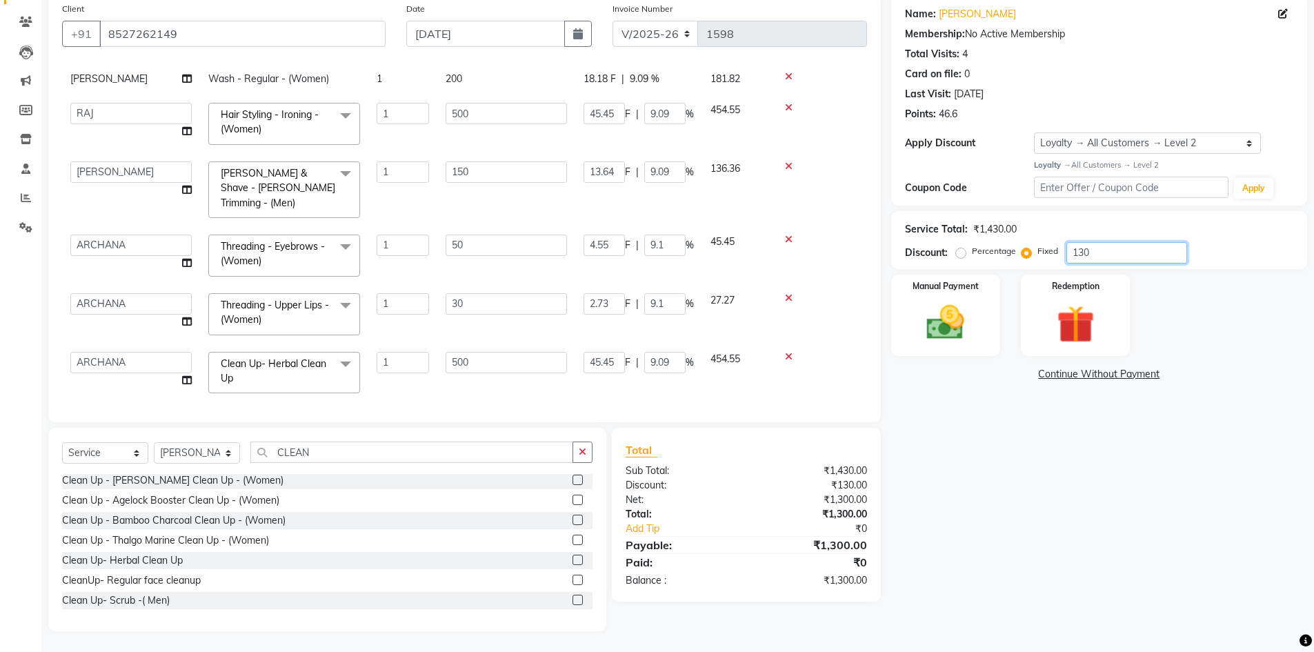
scroll to position [0, 0]
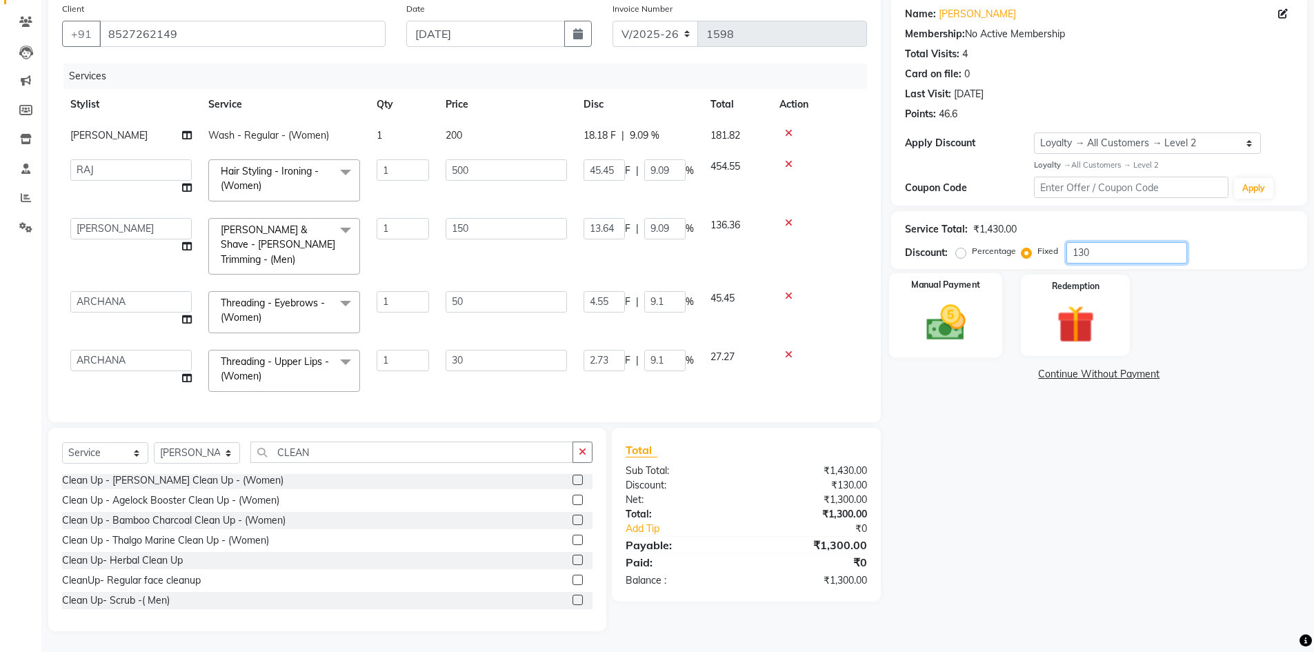
type input "130"
click at [978, 313] on div "Manual Payment" at bounding box center [946, 314] width 114 height 85
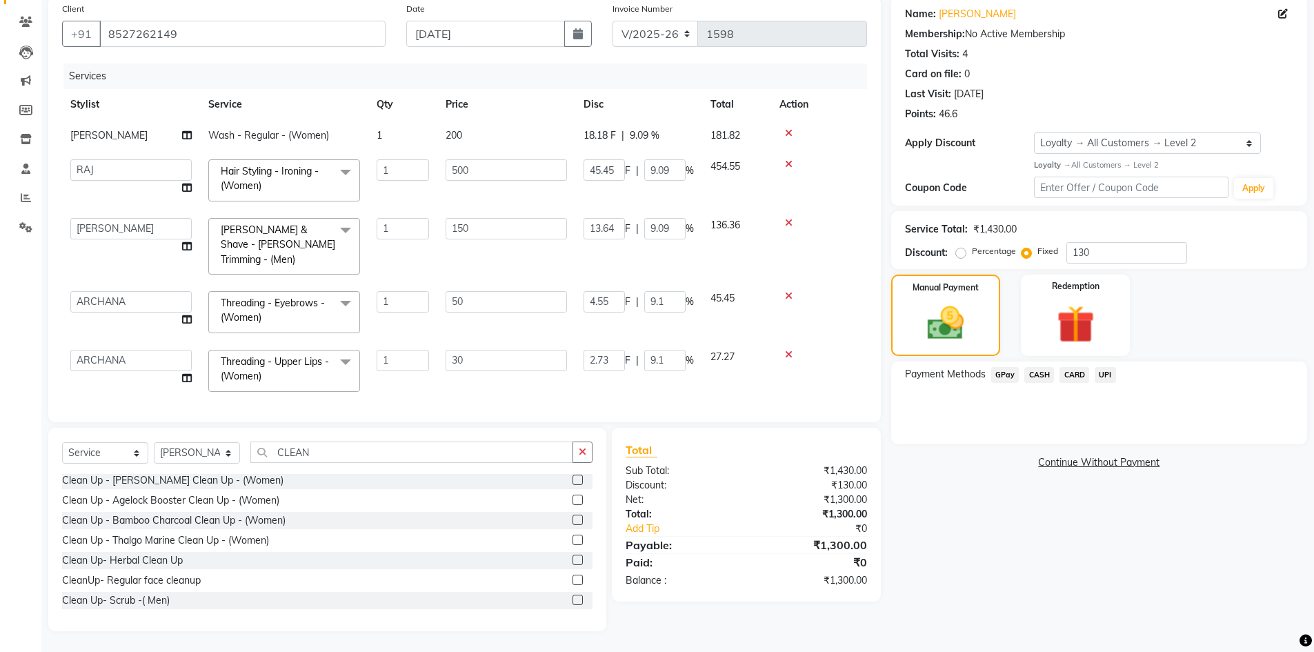
click at [1110, 381] on span "UPI" at bounding box center [1105, 375] width 21 height 16
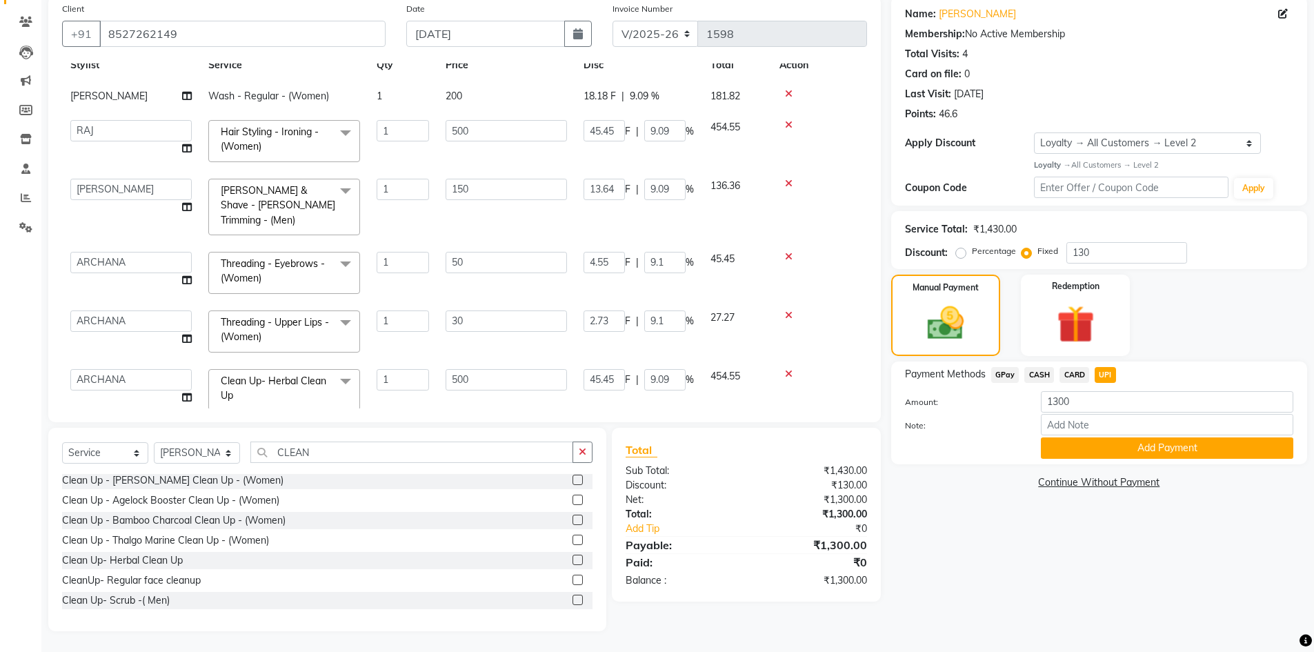
scroll to position [57, 0]
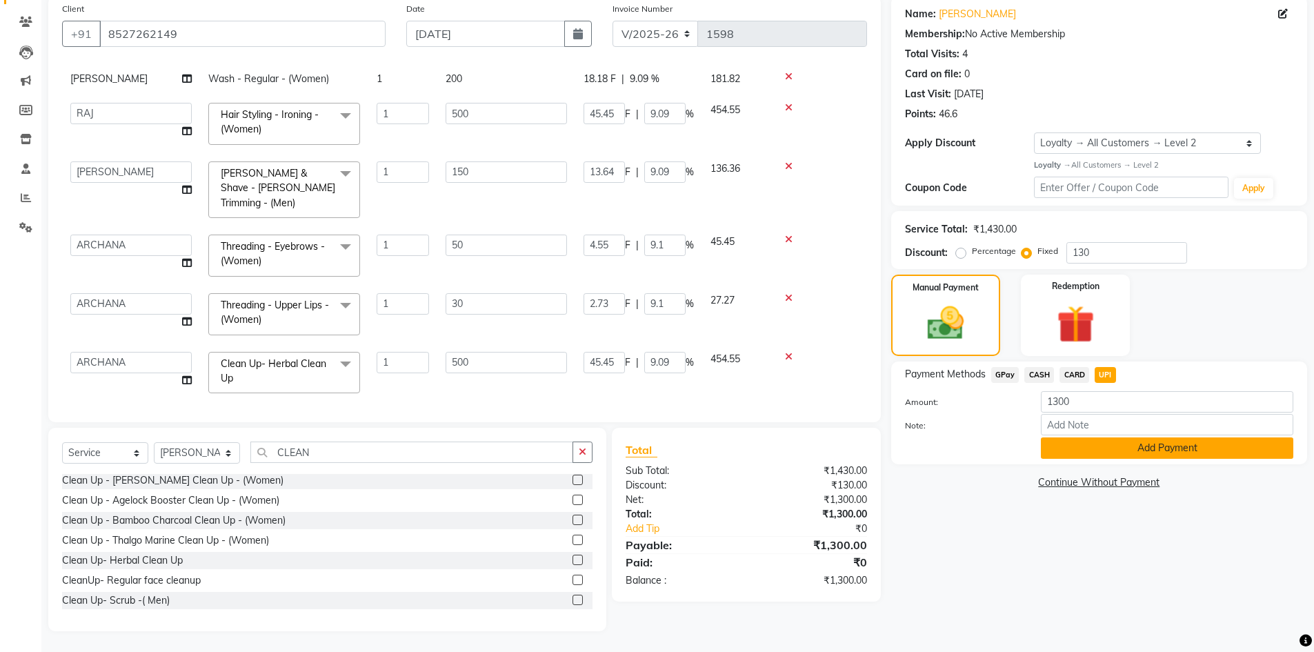
click at [1102, 457] on button "Add Payment" at bounding box center [1167, 447] width 252 height 21
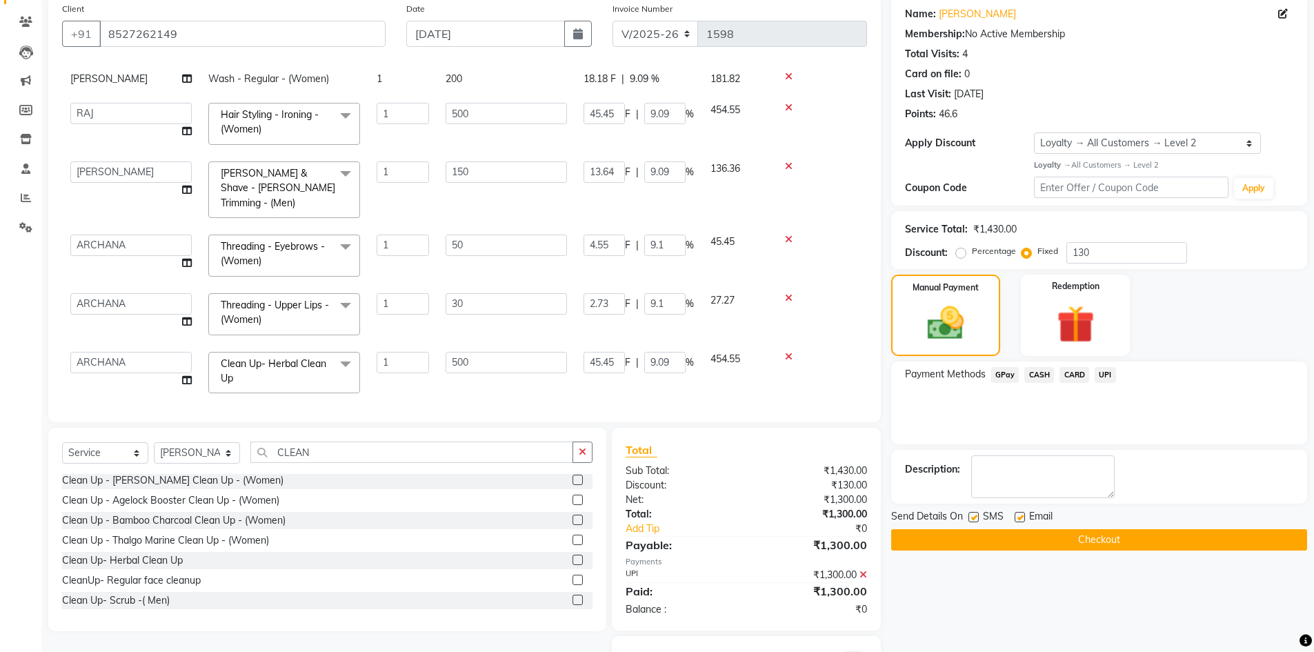
click at [1093, 538] on button "Checkout" at bounding box center [1099, 539] width 416 height 21
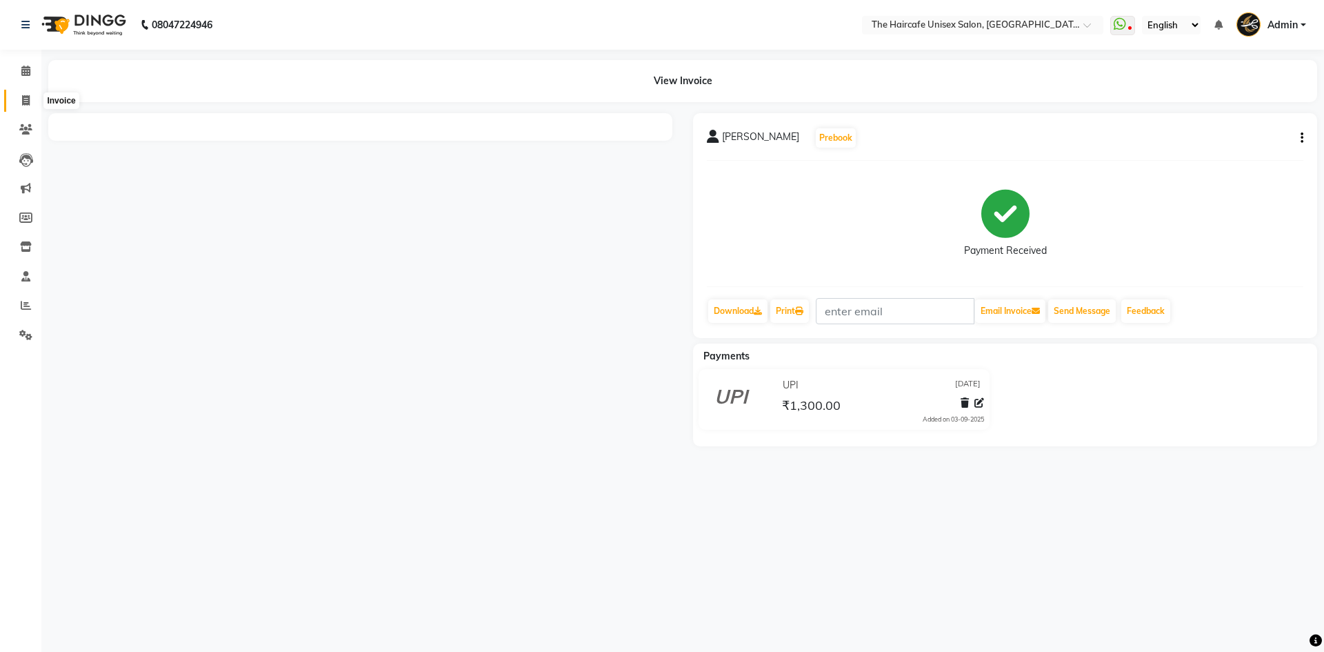
click at [21, 93] on span at bounding box center [26, 101] width 24 height 16
select select "service"
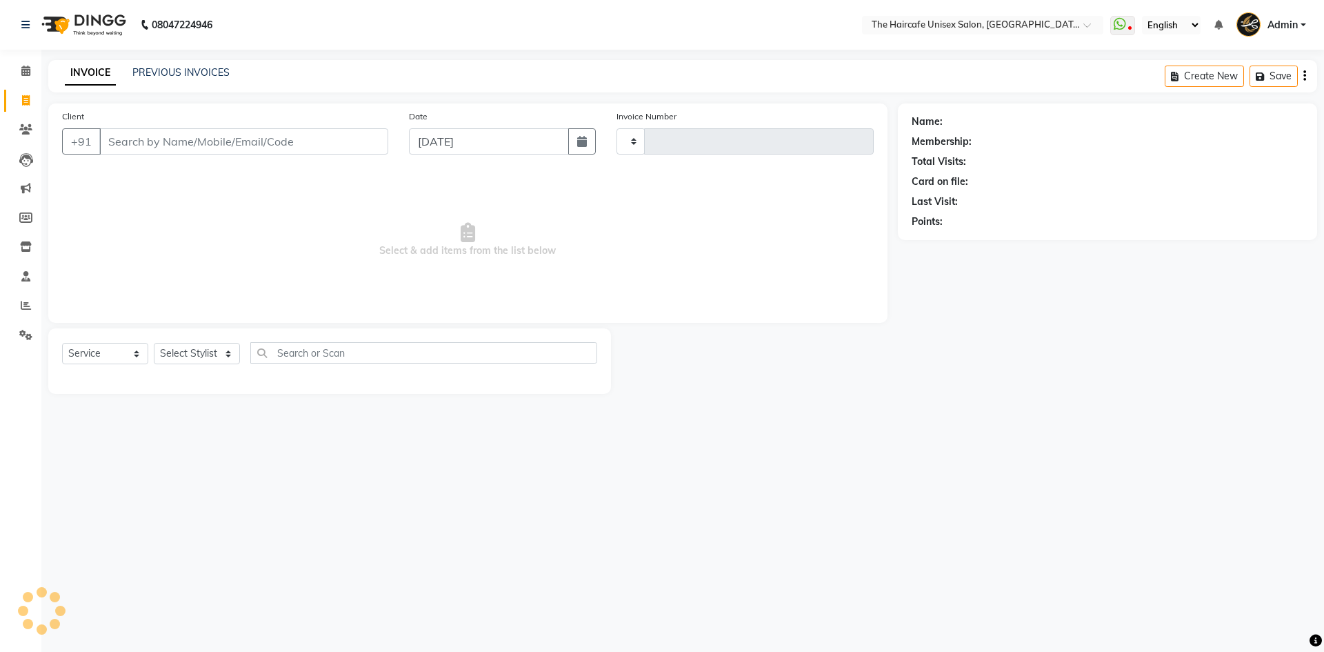
type input "1599"
select select "7412"
click at [212, 74] on link "PREVIOUS INVOICES" at bounding box center [180, 72] width 97 height 12
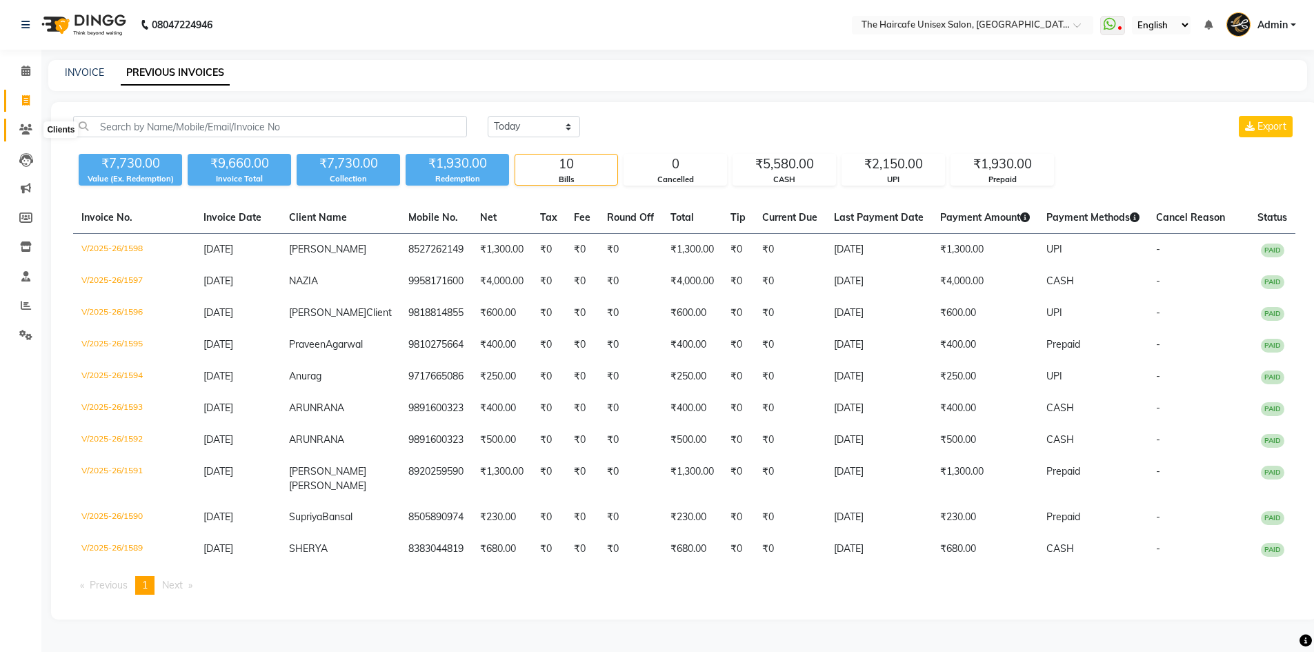
click at [28, 130] on icon at bounding box center [25, 129] width 13 height 10
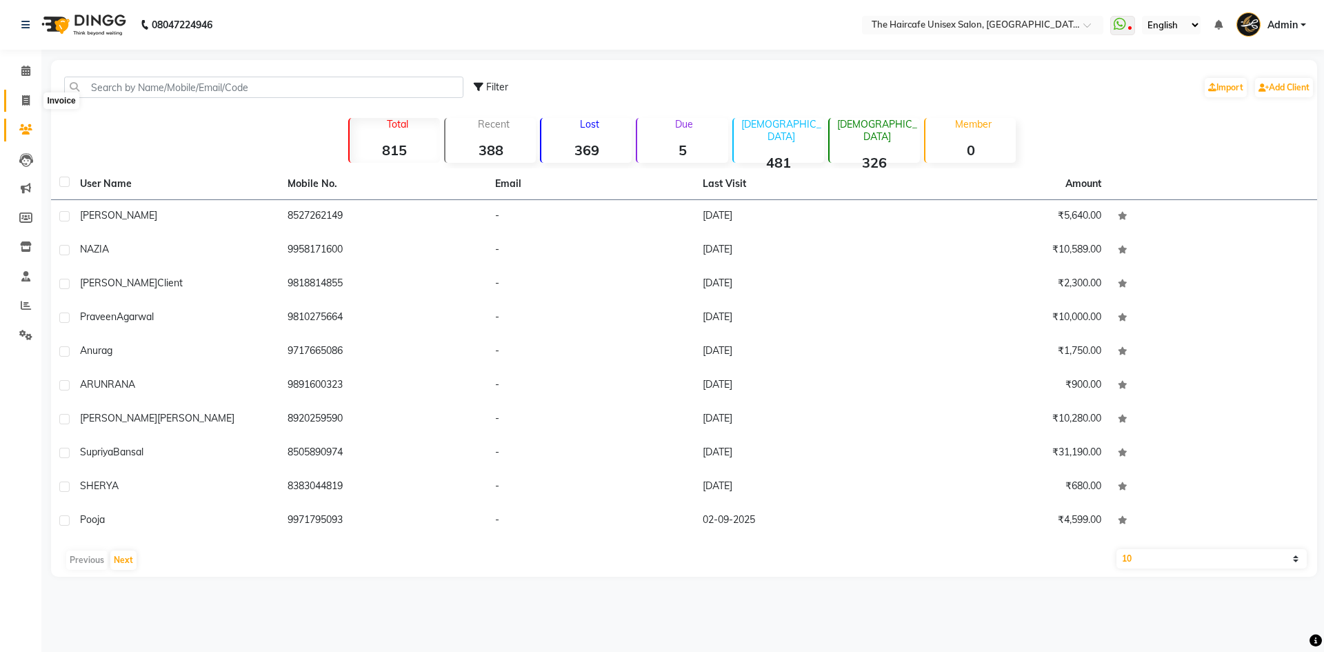
click at [28, 101] on icon at bounding box center [26, 100] width 8 height 10
select select "7412"
select select "service"
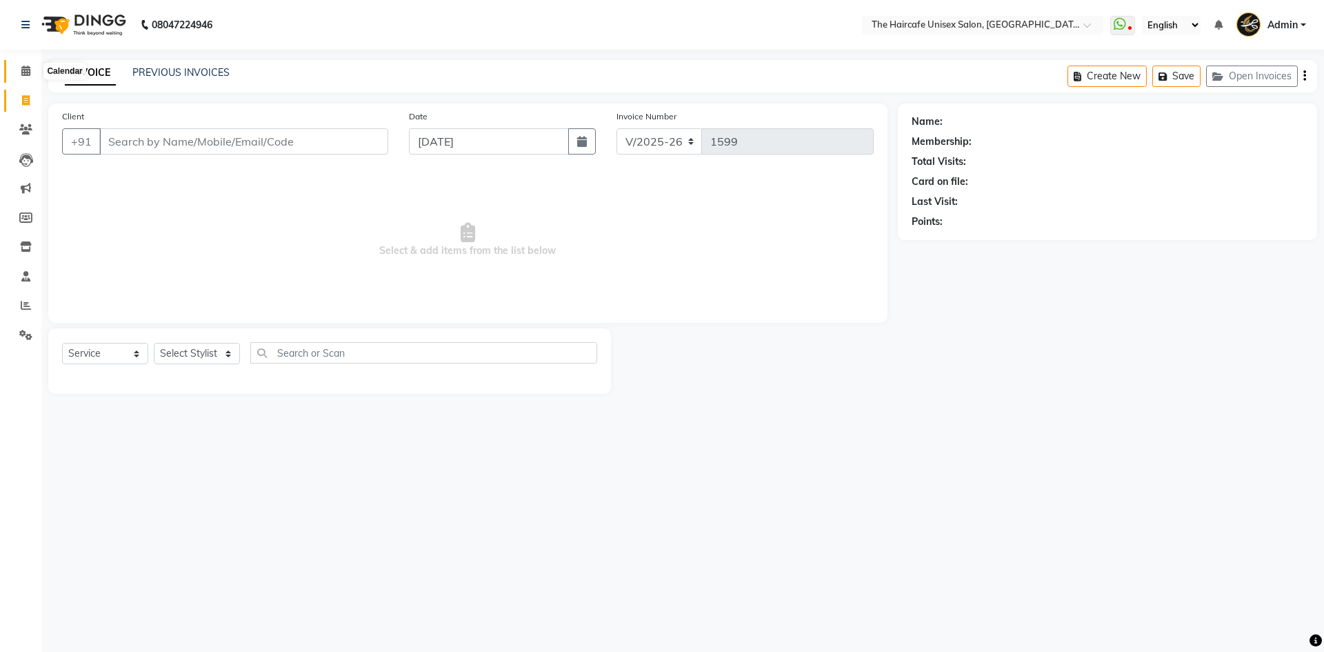
click at [26, 78] on span at bounding box center [26, 71] width 24 height 16
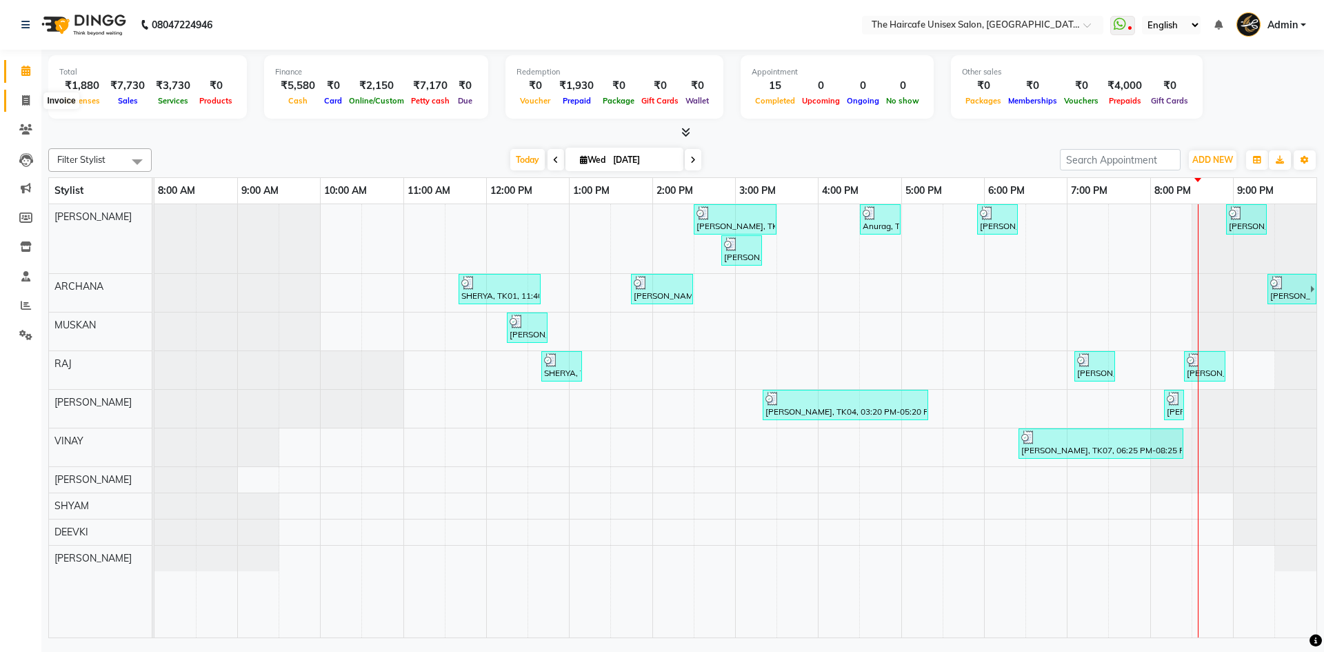
click at [30, 107] on span at bounding box center [26, 101] width 24 height 16
select select "service"
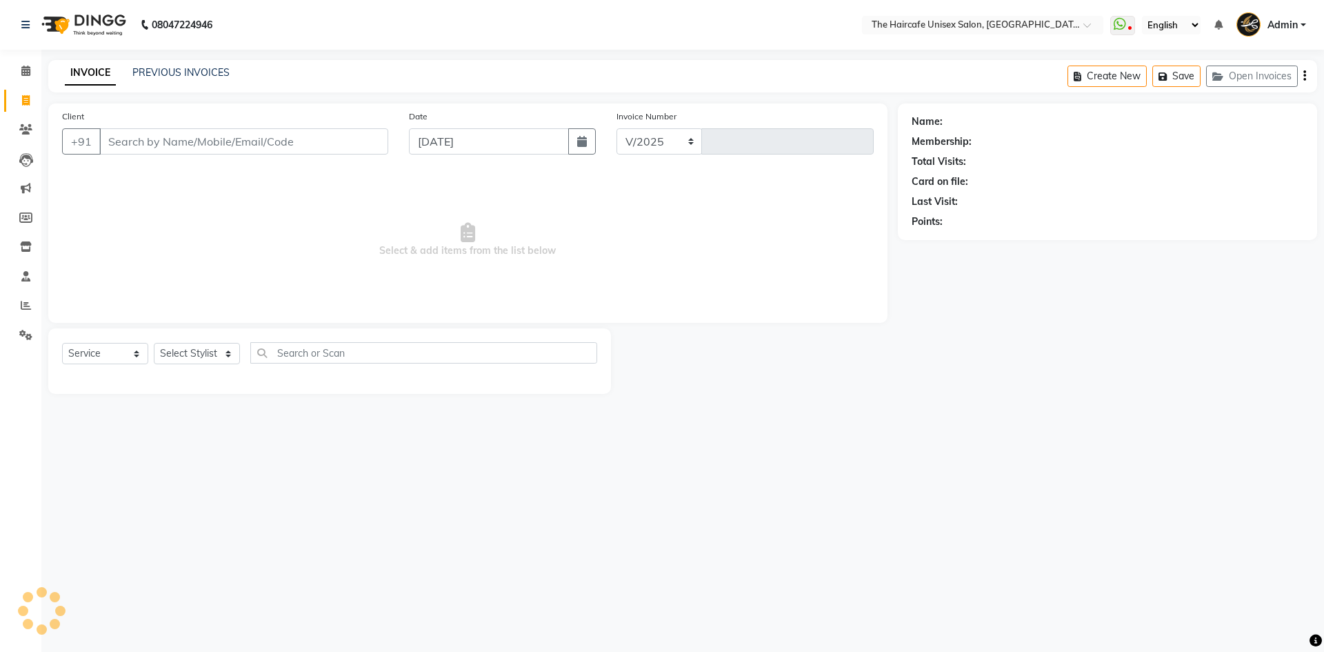
select select "7412"
type input "1599"
click at [192, 73] on link "PREVIOUS INVOICES" at bounding box center [180, 72] width 97 height 12
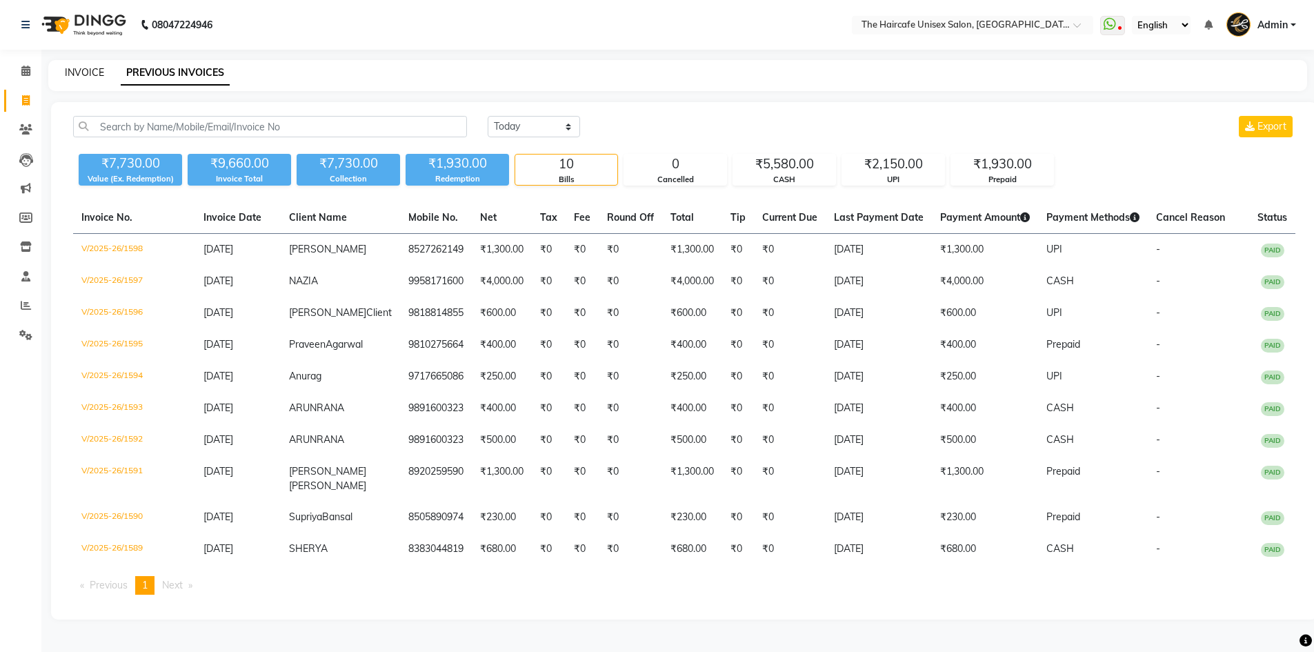
click at [88, 72] on link "INVOICE" at bounding box center [84, 72] width 39 height 12
select select "7412"
select select "service"
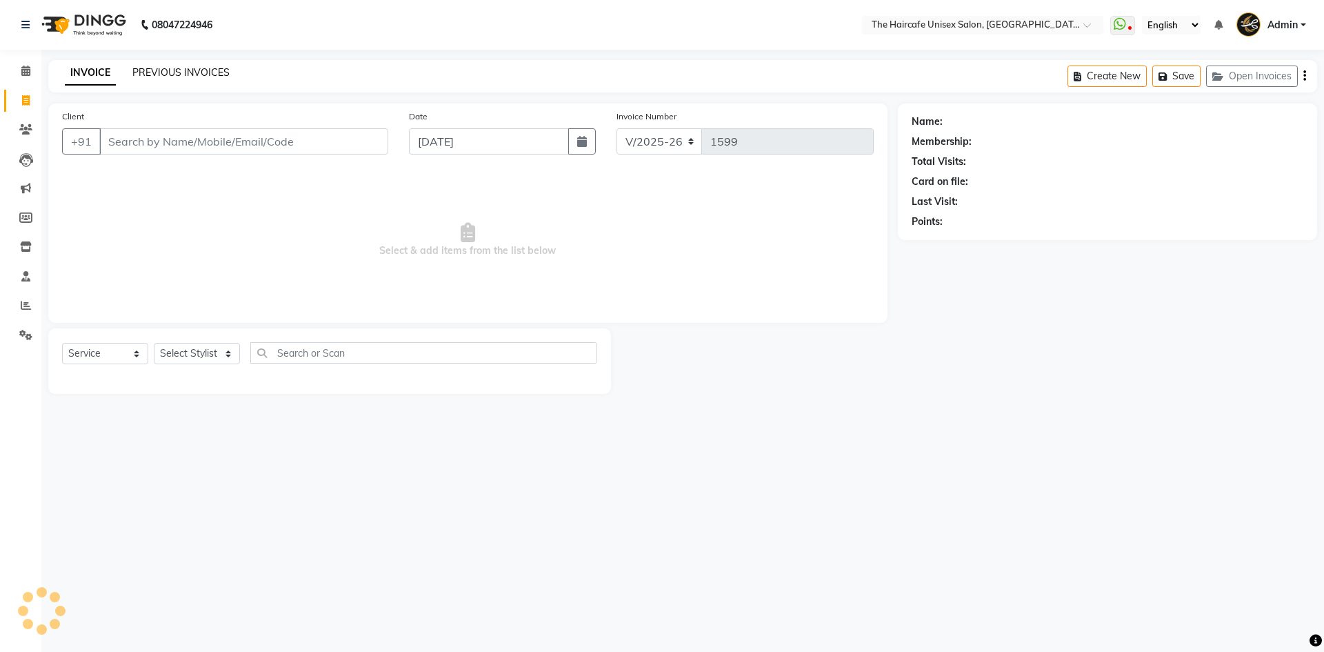
click at [153, 72] on link "PREVIOUS INVOICES" at bounding box center [180, 72] width 97 height 12
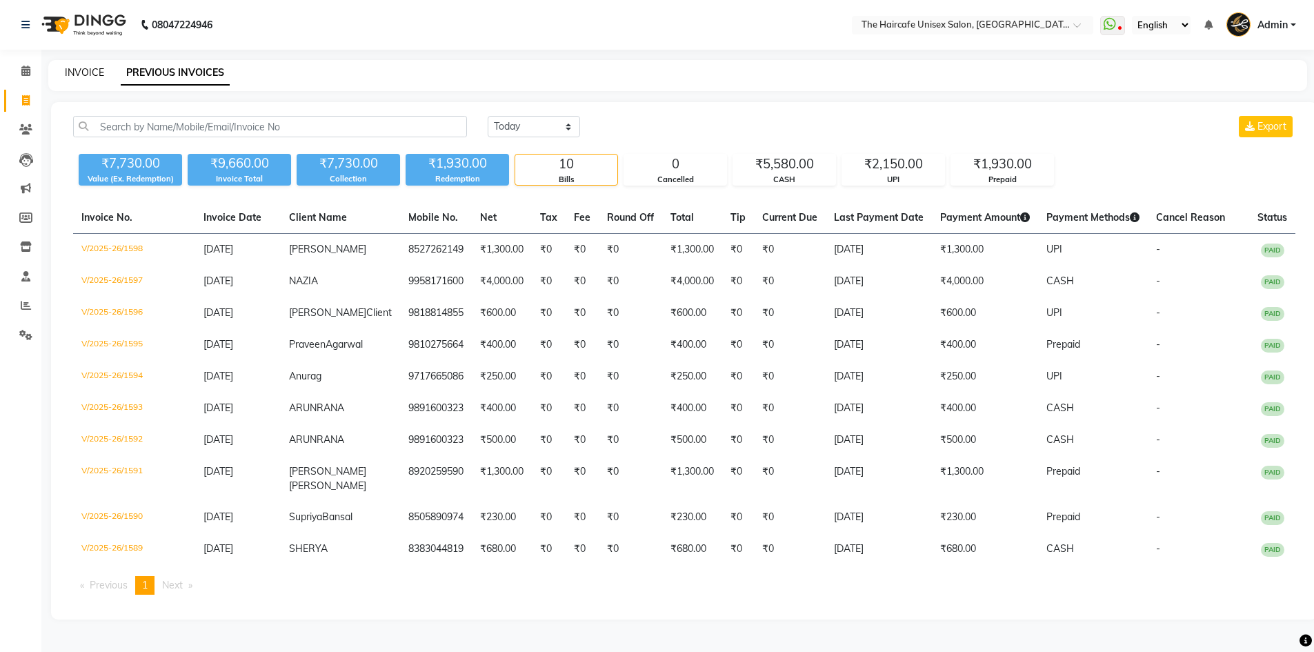
click at [87, 70] on link "INVOICE" at bounding box center [84, 72] width 39 height 12
select select "service"
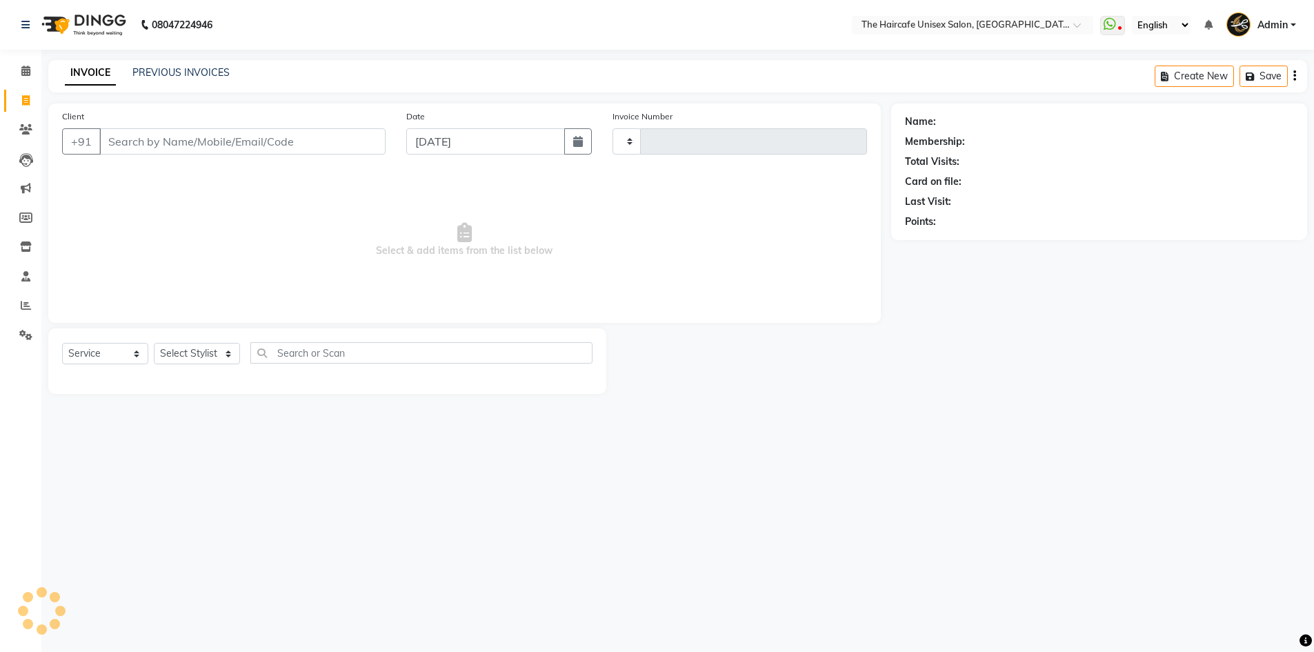
type input "1599"
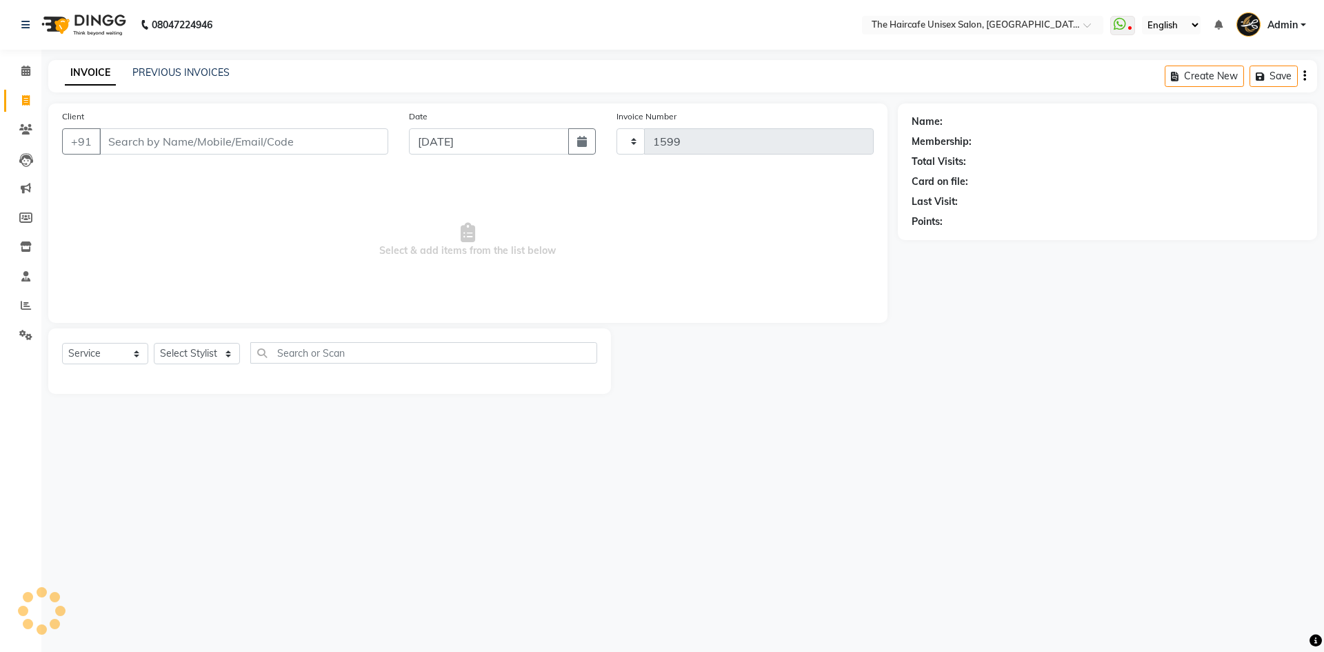
select select "7412"
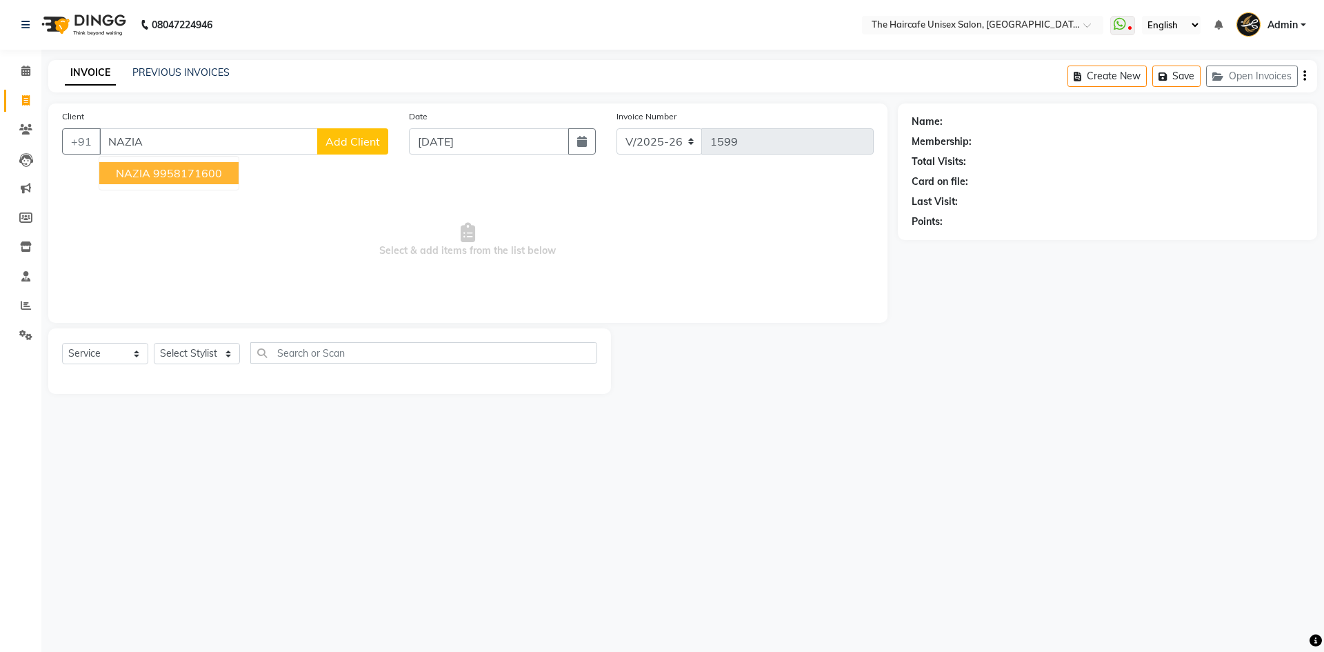
click at [163, 176] on ngb-highlight "9958171600" at bounding box center [187, 173] width 69 height 14
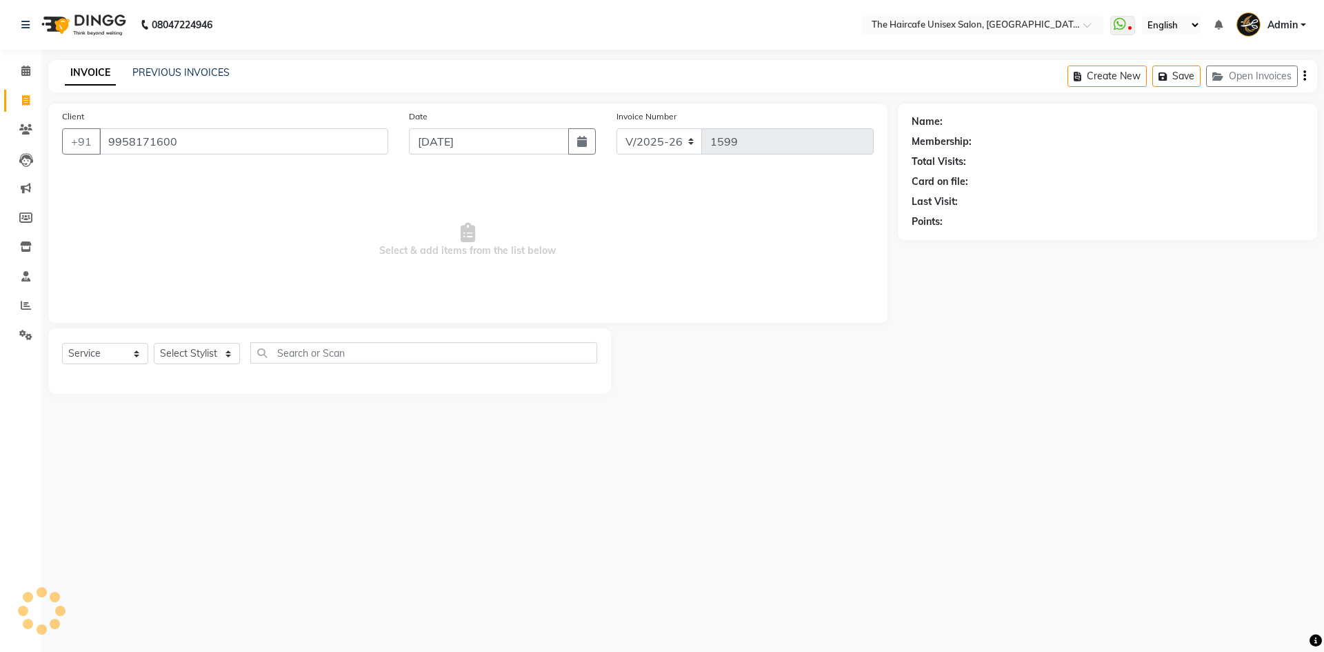
type input "9958171600"
select select "1: Object"
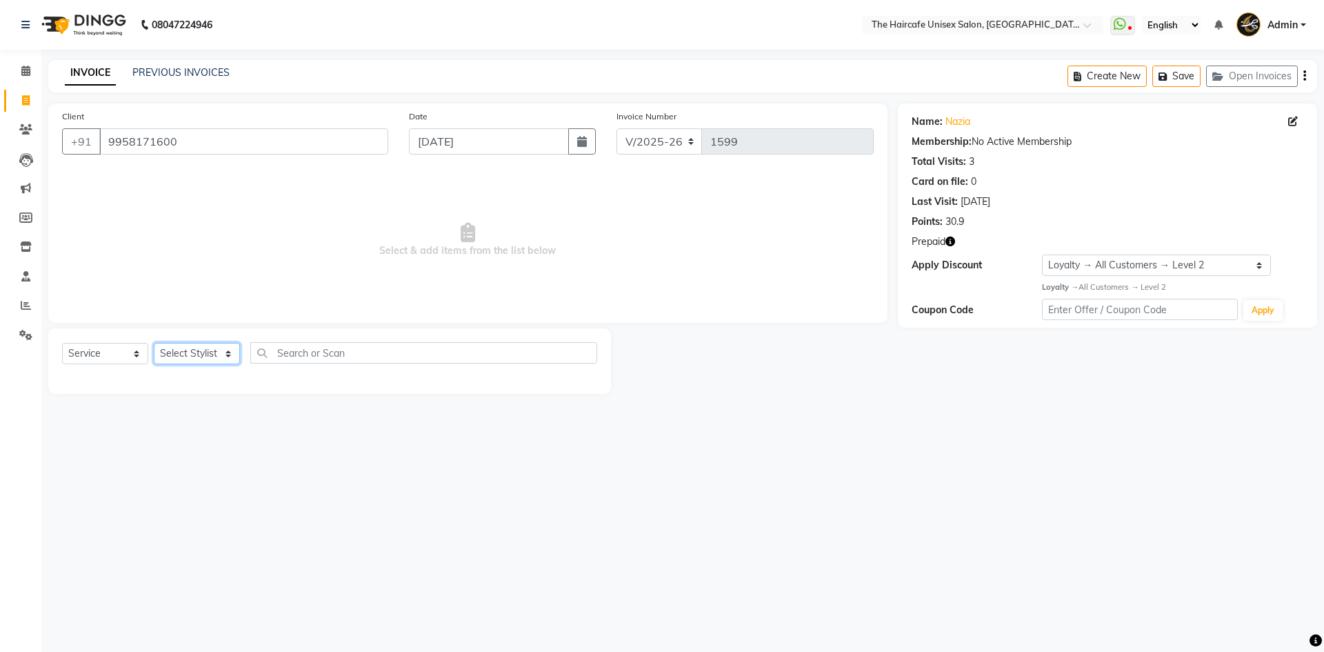
click at [210, 348] on select "Select Stylist [PERSON_NAME] [PERSON_NAME] [PERSON_NAME] [PERSON_NAME] SHYAM SH…" at bounding box center [197, 353] width 86 height 21
select select "64975"
click at [154, 343] on select "Select Stylist [PERSON_NAME] [PERSON_NAME] [PERSON_NAME] [PERSON_NAME] SHYAM SH…" at bounding box center [197, 353] width 86 height 21
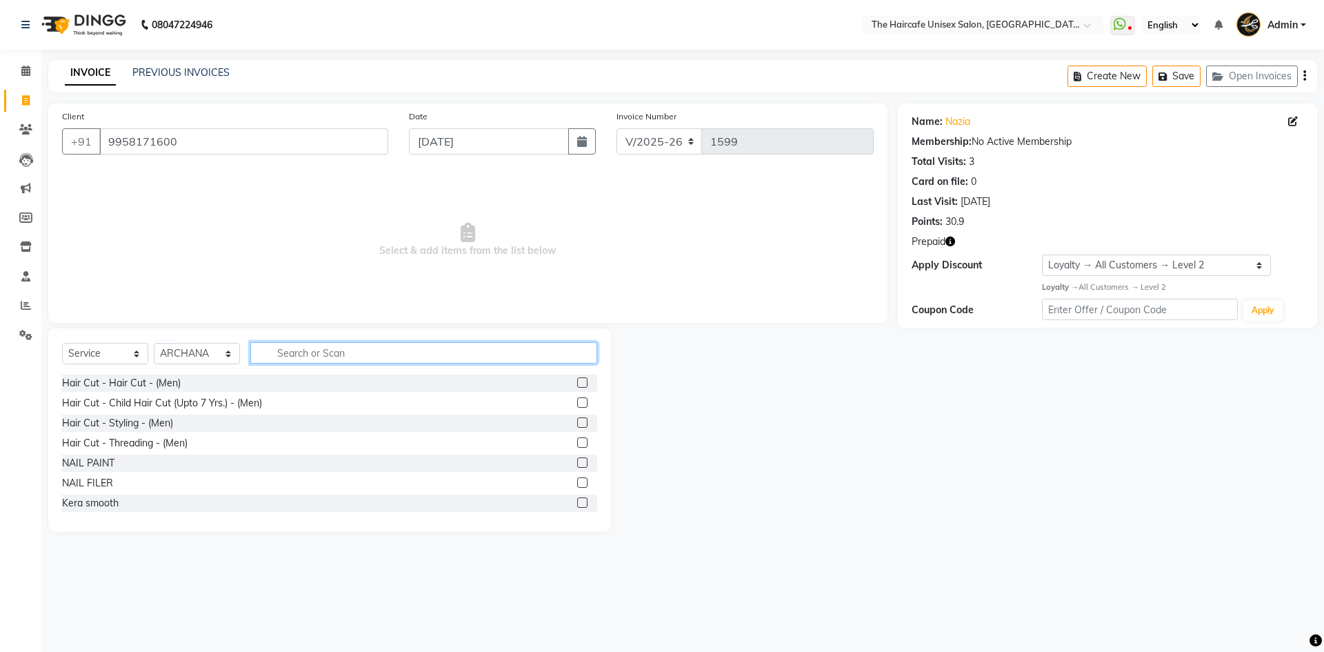
click at [286, 355] on input "text" at bounding box center [423, 352] width 347 height 21
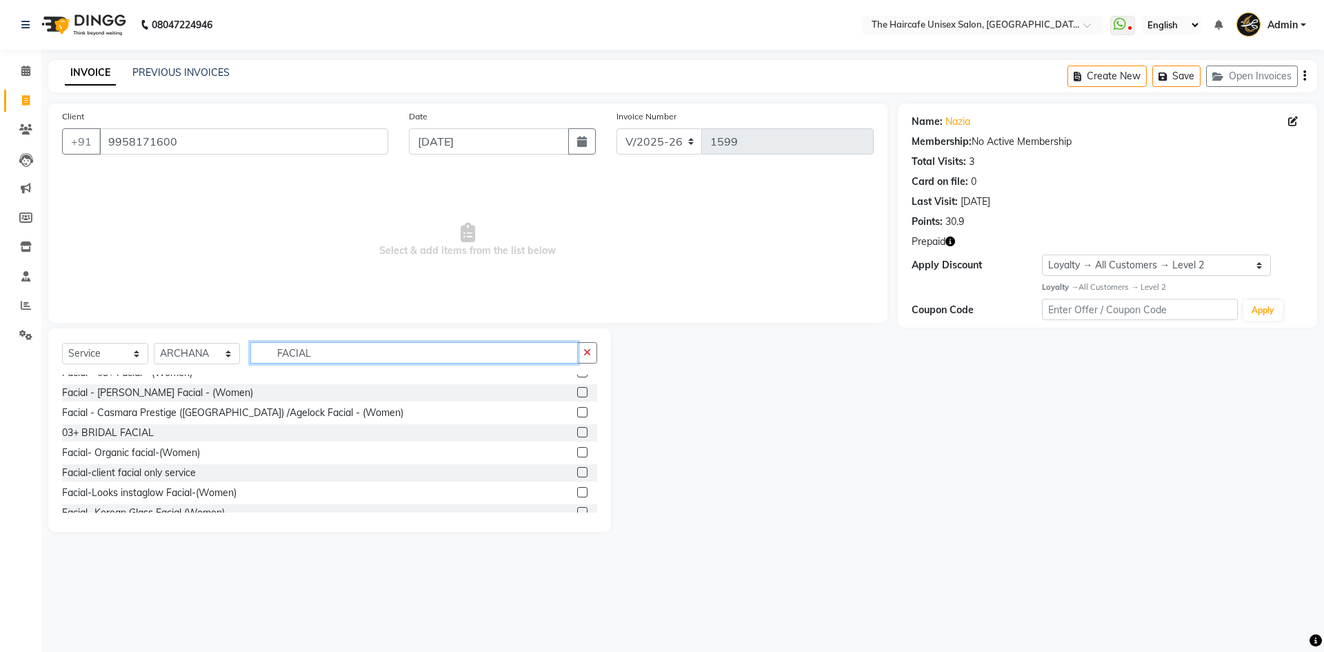
scroll to position [182, 0]
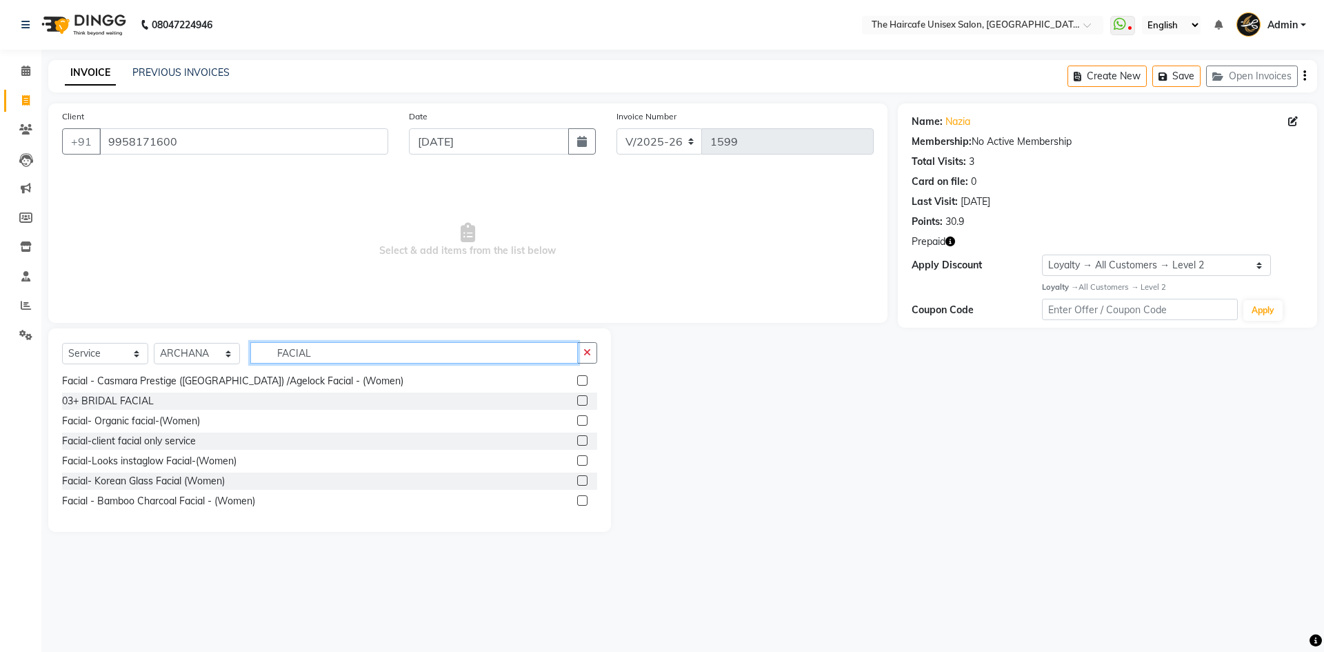
type input "FACIAL"
click at [577, 500] on label at bounding box center [582, 500] width 10 height 10
click at [577, 500] on input "checkbox" at bounding box center [581, 501] width 9 height 9
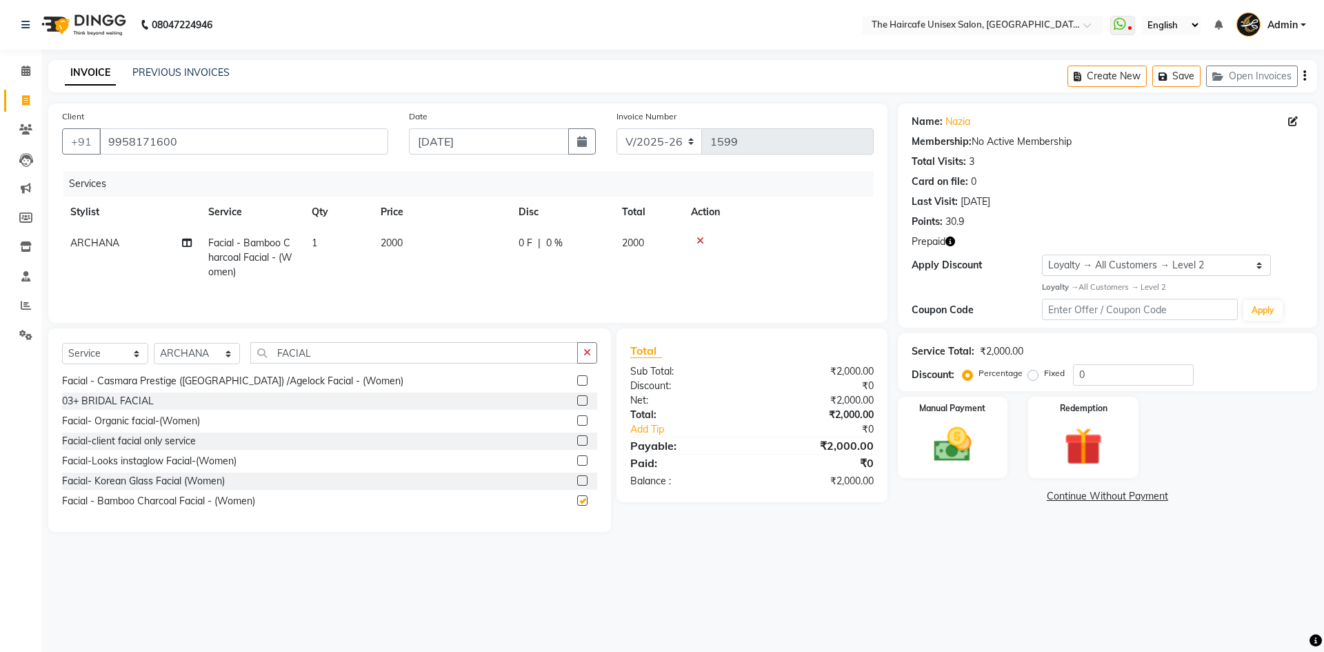
checkbox input "false"
click at [326, 355] on input "FACIAL" at bounding box center [414, 352] width 328 height 21
type input "F"
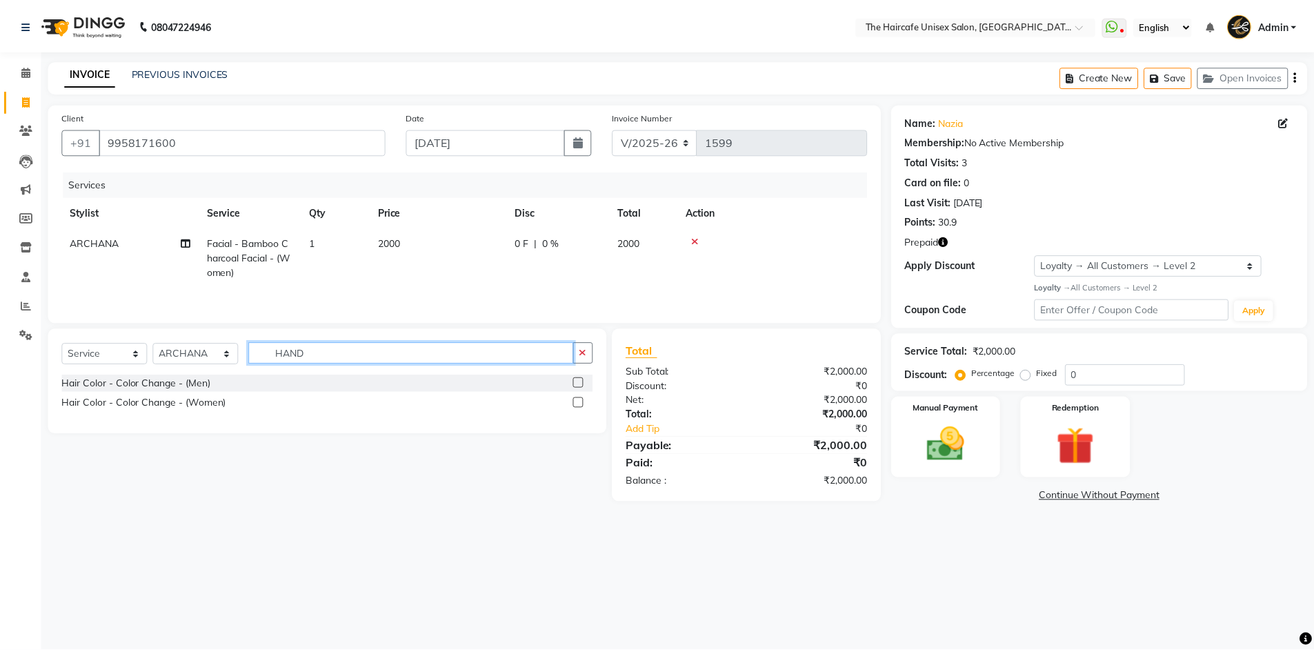
scroll to position [0, 0]
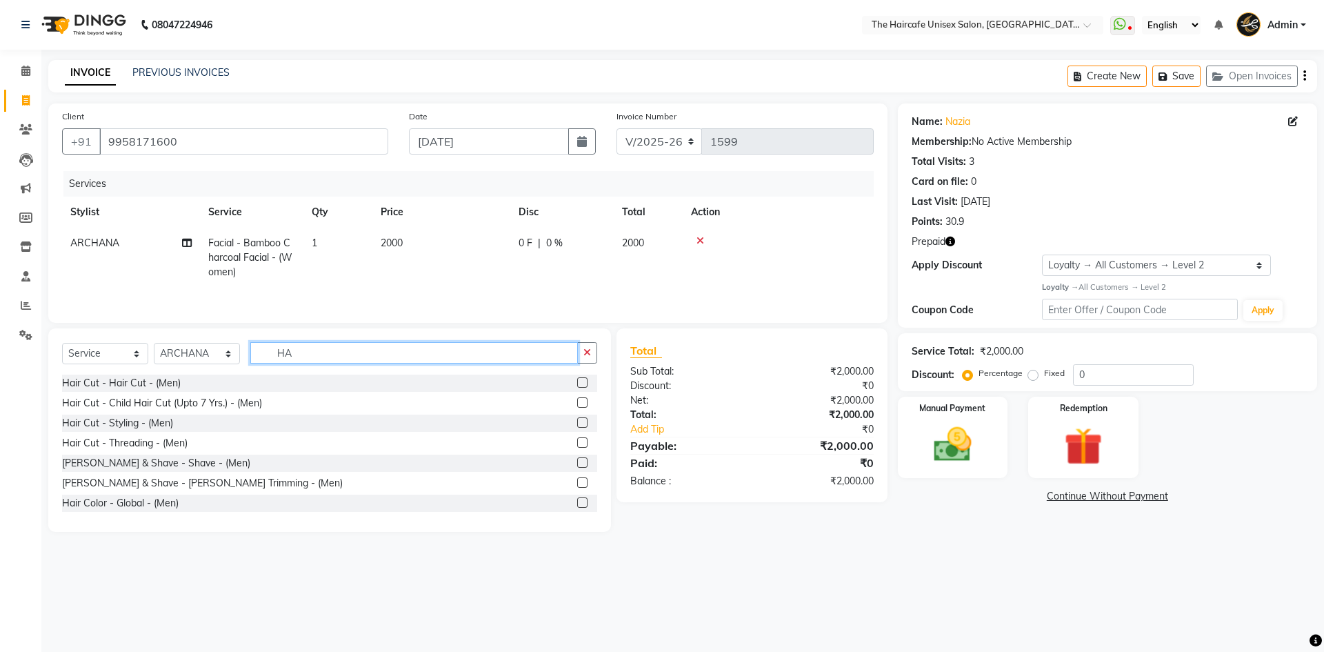
type input "H"
type input "RICA"
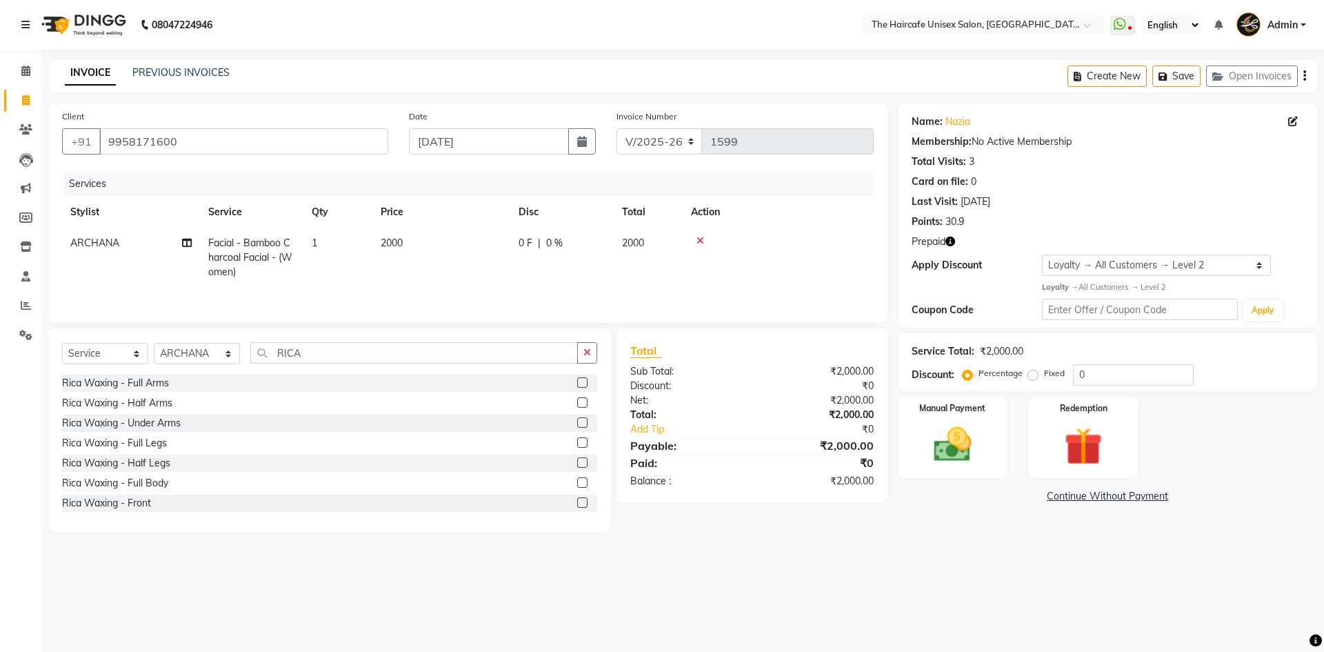
click at [577, 384] on label at bounding box center [582, 382] width 10 height 10
click at [577, 384] on input "checkbox" at bounding box center [581, 383] width 9 height 9
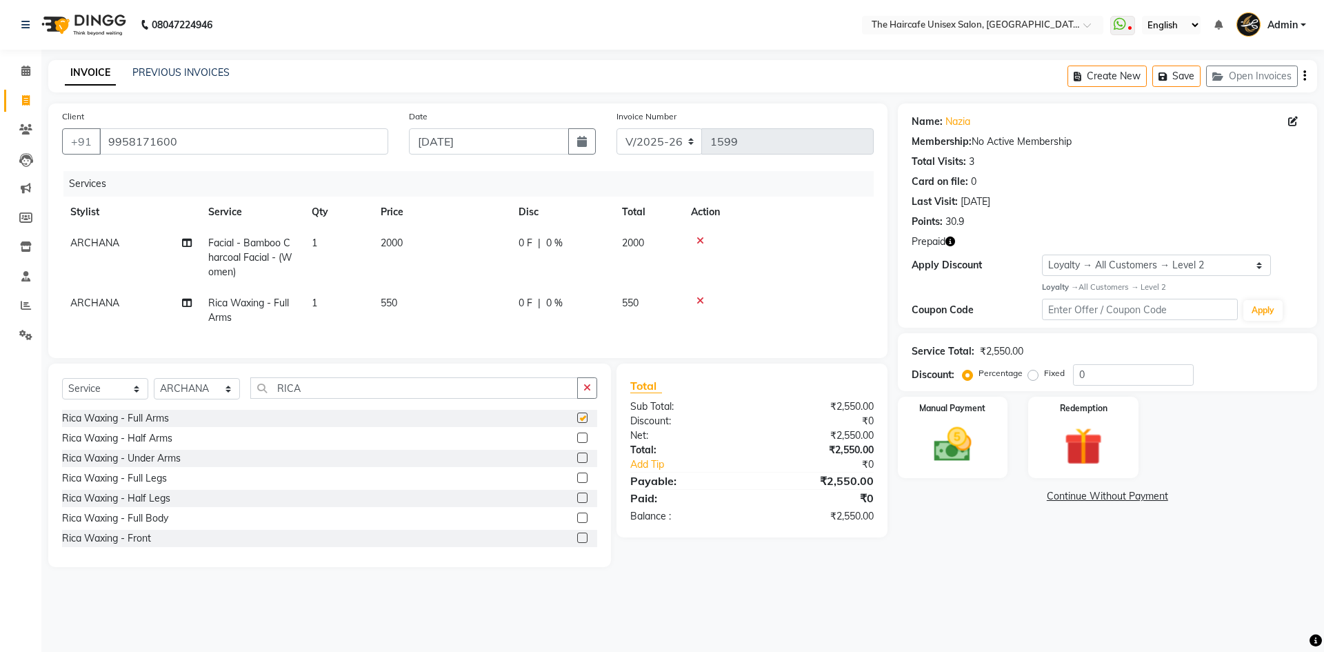
checkbox input "false"
click at [418, 397] on input "RICA" at bounding box center [414, 387] width 328 height 21
type input "R"
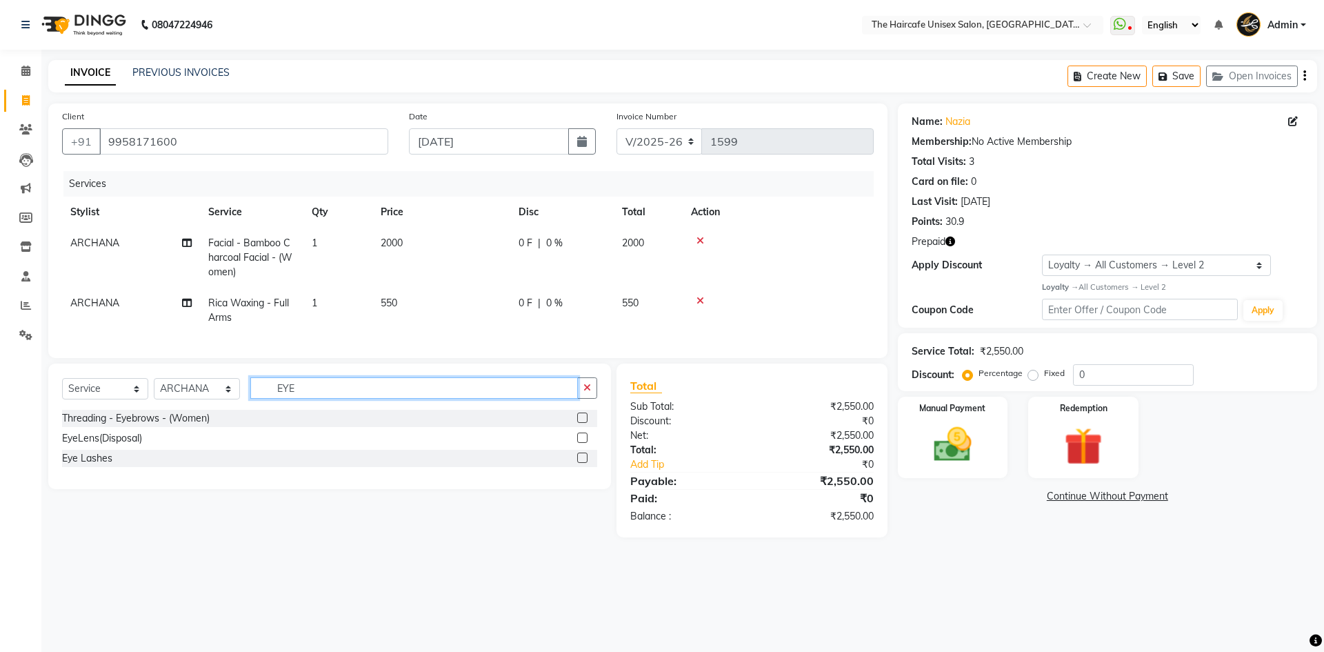
type input "EYE"
click at [581, 423] on label at bounding box center [582, 418] width 10 height 10
click at [581, 423] on input "checkbox" at bounding box center [581, 418] width 9 height 9
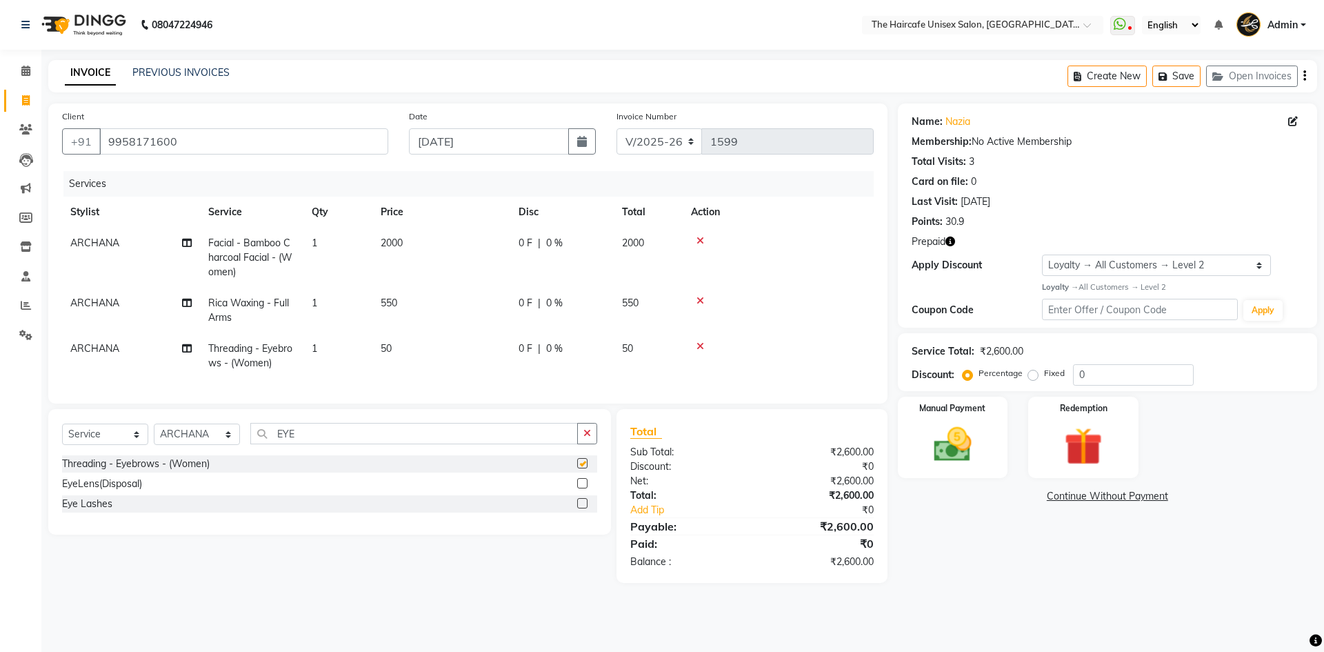
checkbox input "false"
click at [535, 437] on input "EYE" at bounding box center [414, 433] width 328 height 21
type input "E"
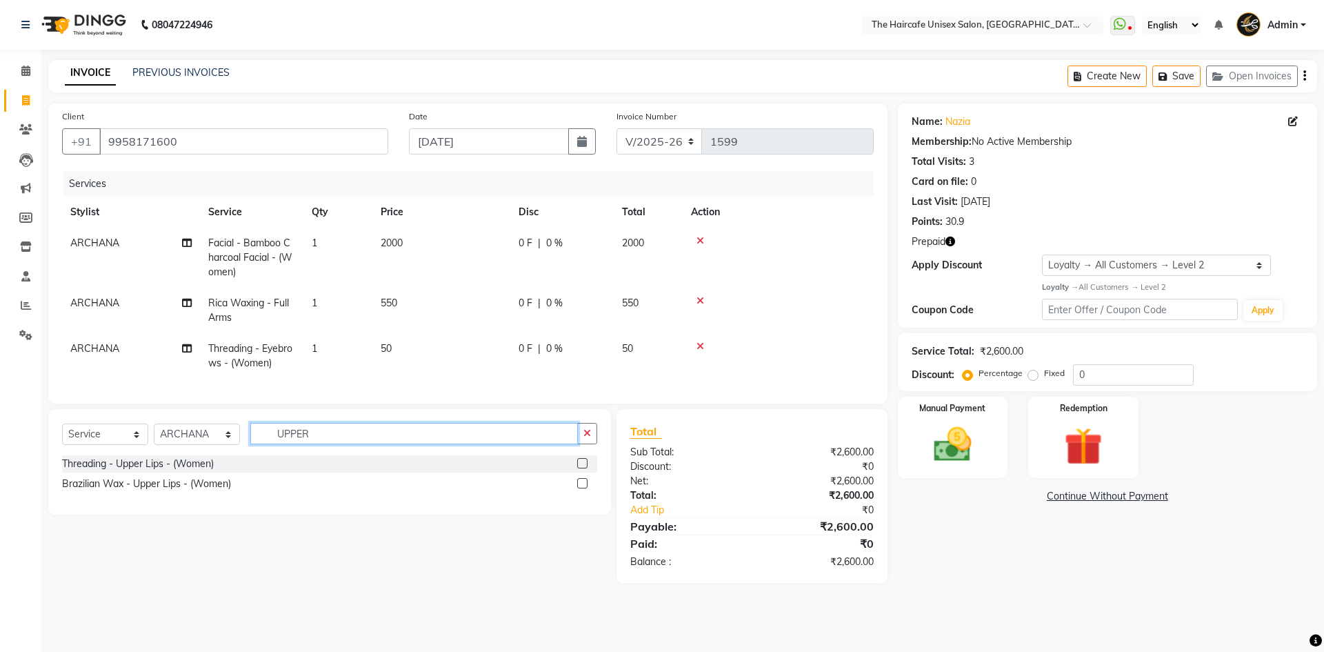
type input "UPPER"
click at [582, 468] on label at bounding box center [582, 463] width 10 height 10
click at [582, 468] on input "checkbox" at bounding box center [581, 463] width 9 height 9
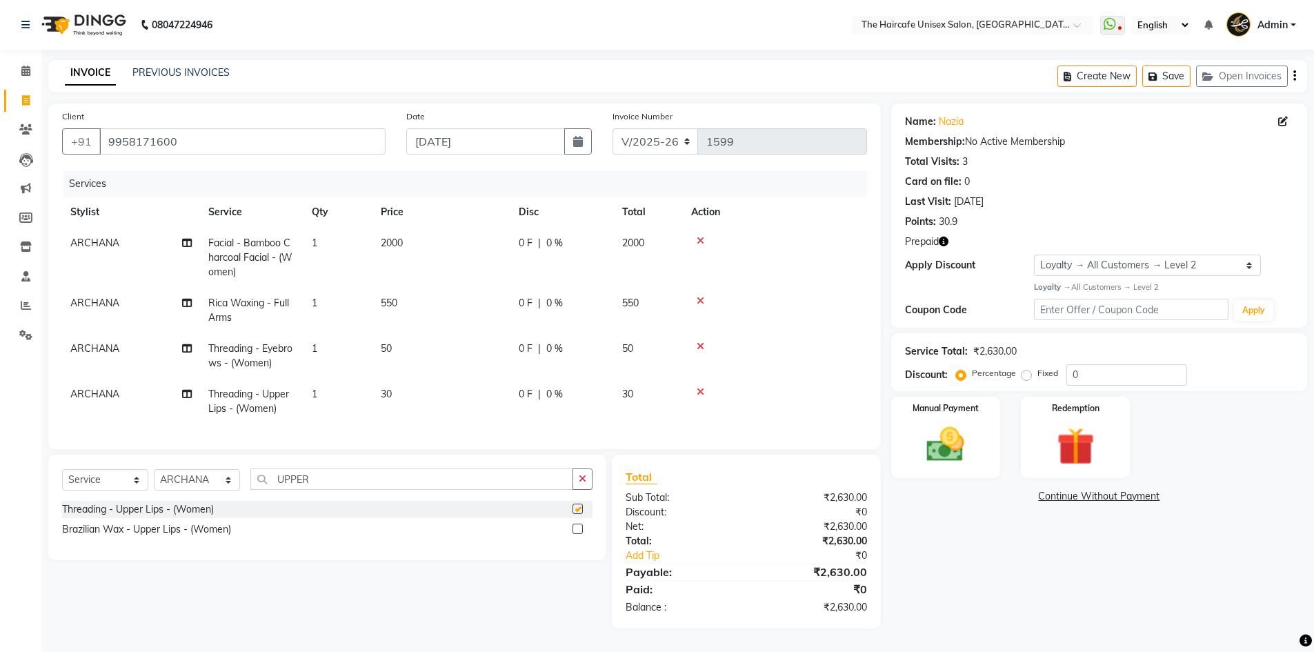
checkbox input "false"
click at [416, 477] on input "UPPER" at bounding box center [411, 478] width 323 height 21
type input "U"
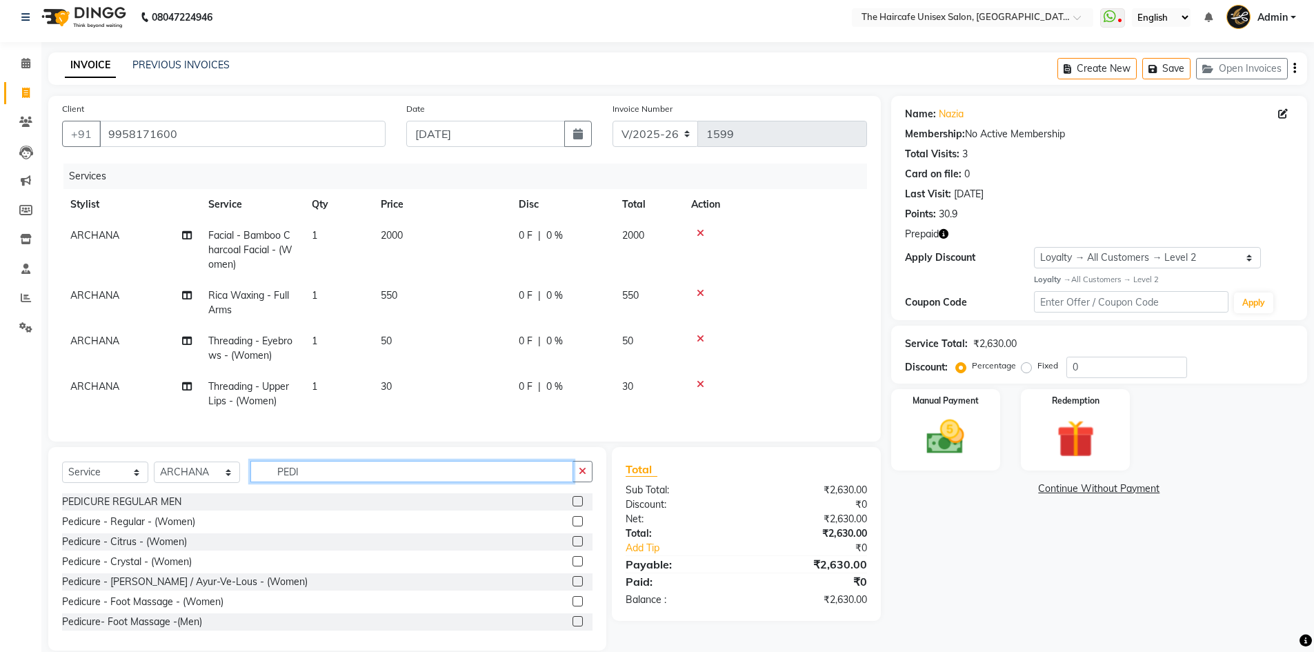
type input "PEDI"
click at [573, 526] on label at bounding box center [578, 521] width 10 height 10
click at [573, 526] on input "checkbox" at bounding box center [577, 521] width 9 height 9
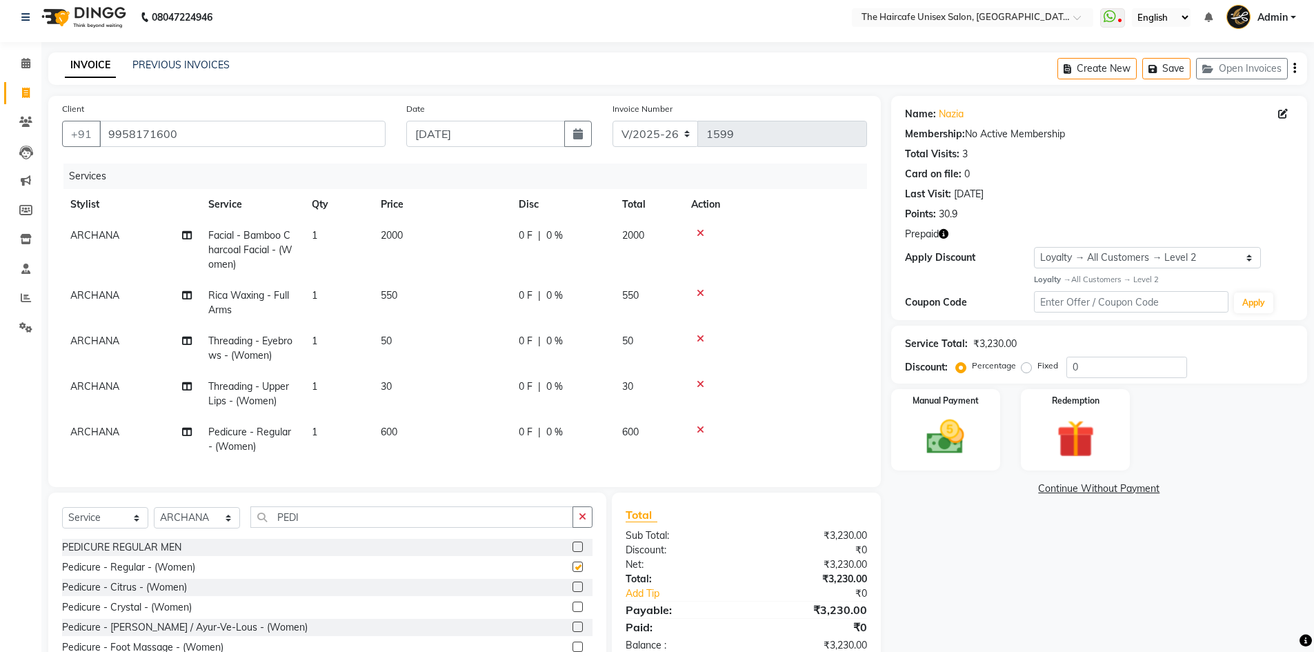
checkbox input "false"
click at [88, 431] on span "ARCHANA" at bounding box center [94, 432] width 49 height 12
select select "64975"
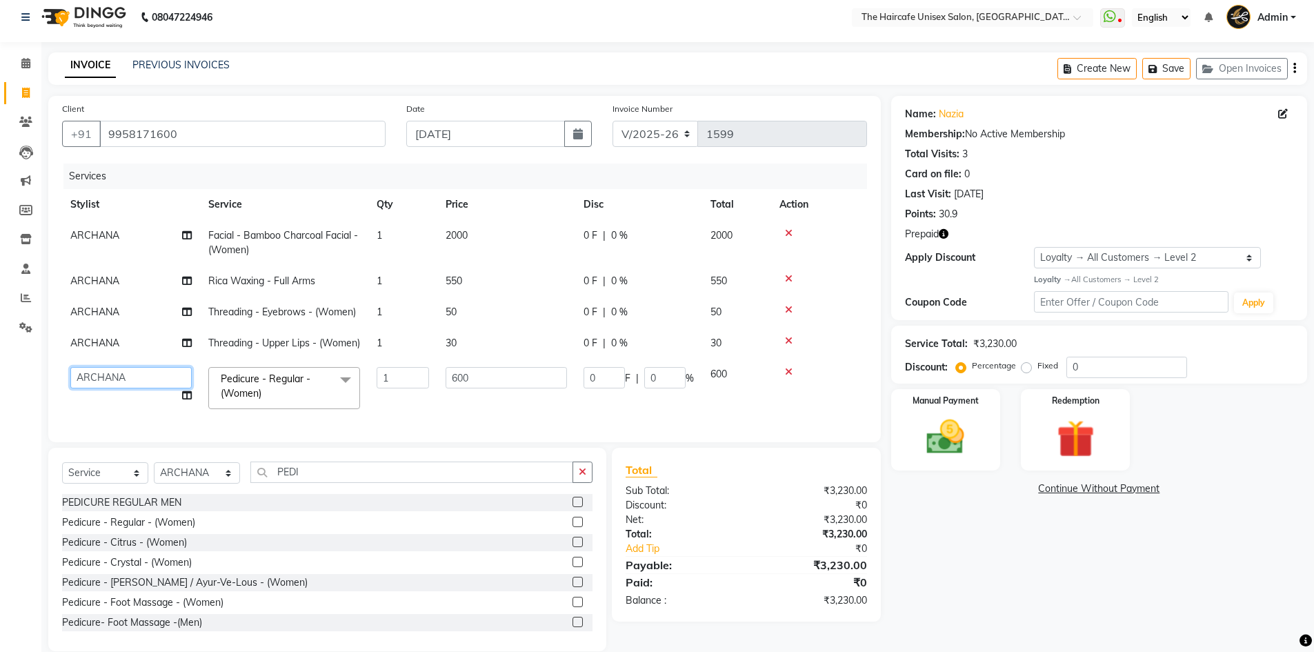
click at [115, 388] on select "[PERSON_NAME] [PERSON_NAME] [PERSON_NAME] [PERSON_NAME] SHYAM SHYAM JI [PERSON_…" at bounding box center [130, 377] width 121 height 21
select select "65654"
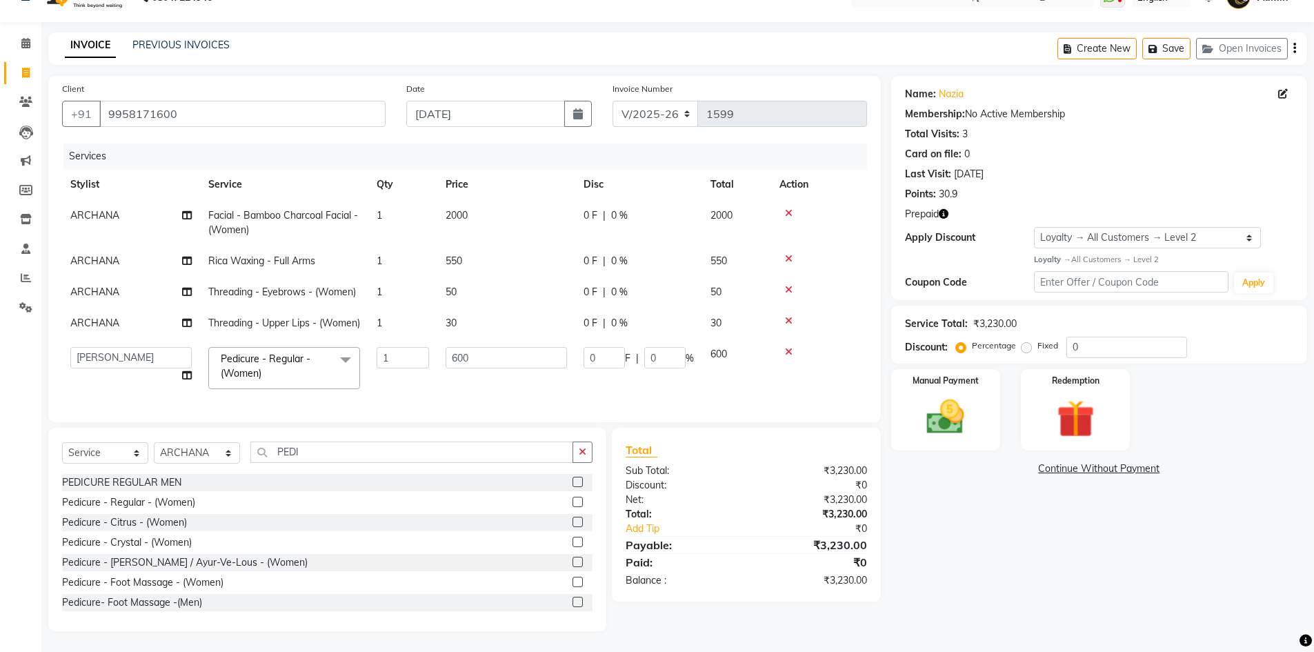
scroll to position [52, 0]
click at [969, 544] on div "Name: Nazia Membership: No Active Membership Total Visits: 3 Card on file: 0 La…" at bounding box center [1104, 353] width 426 height 555
click at [1080, 397] on img at bounding box center [1075, 419] width 63 height 49
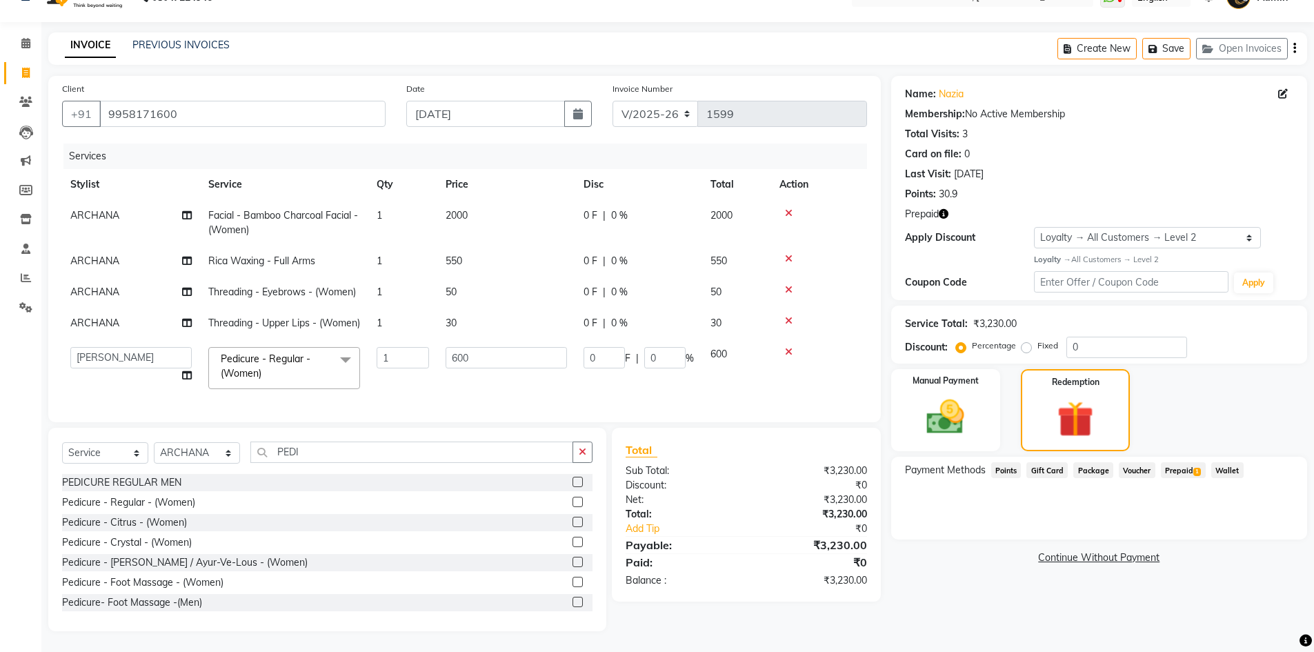
click at [1175, 462] on span "Prepaid 1" at bounding box center [1183, 470] width 45 height 16
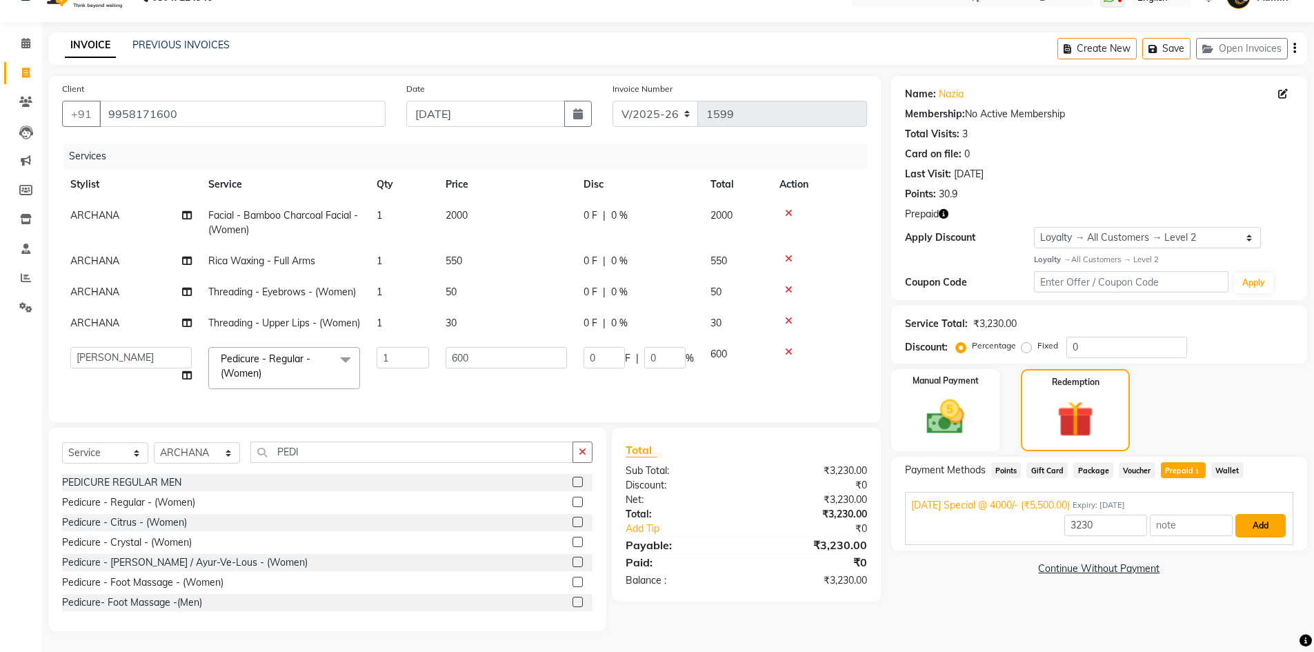
click at [1267, 514] on button "Add" at bounding box center [1260, 525] width 50 height 23
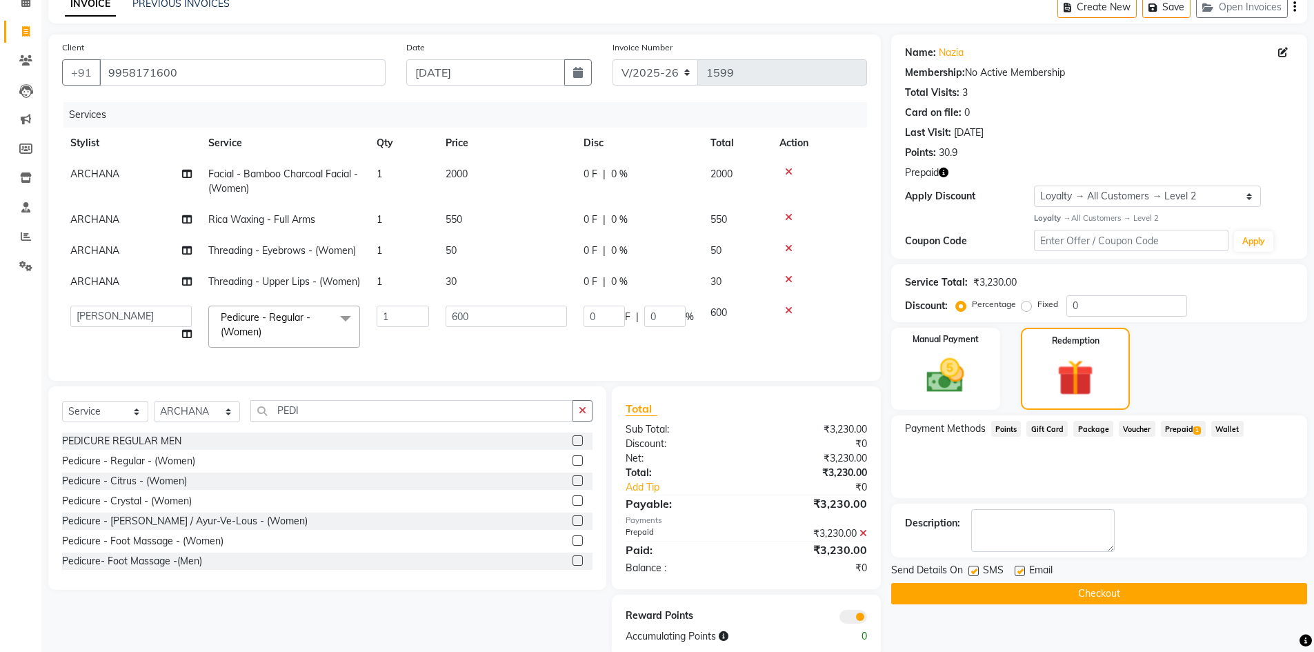
scroll to position [120, 0]
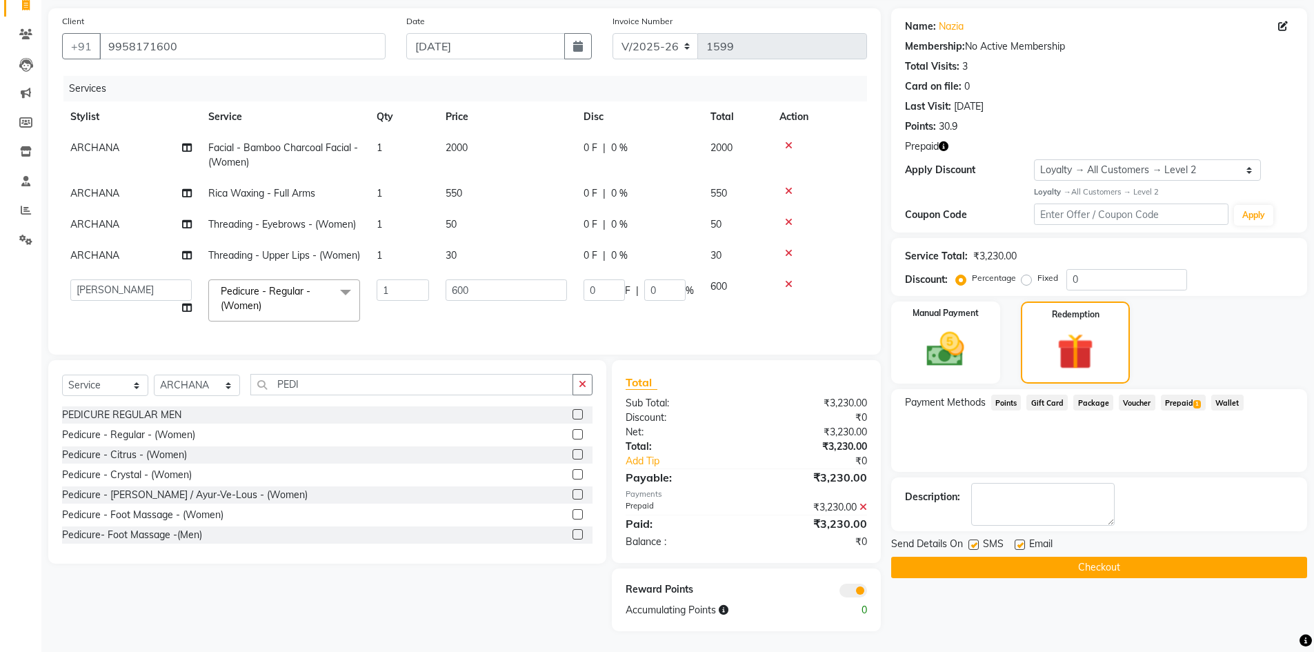
click at [955, 557] on button "Checkout" at bounding box center [1099, 567] width 416 height 21
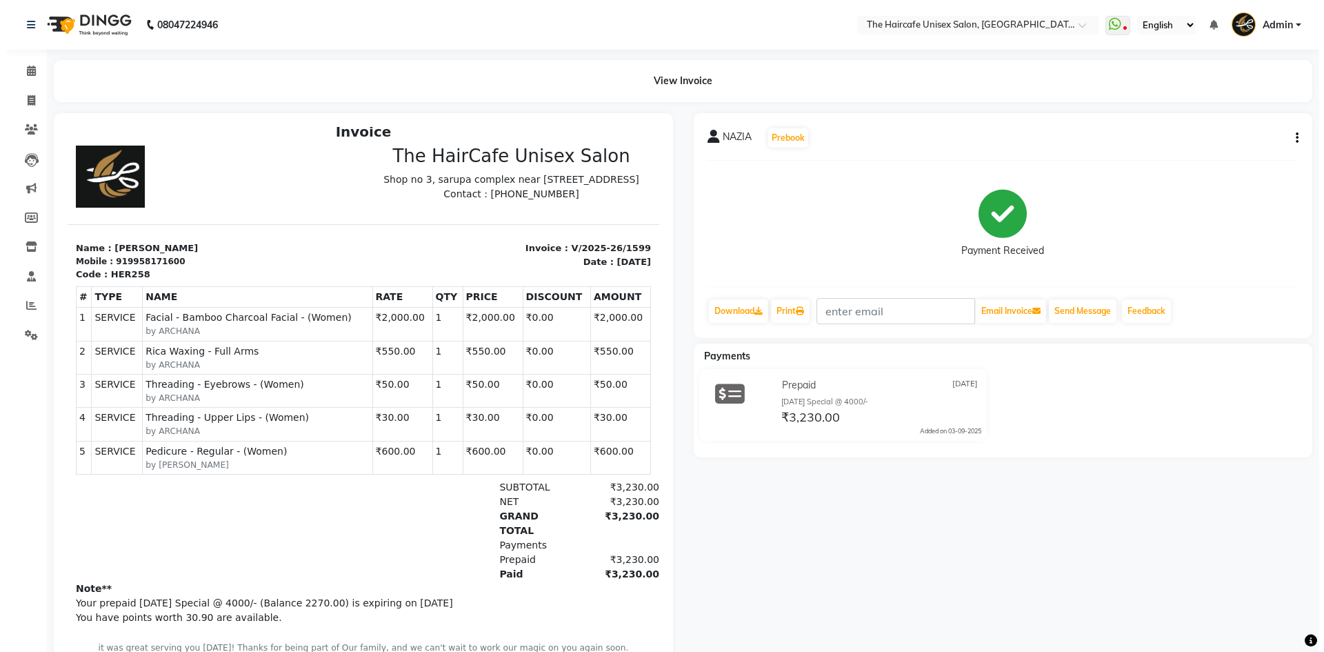
scroll to position [11, 0]
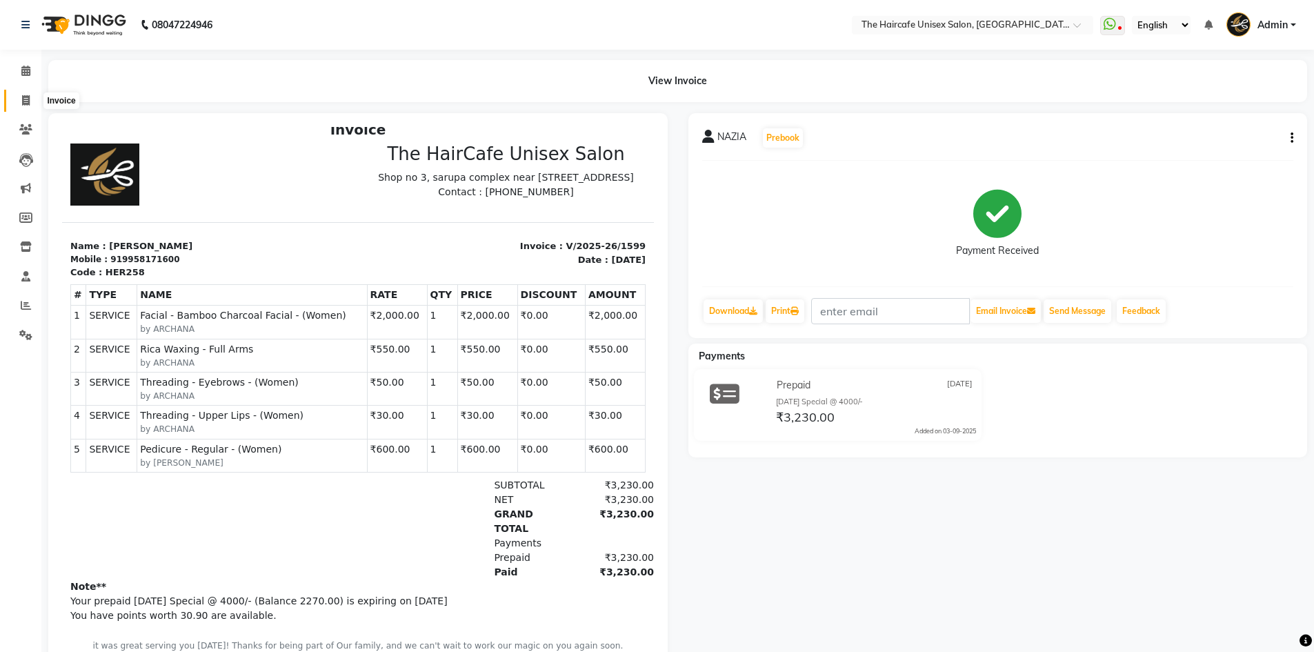
click at [27, 97] on icon at bounding box center [26, 100] width 8 height 10
select select "service"
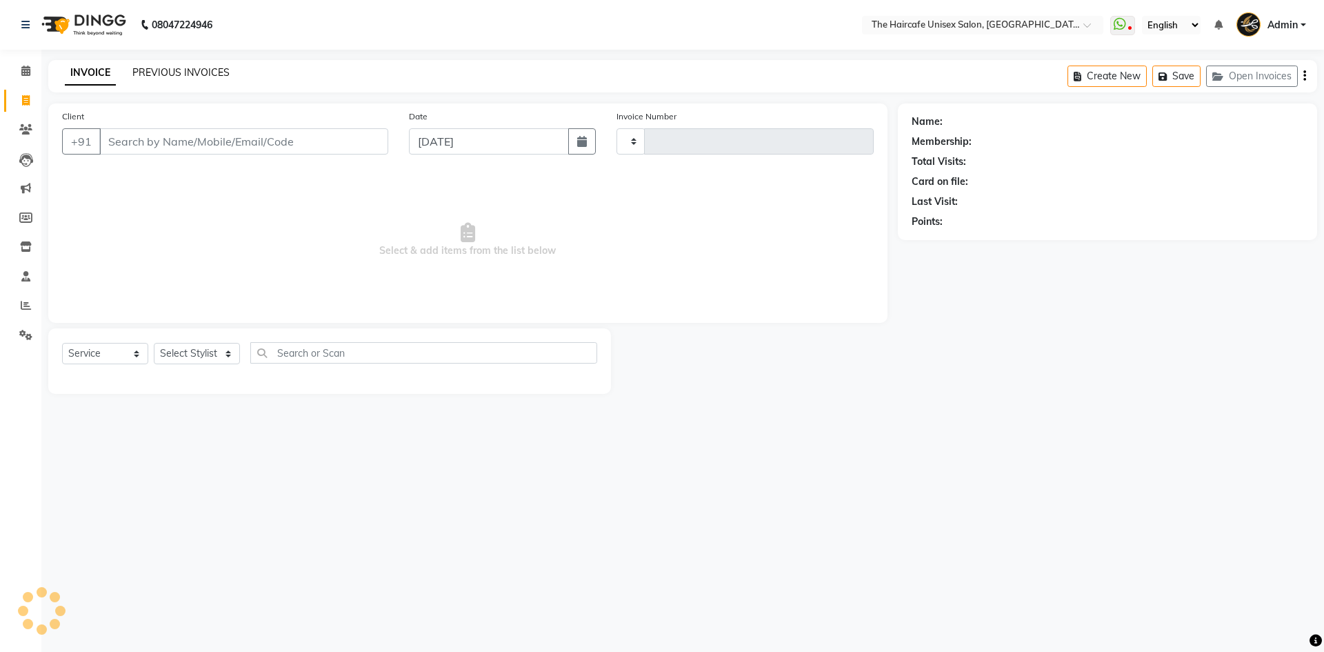
type input "1600"
select select "7412"
click at [202, 66] on link "PREVIOUS INVOICES" at bounding box center [180, 72] width 97 height 12
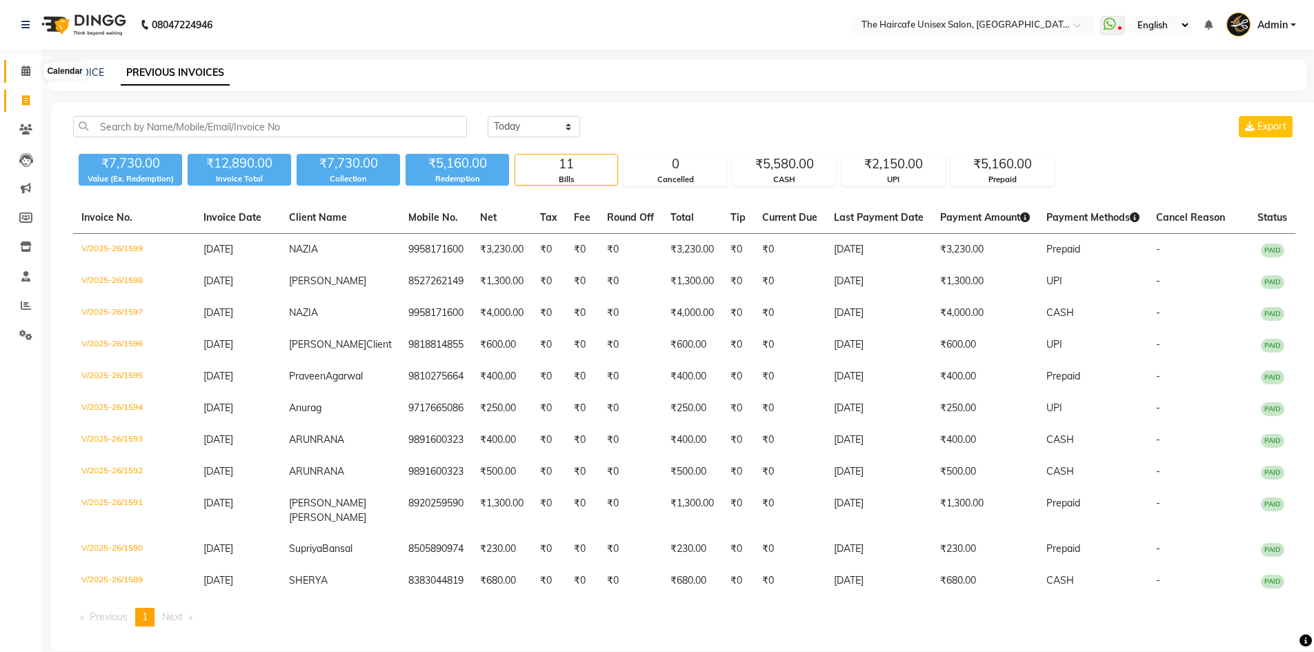
click at [27, 68] on icon at bounding box center [25, 71] width 9 height 10
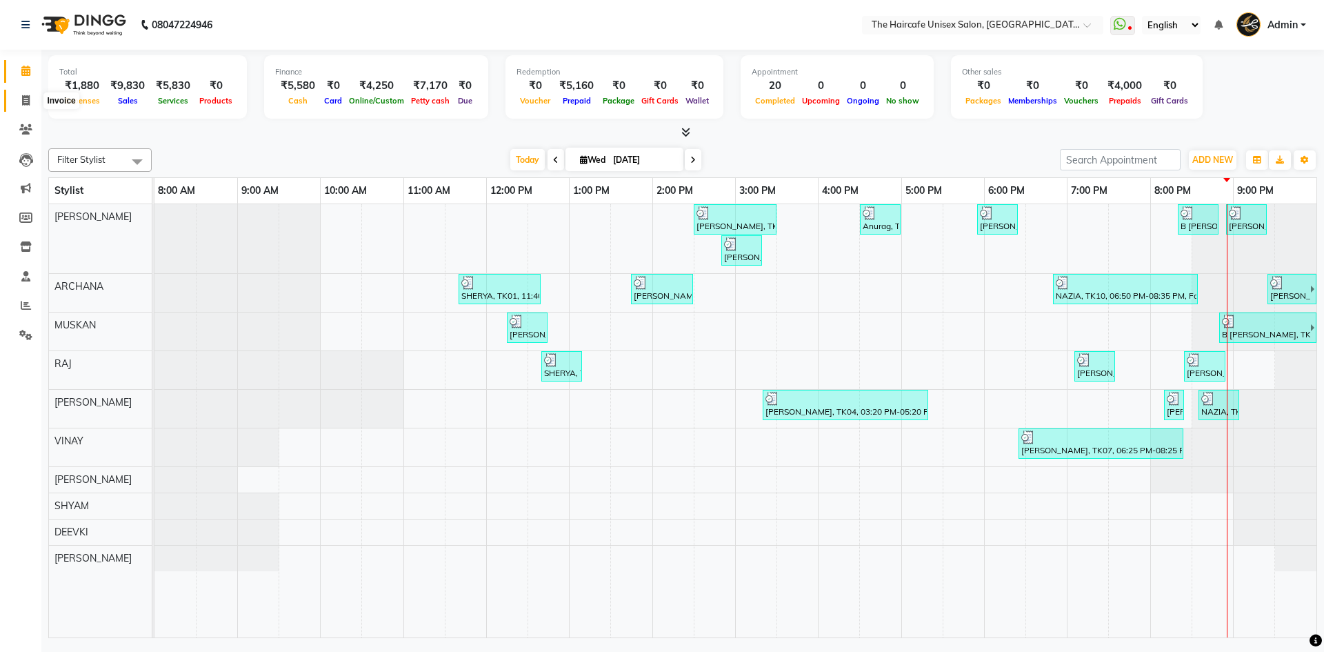
click at [31, 102] on span at bounding box center [26, 101] width 24 height 16
select select "service"
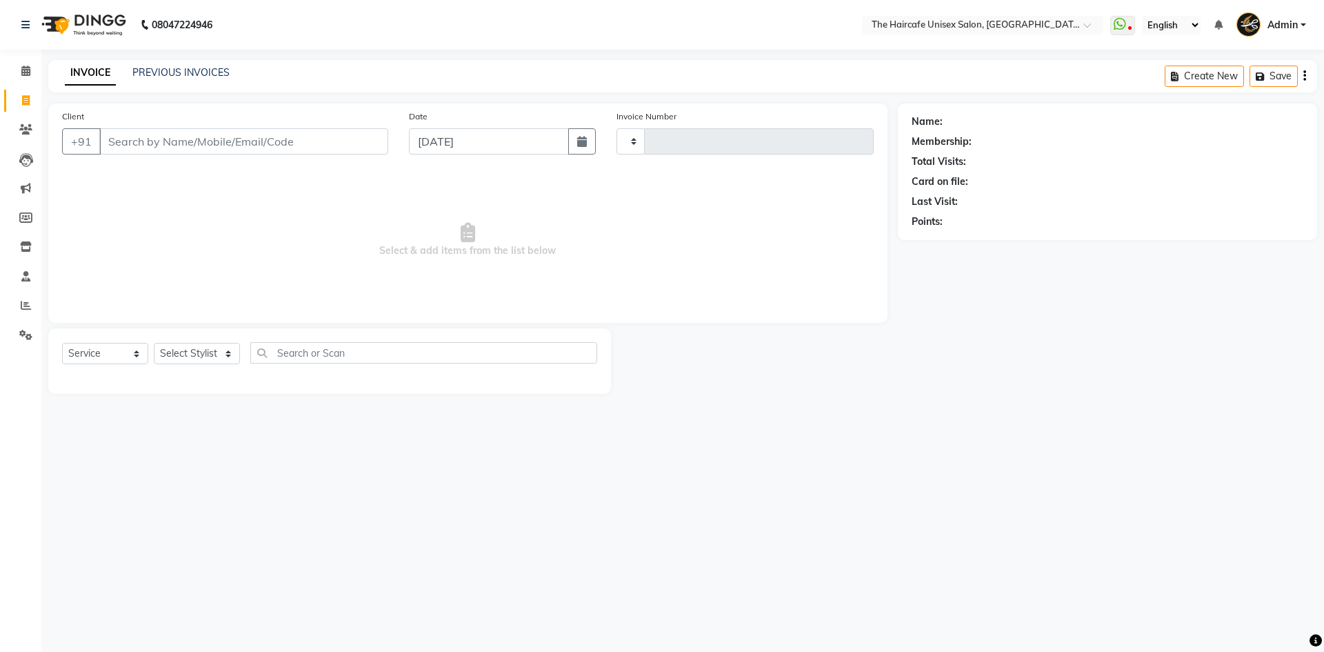
type input "1601"
select select "7412"
click at [208, 345] on select "Select Stylist [PERSON_NAME] [PERSON_NAME] [PERSON_NAME] [PERSON_NAME] SHYAM SH…" at bounding box center [197, 353] width 86 height 21
select select "64976"
click at [154, 343] on select "Select Stylist [PERSON_NAME] [PERSON_NAME] [PERSON_NAME] [PERSON_NAME] SHYAM SH…" at bounding box center [197, 353] width 86 height 21
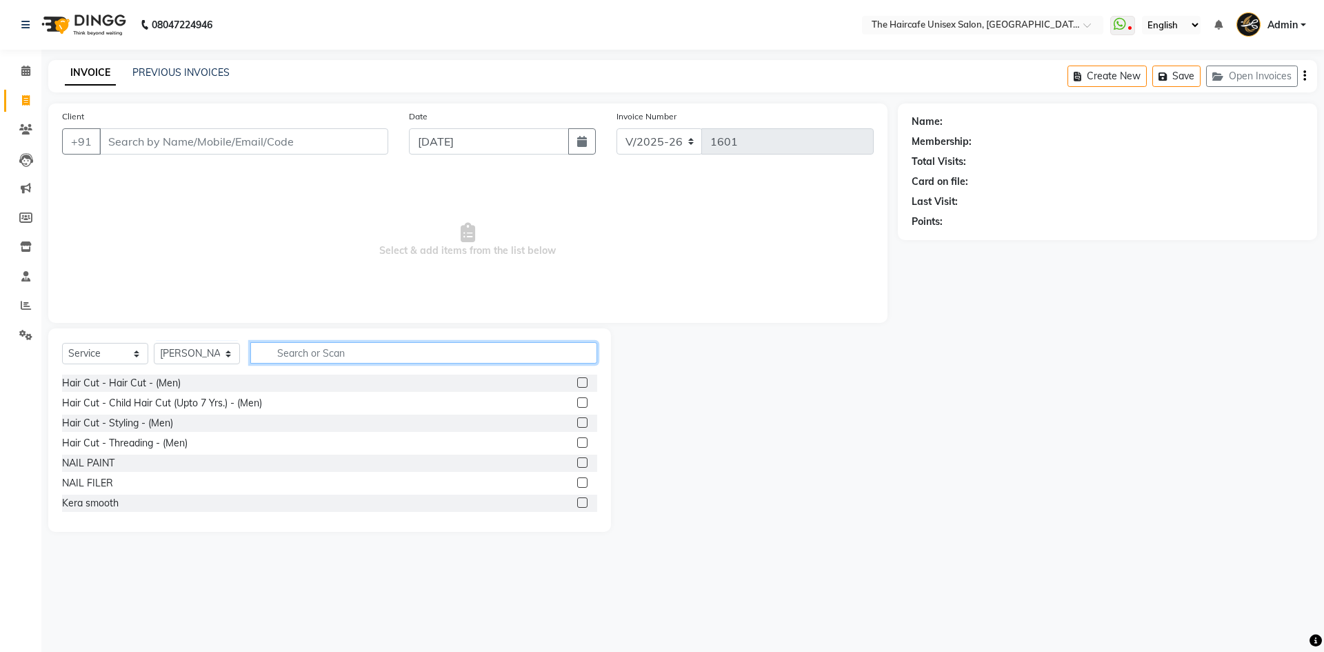
click at [297, 350] on input "text" at bounding box center [423, 352] width 347 height 21
type input "CUT"
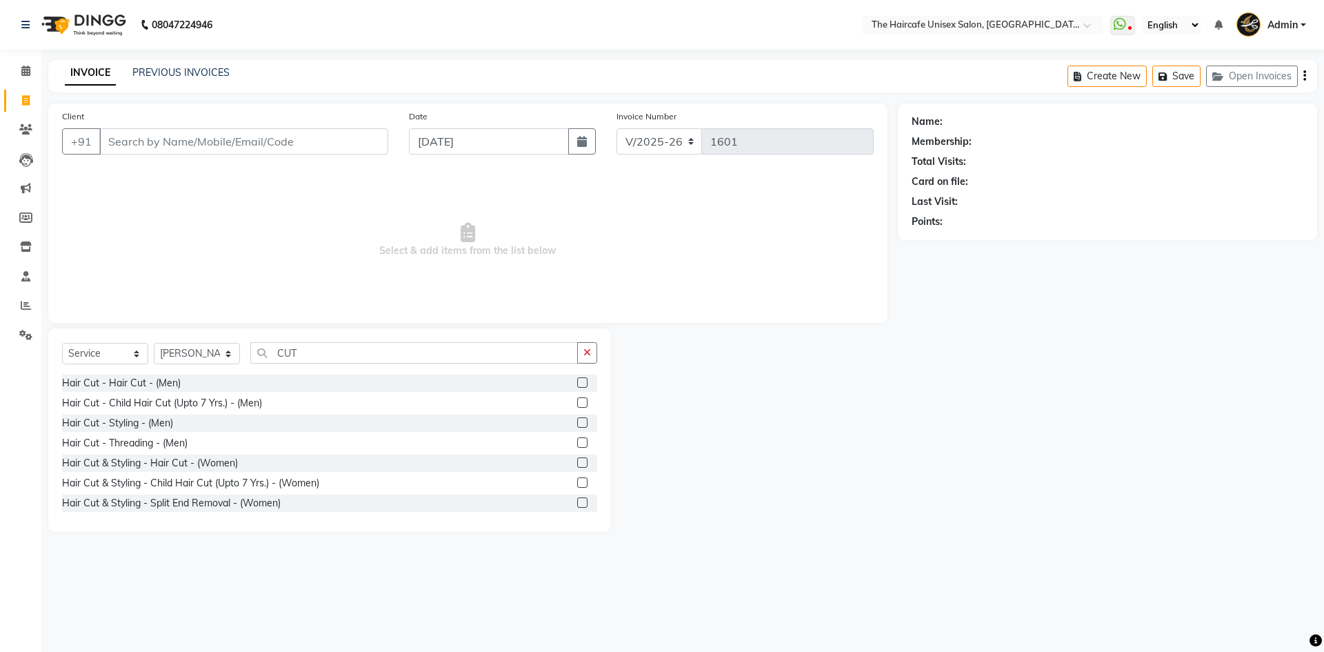
click at [577, 384] on label at bounding box center [582, 382] width 10 height 10
click at [577, 384] on input "checkbox" at bounding box center [581, 383] width 9 height 9
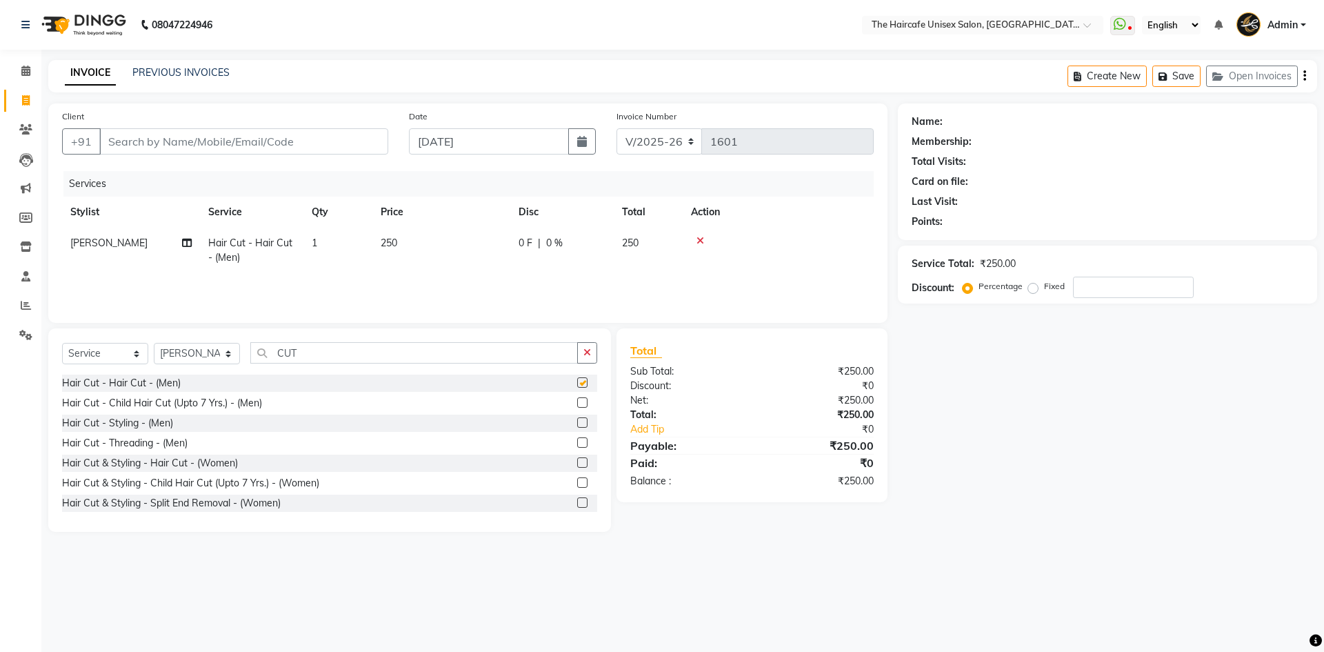
checkbox input "false"
click at [522, 355] on input "CUT" at bounding box center [414, 352] width 328 height 21
type input "C"
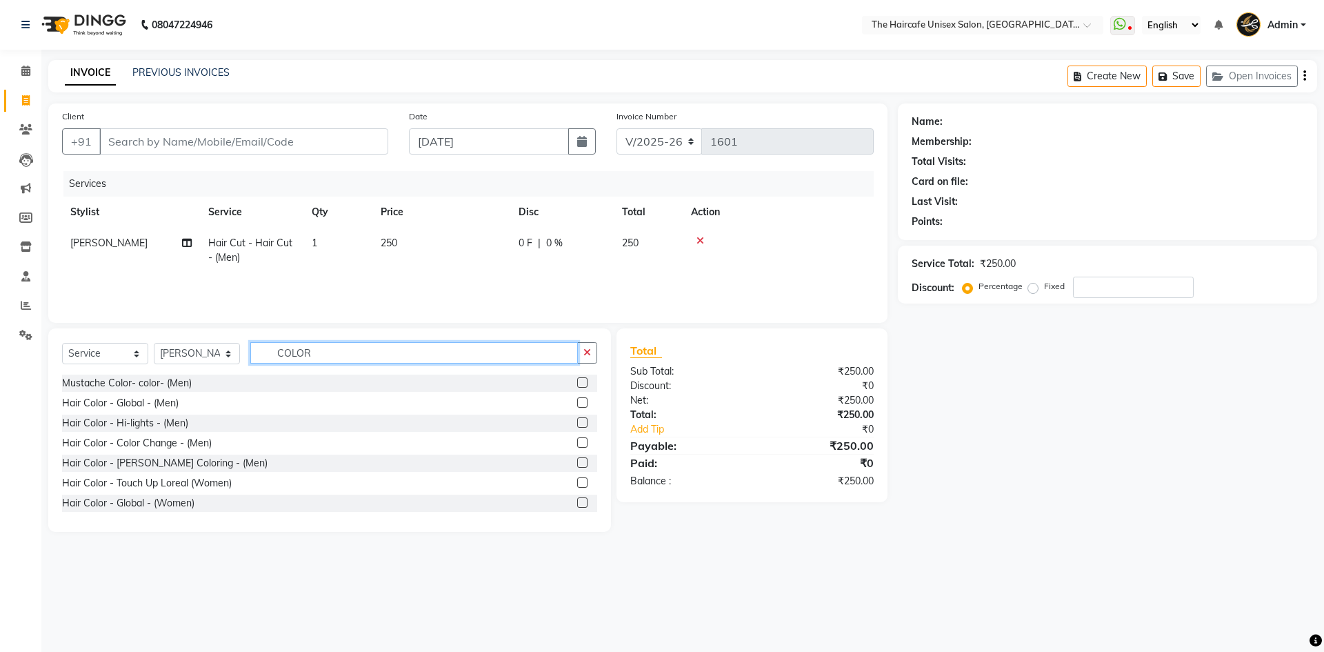
type input "COLOR"
click at [577, 403] on label at bounding box center [582, 402] width 10 height 10
click at [577, 403] on input "checkbox" at bounding box center [581, 403] width 9 height 9
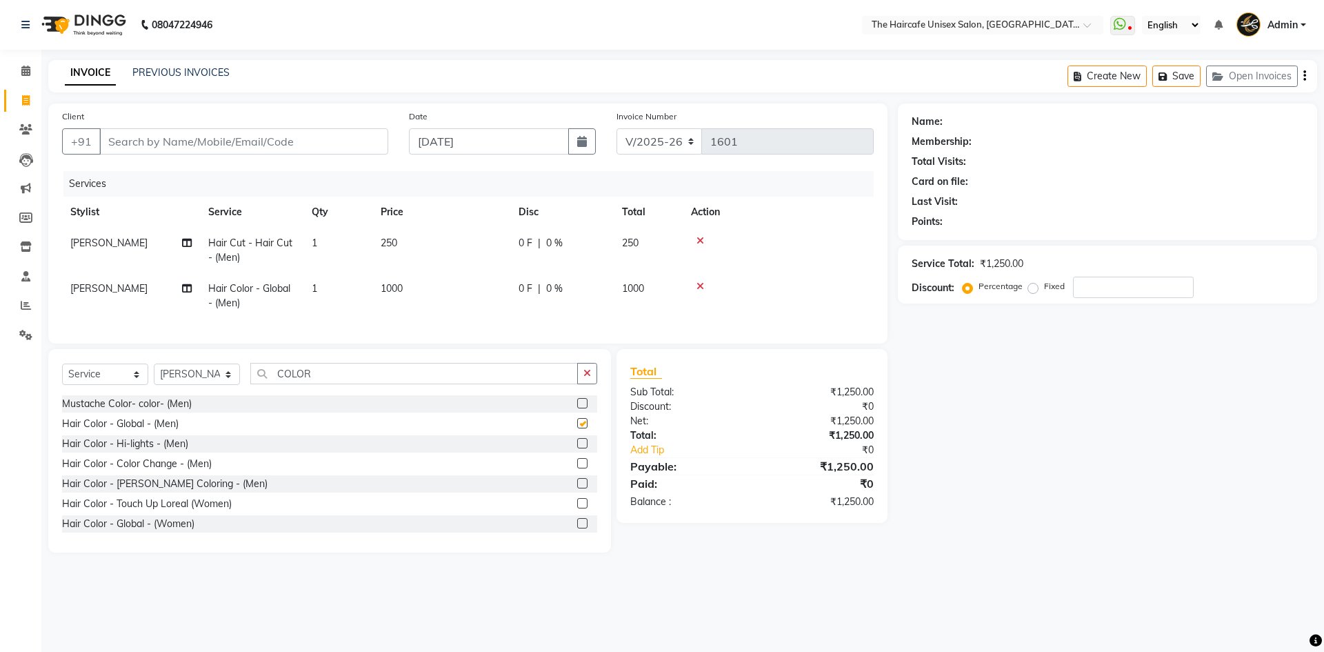
checkbox input "false"
click at [420, 282] on td "1000" at bounding box center [442, 296] width 138 height 46
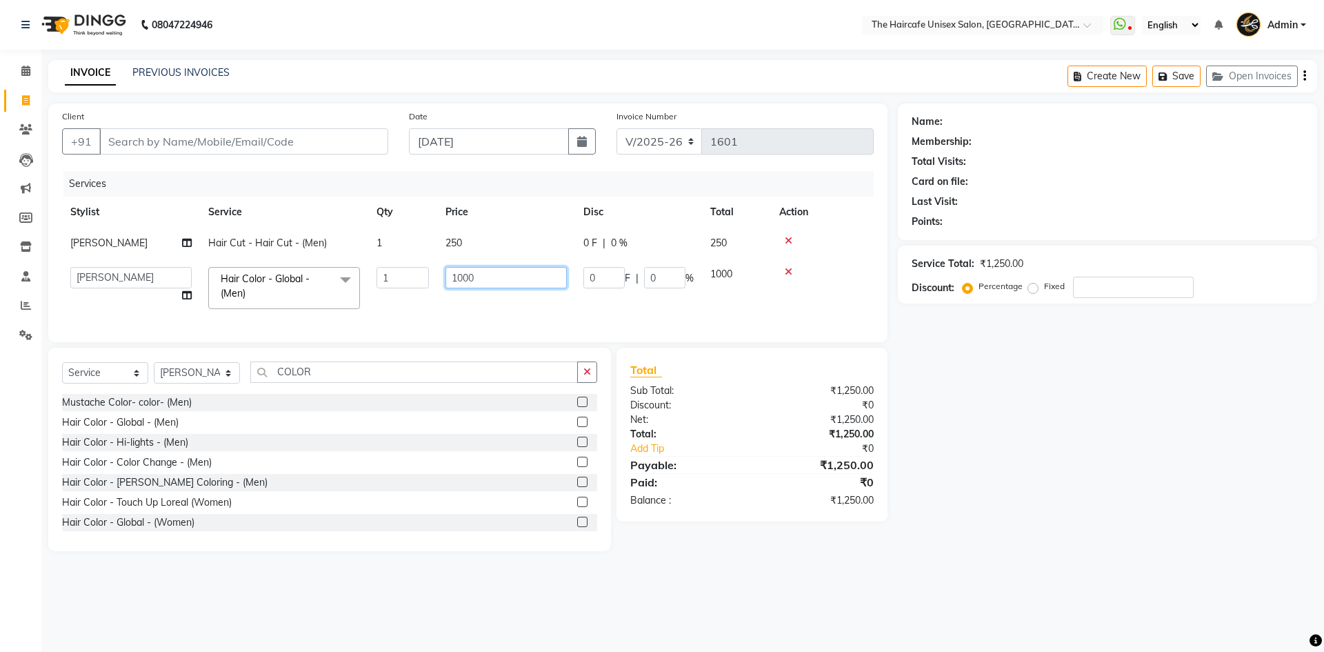
drag, startPoint x: 481, startPoint y: 279, endPoint x: 431, endPoint y: 281, distance: 49.7
click at [431, 281] on tr "[PERSON_NAME] [PERSON_NAME] [PERSON_NAME] [PERSON_NAME] SHYAM SHYAM JI [PERSON_…" at bounding box center [468, 288] width 812 height 59
type input "600"
click at [1007, 407] on div "Name: Membership: Total Visits: Card on file: Last Visit: Points: Service Total…" at bounding box center [1113, 327] width 430 height 448
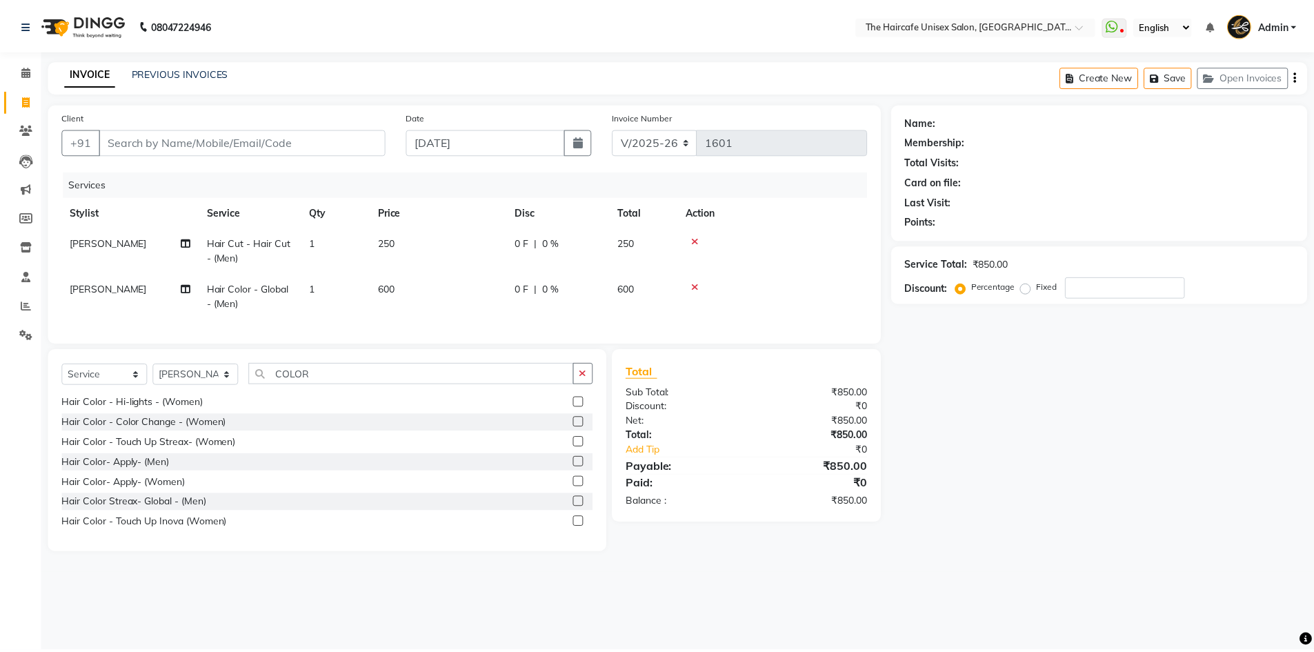
scroll to position [142, 0]
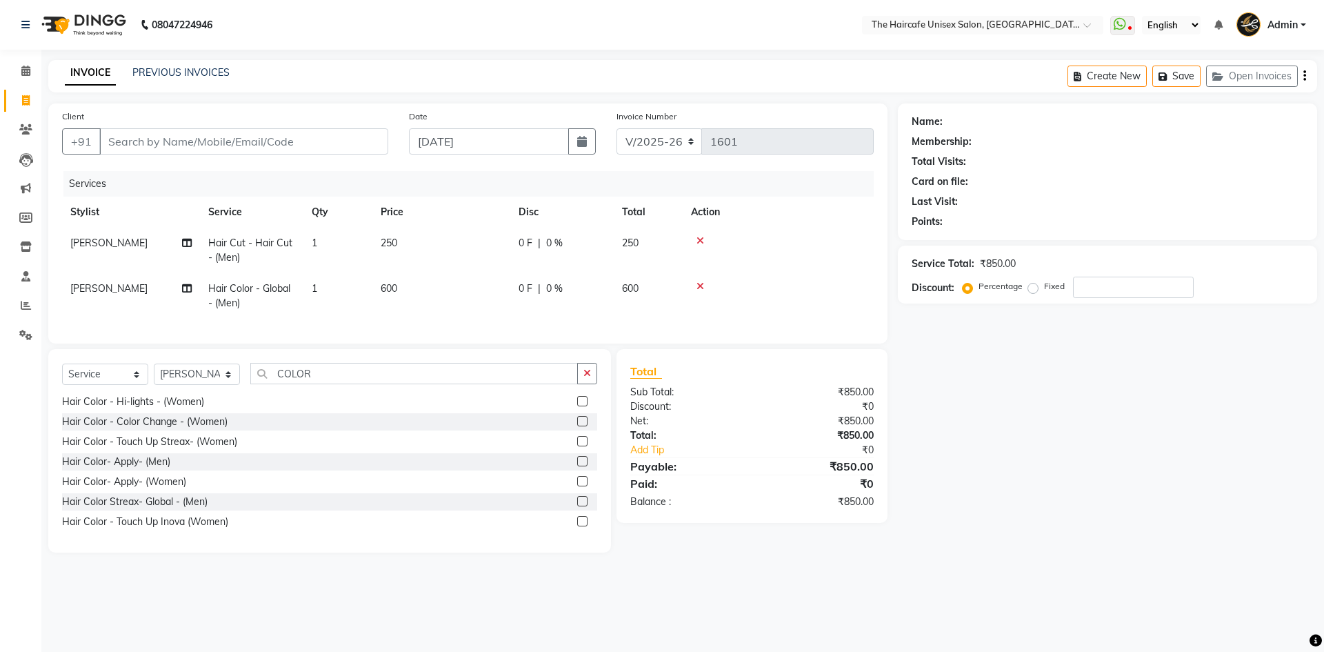
click at [577, 506] on label at bounding box center [582, 501] width 10 height 10
click at [577, 506] on input "checkbox" at bounding box center [581, 501] width 9 height 9
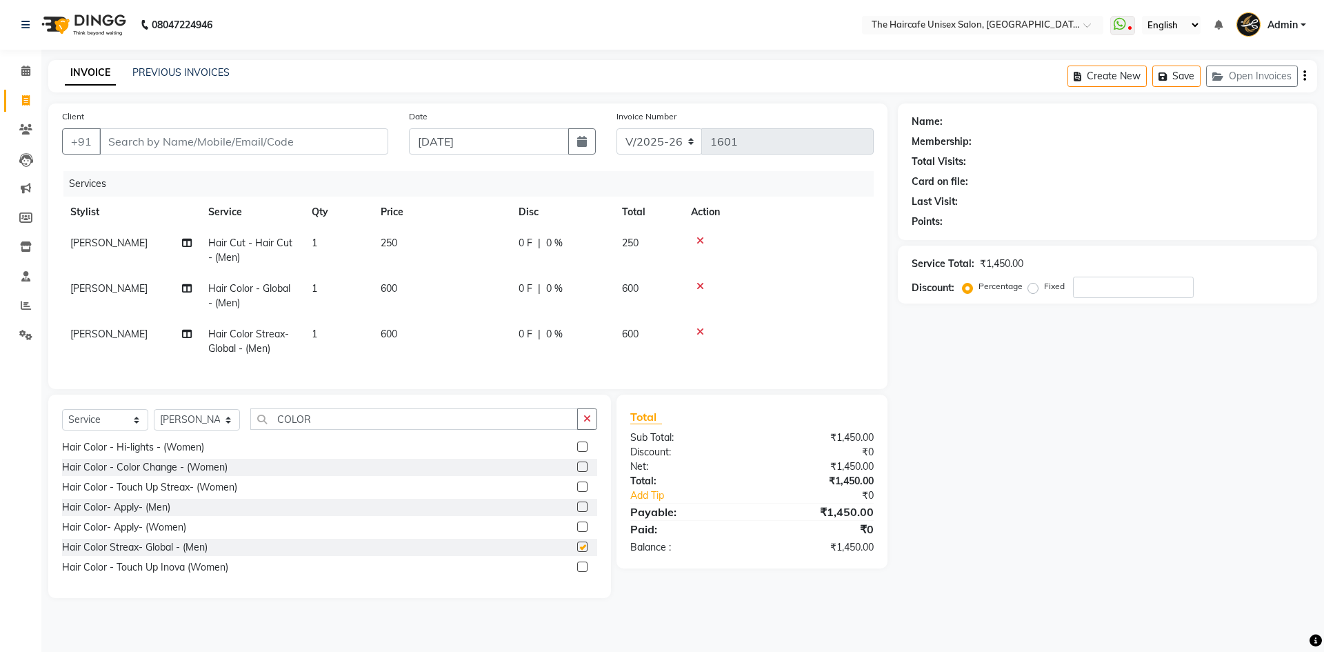
checkbox input "false"
click at [701, 284] on icon at bounding box center [701, 286] width 8 height 10
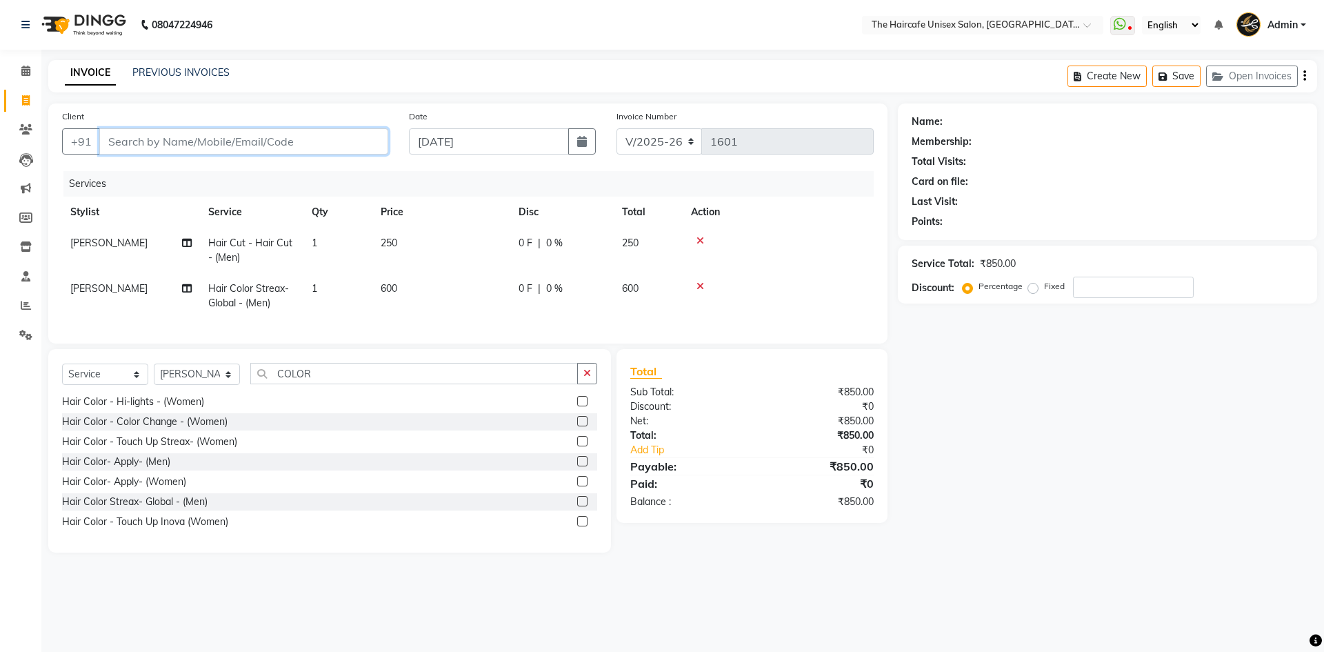
click at [255, 142] on input "Client" at bounding box center [243, 141] width 289 height 26
type input "8"
type input "0"
type input "8373908487"
click at [346, 141] on span "Add Client" at bounding box center [353, 142] width 54 height 14
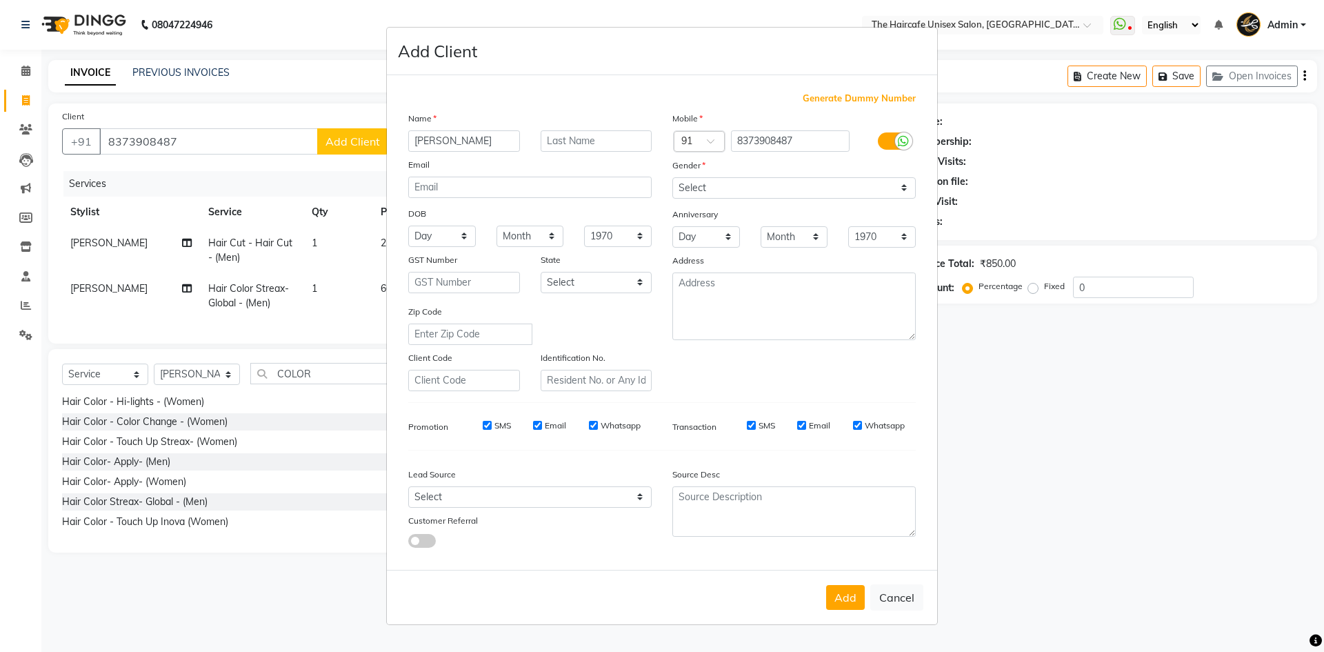
type input "[PERSON_NAME]"
type input "JI"
drag, startPoint x: 733, startPoint y: 188, endPoint x: 733, endPoint y: 197, distance: 9.0
click at [733, 188] on select "Select [DEMOGRAPHIC_DATA] [DEMOGRAPHIC_DATA] Other Prefer Not To Say" at bounding box center [795, 187] width 244 height 21
select select "[DEMOGRAPHIC_DATA]"
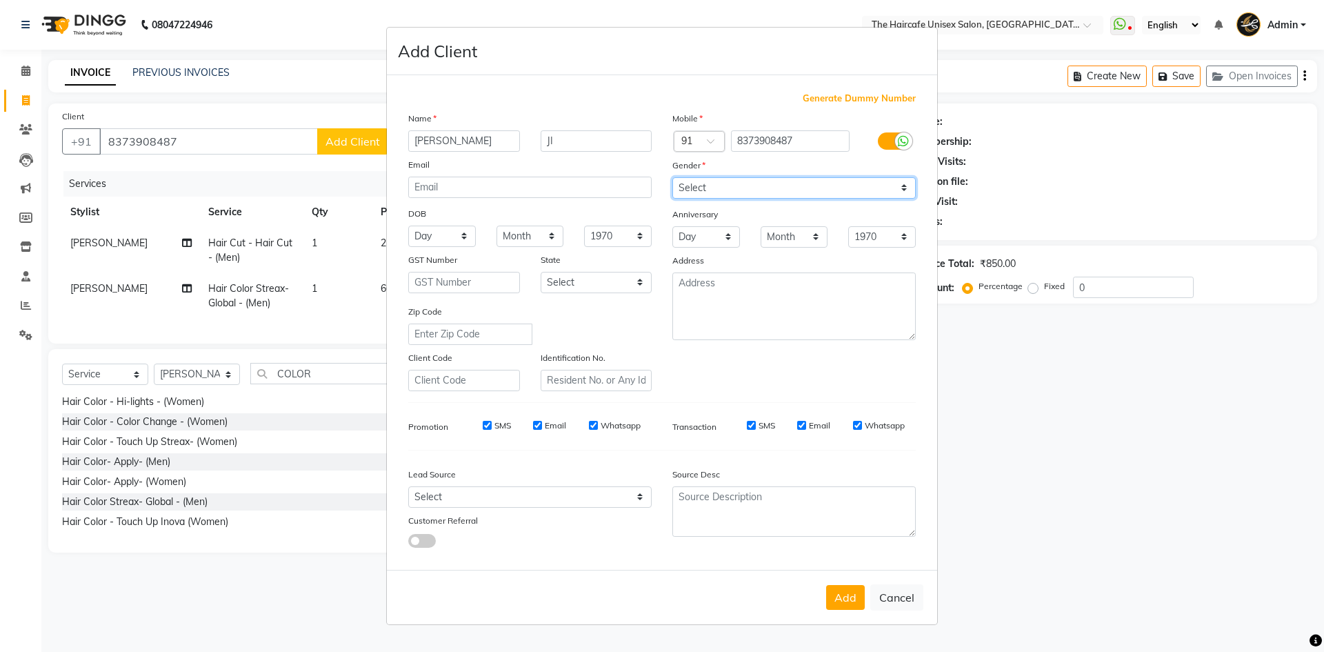
click at [673, 177] on select "Select [DEMOGRAPHIC_DATA] [DEMOGRAPHIC_DATA] Other Prefer Not To Say" at bounding box center [795, 187] width 244 height 21
click at [854, 597] on button "Add" at bounding box center [845, 597] width 39 height 25
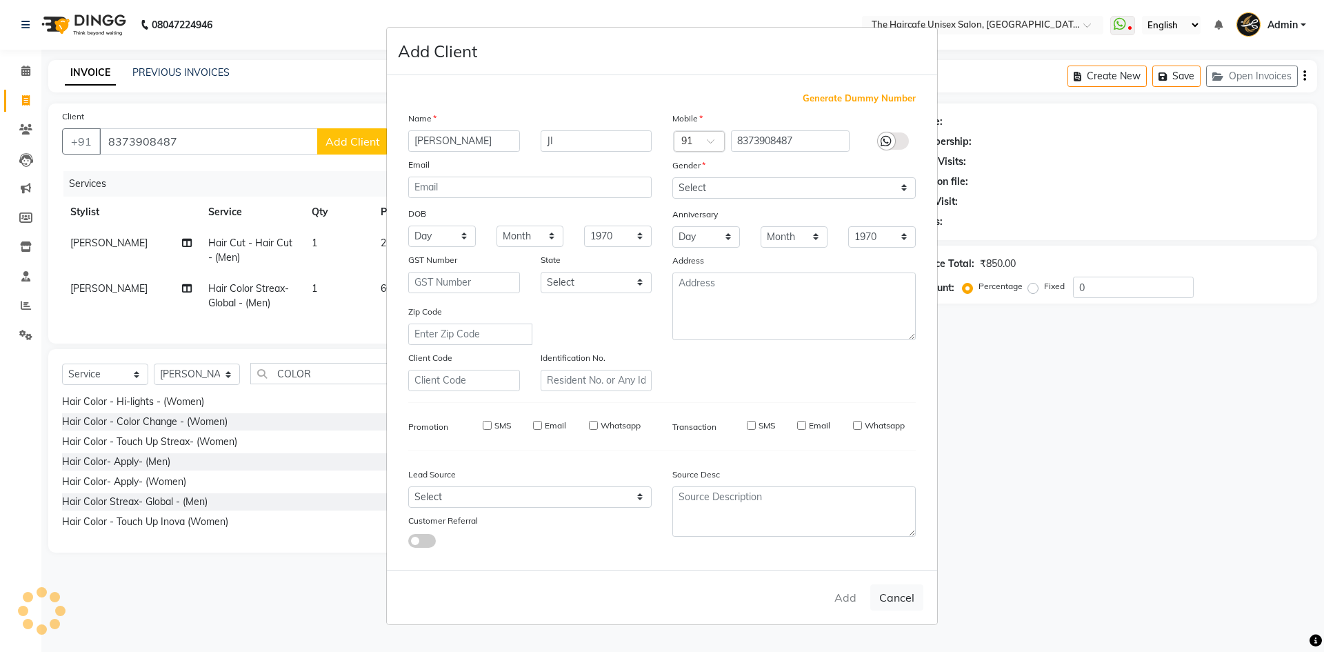
select select
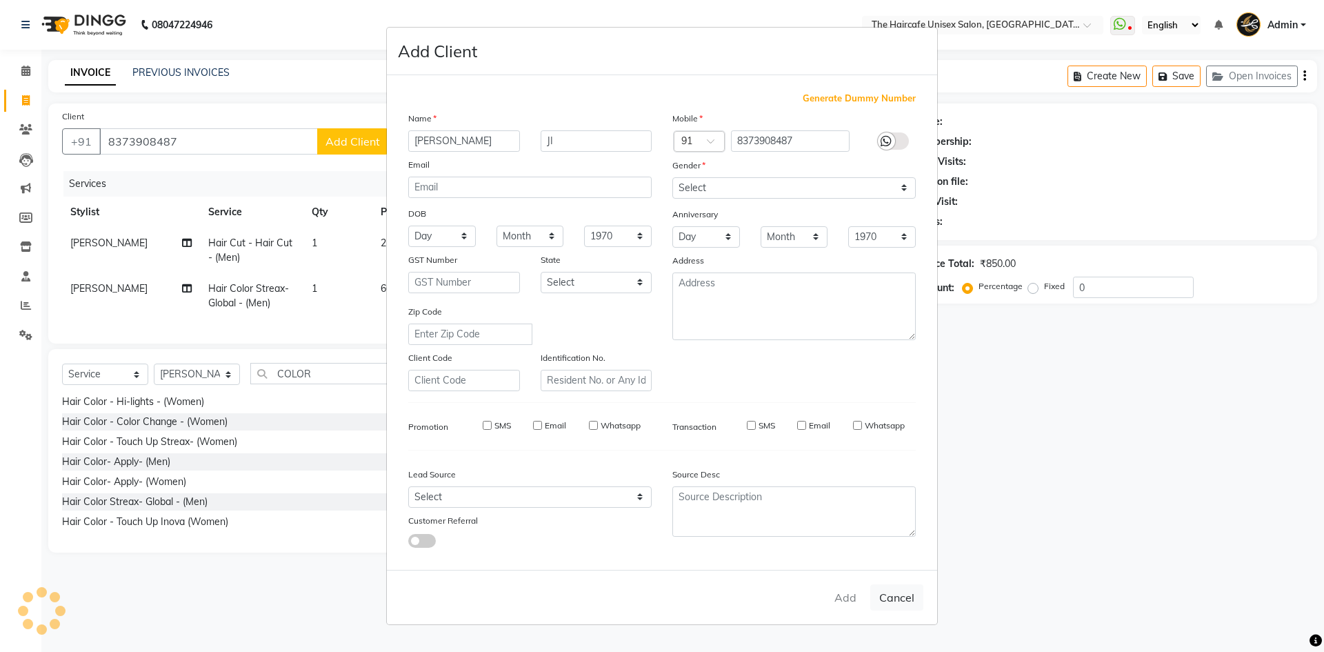
select select
checkbox input "false"
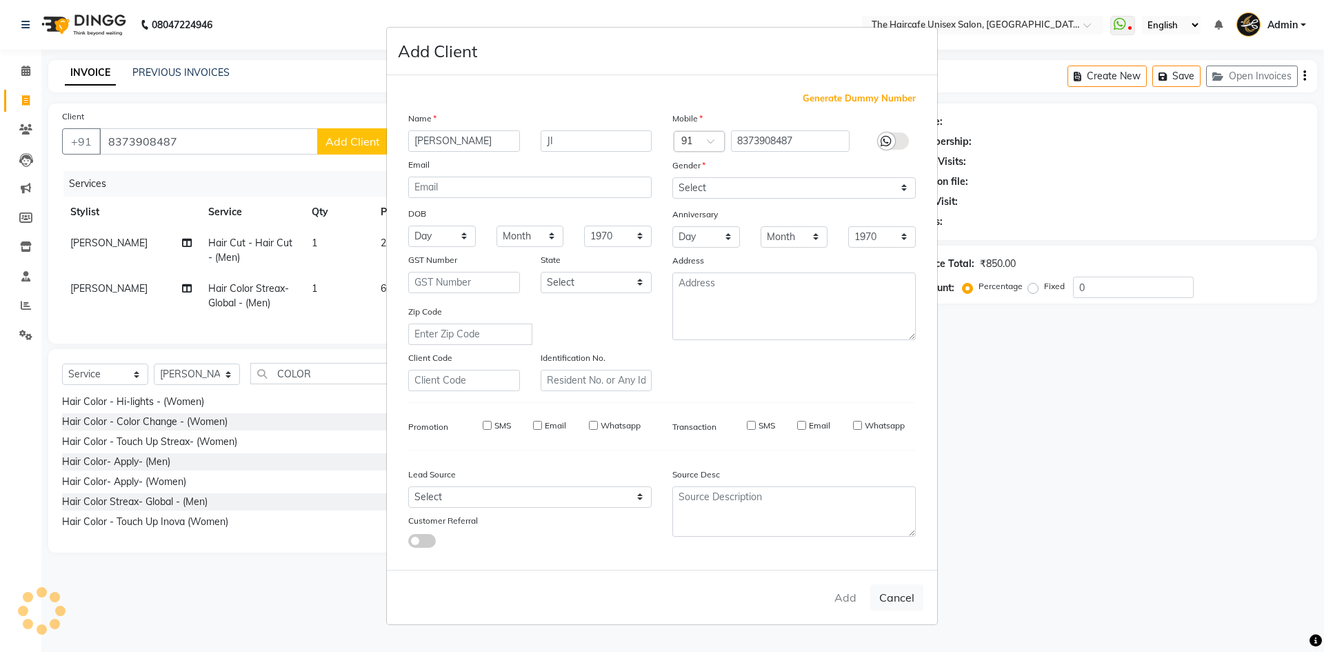
checkbox input "false"
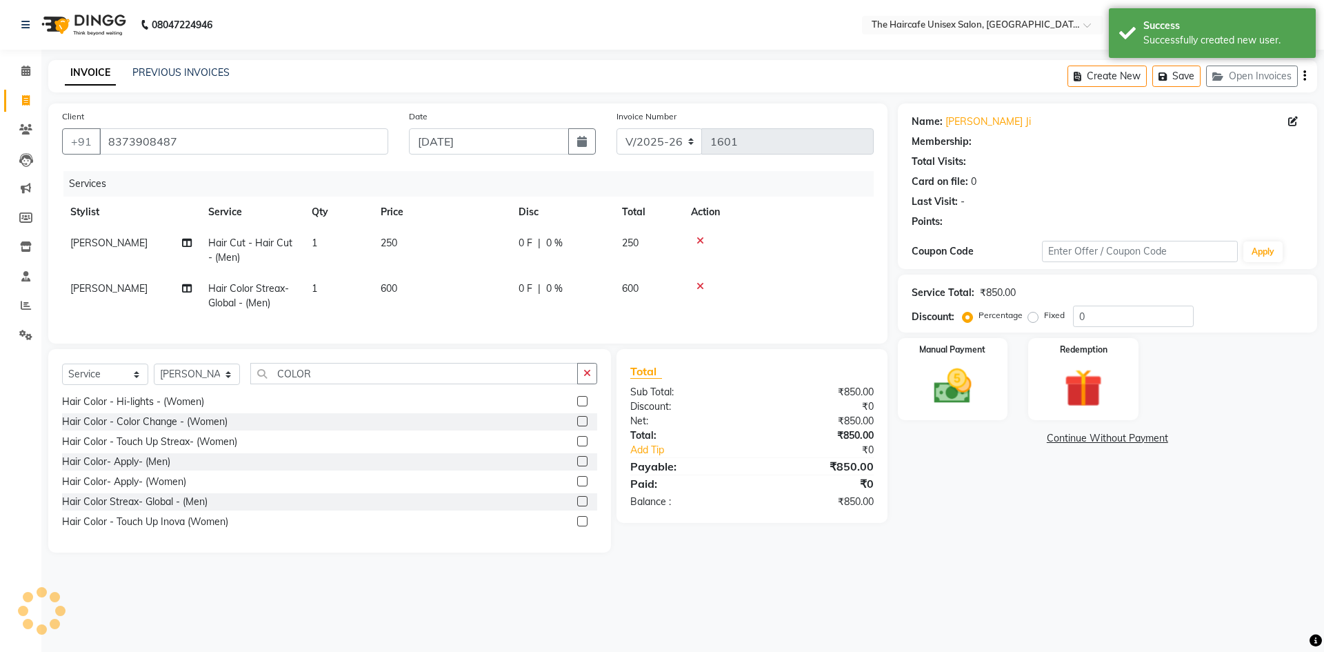
select select "1: Object"
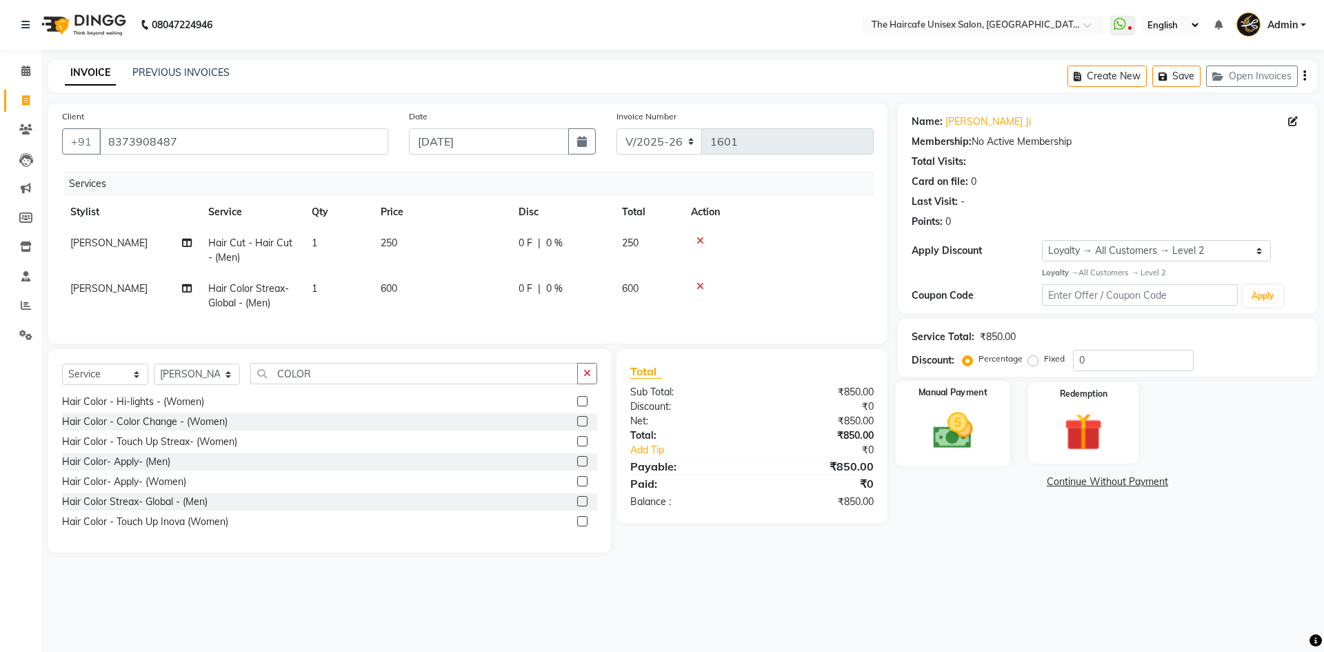
click at [968, 419] on img at bounding box center [953, 431] width 64 height 46
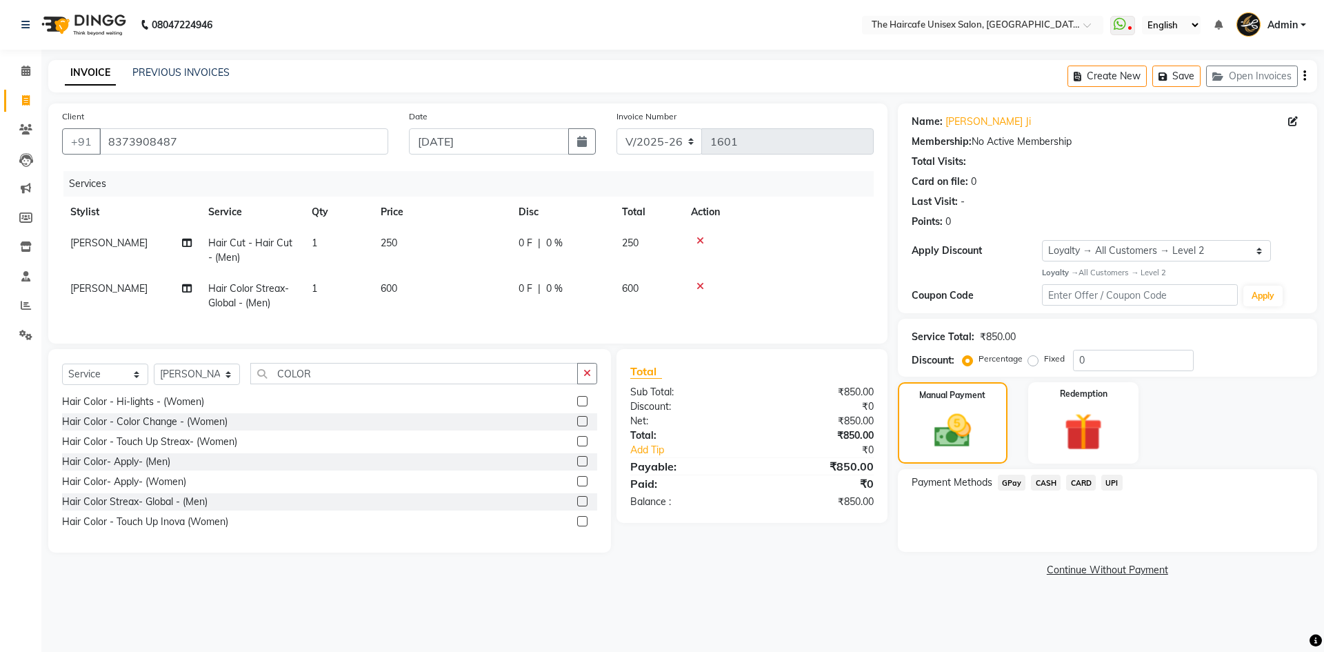
click at [1117, 479] on span "UPI" at bounding box center [1112, 483] width 21 height 16
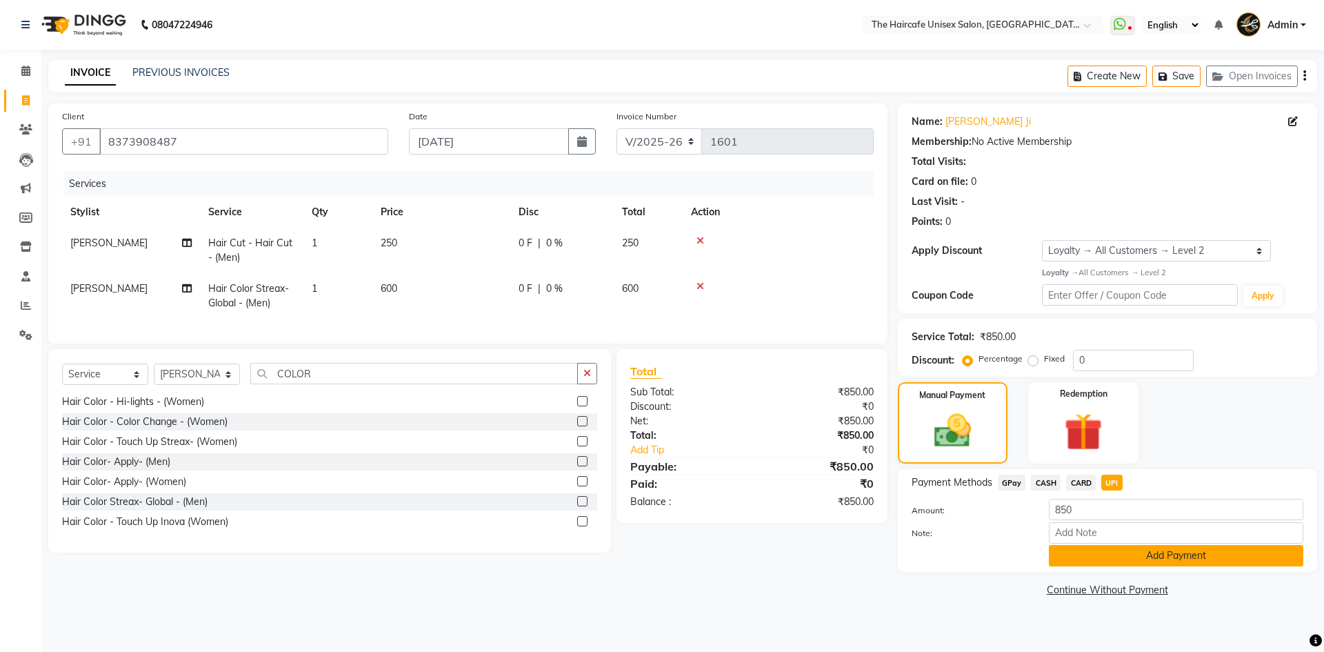
click at [1162, 553] on button "Add Payment" at bounding box center [1176, 555] width 255 height 21
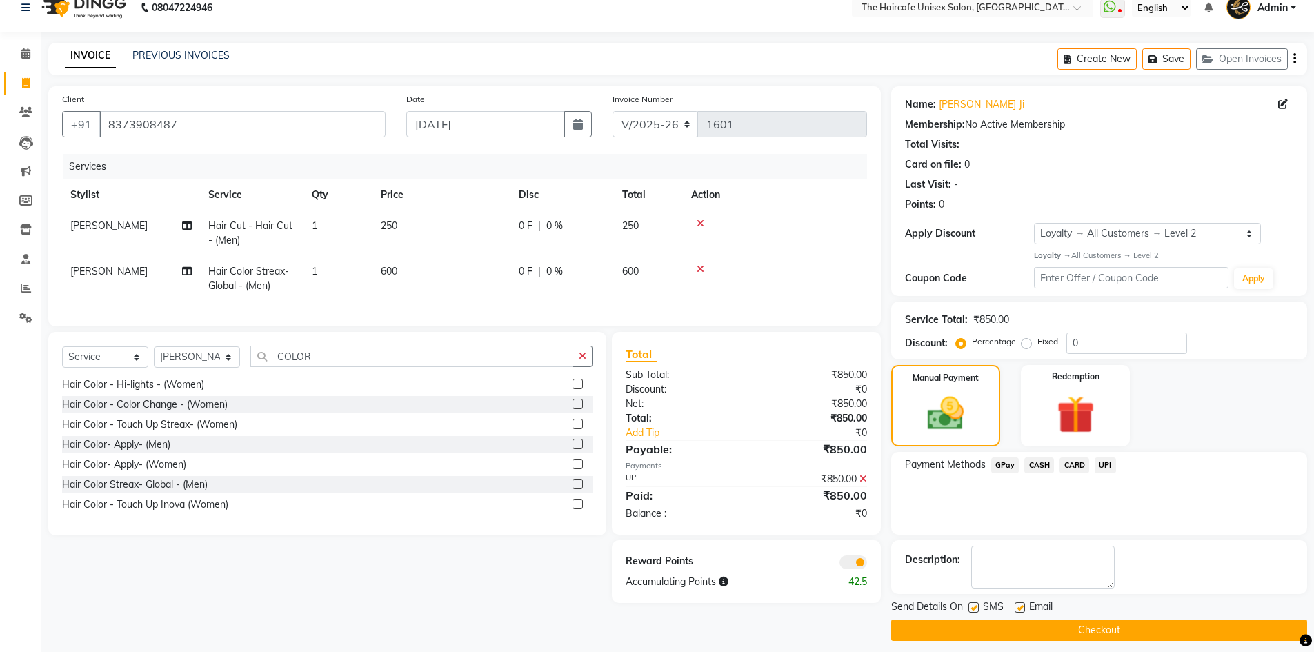
scroll to position [27, 0]
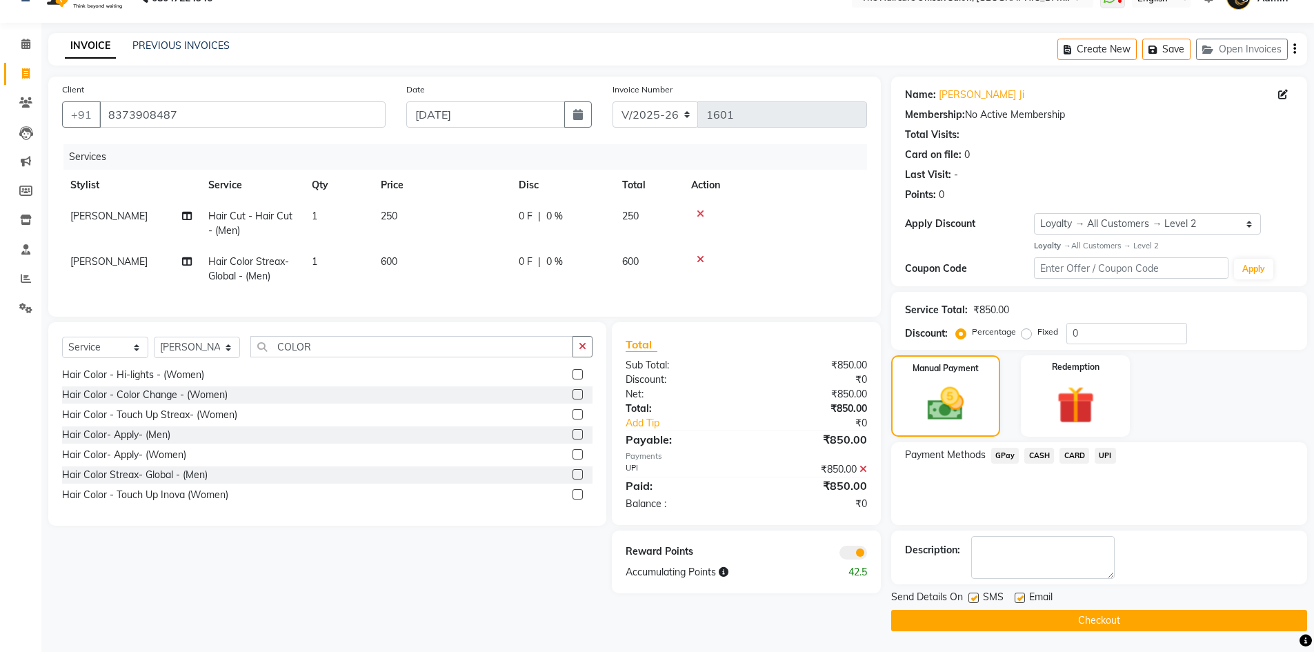
click at [1077, 622] on button "Checkout" at bounding box center [1099, 620] width 416 height 21
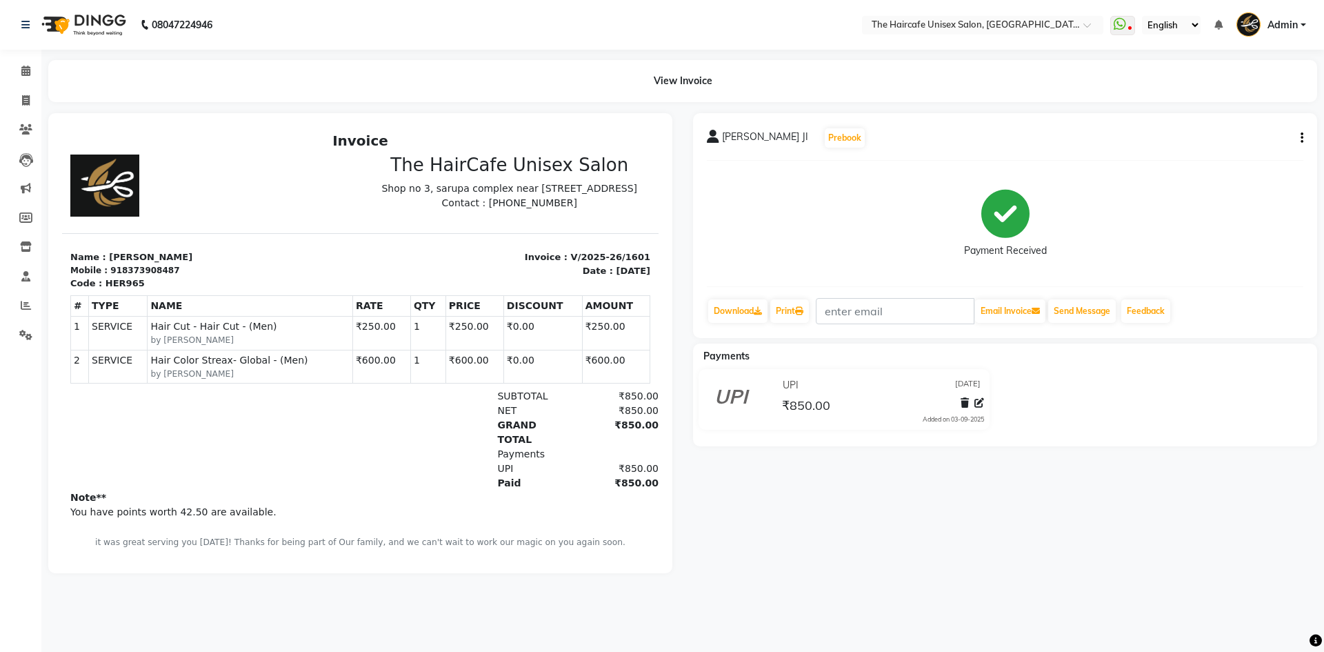
click at [1304, 138] on div "[PERSON_NAME] JI Prebook Payment Received Download Print Email Invoice Send Mes…" at bounding box center [1005, 225] width 624 height 225
click at [1302, 138] on icon "button" at bounding box center [1302, 138] width 3 height 1
click at [1247, 152] on div "Edit Invoice" at bounding box center [1234, 155] width 95 height 17
select select "service"
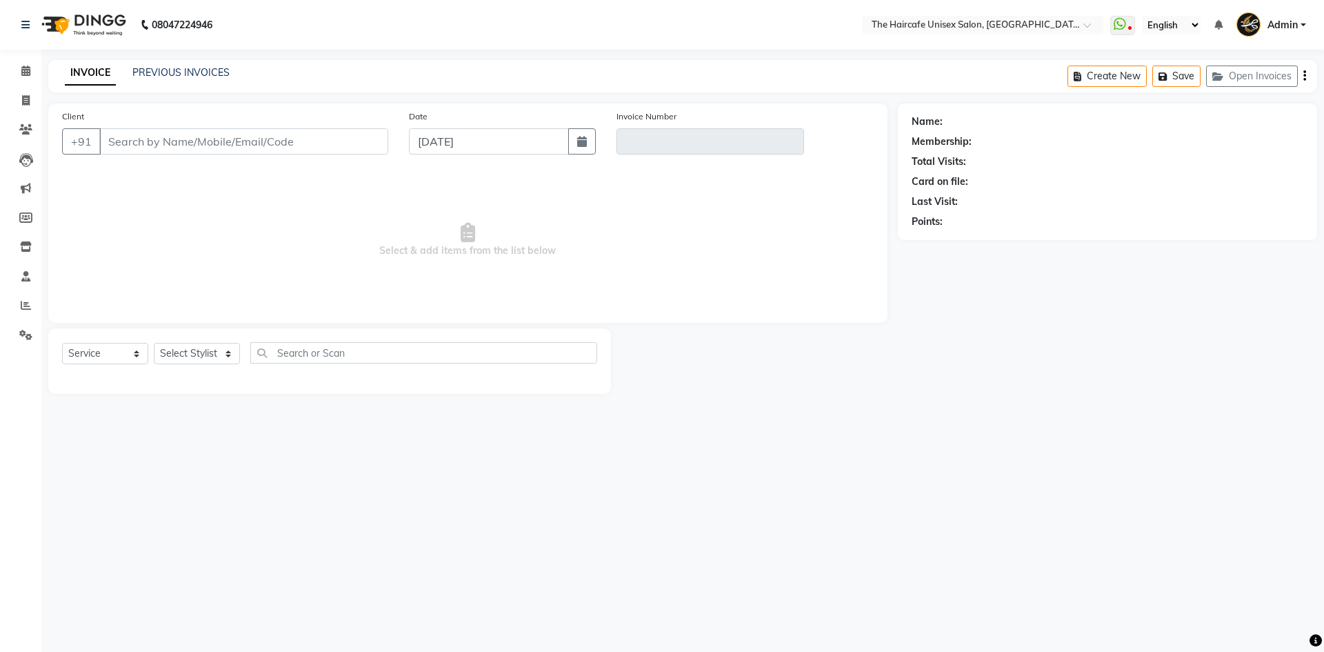
type input "8373908487"
type input "V/2025-26/1601"
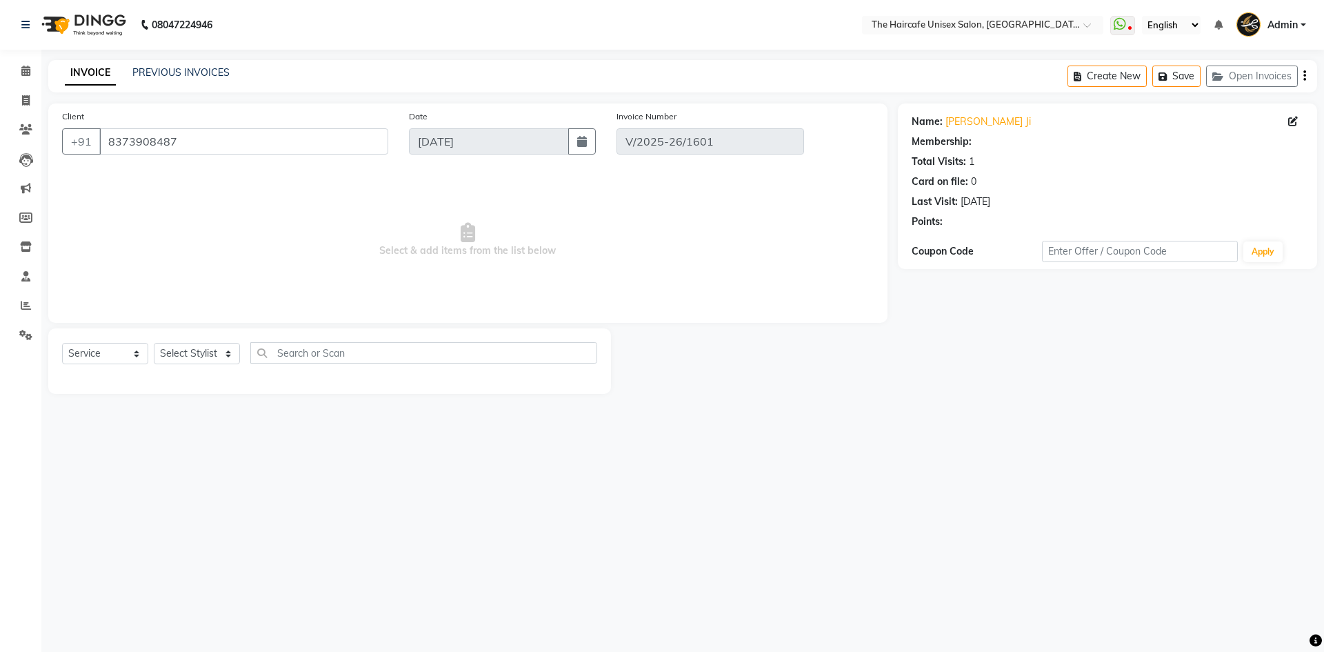
select select "1: Object"
select select "select"
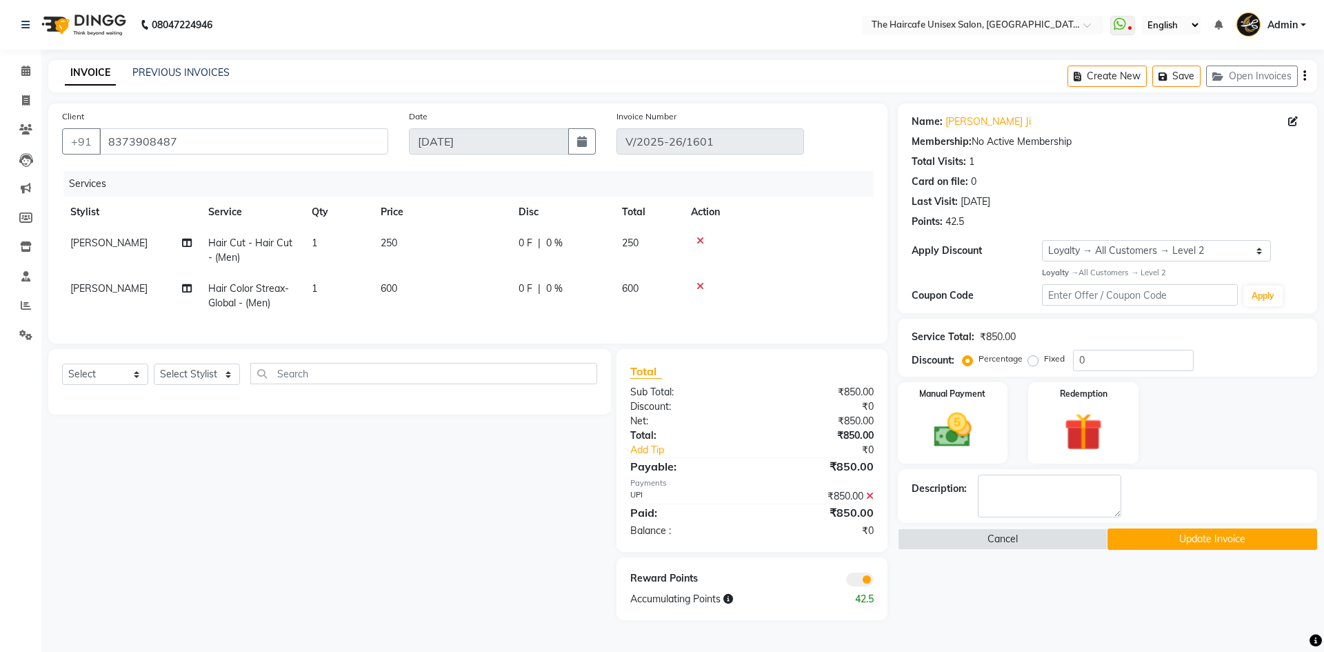
click at [251, 304] on span "Hair Color Streax- Global - (Men)" at bounding box center [248, 295] width 81 height 27
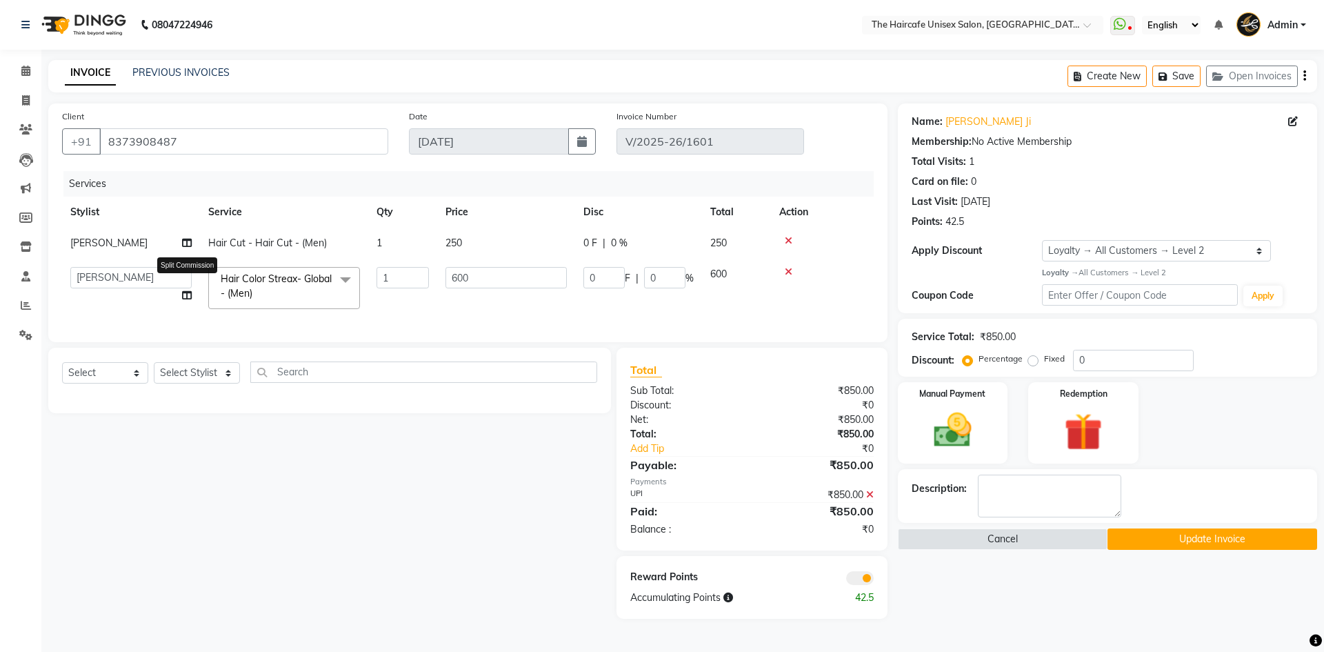
click at [183, 298] on icon at bounding box center [187, 295] width 10 height 10
select select "64976"
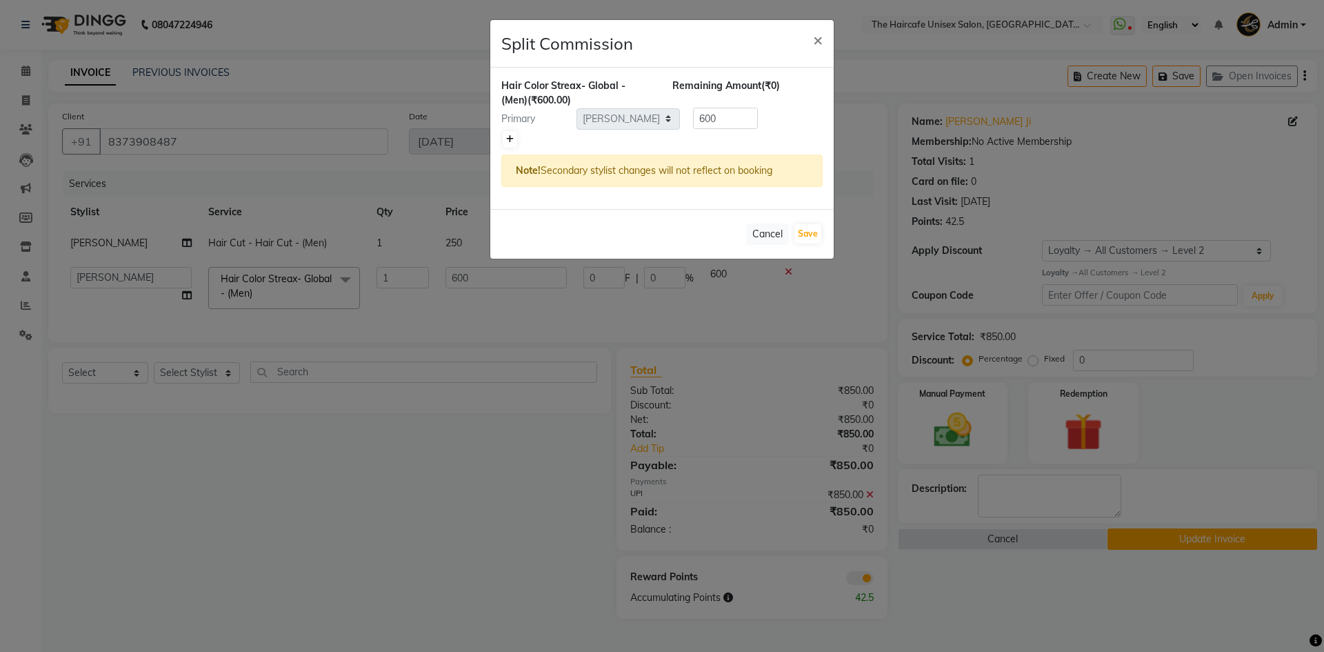
click at [508, 139] on icon at bounding box center [510, 139] width 8 height 8
type input "300"
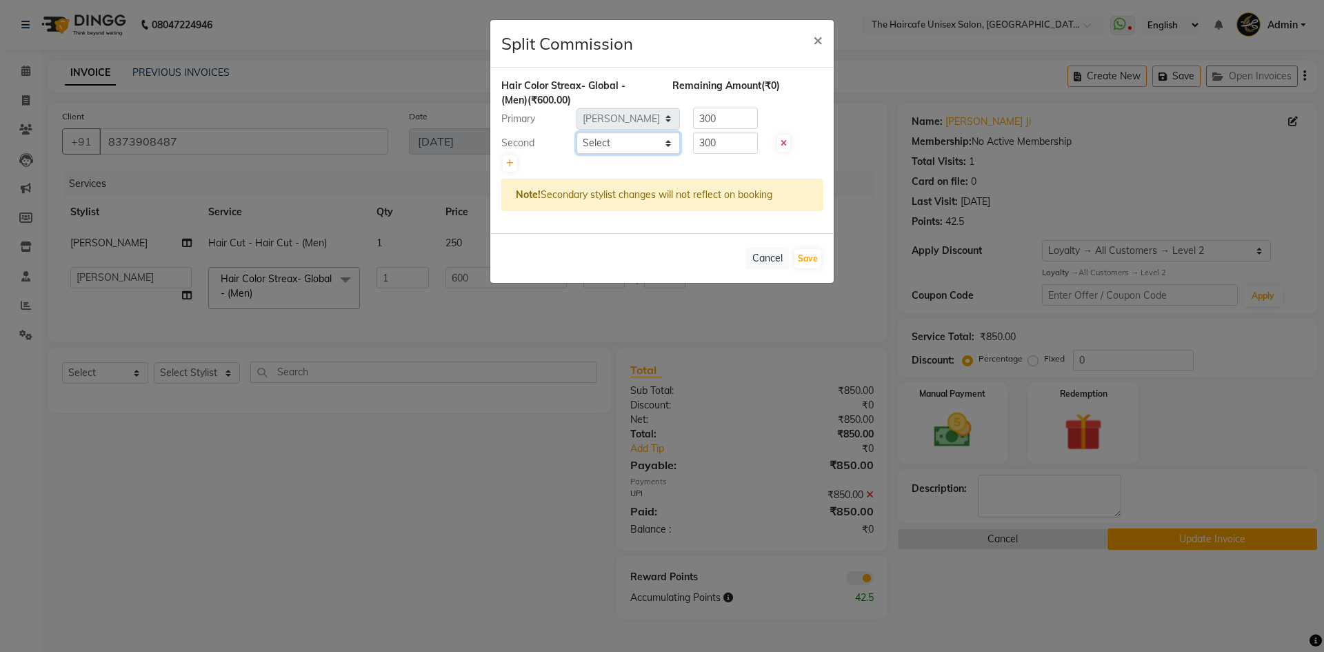
click at [594, 142] on select "Select [PERSON_NAME] [PERSON_NAME] [PERSON_NAME] [PERSON_NAME] SHYAM SHYAM JI […" at bounding box center [628, 142] width 103 height 21
select select "65654"
click at [577, 132] on select "Select [PERSON_NAME] [PERSON_NAME] [PERSON_NAME] [PERSON_NAME] SHYAM SHYAM JI […" at bounding box center [628, 142] width 103 height 21
click at [729, 144] on input "300" at bounding box center [725, 142] width 65 height 21
click at [732, 120] on input "300" at bounding box center [725, 118] width 65 height 21
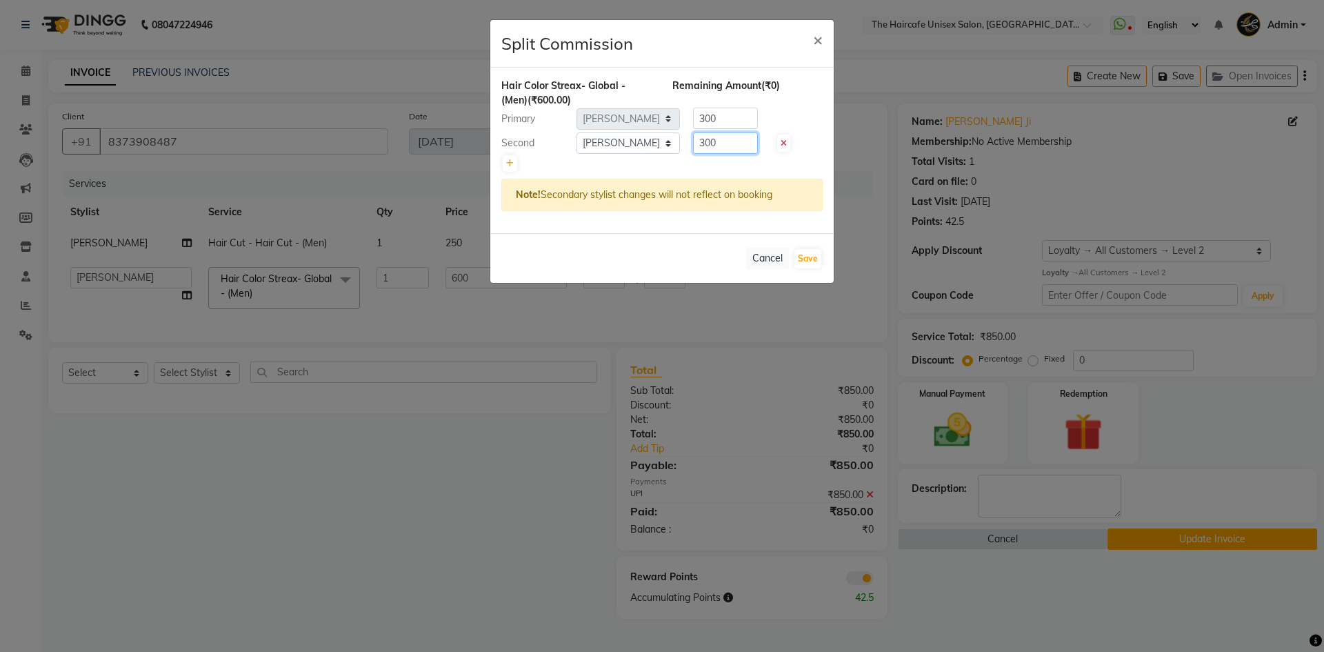
click at [732, 143] on input "300" at bounding box center [725, 142] width 65 height 21
type input "3"
type input "100"
click at [733, 123] on input "300" at bounding box center [725, 118] width 65 height 21
type input "3"
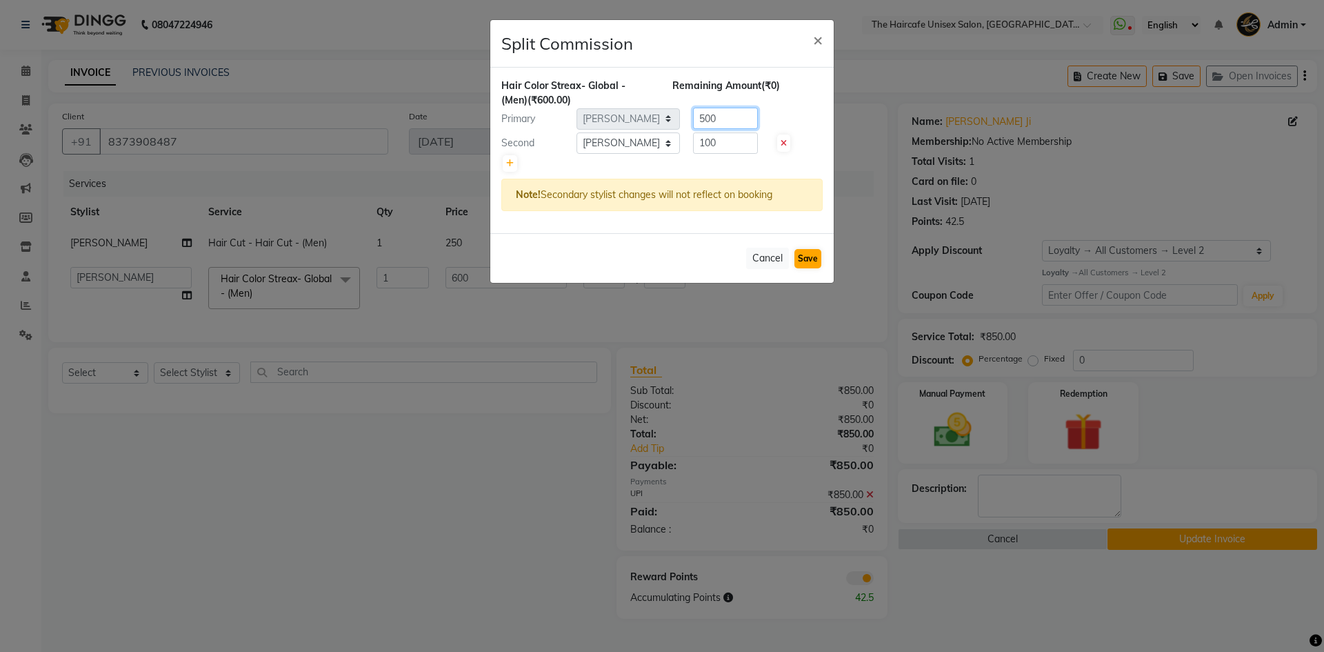
type input "500"
click at [810, 262] on button "Save" at bounding box center [808, 258] width 27 height 19
select select "Select"
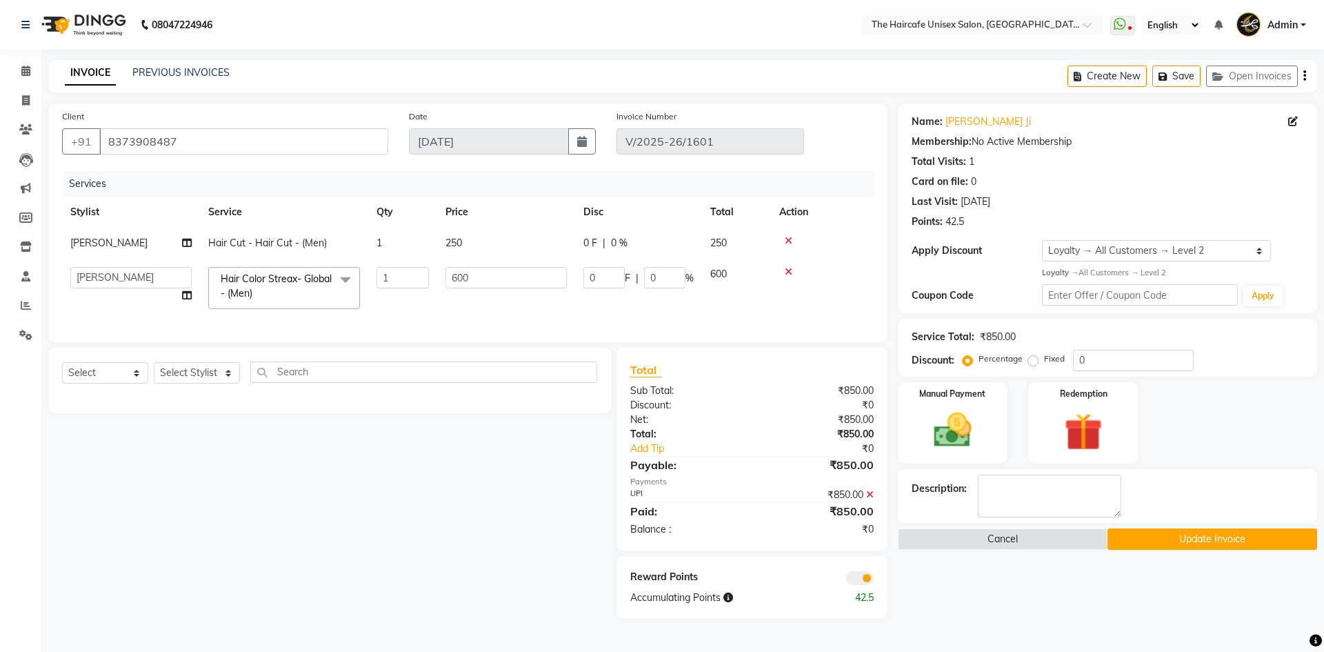
click at [1230, 533] on button "Update Invoice" at bounding box center [1213, 538] width 210 height 21
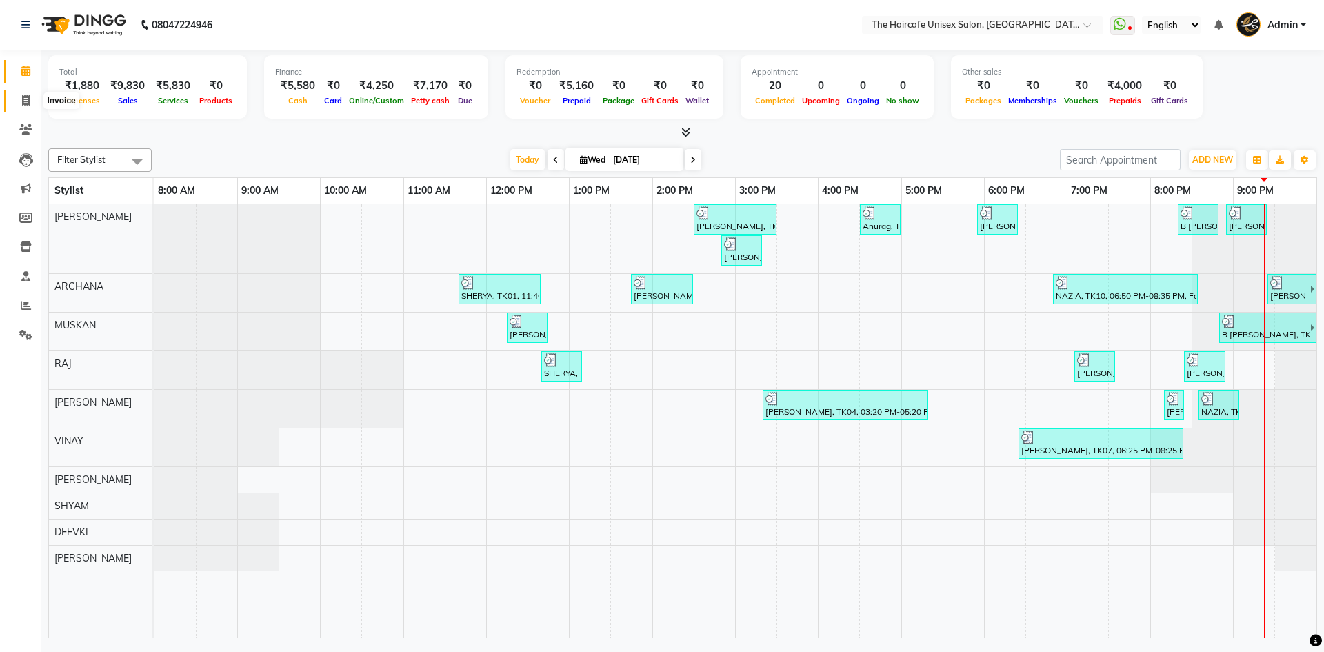
click at [30, 98] on icon at bounding box center [26, 100] width 8 height 10
select select "service"
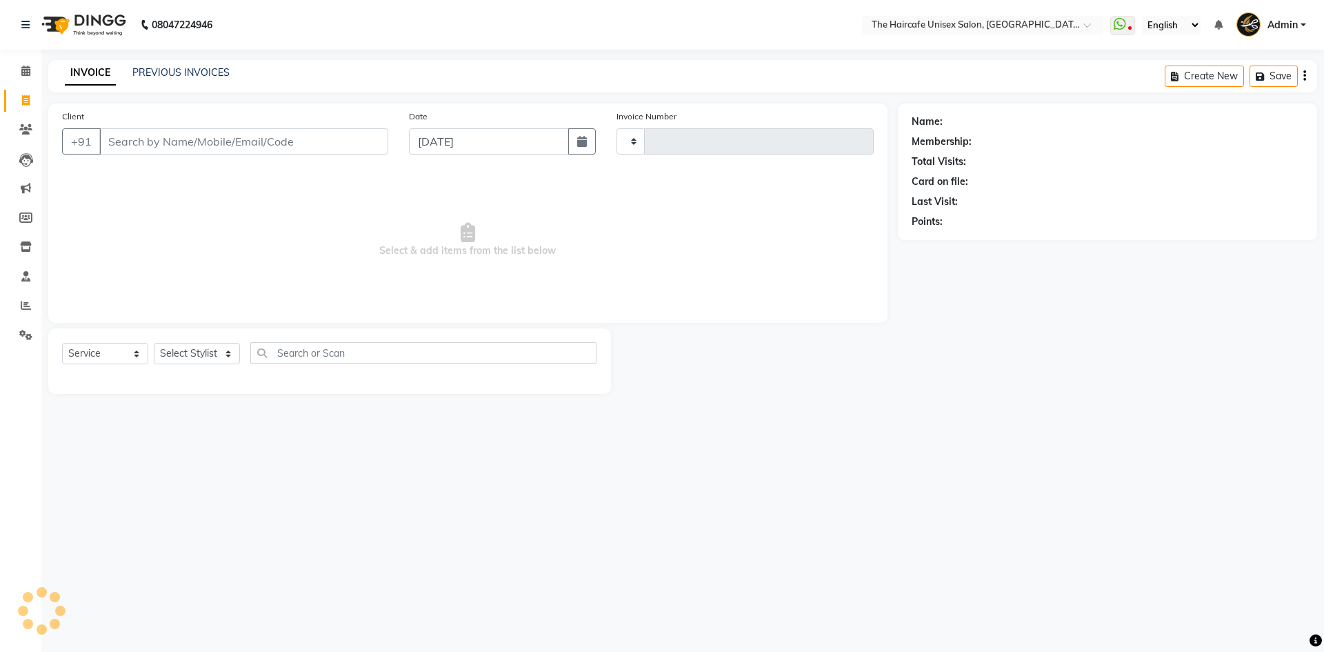
type input "1601"
select select "7412"
click at [190, 353] on select "Select Stylist [PERSON_NAME] [PERSON_NAME] [PERSON_NAME] [PERSON_NAME] SHYAM SH…" at bounding box center [197, 353] width 86 height 21
select select "68578"
click at [154, 343] on select "Select Stylist [PERSON_NAME] [PERSON_NAME] [PERSON_NAME] [PERSON_NAME] SHYAM SH…" at bounding box center [197, 353] width 86 height 21
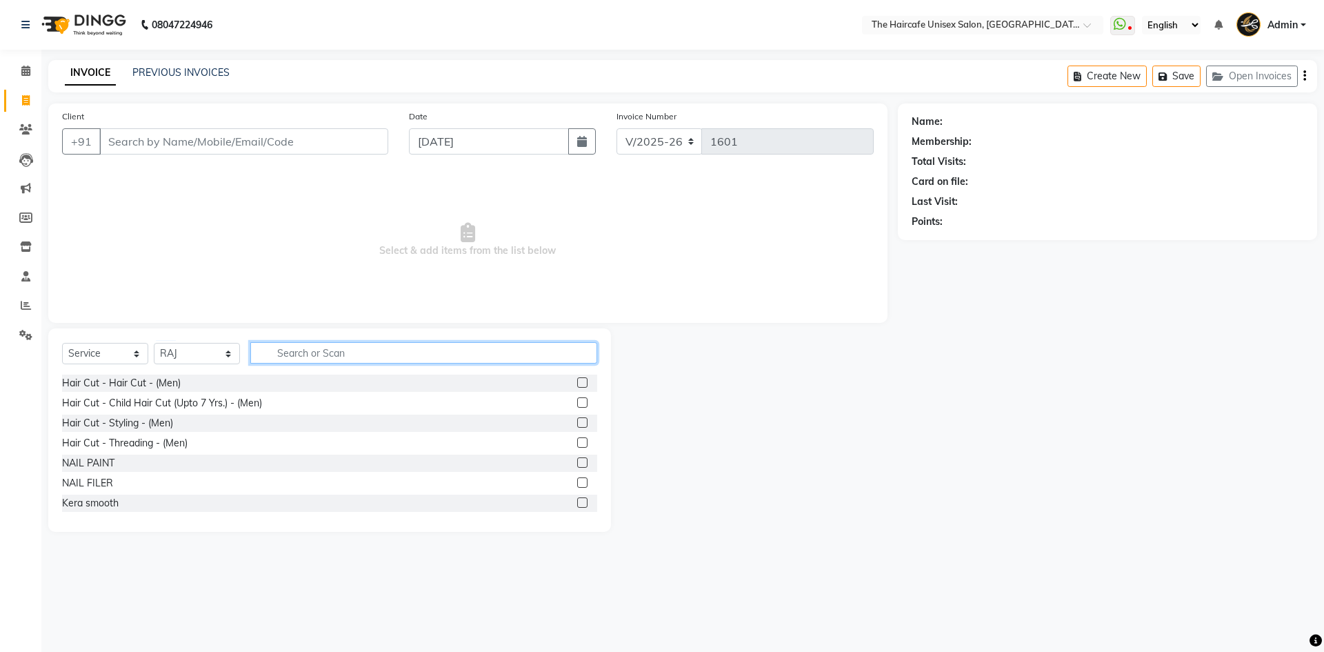
click at [304, 352] on input "text" at bounding box center [423, 352] width 347 height 21
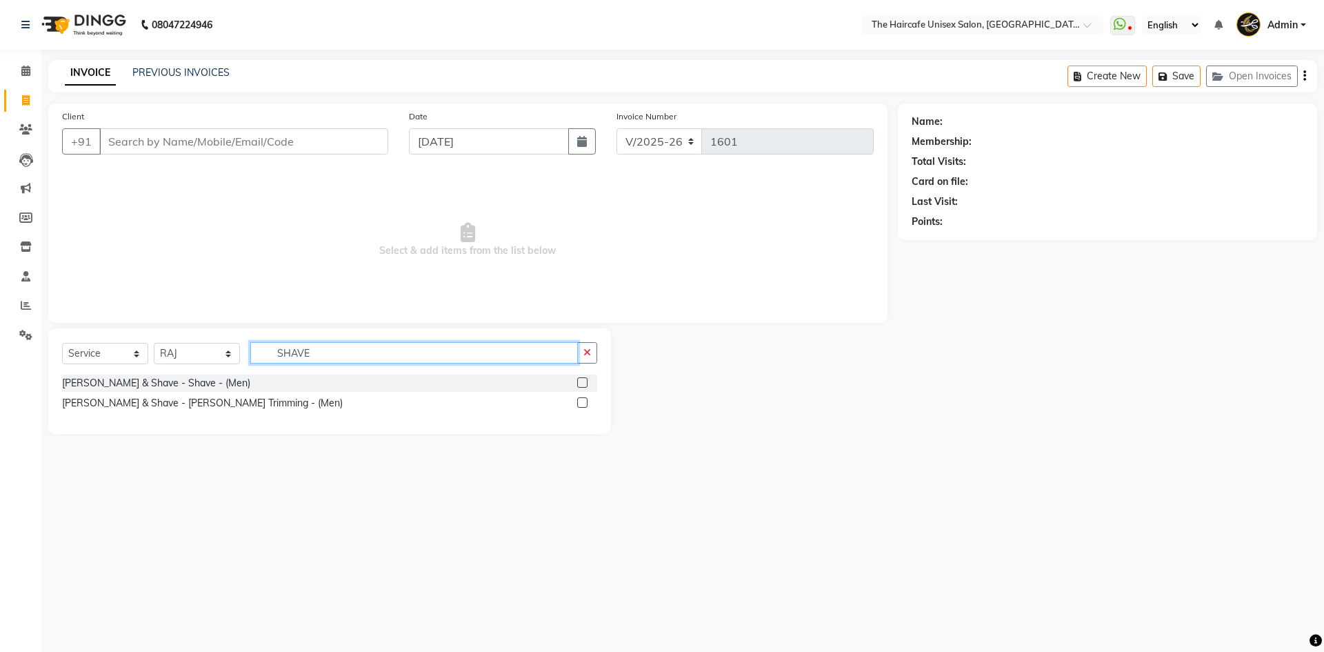
type input "SHAVE"
click at [583, 408] on div at bounding box center [581, 404] width 9 height 14
click at [584, 407] on label at bounding box center [582, 402] width 10 height 10
click at [584, 407] on input "checkbox" at bounding box center [581, 403] width 9 height 9
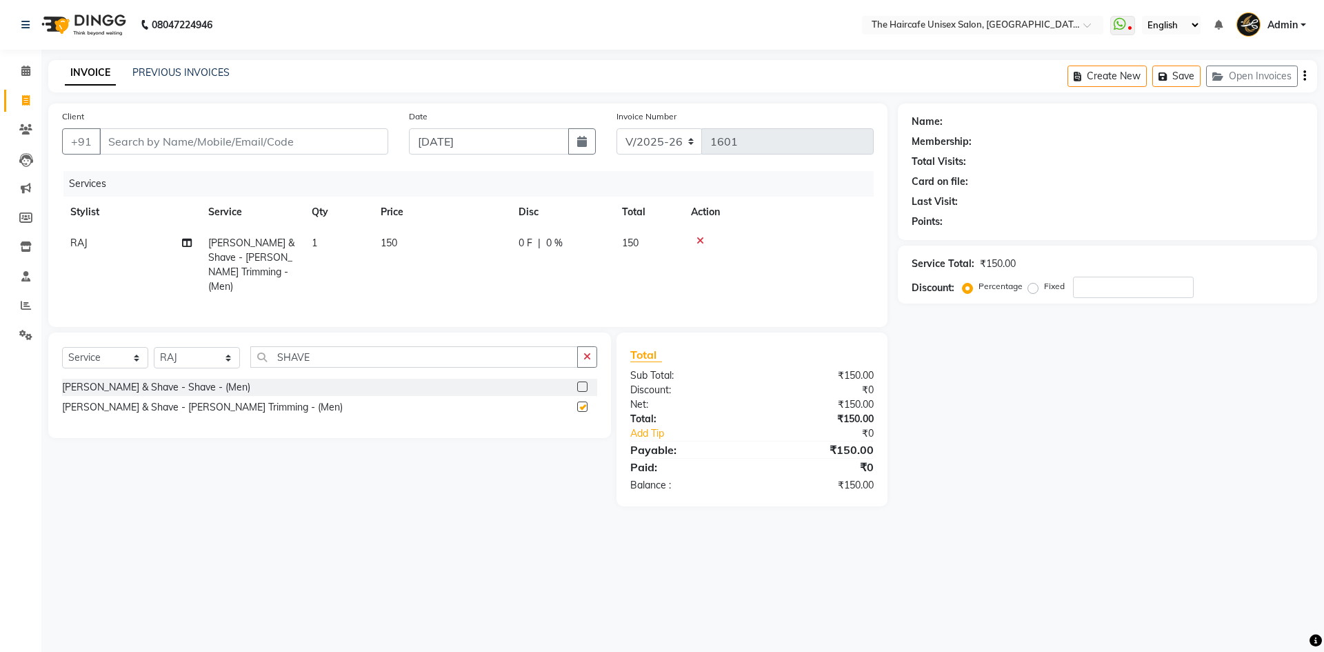
checkbox input "false"
click at [188, 138] on input "Client" at bounding box center [243, 141] width 289 height 26
click at [1184, 82] on button "Save" at bounding box center [1177, 76] width 48 height 21
click at [197, 134] on input "Client" at bounding box center [243, 141] width 289 height 26
type input "9"
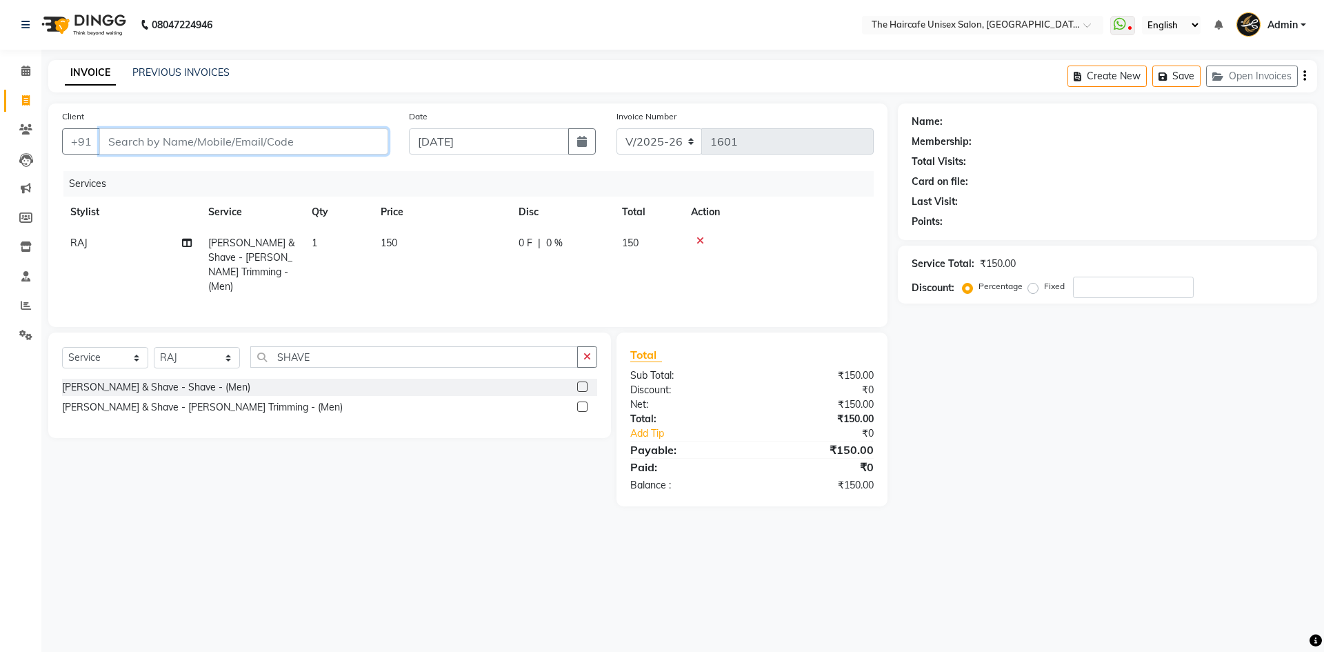
type input "0"
type input "9990479559"
click at [380, 139] on button "Add Client" at bounding box center [352, 141] width 71 height 26
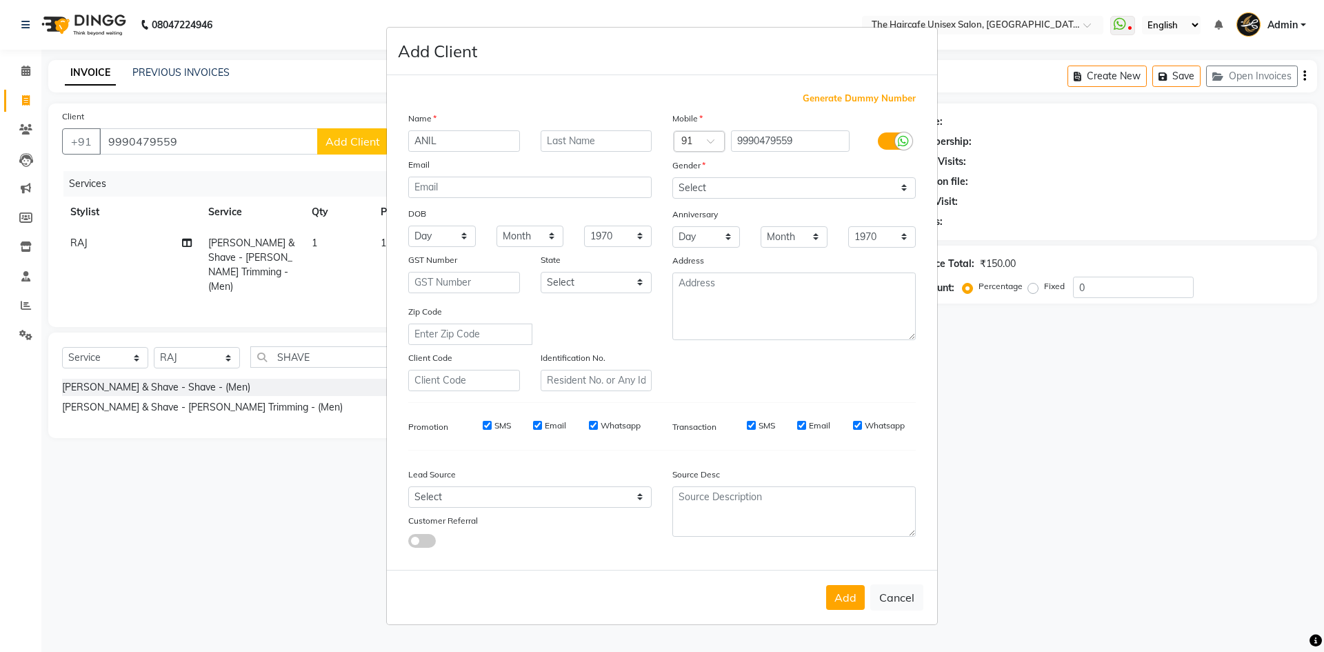
type input "ANIL"
click at [595, 135] on input "text" at bounding box center [597, 140] width 112 height 21
type input "RAWAT"
click at [719, 183] on select "Select [DEMOGRAPHIC_DATA] [DEMOGRAPHIC_DATA] Other Prefer Not To Say" at bounding box center [795, 187] width 244 height 21
select select "[DEMOGRAPHIC_DATA]"
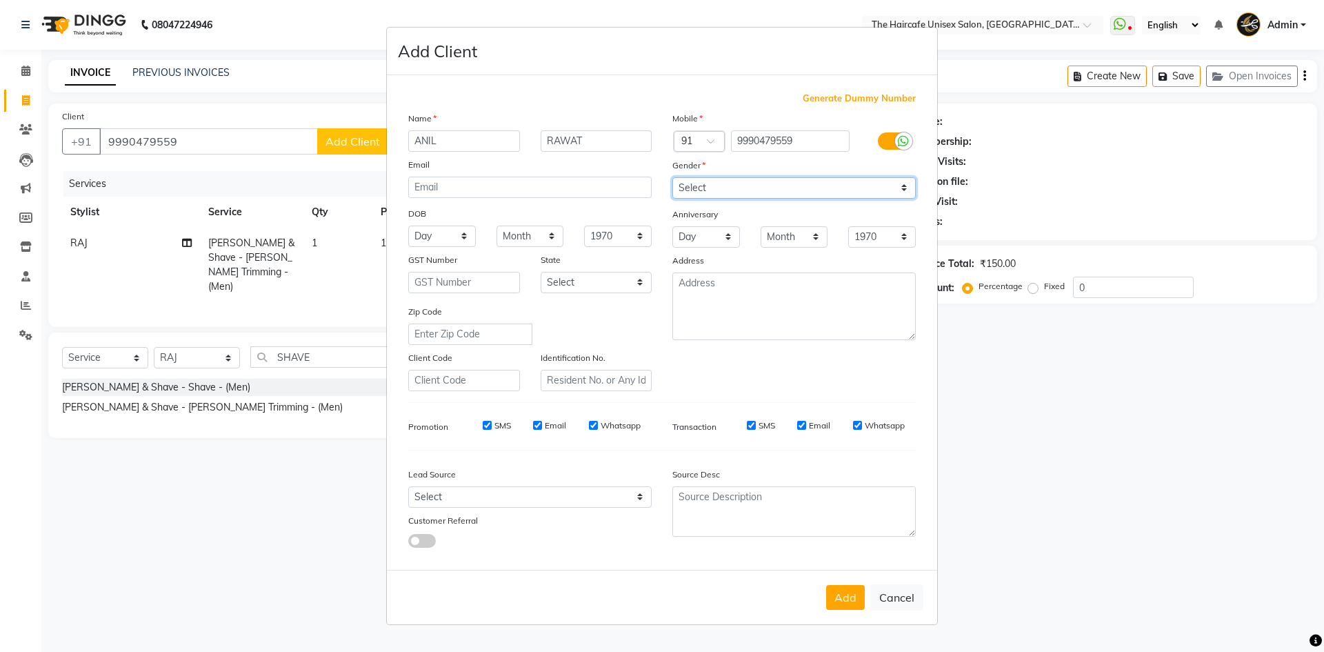
click at [673, 177] on select "Select [DEMOGRAPHIC_DATA] [DEMOGRAPHIC_DATA] Other Prefer Not To Say" at bounding box center [795, 187] width 244 height 21
click at [860, 598] on button "Add" at bounding box center [845, 597] width 39 height 25
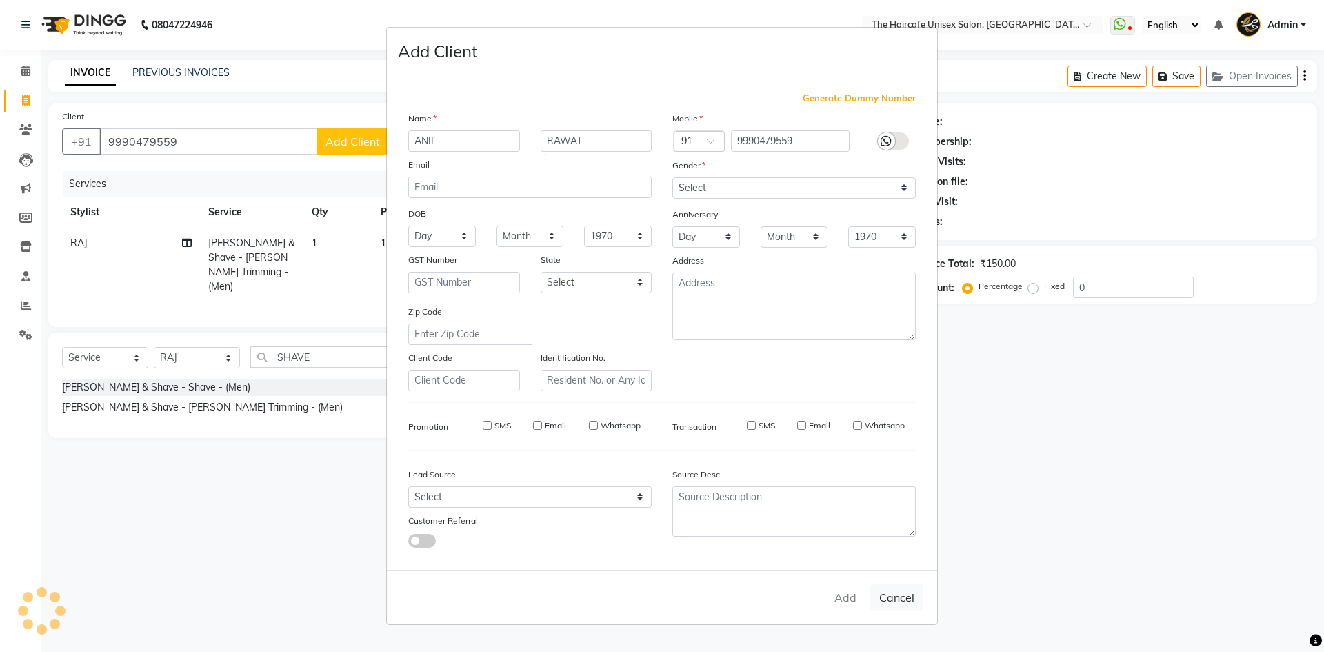
select select
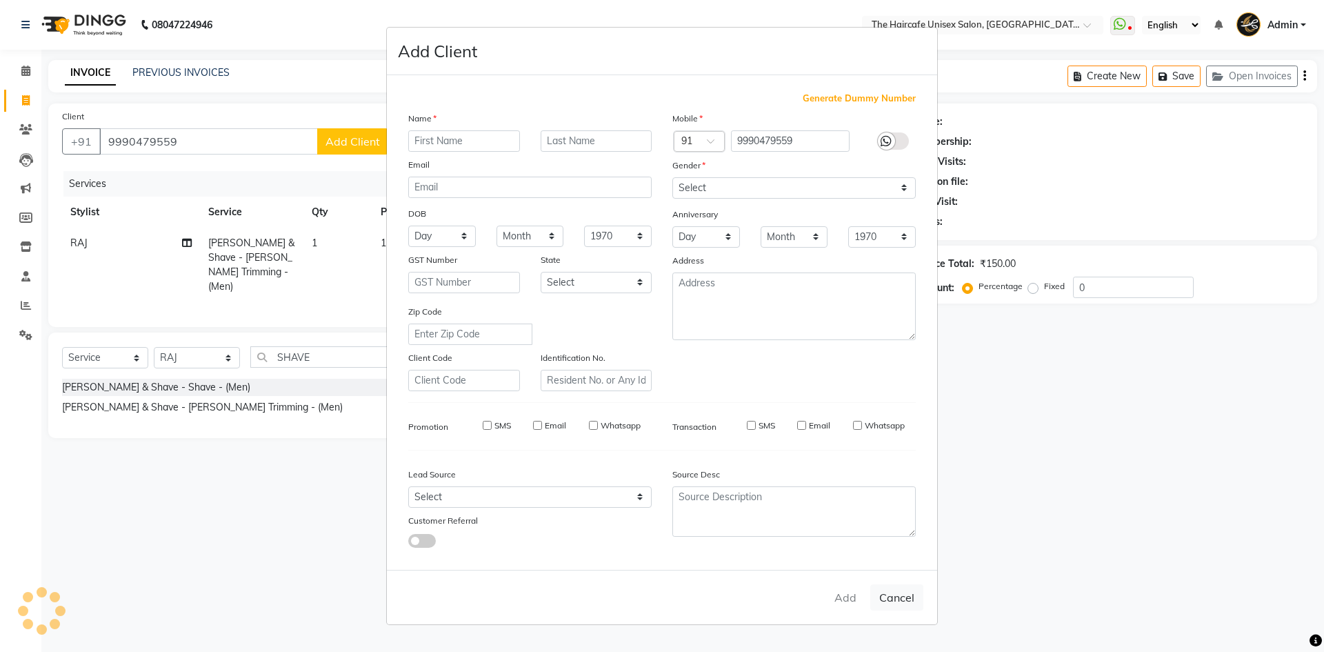
select select
checkbox input "false"
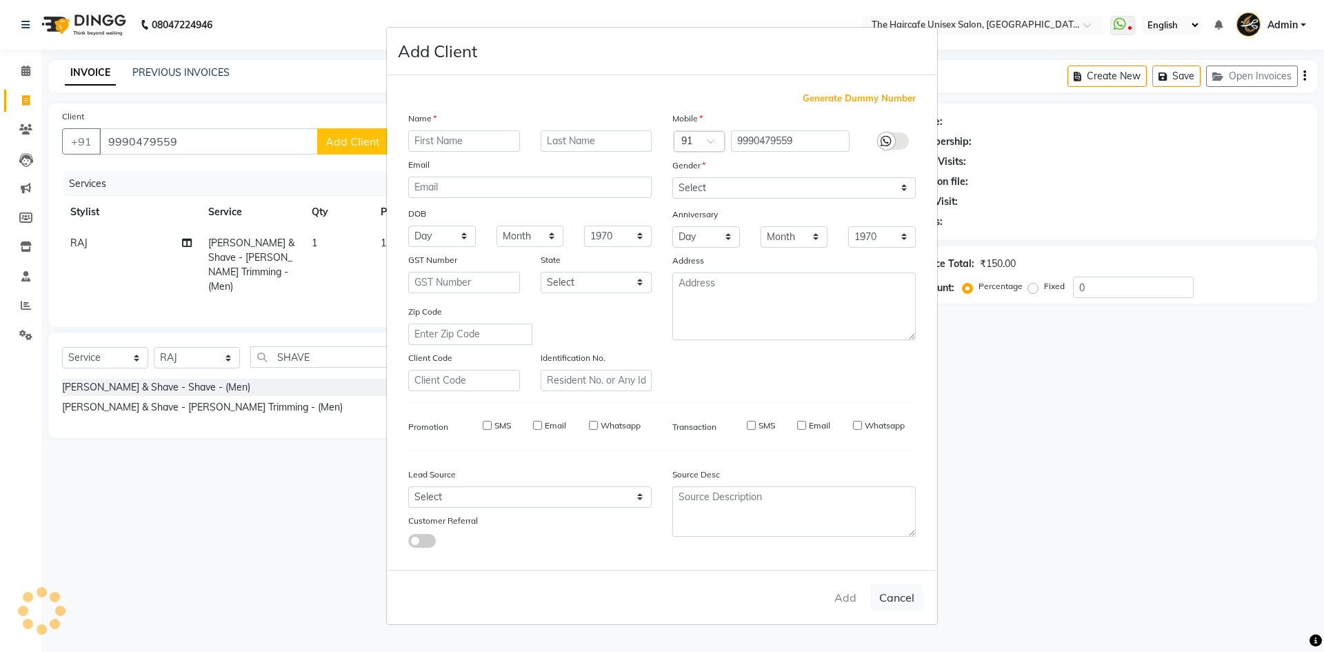
checkbox input "false"
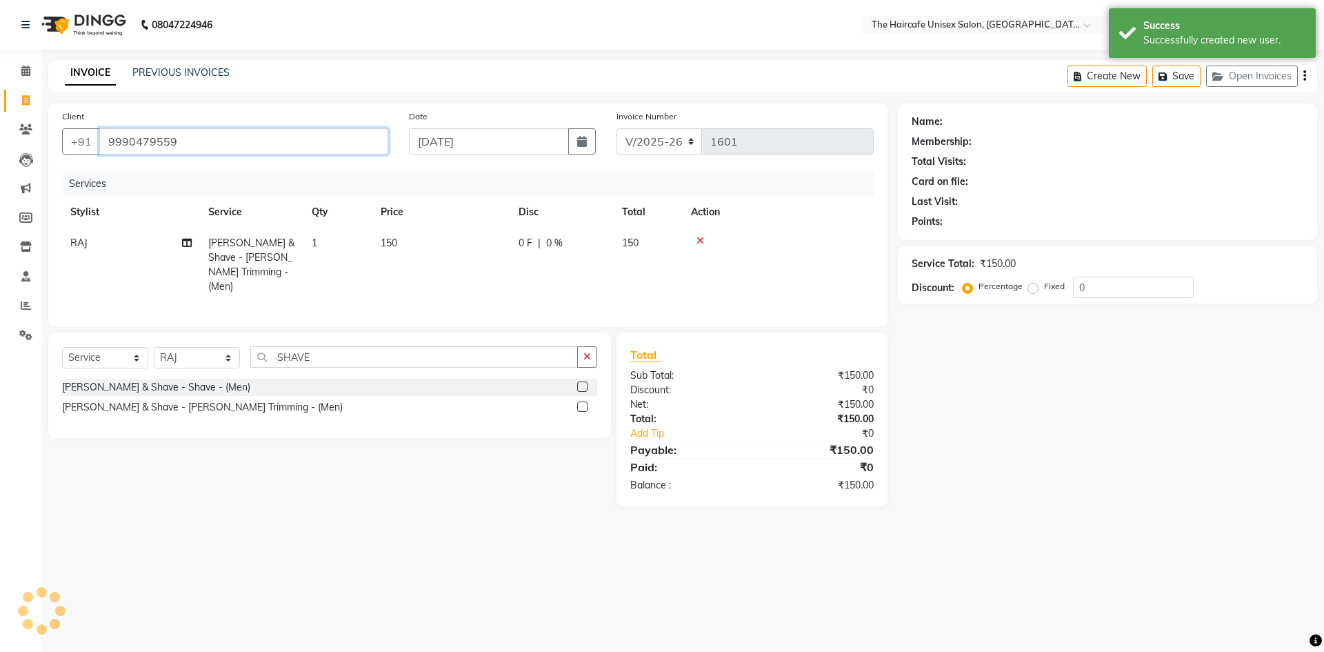
click at [259, 145] on input "9990479559" at bounding box center [243, 141] width 289 height 26
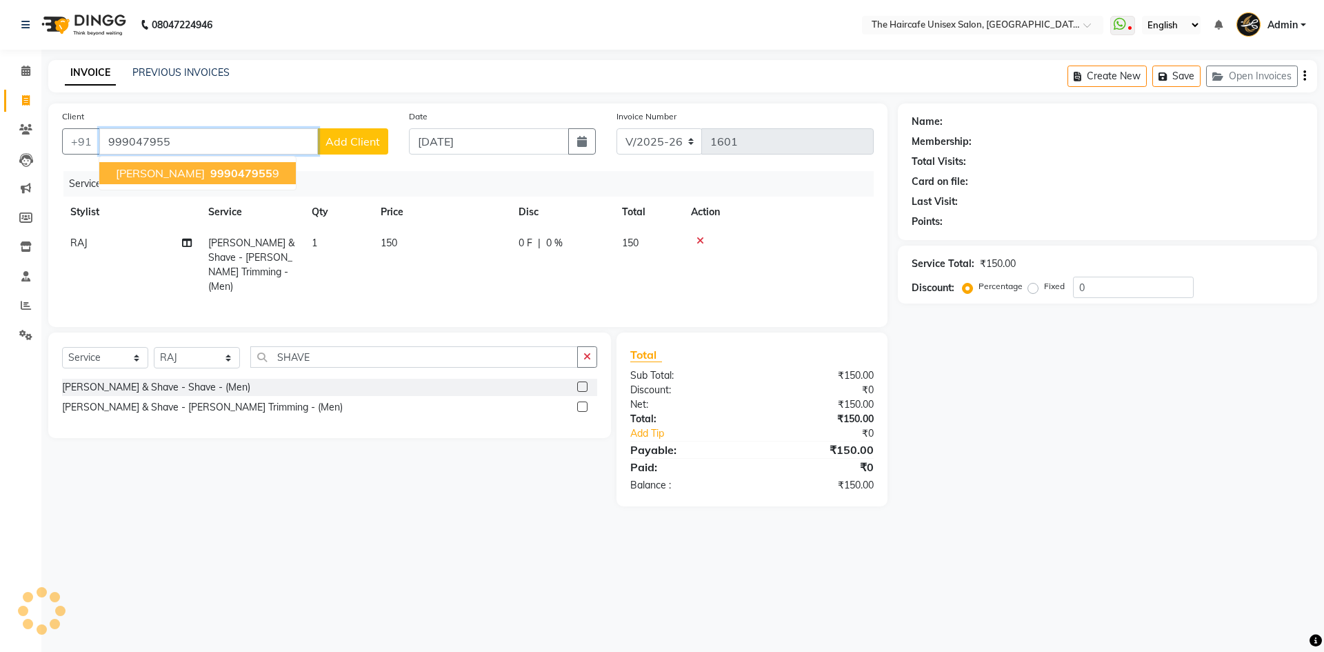
click at [213, 172] on span "999047955" at bounding box center [241, 173] width 62 height 14
type input "9990479559"
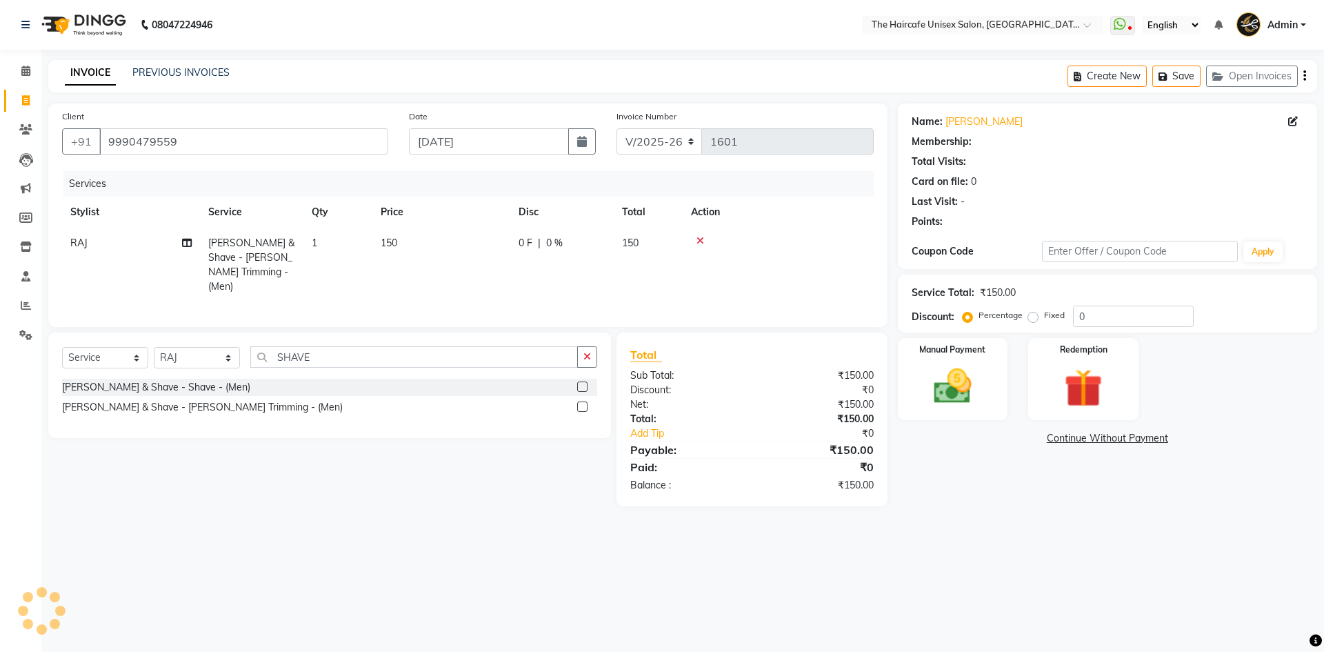
click at [1044, 321] on label "Fixed" at bounding box center [1054, 315] width 21 height 12
click at [1038, 320] on input "Fixed" at bounding box center [1036, 315] width 10 height 10
radio input "true"
click at [1097, 315] on input "0" at bounding box center [1133, 316] width 121 height 21
radio input "true"
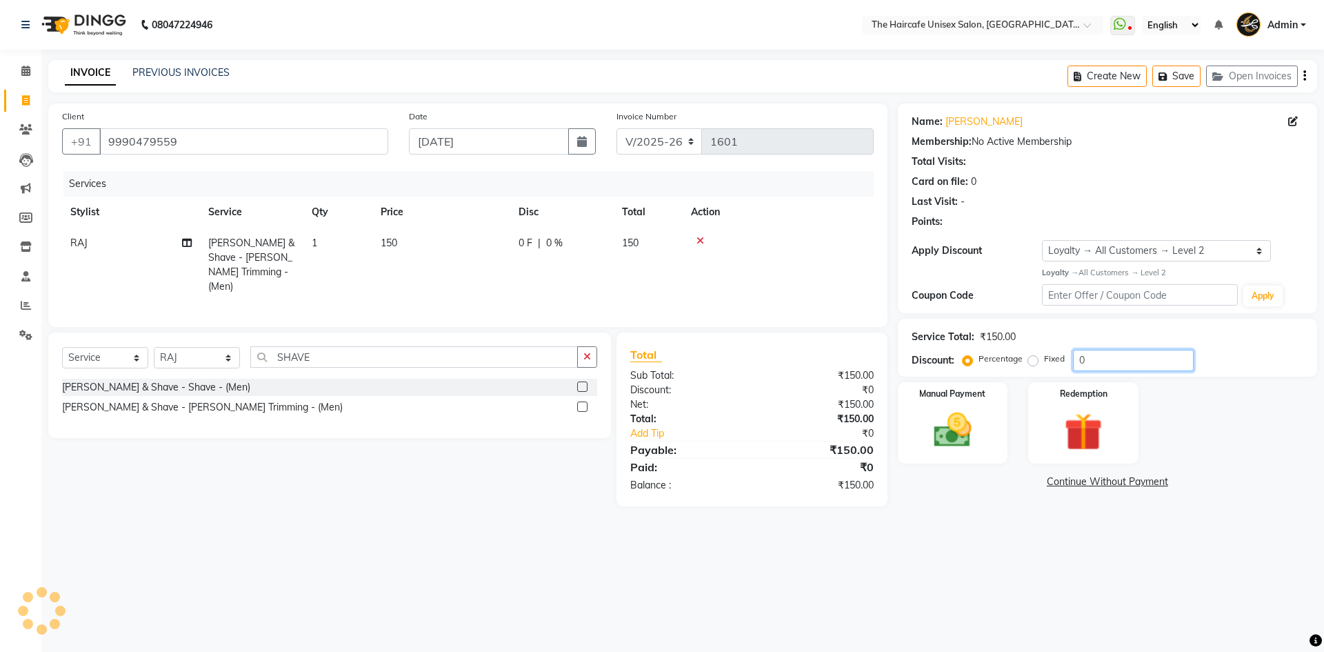
select select "1: Object"
click at [1044, 364] on label "Fixed" at bounding box center [1054, 359] width 21 height 12
click at [1033, 364] on input "Fixed" at bounding box center [1036, 359] width 10 height 10
radio input "true"
click at [1082, 362] on input "number" at bounding box center [1133, 360] width 121 height 21
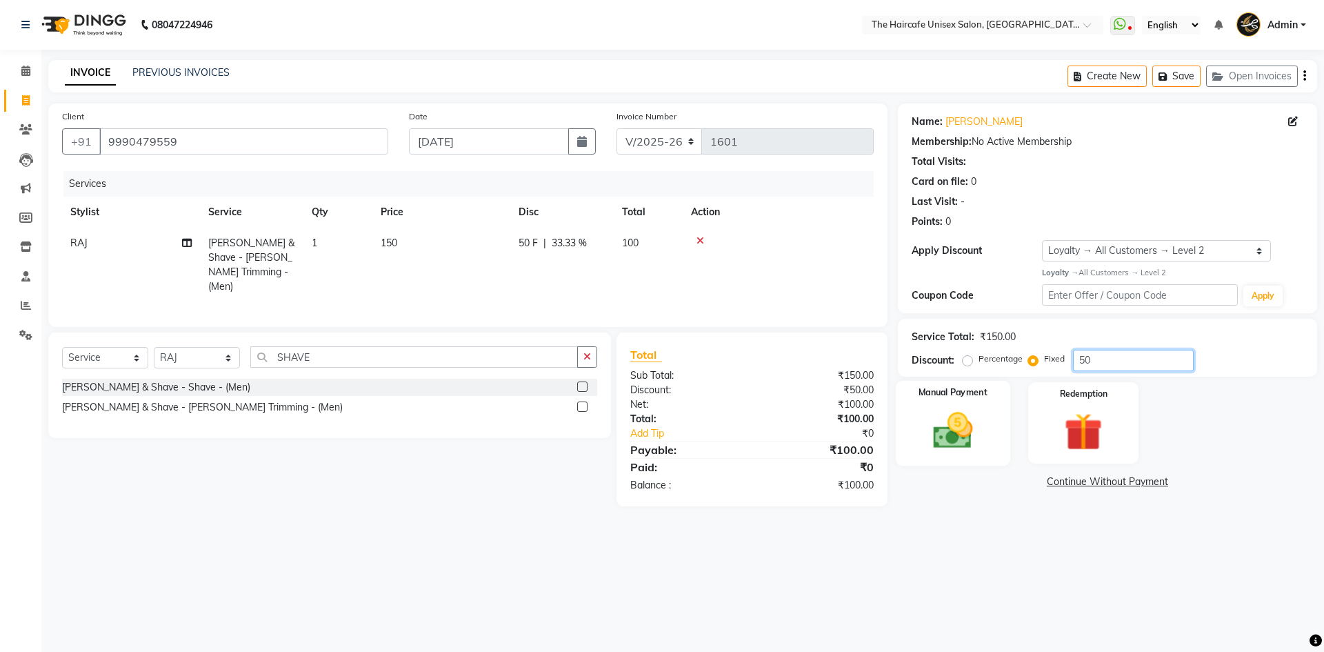
type input "50"
click at [969, 429] on img at bounding box center [953, 431] width 64 height 46
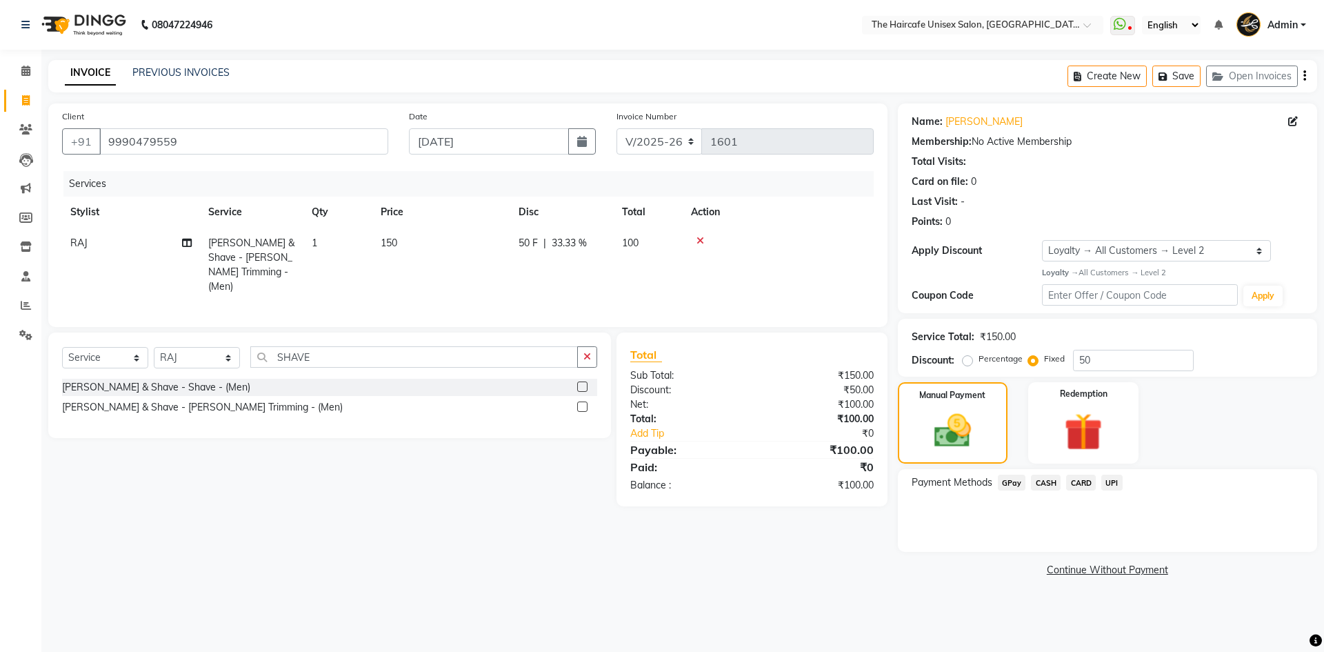
click at [1111, 488] on span "UPI" at bounding box center [1112, 483] width 21 height 16
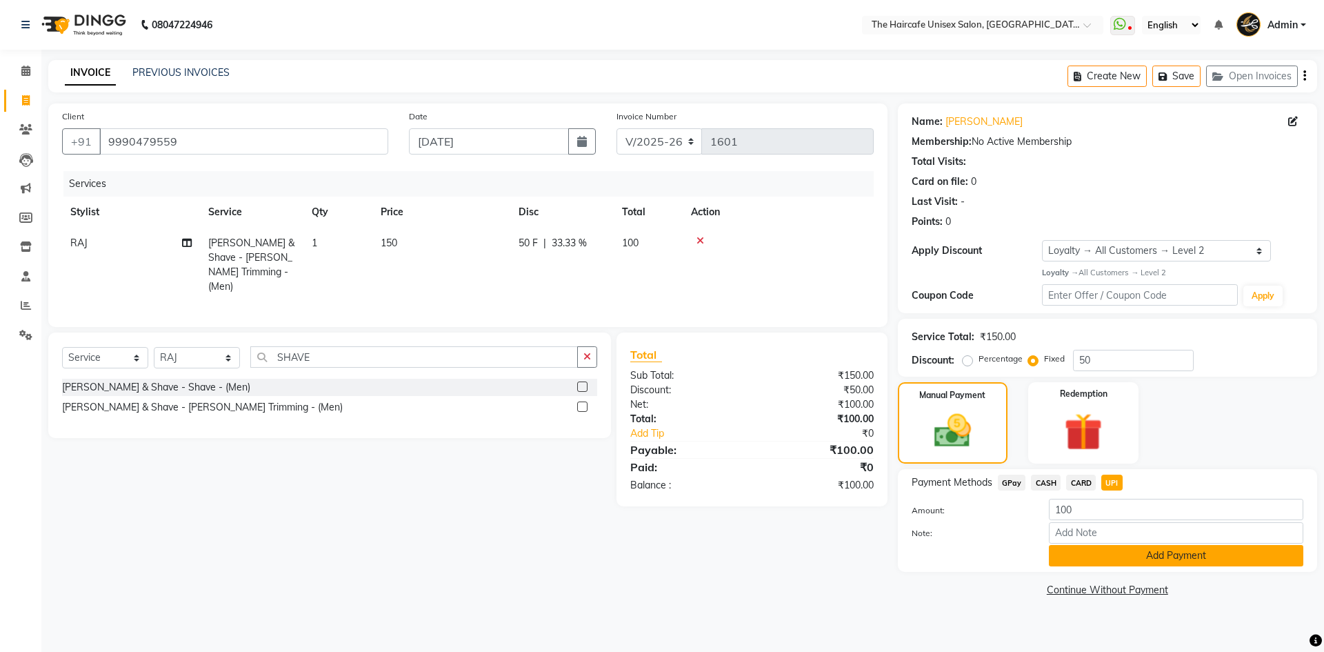
click at [1160, 559] on button "Add Payment" at bounding box center [1176, 555] width 255 height 21
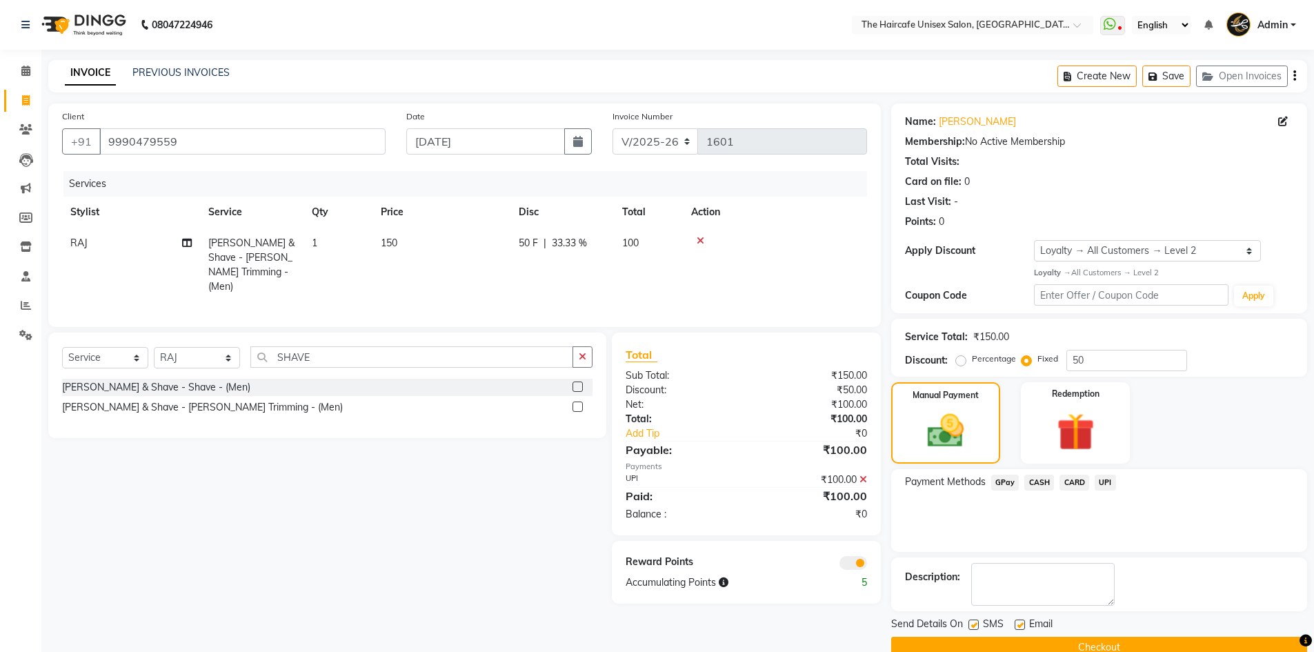
click at [1113, 642] on button "Checkout" at bounding box center [1099, 647] width 416 height 21
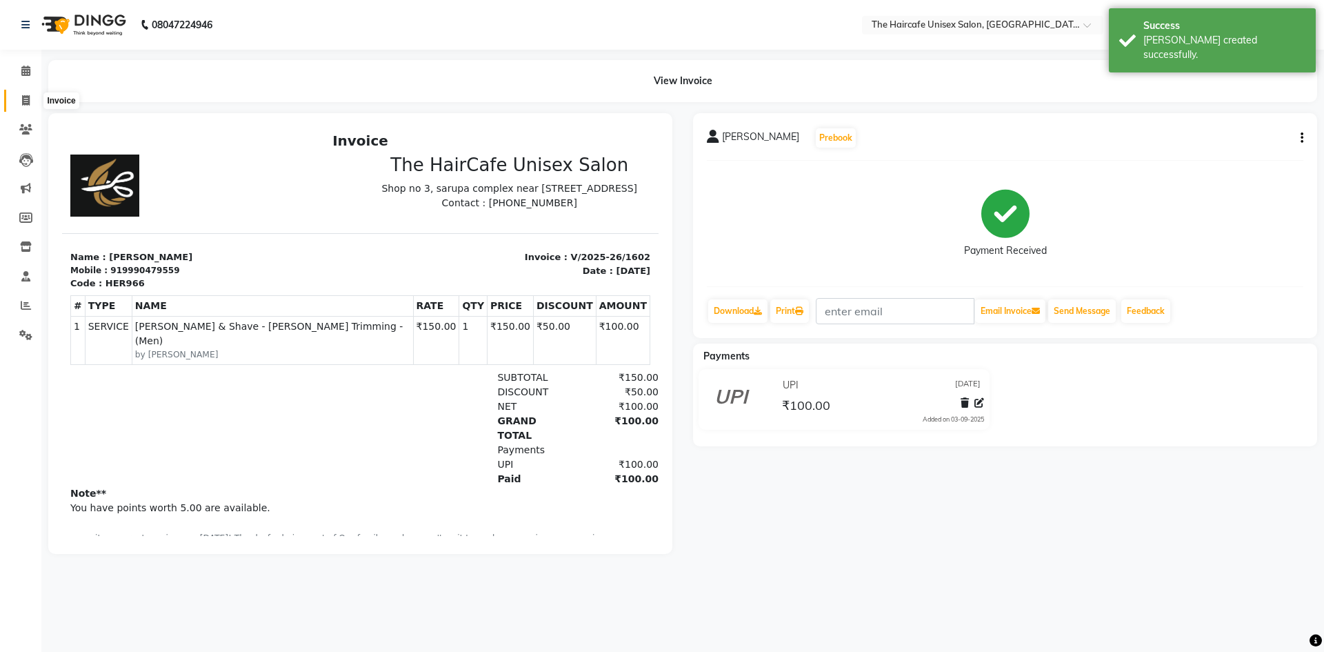
click at [17, 102] on span at bounding box center [26, 101] width 24 height 16
select select "service"
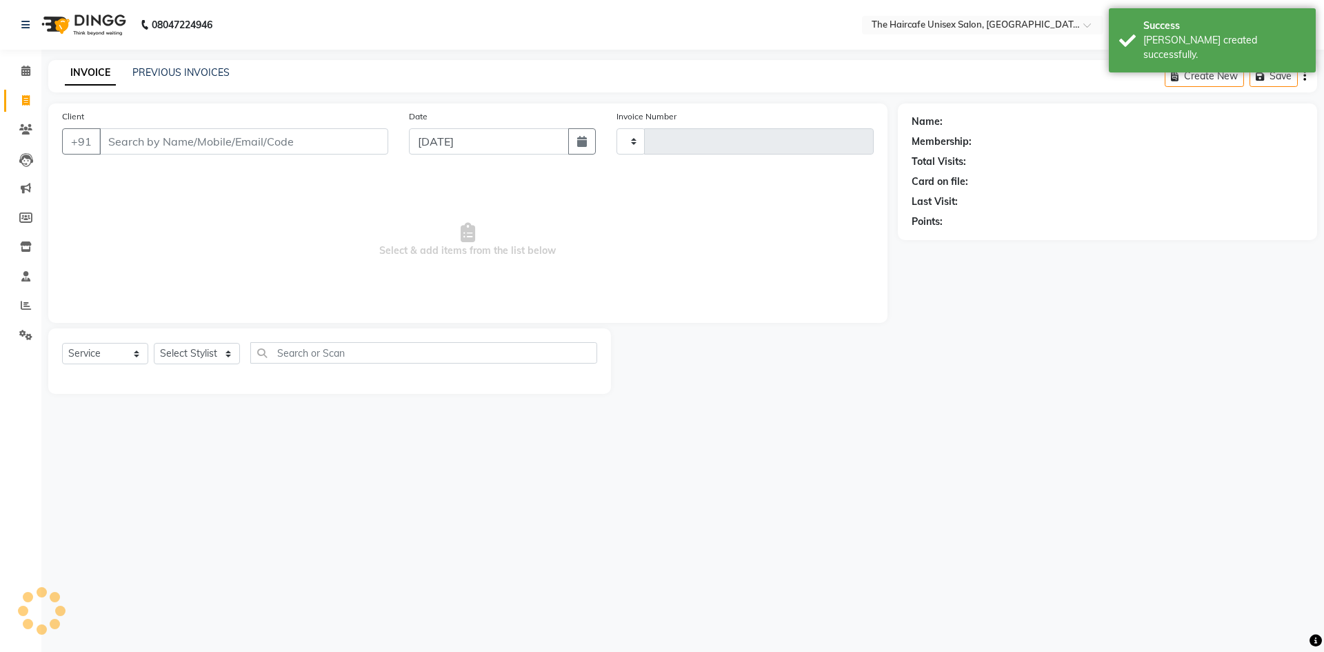
type input "1603"
select select "7412"
click at [155, 76] on link "PREVIOUS INVOICES" at bounding box center [180, 72] width 97 height 12
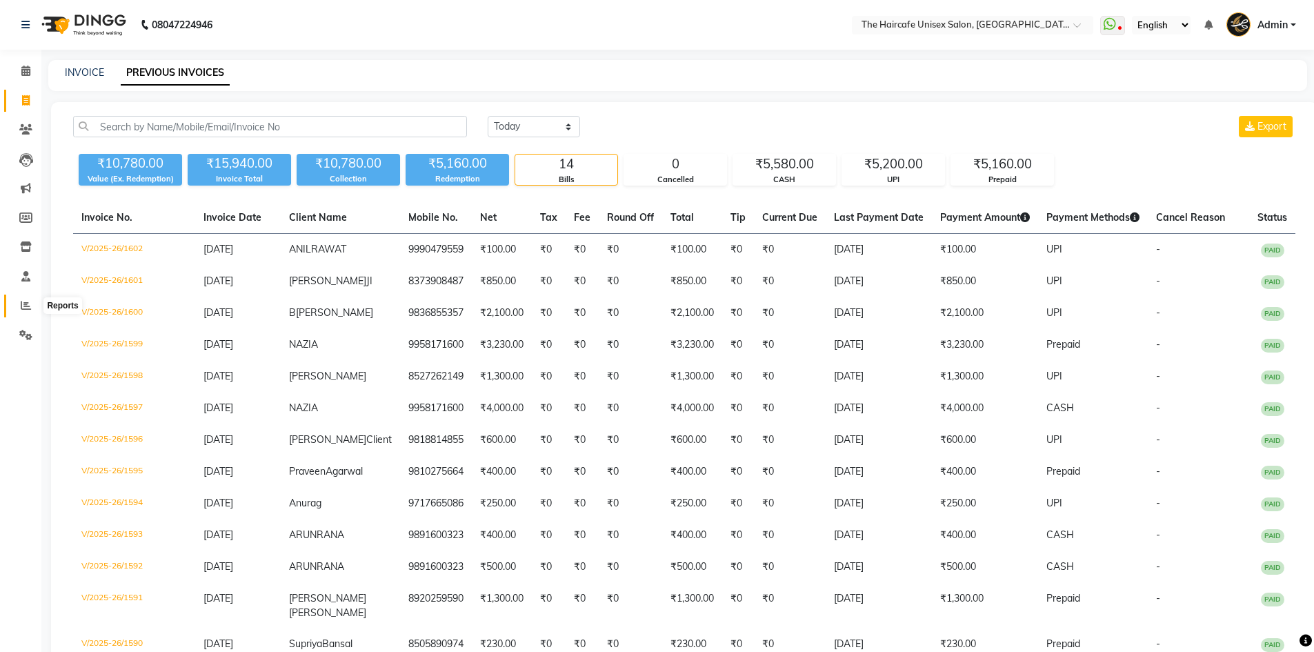
click at [23, 310] on span at bounding box center [26, 306] width 24 height 16
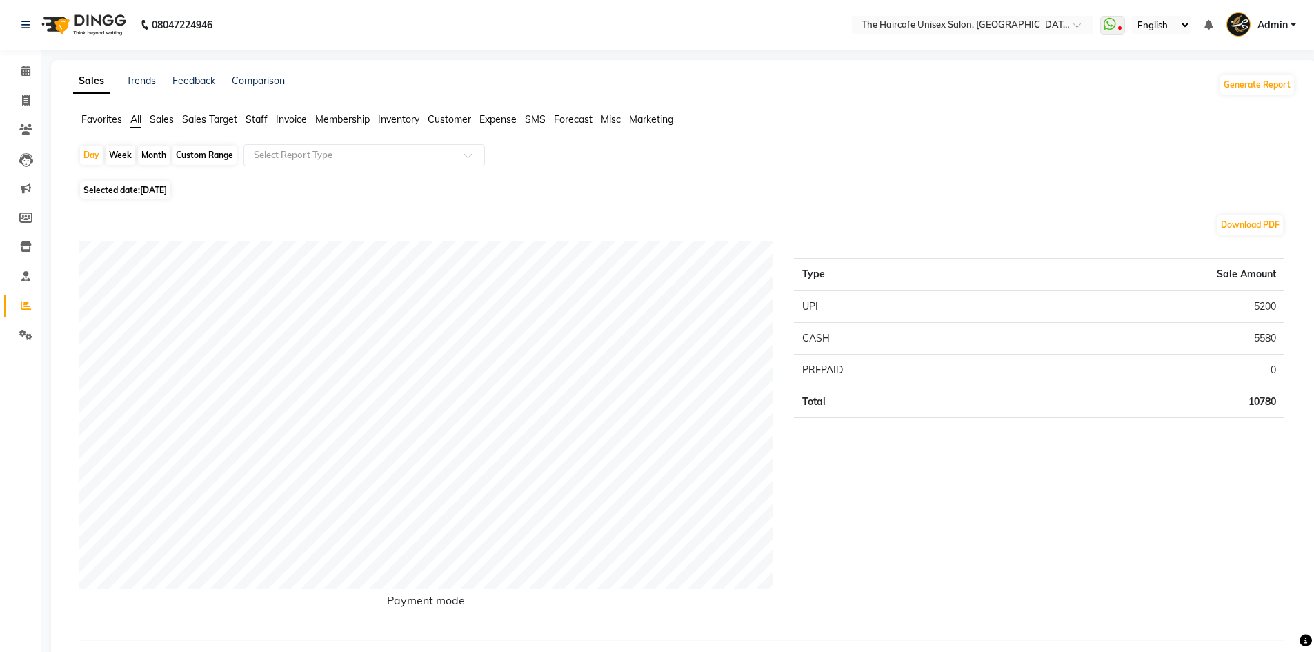
click at [257, 121] on span "Staff" at bounding box center [257, 119] width 22 height 12
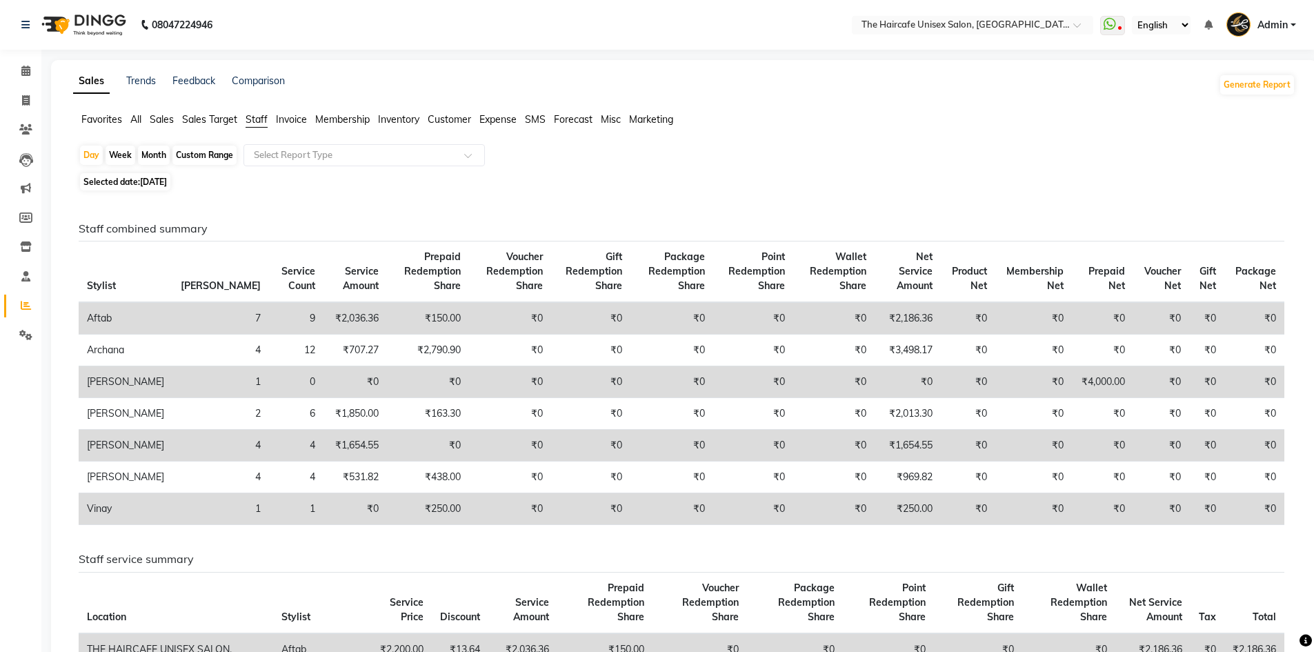
click at [165, 155] on div "Month" at bounding box center [154, 155] width 32 height 19
select select "9"
select select "2025"
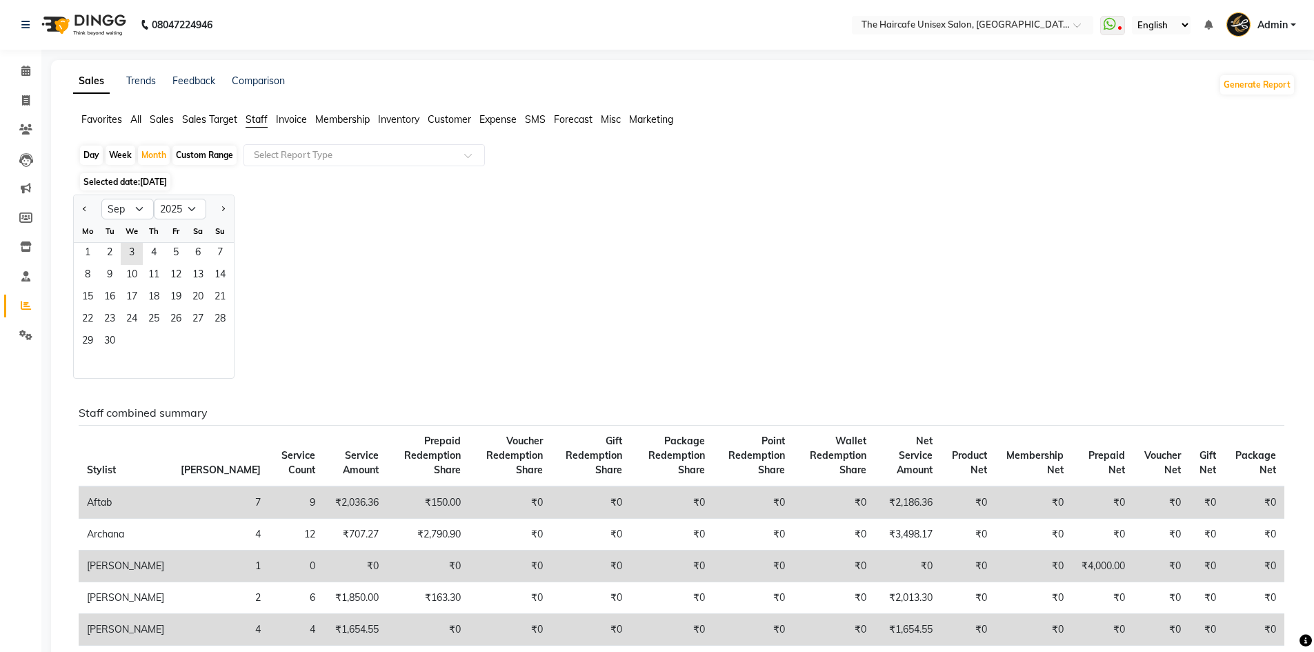
click at [255, 121] on span "Staff" at bounding box center [257, 119] width 22 height 12
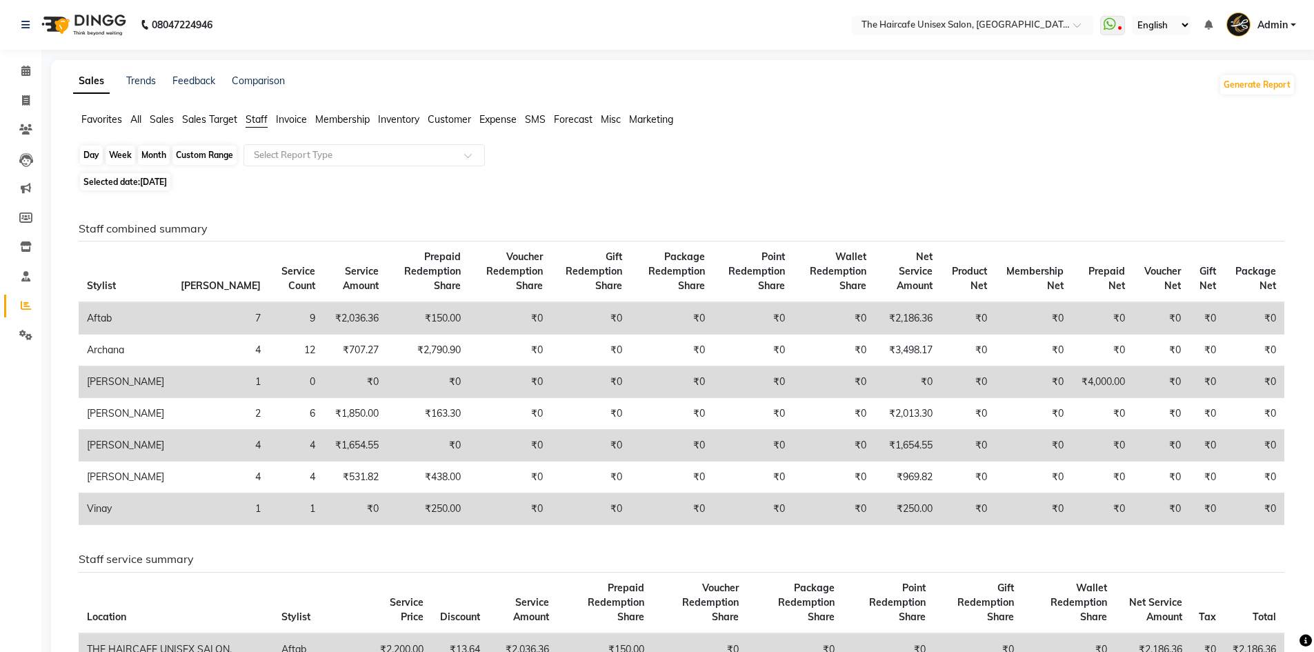
click at [152, 159] on div "Month" at bounding box center [154, 155] width 32 height 19
select select "9"
select select "2025"
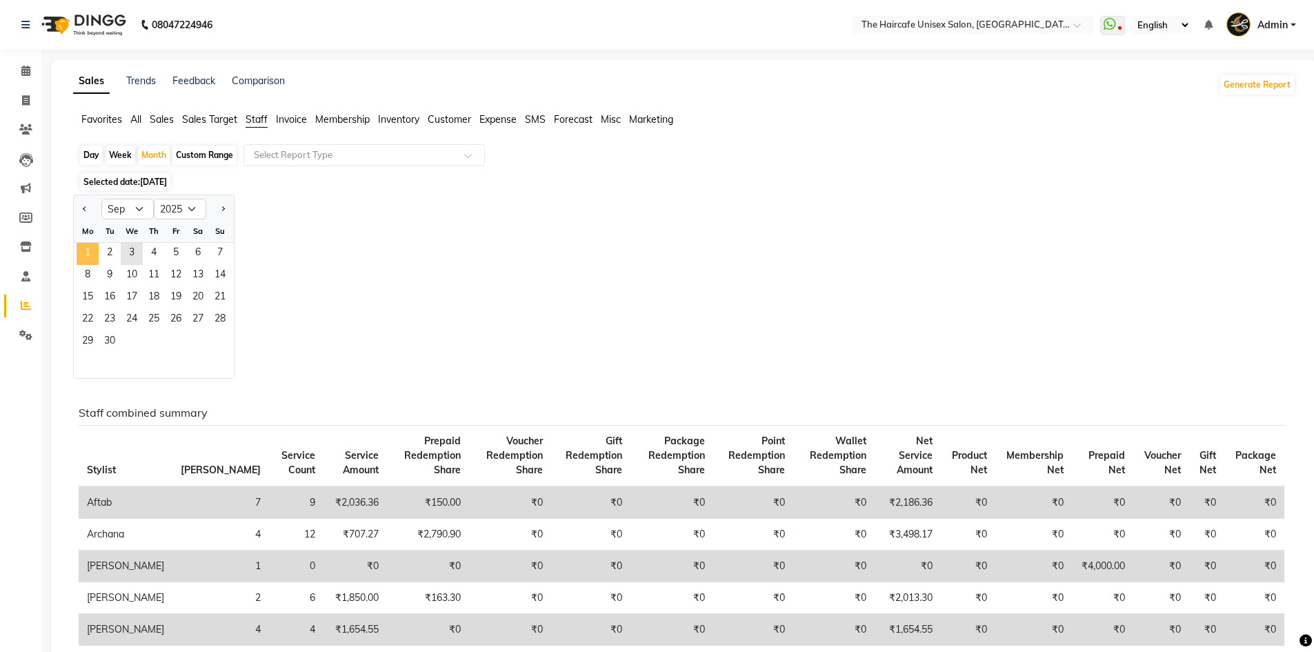
click at [90, 252] on span "1" at bounding box center [88, 254] width 22 height 22
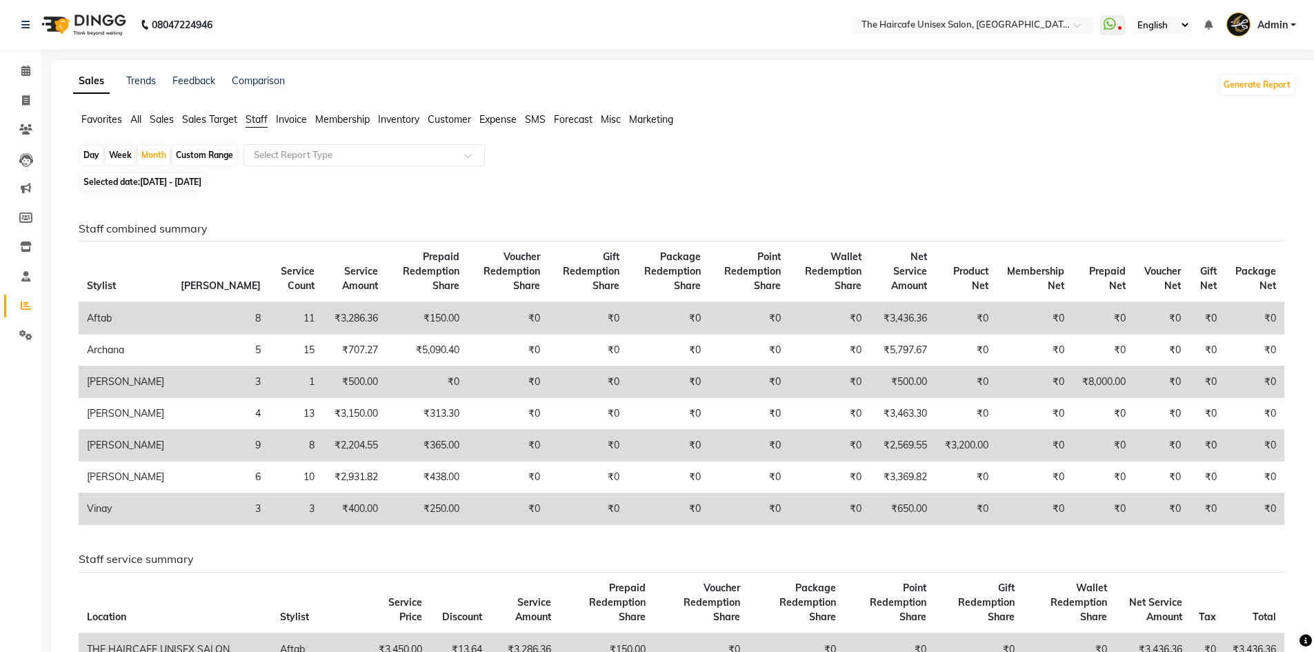
click at [164, 123] on span "Sales" at bounding box center [162, 119] width 24 height 12
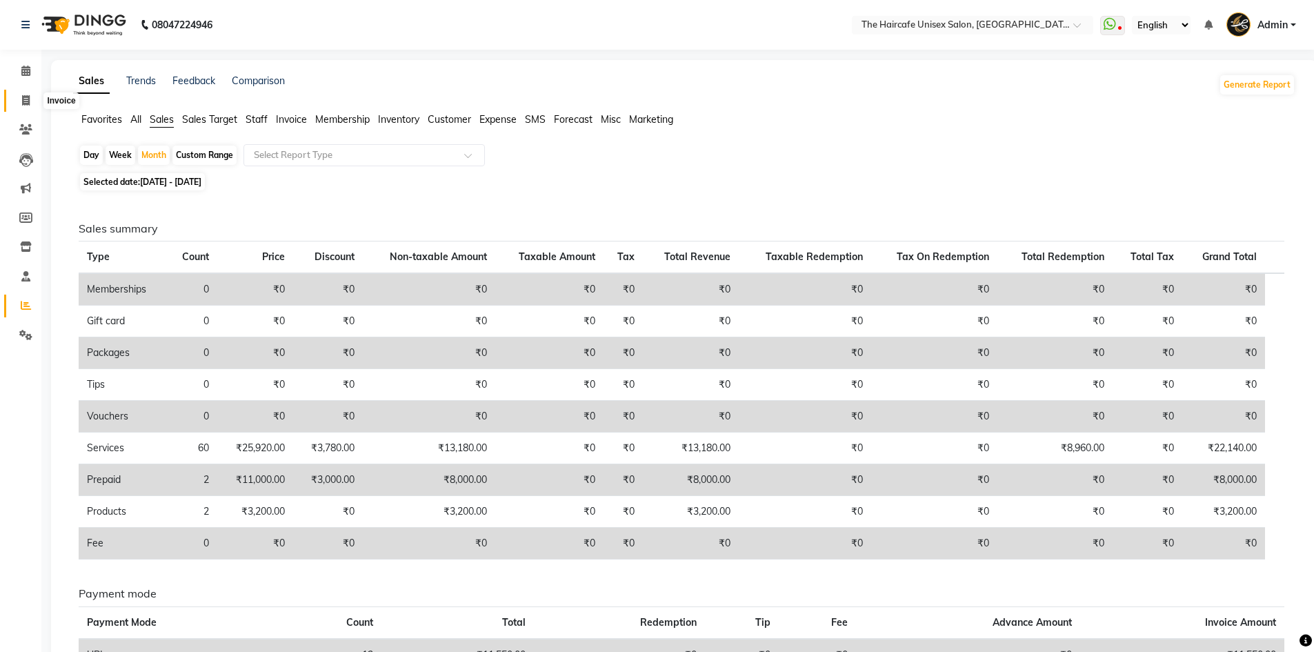
click at [32, 102] on span at bounding box center [26, 101] width 24 height 16
select select "service"
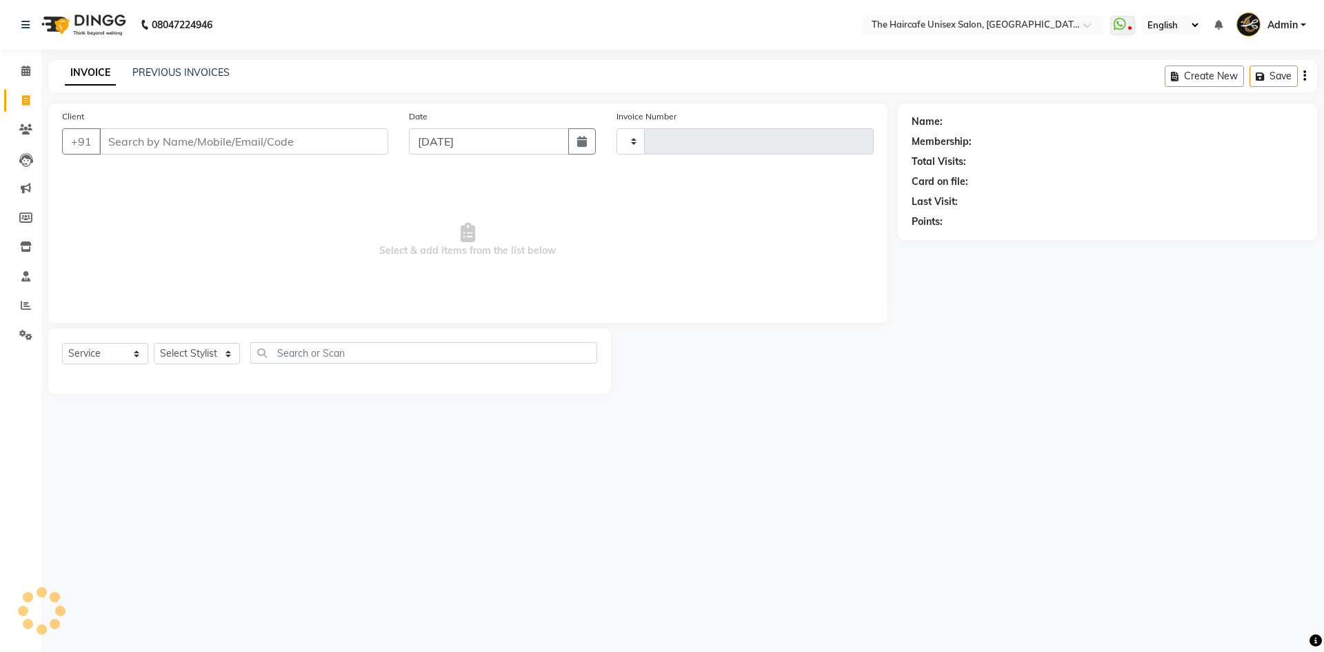
type input "1603"
select select "7412"
click at [26, 302] on icon at bounding box center [26, 305] width 10 height 10
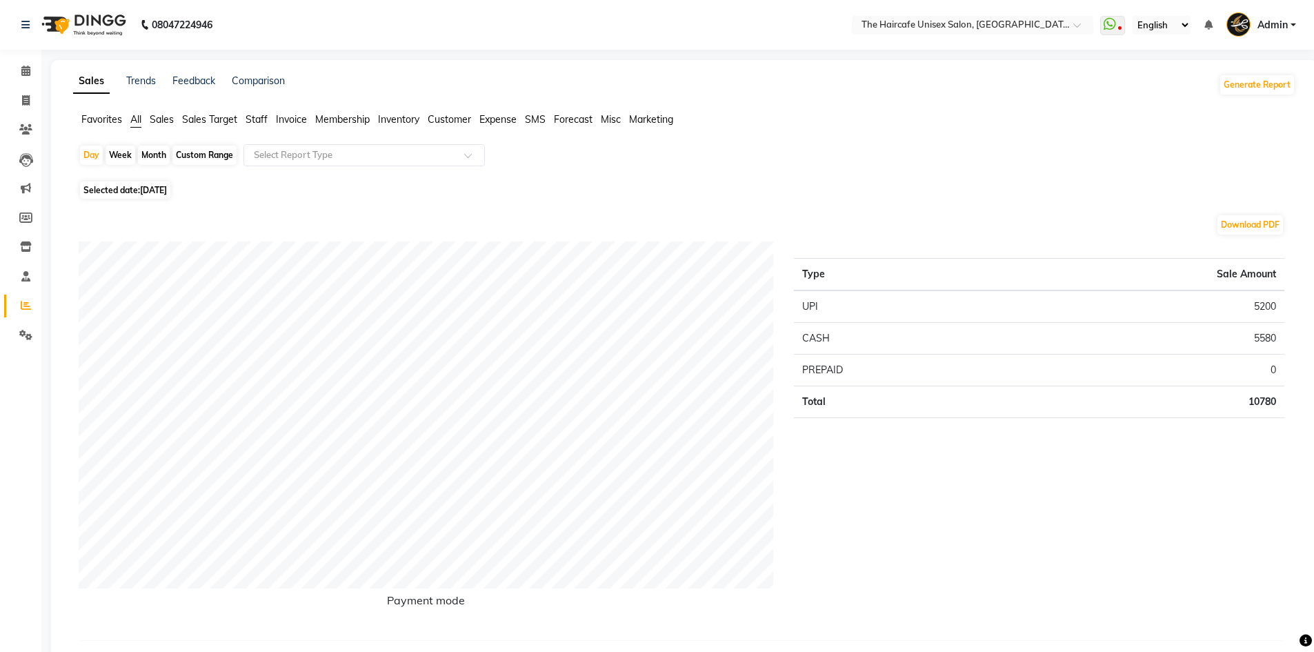
click at [159, 157] on div "Month" at bounding box center [154, 155] width 32 height 19
select select "9"
select select "2025"
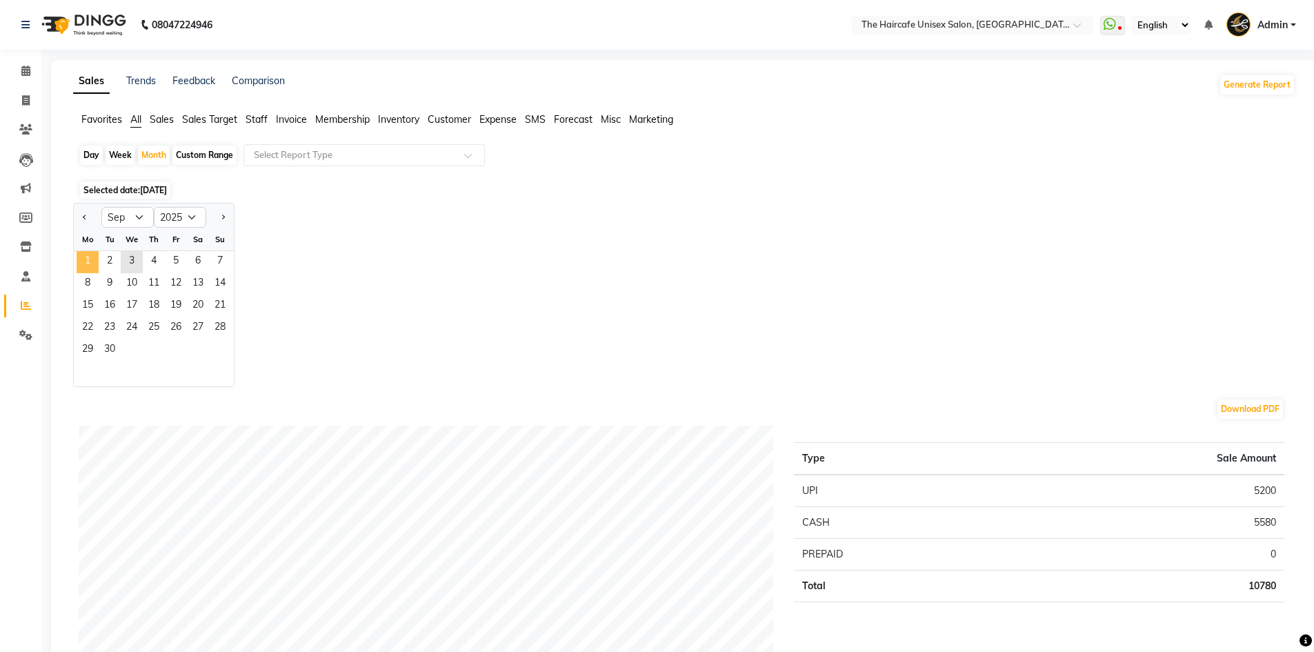
click at [92, 261] on span "1" at bounding box center [88, 262] width 22 height 22
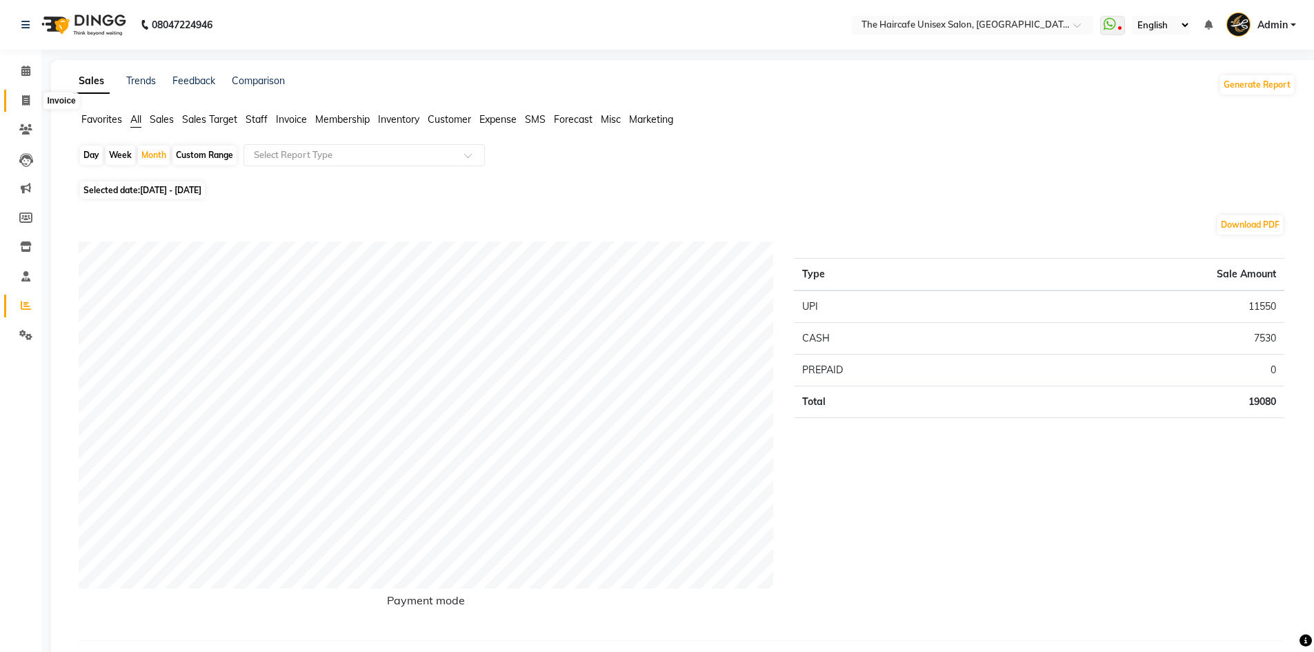
click at [27, 101] on icon at bounding box center [26, 100] width 8 height 10
select select "service"
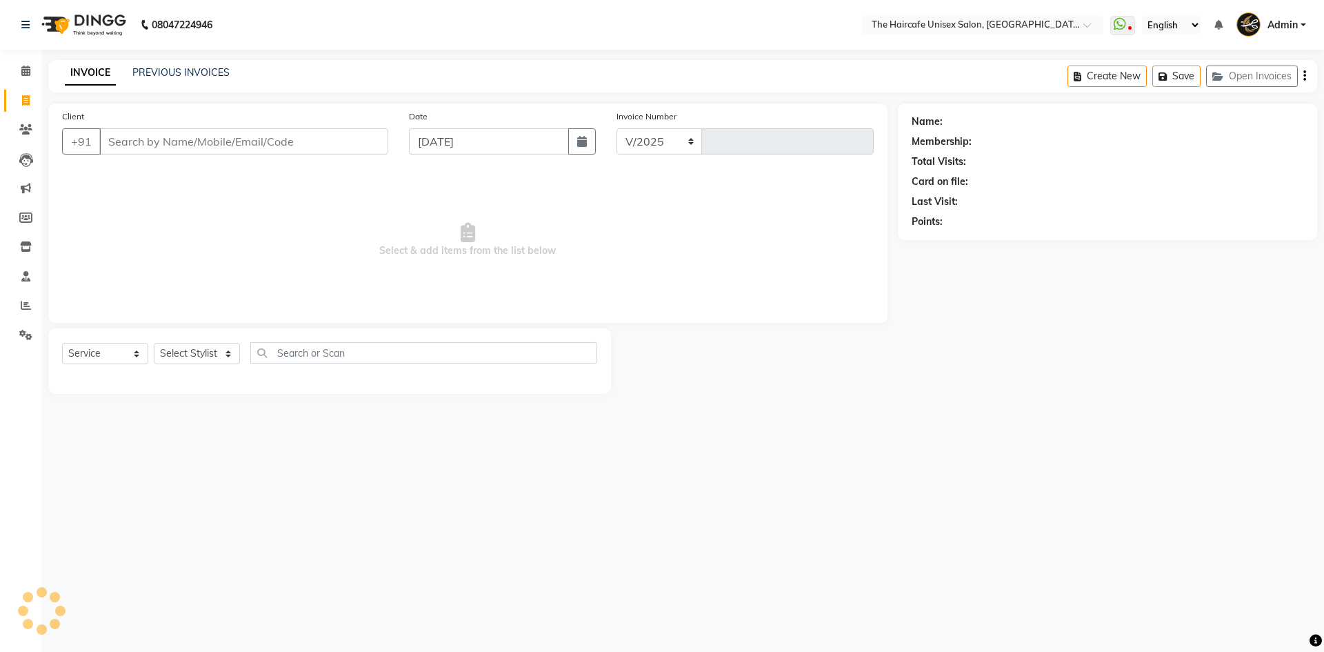
select select "7412"
type input "1603"
click at [30, 309] on icon at bounding box center [26, 305] width 10 height 10
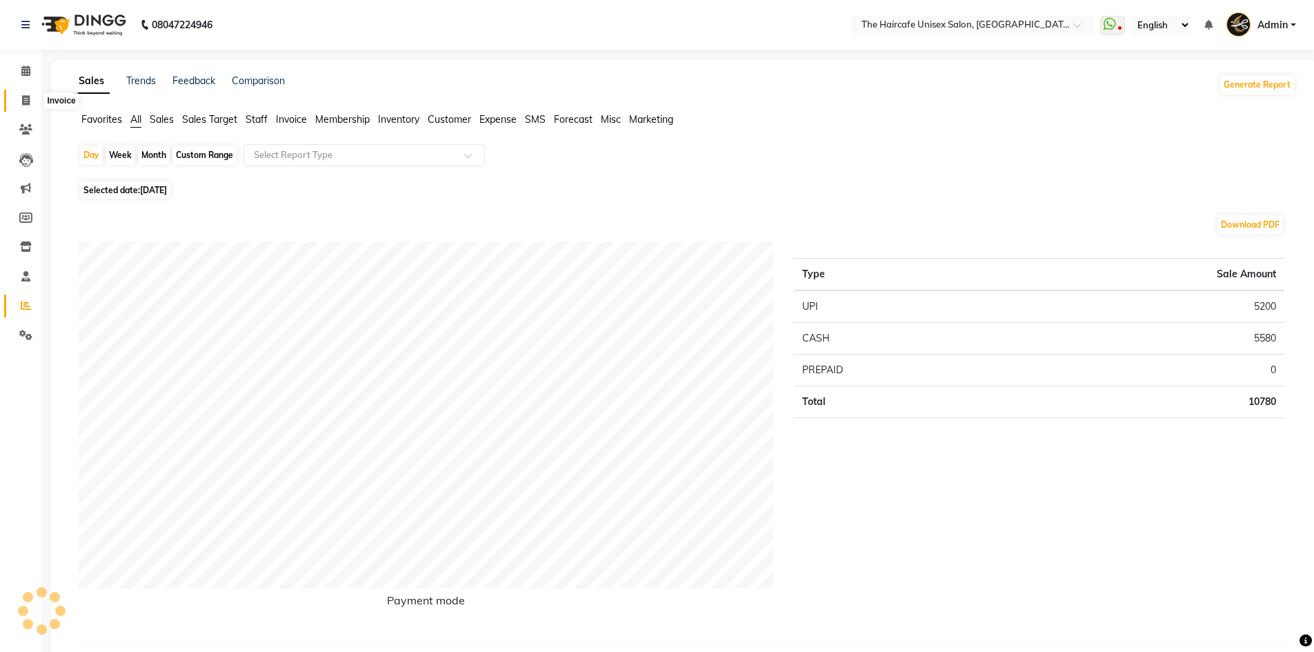
click at [23, 100] on icon at bounding box center [26, 100] width 8 height 10
select select "service"
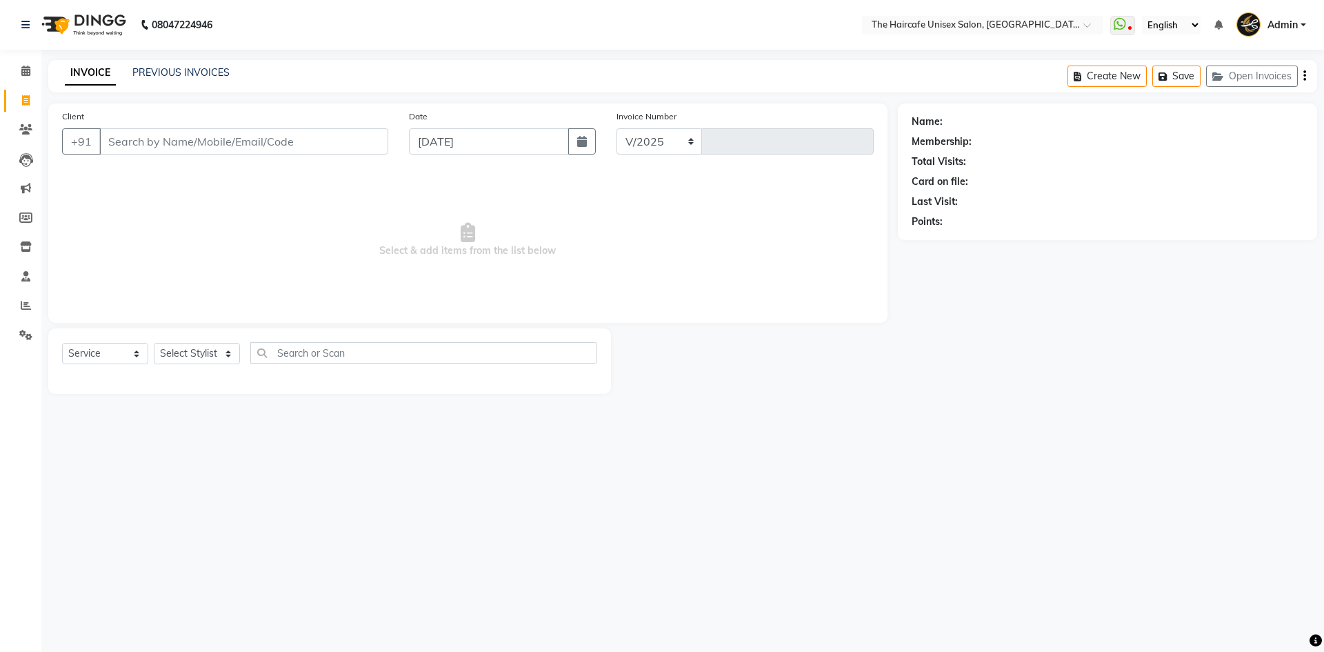
select select "7412"
type input "1603"
click at [26, 66] on icon at bounding box center [25, 71] width 9 height 10
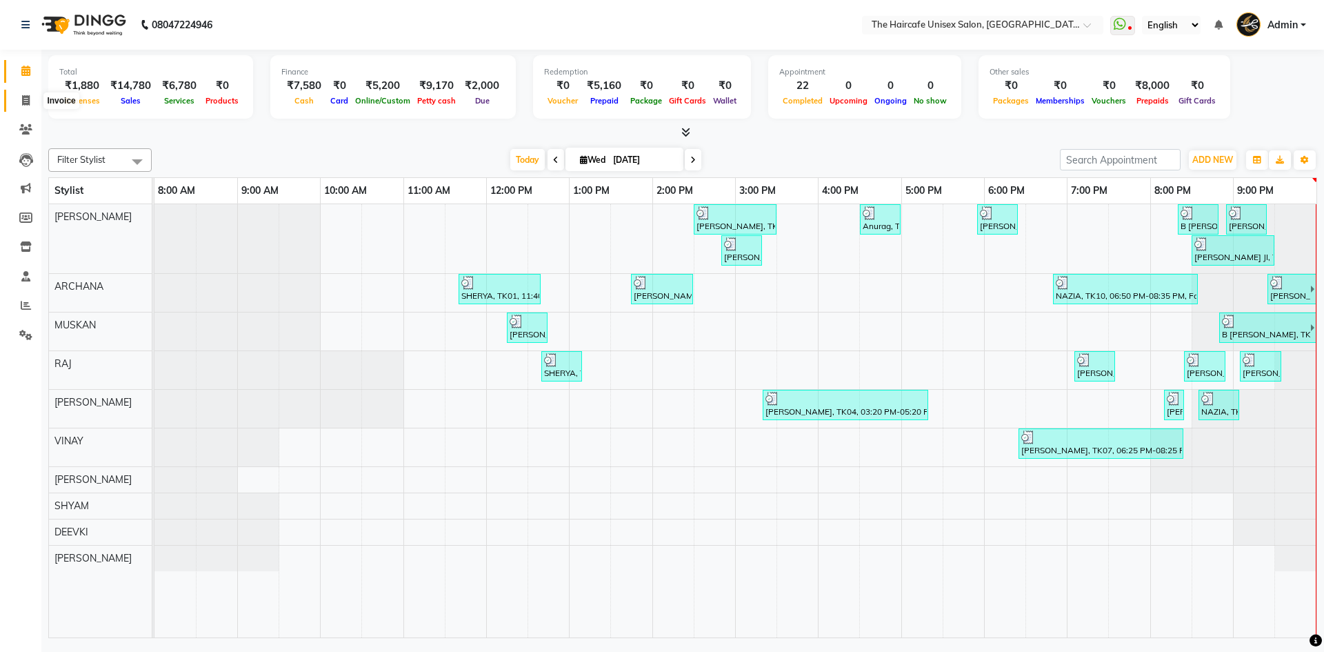
click at [28, 99] on icon at bounding box center [26, 100] width 8 height 10
select select "7412"
select select "service"
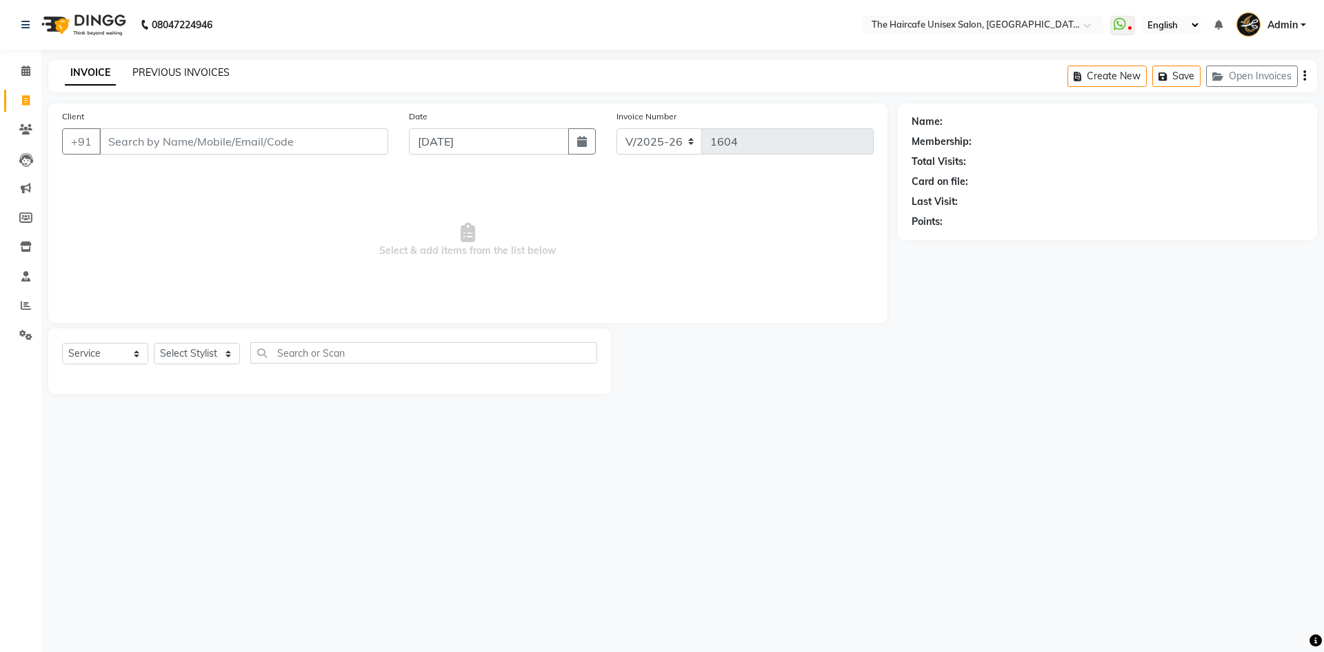
click at [173, 72] on link "PREVIOUS INVOICES" at bounding box center [180, 72] width 97 height 12
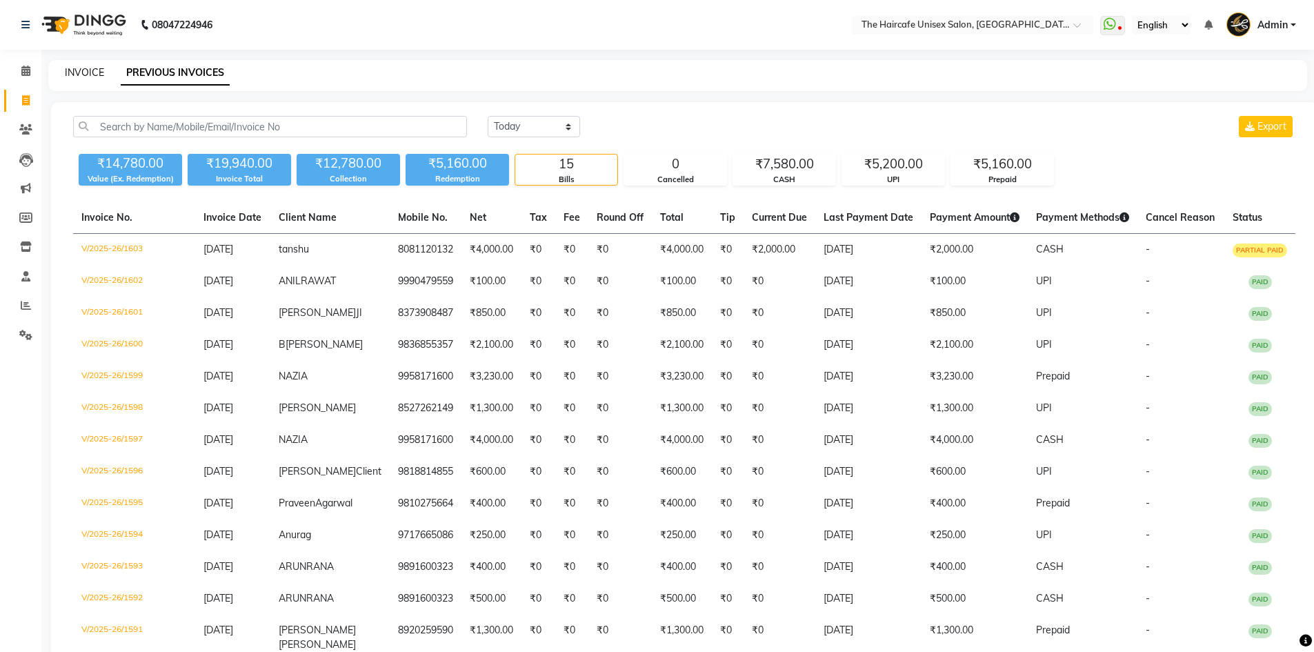
click at [97, 73] on link "INVOICE" at bounding box center [84, 72] width 39 height 12
select select "service"
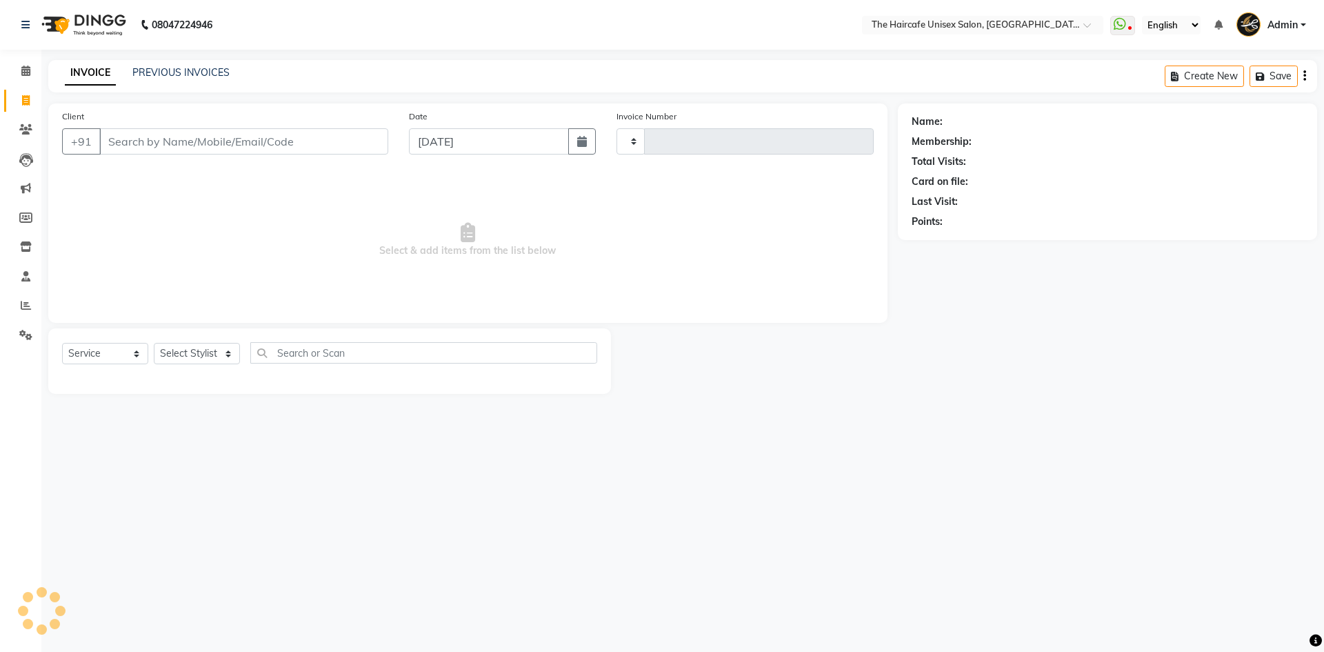
type input "1604"
select select "7412"
click at [1250, 75] on button "Open Invoices" at bounding box center [1253, 76] width 92 height 21
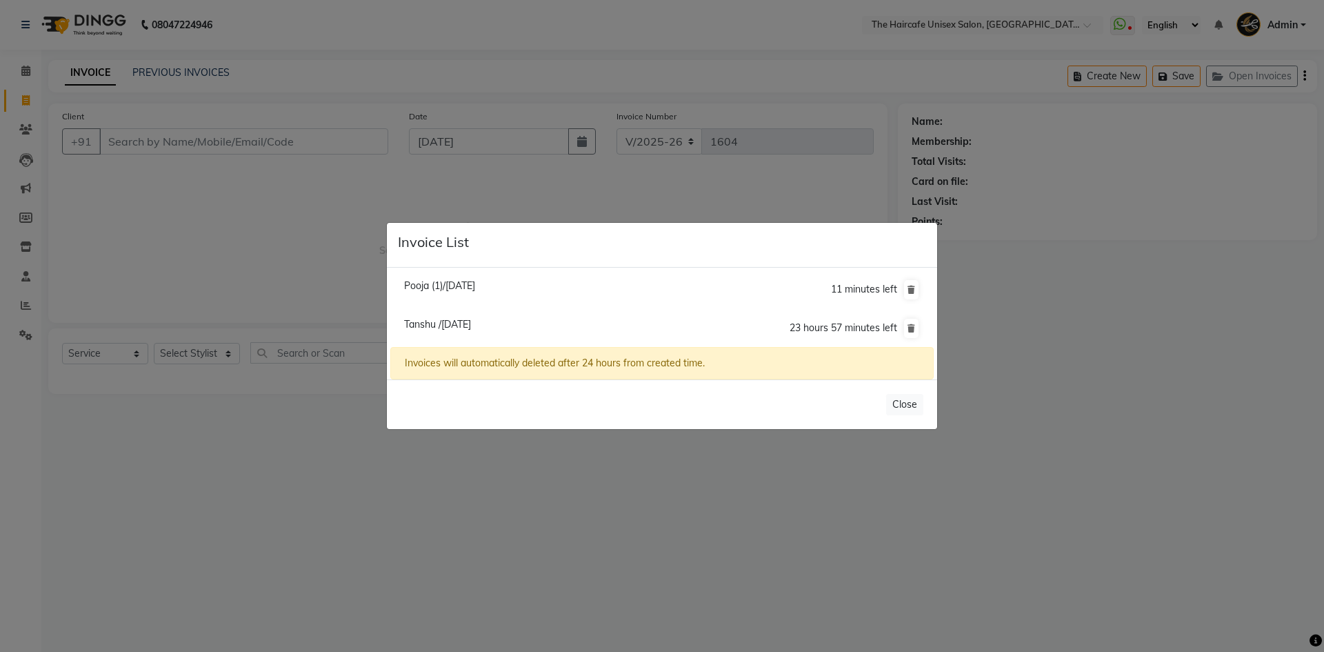
click at [471, 323] on span "Tanshu /[DATE]" at bounding box center [437, 324] width 67 height 12
type input "8081120132"
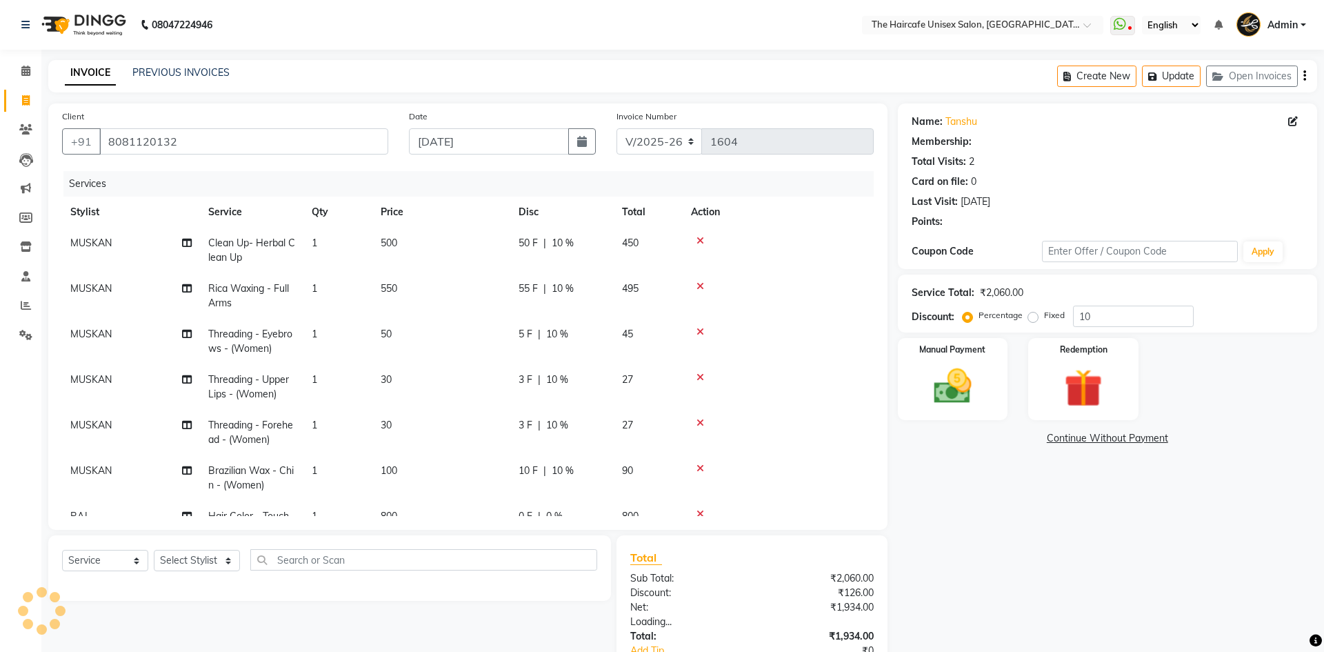
type input "0"
select select "1: Object"
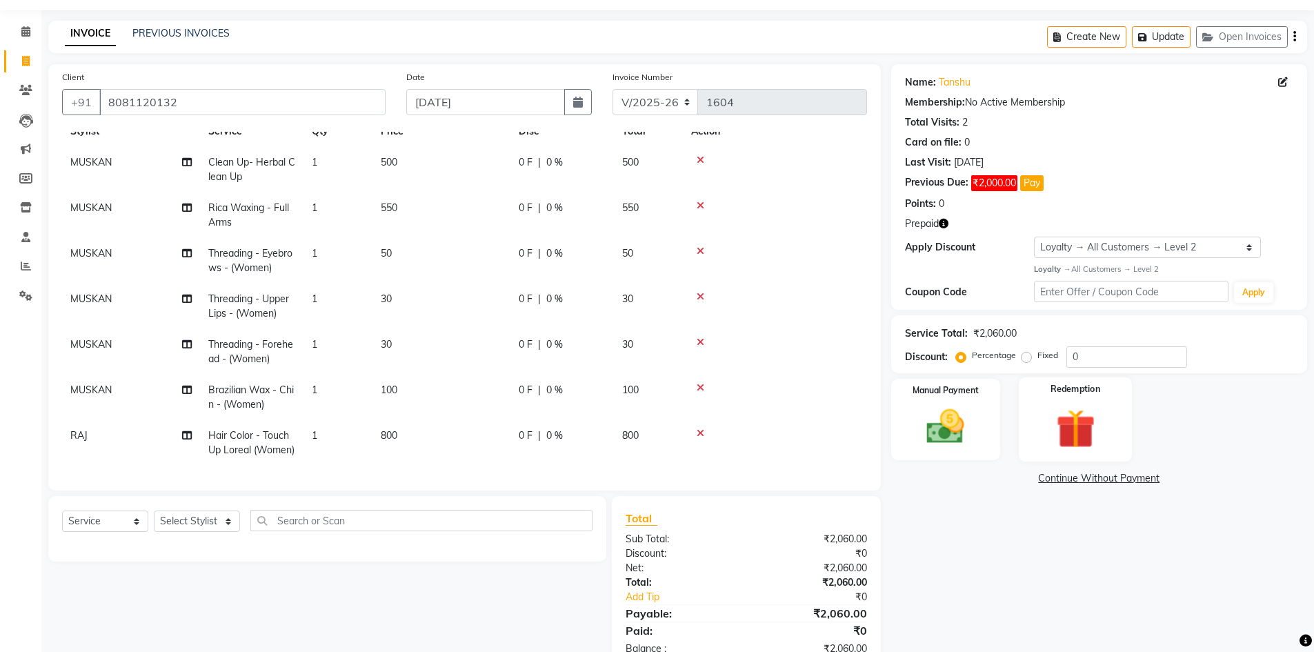
scroll to position [9, 0]
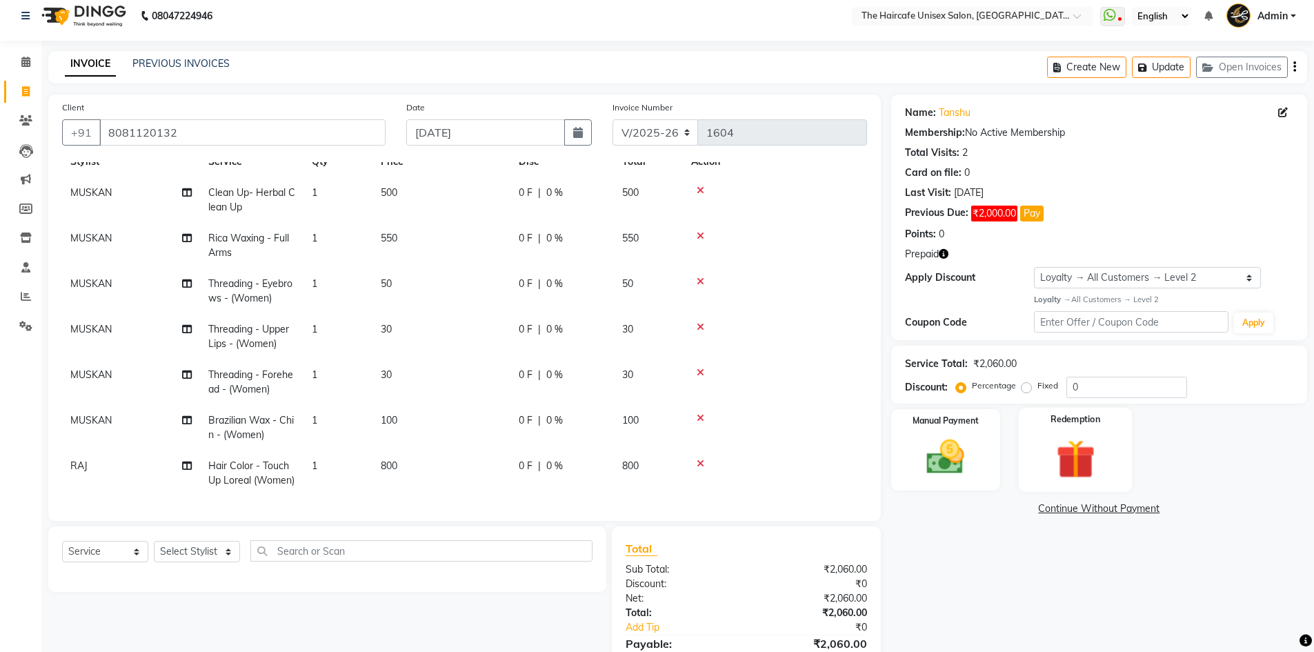
click at [1098, 437] on img at bounding box center [1075, 459] width 63 height 49
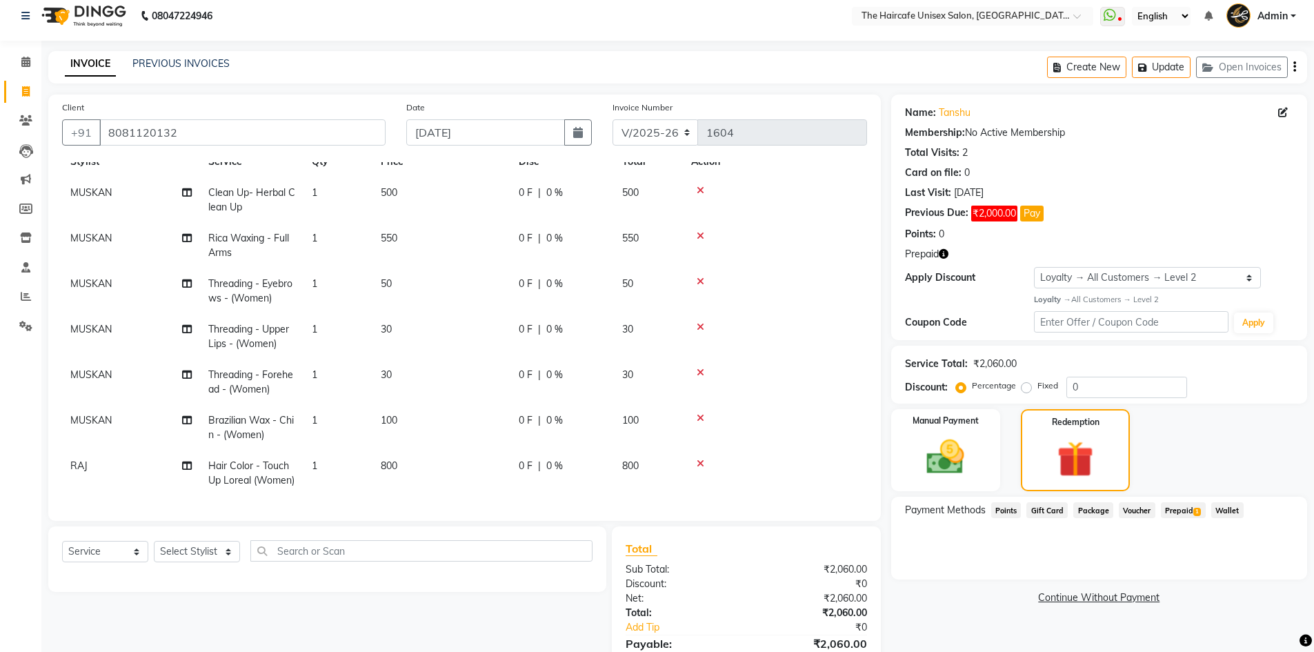
click at [1173, 510] on span "Prepaid 1" at bounding box center [1183, 510] width 45 height 16
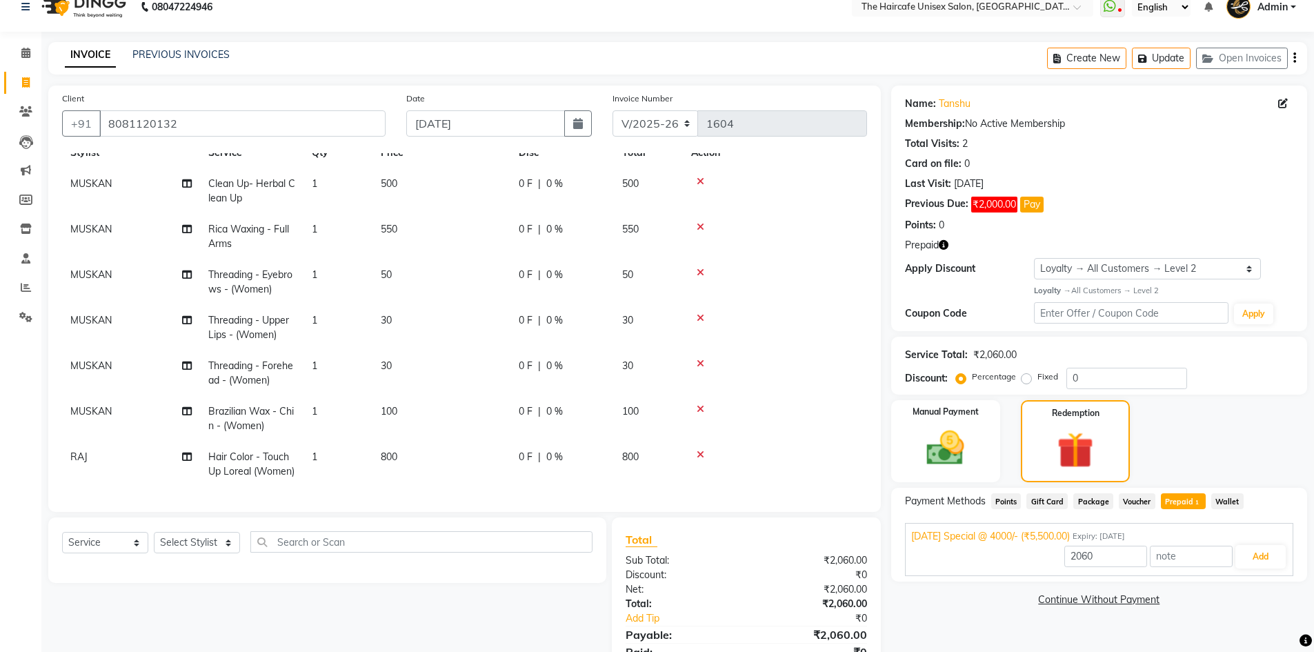
scroll to position [78, 0]
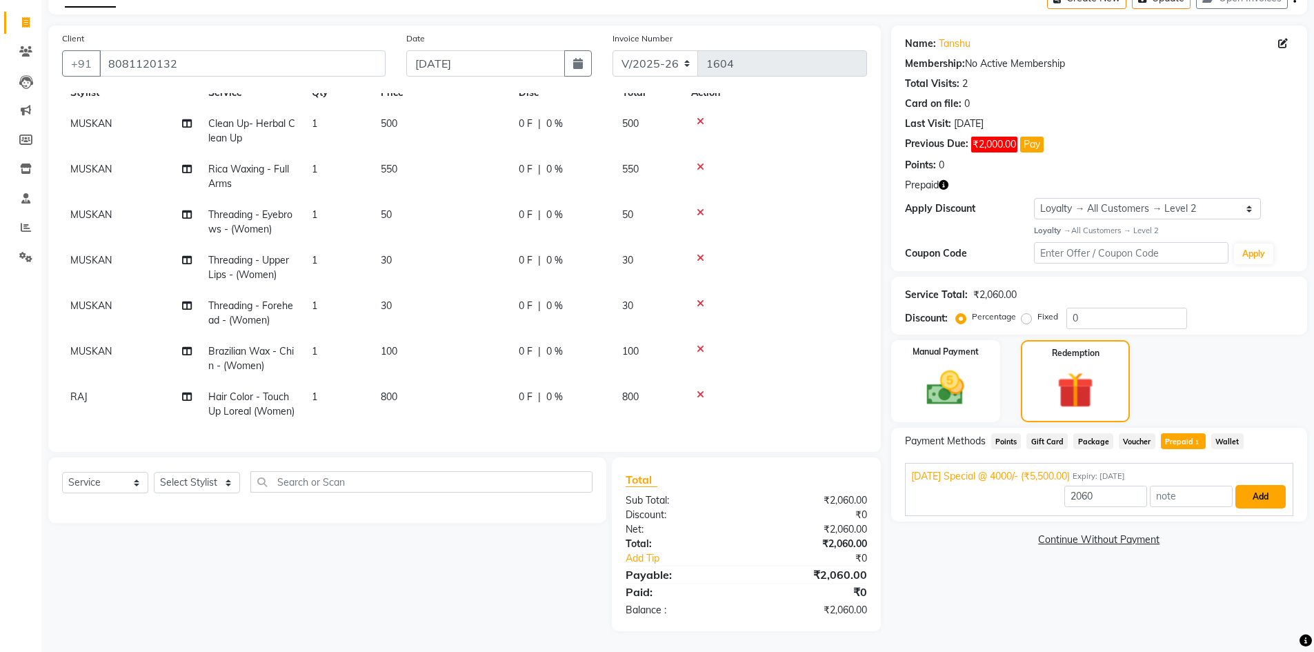
click at [1276, 497] on button "Add" at bounding box center [1260, 496] width 50 height 23
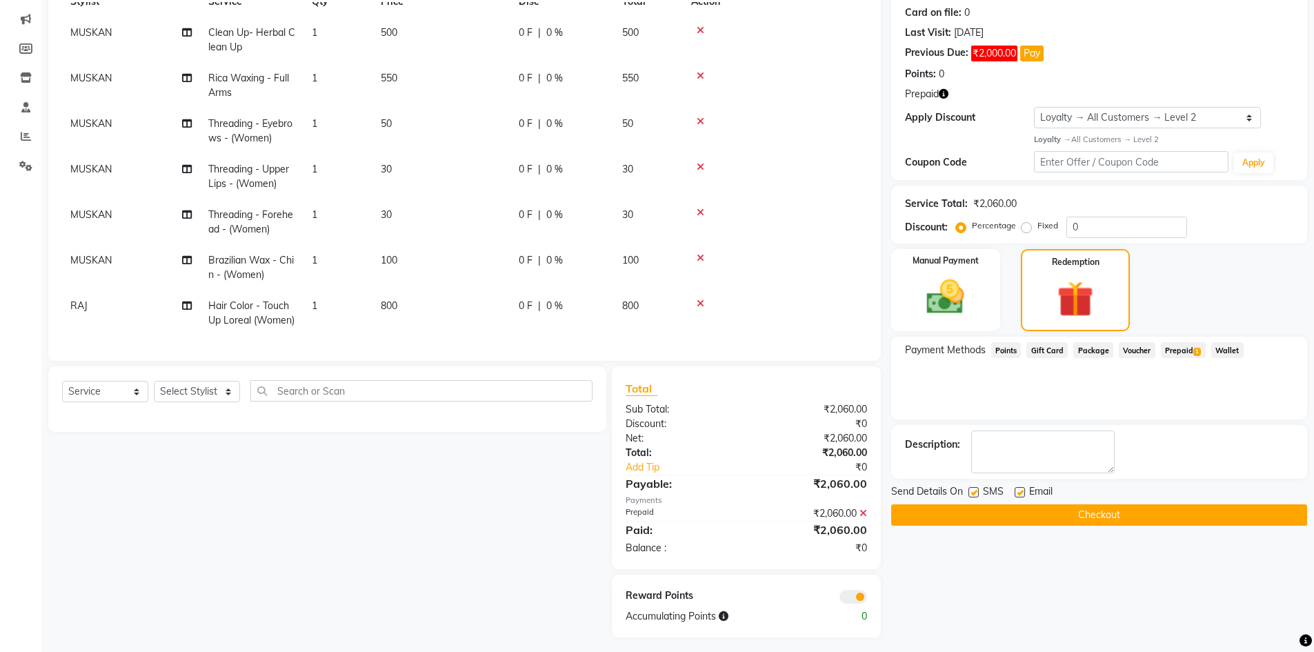
scroll to position [175, 0]
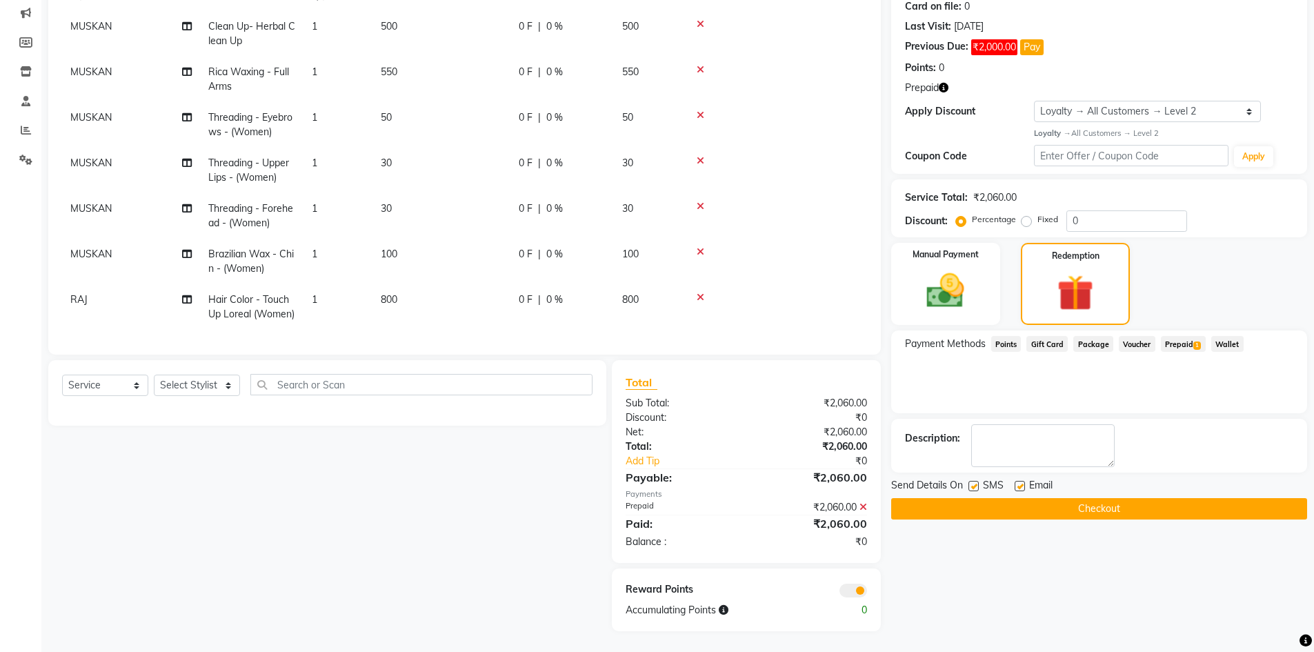
click at [1140, 510] on button "Checkout" at bounding box center [1099, 508] width 416 height 21
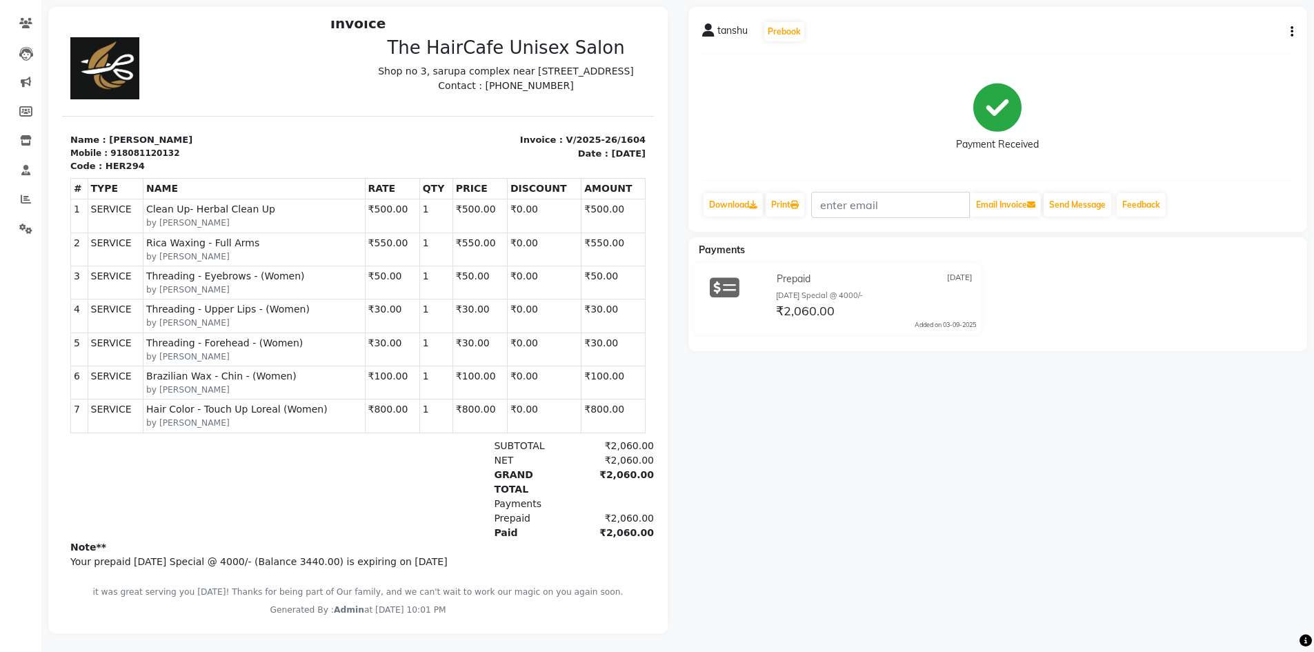
scroll to position [119, 0]
click at [737, 199] on link "Download" at bounding box center [733, 202] width 59 height 23
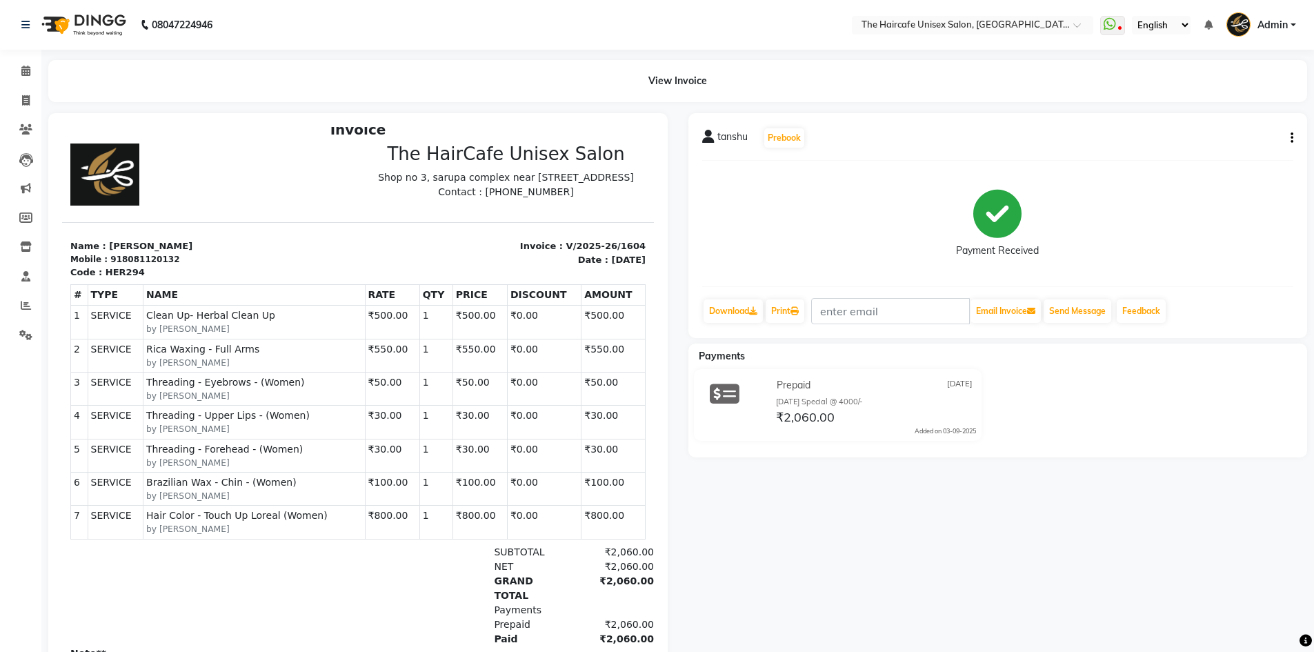
click at [126, 266] on div "918081120132" at bounding box center [144, 259] width 69 height 12
copy div "918081120132"
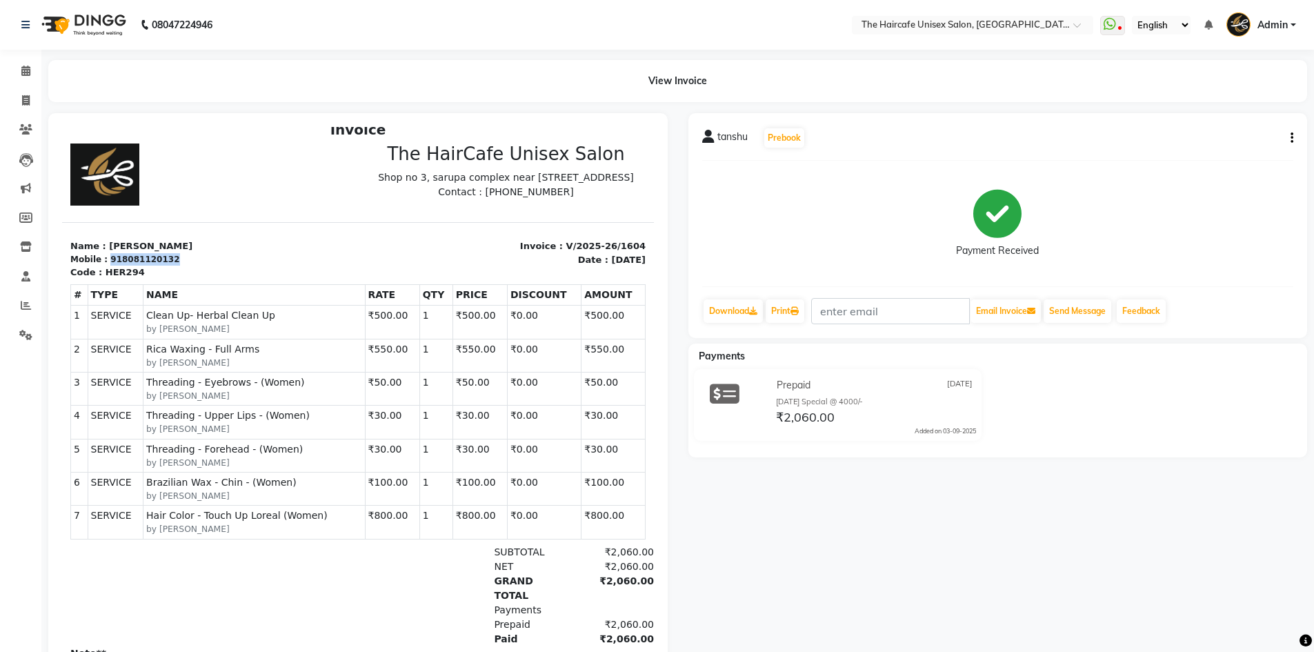
copy div "918081120132"
click at [294, 173] on div at bounding box center [210, 174] width 296 height 62
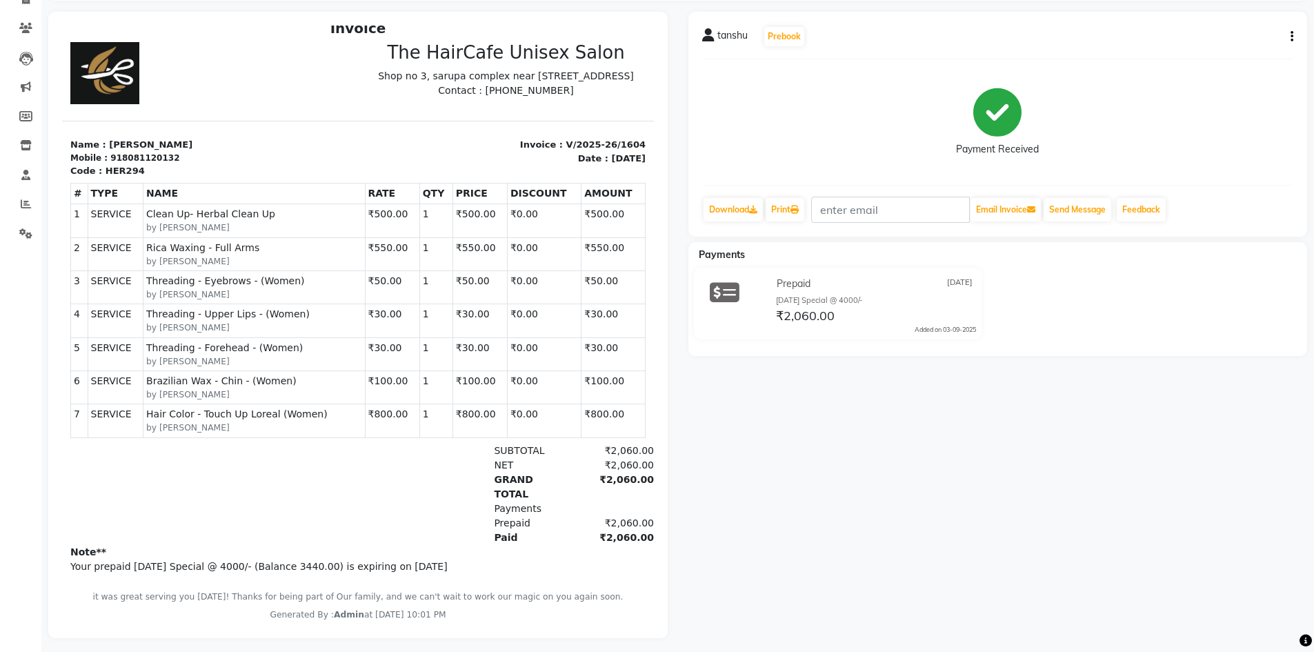
scroll to position [119, 0]
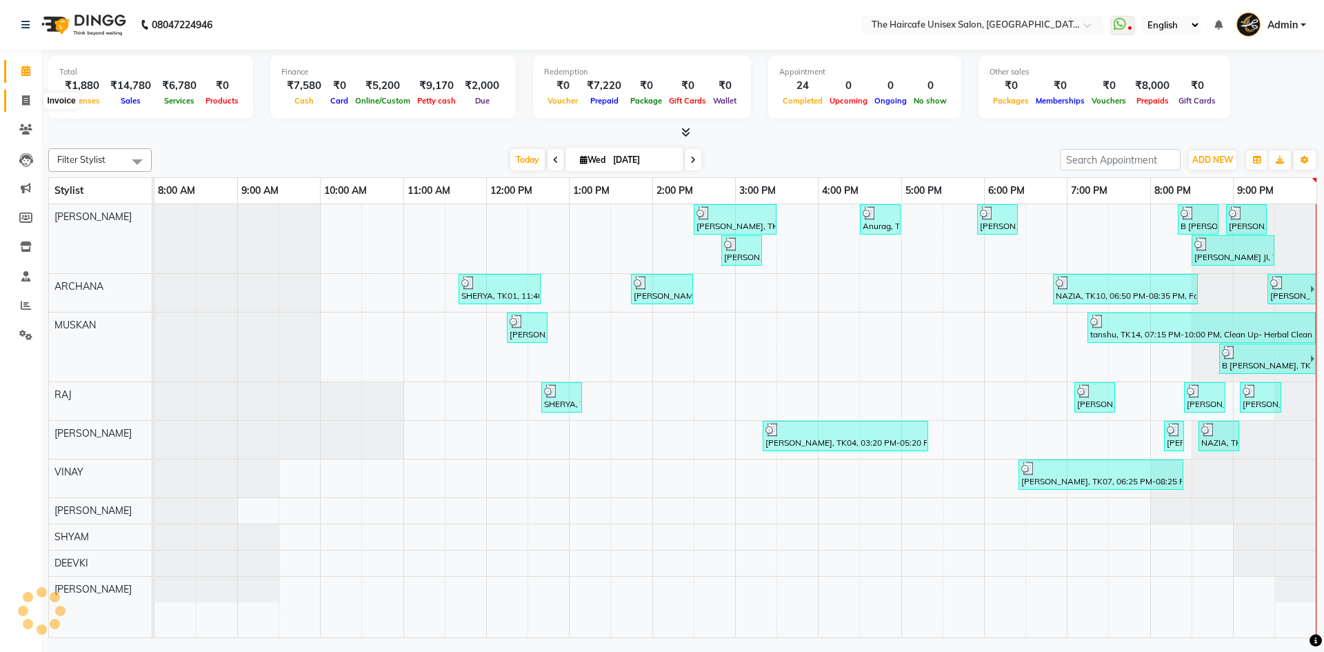
click at [26, 93] on span at bounding box center [26, 101] width 24 height 16
select select "7412"
select select "service"
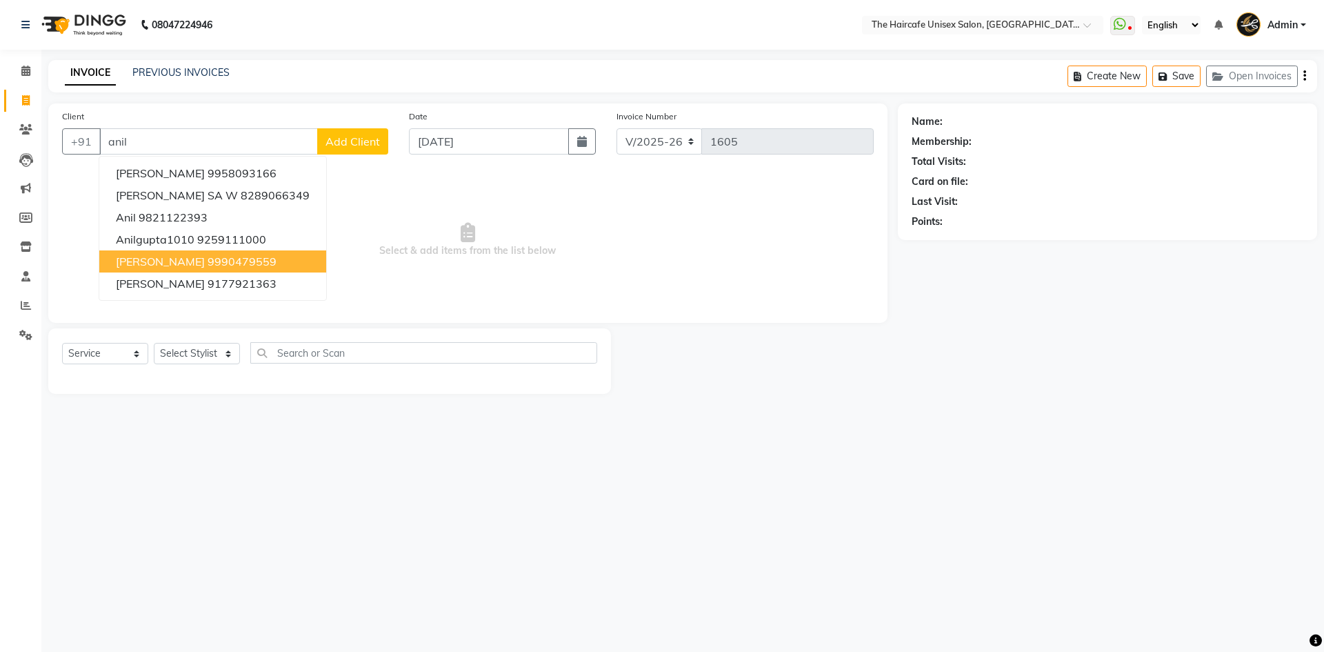
click at [181, 259] on span "[PERSON_NAME]" at bounding box center [160, 262] width 89 height 14
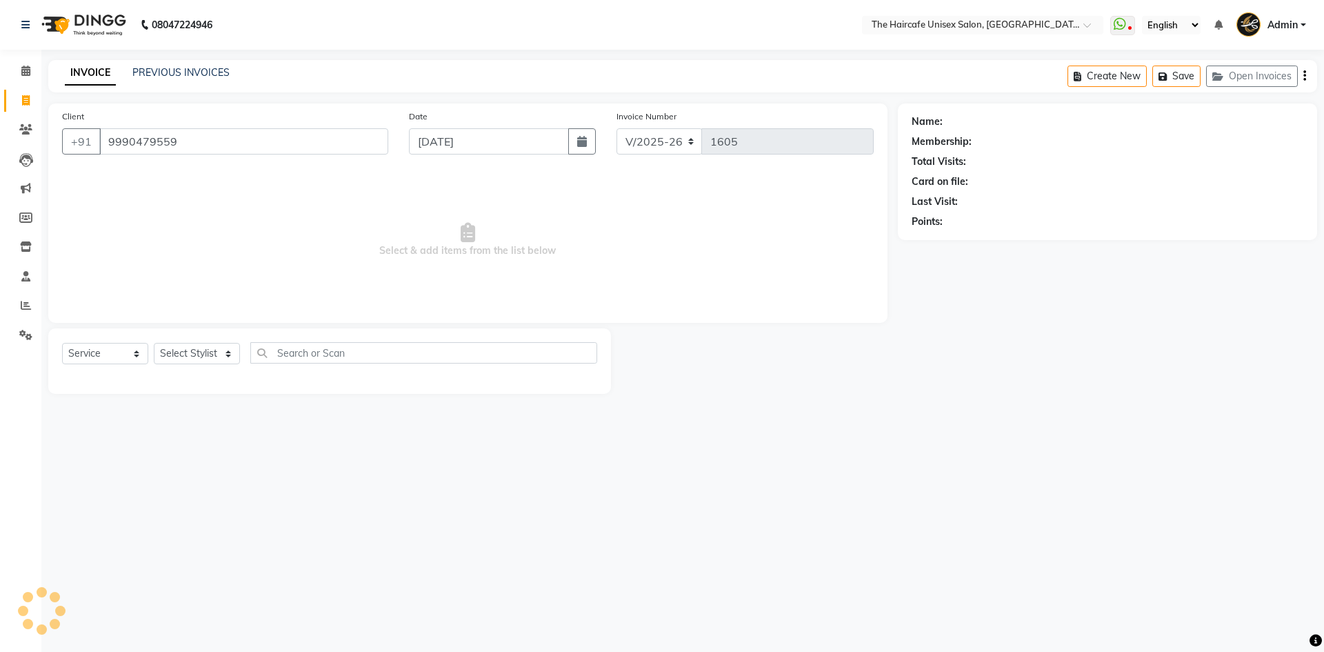
type input "9990479559"
select select "1: Object"
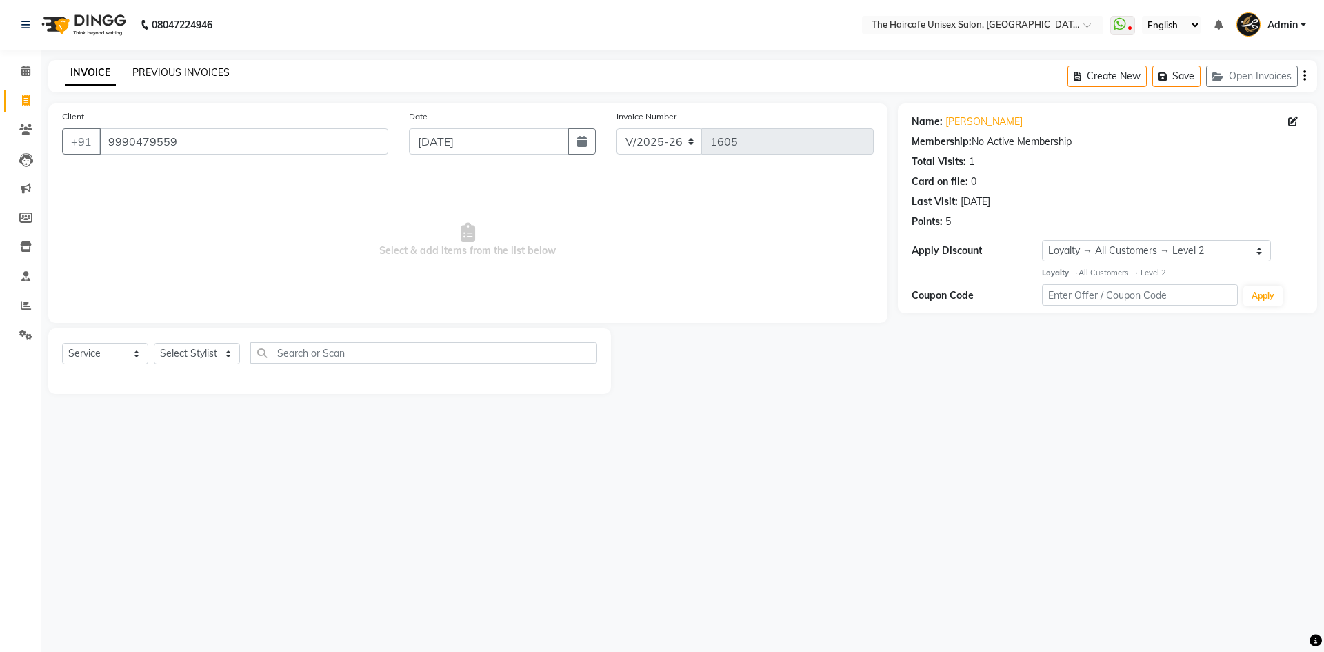
click at [176, 77] on link "PREVIOUS INVOICES" at bounding box center [180, 72] width 97 height 12
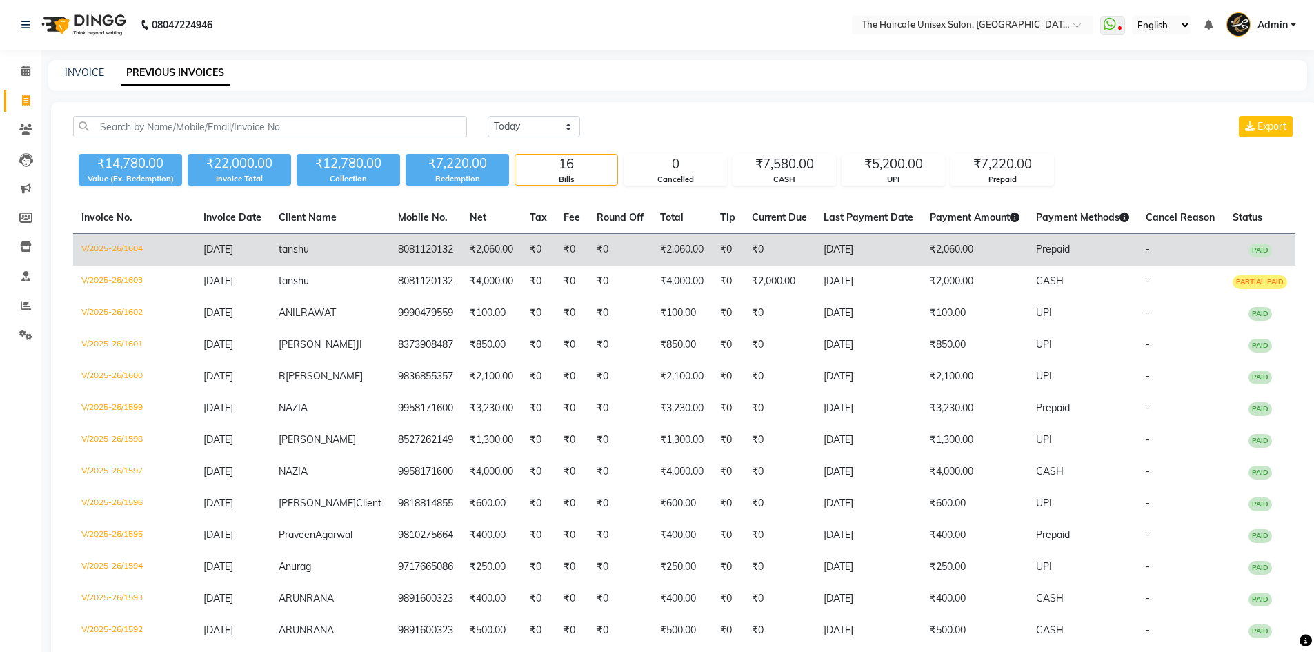
click at [343, 264] on td "tanshu" at bounding box center [329, 250] width 119 height 32
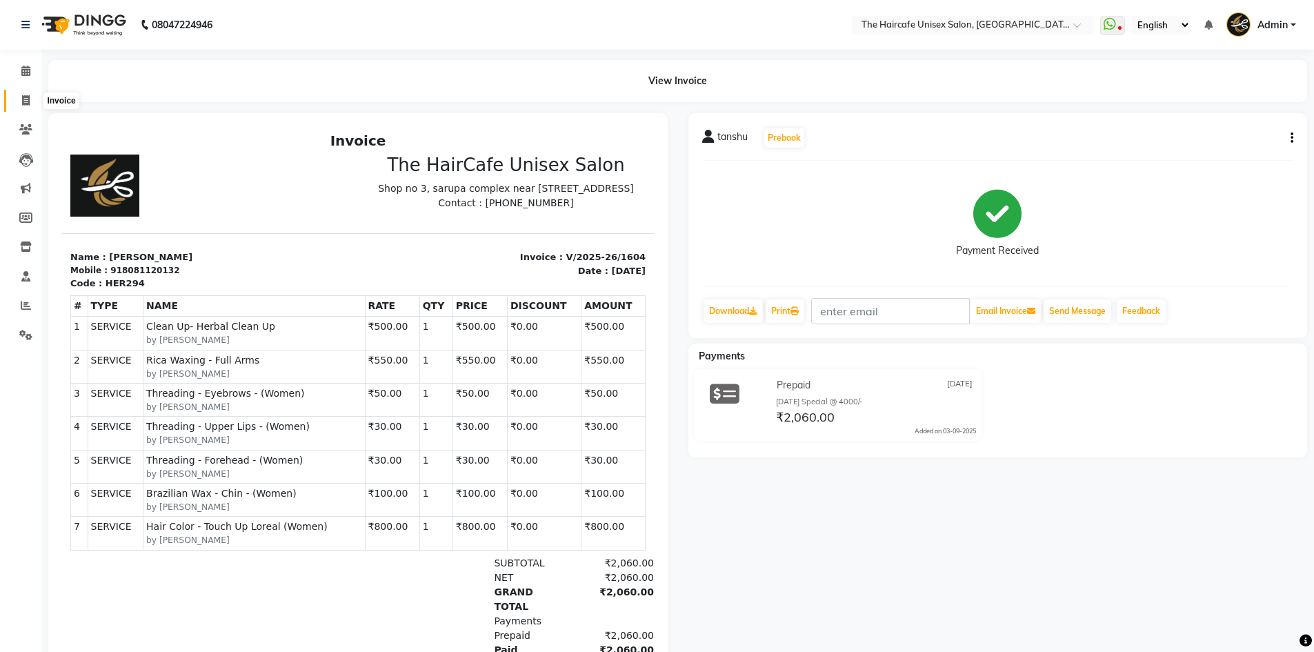
click at [27, 94] on span at bounding box center [26, 101] width 24 height 16
select select "service"
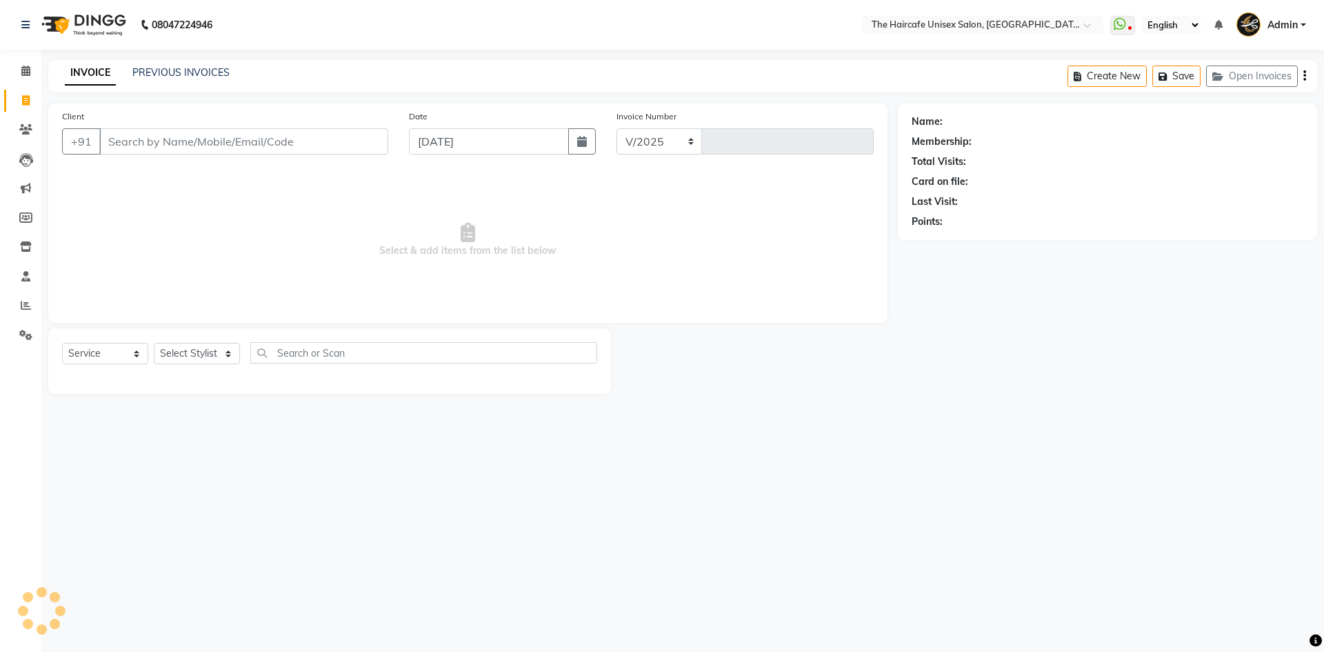
select select "7412"
type input "1605"
click at [199, 63] on div "INVOICE PREVIOUS INVOICES Create New Save Open Invoices" at bounding box center [682, 76] width 1269 height 32
click at [200, 73] on link "PREVIOUS INVOICES" at bounding box center [180, 72] width 97 height 12
